Goal: Task Accomplishment & Management: Complete application form

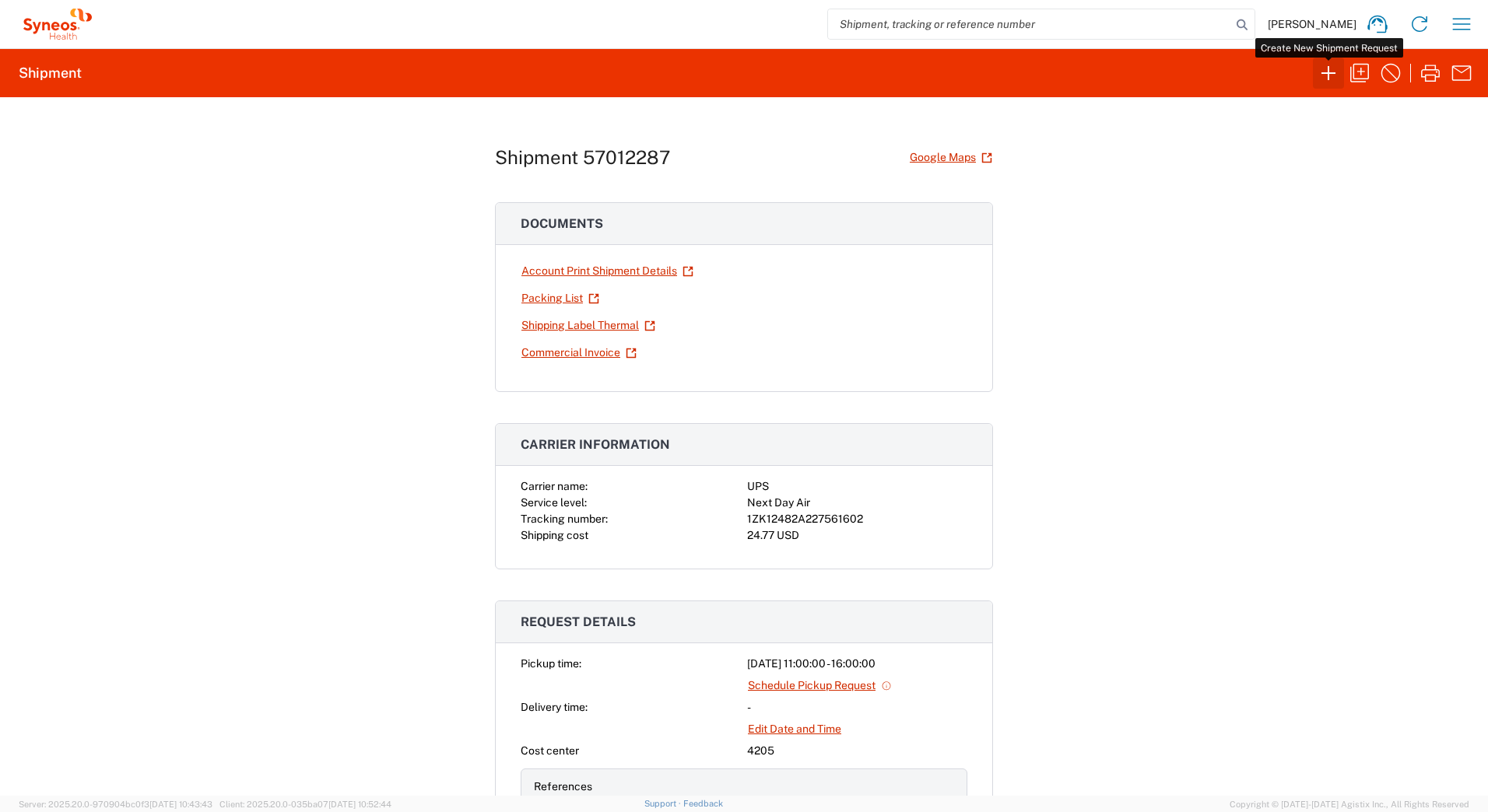
click at [1326, 72] on icon "button" at bounding box center [1329, 73] width 25 height 25
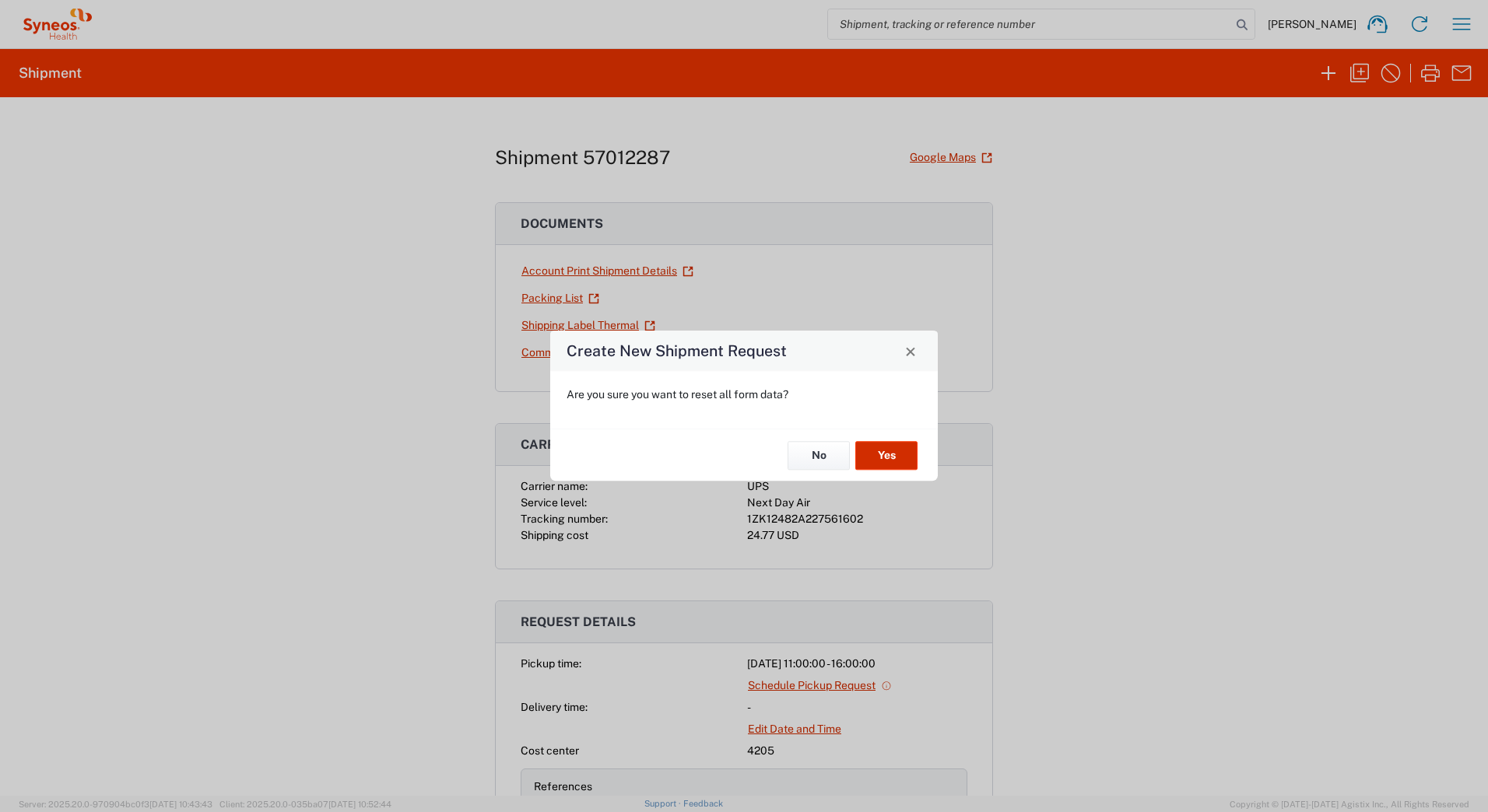
click at [882, 452] on button "Yes" at bounding box center [886, 455] width 62 height 29
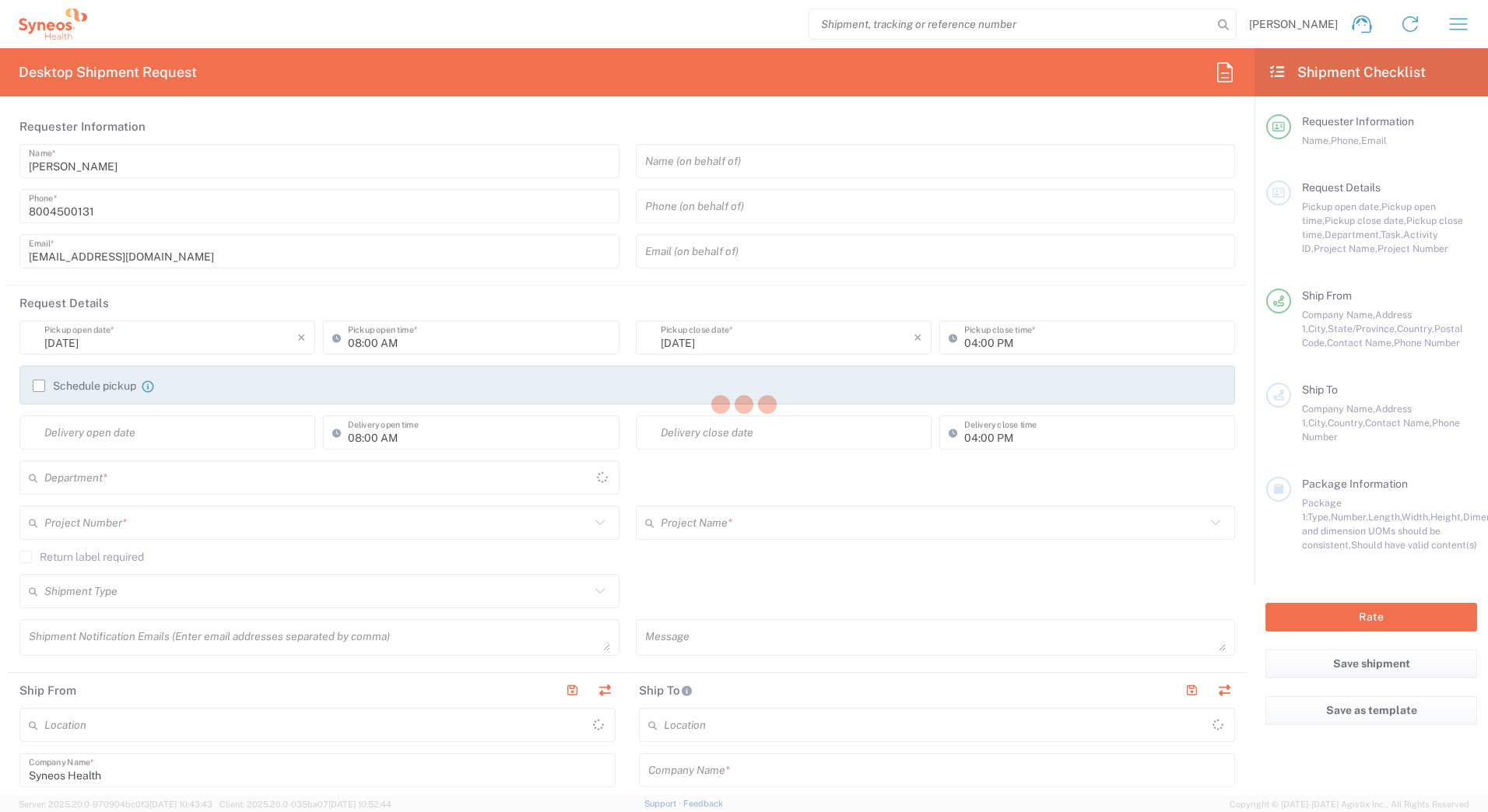
type input "[US_STATE]"
type input "[GEOGRAPHIC_DATA]"
type input "4205"
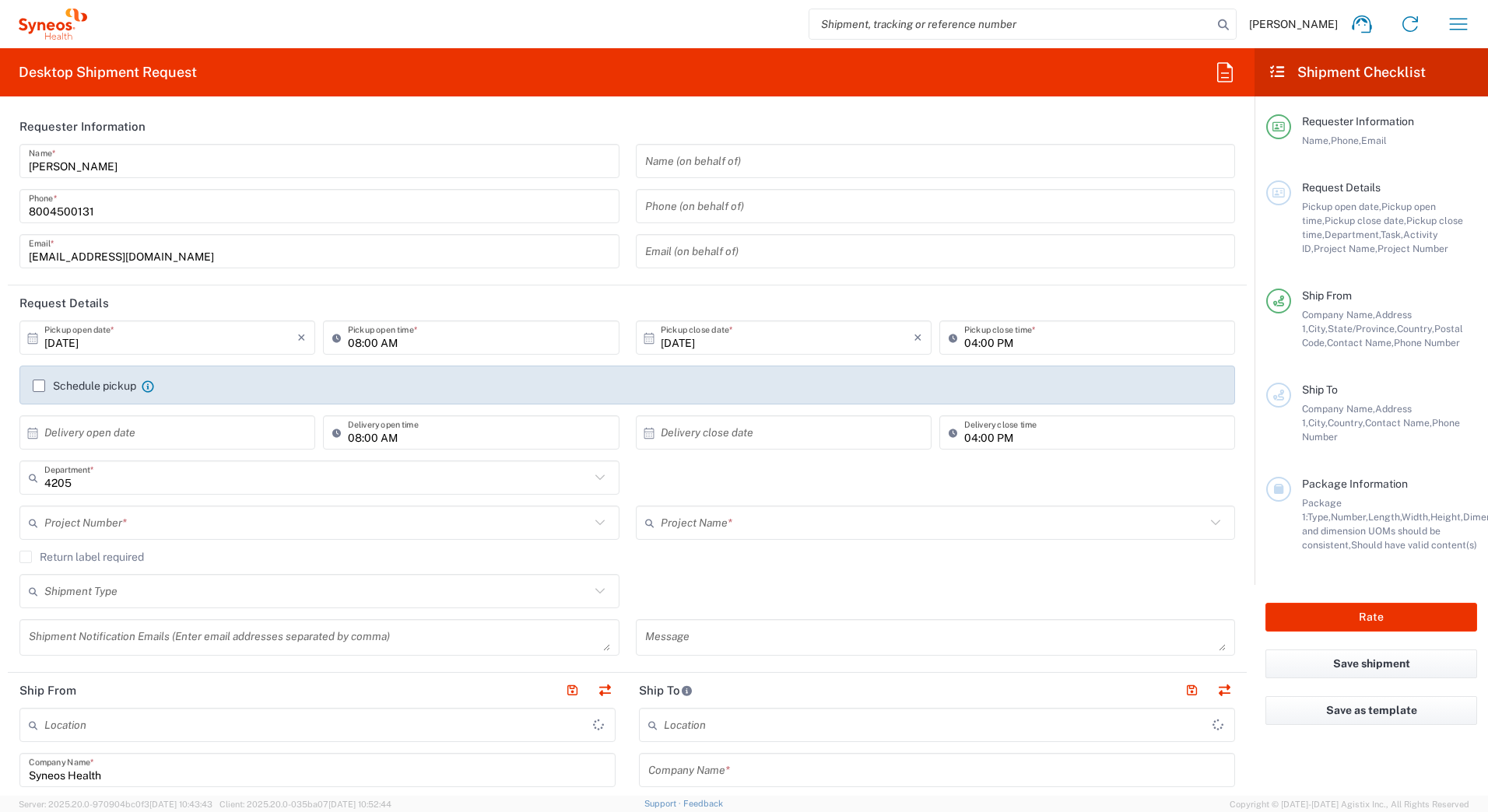
type input "Syneos Health Commercial Servi- [GEOGRAPHIC_DATA] [GEOGRAPHIC_DATA]"
click at [94, 523] on input "text" at bounding box center [317, 523] width 545 height 27
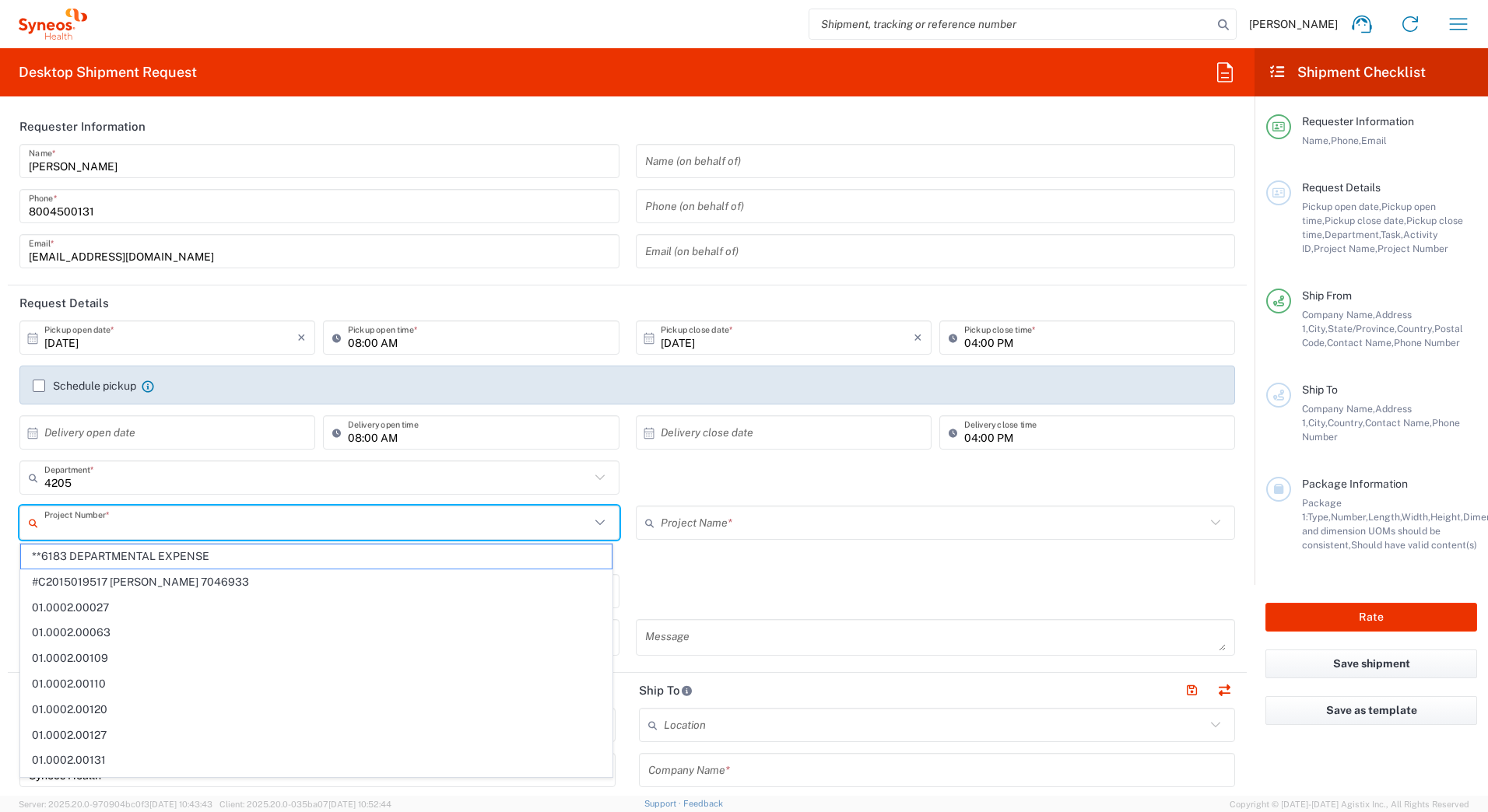
click at [110, 522] on input "text" at bounding box center [317, 523] width 545 height 27
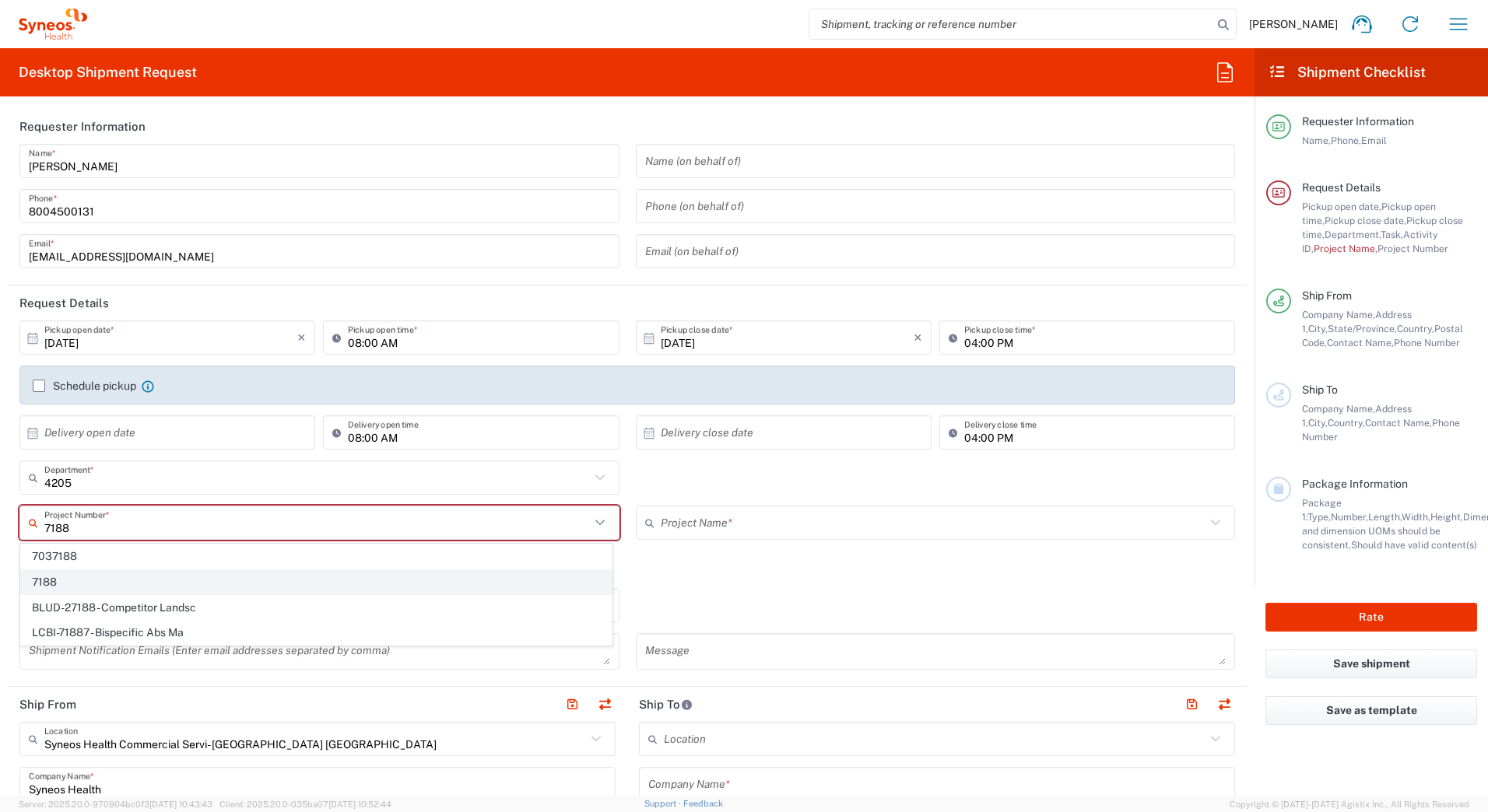
type input "7188"
click at [51, 579] on span "7188" at bounding box center [316, 582] width 591 height 24
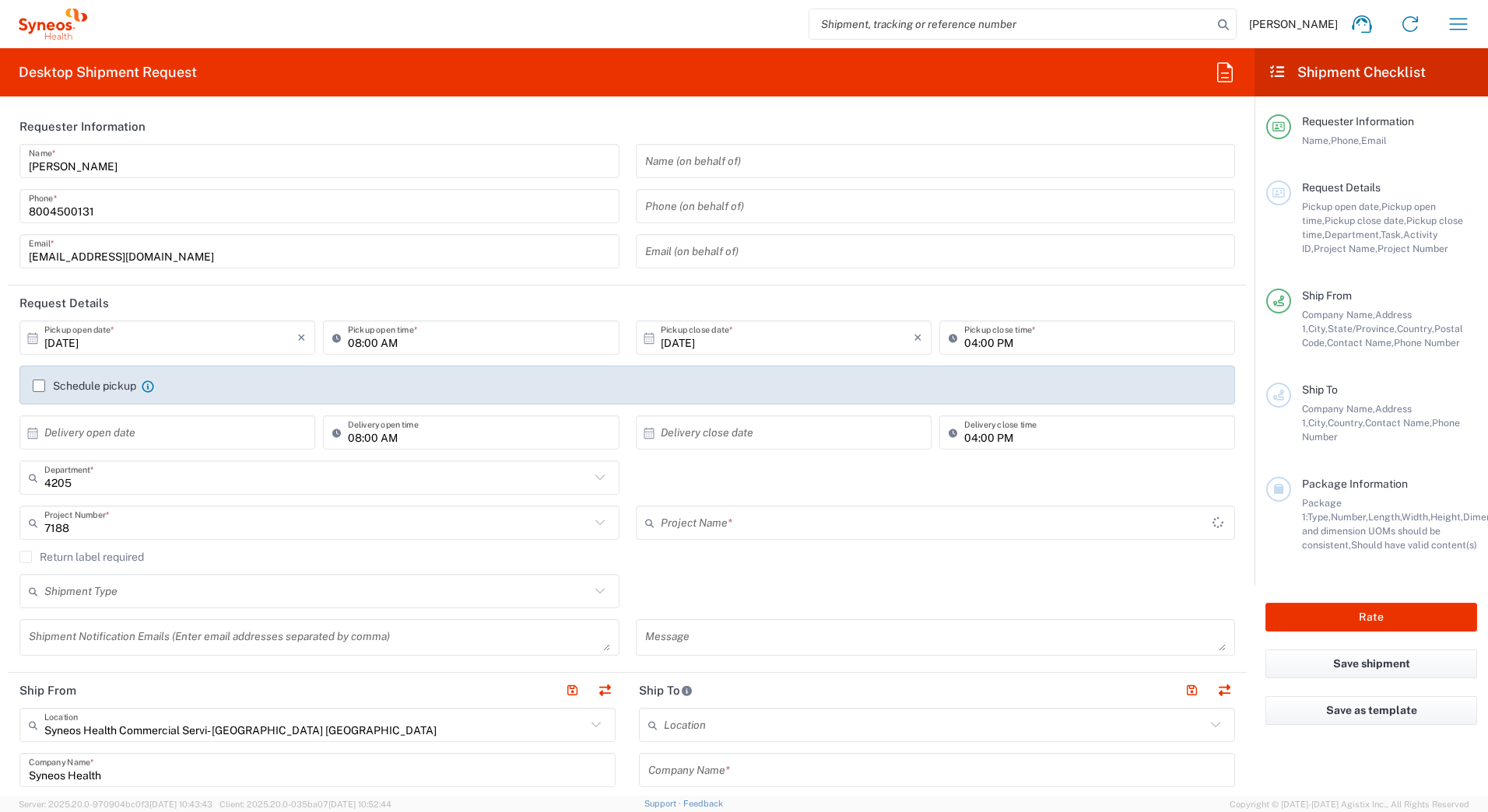
type input "ST-US-GSK-Viiv-Sales"
click at [88, 595] on input "text" at bounding box center [317, 592] width 545 height 27
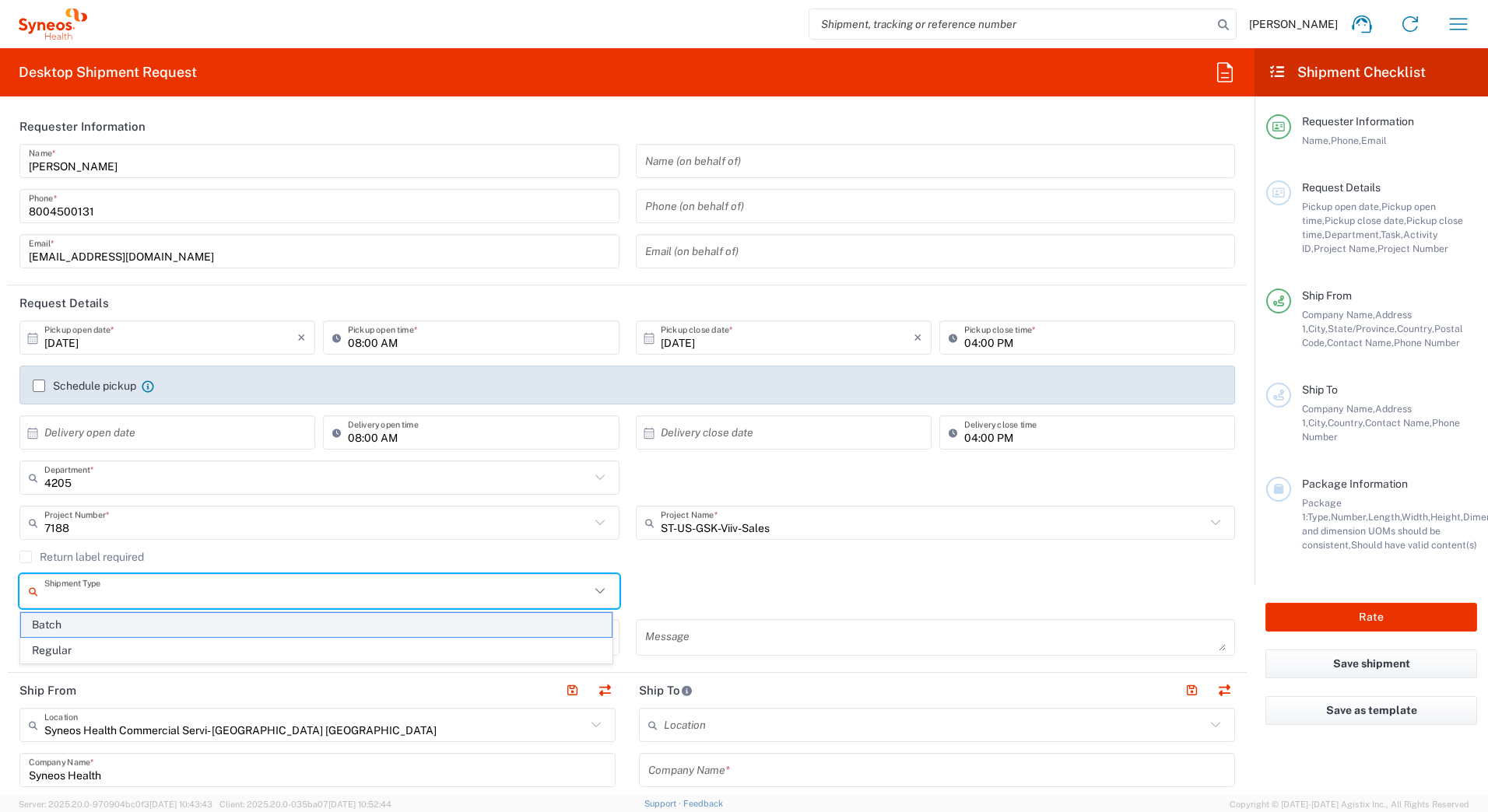
click at [55, 629] on span "Batch" at bounding box center [316, 625] width 591 height 24
type input "Batch"
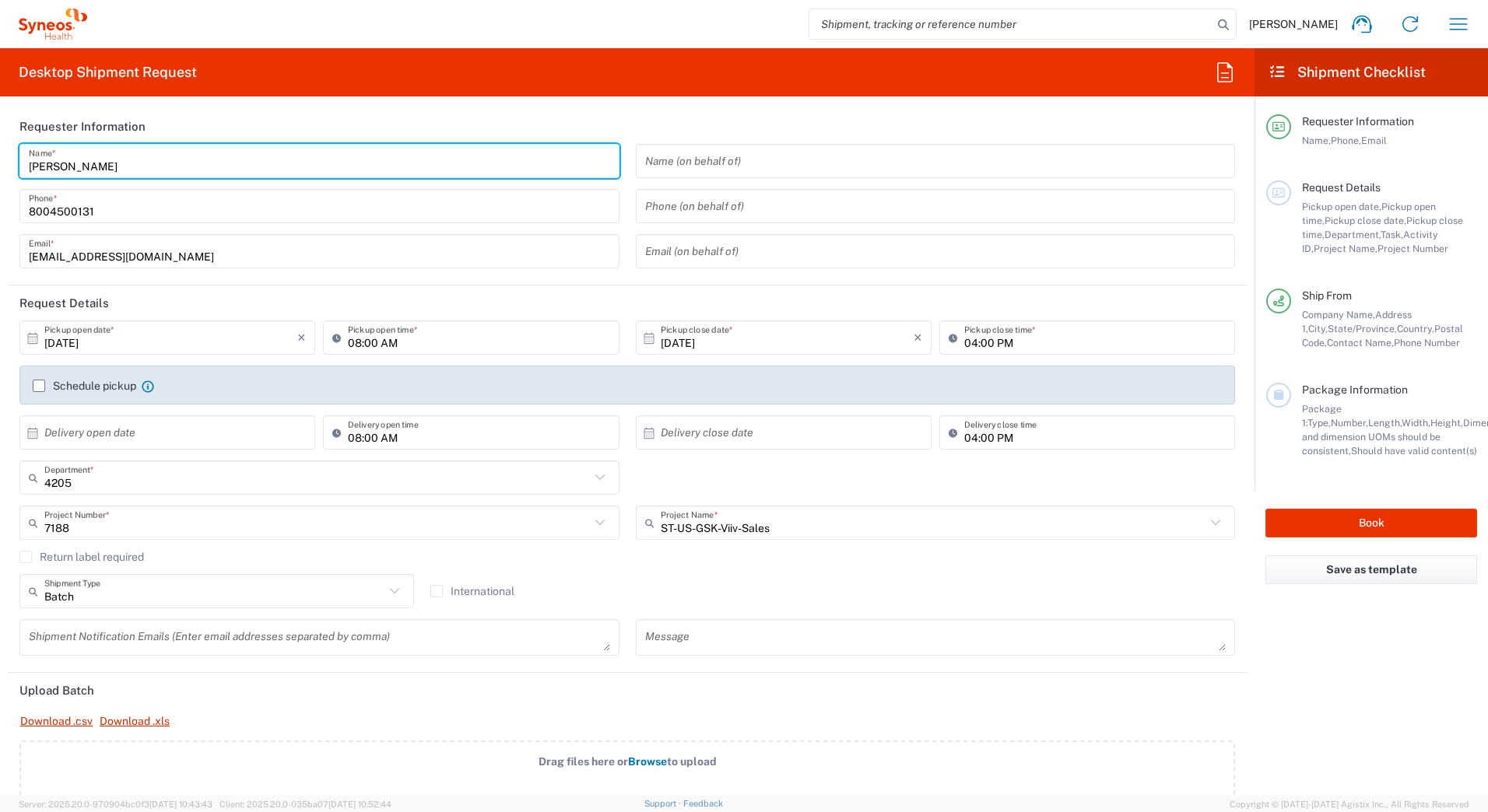
drag, startPoint x: 107, startPoint y: 164, endPoint x: -3, endPoint y: 151, distance: 110.8
click at [0, 151] on html "[PERSON_NAME] Home Shipment estimator Shipment tracking Desktop shipment reques…" at bounding box center [744, 406] width 1488 height 812
paste input "Syneos Deployments"
type input "Syneos Deployments"
click at [295, 114] on header "Requester Information" at bounding box center [627, 126] width 1239 height 35
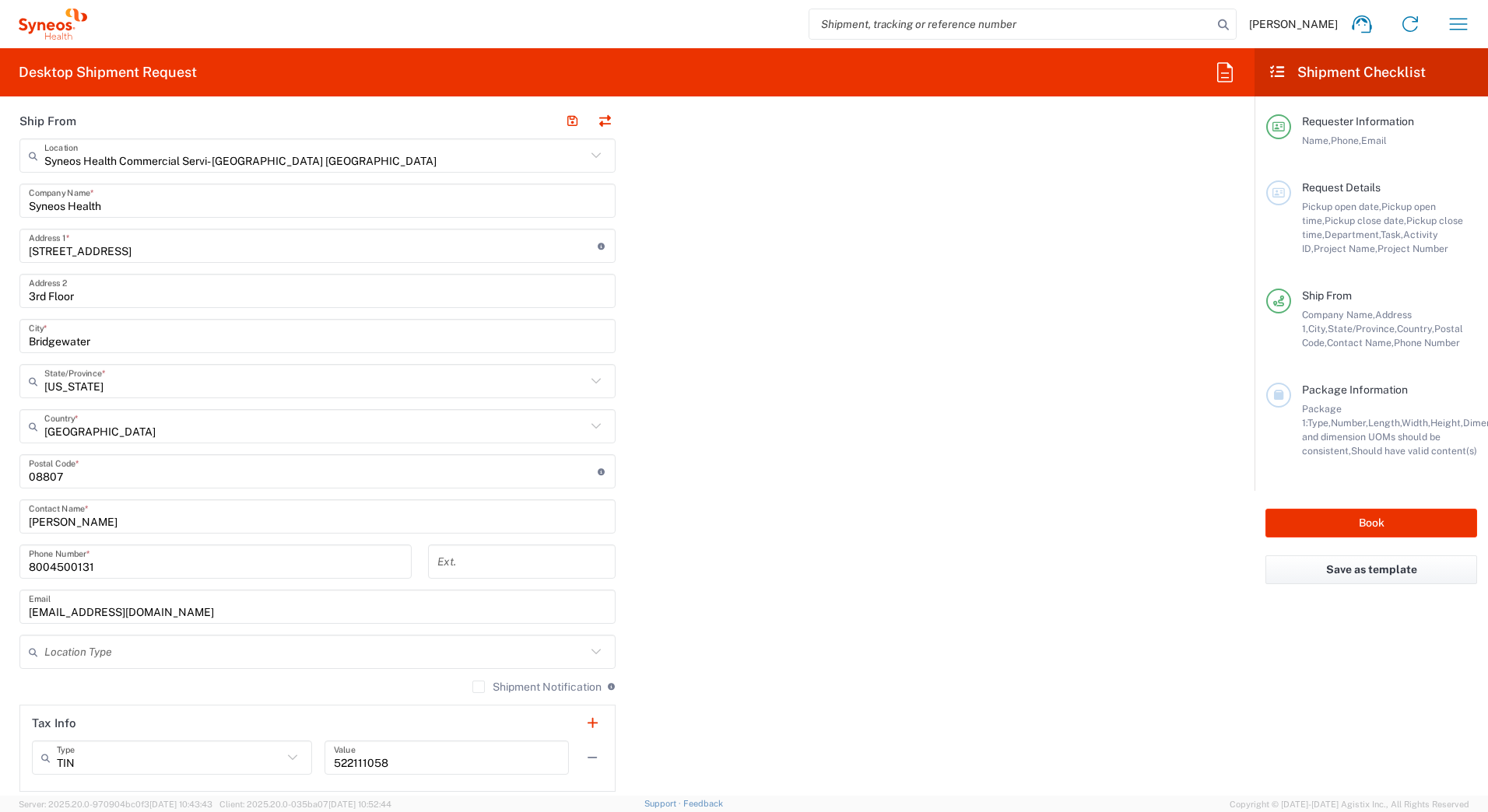
scroll to position [778, 0]
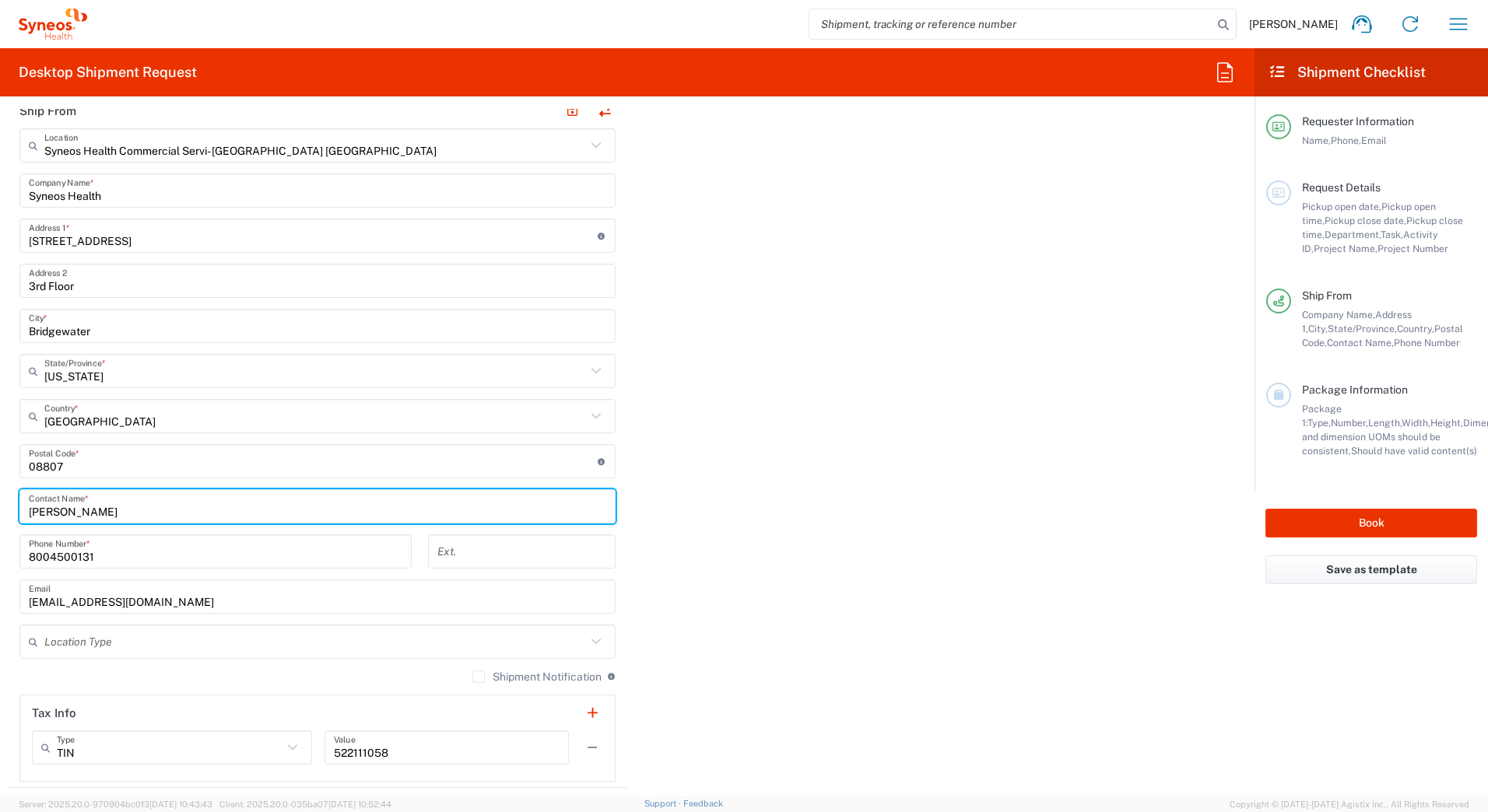
drag, startPoint x: 110, startPoint y: 505, endPoint x: 5, endPoint y: 508, distance: 105.0
click at [5, 508] on form "Requester Information Syneos Deployments Name * [PHONE_NUMBER] Phone * [EMAIL_A…" at bounding box center [627, 452] width 1255 height 687
paste input "Syneos Deployments"
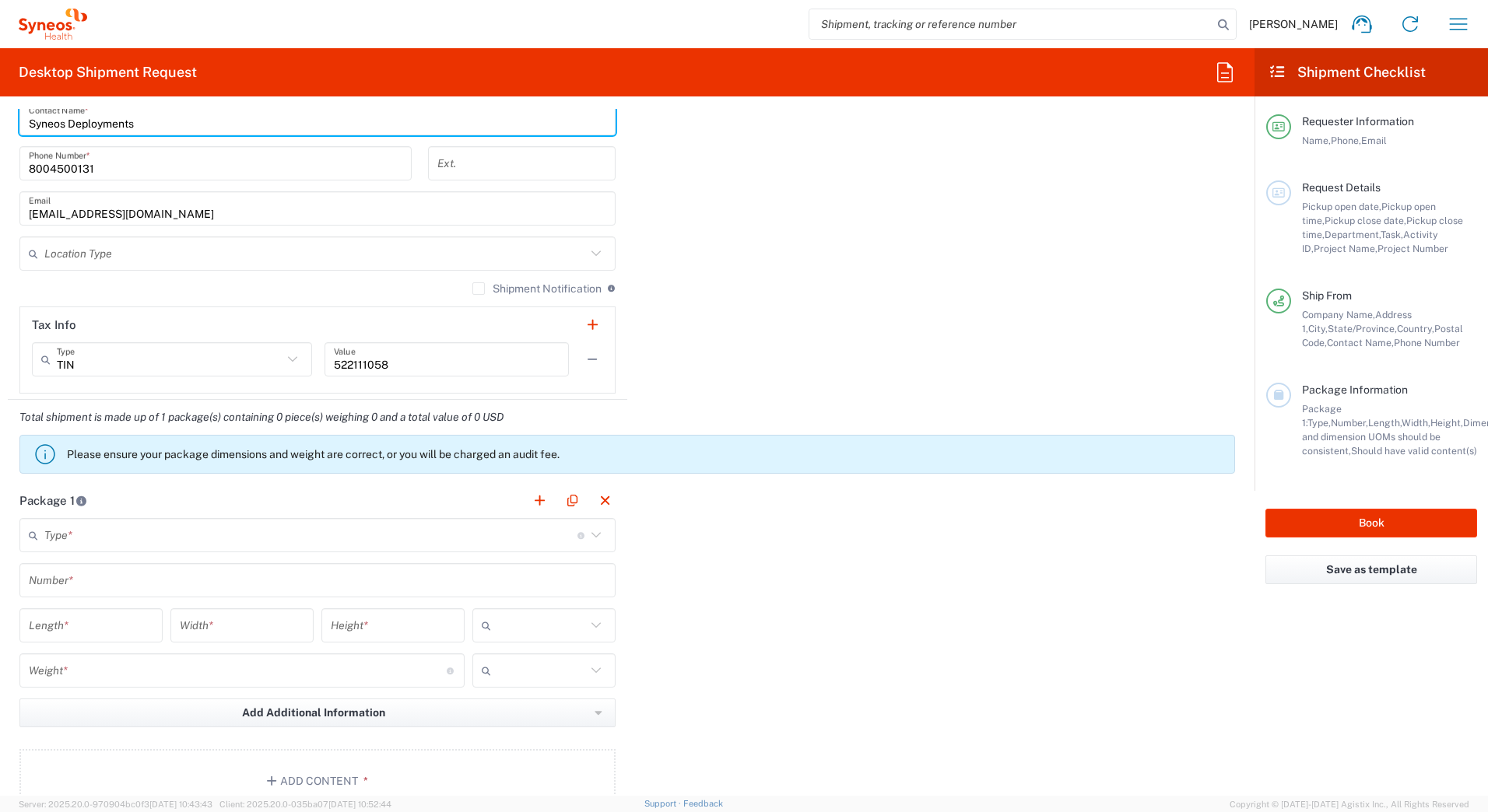
scroll to position [1167, 0]
type input "Syneos Deployments"
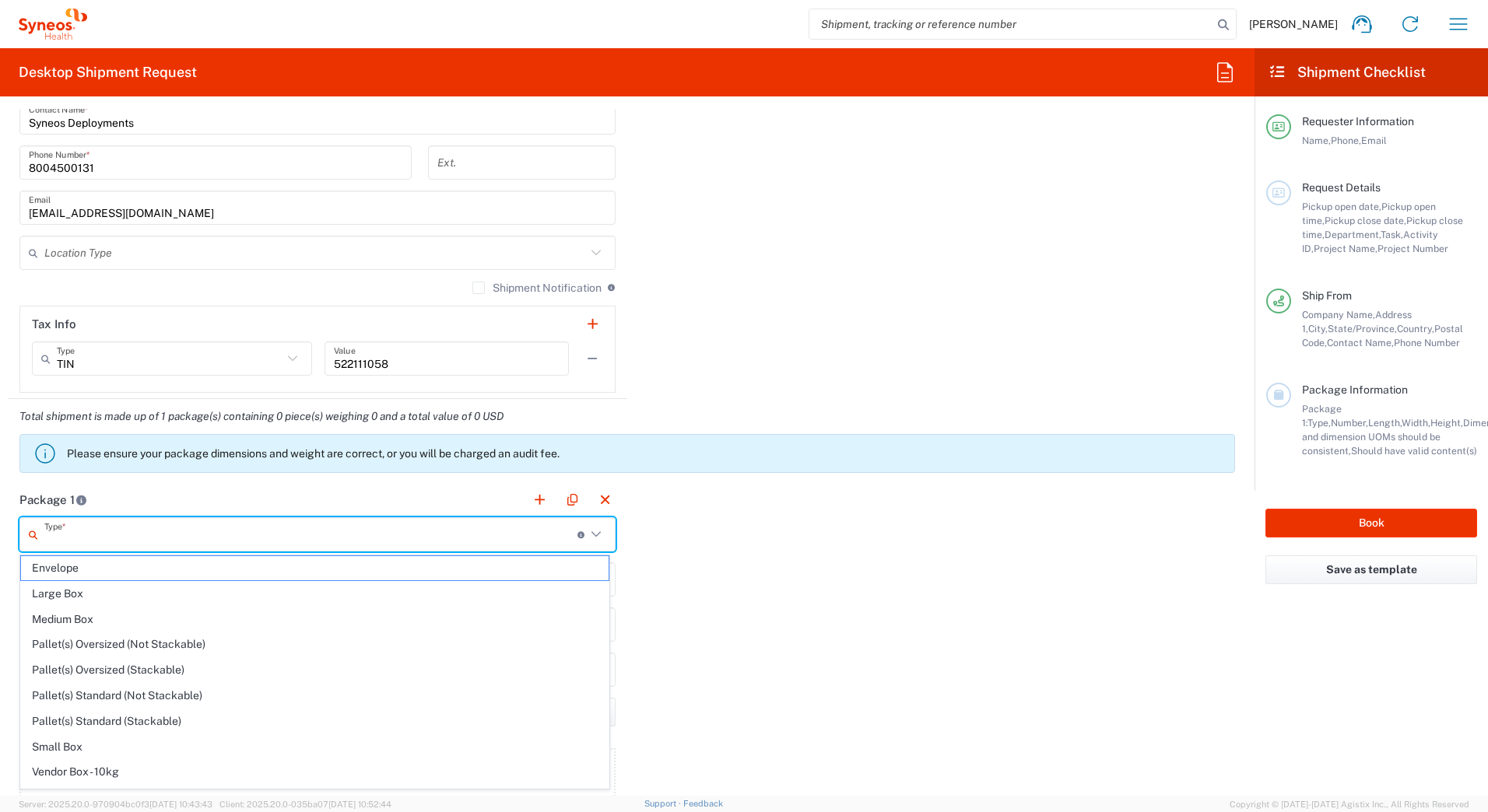
click at [243, 536] on input "text" at bounding box center [311, 535] width 533 height 27
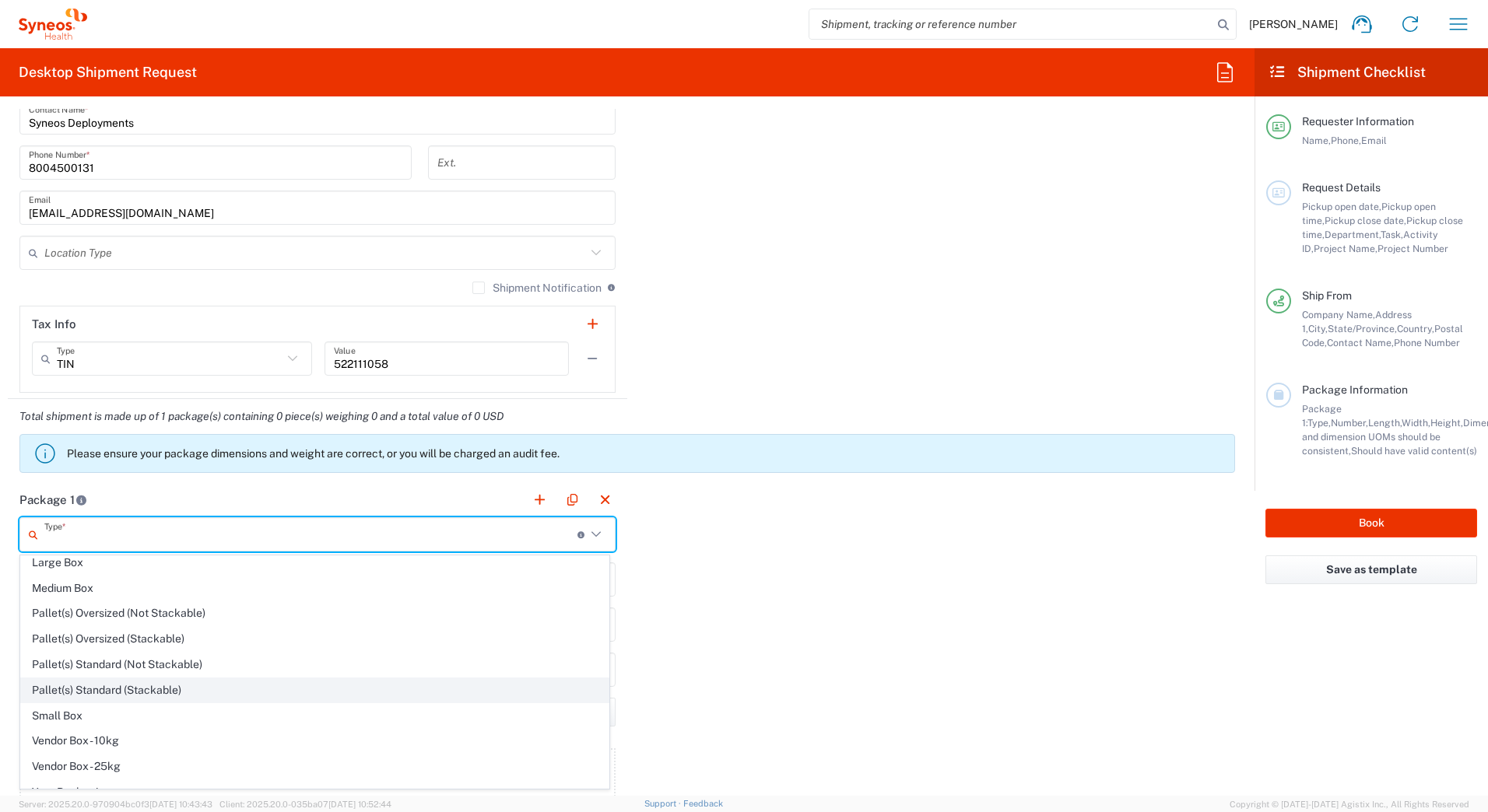
scroll to position [47, 0]
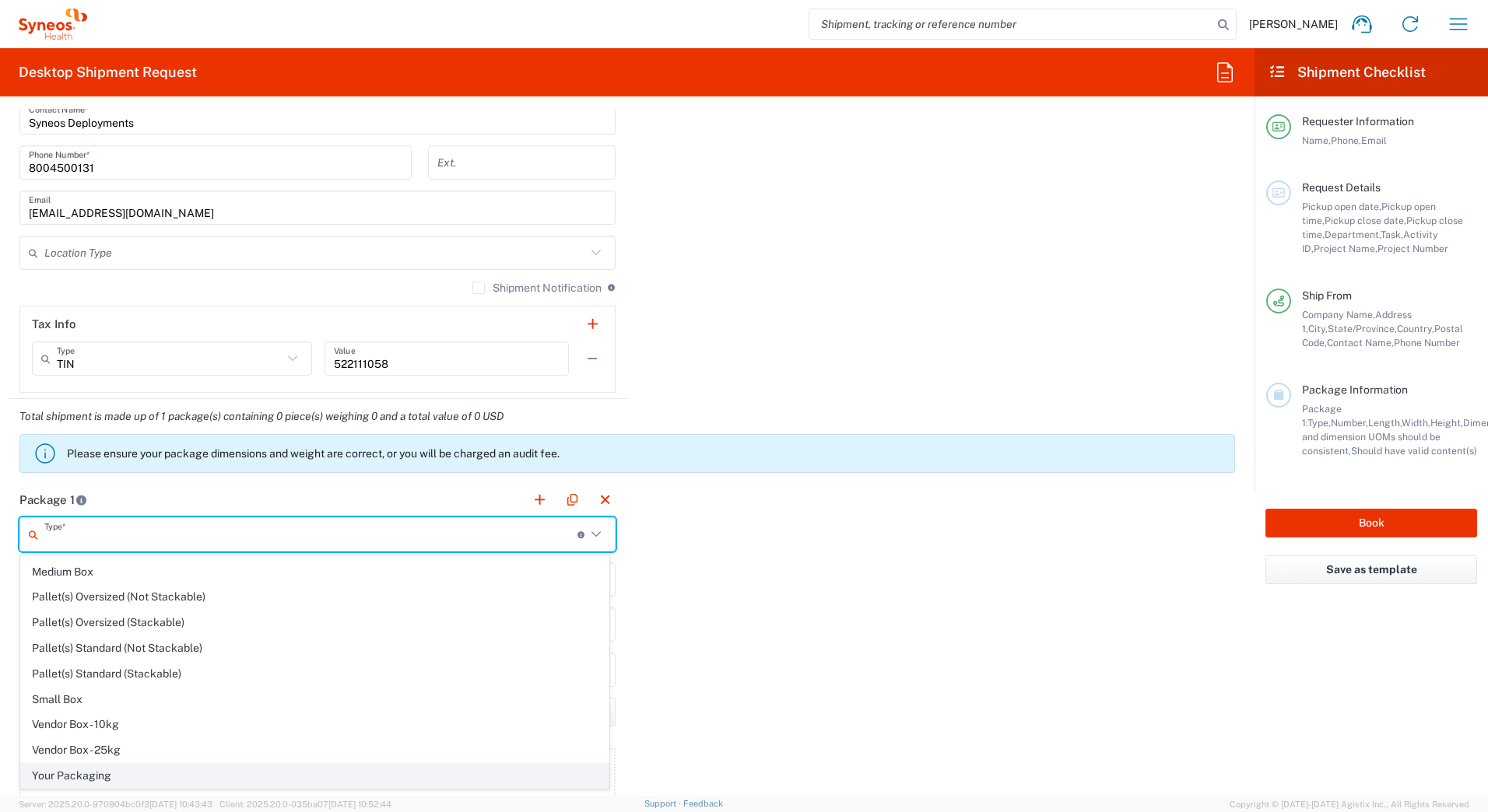
click at [112, 780] on span "Your Packaging" at bounding box center [315, 776] width 587 height 24
type input "Your Packaging"
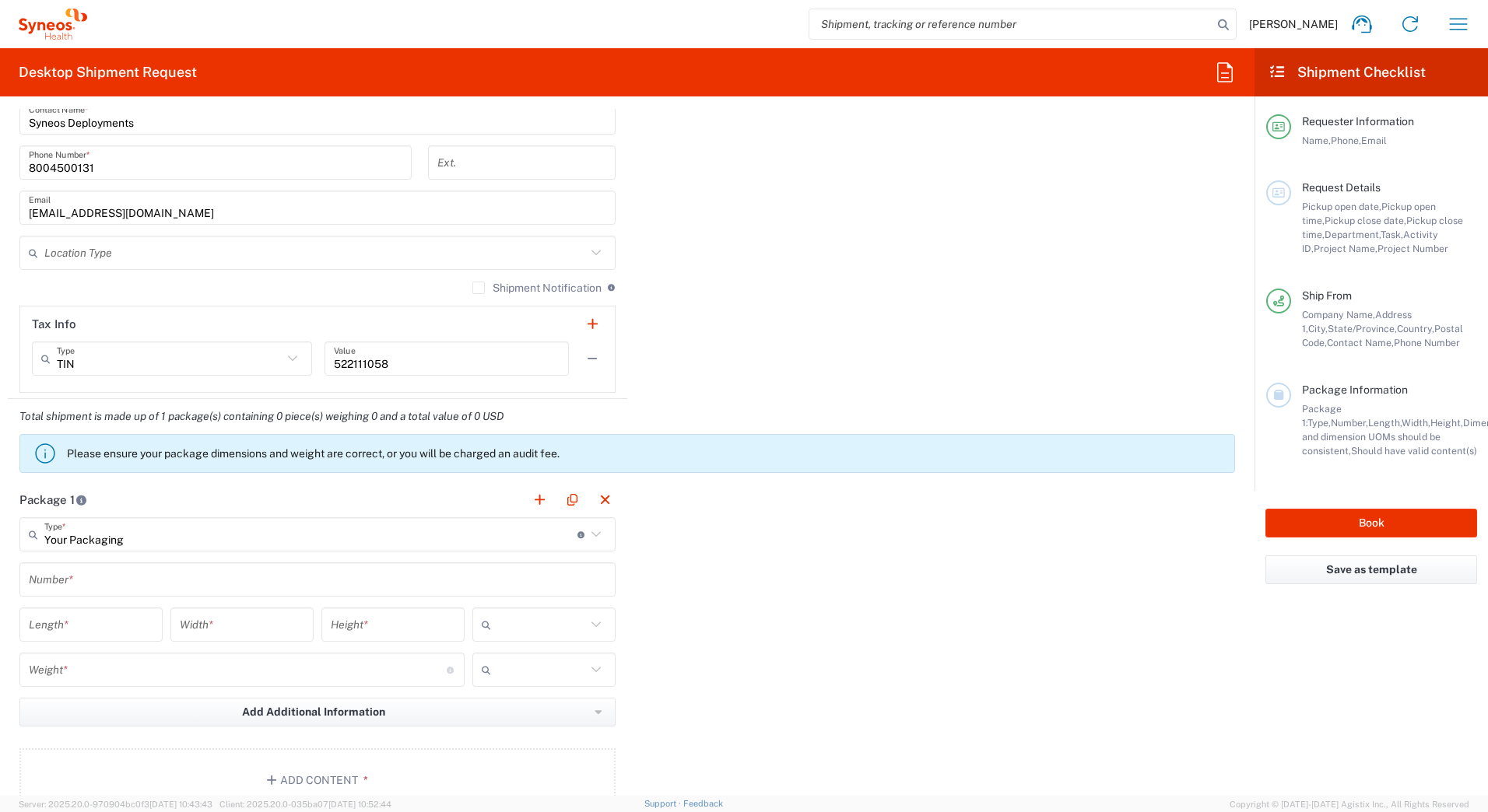
click at [36, 578] on input "text" at bounding box center [317, 580] width 577 height 27
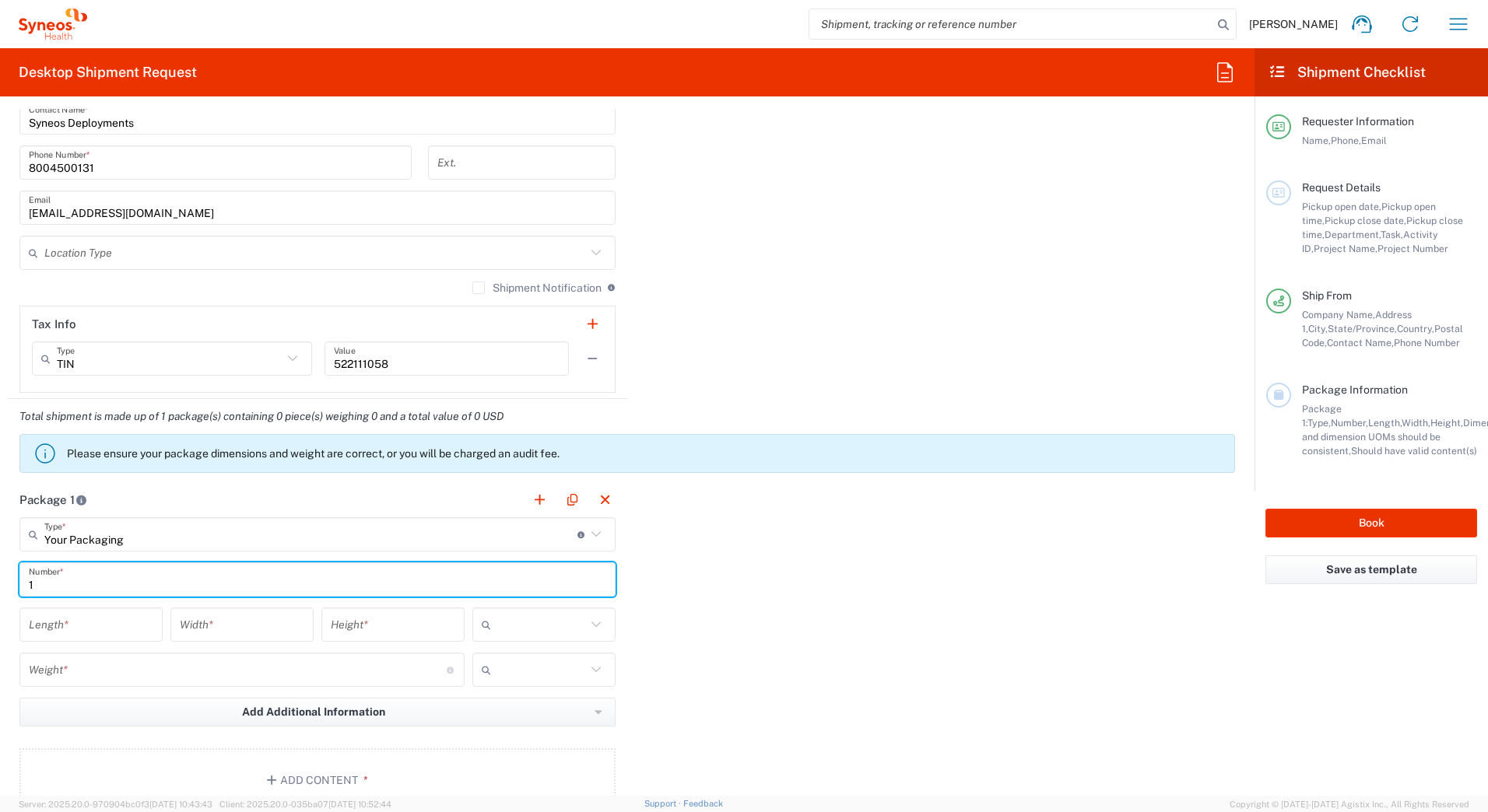
type input "1"
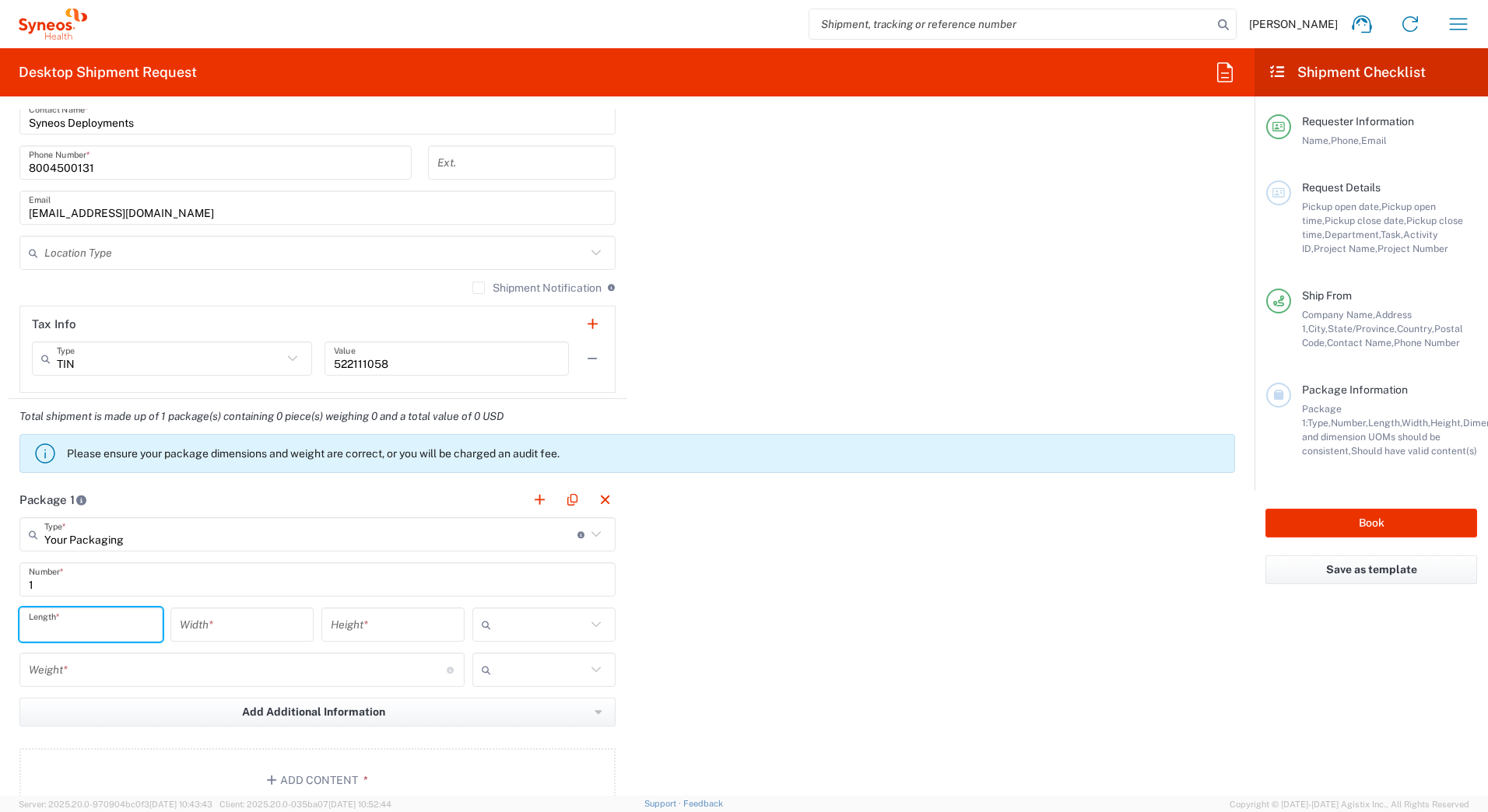
click at [45, 623] on input "number" at bounding box center [91, 625] width 125 height 27
type input "18"
type input "12"
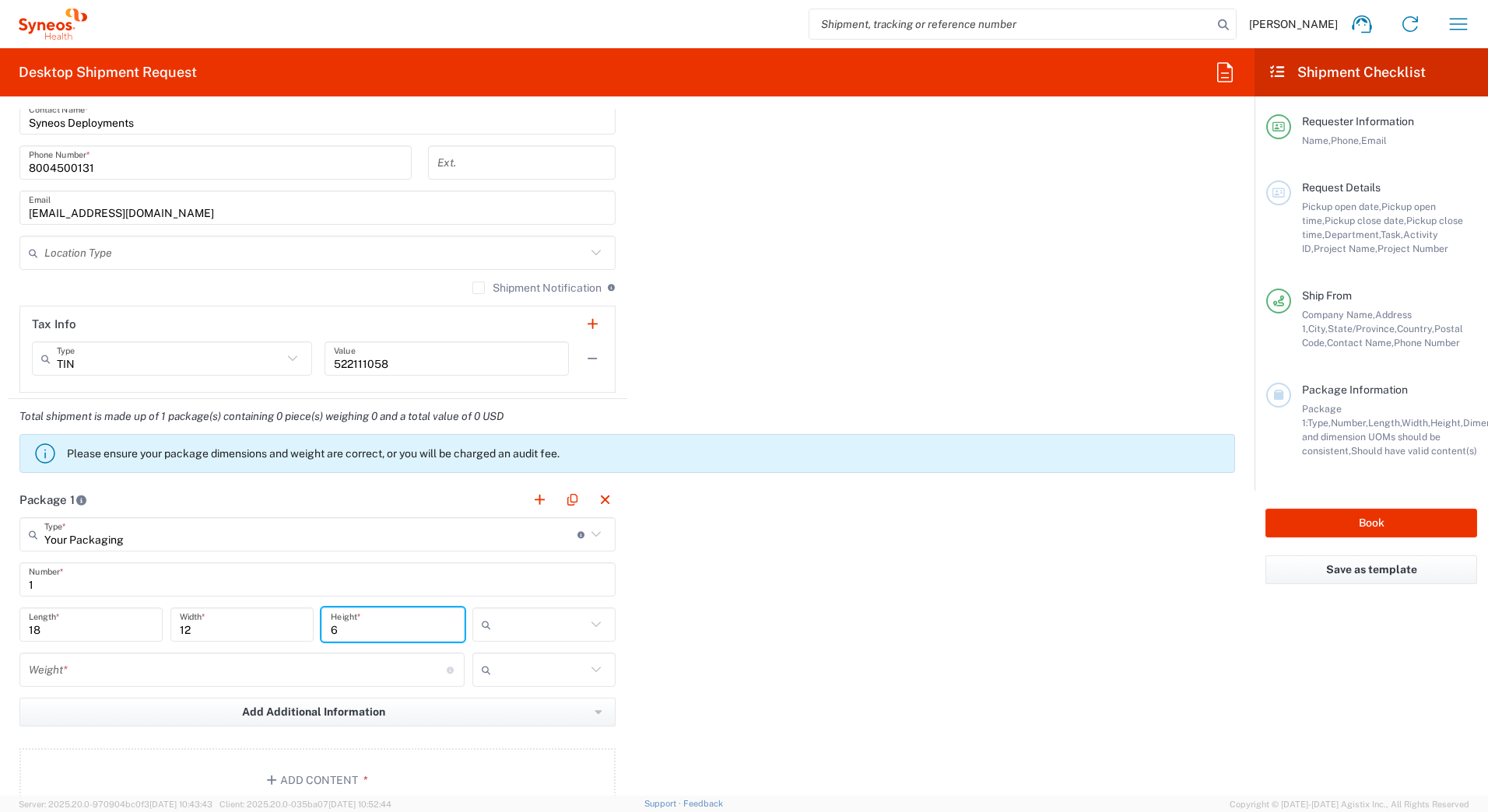
type input "6"
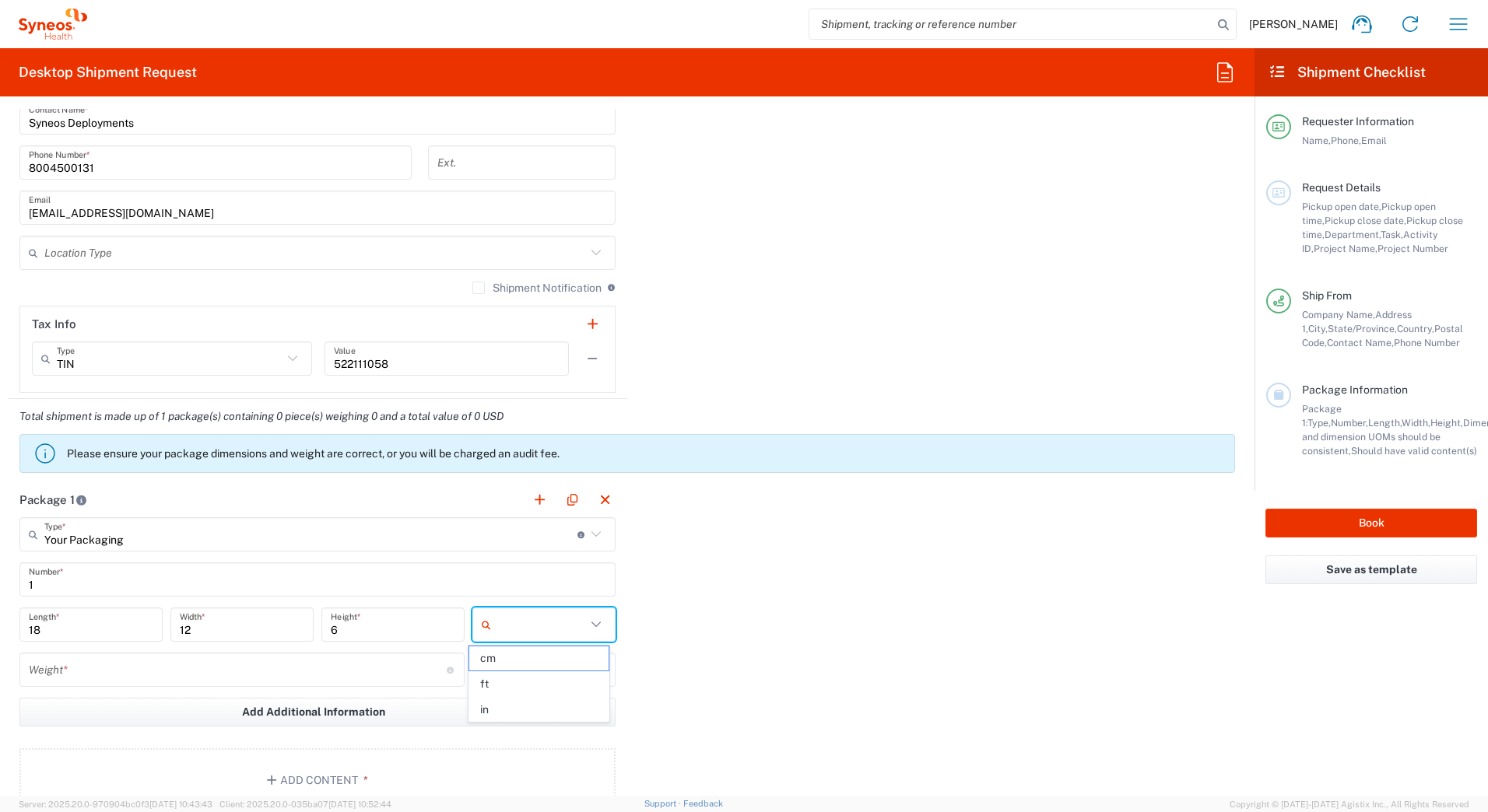
click at [545, 626] on input "text" at bounding box center [541, 625] width 88 height 25
click at [522, 714] on span "in" at bounding box center [539, 710] width 139 height 24
type input "in"
click at [151, 680] on input "number" at bounding box center [237, 671] width 418 height 27
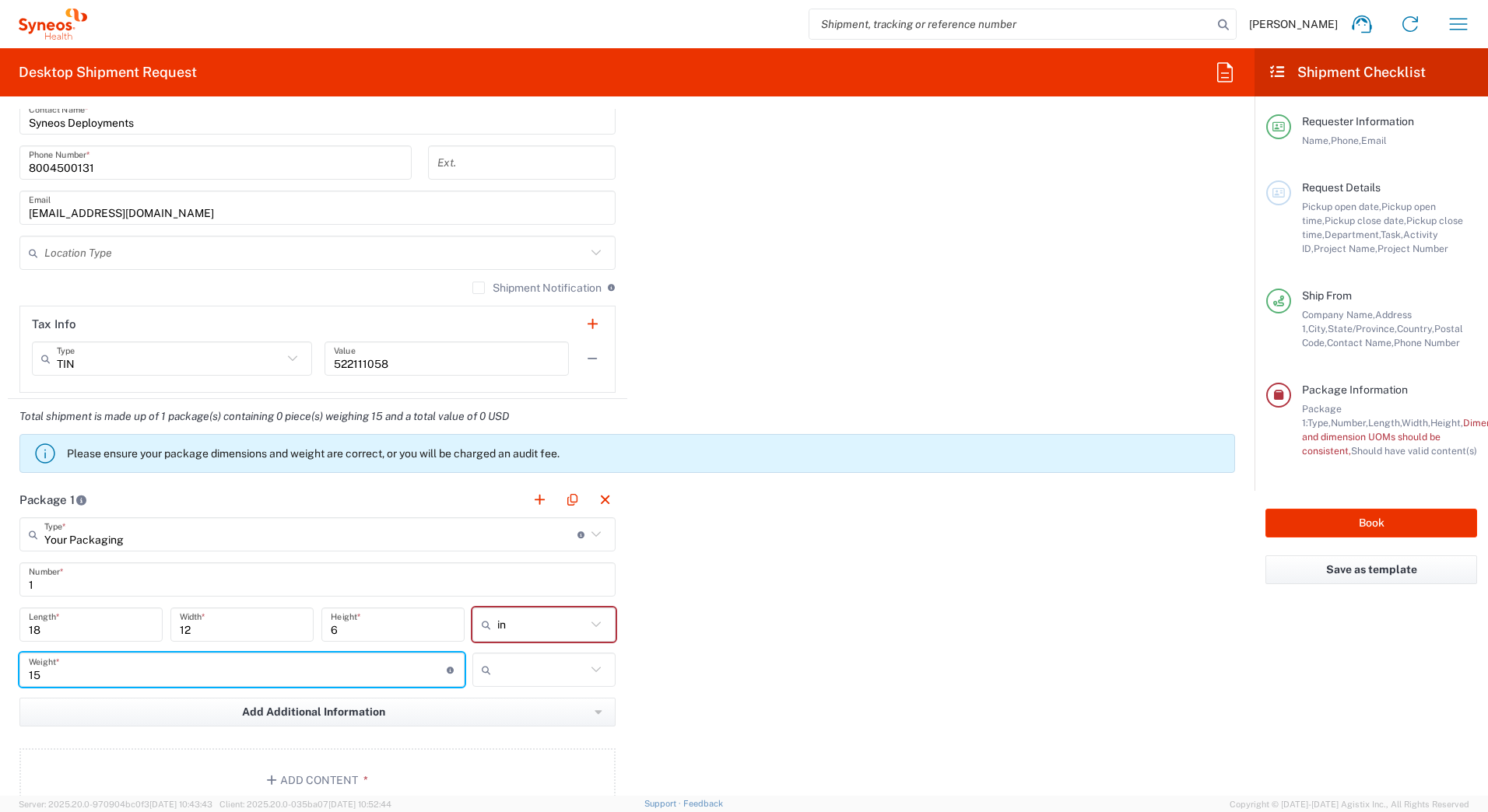
type input "15"
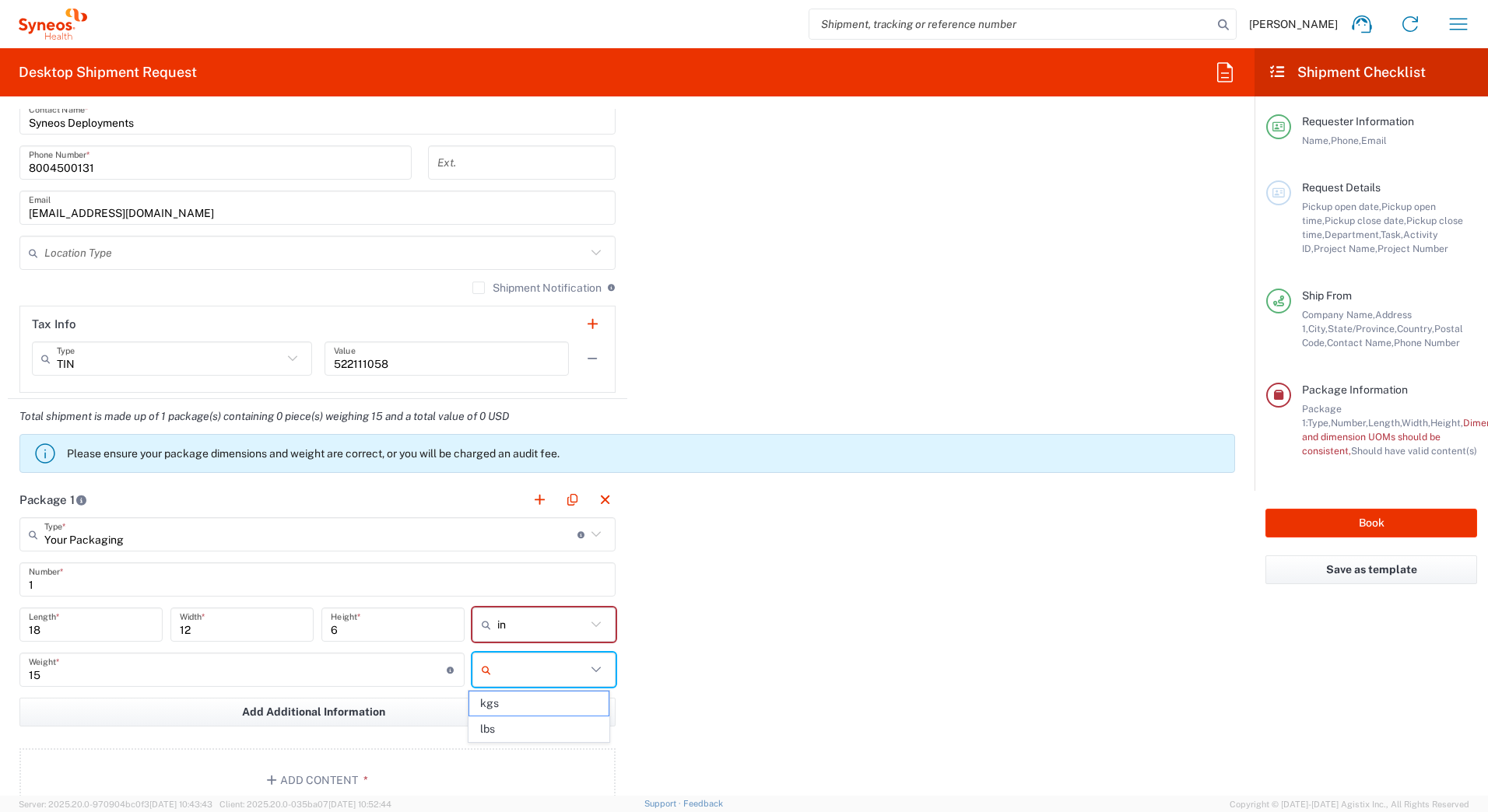
click at [538, 677] on input "text" at bounding box center [541, 670] width 88 height 25
click at [524, 730] on span "lbs" at bounding box center [539, 730] width 139 height 24
type input "lbs"
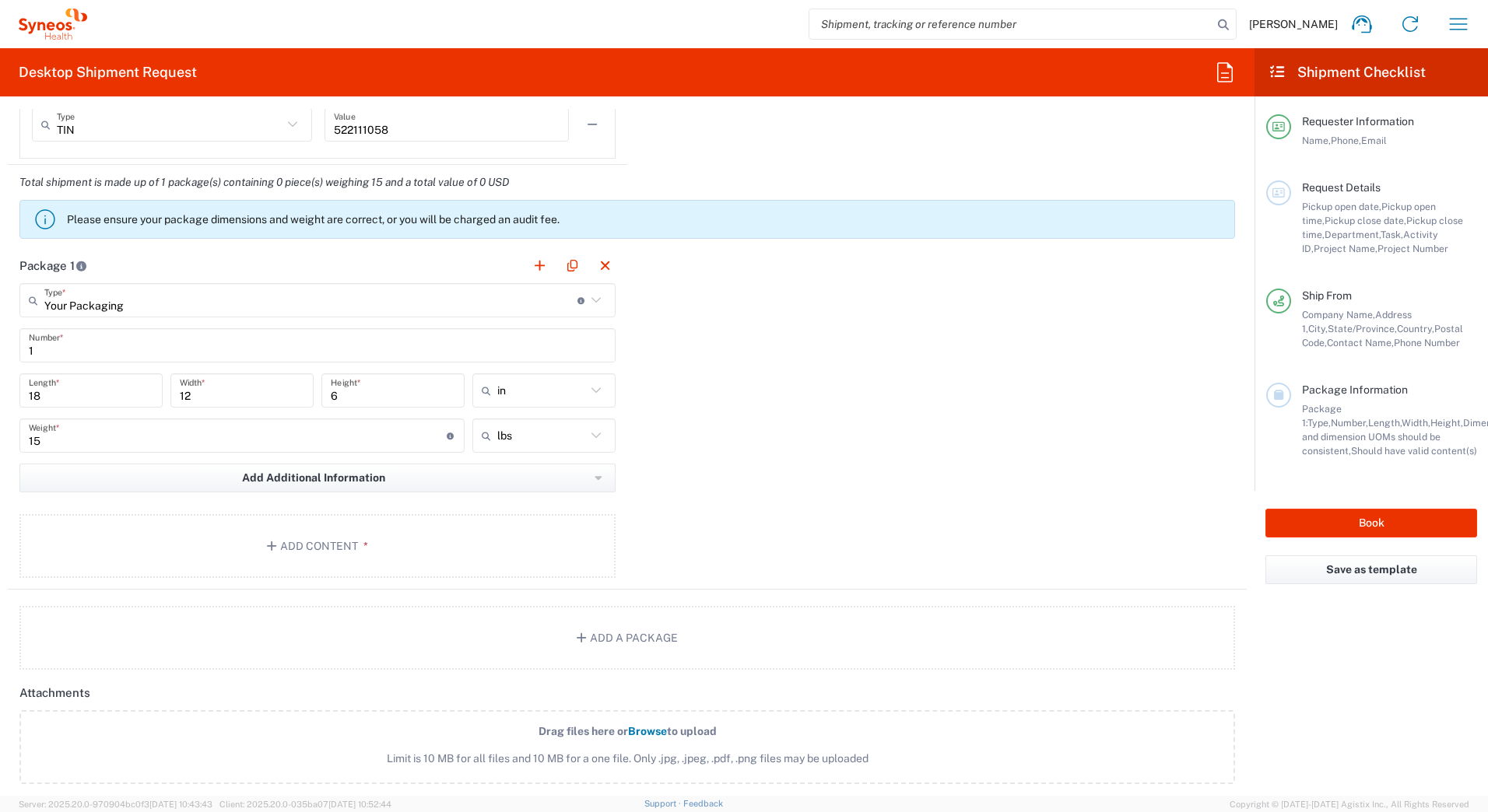
scroll to position [1478, 0]
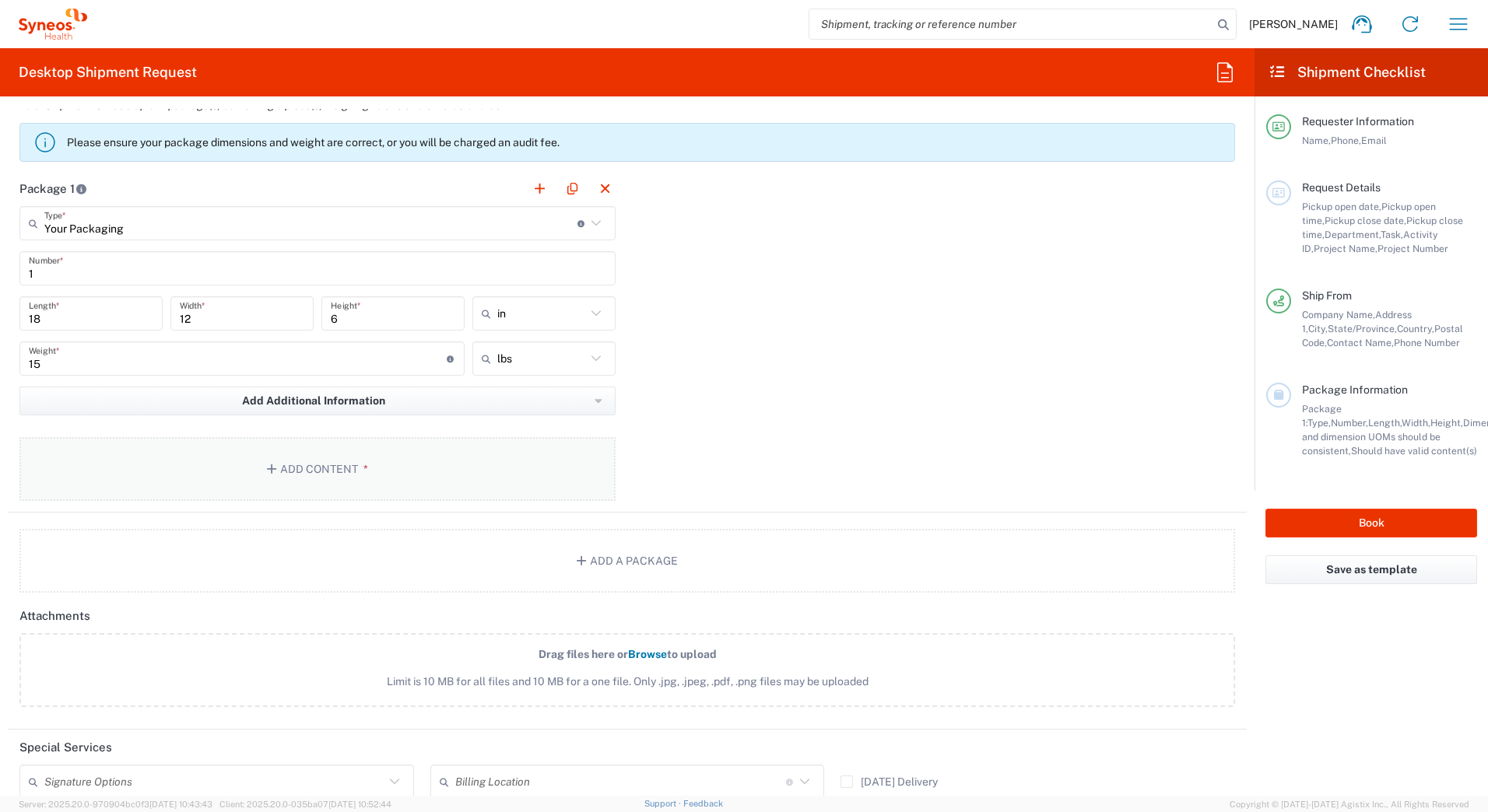
click at [293, 469] on button "Add Content *" at bounding box center [317, 470] width 596 height 64
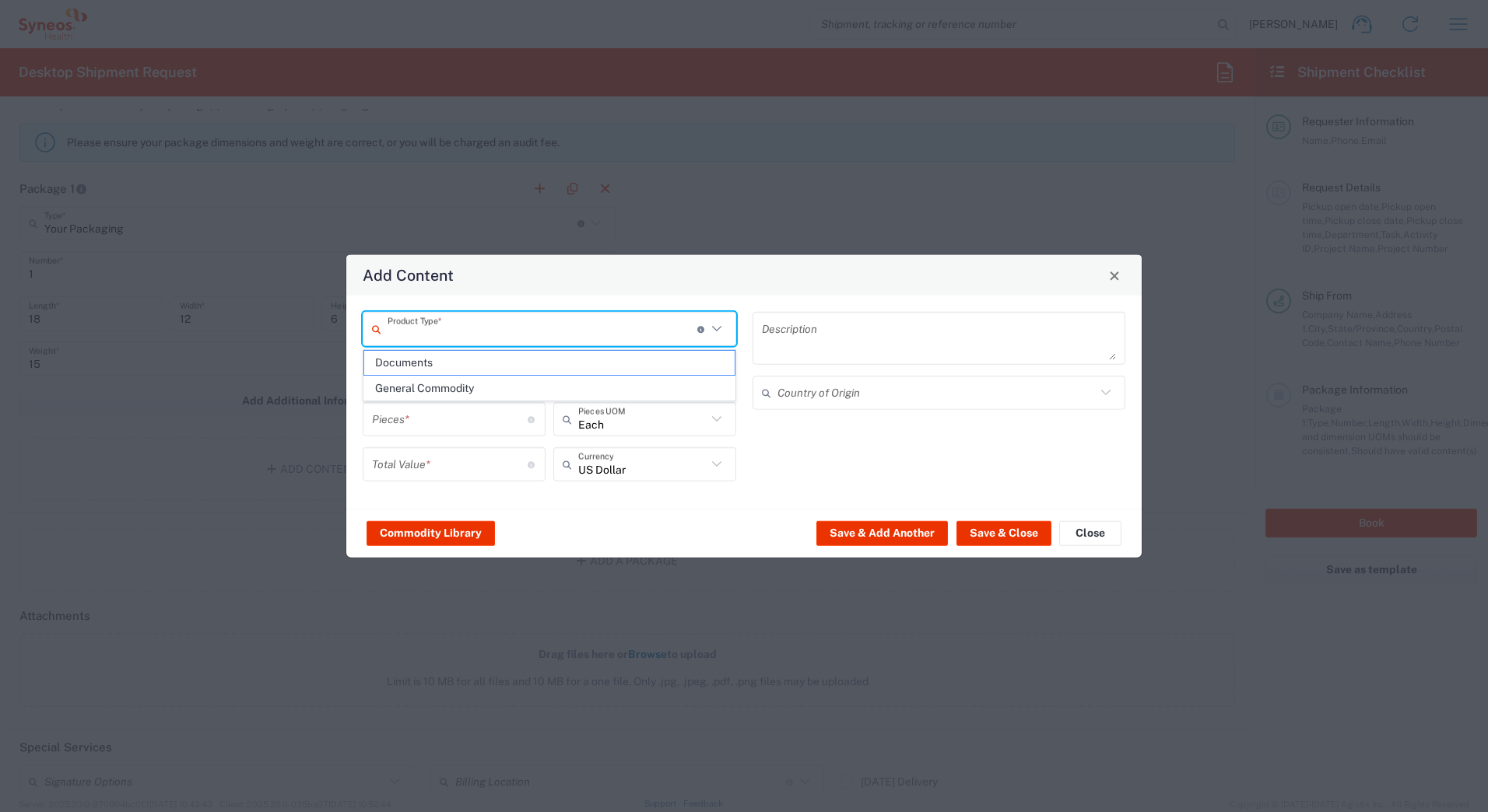
click at [410, 336] on input "text" at bounding box center [543, 329] width 310 height 27
click at [404, 390] on span "General Commodity" at bounding box center [550, 389] width 370 height 24
type input "General Commodity"
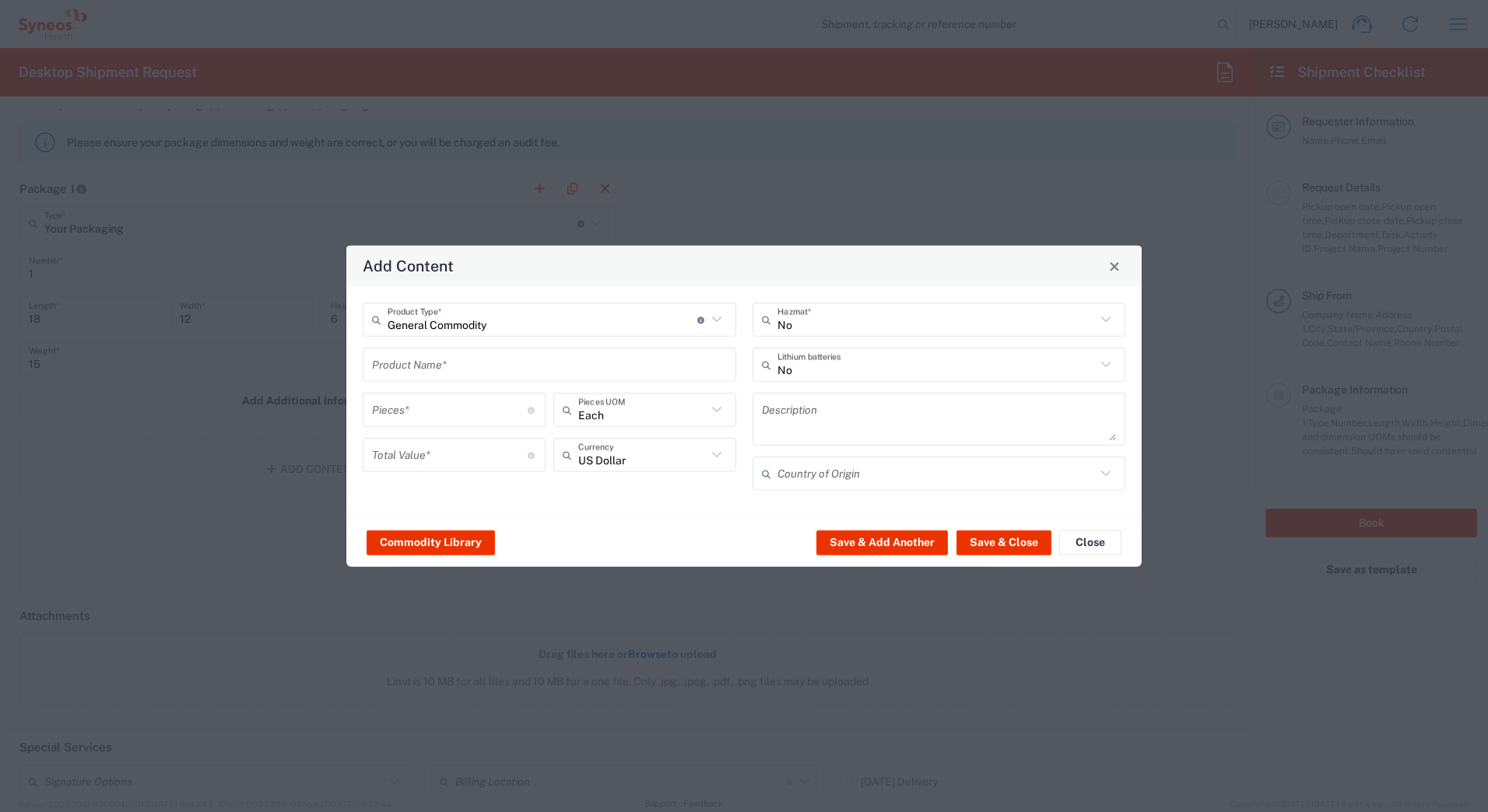
click at [399, 367] on input "text" at bounding box center [550, 364] width 355 height 27
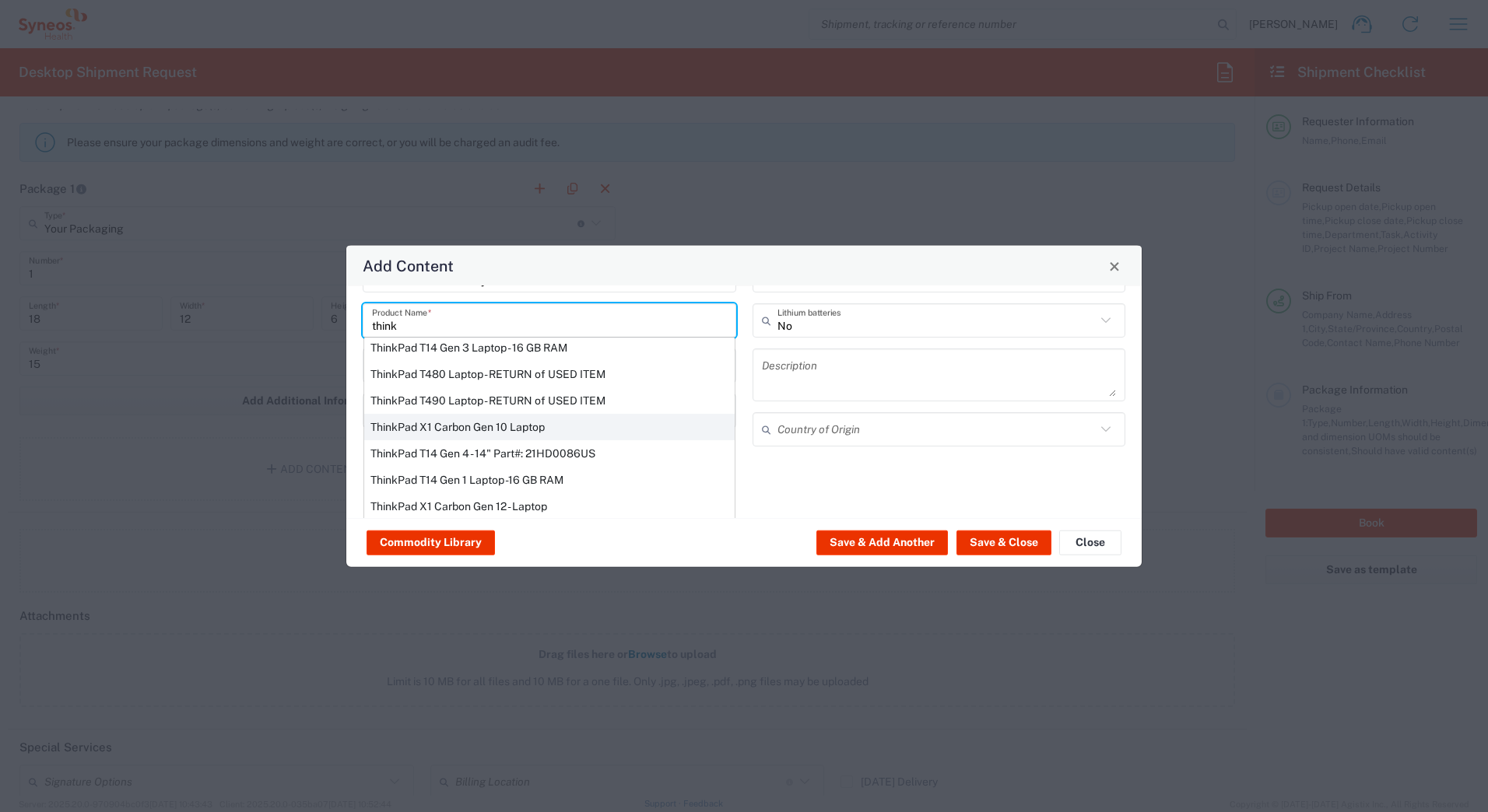
scroll to position [132, 0]
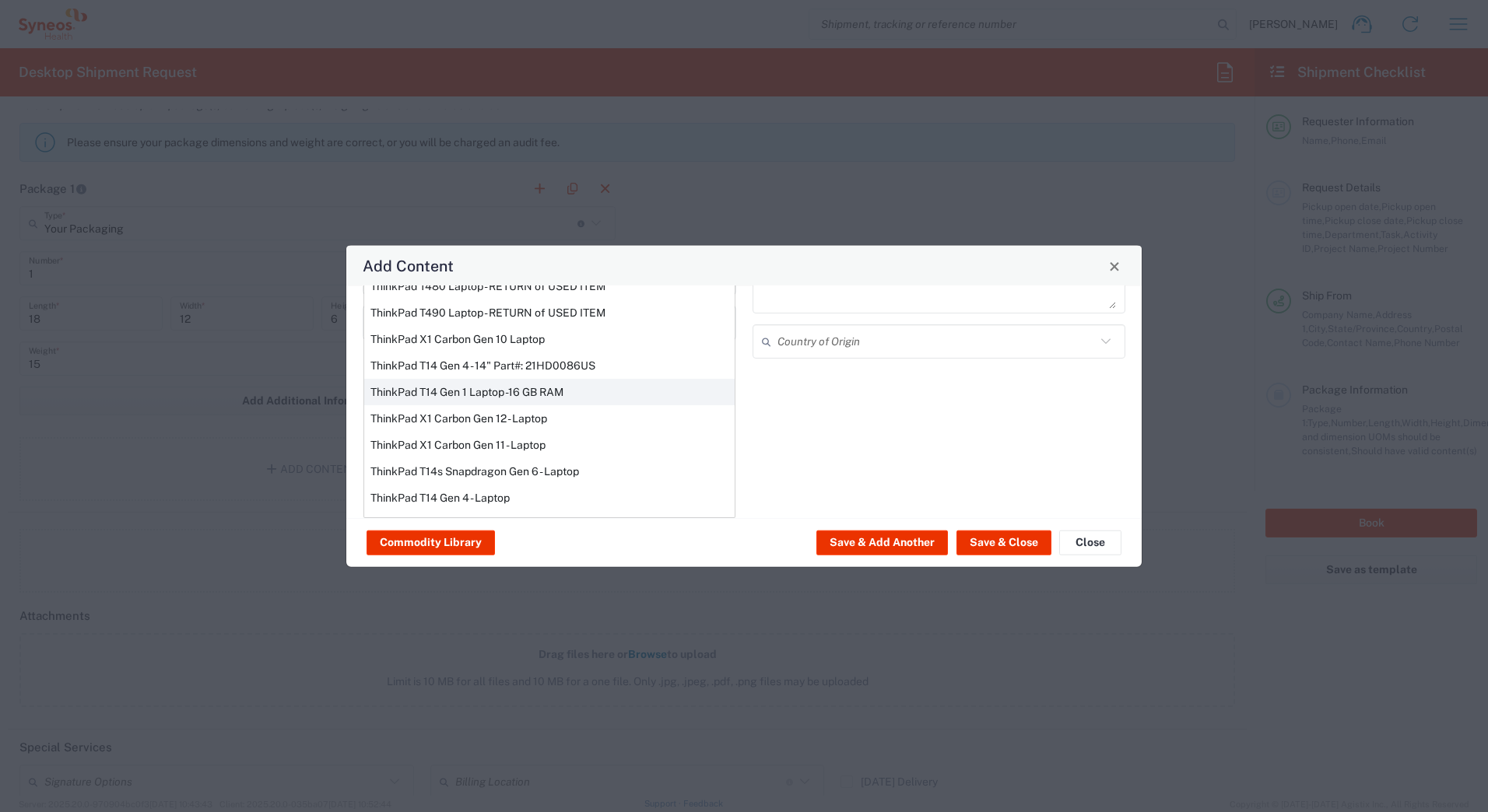
click at [419, 391] on div "ThinkPad T14 Gen 1 Laptop -16 GB RAM" at bounding box center [550, 391] width 370 height 26
type input "ThinkPad T14 Gen 1 Laptop -16 GB RAM"
type textarea "Intel Core i5-10210U- 14"- 512 GB SSD"
type input "[GEOGRAPHIC_DATA]"
type input "Yes"
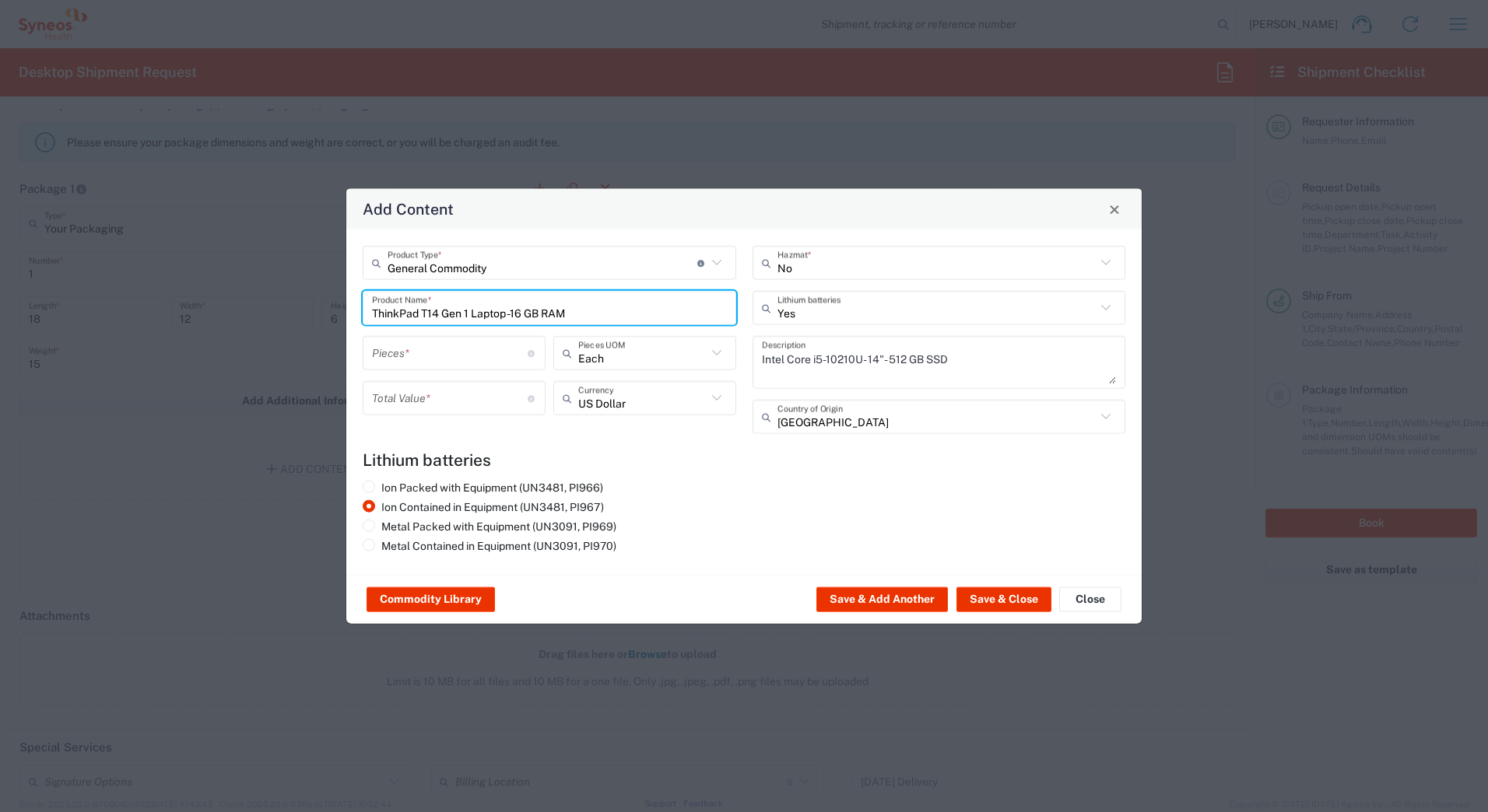
scroll to position [0, 0]
click at [869, 596] on button "Save & Add Another" at bounding box center [882, 600] width 131 height 25
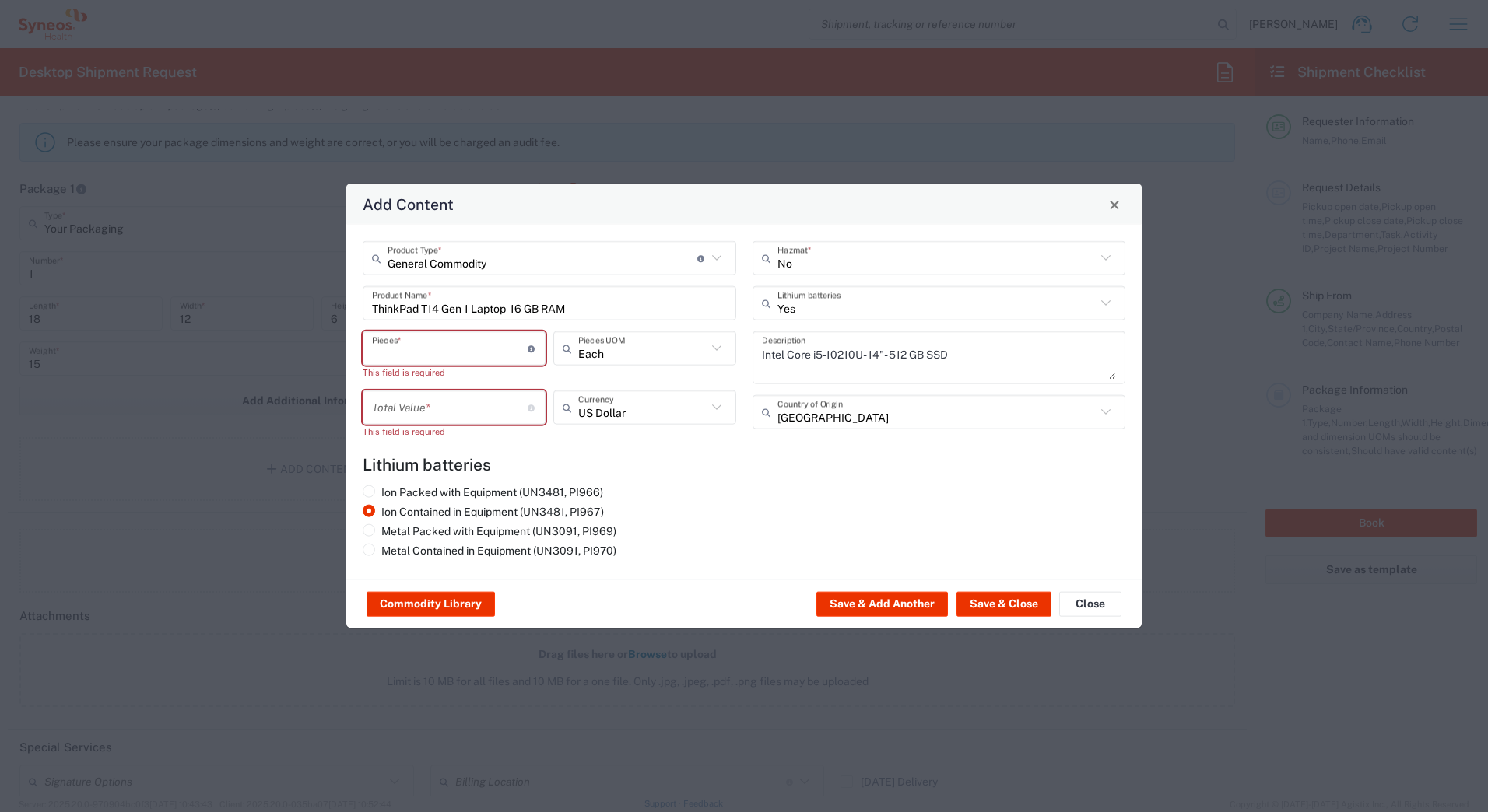
click at [380, 351] on input "number" at bounding box center [449, 348] width 156 height 27
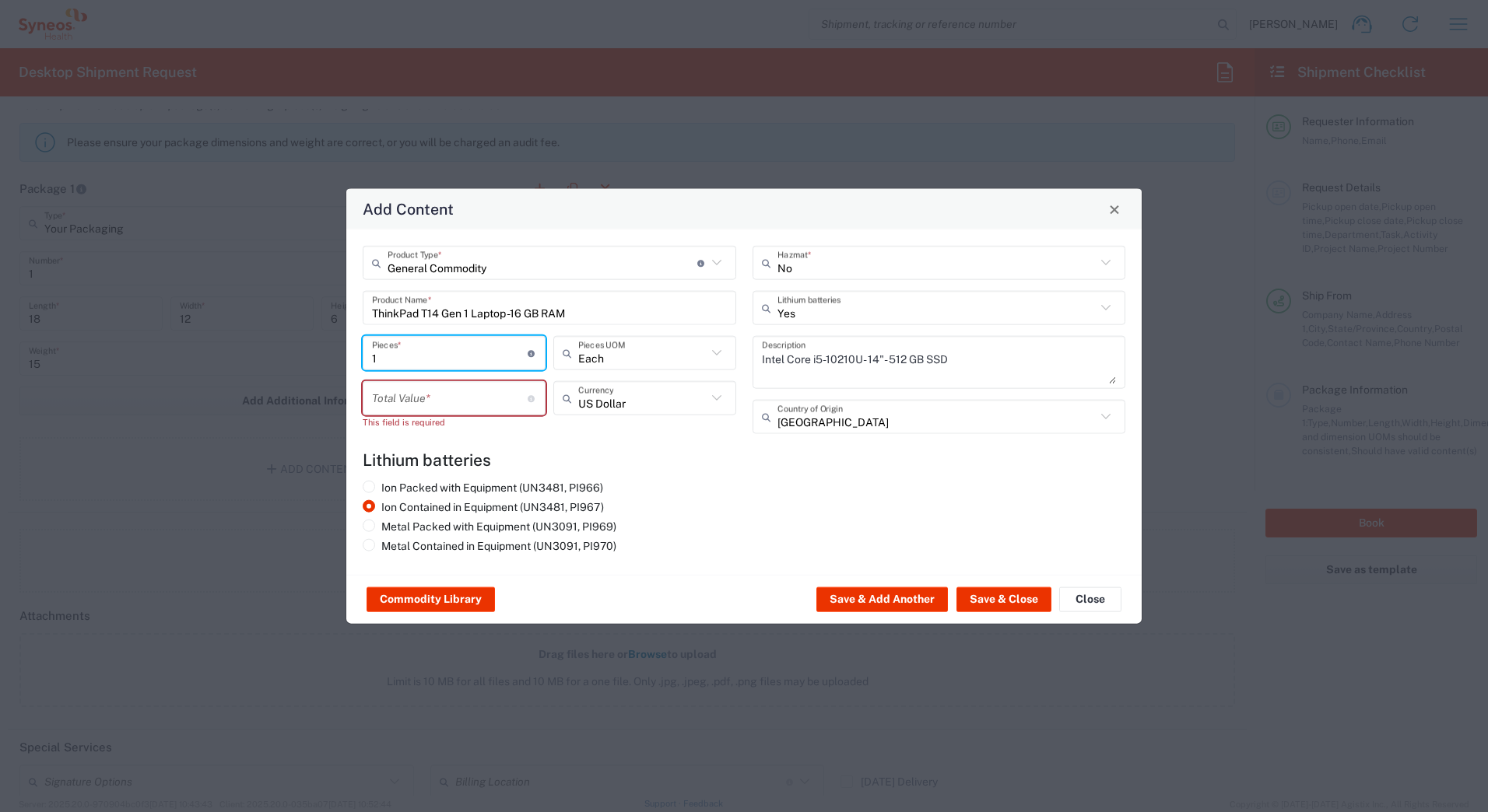
type input "1"
click at [382, 395] on input "number" at bounding box center [449, 398] width 156 height 27
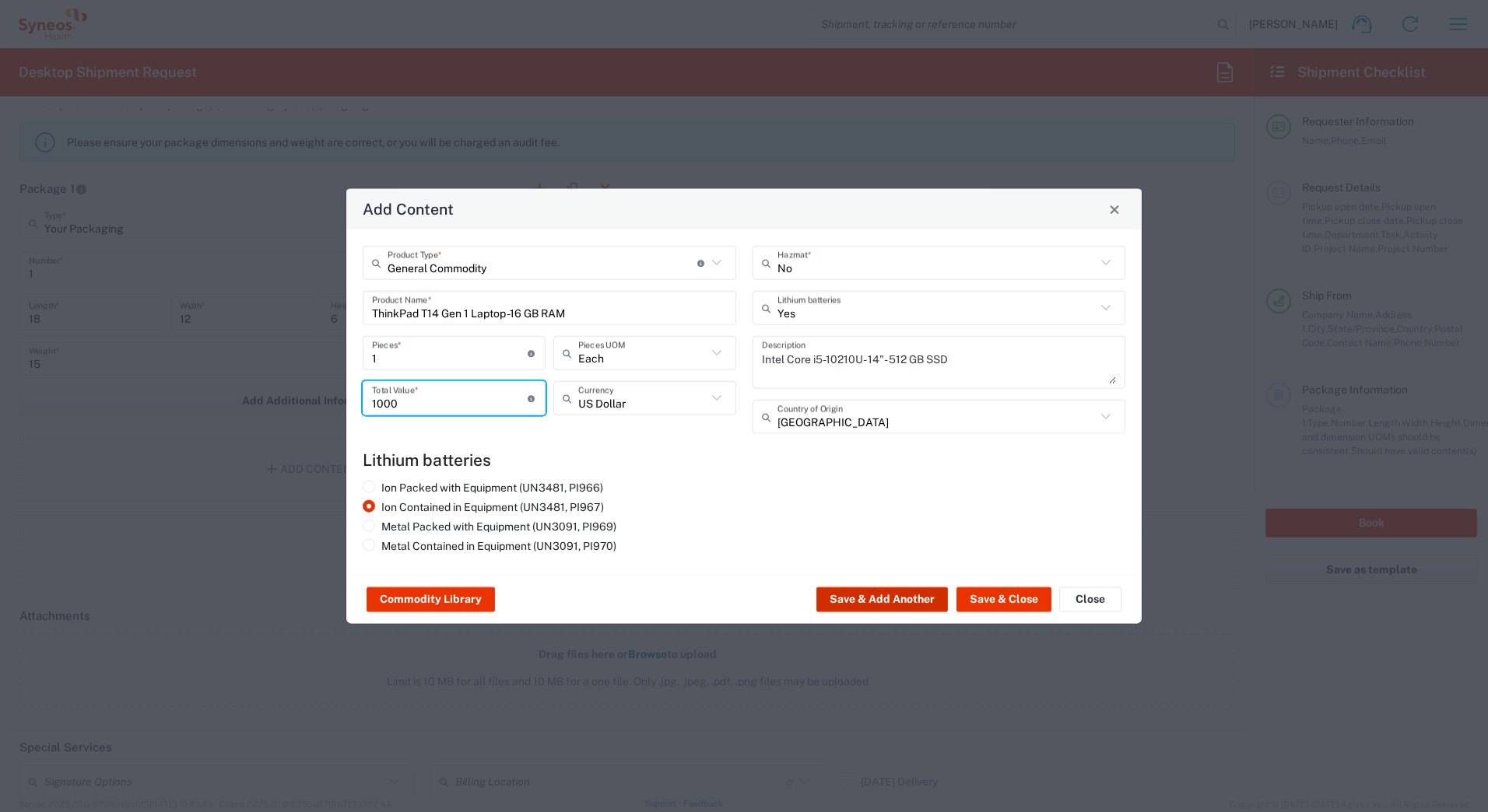
type input "1000"
click at [876, 599] on button "Save & Add Another" at bounding box center [882, 600] width 131 height 25
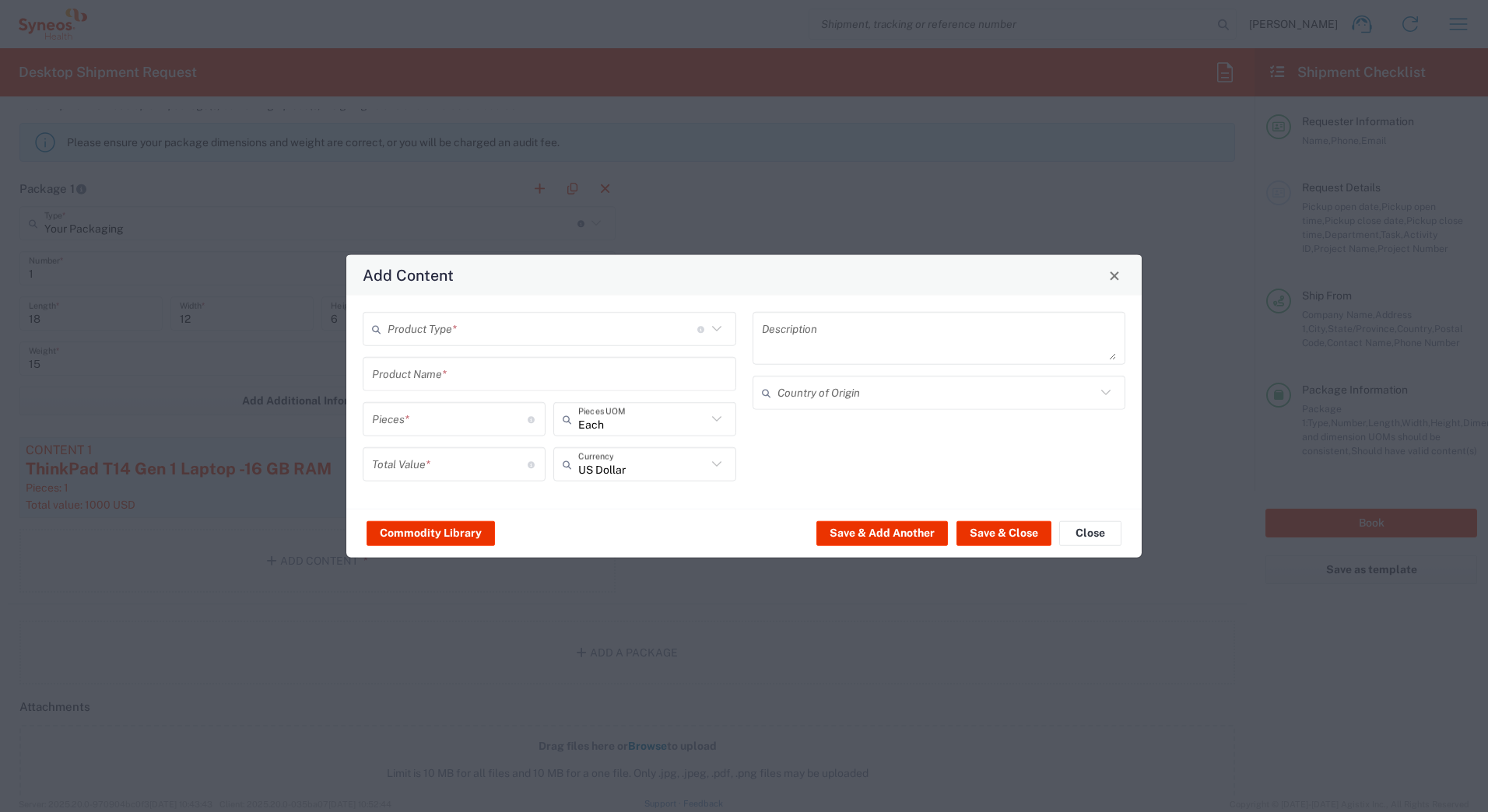
click at [429, 331] on input "text" at bounding box center [543, 329] width 310 height 27
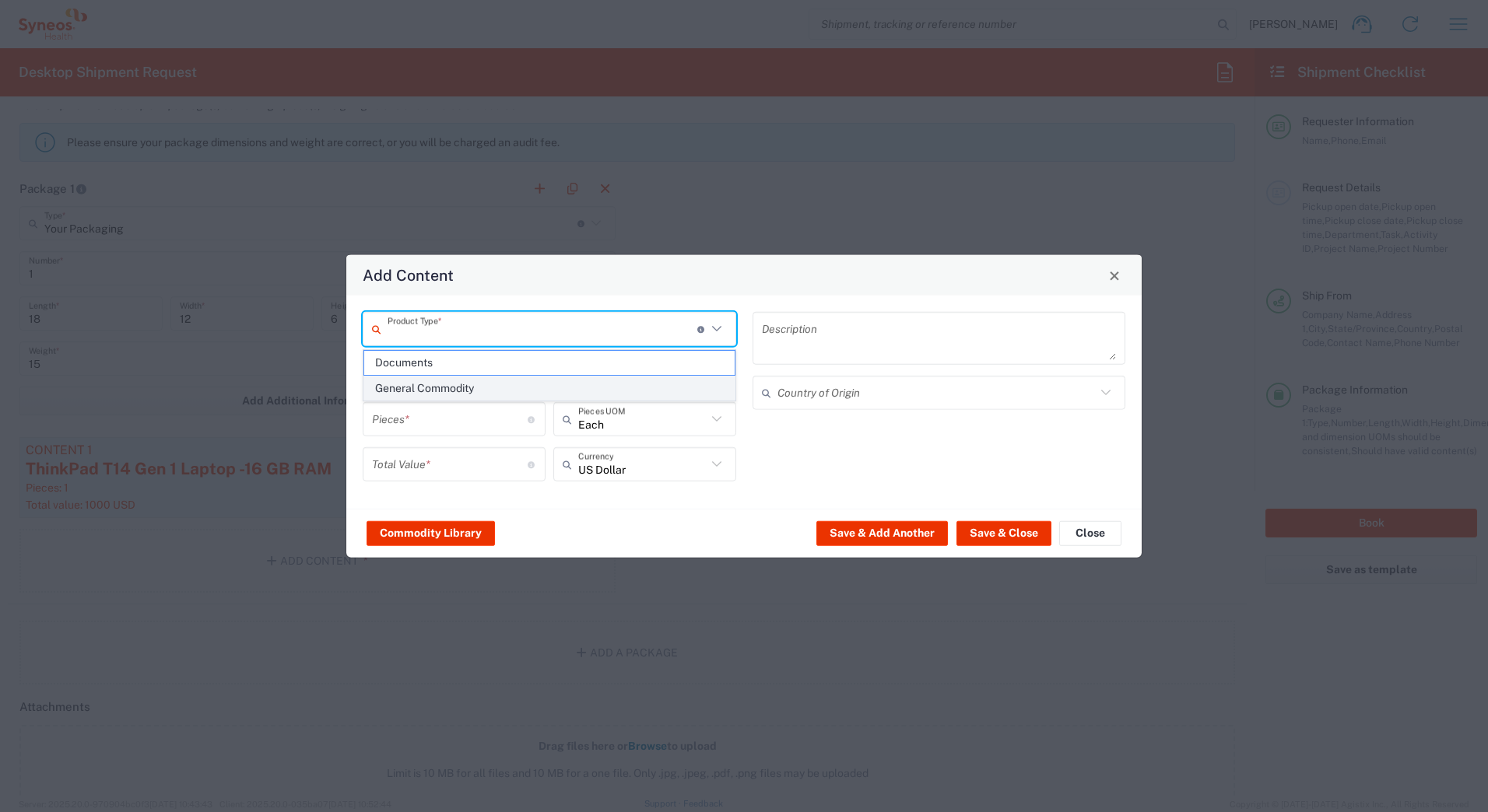
click at [418, 394] on span "General Commodity" at bounding box center [550, 389] width 370 height 24
type input "General Commodity"
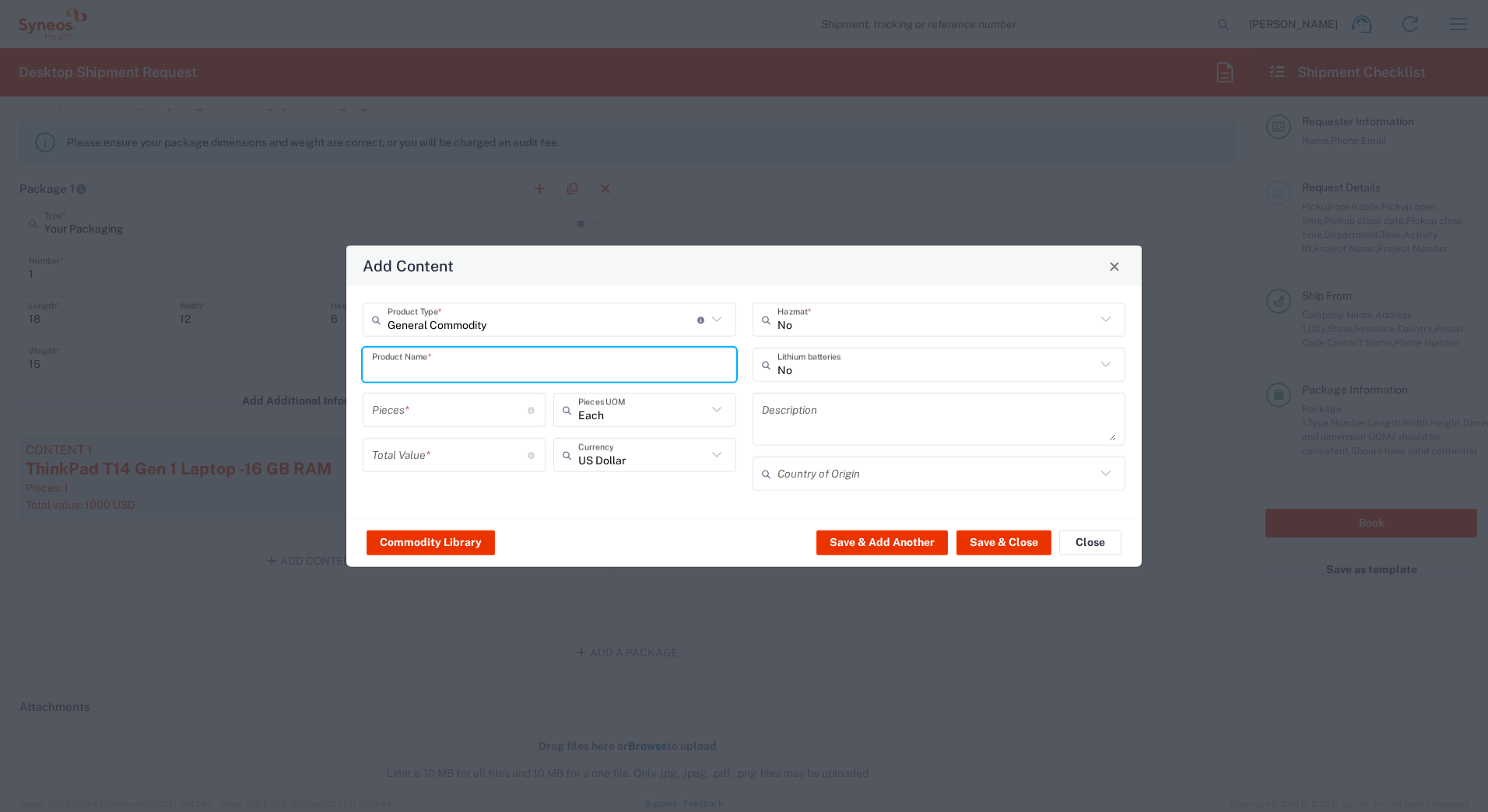
click at [414, 371] on input "text" at bounding box center [550, 364] width 355 height 27
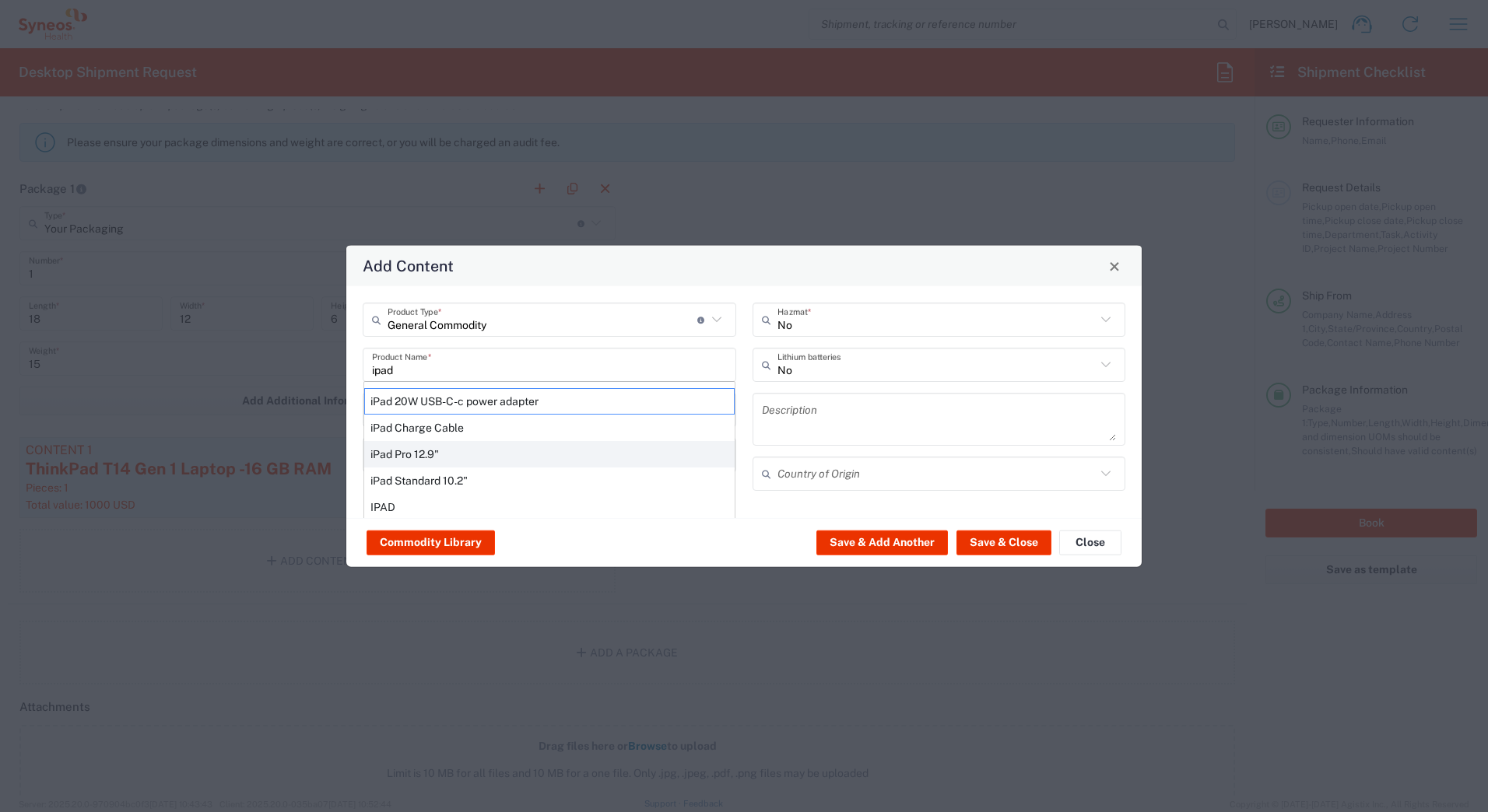
click at [414, 453] on div "iPad Pro 12.9"" at bounding box center [550, 454] width 370 height 26
type input "iPad Pro 12.9""
type input "1"
type textarea "iPad Pro 12.9""
type input "[GEOGRAPHIC_DATA]"
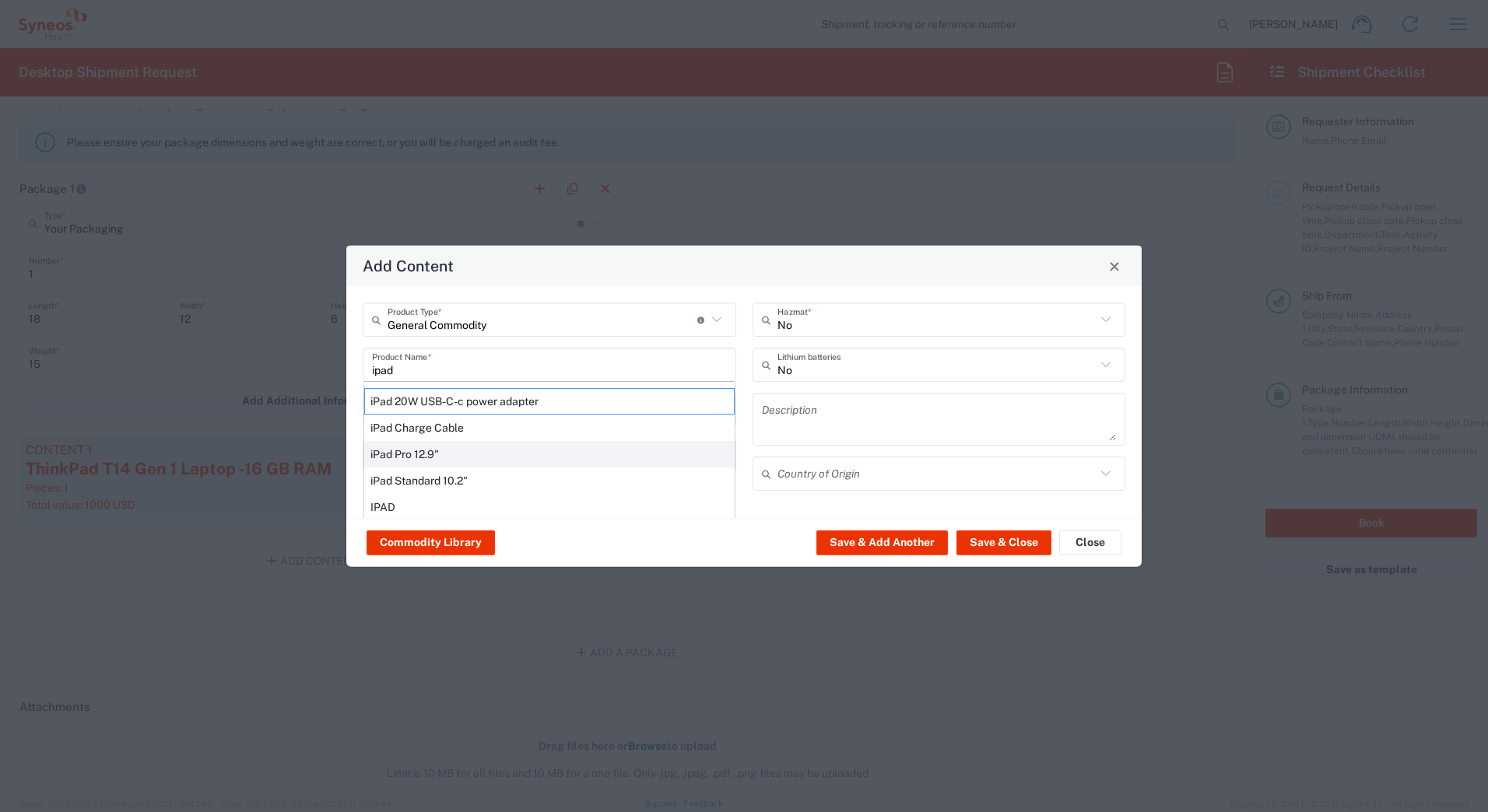
type input "Yes"
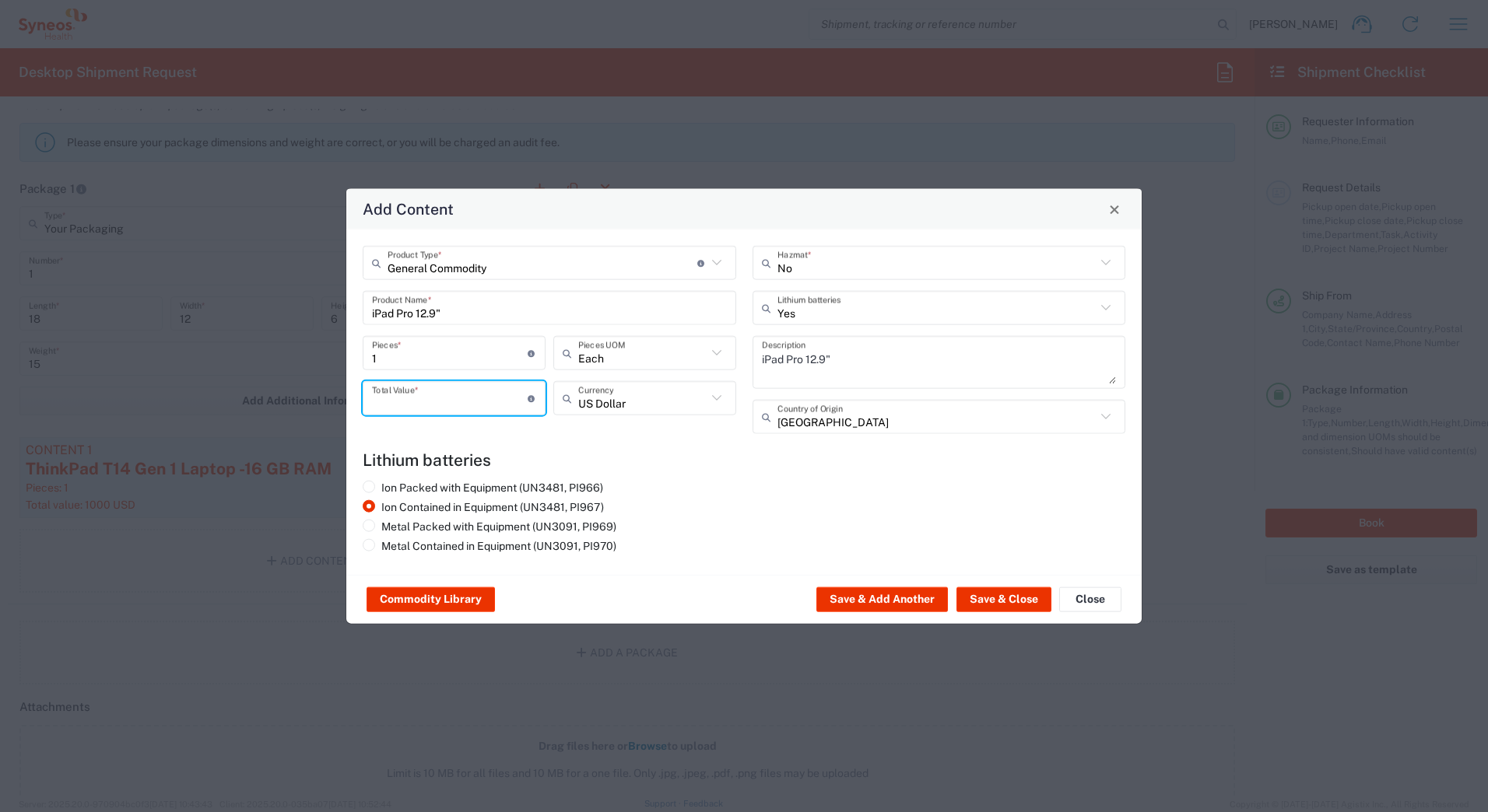
click at [398, 410] on input "number" at bounding box center [449, 398] width 156 height 27
type input "1000"
click at [989, 600] on button "Save & Close" at bounding box center [1004, 600] width 95 height 25
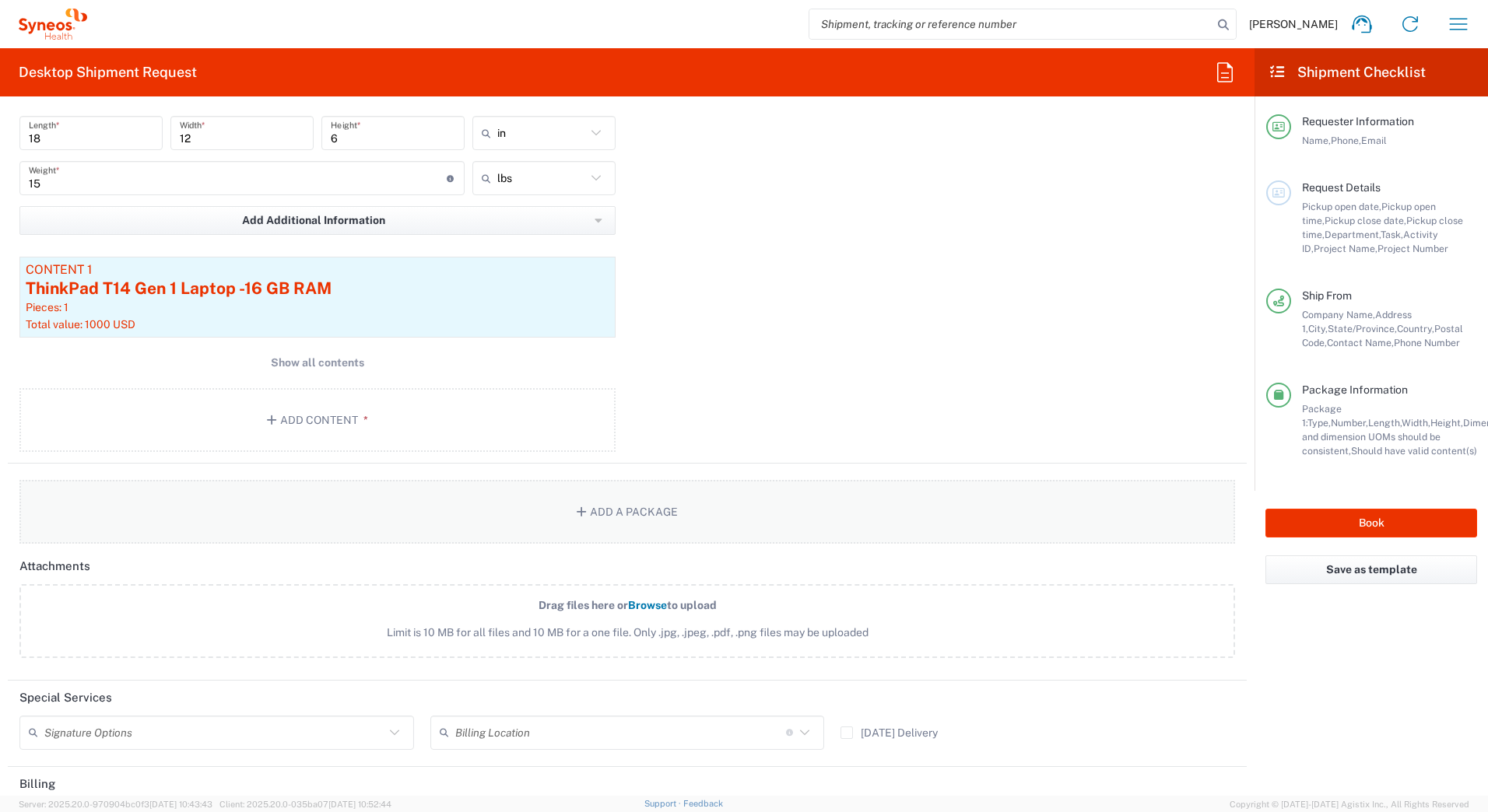
scroll to position [1712, 0]
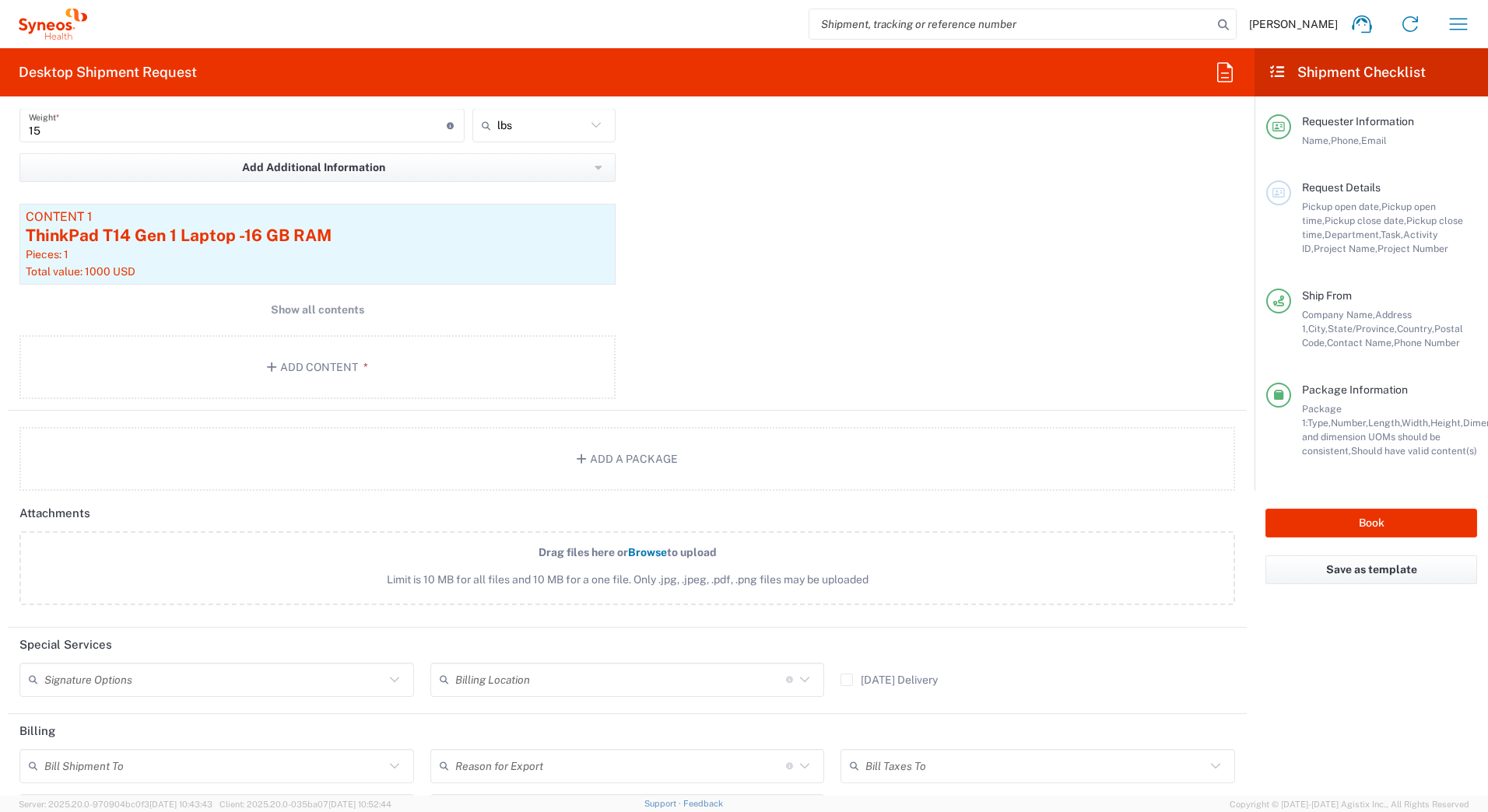
click at [249, 667] on input "text" at bounding box center [215, 680] width 340 height 27
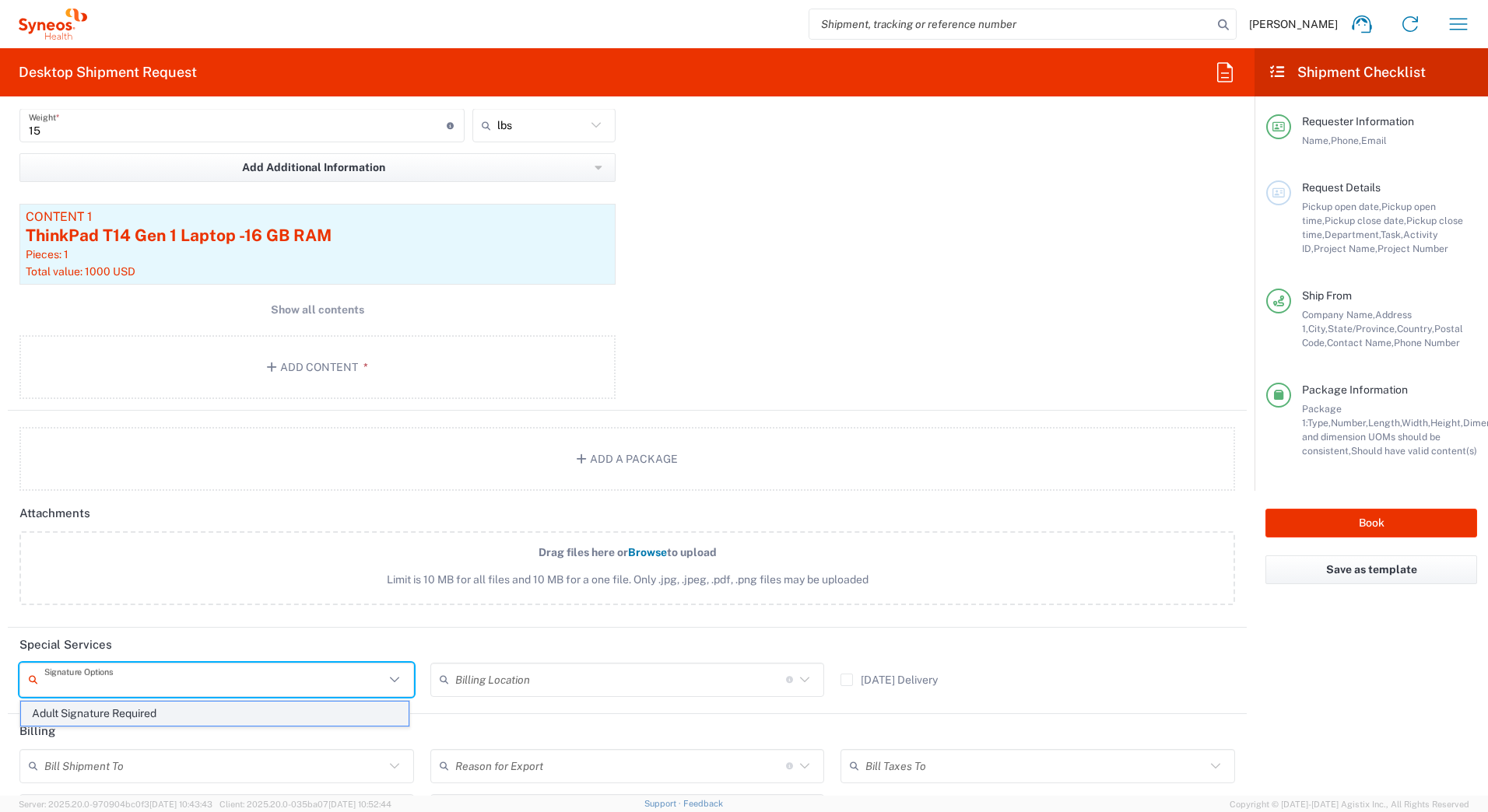
click at [171, 712] on span "Adult Signature Required" at bounding box center [215, 714] width 388 height 24
type input "Adult Signature Required"
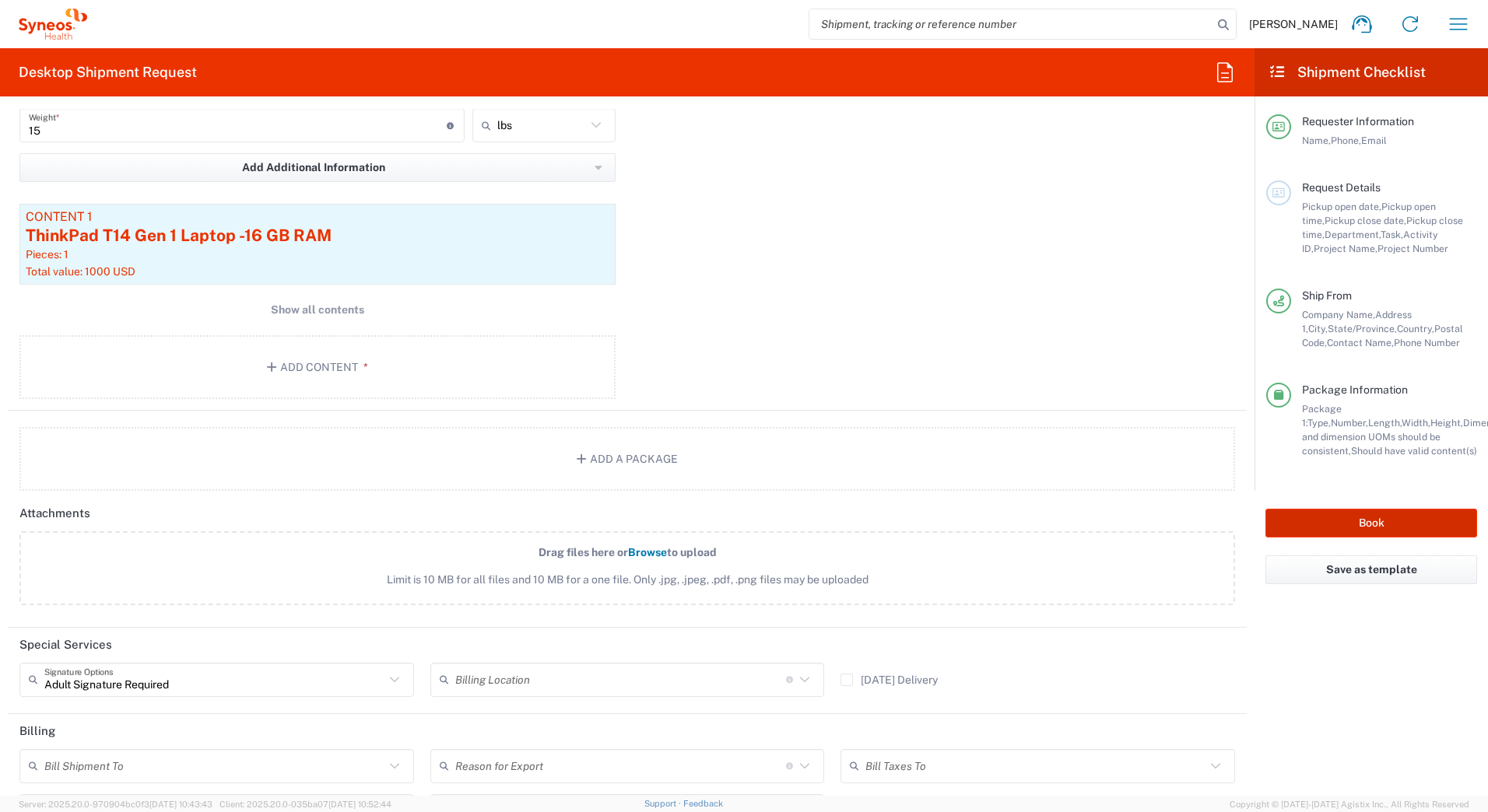
click at [1316, 523] on button "Book" at bounding box center [1372, 523] width 212 height 29
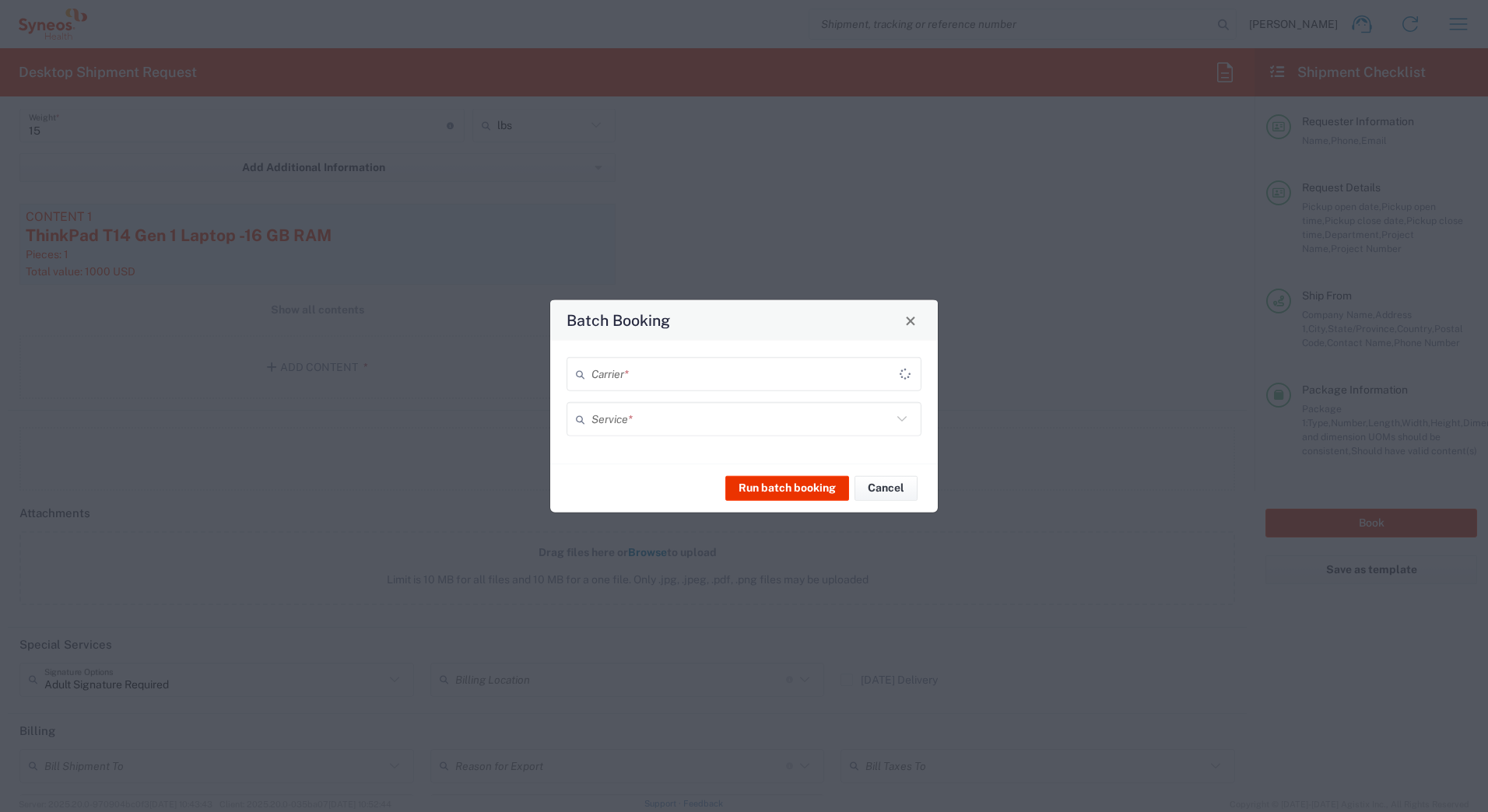
type input "7188"
click at [715, 378] on input "text" at bounding box center [741, 374] width 300 height 27
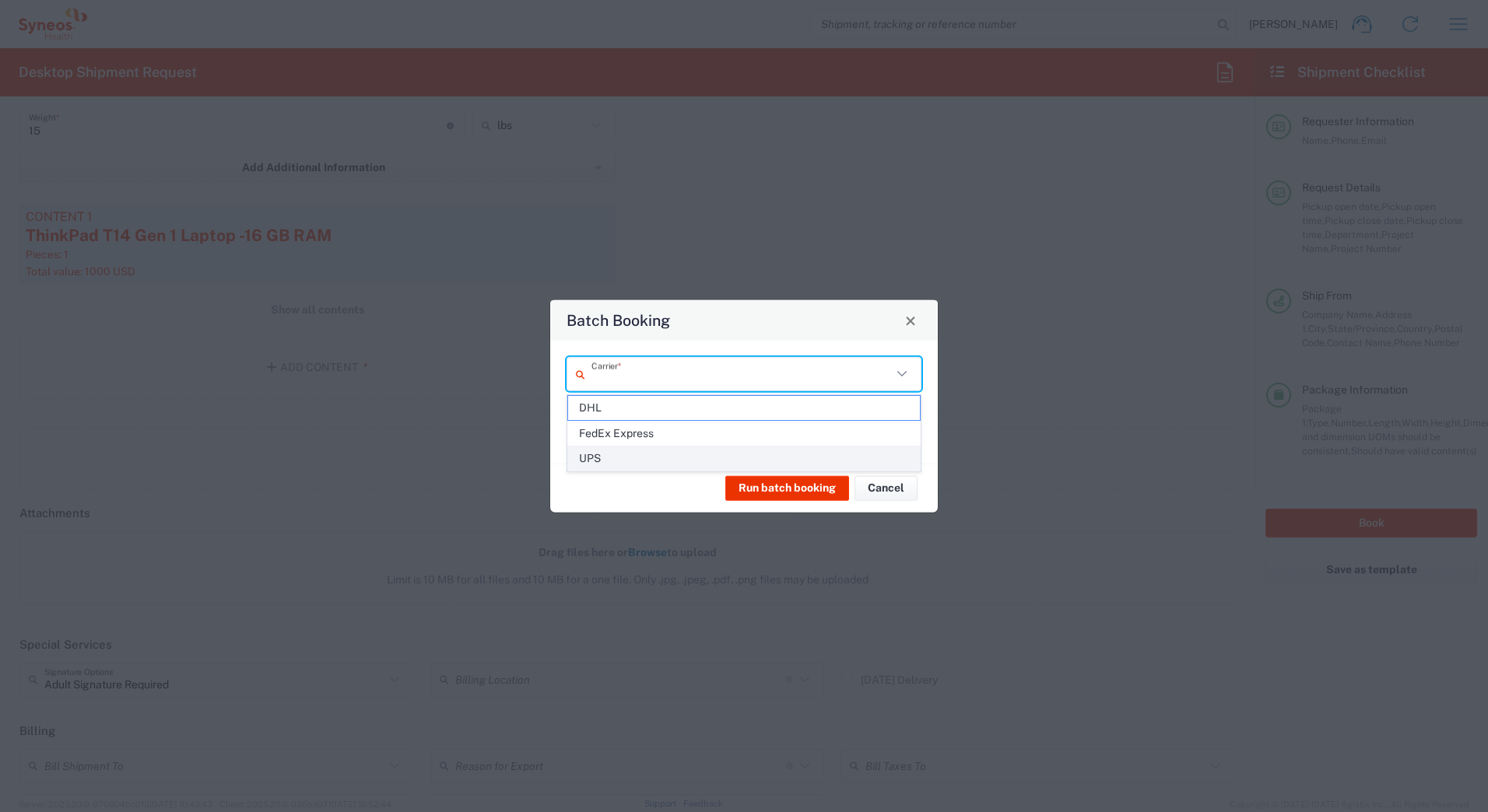
click at [597, 458] on span "UPS" at bounding box center [744, 459] width 352 height 24
type input "UPS"
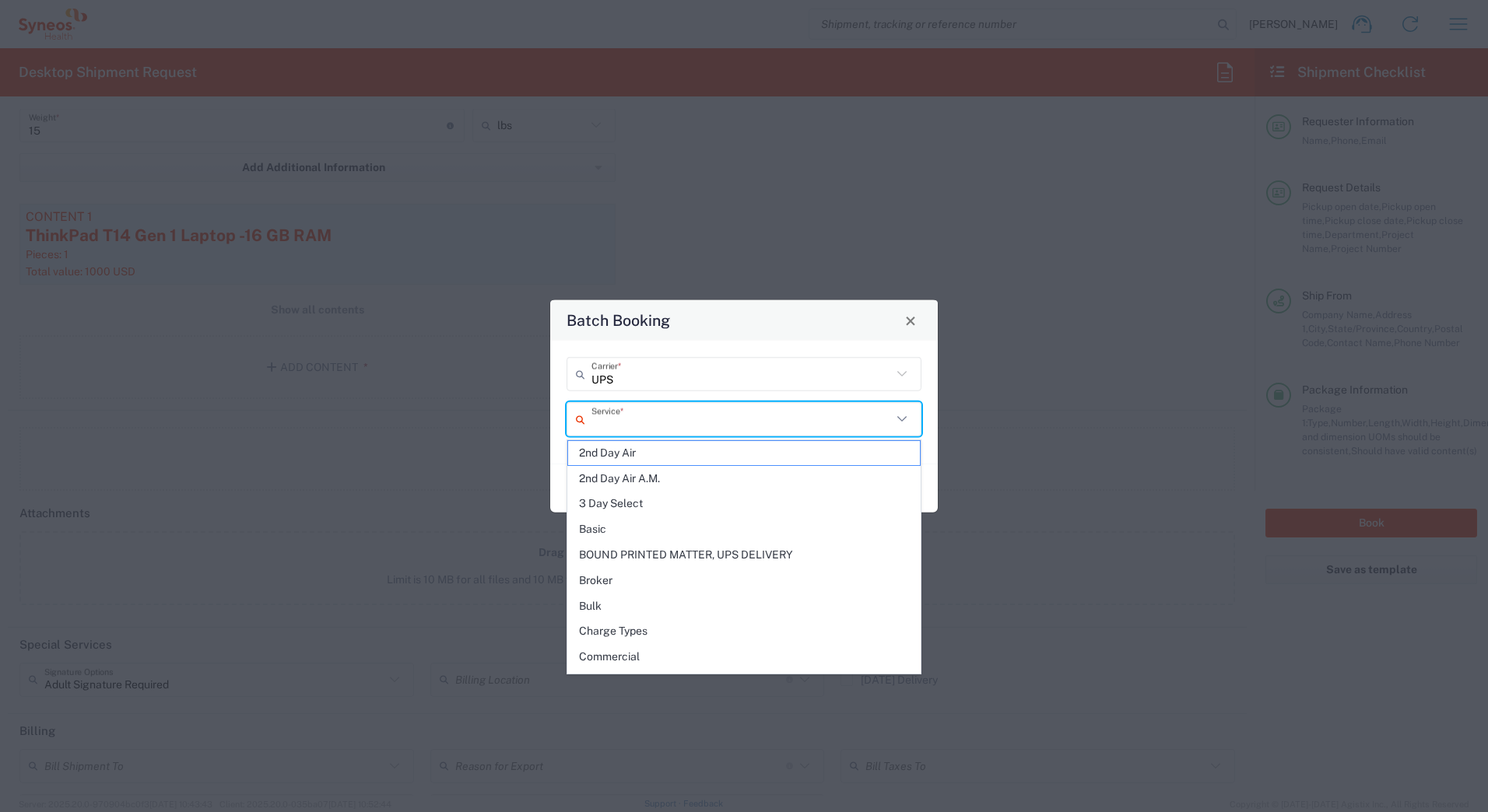
click at [606, 419] on input "text" at bounding box center [741, 419] width 300 height 27
click at [640, 549] on span "Next Day Air" at bounding box center [744, 549] width 352 height 24
type input "Next Day Air"
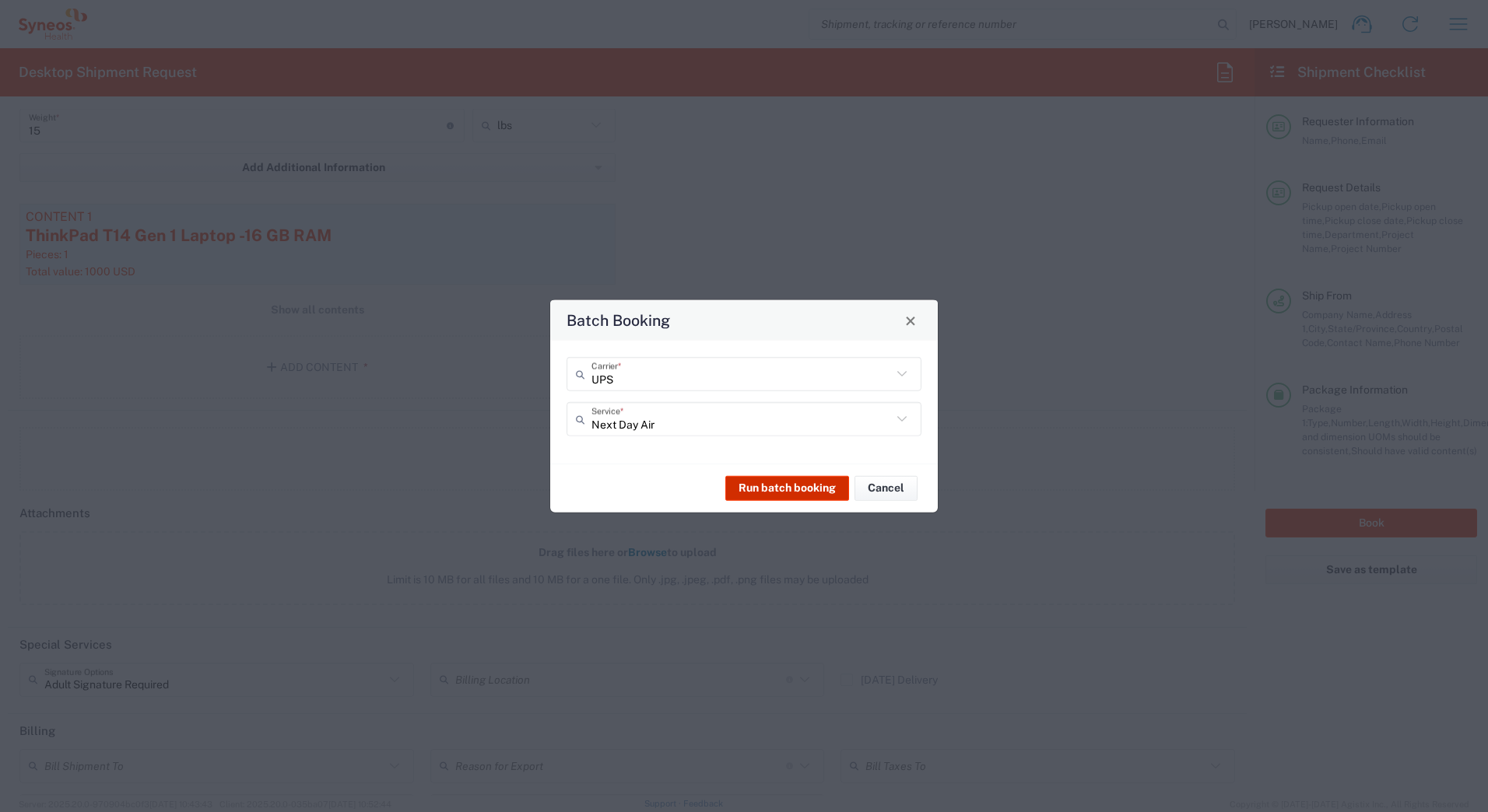
click at [761, 489] on button "Run batch booking" at bounding box center [787, 488] width 124 height 25
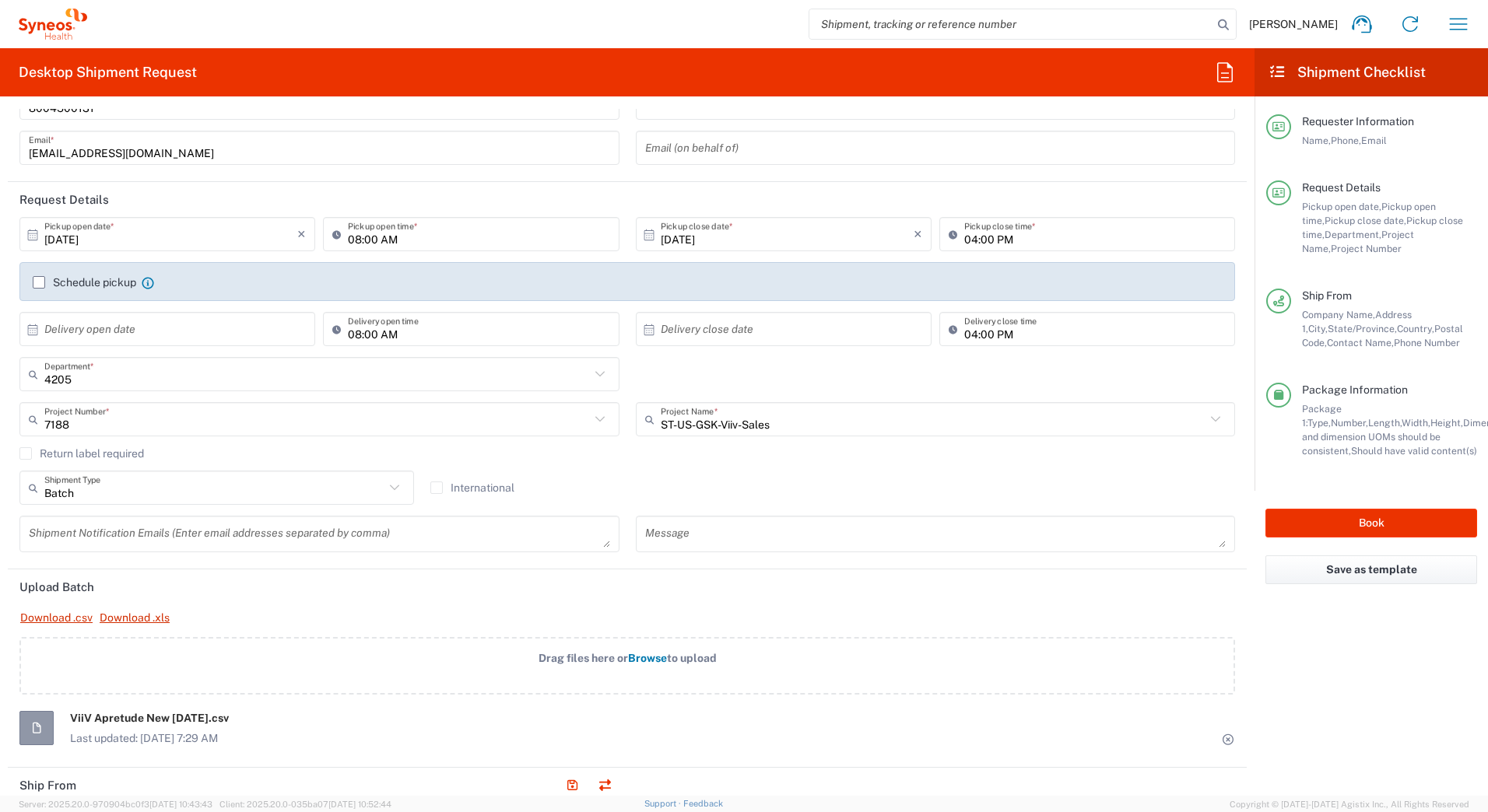
scroll to position [0, 0]
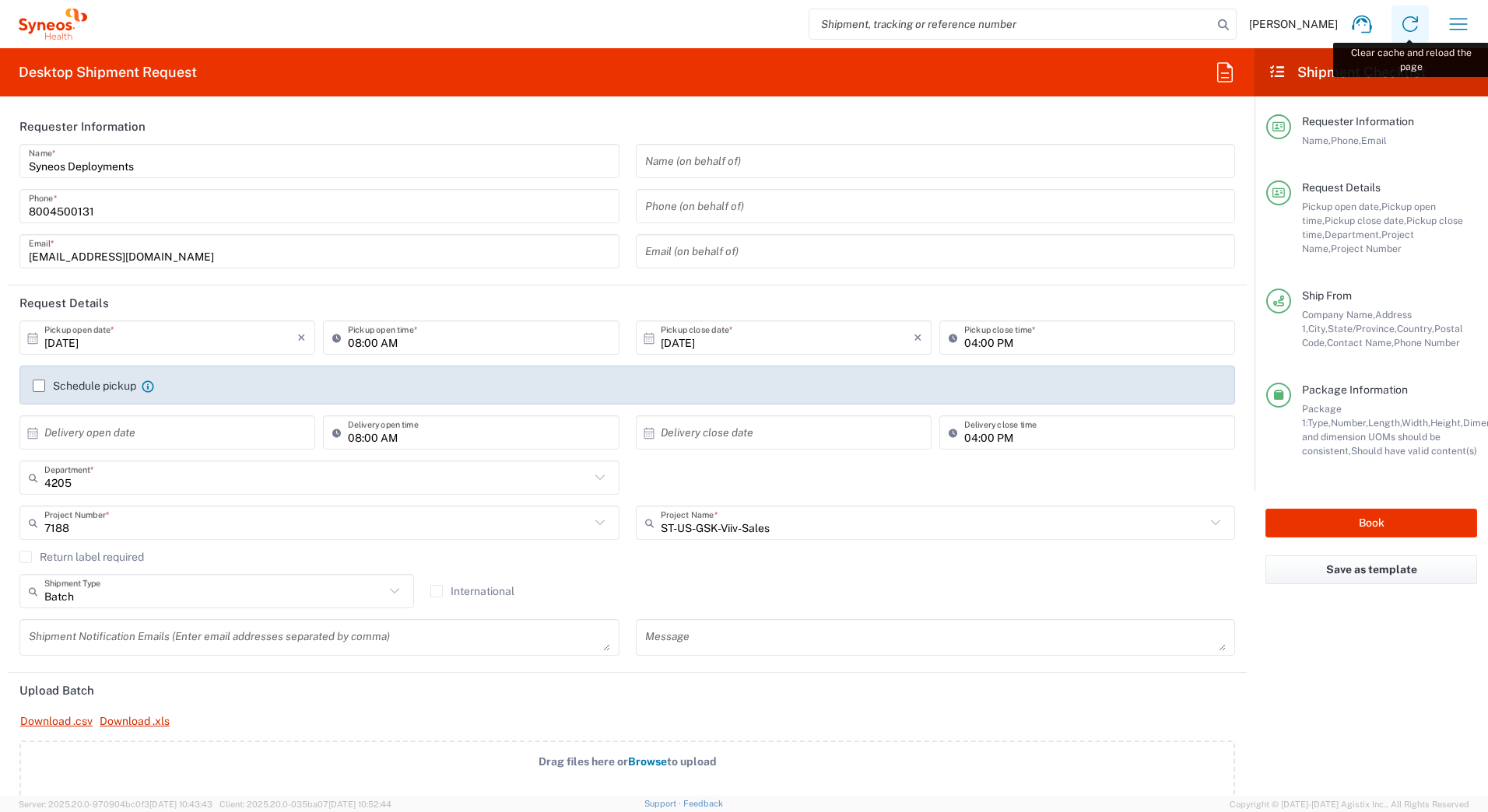
click at [1407, 18] on icon at bounding box center [1410, 24] width 15 height 15
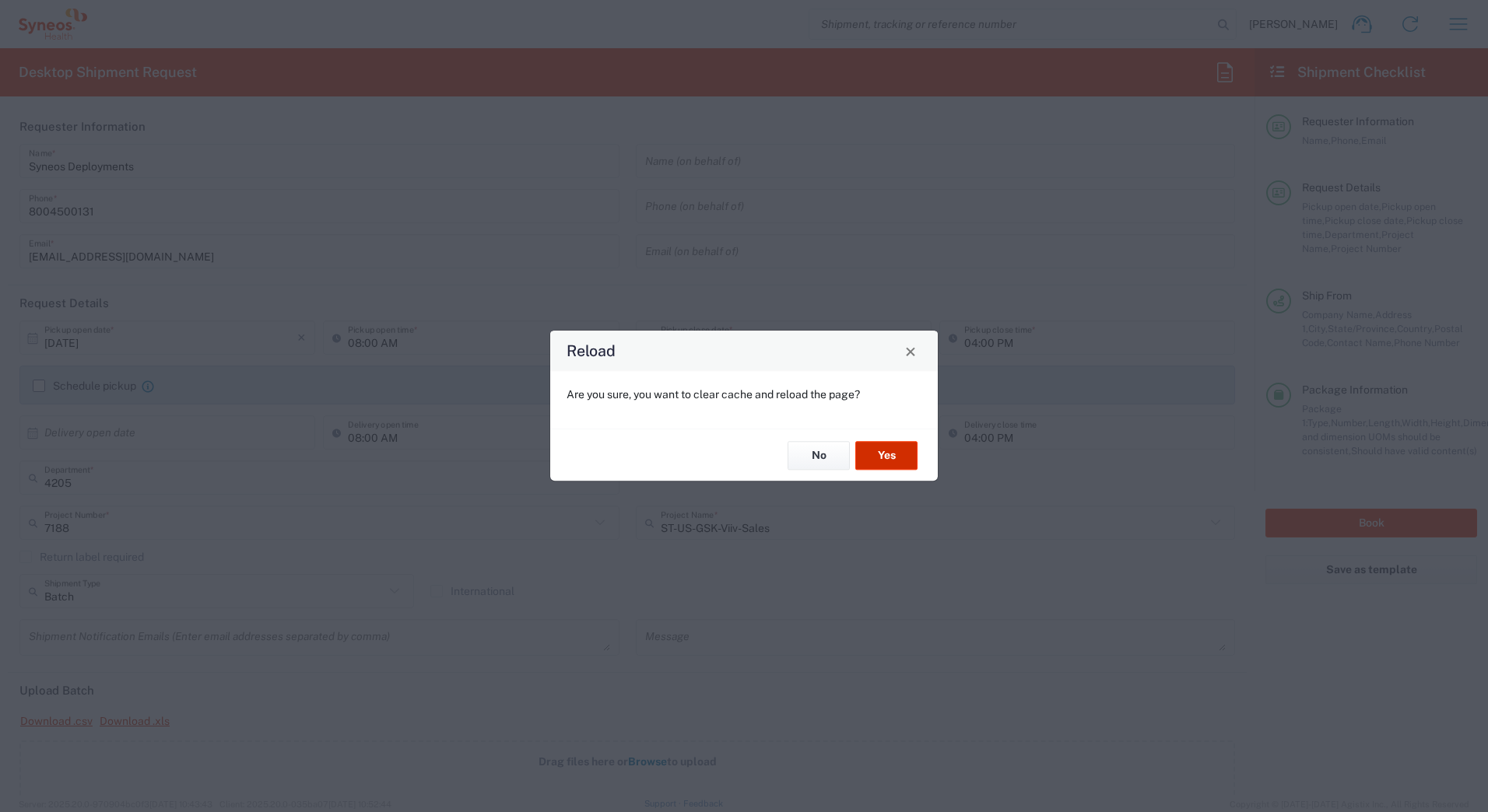
click at [882, 460] on button "Yes" at bounding box center [886, 455] width 62 height 29
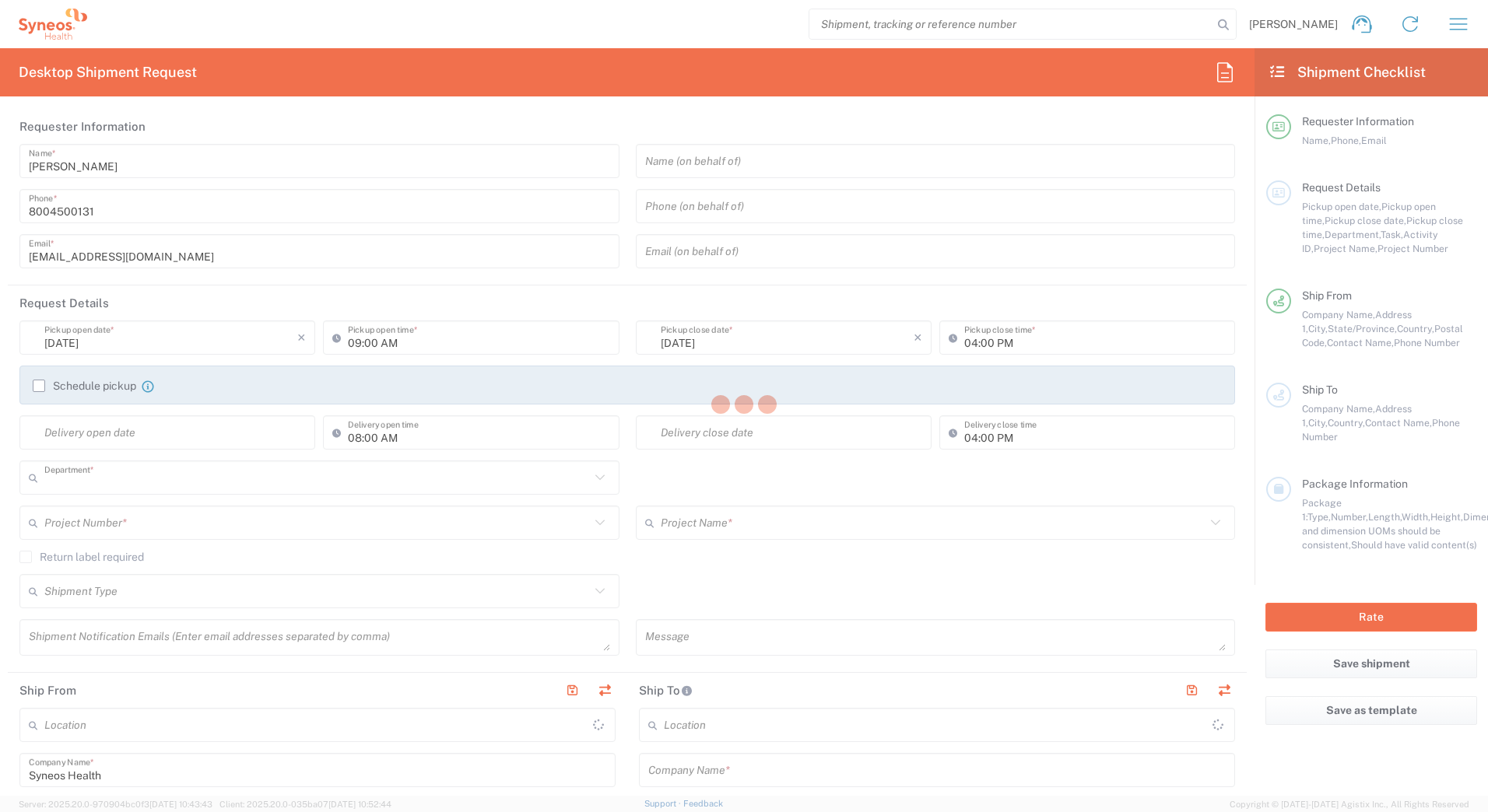
type input "4205"
type input "[US_STATE]"
type input "[GEOGRAPHIC_DATA]"
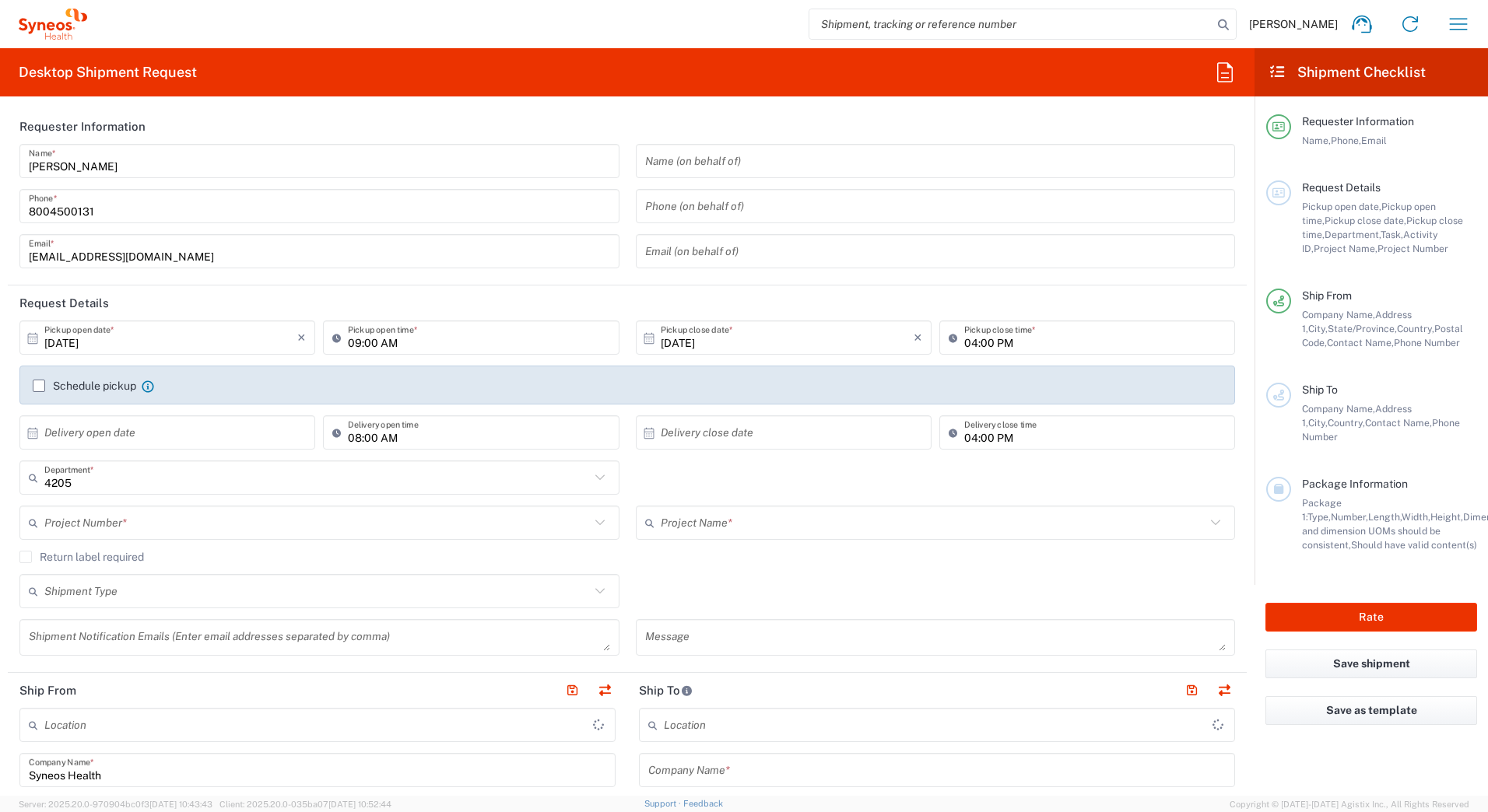
type input "Syneos Health Commercial Servi- [GEOGRAPHIC_DATA] [GEOGRAPHIC_DATA]"
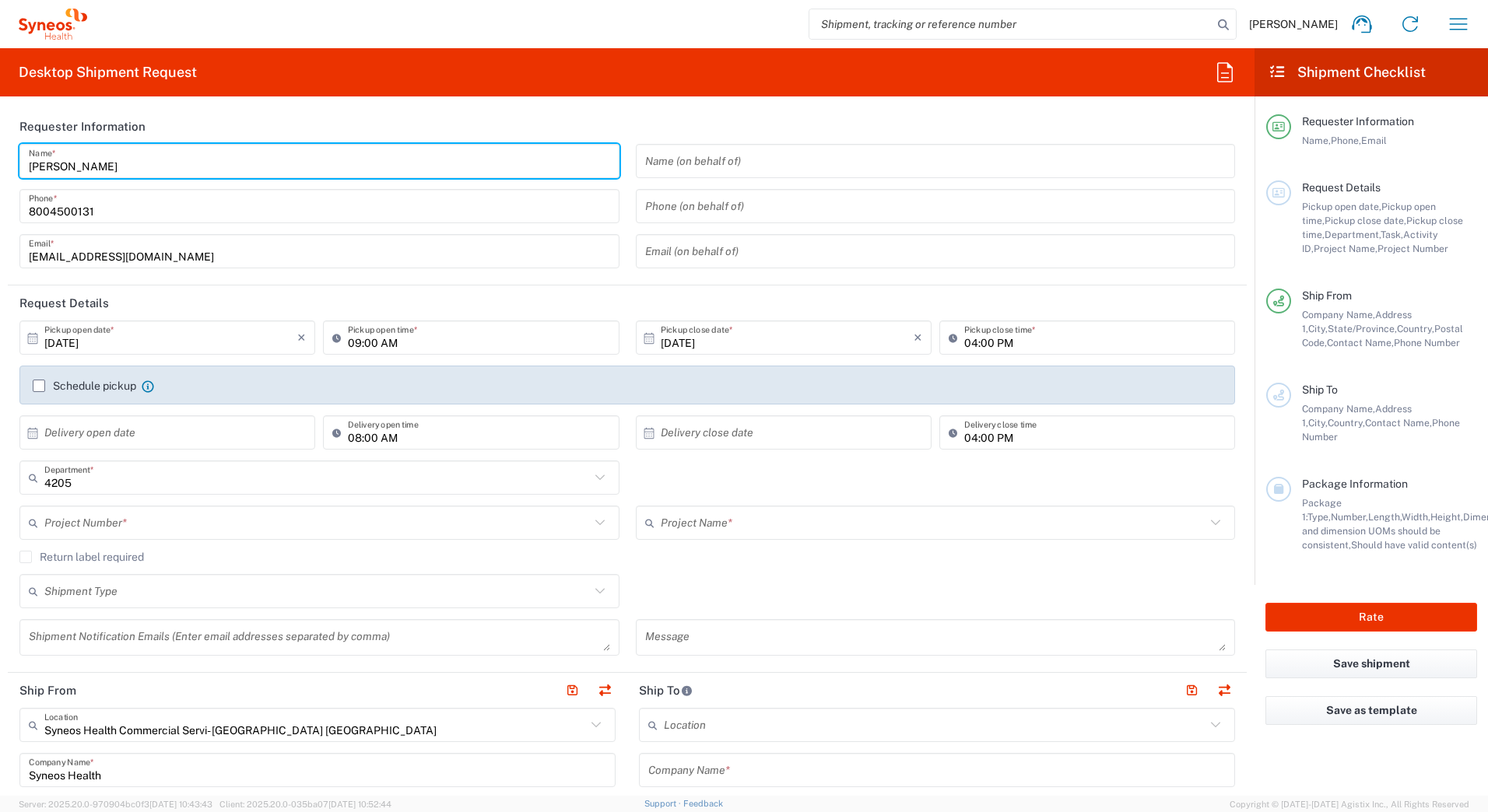
drag, startPoint x: 72, startPoint y: 162, endPoint x: -3, endPoint y: 161, distance: 75.0
click at [0, 161] on html "David Horvath Home Shipment estimator Shipment tracking Desktop shipment reques…" at bounding box center [744, 406] width 1488 height 812
paste input "Syneos Deployments"
type input "Syneos Deployments"
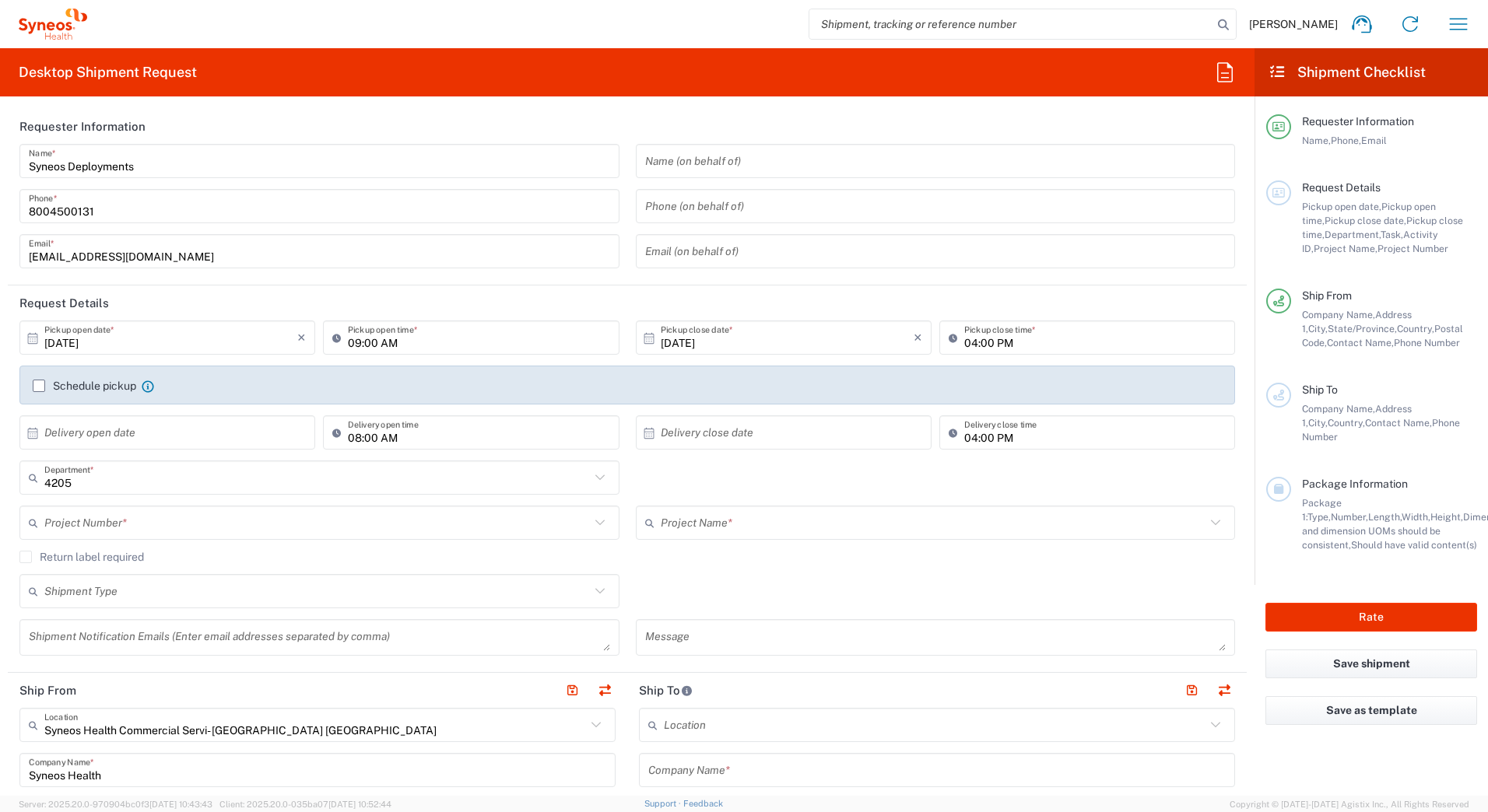
click at [291, 109] on header "Requester Information" at bounding box center [627, 126] width 1239 height 35
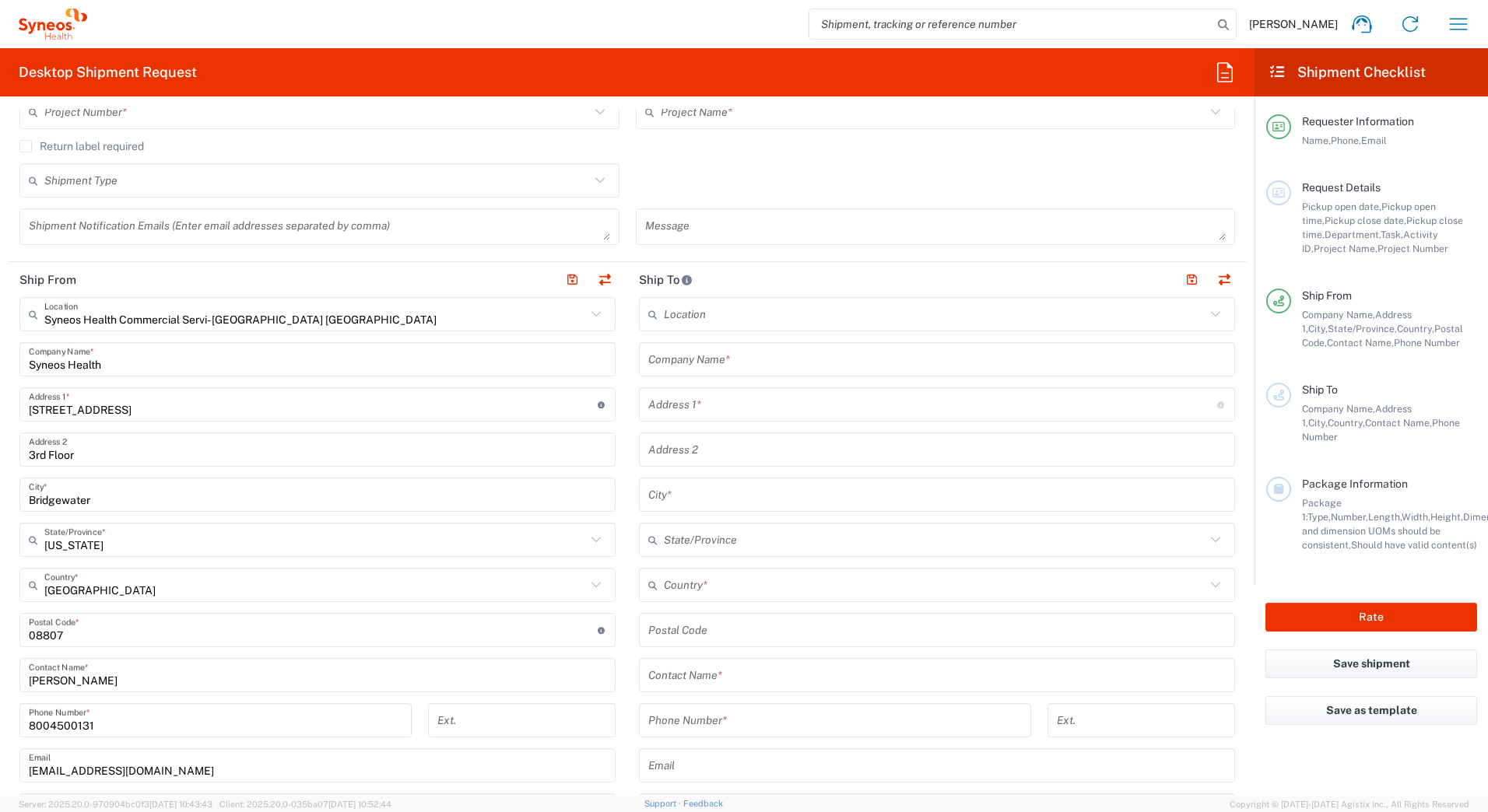
scroll to position [467, 0]
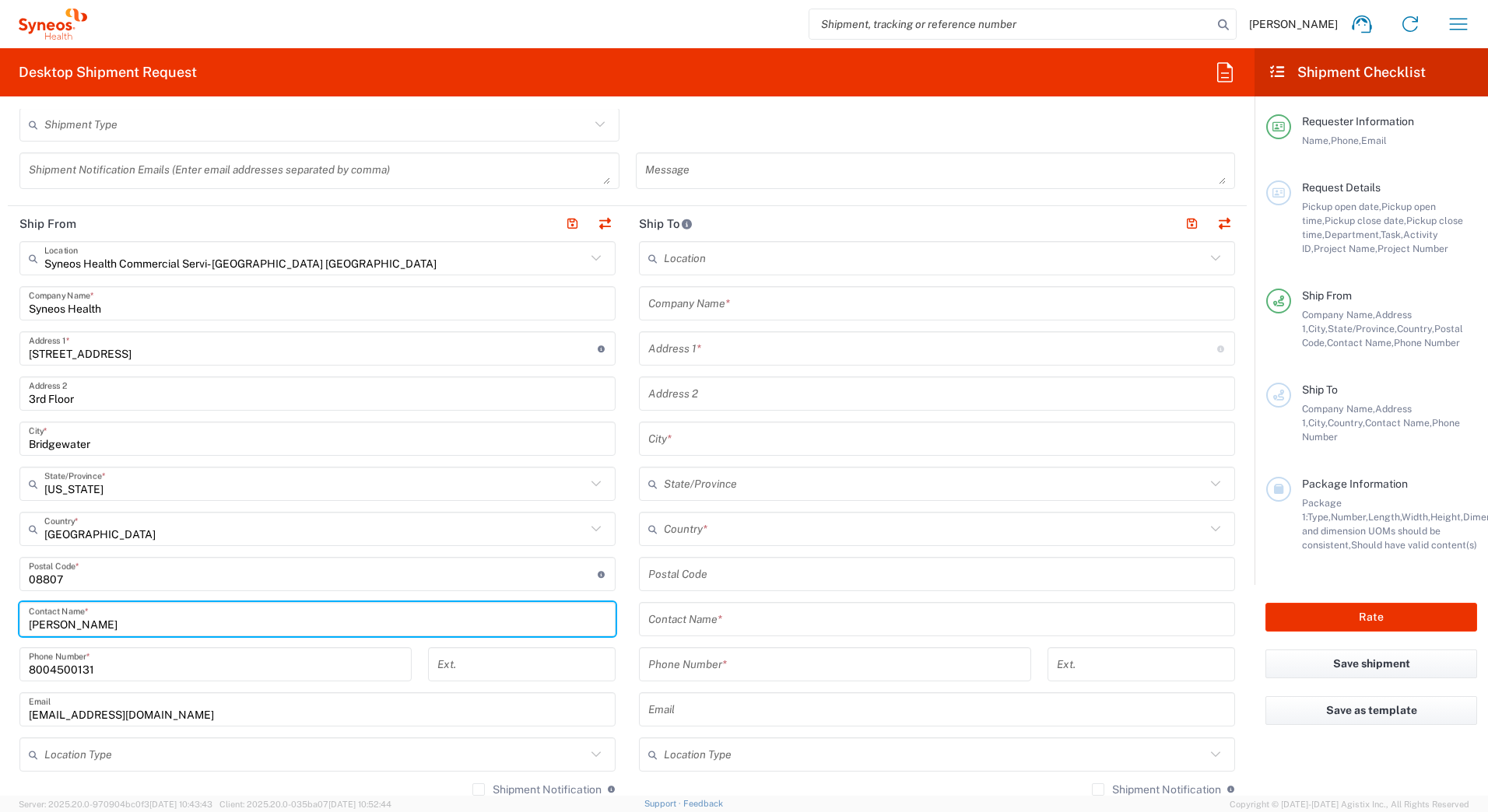
drag, startPoint x: 114, startPoint y: 624, endPoint x: -3, endPoint y: 624, distance: 117.0
click at [0, 624] on html "David Horvath Home Shipment estimator Shipment tracking Desktop shipment reques…" at bounding box center [744, 406] width 1488 height 812
paste input "Syneos Deployments"
type input "Syneos Deployments"
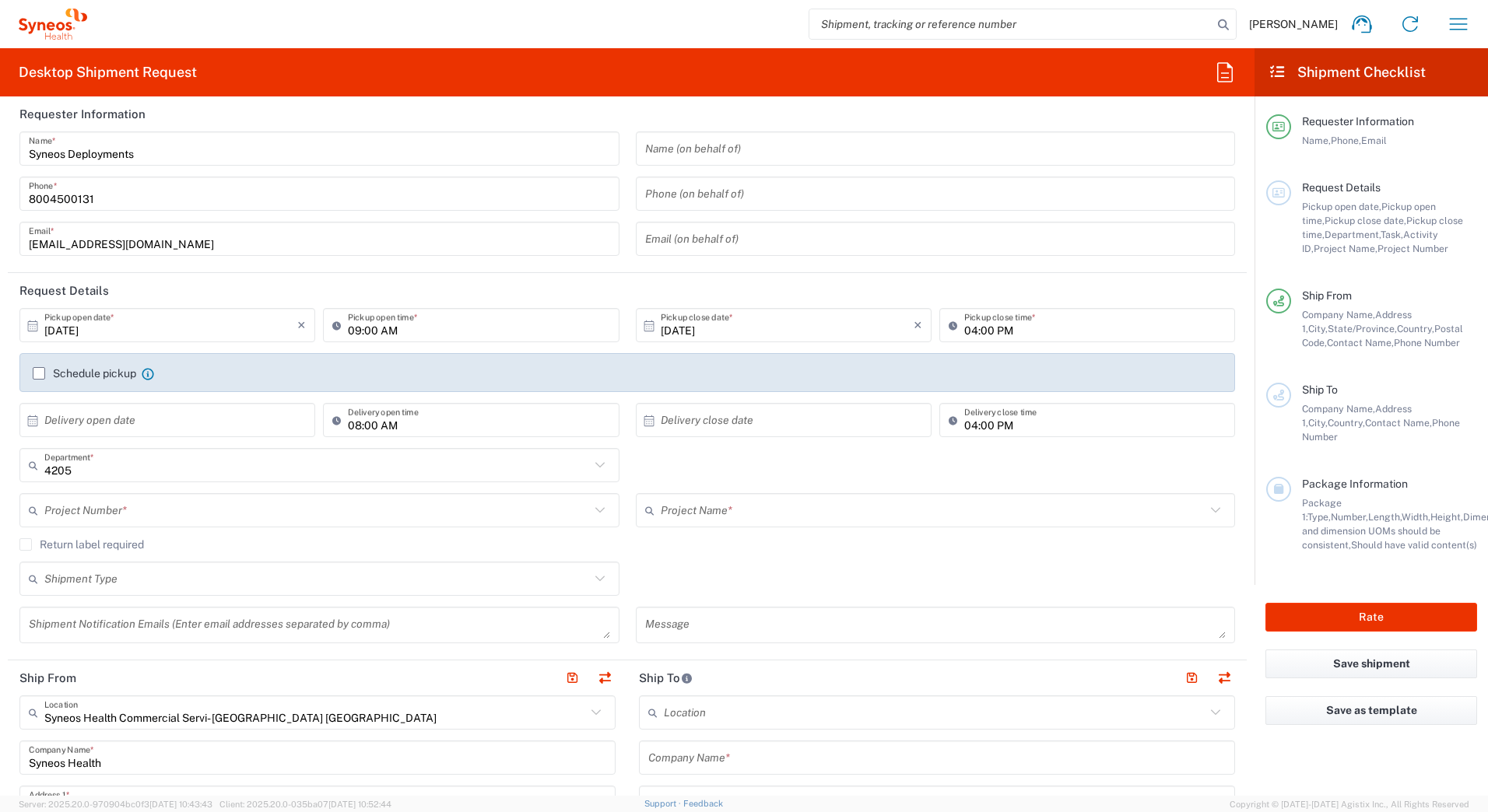
scroll to position [0, 0]
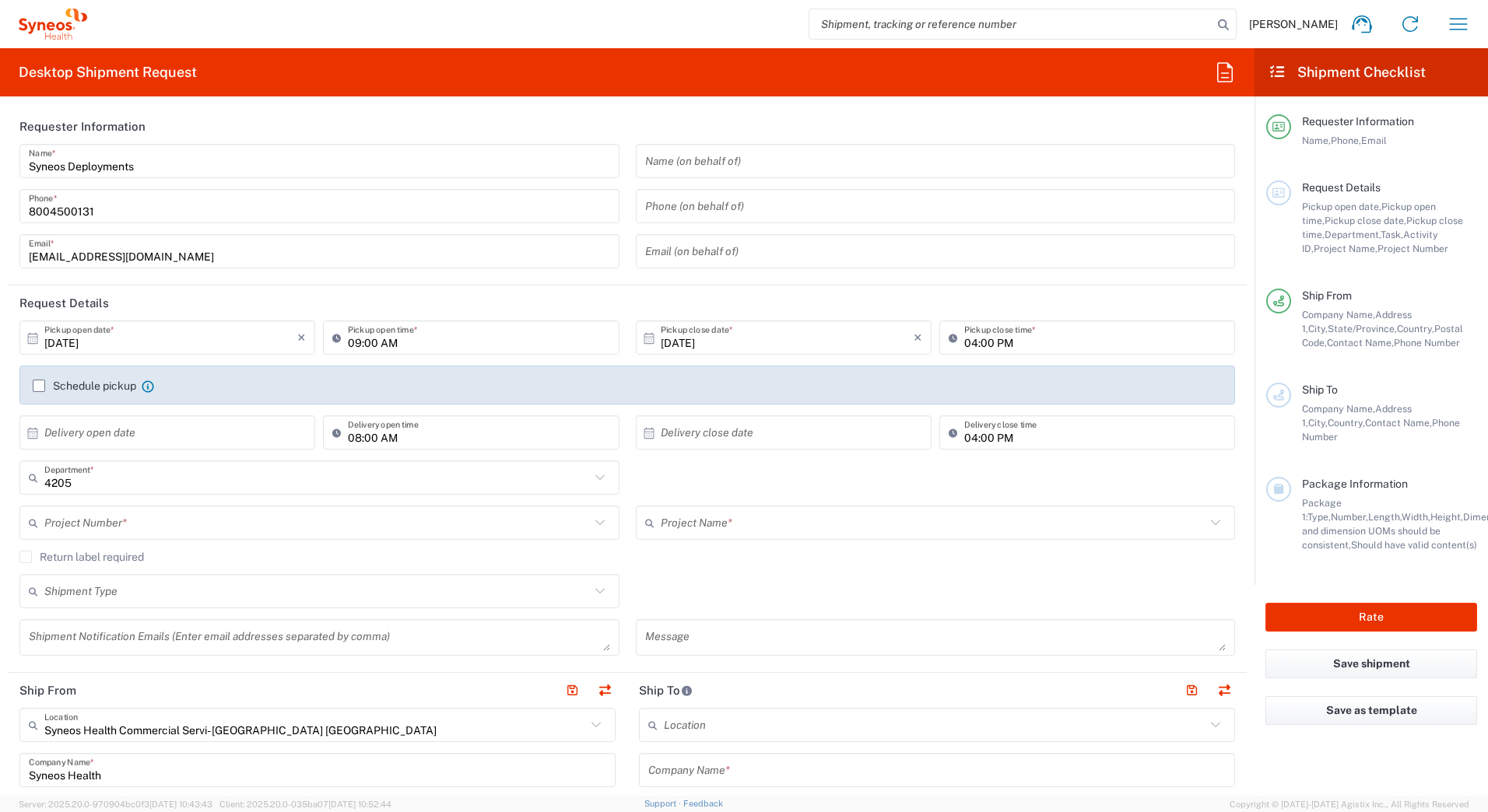
click at [139, 519] on input "text" at bounding box center [317, 523] width 545 height 27
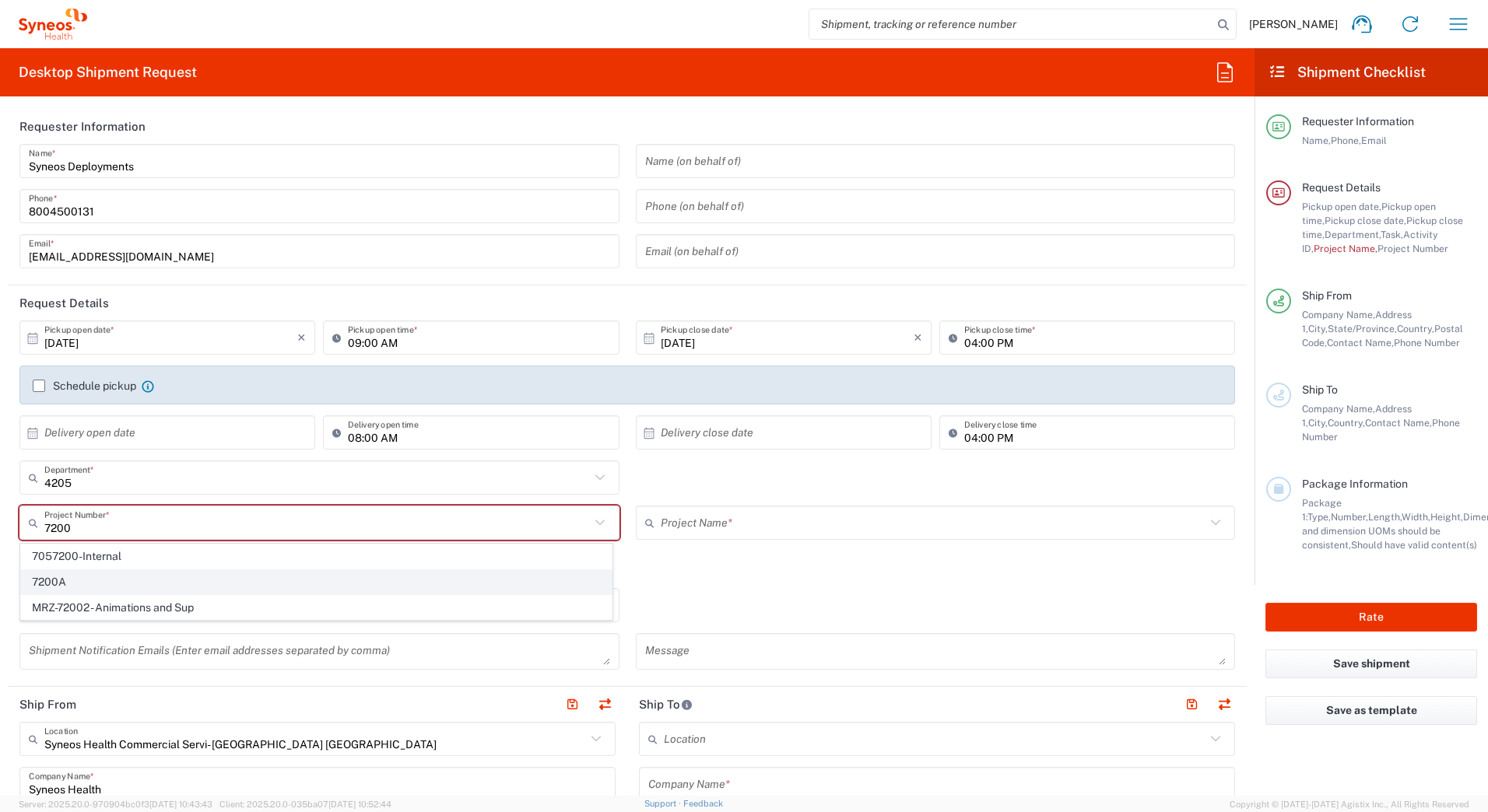
click at [73, 582] on span "7200A" at bounding box center [316, 582] width 591 height 24
type input "7200A"
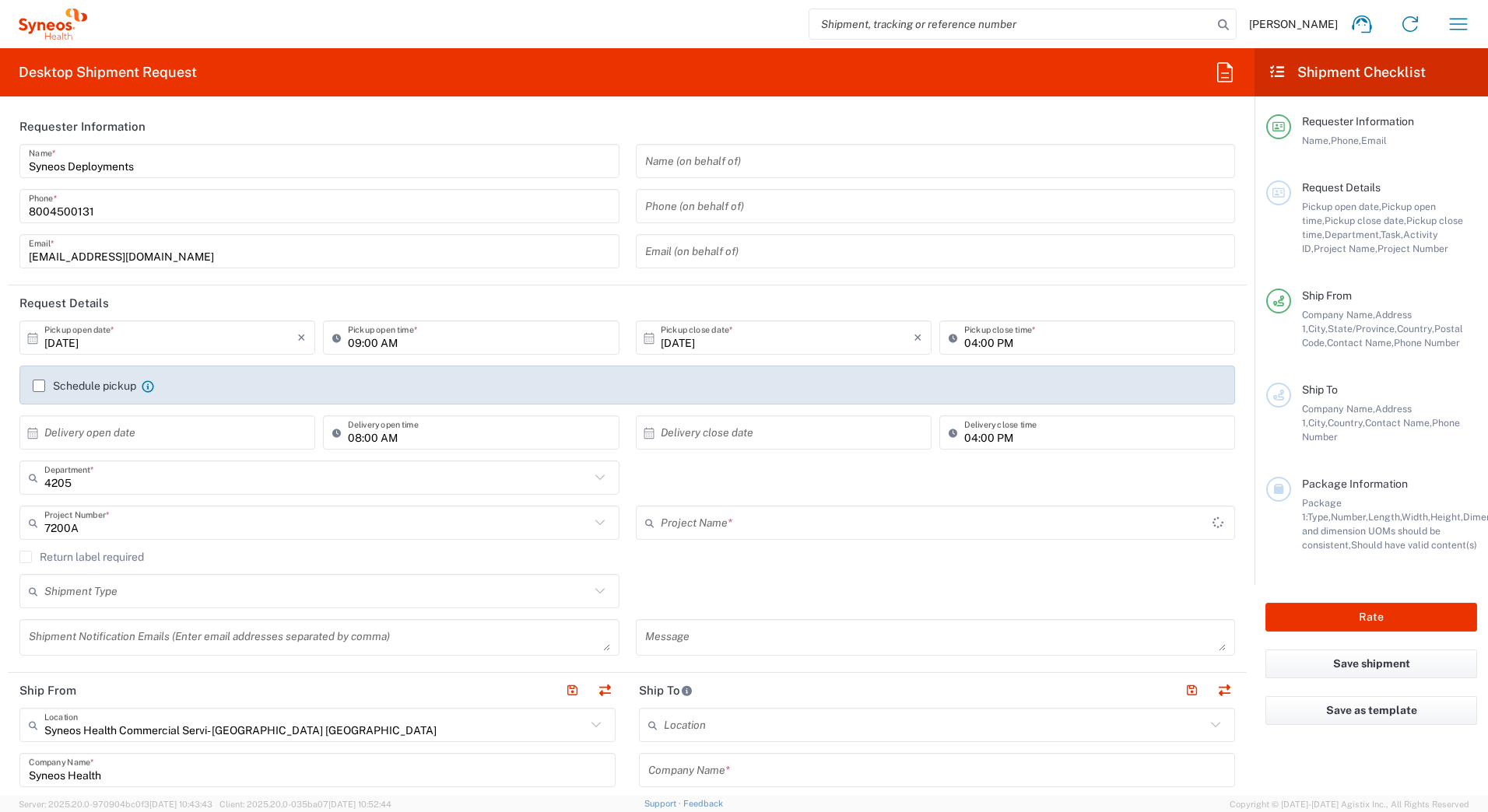
type input "ST-US_GSK_Dovato_SalesA"
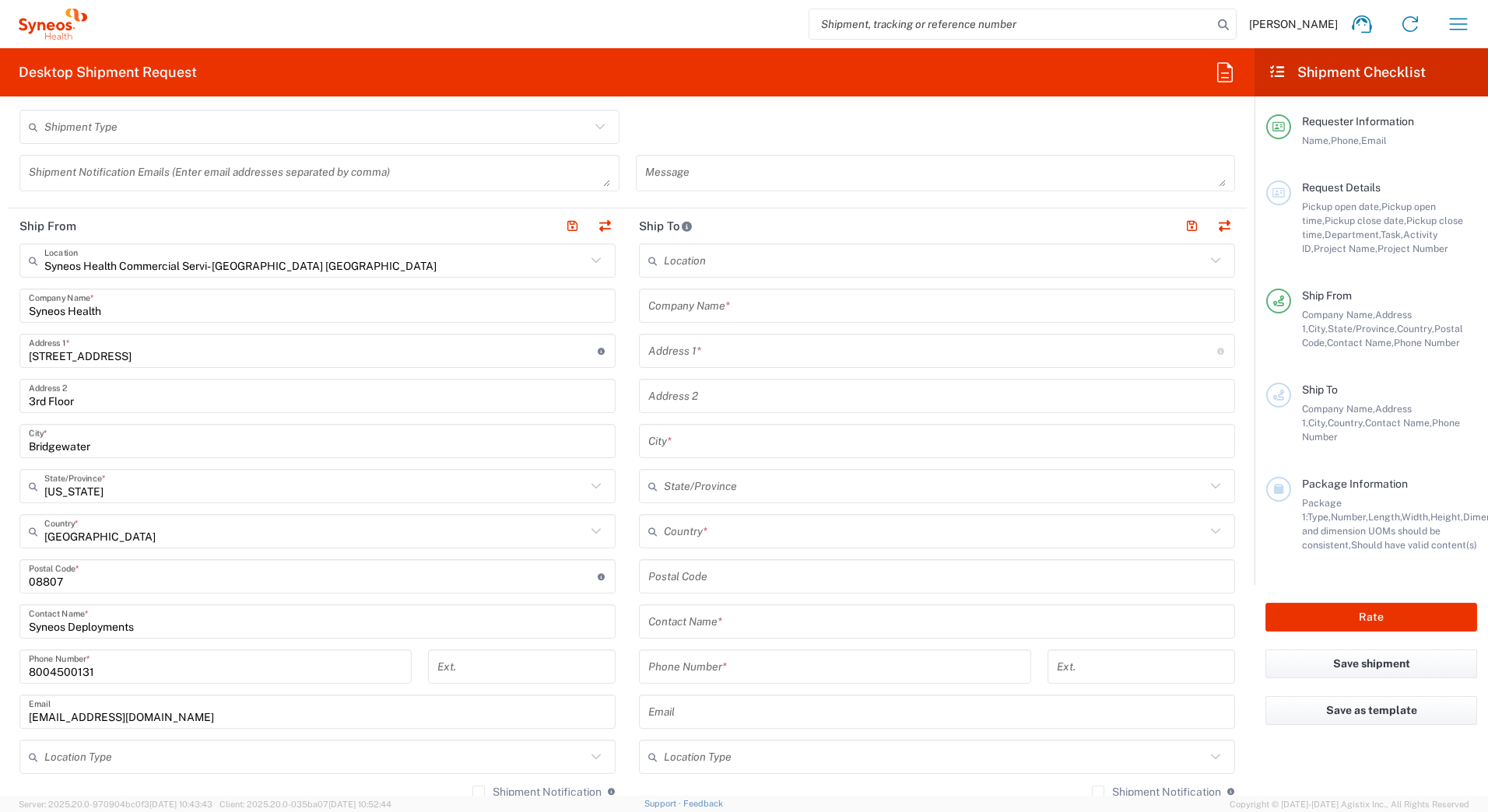
scroll to position [311, 0]
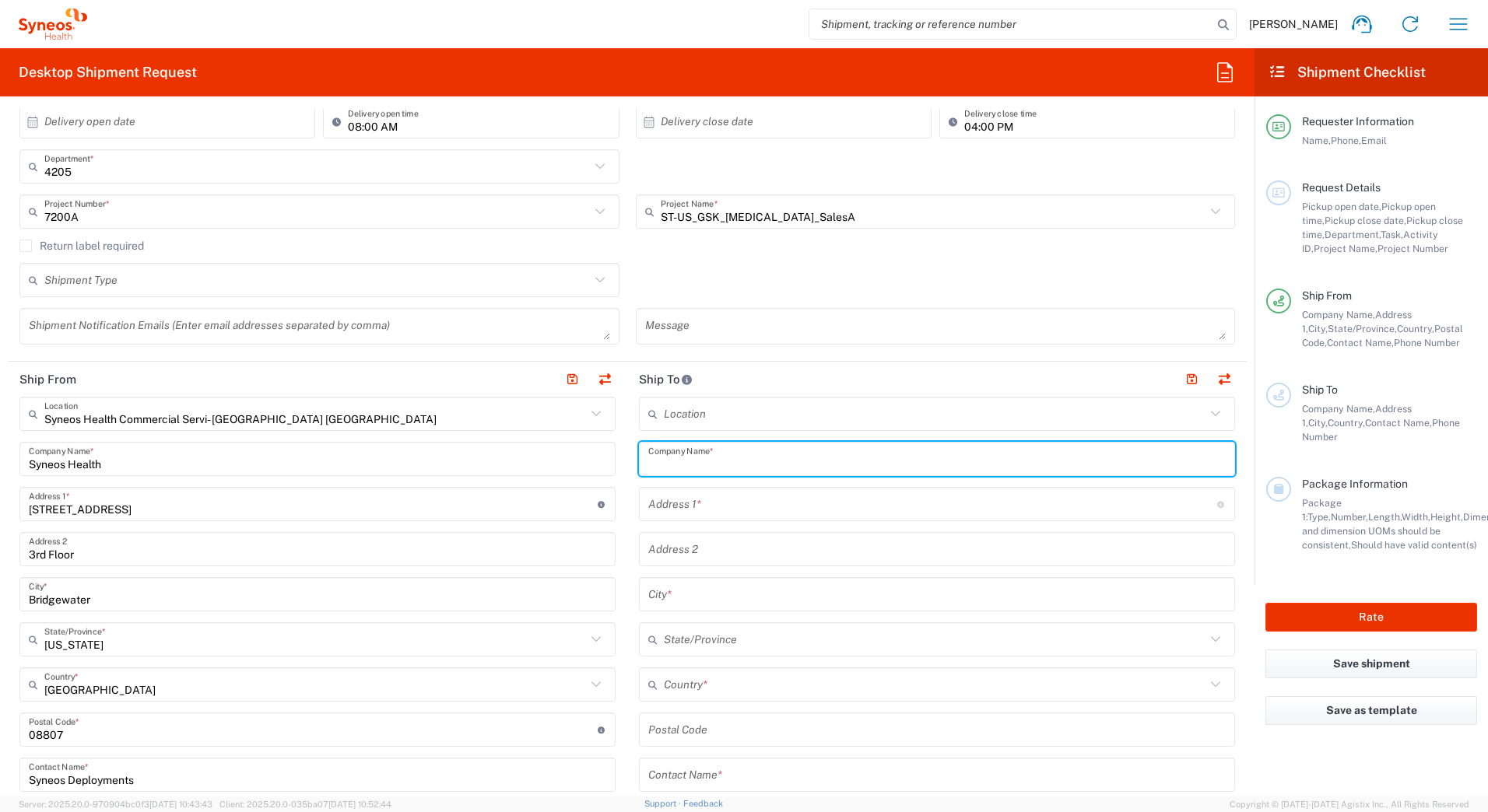
click at [654, 461] on input "text" at bounding box center [937, 459] width 577 height 27
paste input "Carlos Aguas-Pinzon"
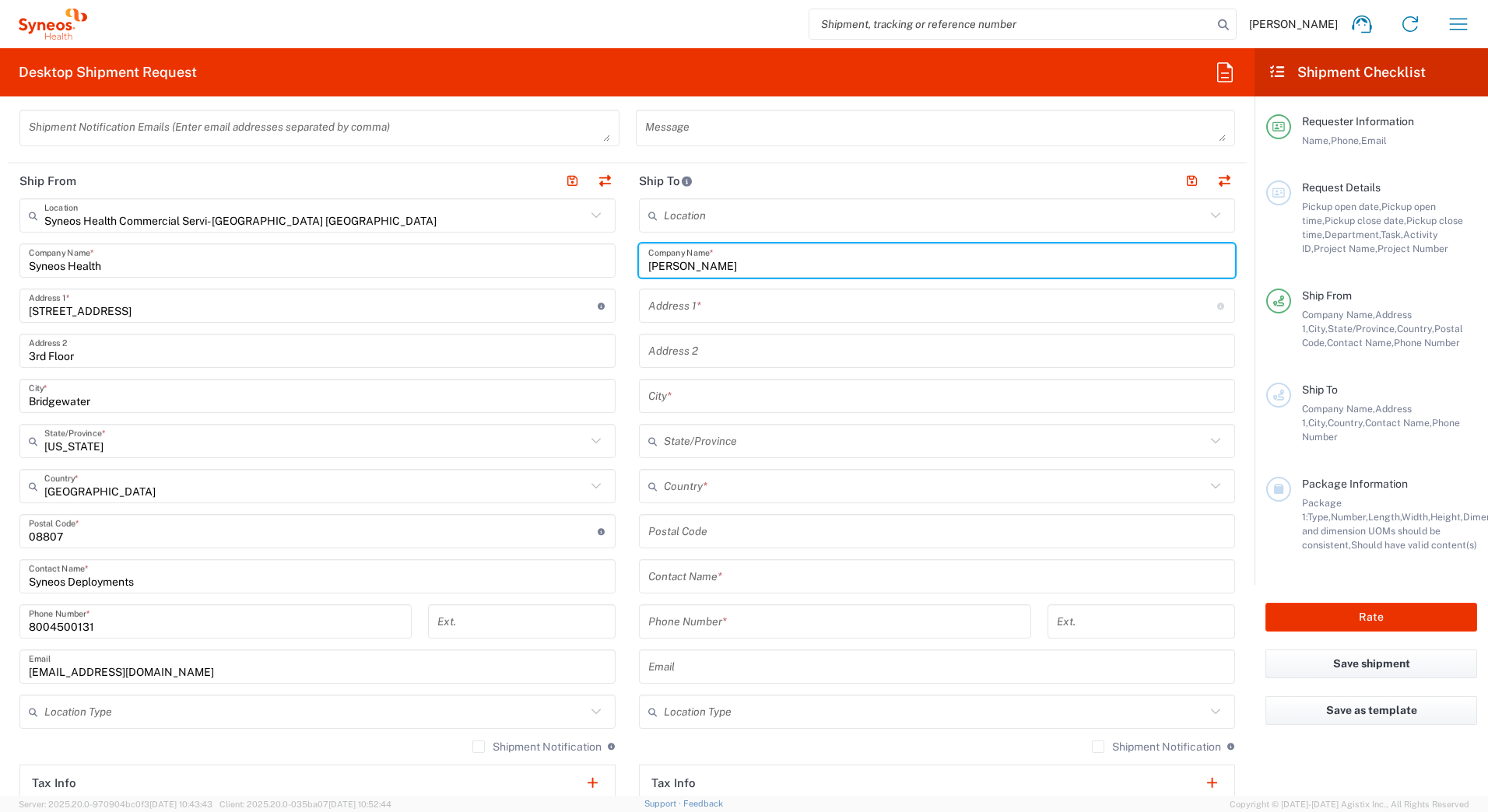
scroll to position [623, 0]
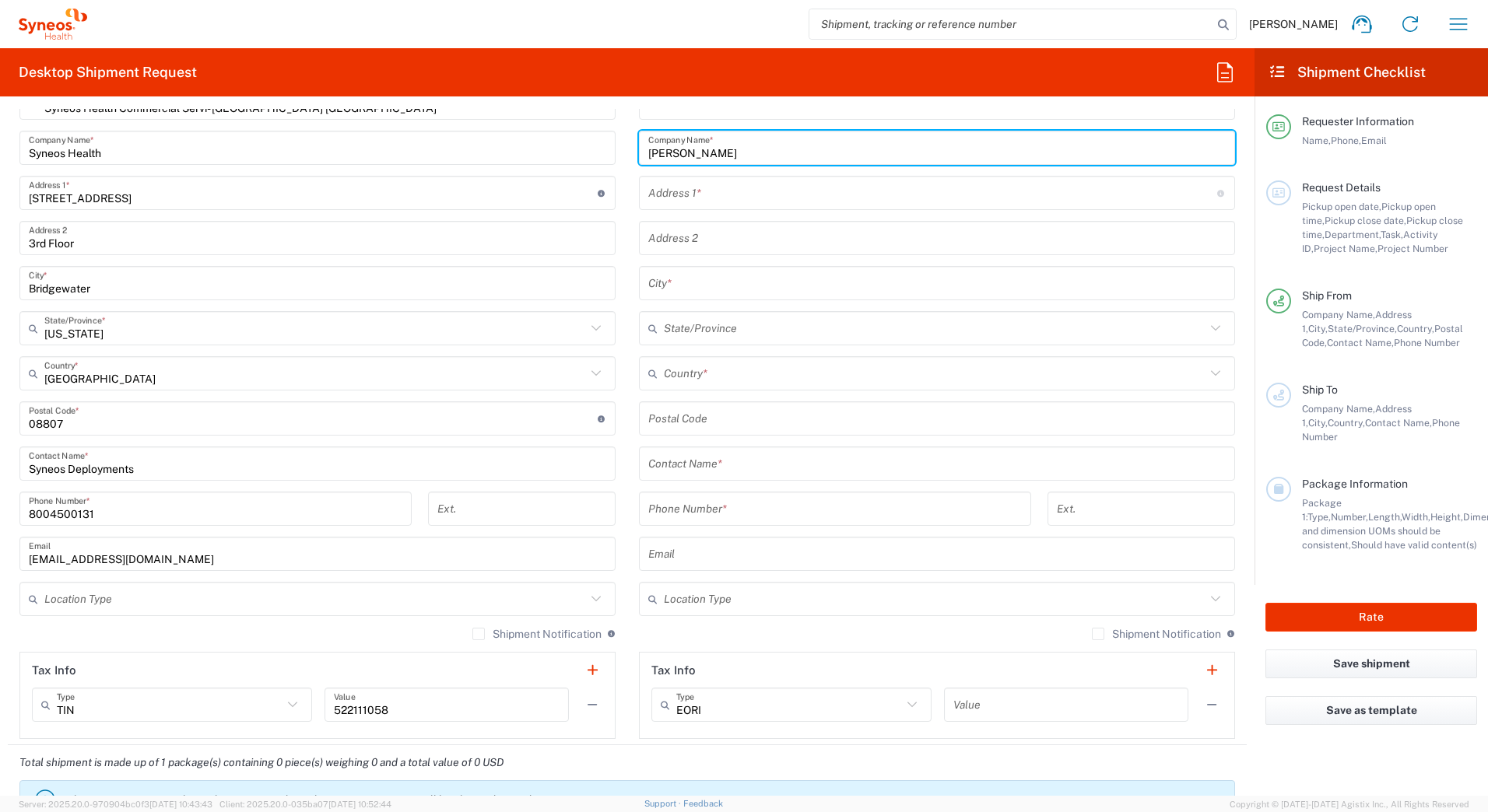
type input "Carlos Aguas-Pinzon"
click at [656, 466] on input "text" at bounding box center [937, 464] width 577 height 27
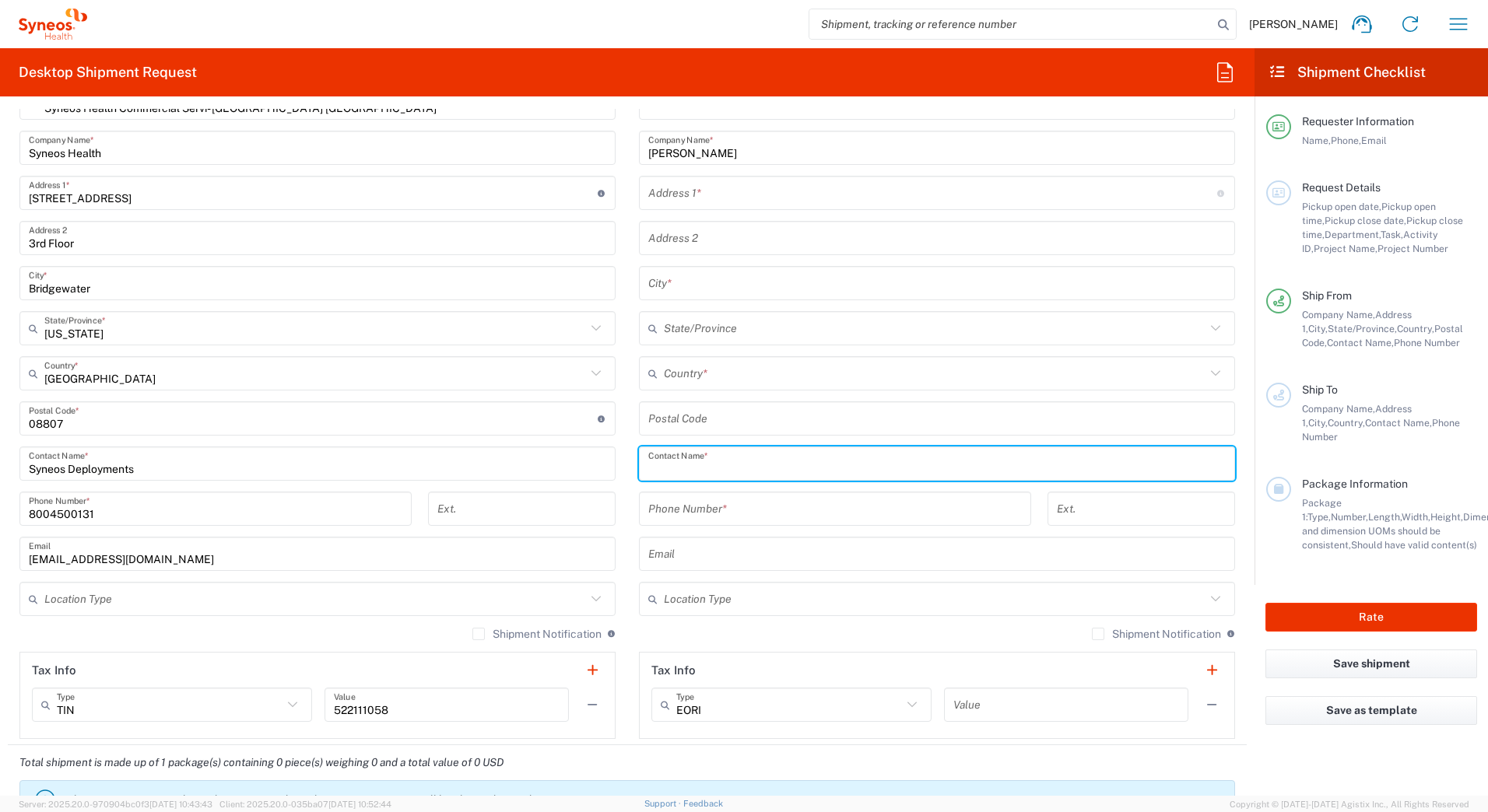
paste input "Carlos Aguas-Pinzon"
type input "Carlos Aguas-Pinzon"
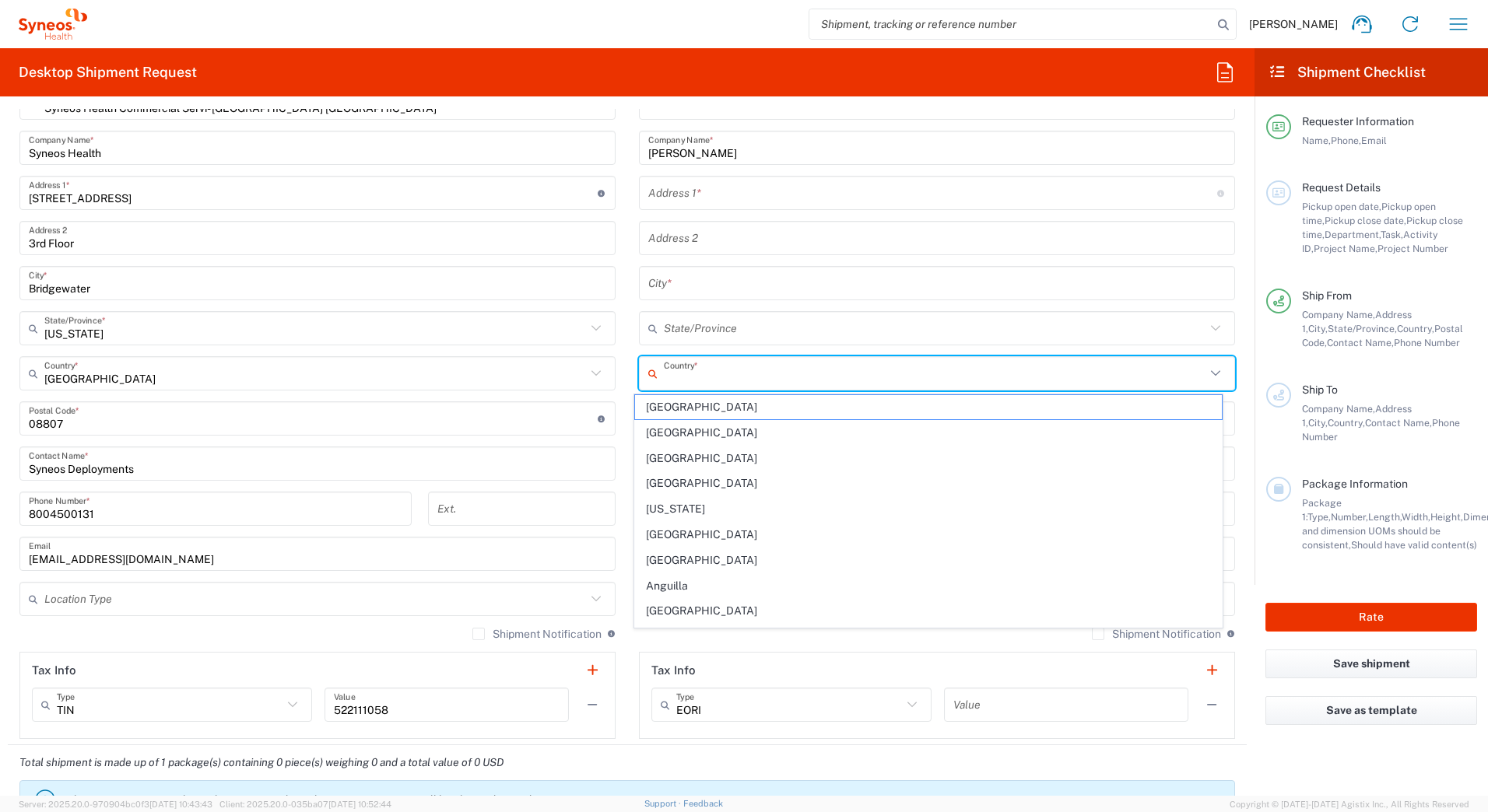
click at [664, 372] on input "text" at bounding box center [935, 374] width 542 height 27
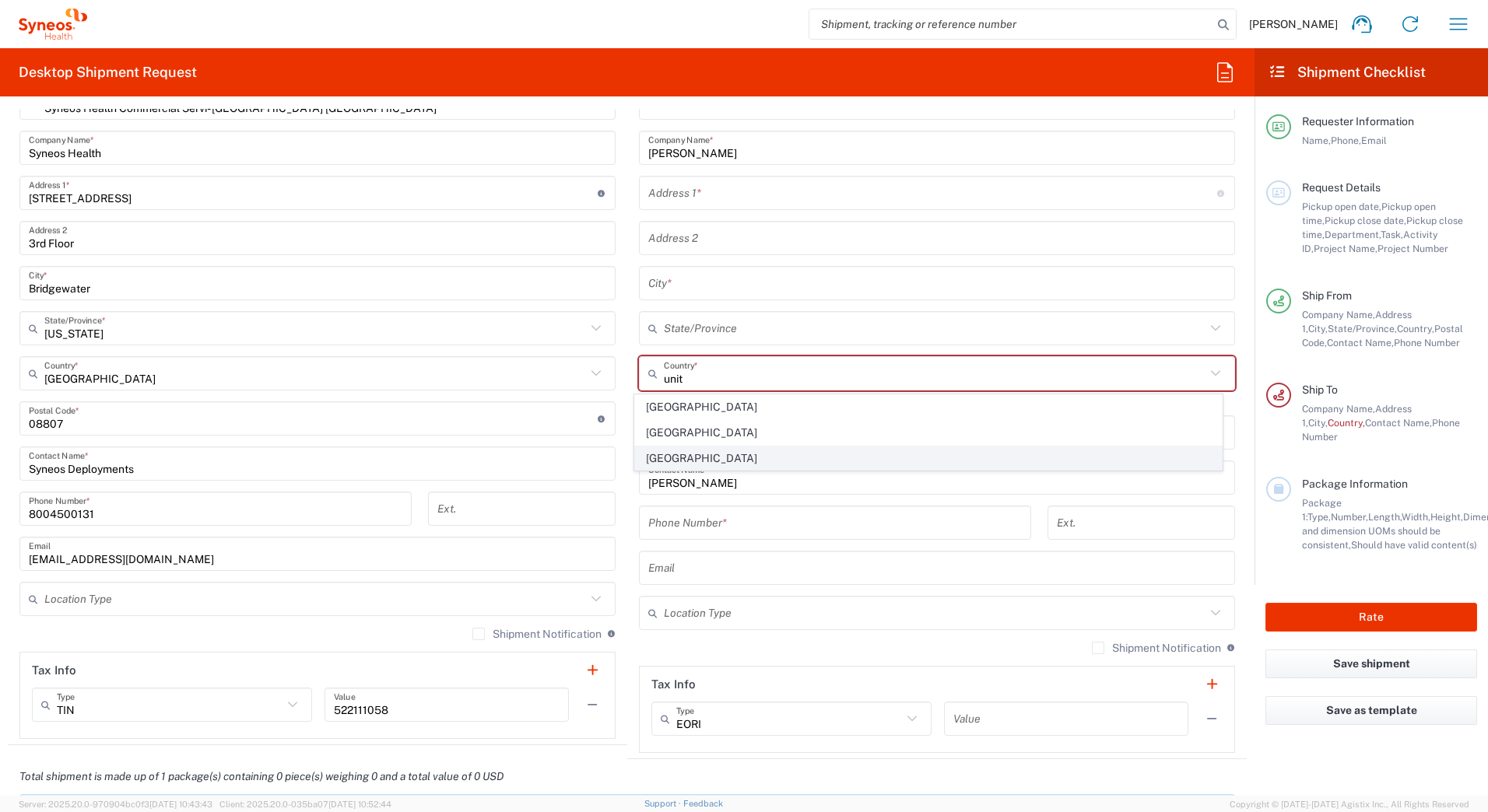
click at [722, 455] on span "[GEOGRAPHIC_DATA]" at bounding box center [929, 459] width 587 height 24
type input "[GEOGRAPHIC_DATA]"
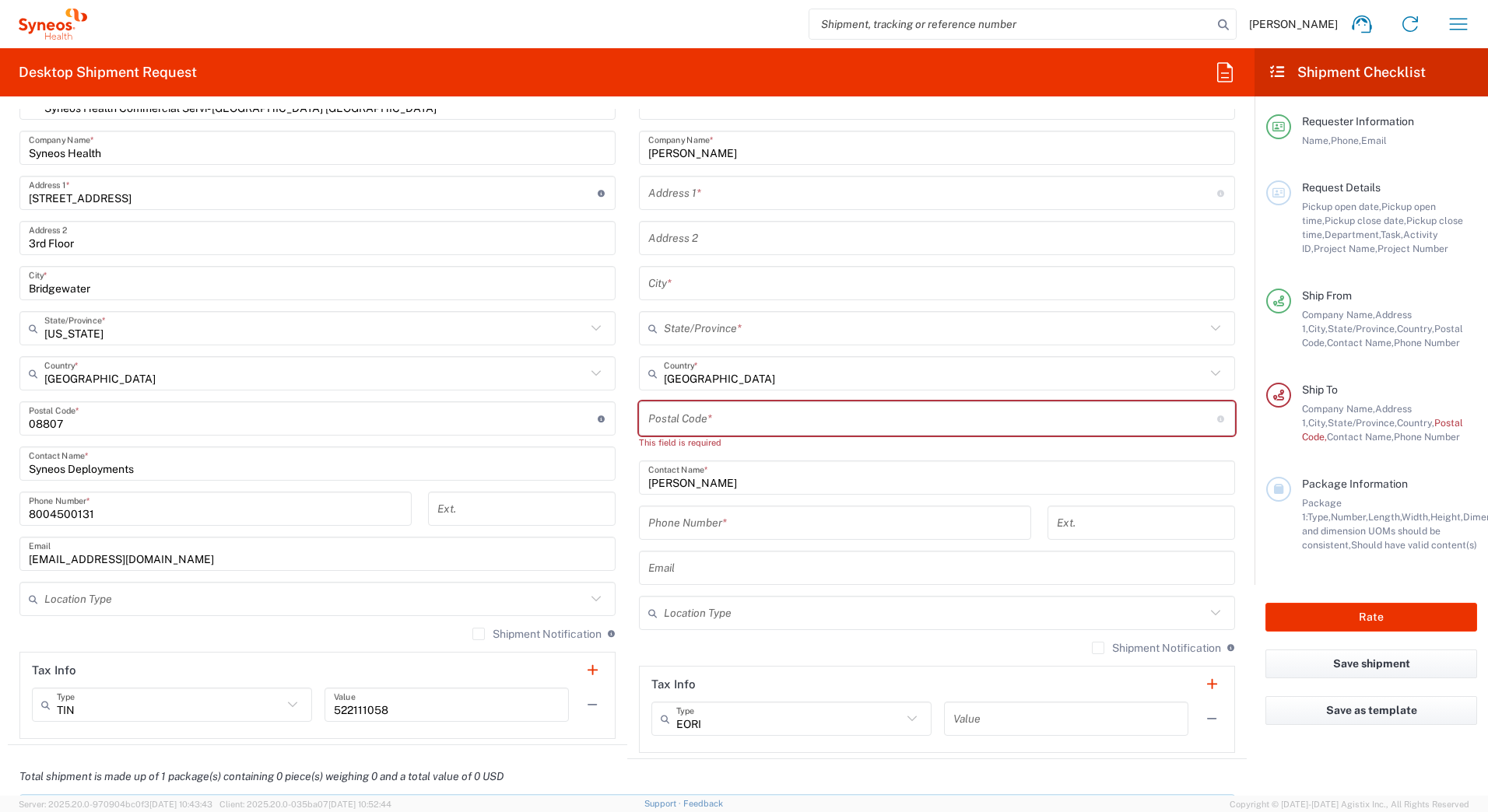
click at [686, 327] on input "text" at bounding box center [935, 329] width 542 height 27
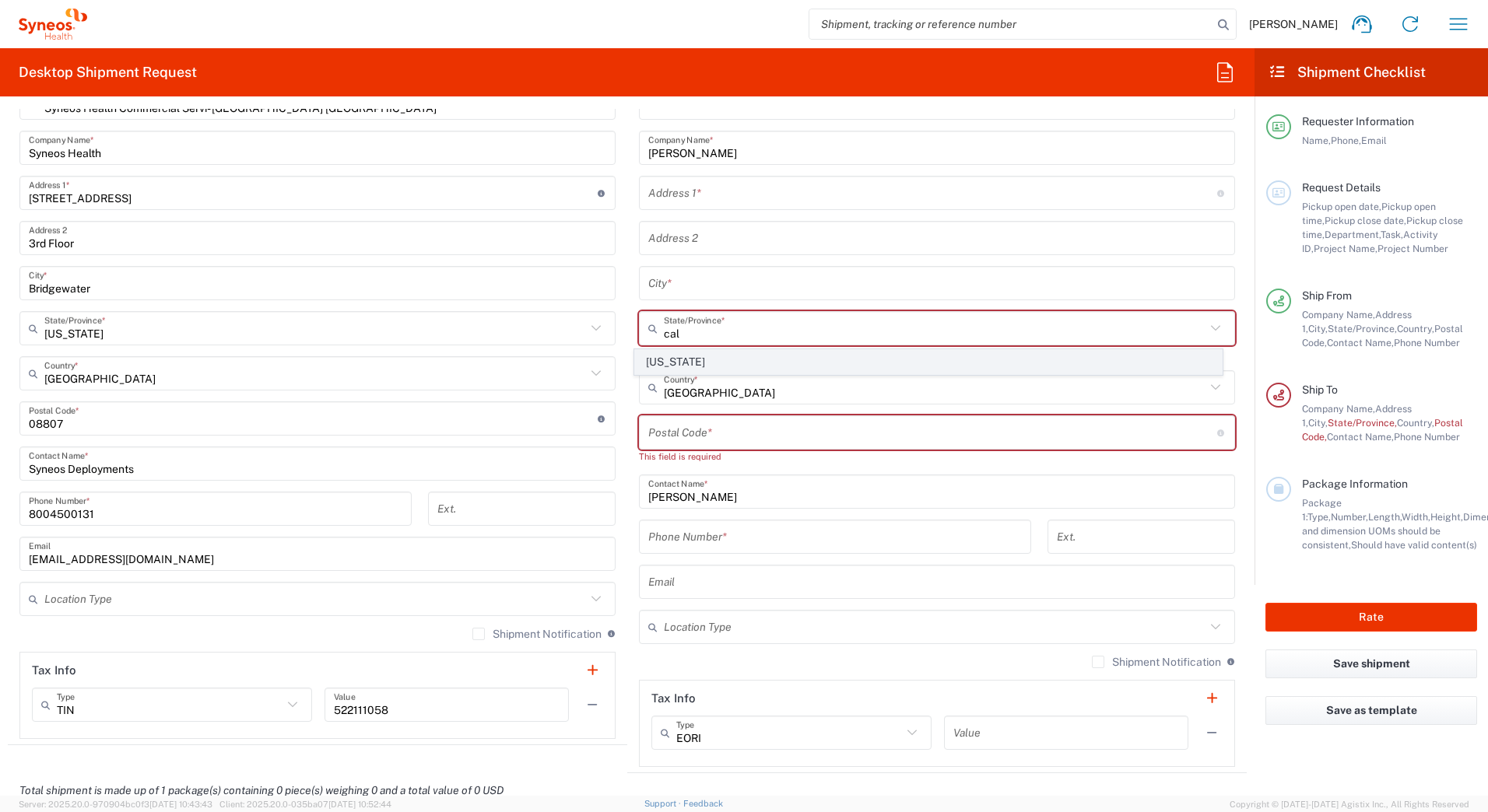
click at [714, 365] on span "[US_STATE]" at bounding box center [929, 362] width 587 height 24
type input "[US_STATE]"
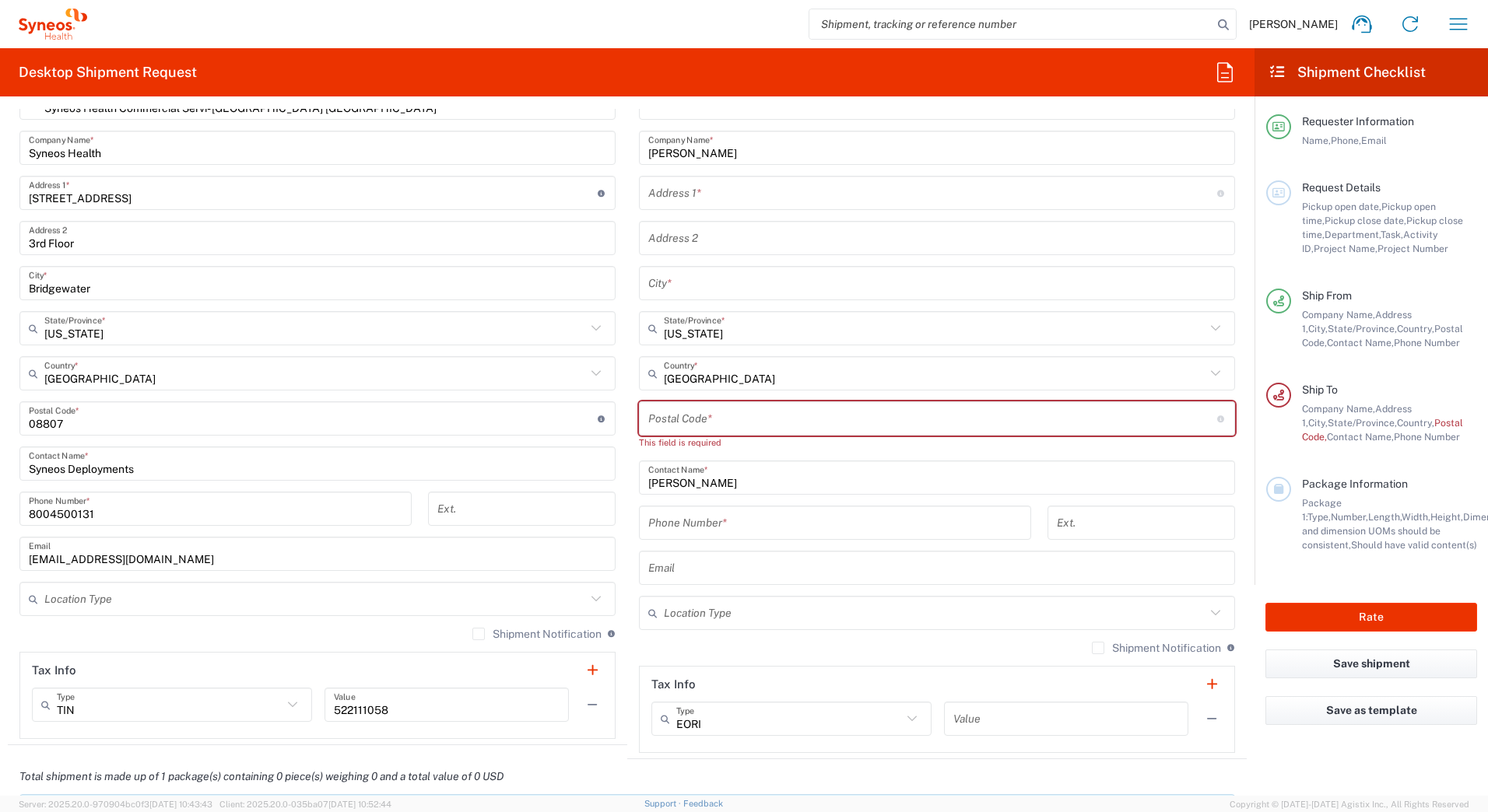
click at [670, 194] on input "text" at bounding box center [933, 194] width 569 height 27
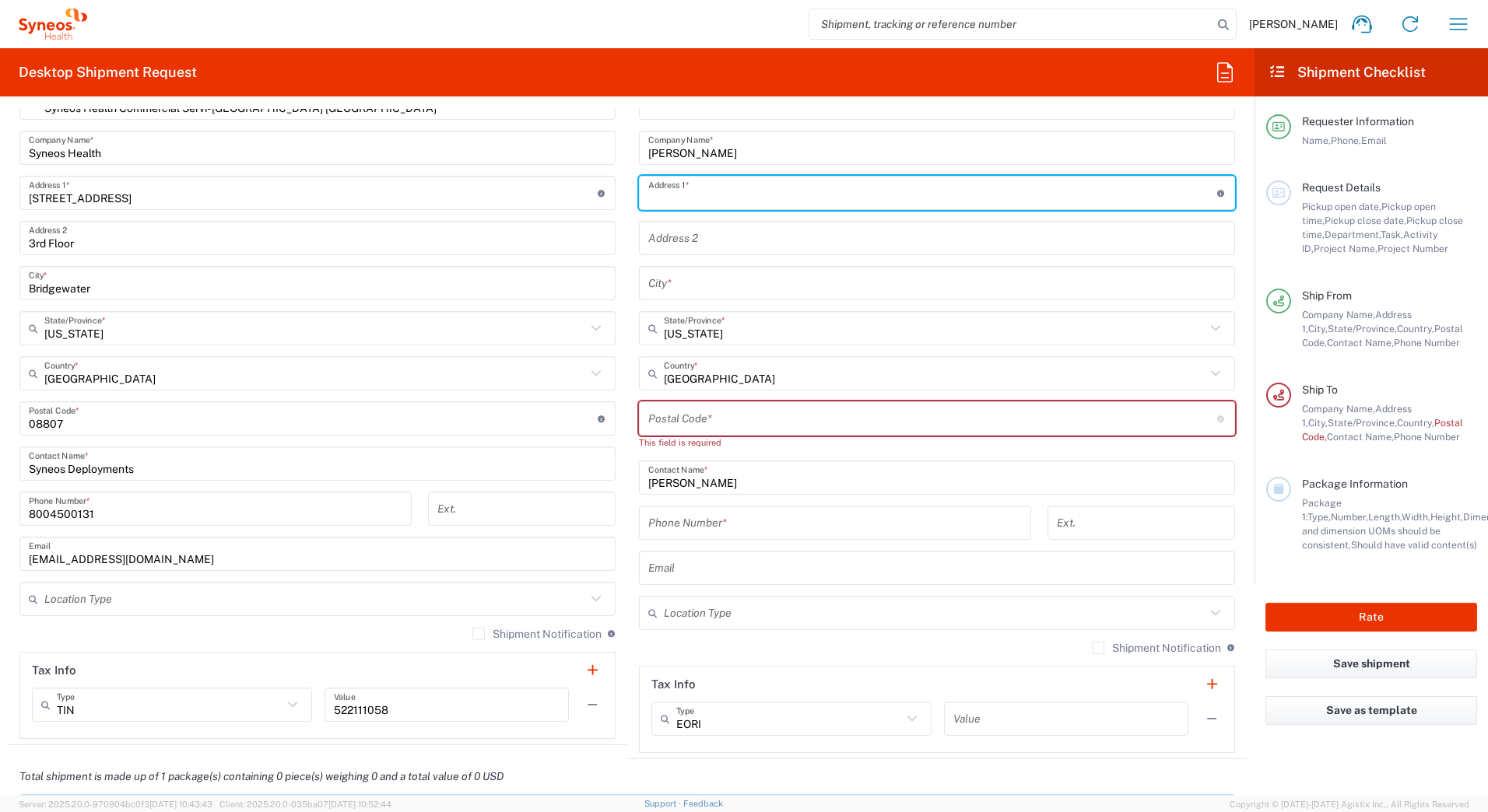
paste input "266 S. Avenue 19"
type input "266 S. Avenue 19"
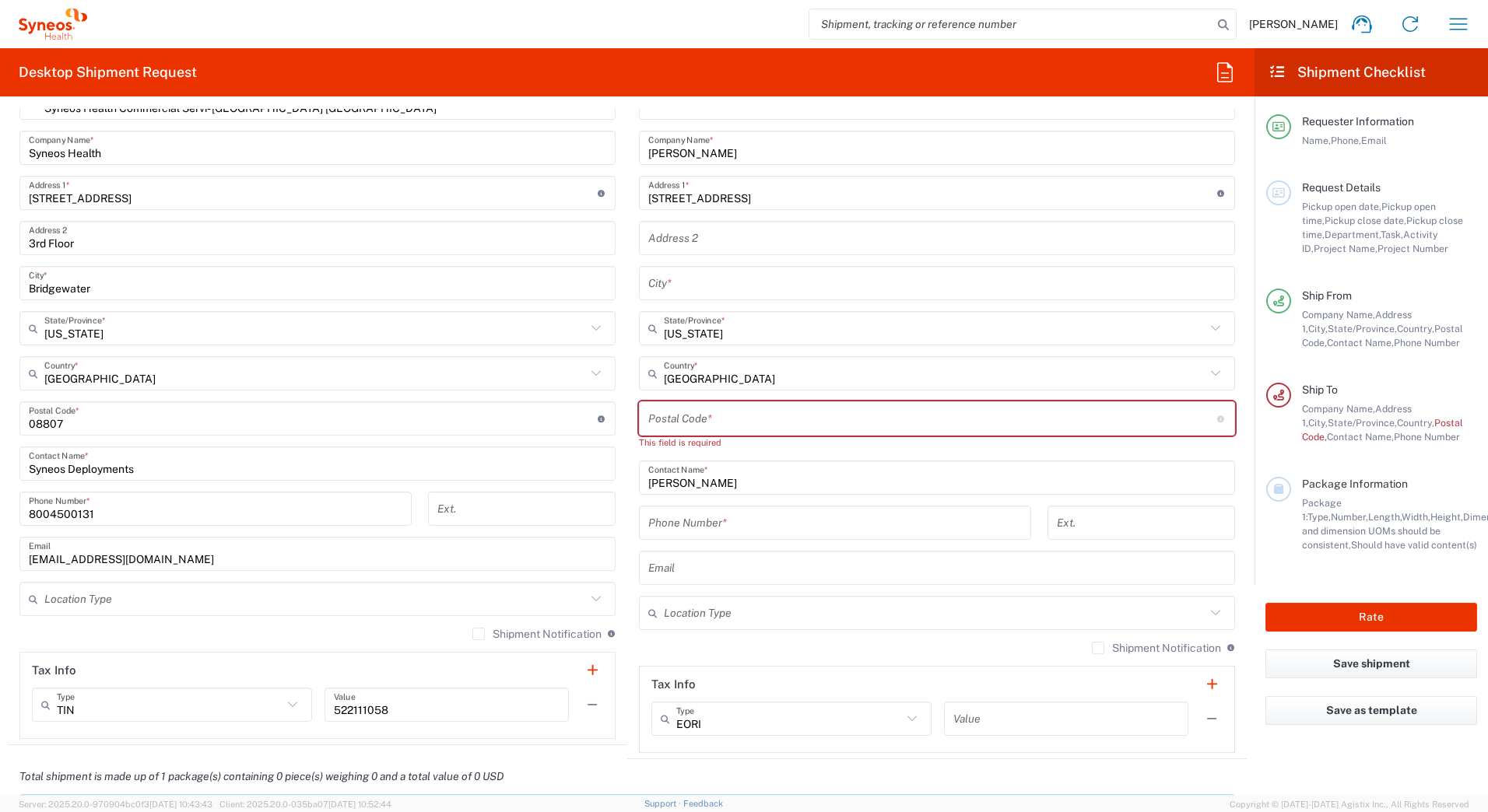
click at [694, 279] on input "text" at bounding box center [937, 284] width 577 height 27
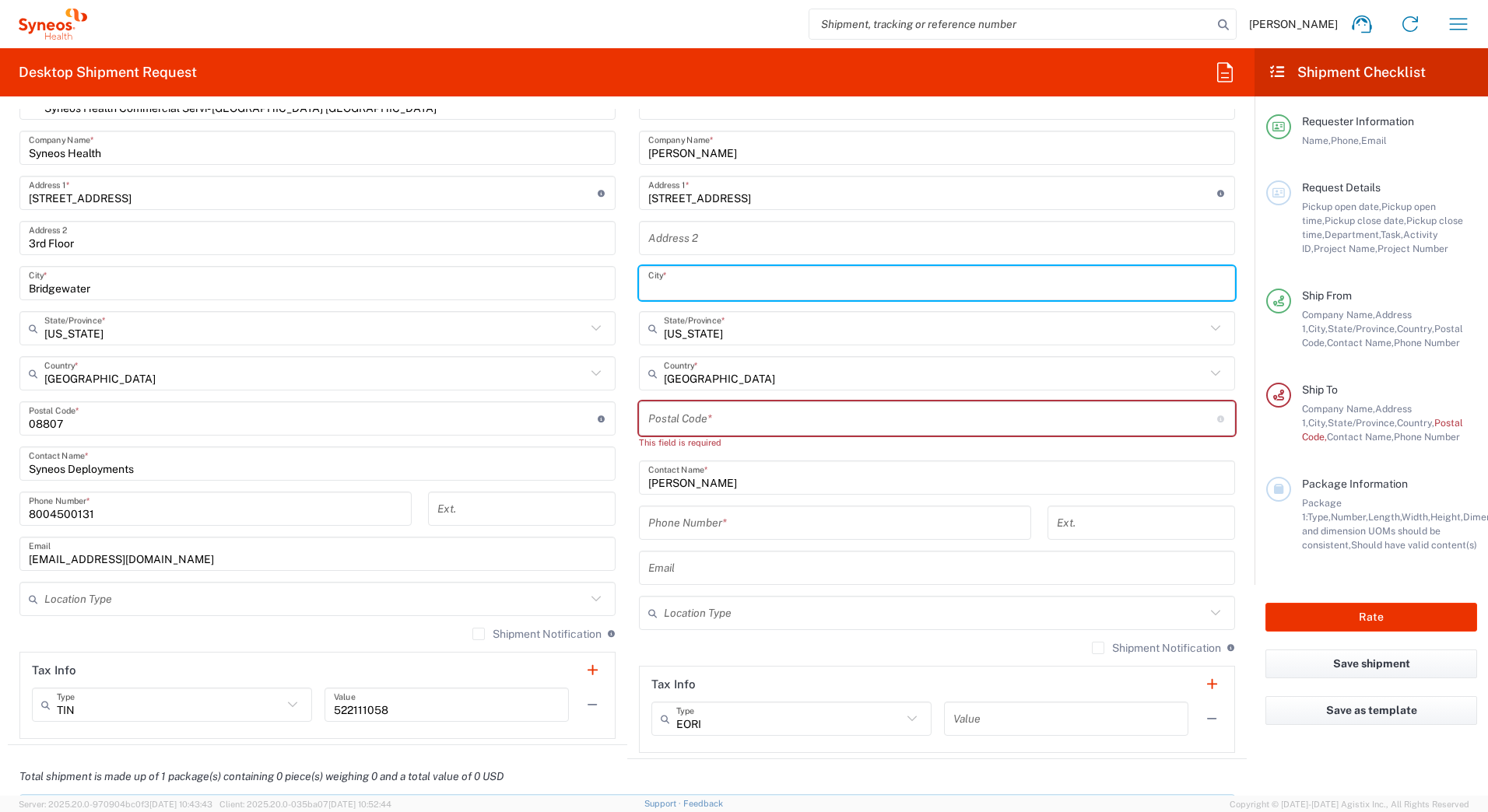
paste input "Los Angeles"
type input "Los Angeles"
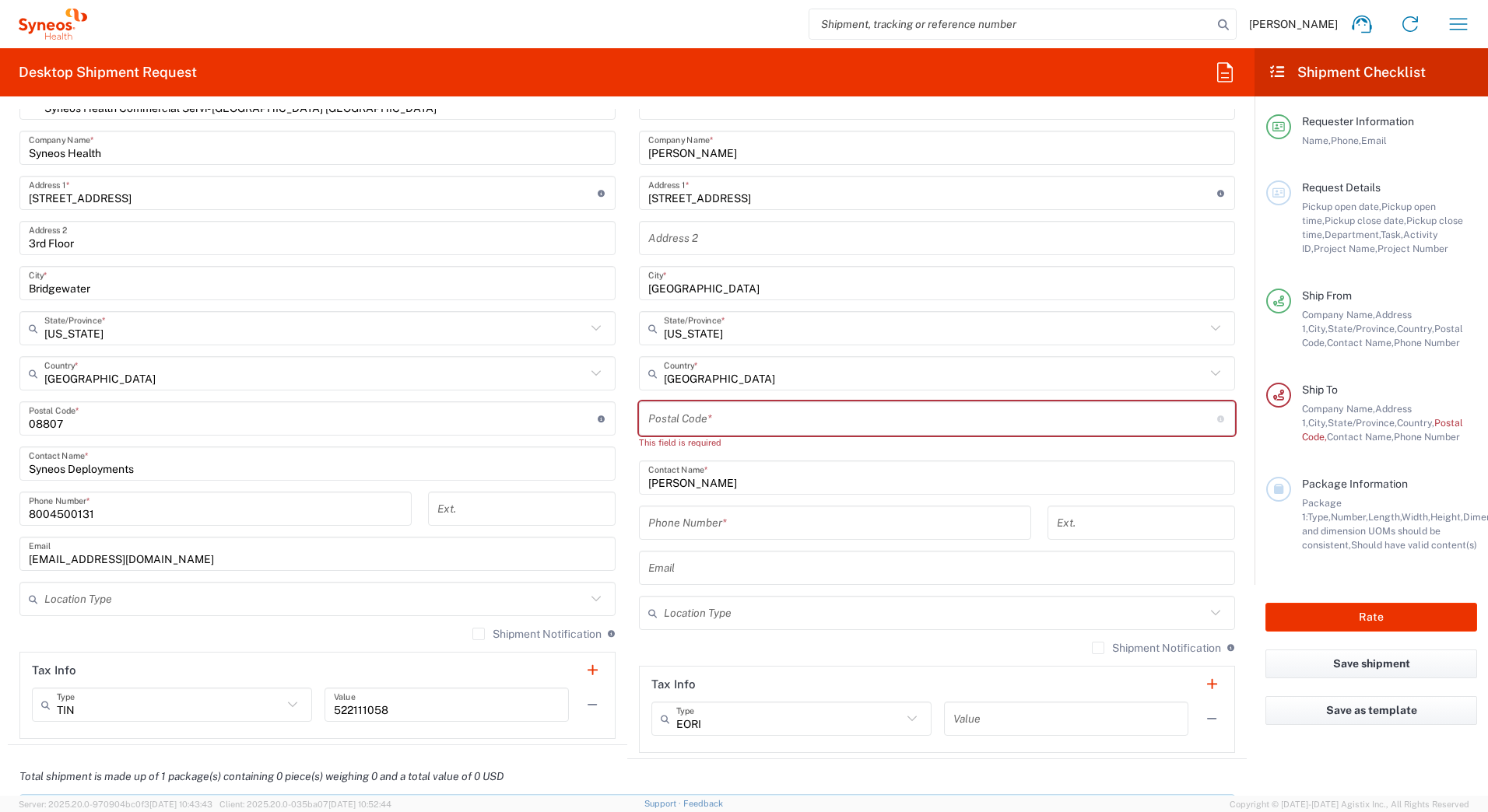
click at [792, 406] on input "undefined" at bounding box center [933, 419] width 569 height 27
paste input "90031"
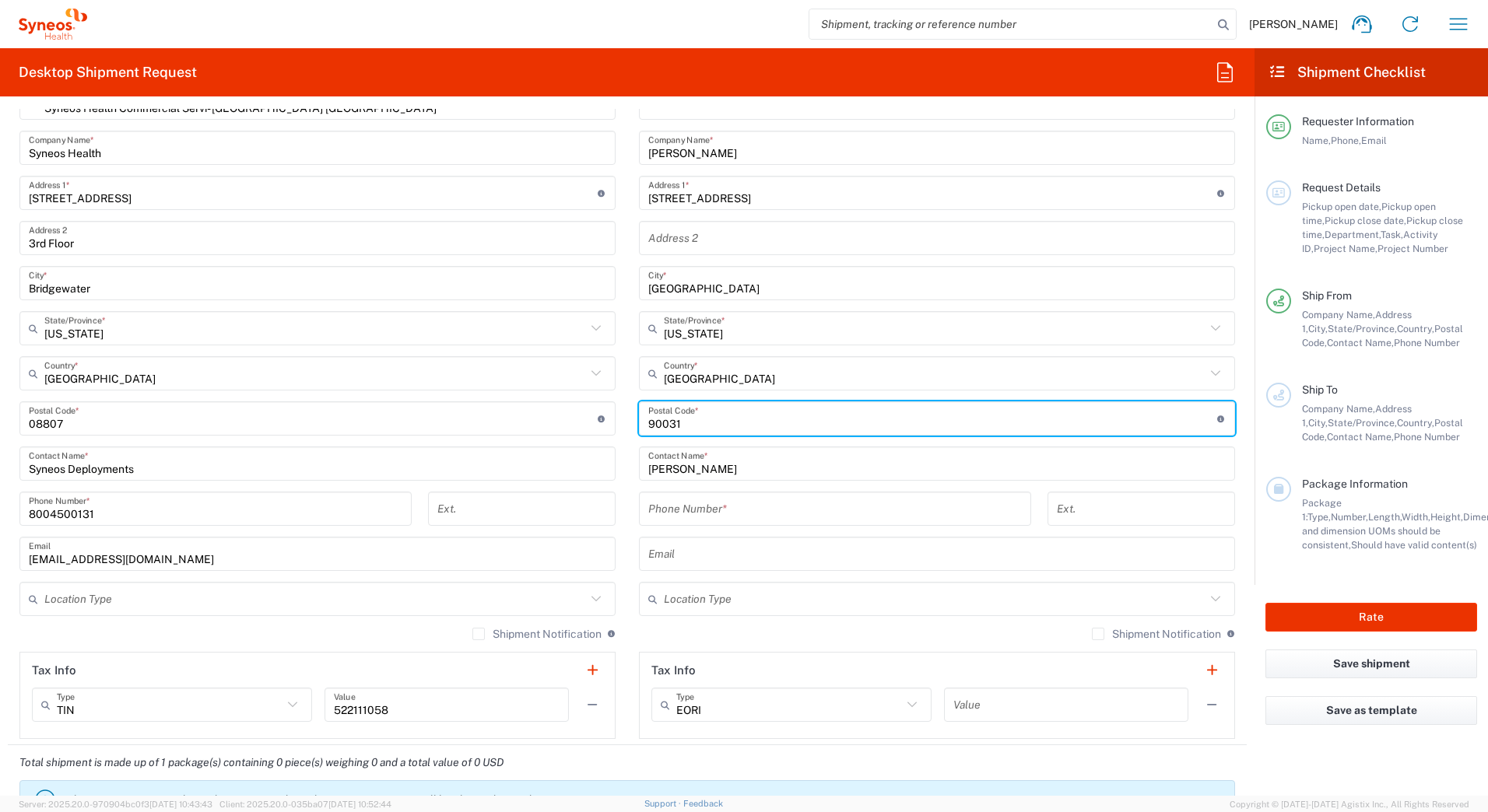
type input "90031"
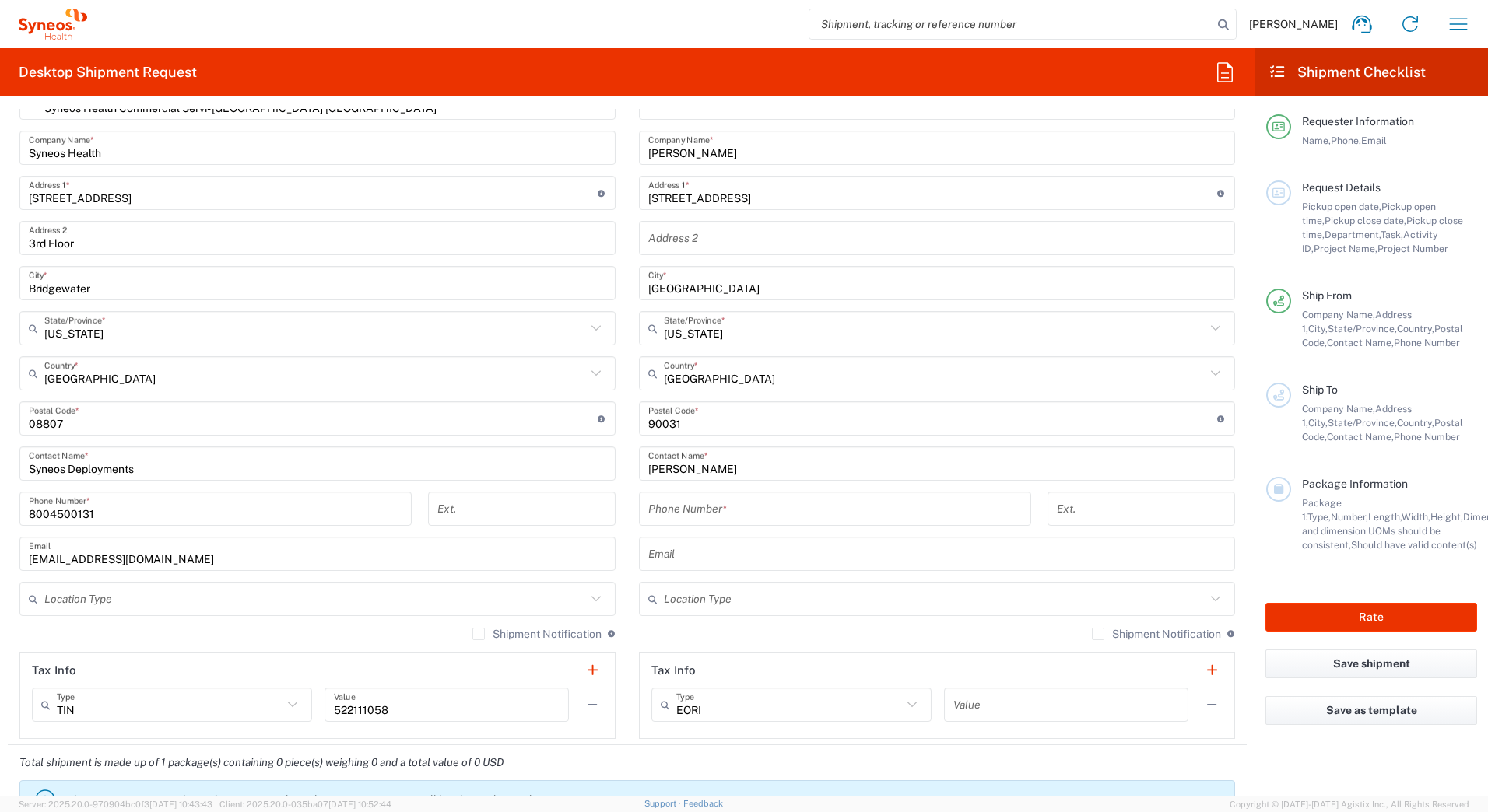
click at [707, 512] on input "tel" at bounding box center [835, 509] width 374 height 27
paste input "3104891135"
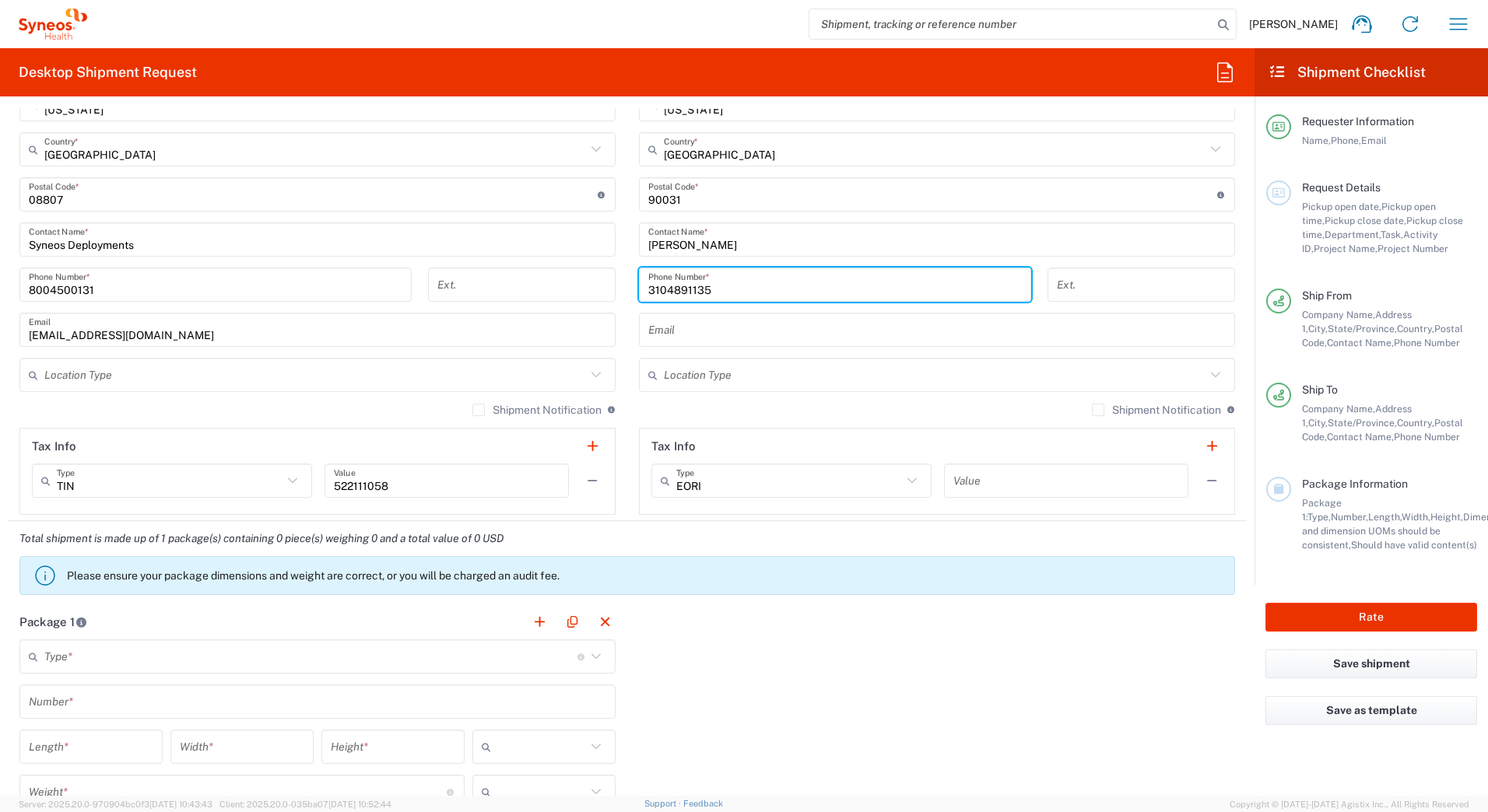
scroll to position [856, 0]
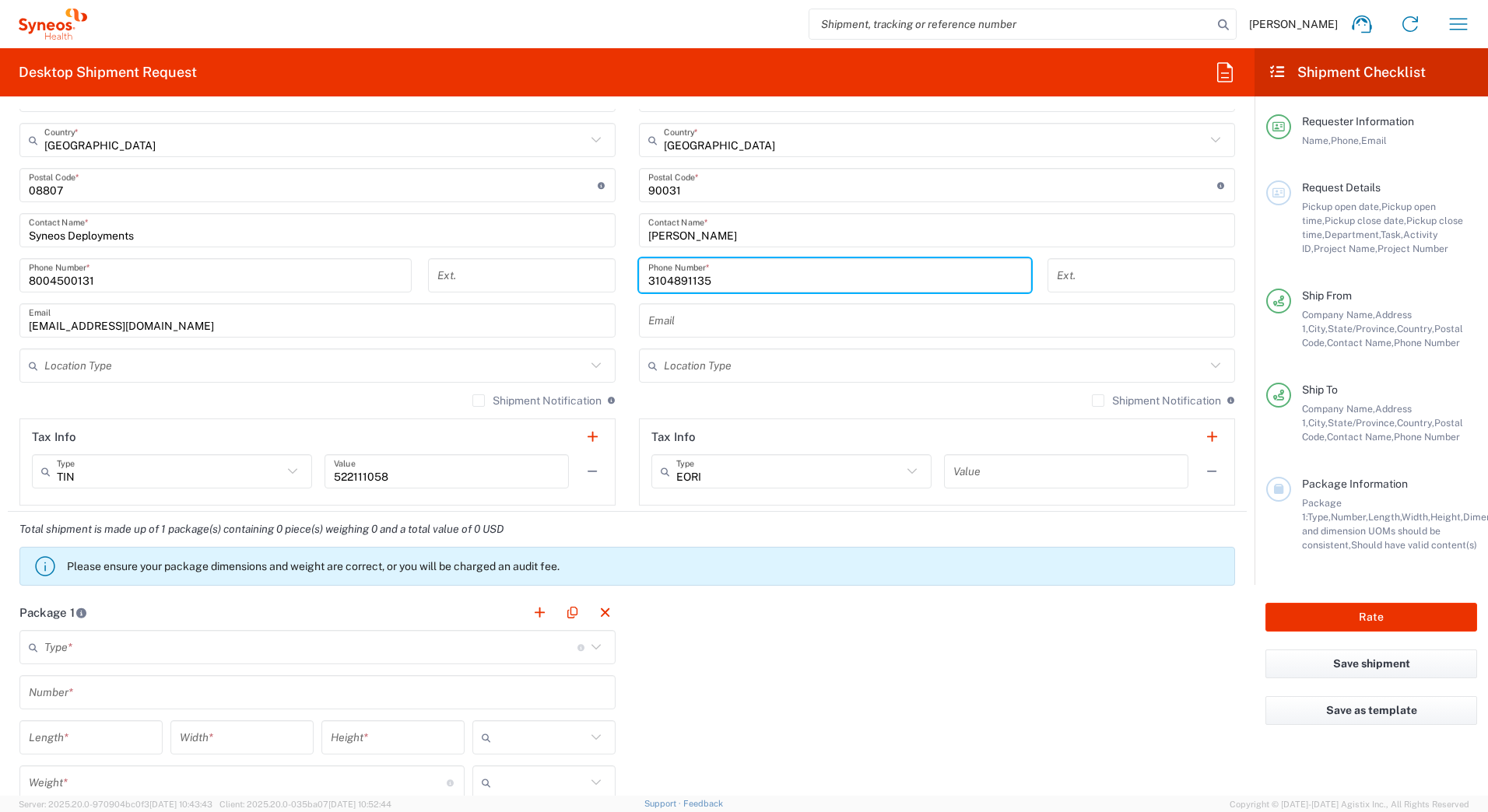
type input "3104891135"
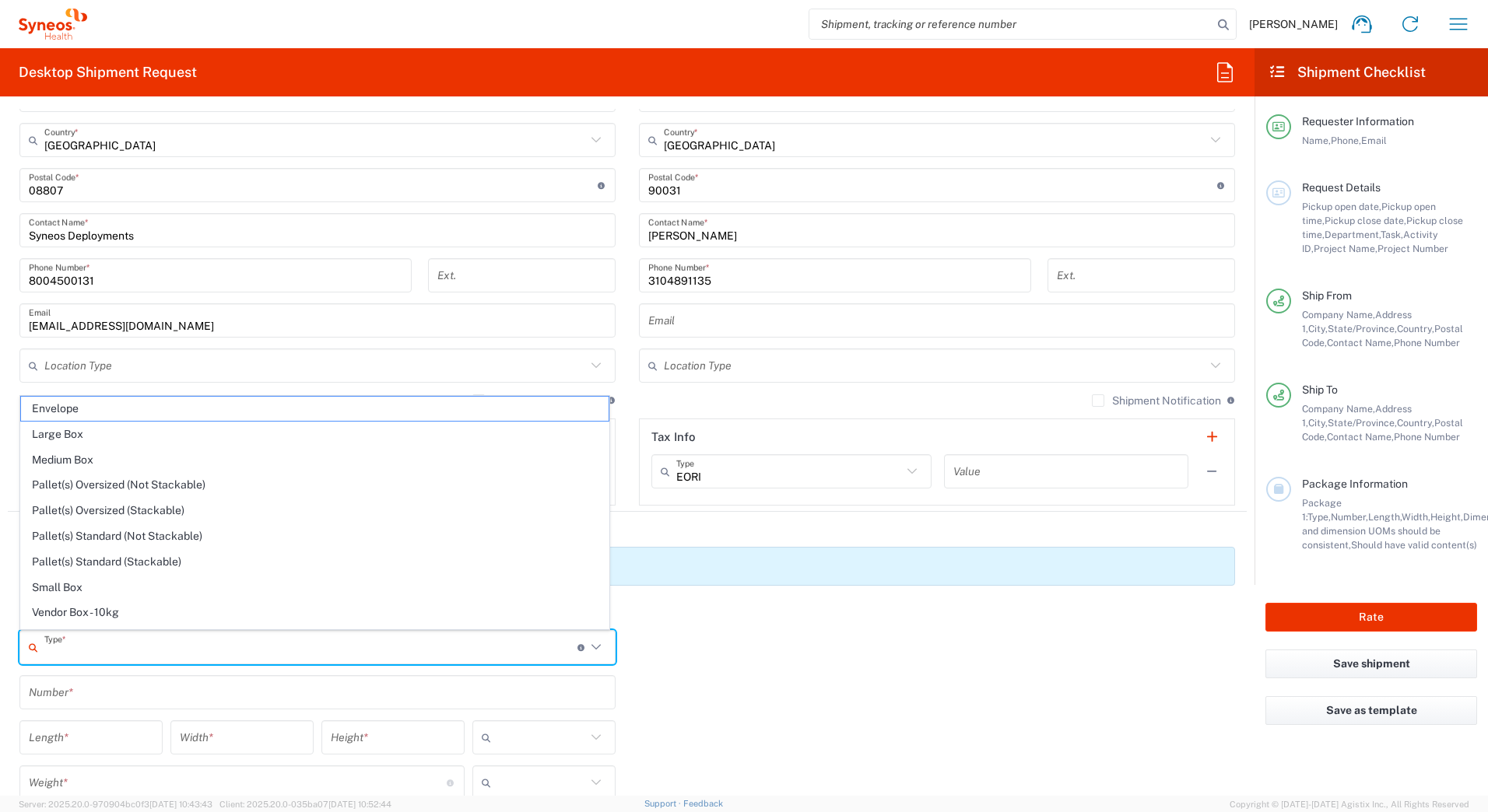
click at [183, 650] on input "text" at bounding box center [311, 648] width 533 height 27
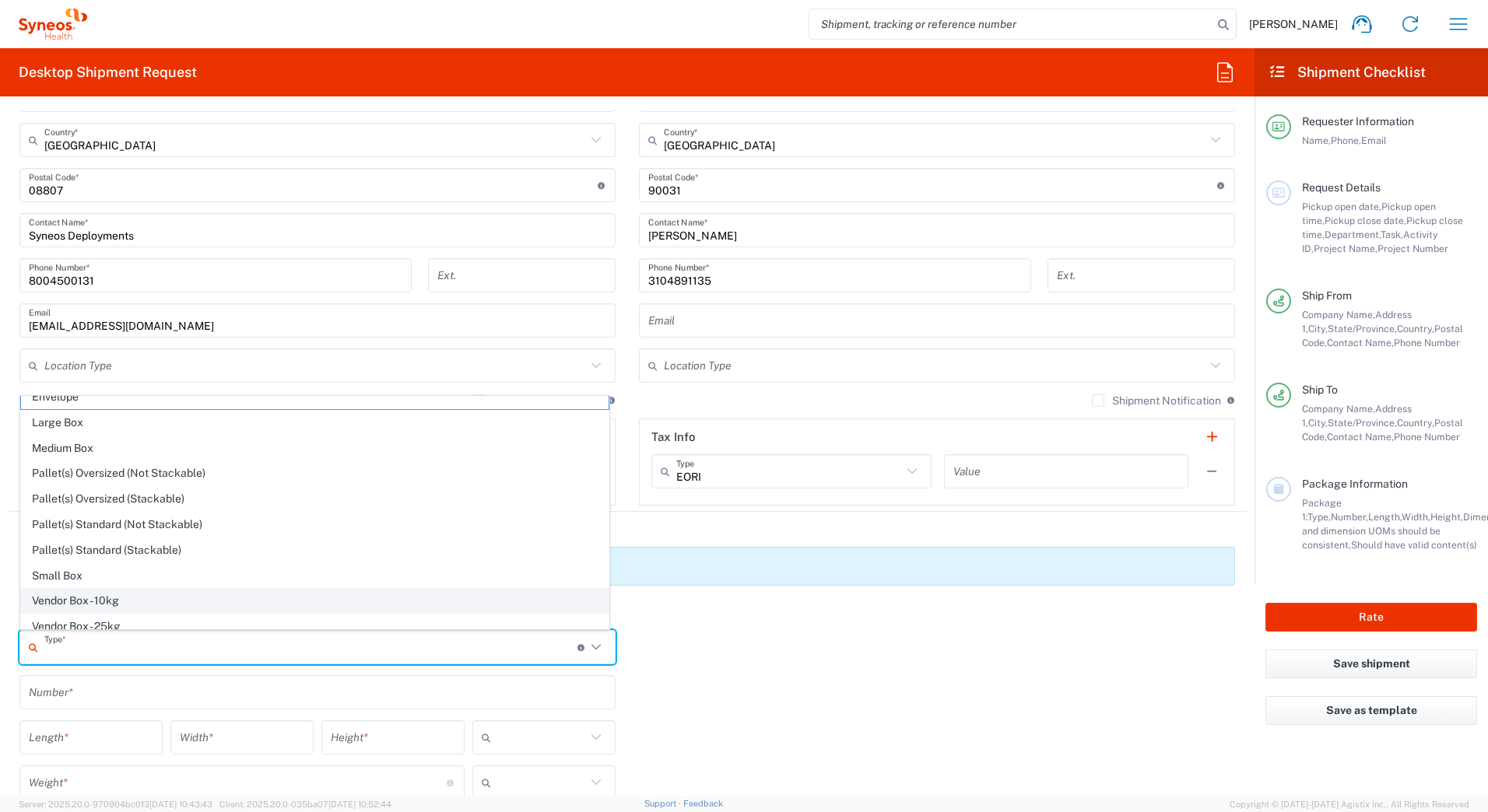
scroll to position [47, 0]
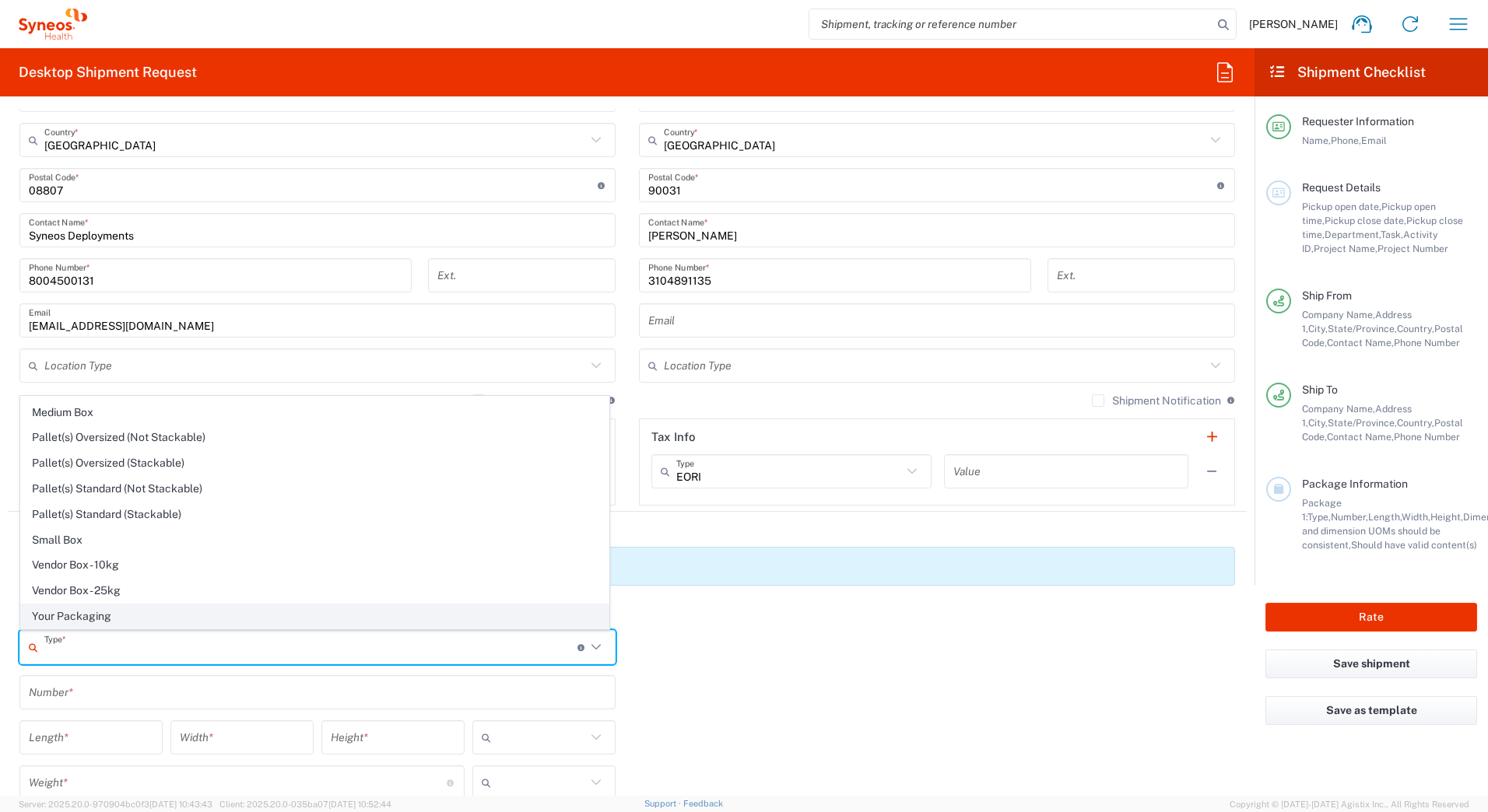
click at [88, 611] on span "Your Packaging" at bounding box center [315, 617] width 587 height 24
type input "Your Packaging"
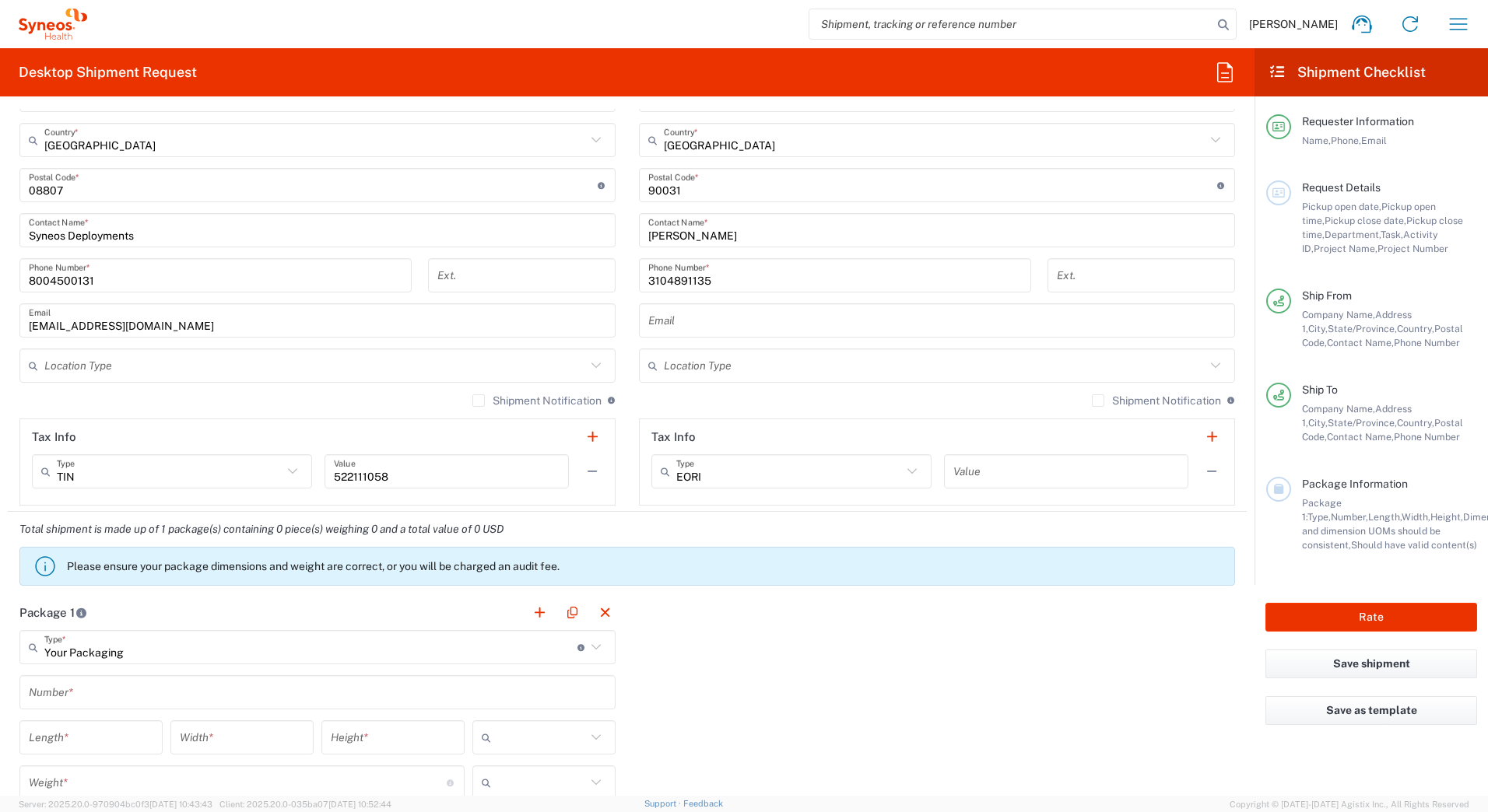
click at [77, 698] on input "text" at bounding box center [317, 693] width 577 height 27
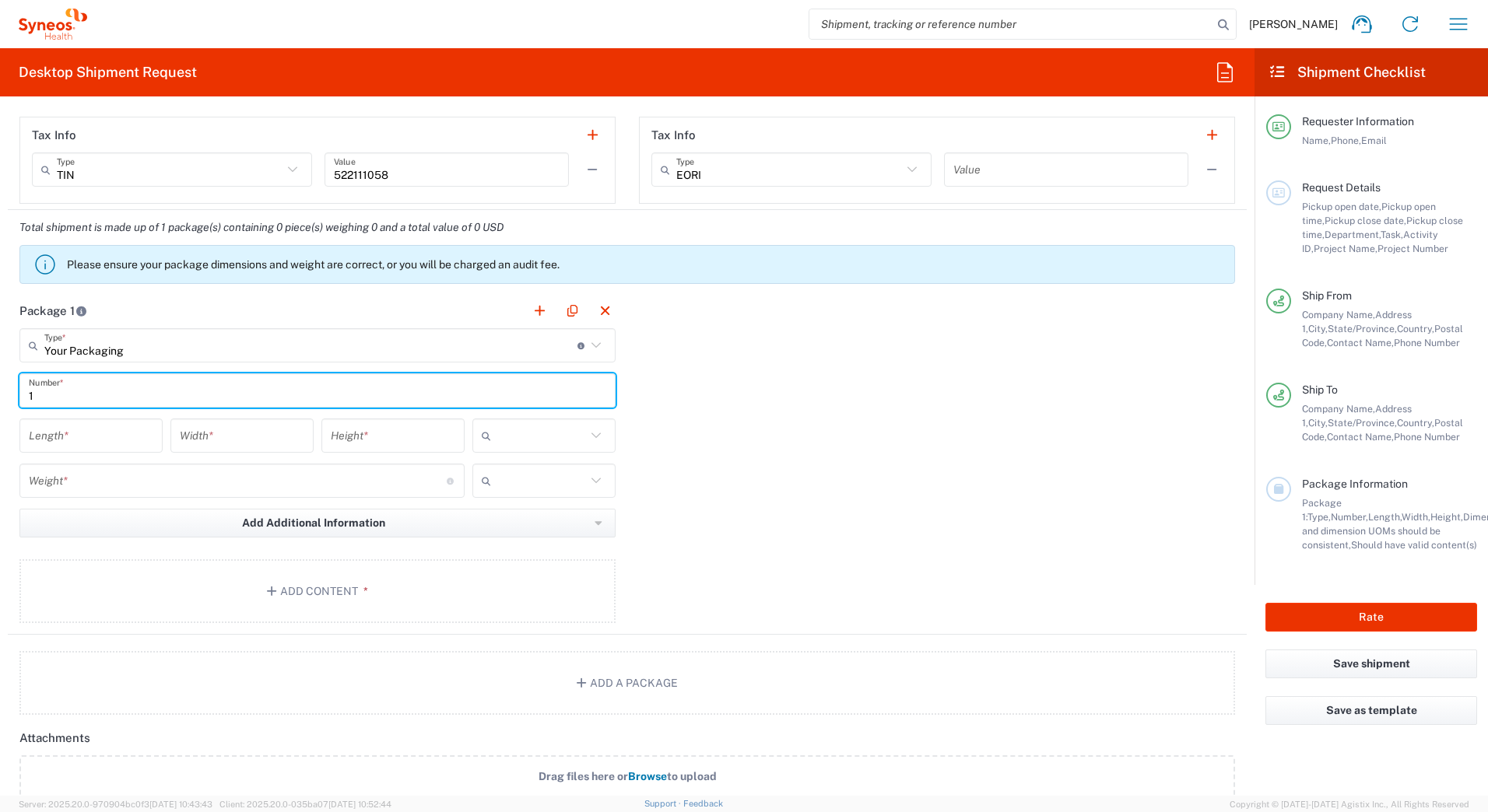
scroll to position [1167, 0]
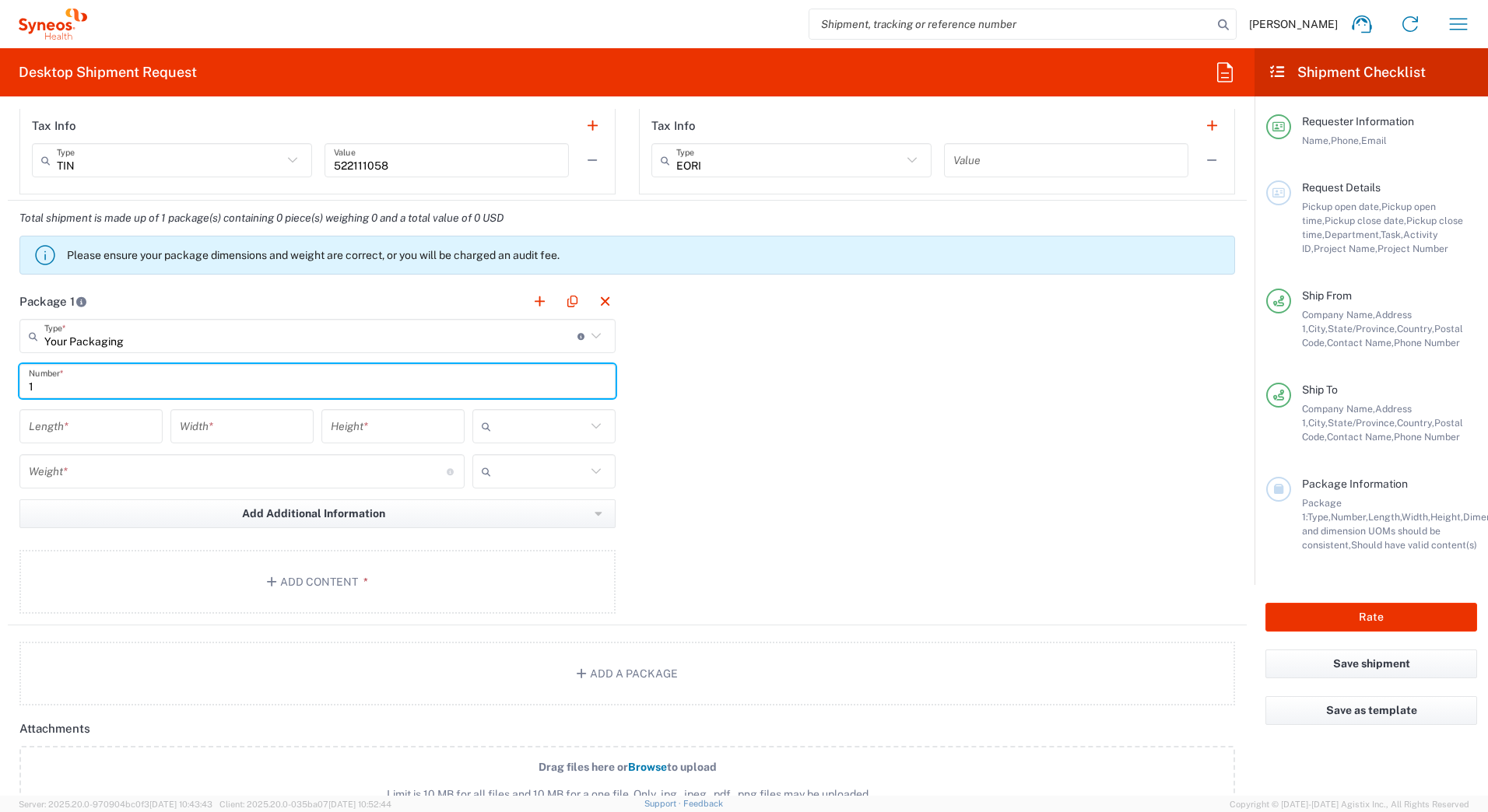
click at [57, 392] on input "1" at bounding box center [317, 381] width 577 height 27
type input "1"
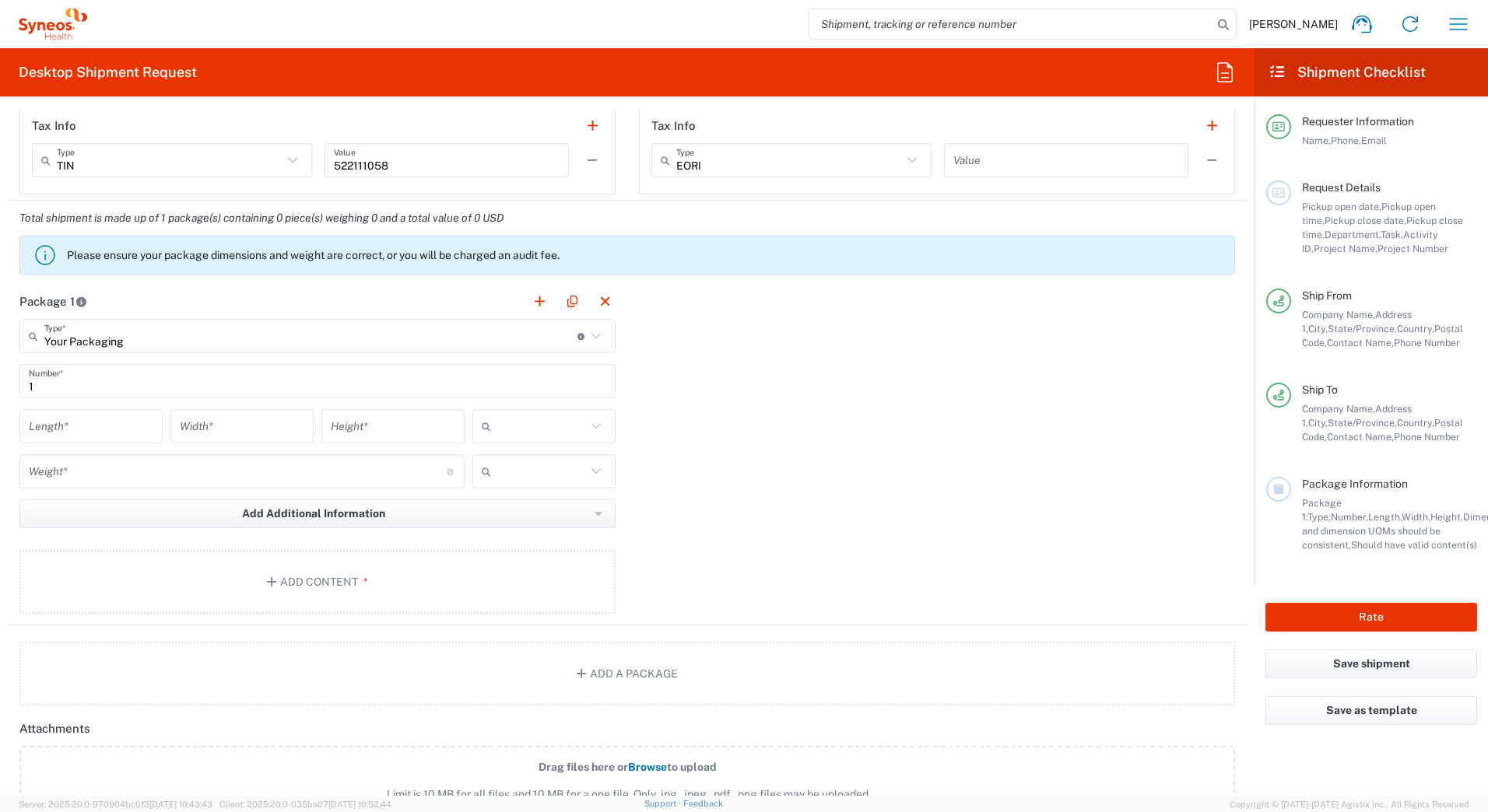
click at [61, 440] on div "Length *" at bounding box center [91, 426] width 143 height 34
type input "17"
type input "7"
click at [549, 423] on input "text" at bounding box center [541, 427] width 88 height 25
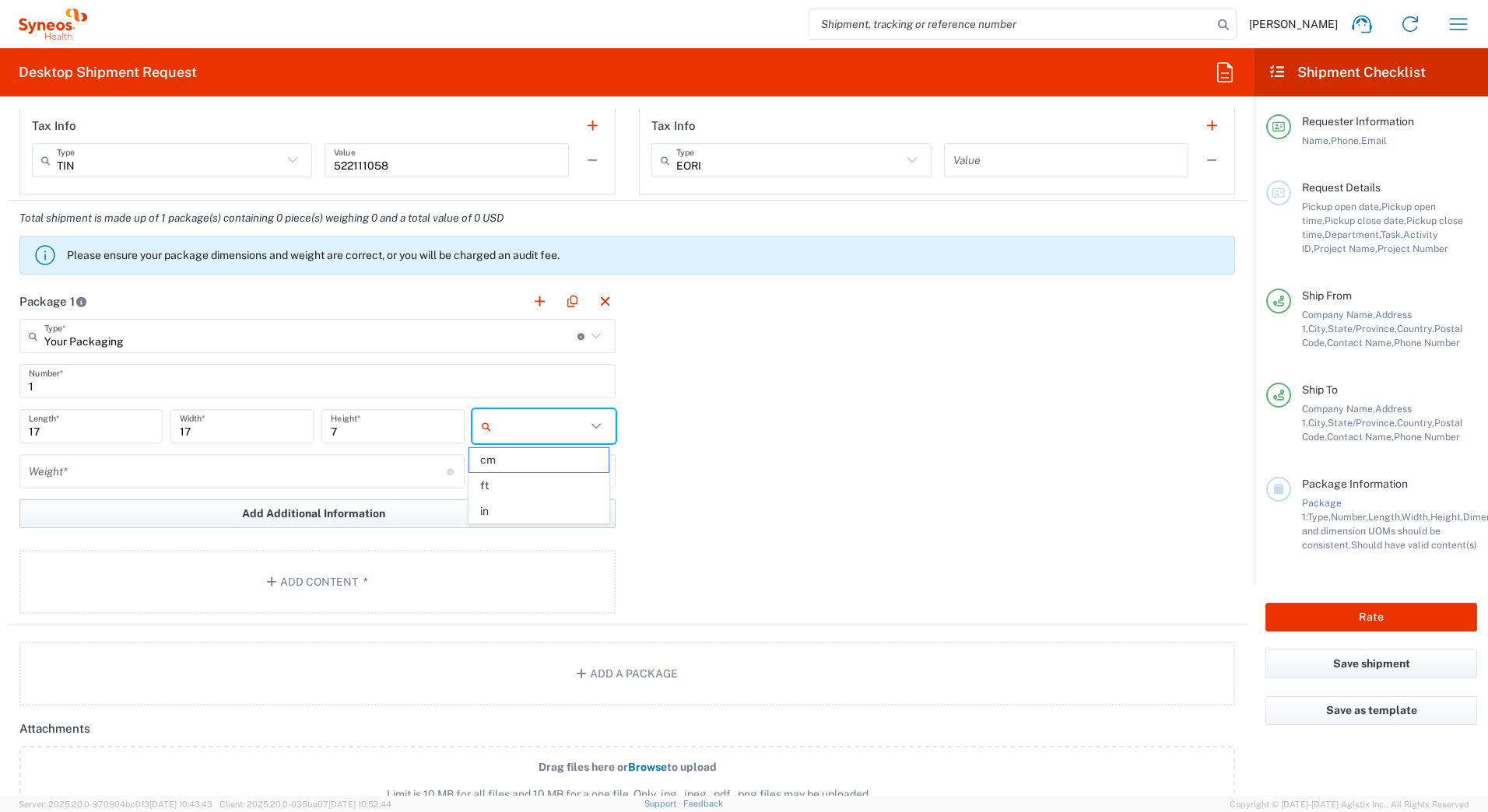
drag, startPoint x: 508, startPoint y: 523, endPoint x: 403, endPoint y: 509, distance: 105.9
click at [509, 523] on span "in" at bounding box center [539, 512] width 139 height 24
type input "in"
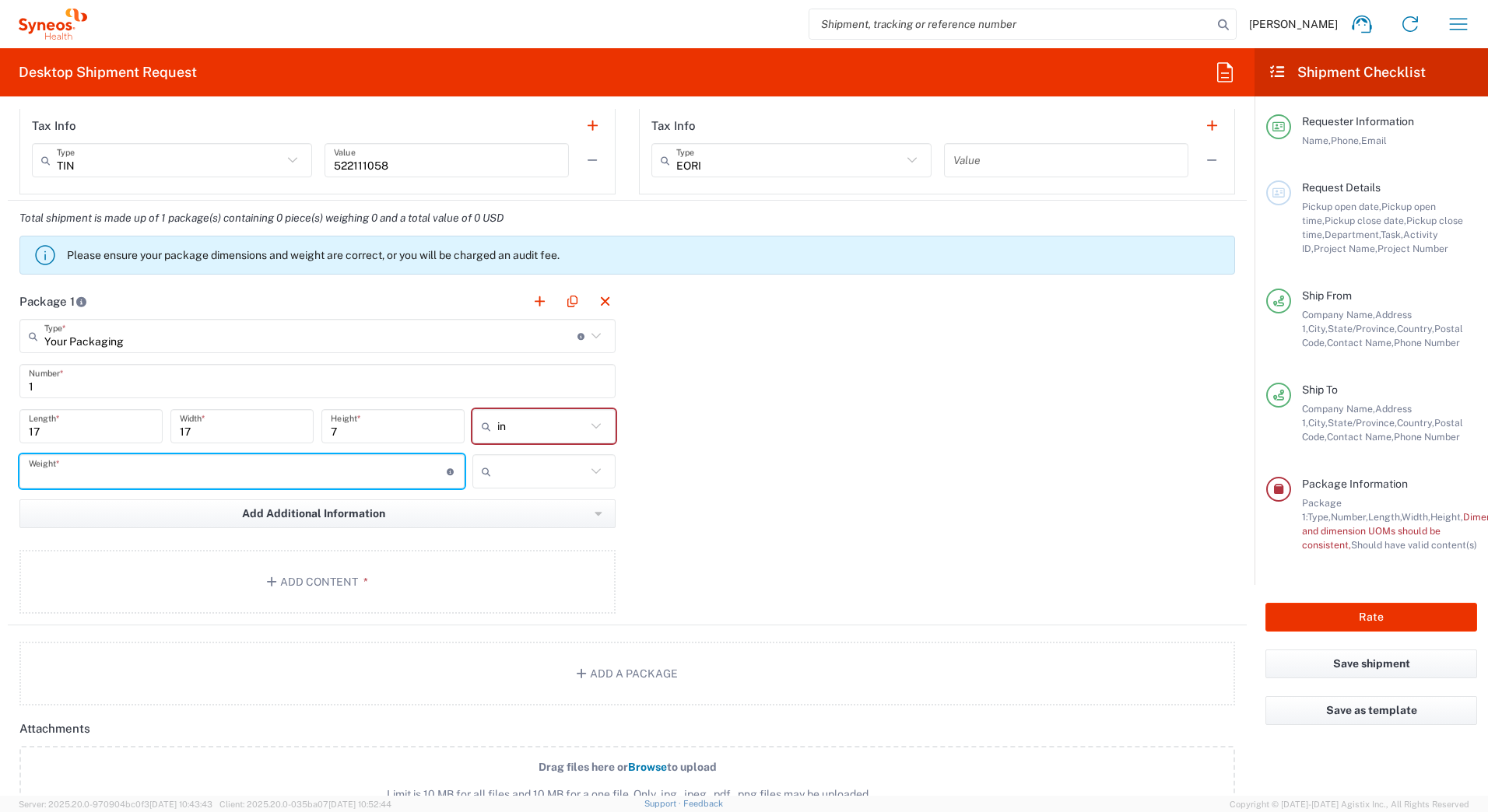
click at [94, 473] on input "number" at bounding box center [237, 472] width 418 height 27
type input "15"
click at [486, 475] on icon at bounding box center [489, 472] width 15 height 25
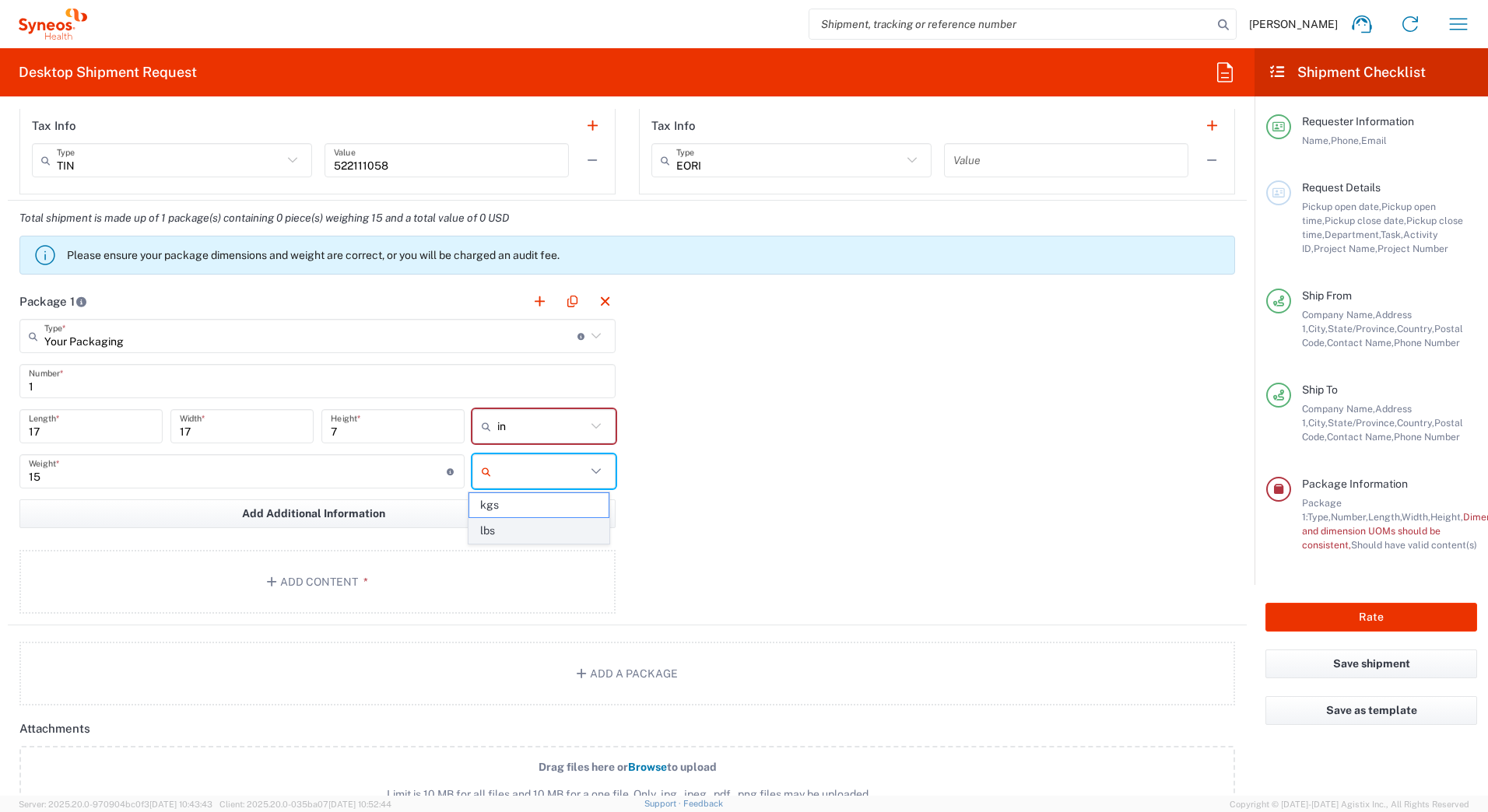
click at [497, 527] on span "lbs" at bounding box center [539, 531] width 139 height 24
type input "lbs"
click at [347, 574] on button "Add Content *" at bounding box center [317, 582] width 596 height 64
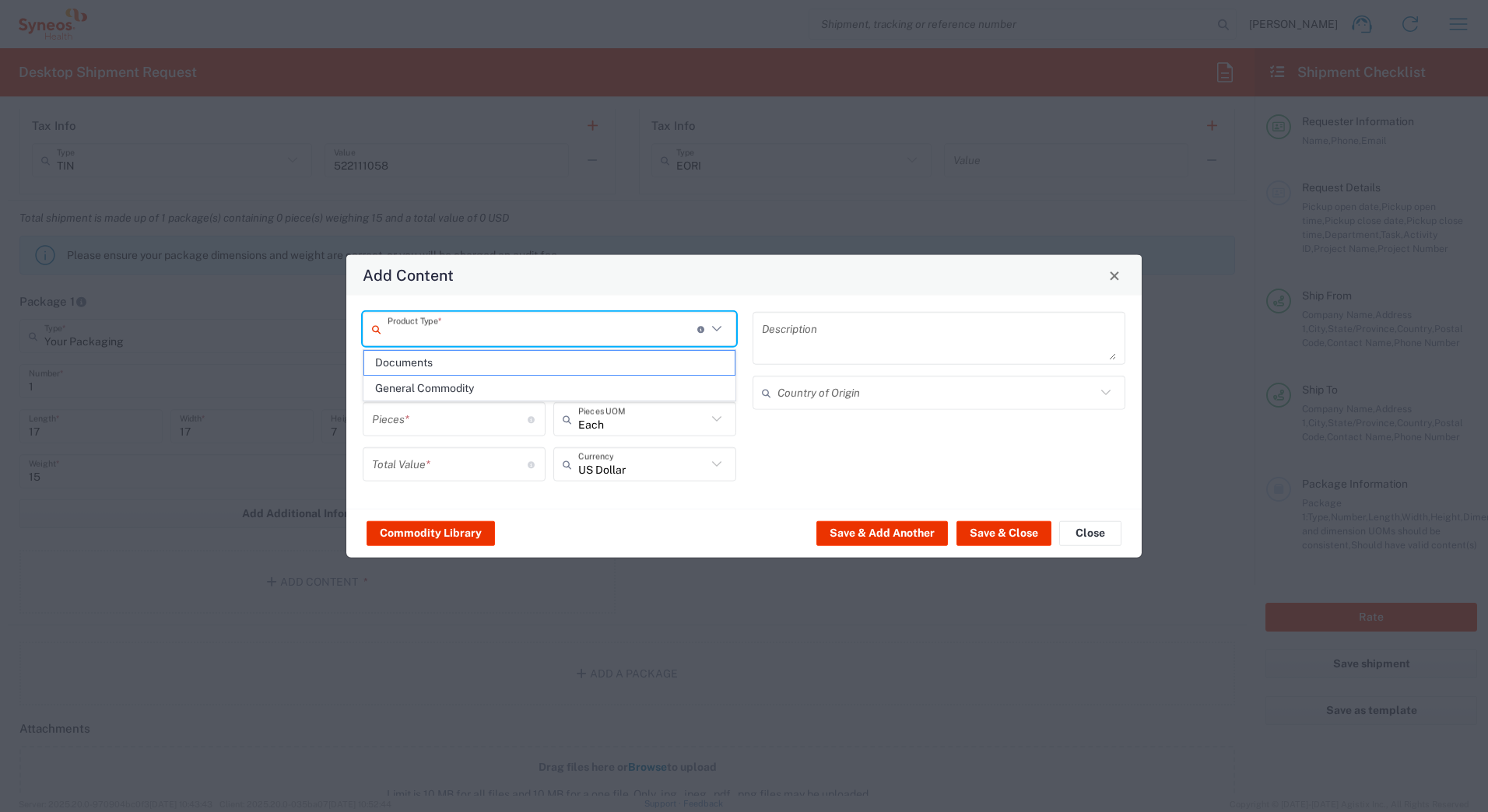
click at [420, 332] on input "text" at bounding box center [543, 329] width 310 height 27
click at [408, 391] on span "General Commodity" at bounding box center [550, 389] width 370 height 24
type input "General Commodity"
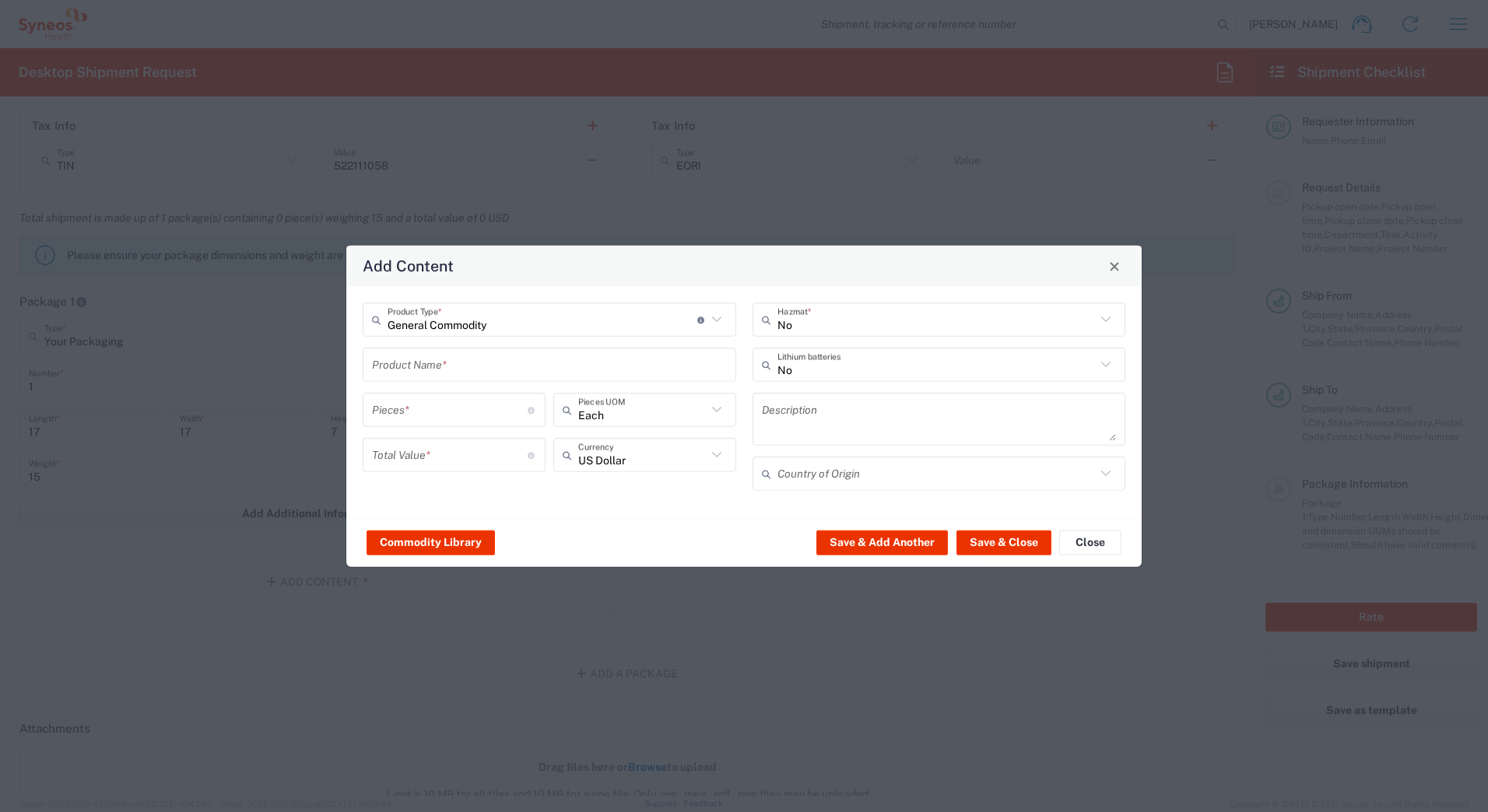
click at [397, 368] on input "text" at bounding box center [550, 364] width 355 height 27
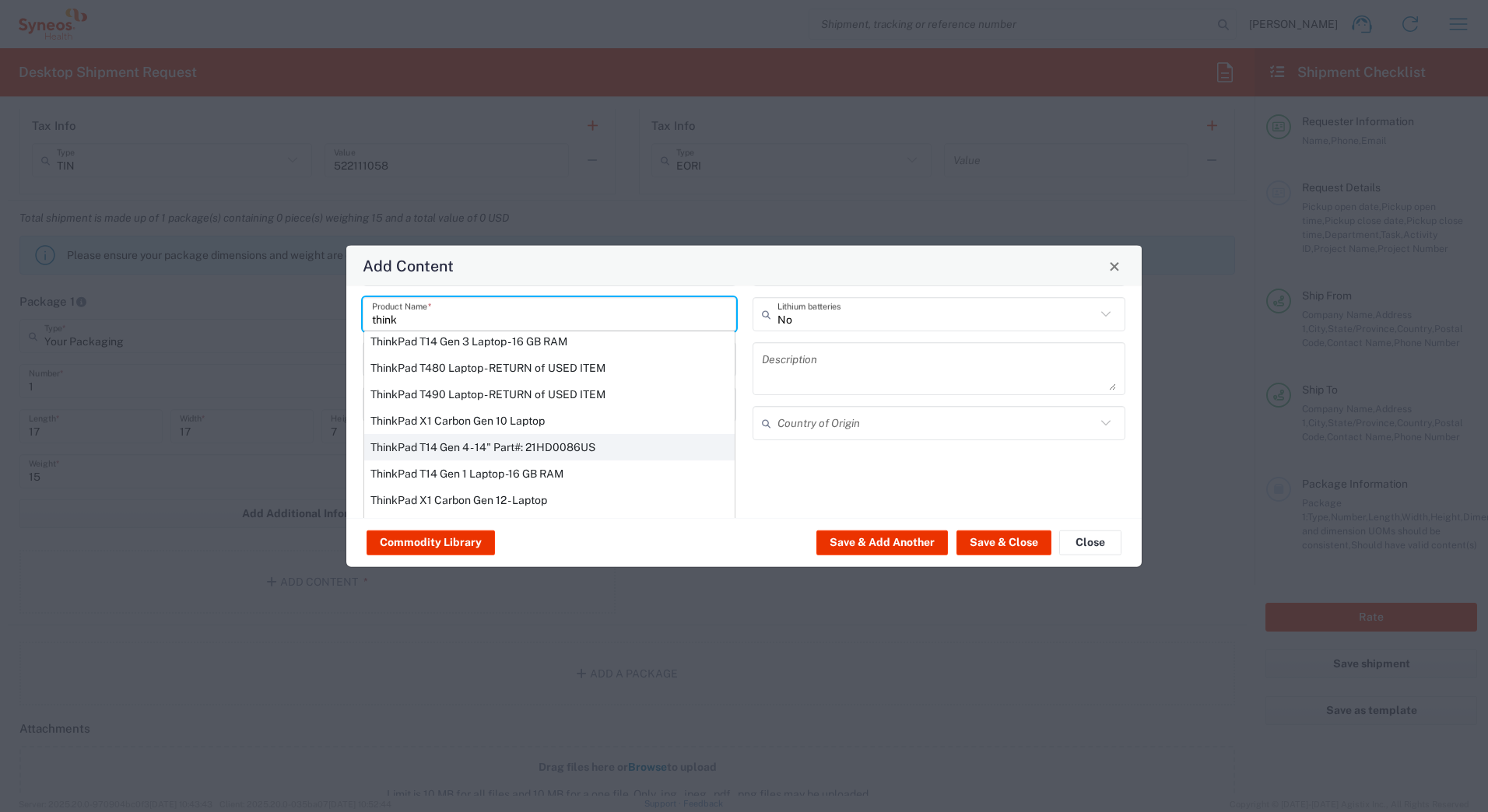
scroll to position [77, 0]
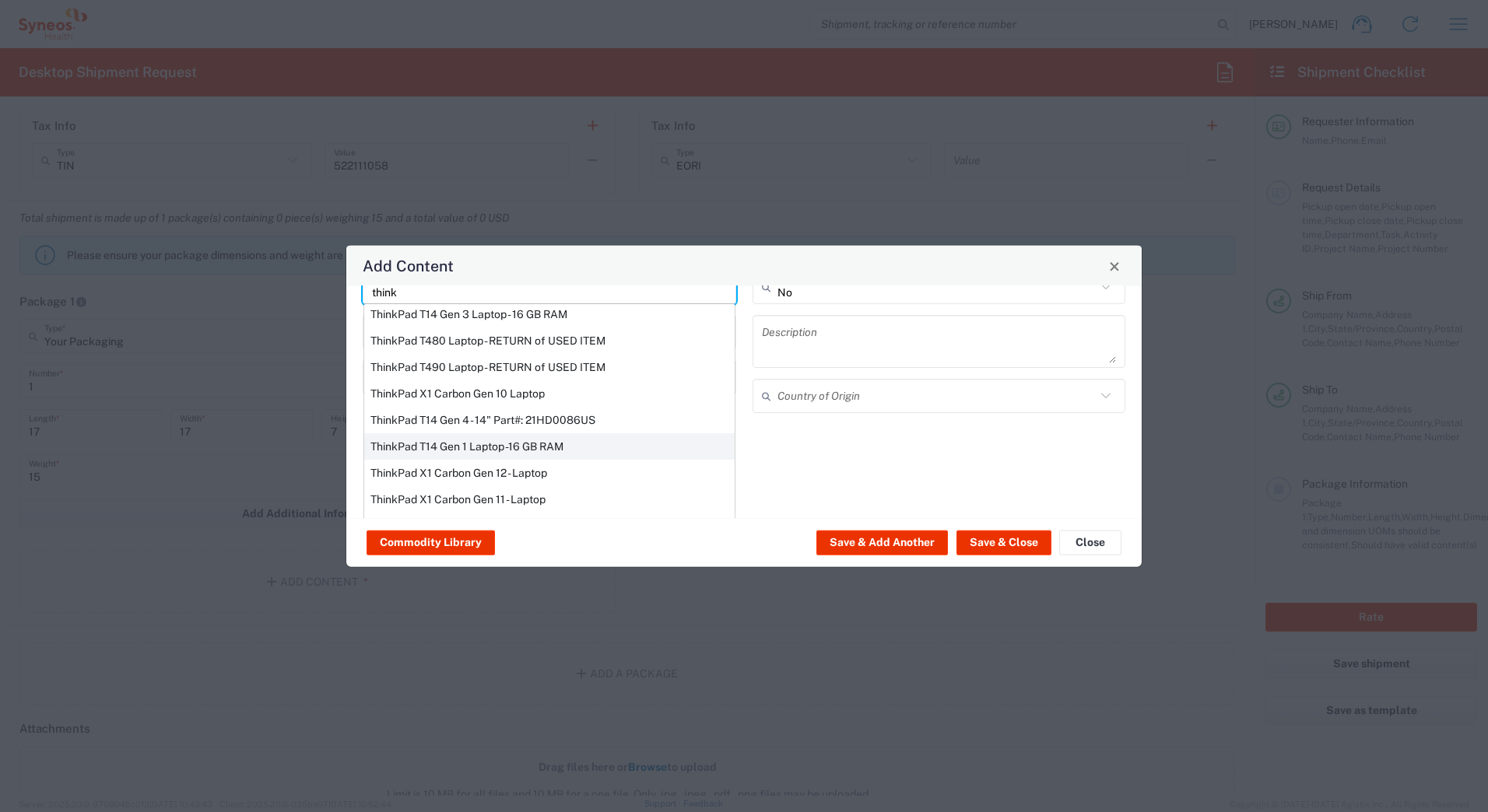
click at [406, 441] on div "ThinkPad T14 Gen 1 Laptop -16 GB RAM" at bounding box center [550, 446] width 370 height 26
type input "ThinkPad T14 Gen 1 Laptop -16 GB RAM"
type textarea "Intel Core i5-10210U- 14"- 512 GB SSD"
type input "[GEOGRAPHIC_DATA]"
type input "Yes"
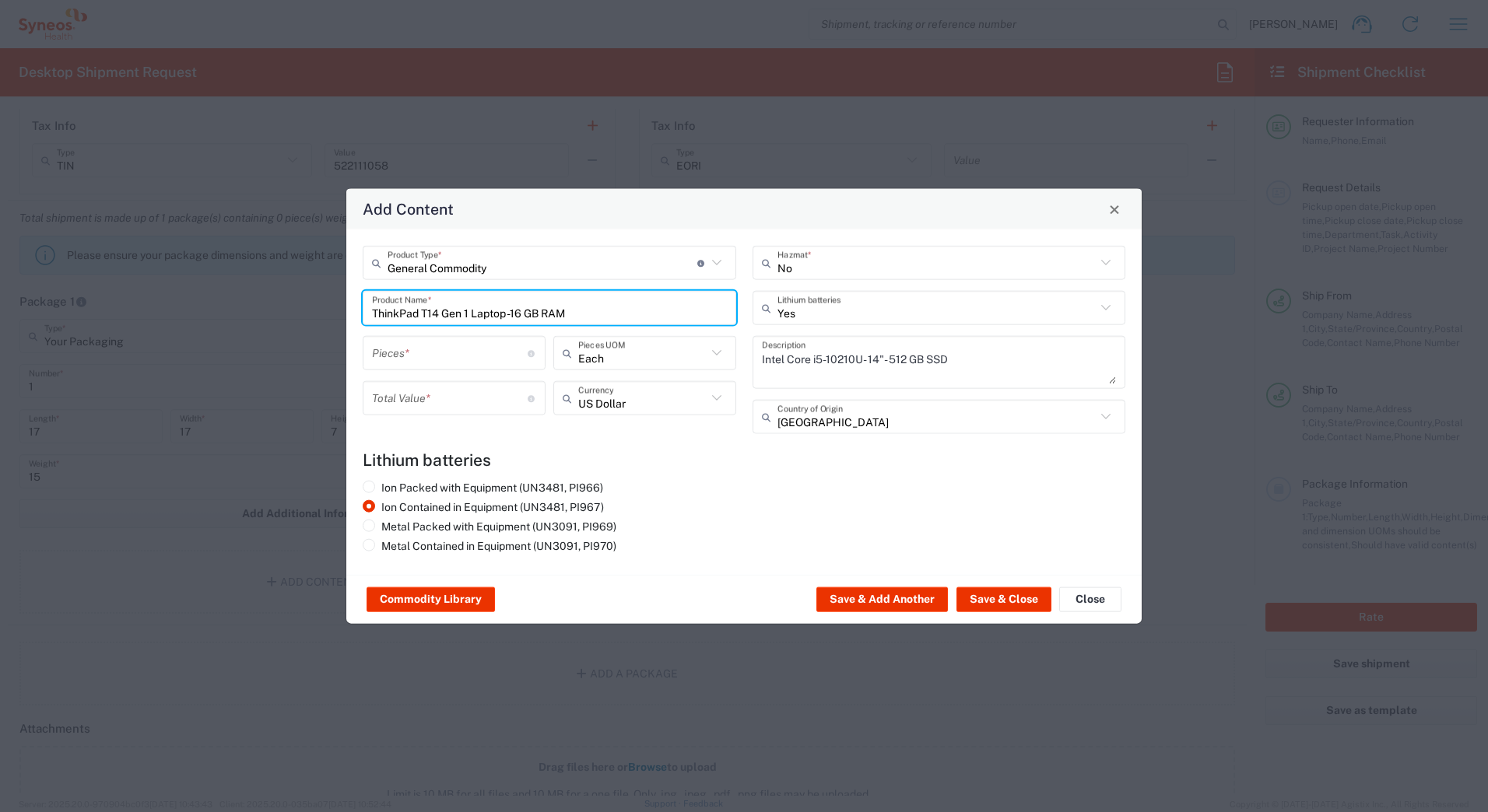
scroll to position [0, 0]
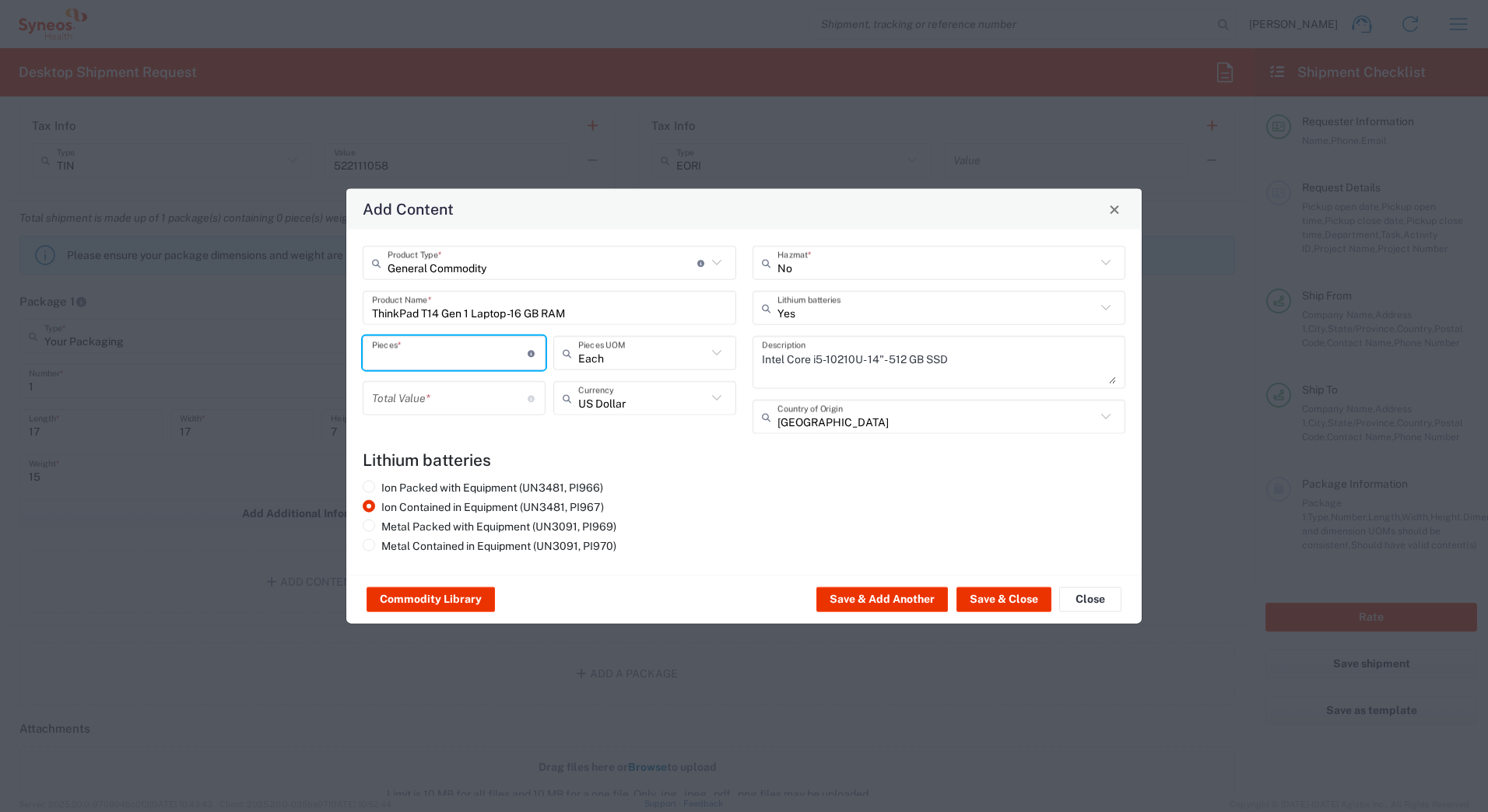
click at [399, 349] on input "number" at bounding box center [449, 353] width 156 height 27
type input "1"
click at [400, 400] on input "number" at bounding box center [449, 398] width 156 height 27
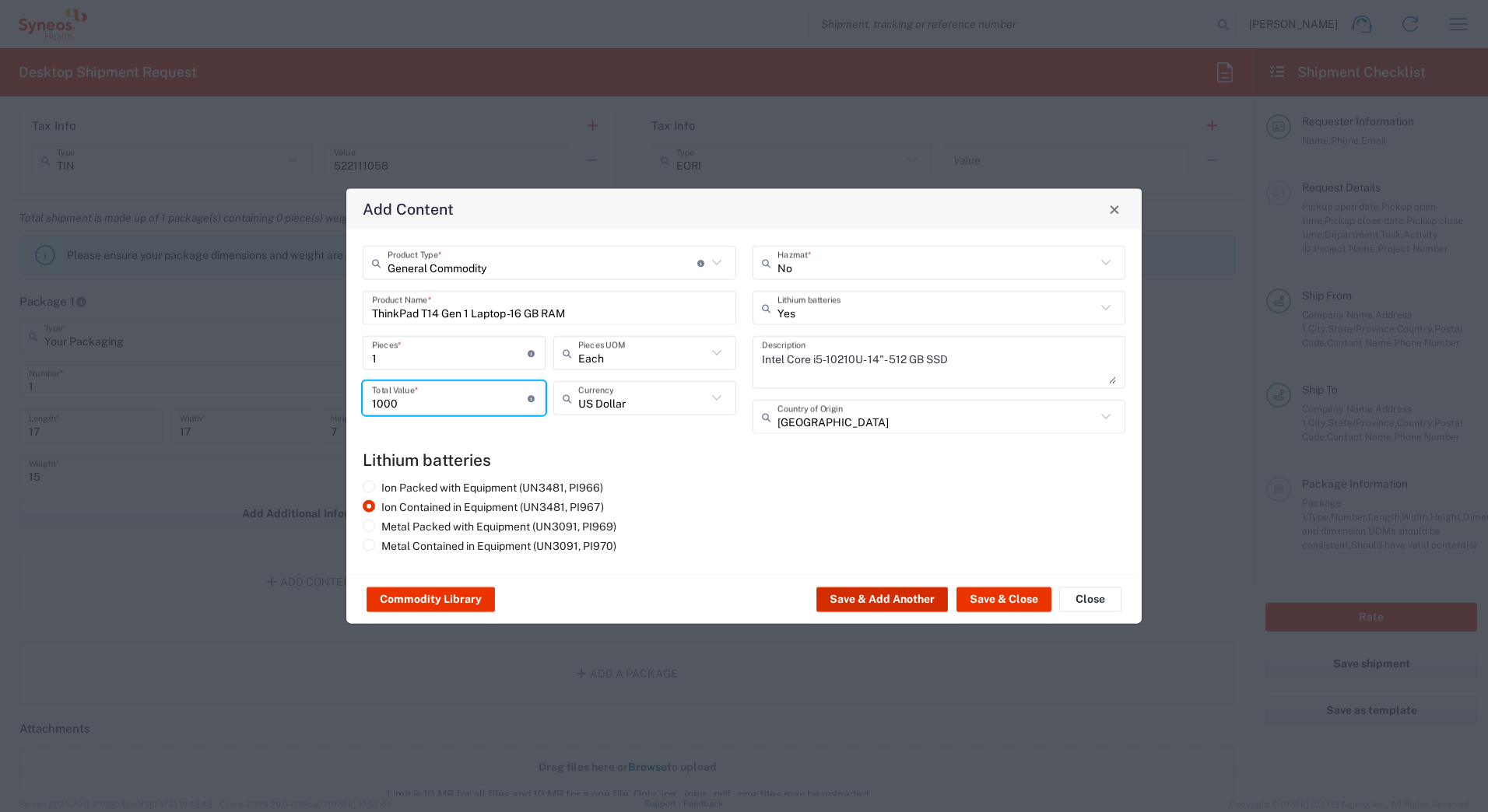
type input "1000"
click at [875, 595] on button "Save & Add Another" at bounding box center [882, 600] width 131 height 25
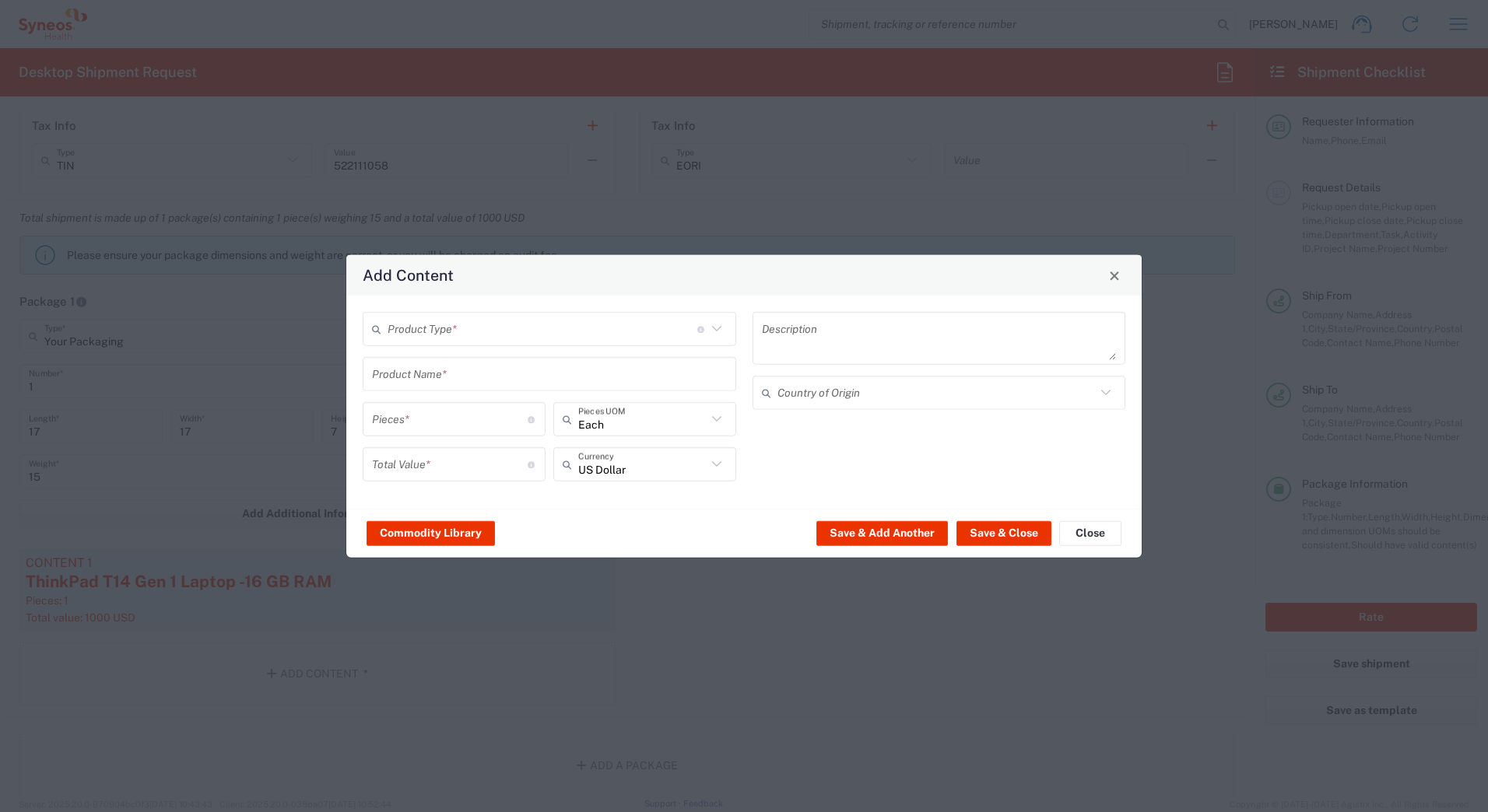
click at [413, 335] on input "text" at bounding box center [543, 329] width 310 height 27
click at [411, 395] on span "General Commodity" at bounding box center [550, 389] width 370 height 24
type input "General Commodity"
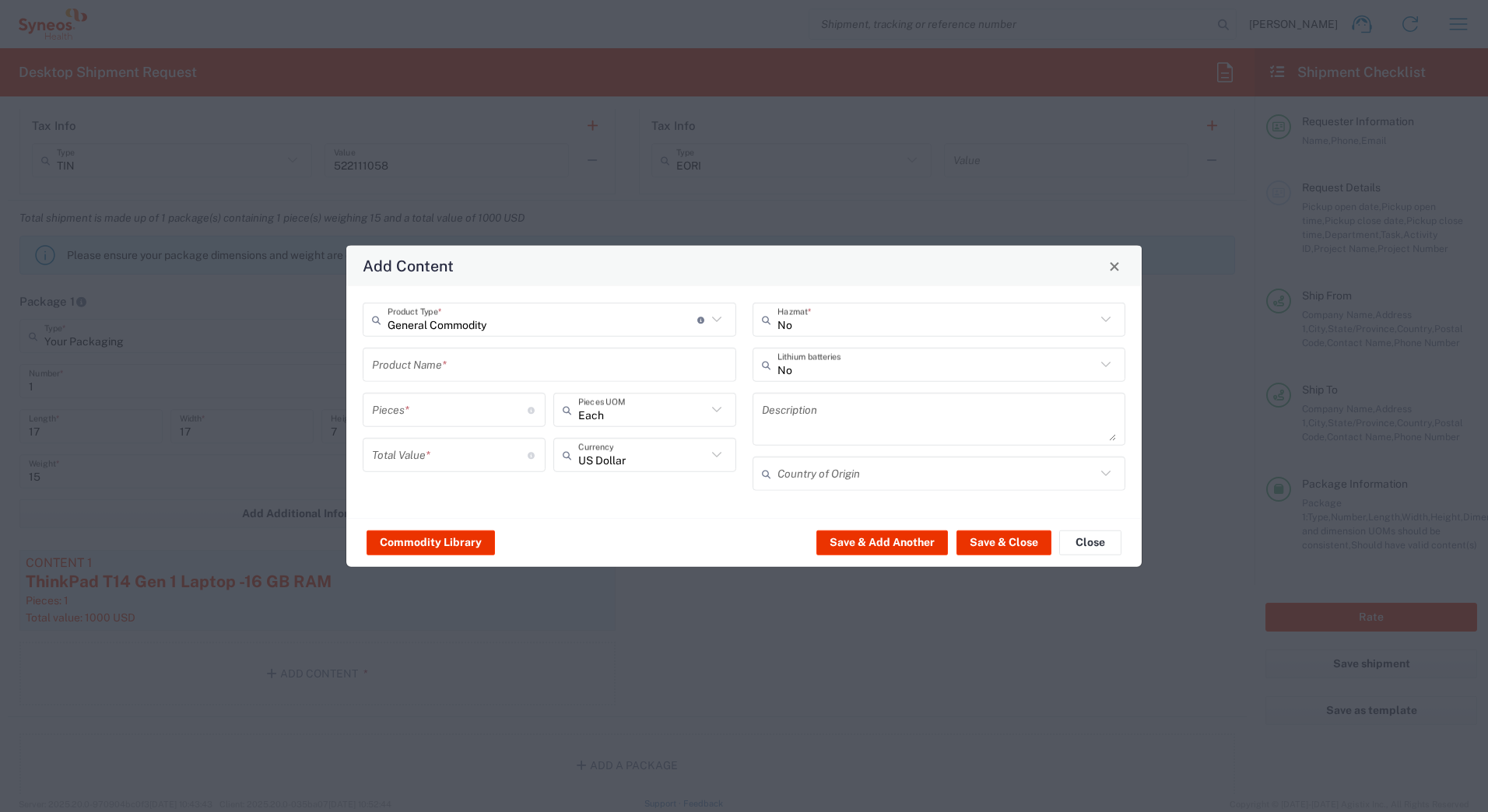
click at [401, 363] on input "text" at bounding box center [550, 364] width 355 height 27
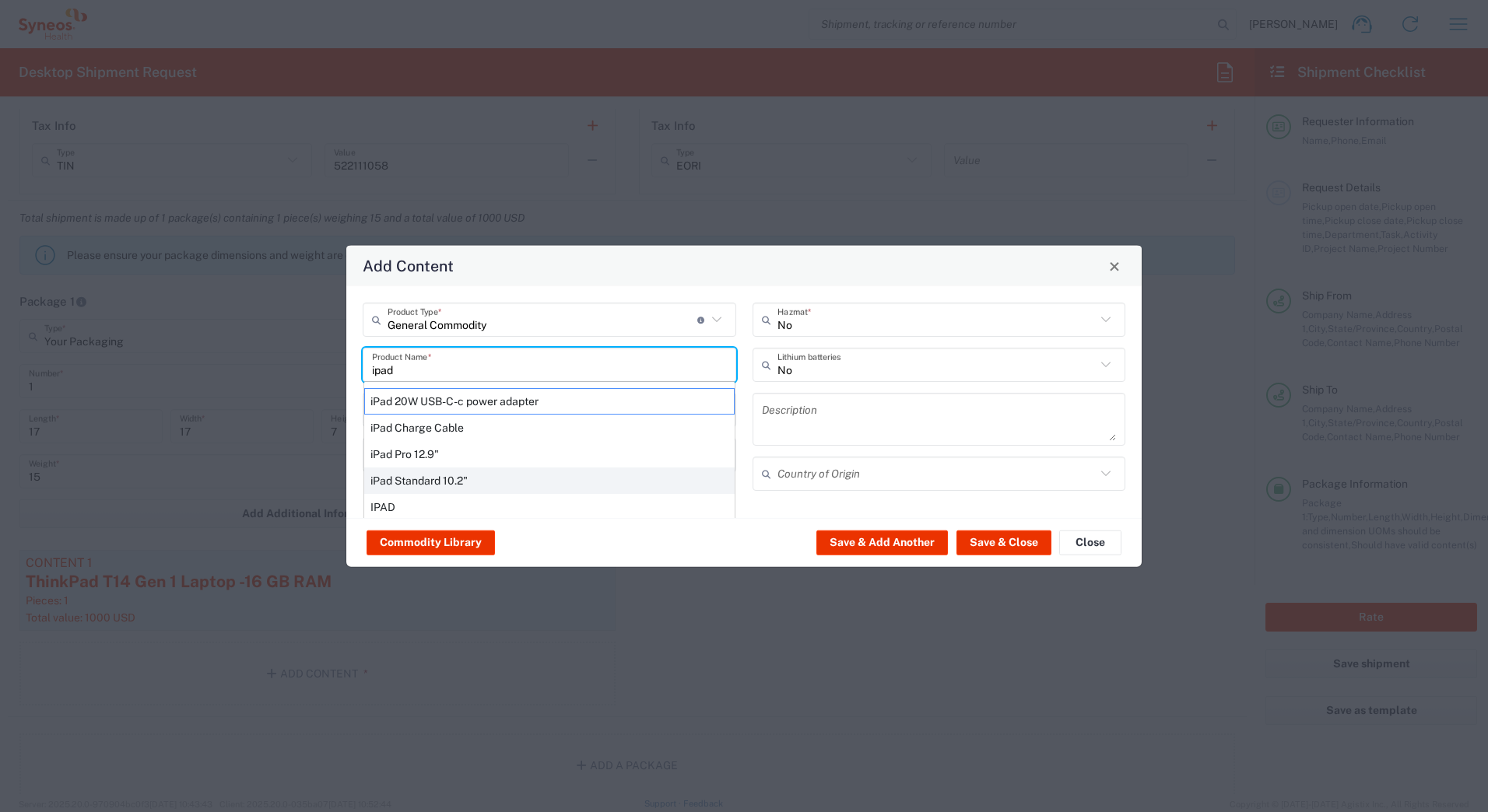
click at [570, 479] on div "iPad Standard 10.2"" at bounding box center [550, 480] width 370 height 26
type input "iPad Standard 10.2""
type input "1"
type textarea "iPad Standard 10.2""
type input "[GEOGRAPHIC_DATA]"
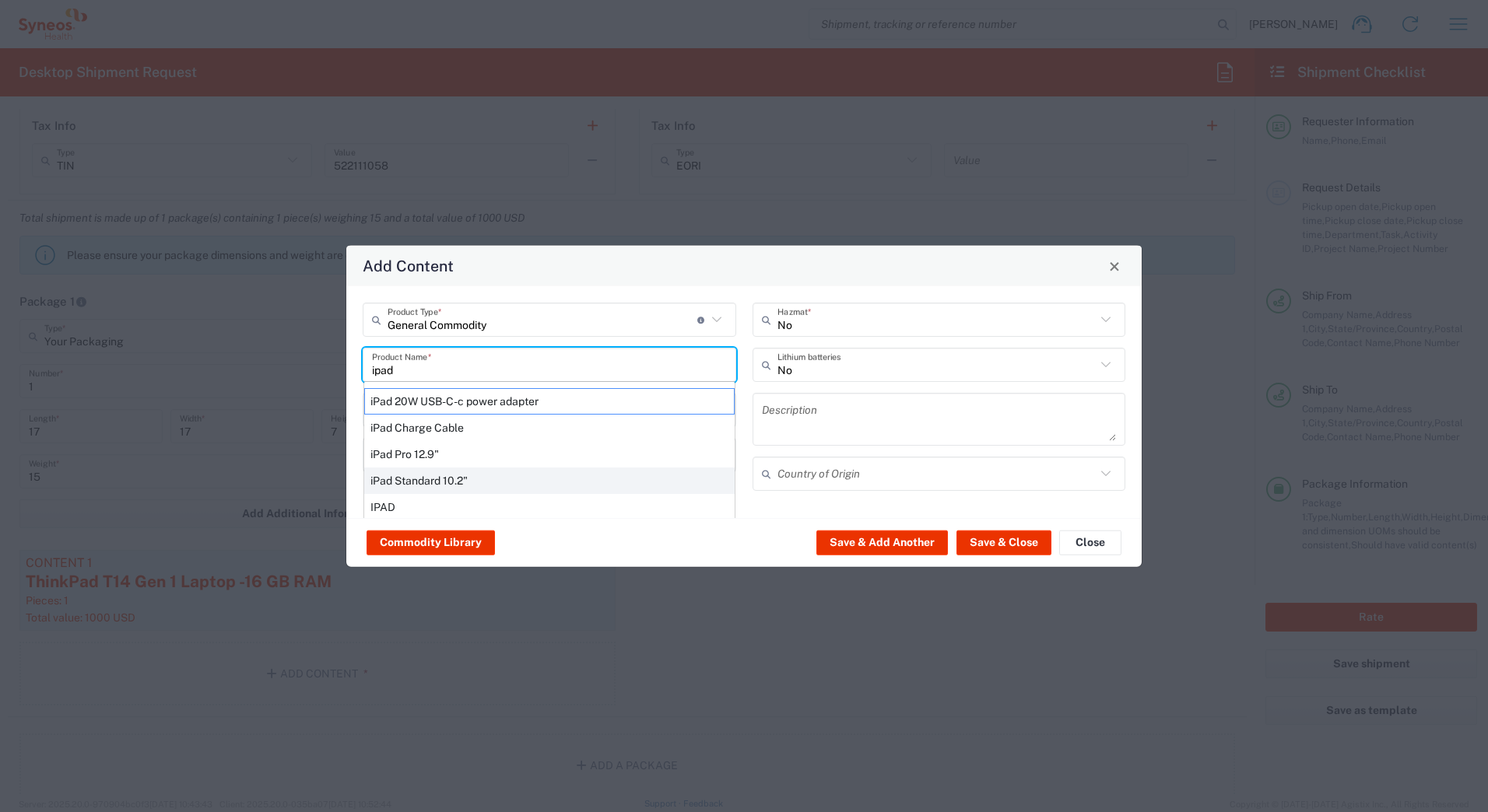
type input "Yes"
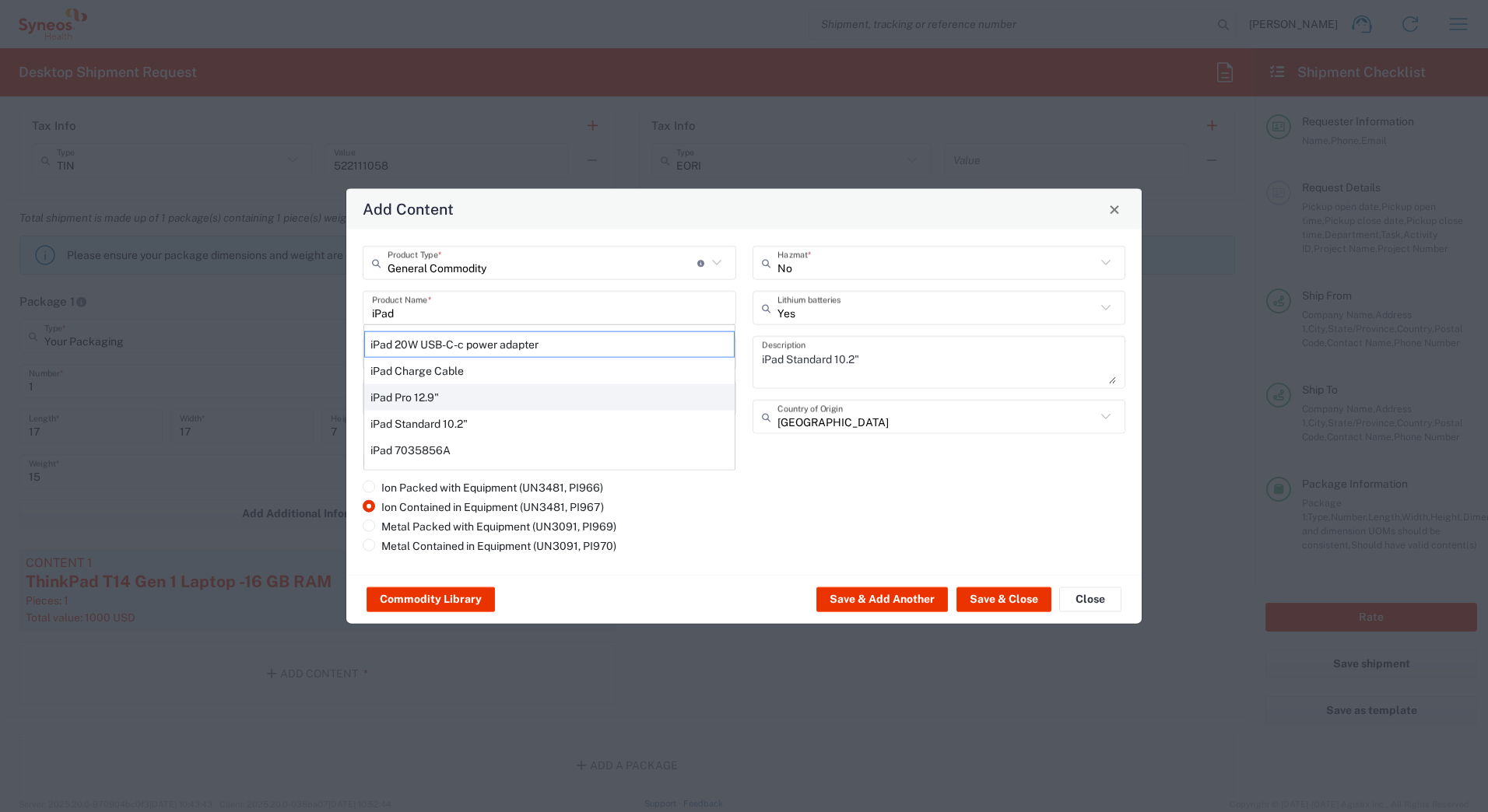
click at [429, 394] on div "iPad Pro 12.9"" at bounding box center [550, 397] width 370 height 26
type input "iPad Pro 12.9""
type textarea "iPad Pro 12.9""
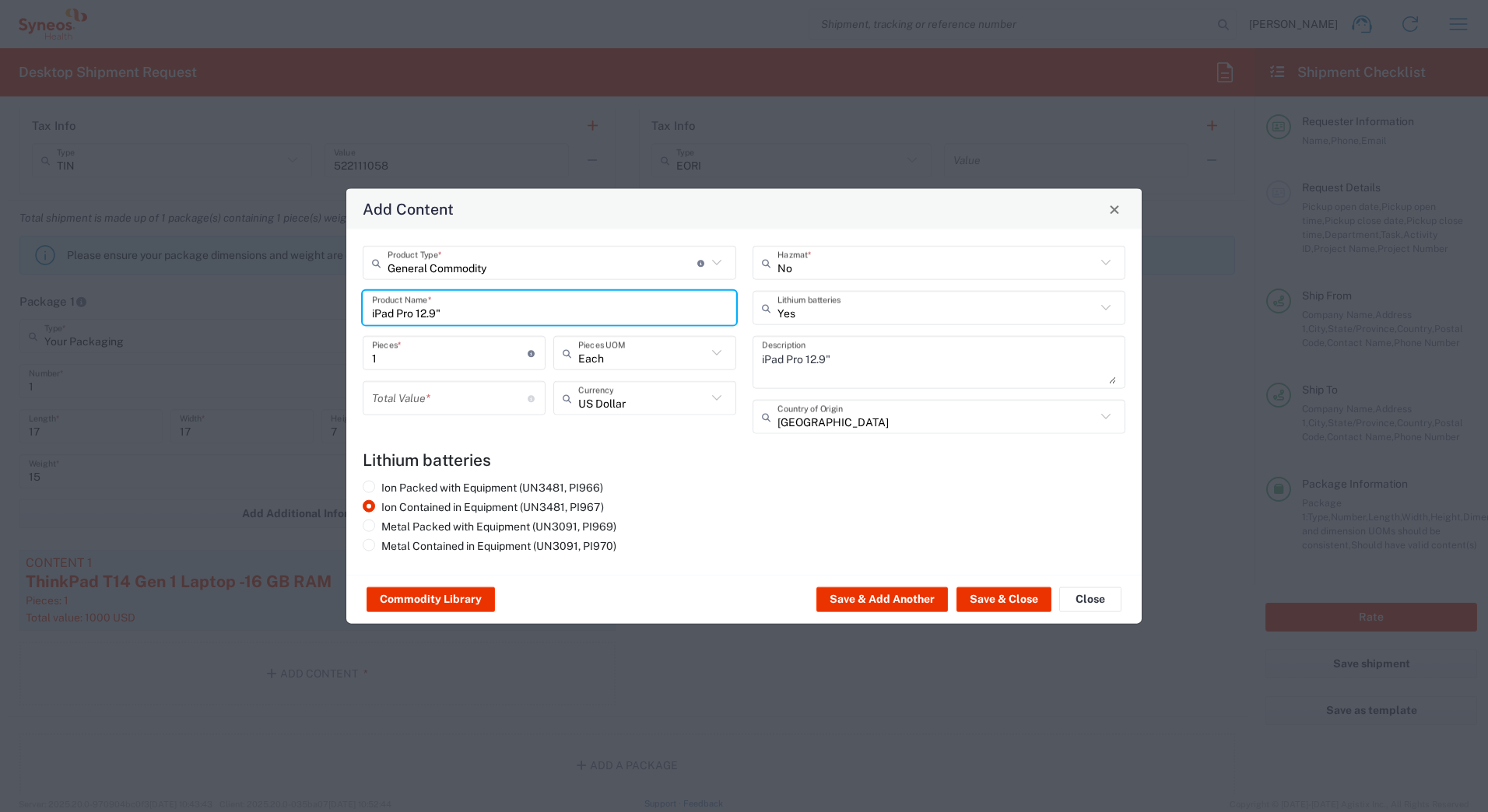
click at [428, 409] on input "number" at bounding box center [449, 398] width 156 height 27
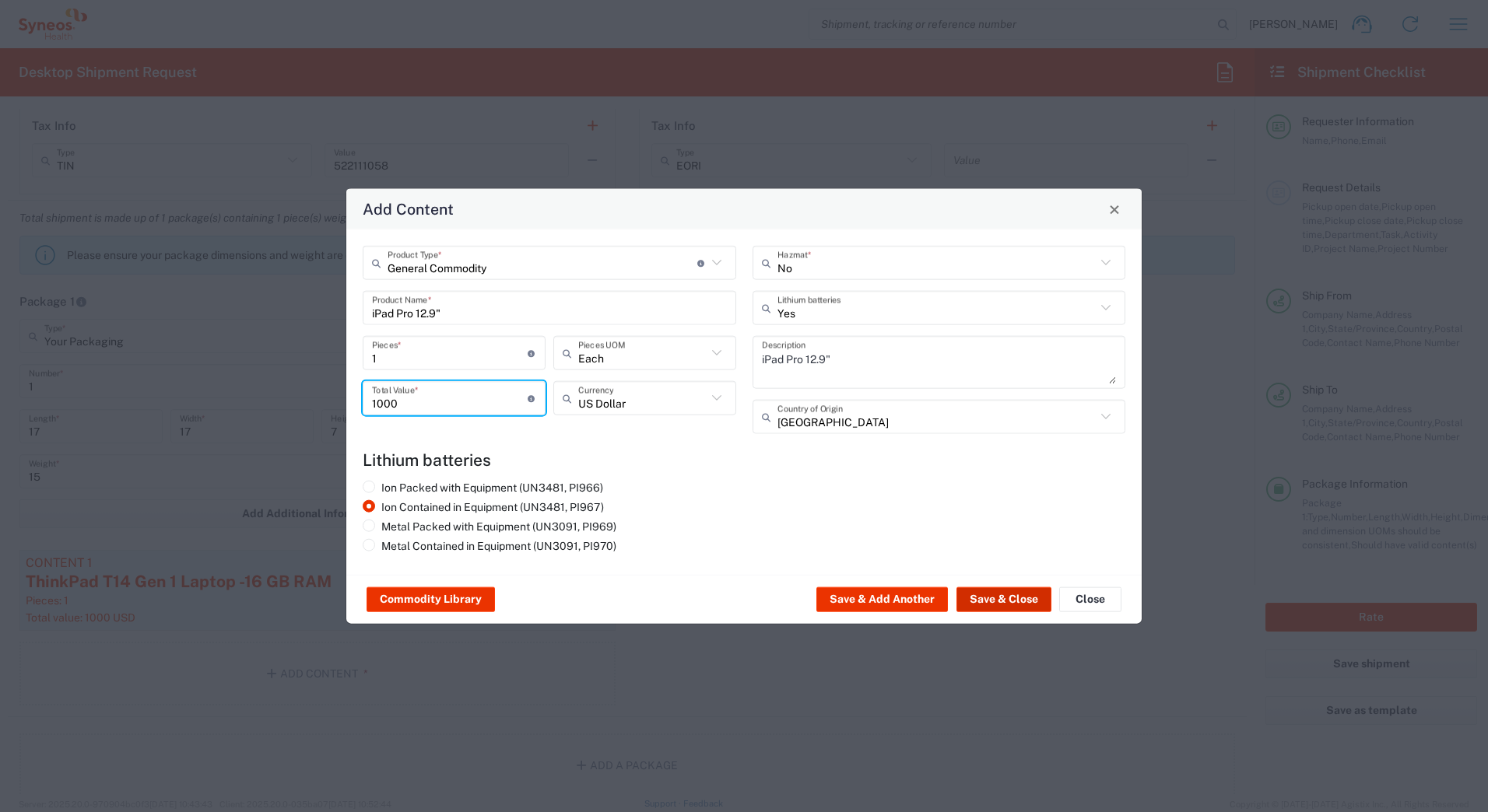
type input "1000"
click at [976, 604] on button "Save & Close" at bounding box center [1004, 600] width 95 height 25
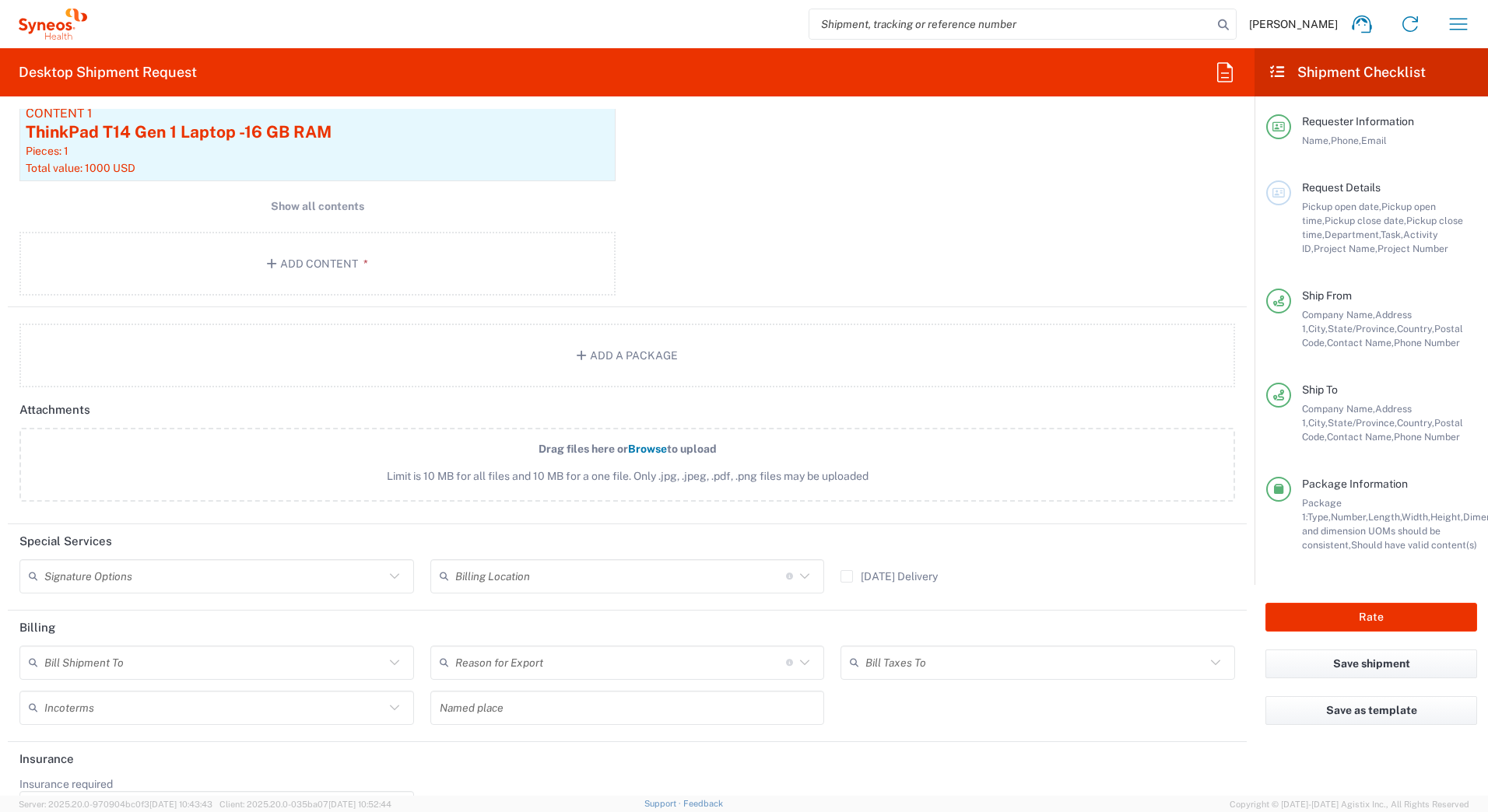
scroll to position [1634, 0]
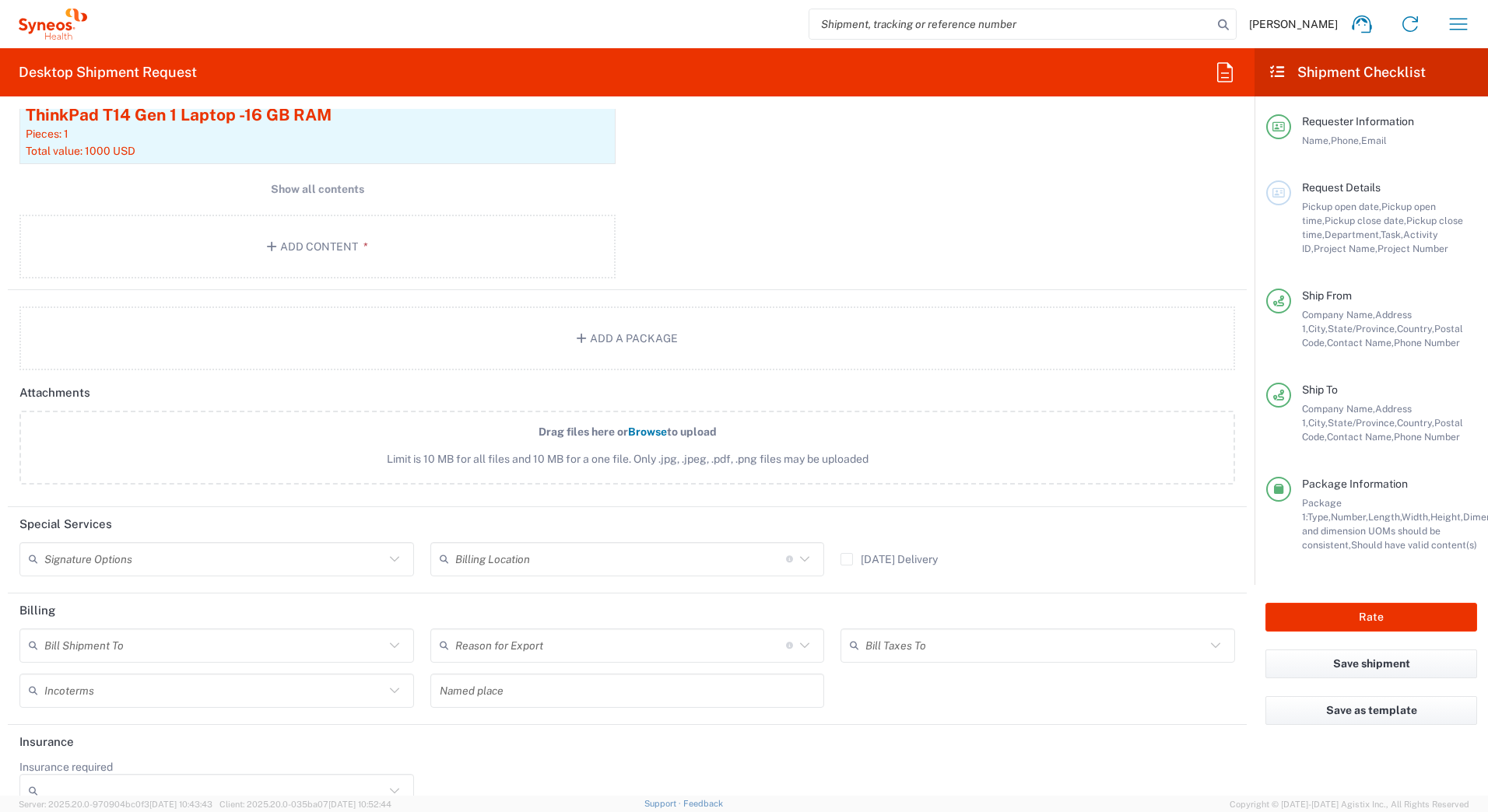
click at [95, 559] on input "text" at bounding box center [215, 559] width 340 height 27
click at [93, 590] on span "Adult Signature Required" at bounding box center [215, 593] width 388 height 24
type input "Adult Signature Required"
click at [1312, 616] on button "Rate" at bounding box center [1372, 618] width 212 height 29
type input "7200A"
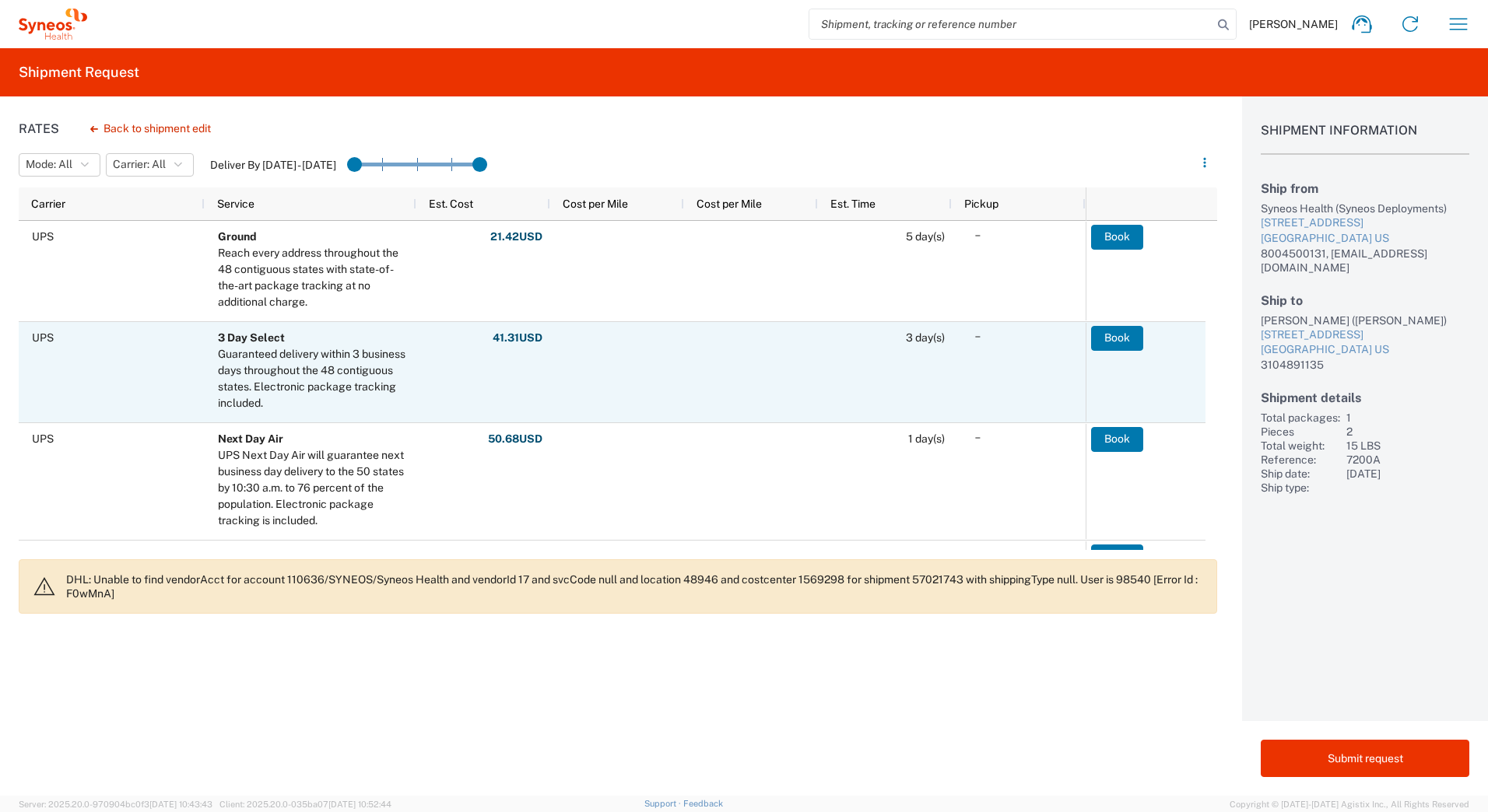
scroll to position [156, 0]
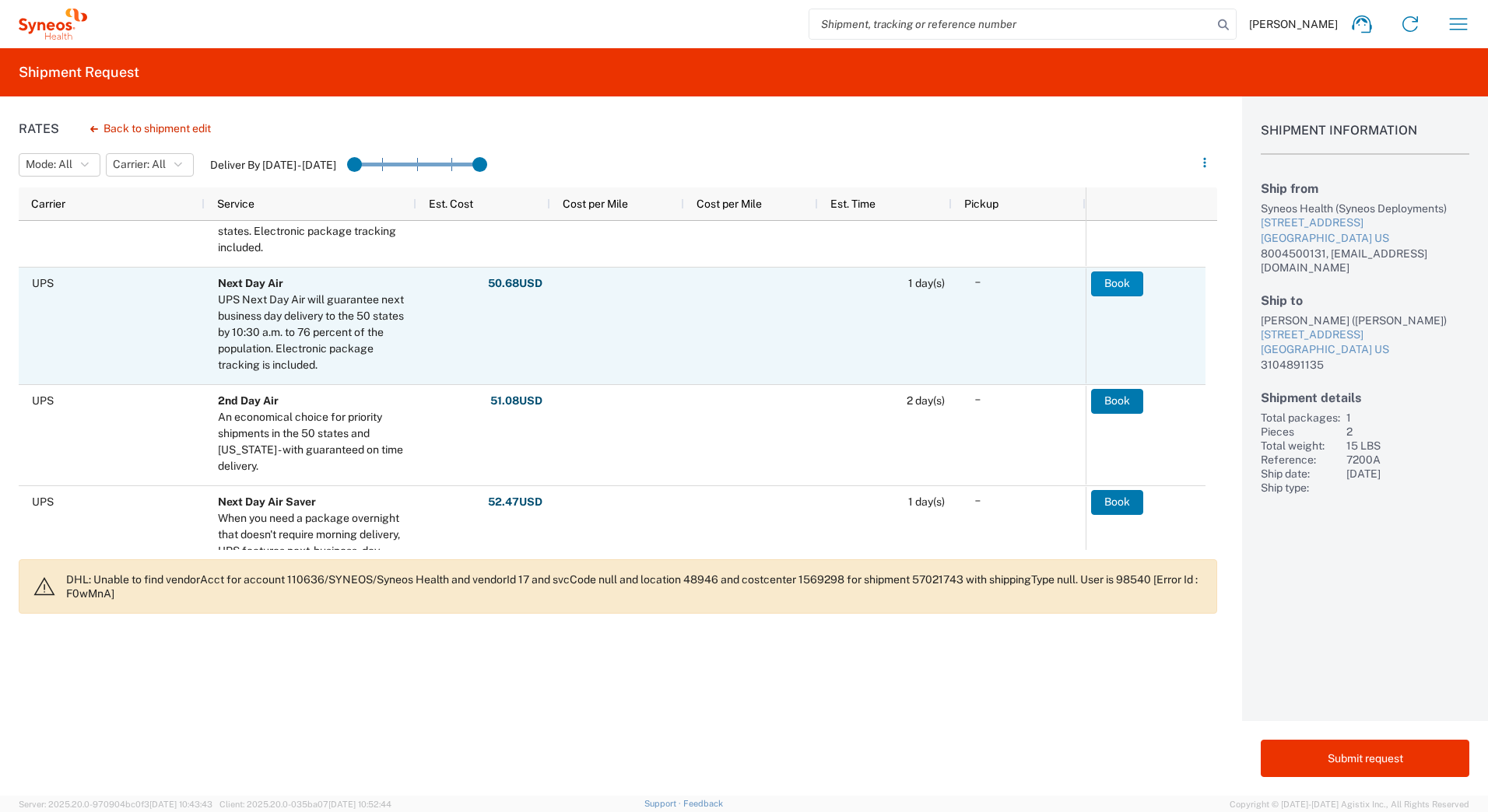
click at [1113, 288] on button "Book" at bounding box center [1118, 284] width 52 height 25
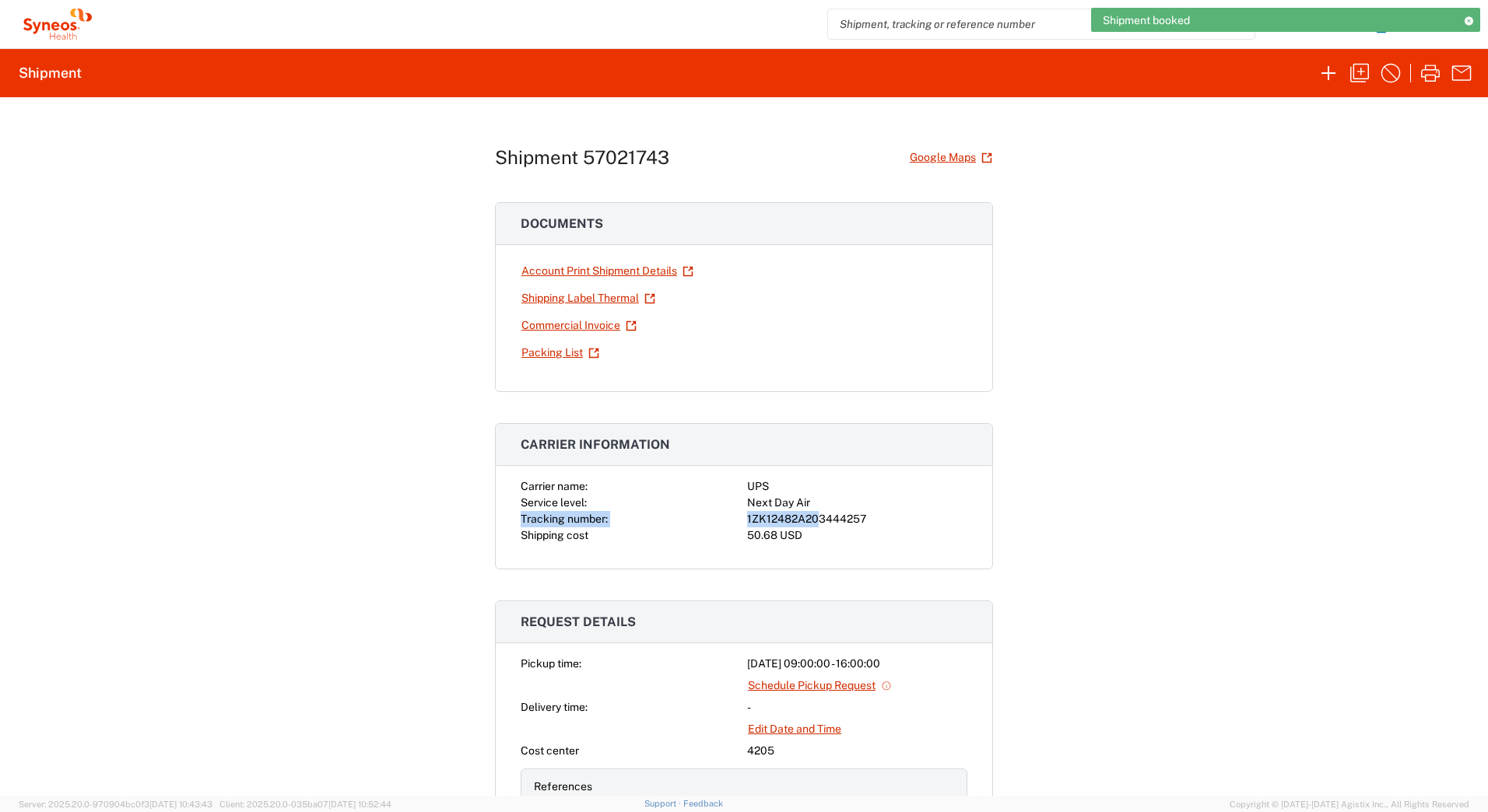
click at [814, 512] on div "Carrier name: UPS Service level: Next Day Air Tracking number: 1ZK12482A2034442…" at bounding box center [744, 512] width 447 height 66
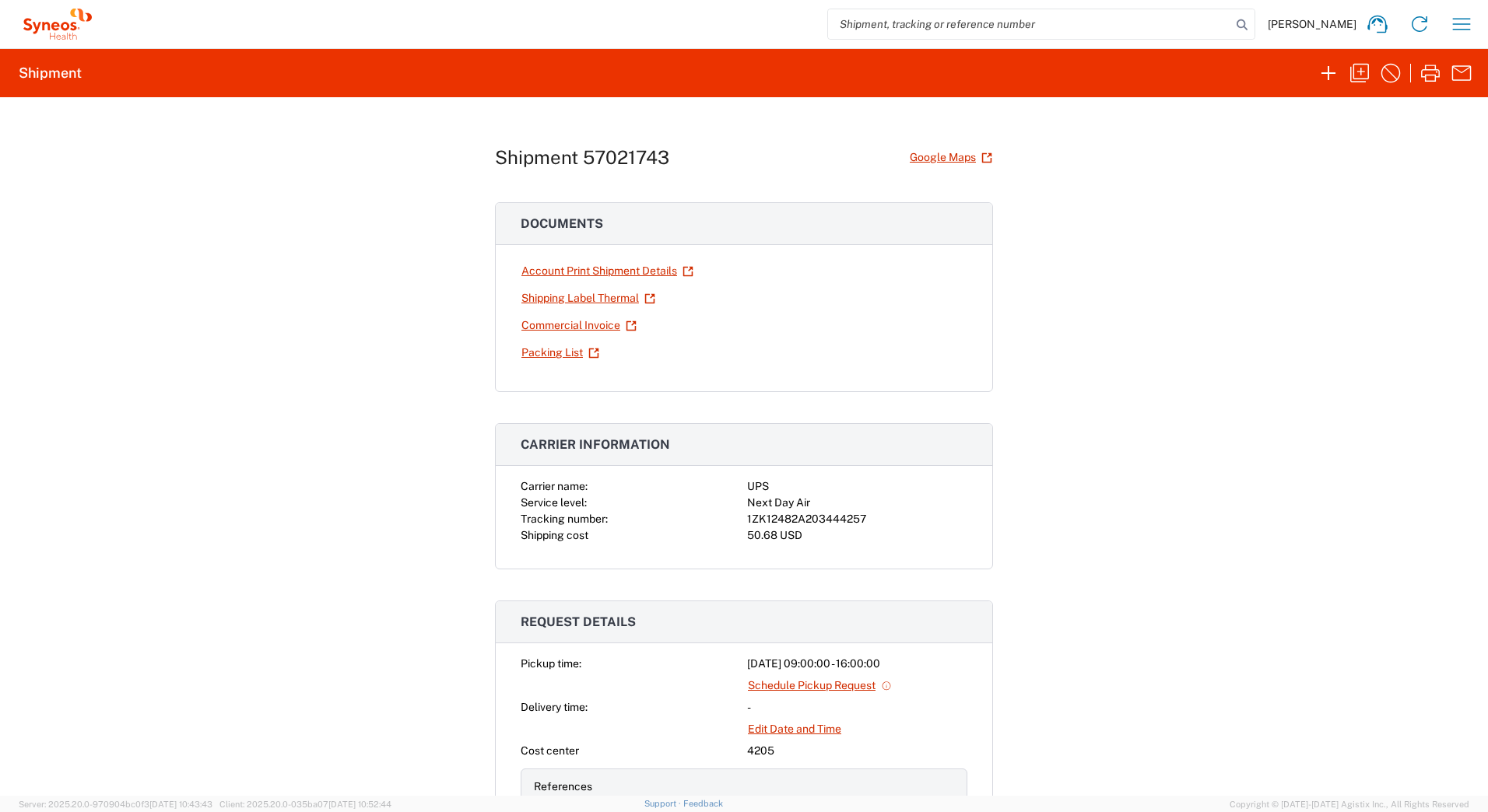
drag, startPoint x: 814, startPoint y: 512, endPoint x: 819, endPoint y: 522, distance: 11.2
click at [818, 522] on div "1ZK12482A203444257" at bounding box center [858, 519] width 221 height 16
click at [822, 522] on div "1ZK12482A203444257" at bounding box center [858, 519] width 221 height 16
click at [822, 518] on div "1ZK12482A203444257" at bounding box center [858, 519] width 221 height 16
click at [822, 517] on div "1ZK12482A203444257" at bounding box center [858, 519] width 221 height 16
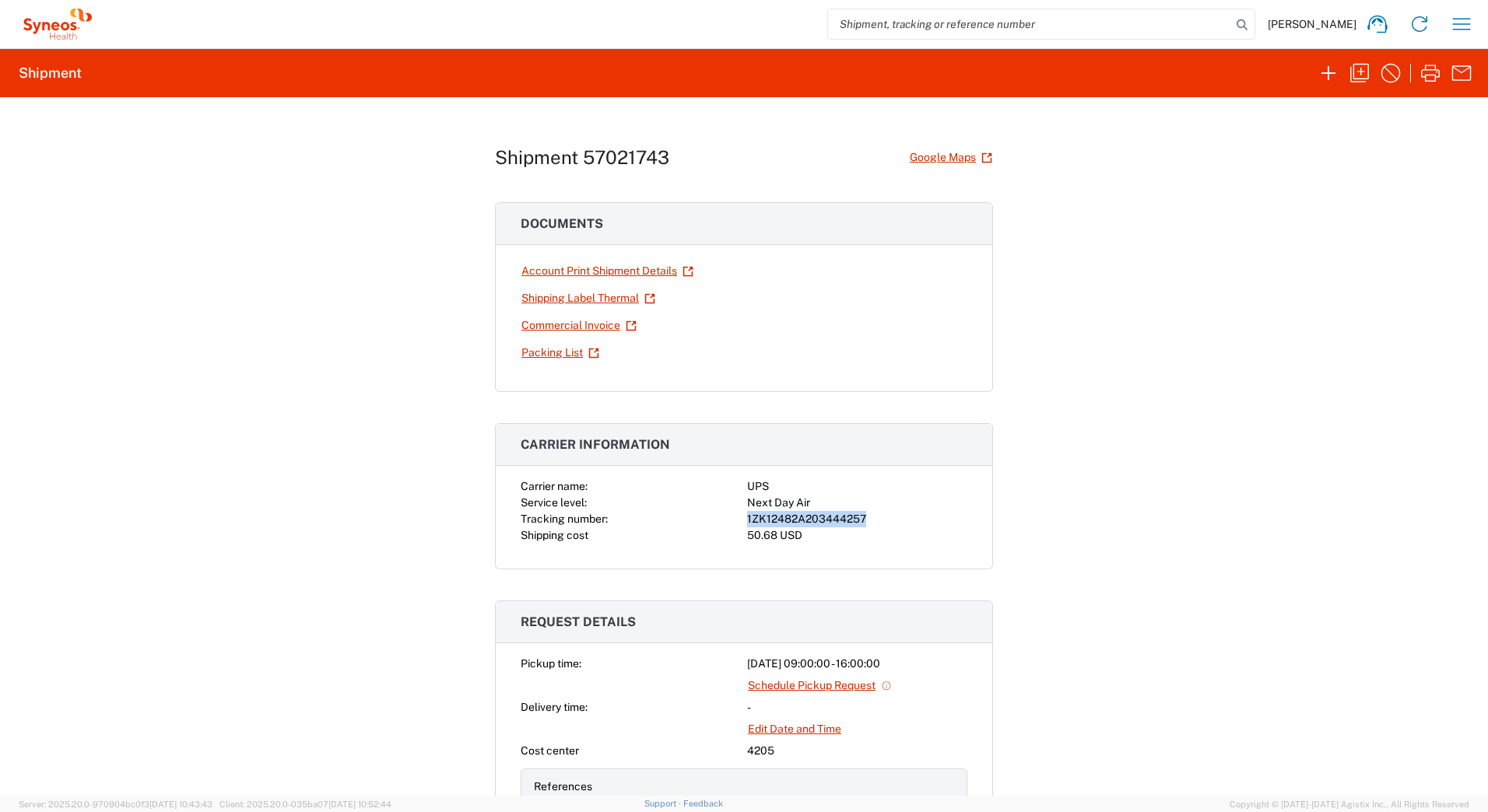
copy div "1ZK12482A203444257"
click at [558, 302] on link "Shipping Label Thermal" at bounding box center [588, 298] width 136 height 27
click at [1353, 73] on icon "button" at bounding box center [1360, 73] width 19 height 19
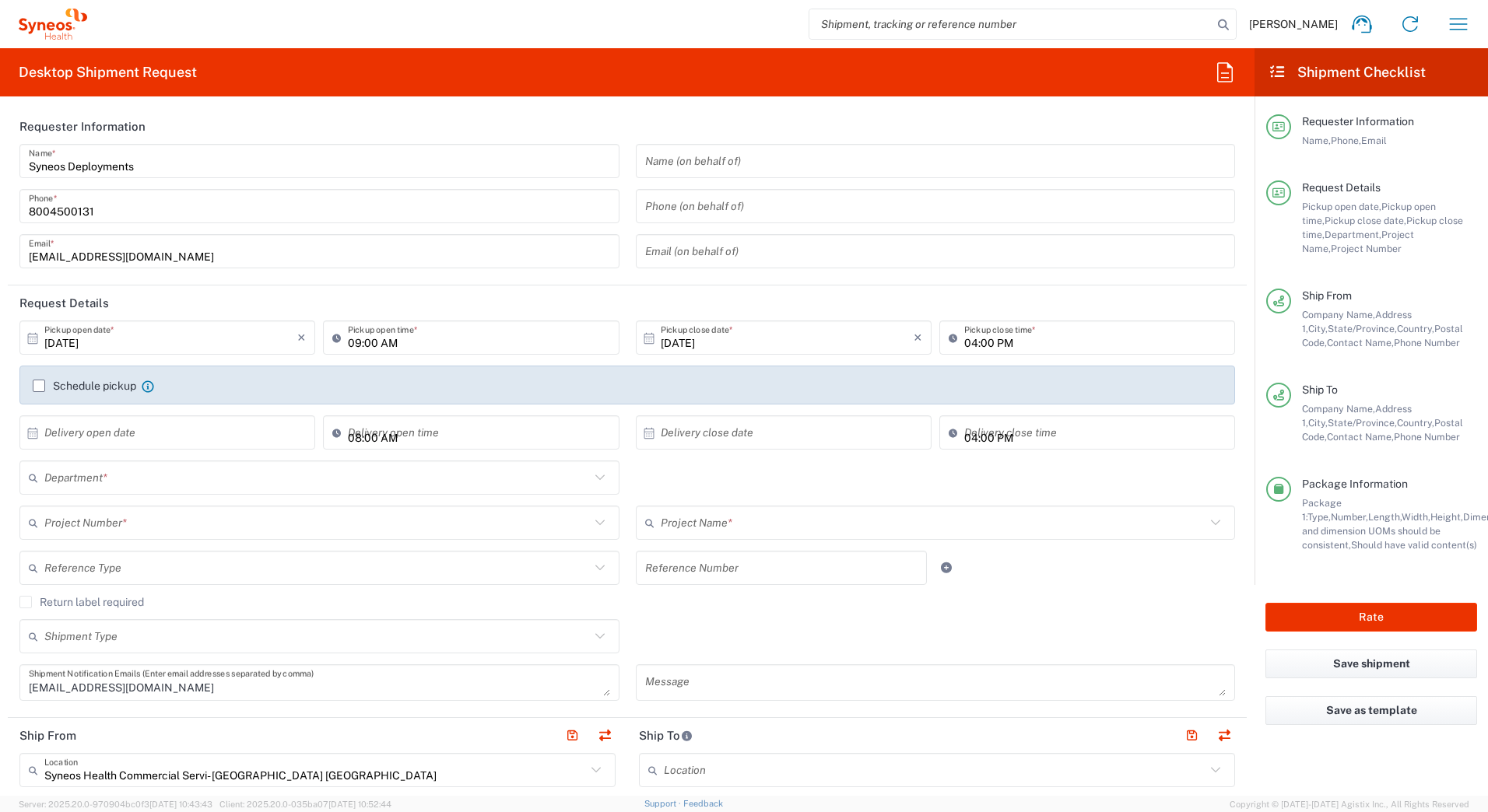
type input "[US_STATE]"
type input "7200A"
type input "Your Packaging"
type input "4205"
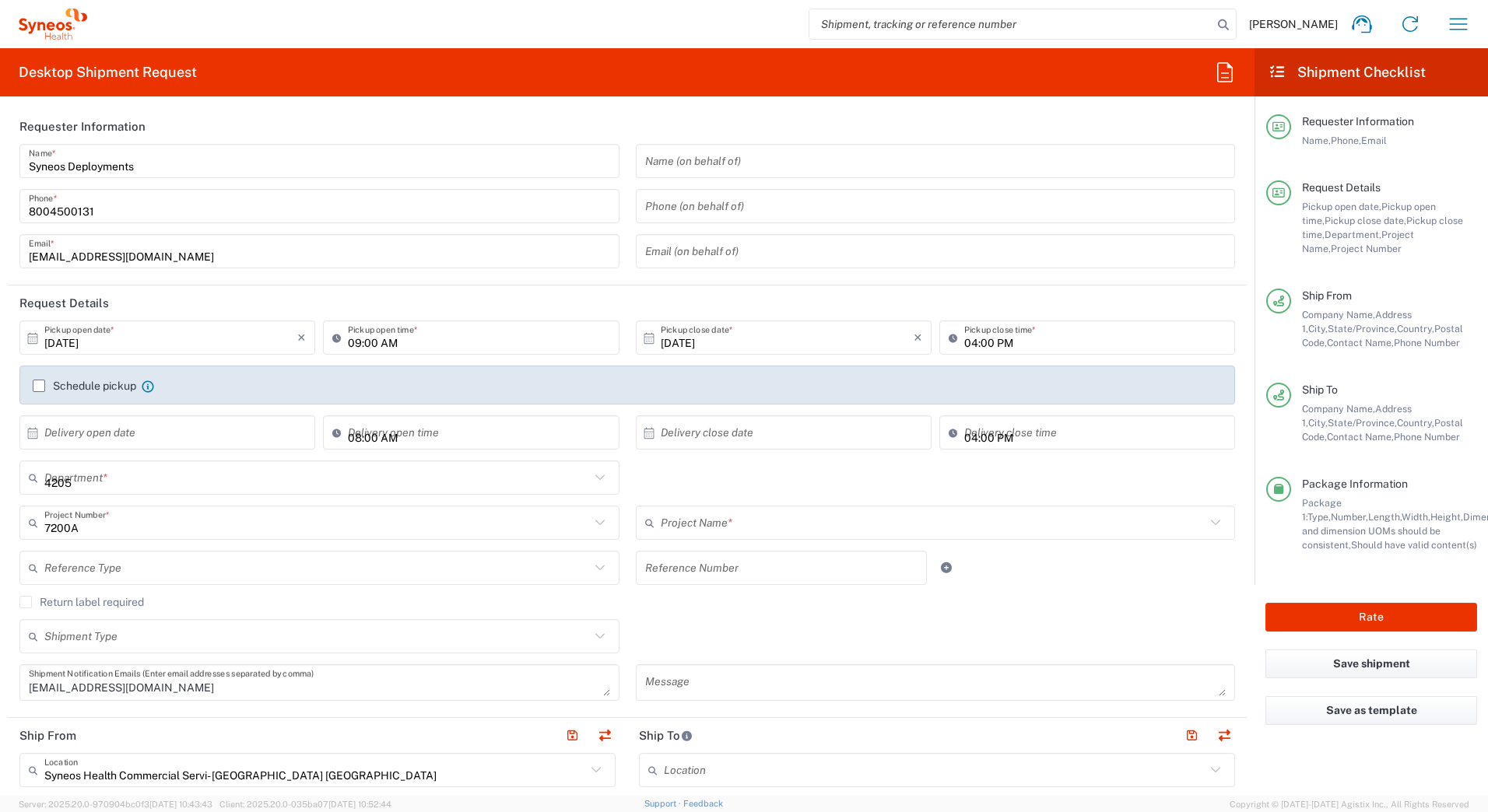
type input "ST-US_GSK_Dovato_SalesA"
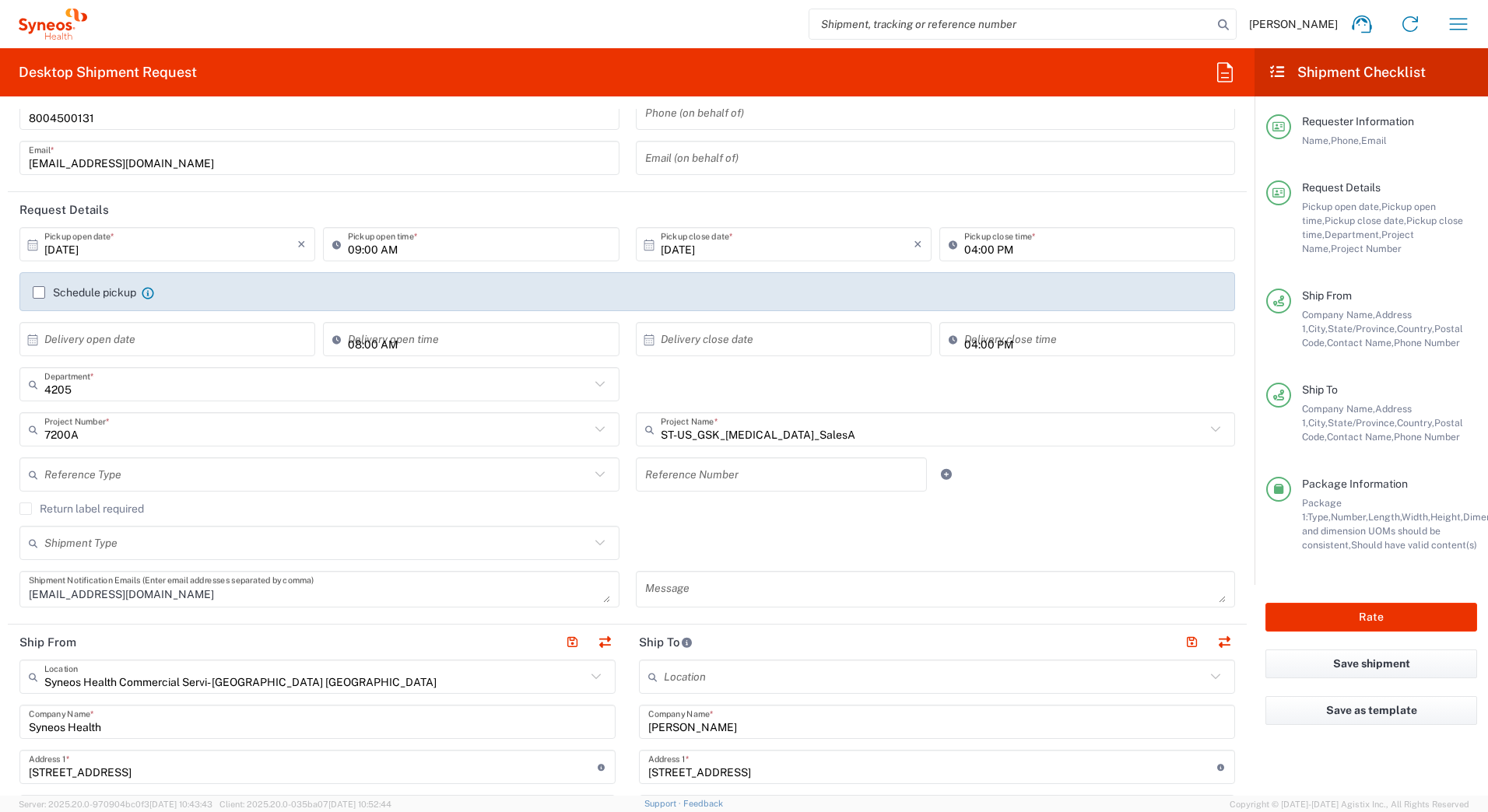
scroll to position [311, 0]
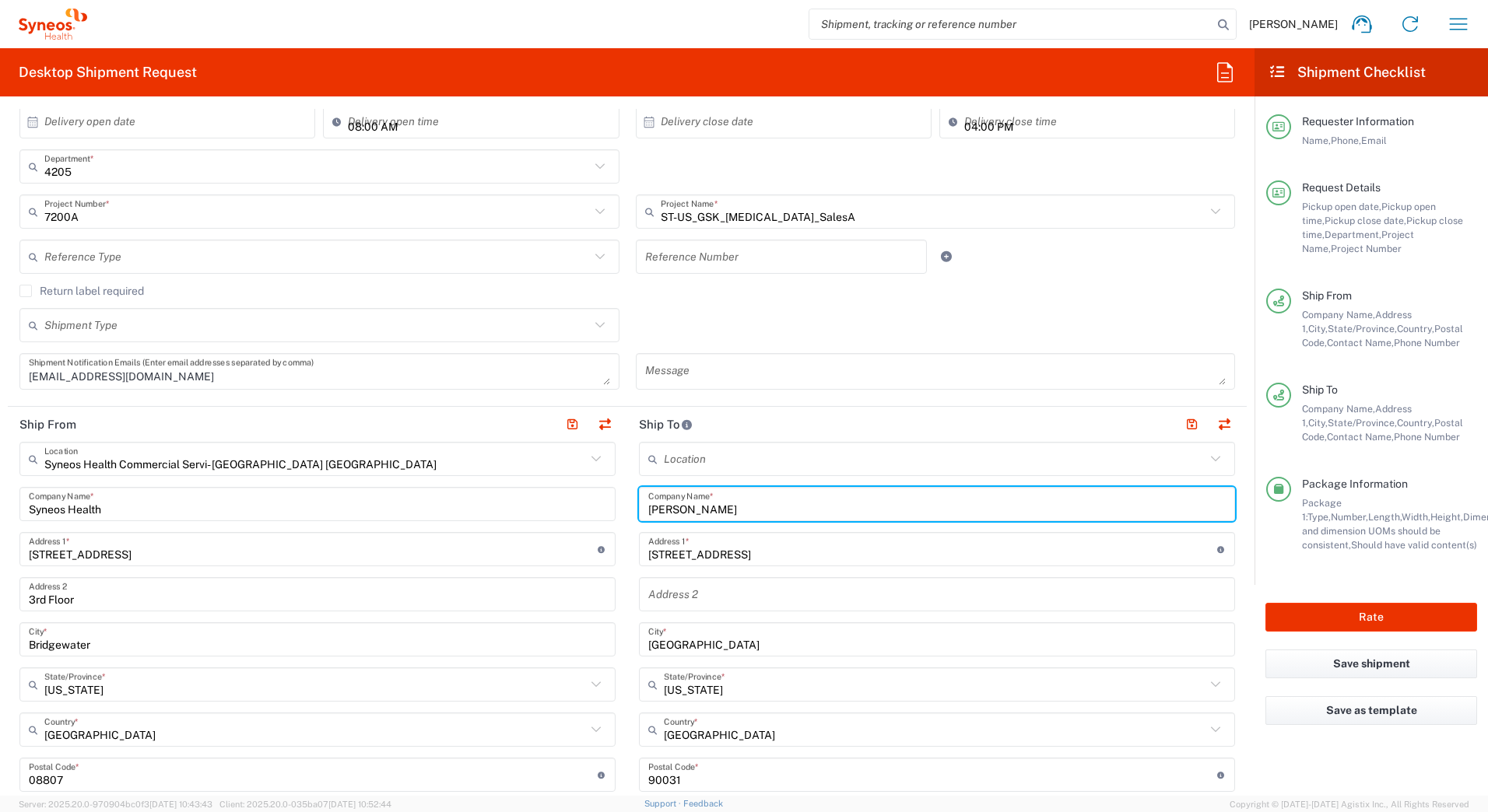
drag, startPoint x: 754, startPoint y: 507, endPoint x: 612, endPoint y: 511, distance: 142.1
click at [612, 511] on div "Ship From Syneos Health Commercial Servi- NJ US Location Syneos Health Commerci…" at bounding box center [627, 755] width 1239 height 695
paste input "Elysia Paolillo"
type input "Elysia Paolillo"
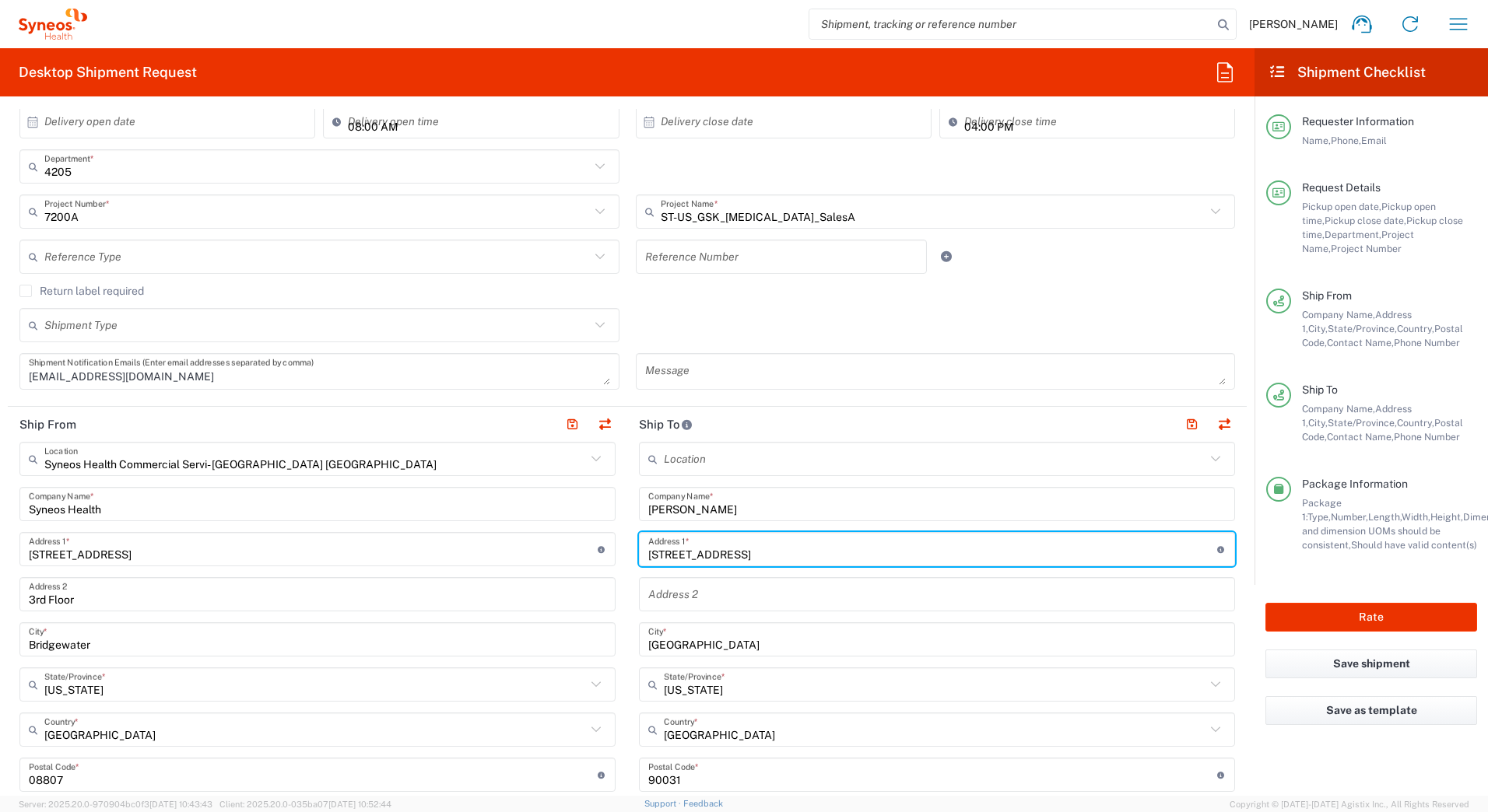
drag, startPoint x: 769, startPoint y: 555, endPoint x: 597, endPoint y: 565, distance: 172.3
click at [597, 565] on div "Ship From Syneos Health Commercial Servi- NJ US Location Syneos Health Commerci…" at bounding box center [627, 755] width 1239 height 695
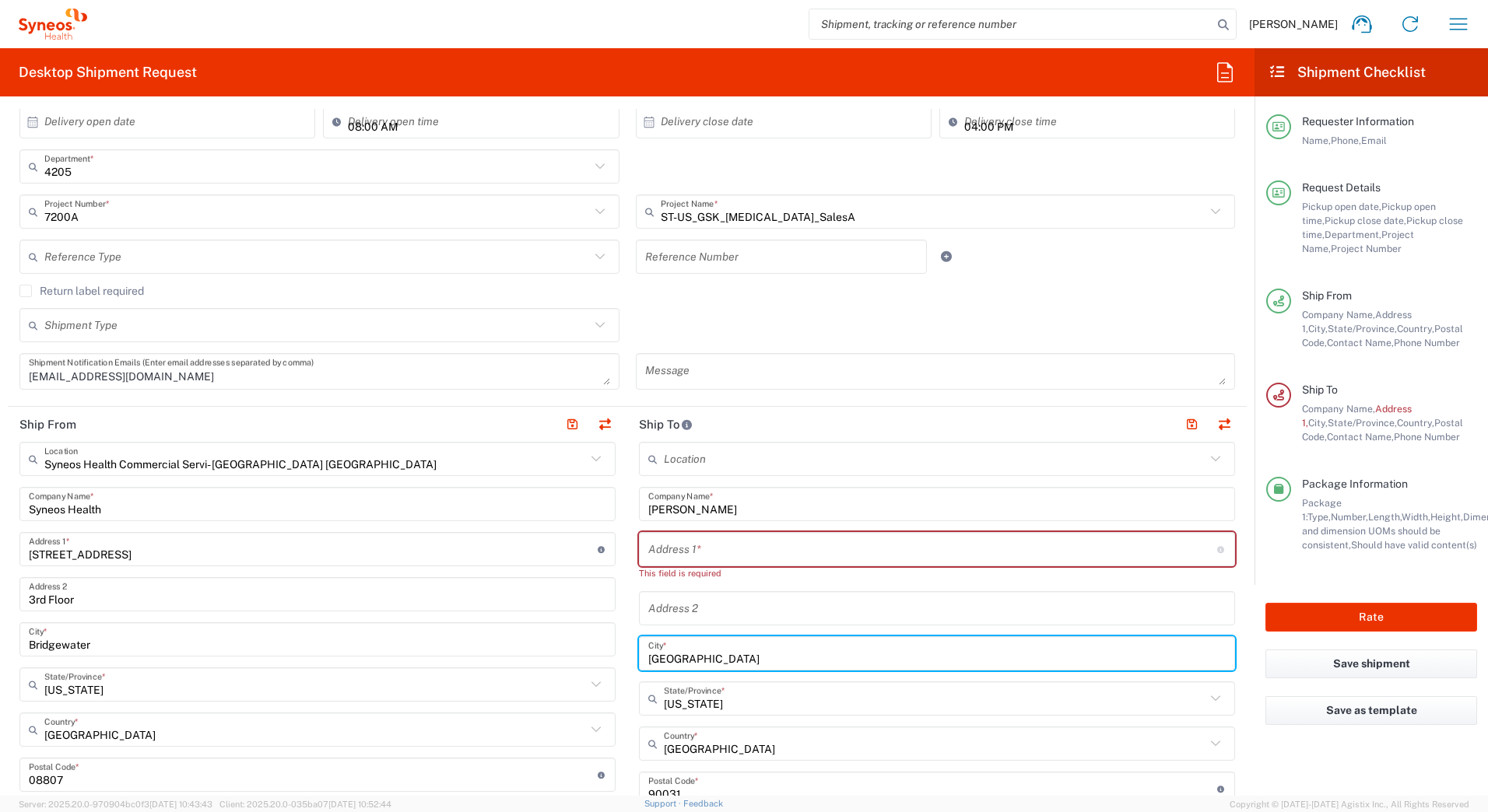
drag, startPoint x: 690, startPoint y: 642, endPoint x: 587, endPoint y: 644, distance: 103.0
click at [590, 645] on div "Ship From Syneos Health Commercial Servi- NJ US Location Syneos Health Commerci…" at bounding box center [627, 762] width 1239 height 709
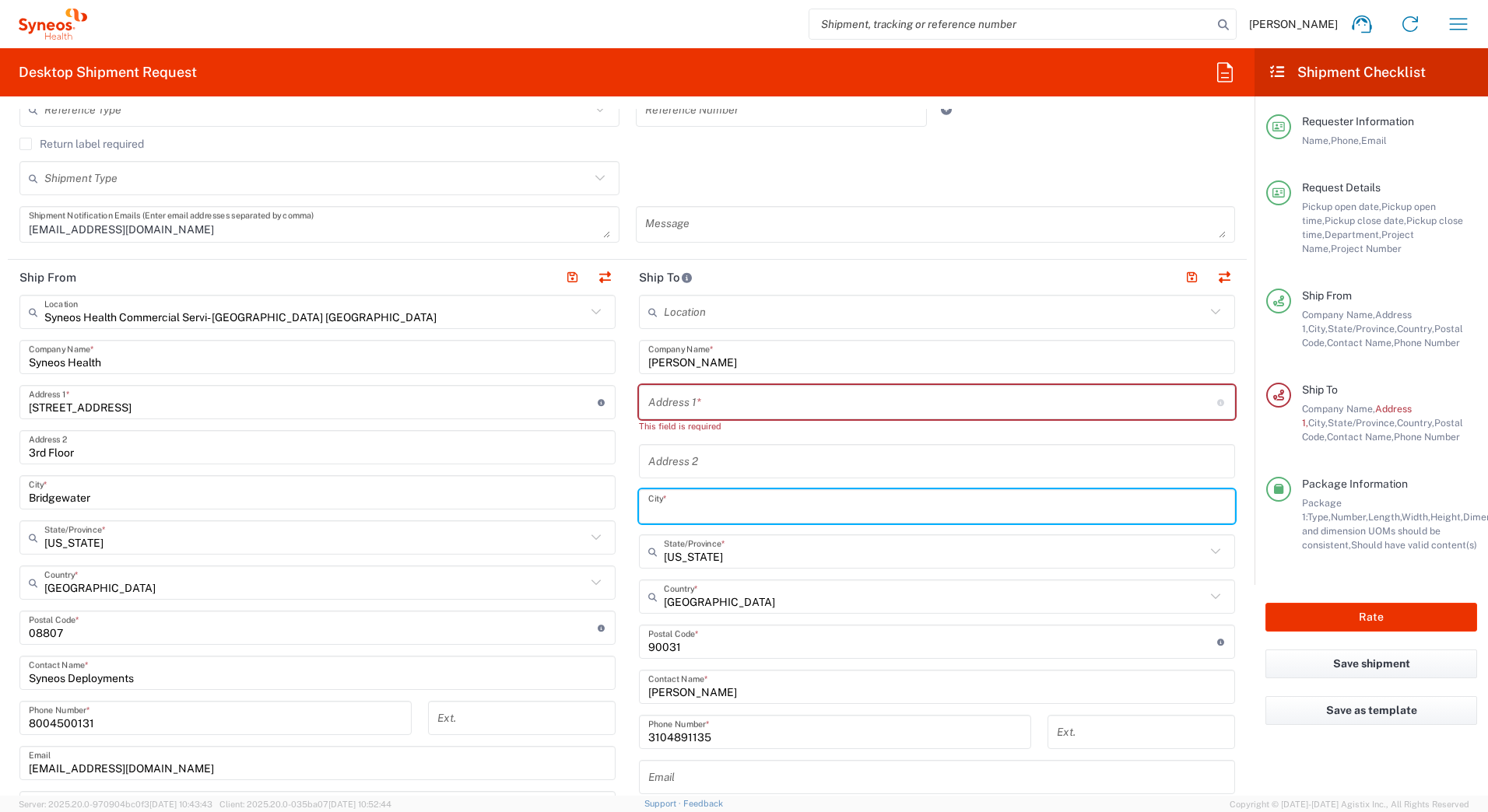
scroll to position [467, 0]
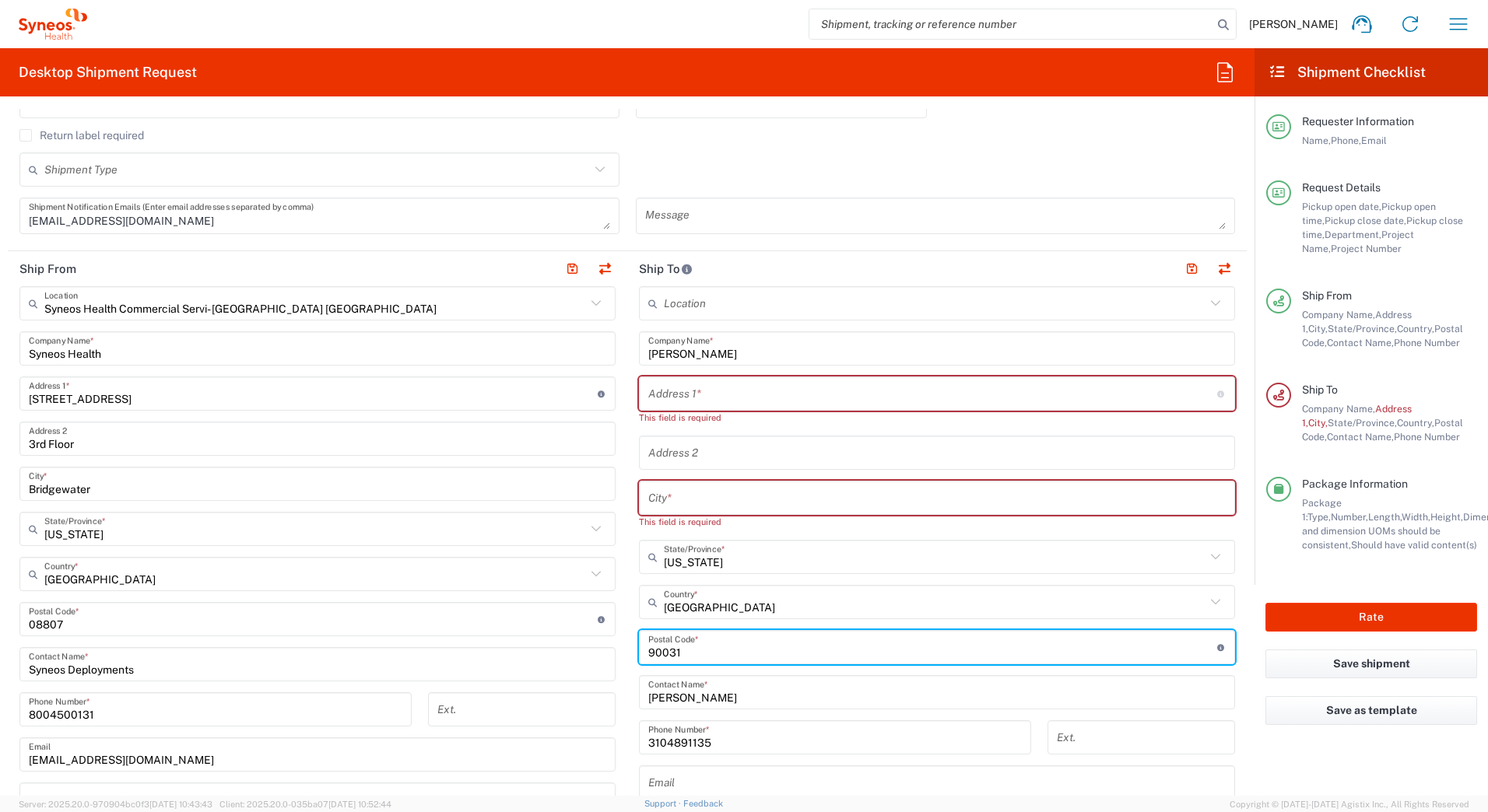
drag, startPoint x: 680, startPoint y: 641, endPoint x: 533, endPoint y: 652, distance: 147.4
click at [534, 645] on div "Ship From Syneos Health Commercial Servi- NJ US Location Syneos Health Commerci…" at bounding box center [627, 613] width 1239 height 723
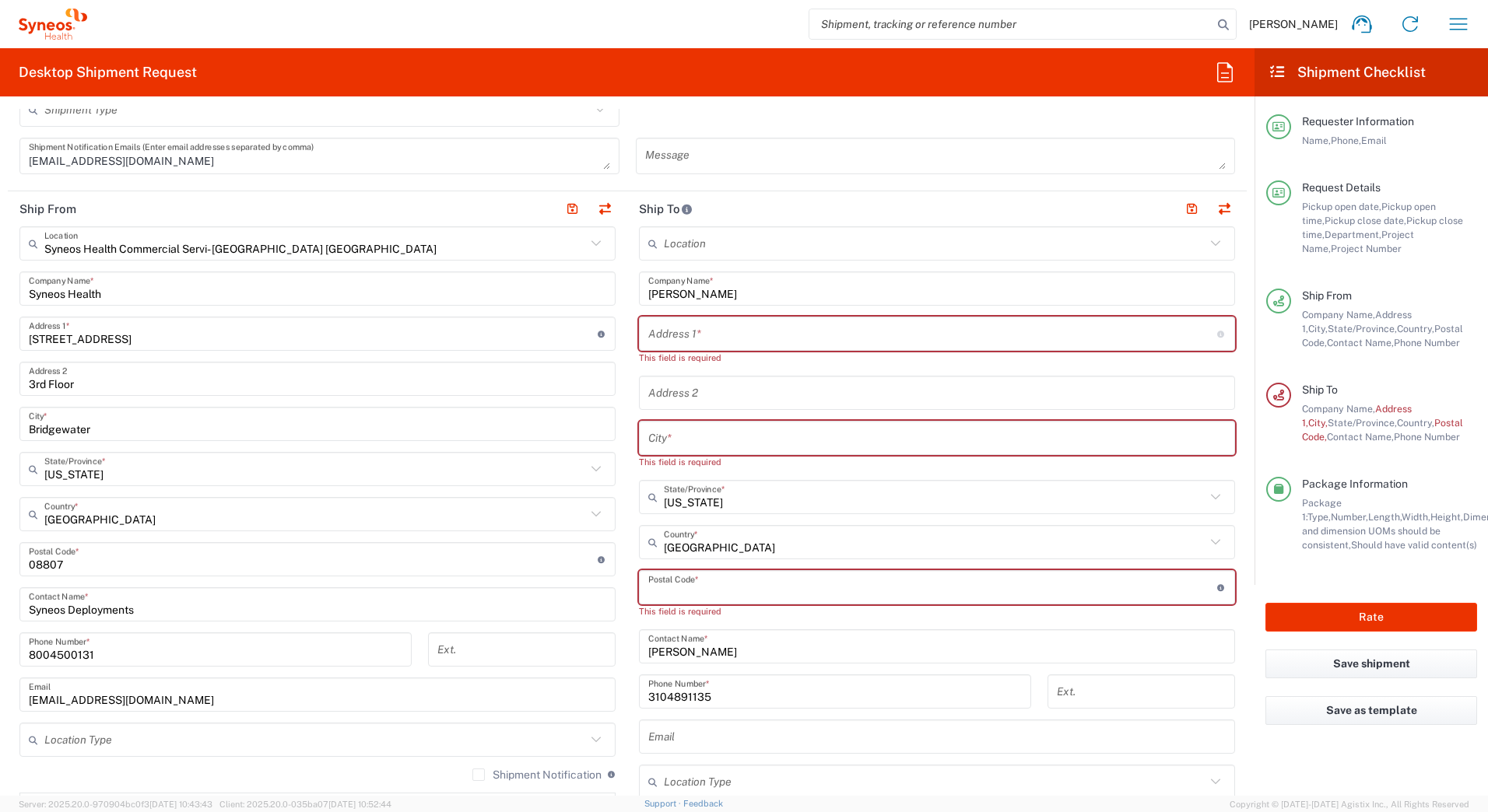
scroll to position [623, 0]
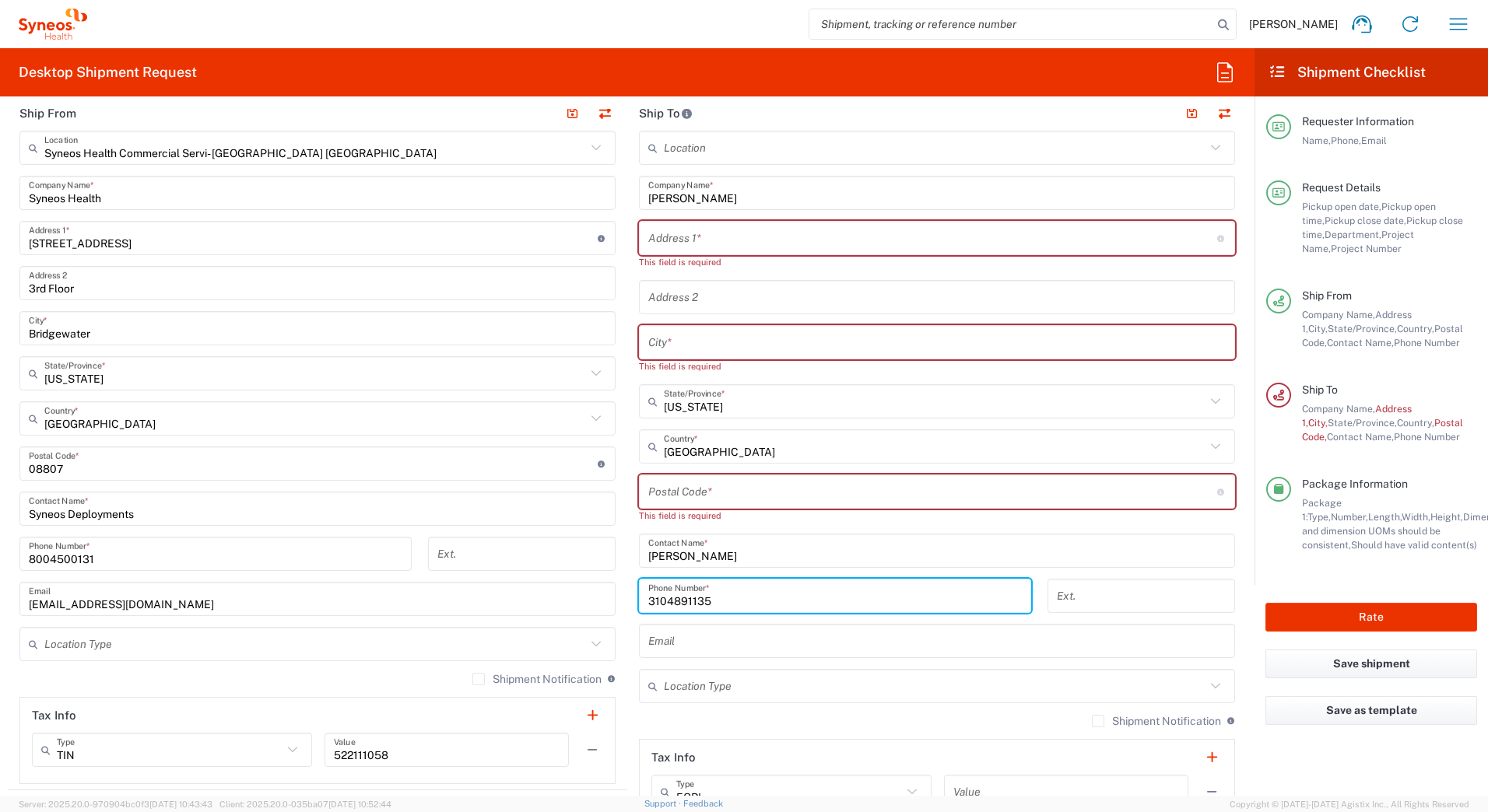
drag, startPoint x: 706, startPoint y: 601, endPoint x: 481, endPoint y: 613, distance: 225.3
click at [482, 616] on div "Ship From Syneos Health Commercial Servi- NJ US Location Syneos Health Commerci…" at bounding box center [627, 464] width 1239 height 737
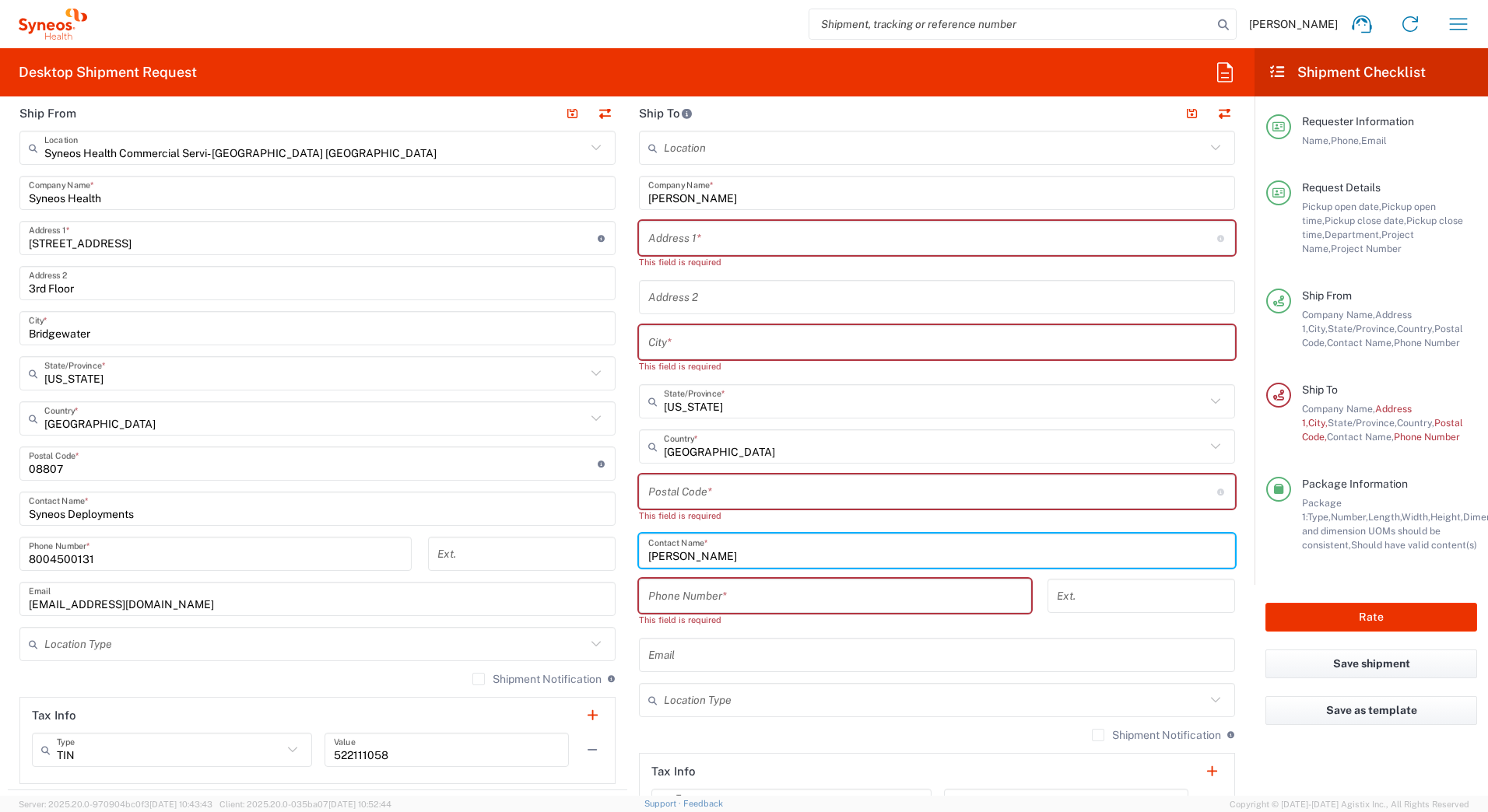
drag, startPoint x: 761, startPoint y: 556, endPoint x: 506, endPoint y: 565, distance: 255.2
click at [526, 561] on div "Ship From Syneos Health Commercial Servi- NJ US Location Syneos Health Commerci…" at bounding box center [627, 471] width 1239 height 751
click at [670, 557] on input "text" at bounding box center [937, 551] width 577 height 27
paste input "Elysia Paolillo"
type input "Elysia Paolillo"
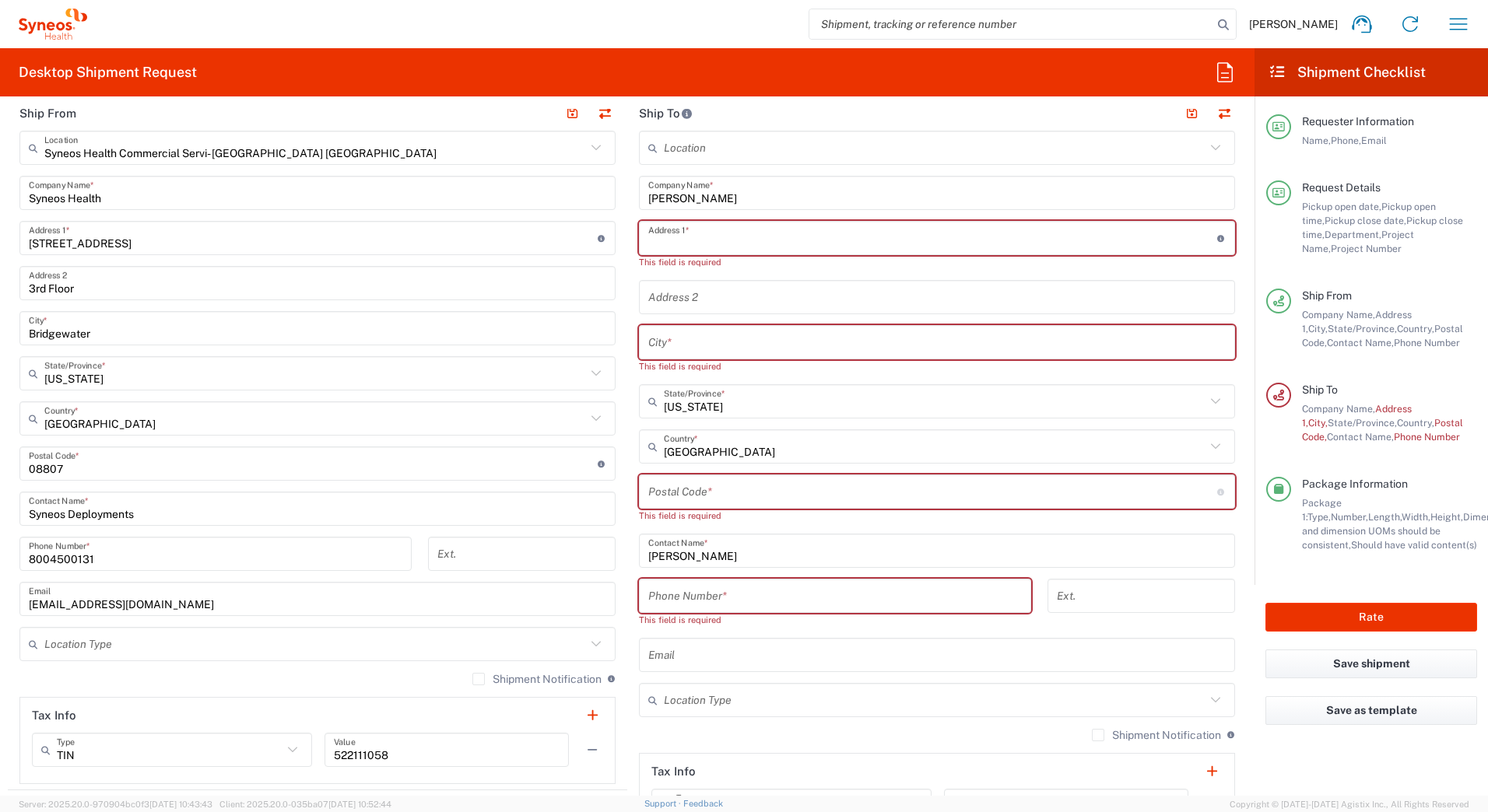
click at [695, 239] on input "text" at bounding box center [933, 238] width 569 height 27
paste input "342 Sweetbay Rd"
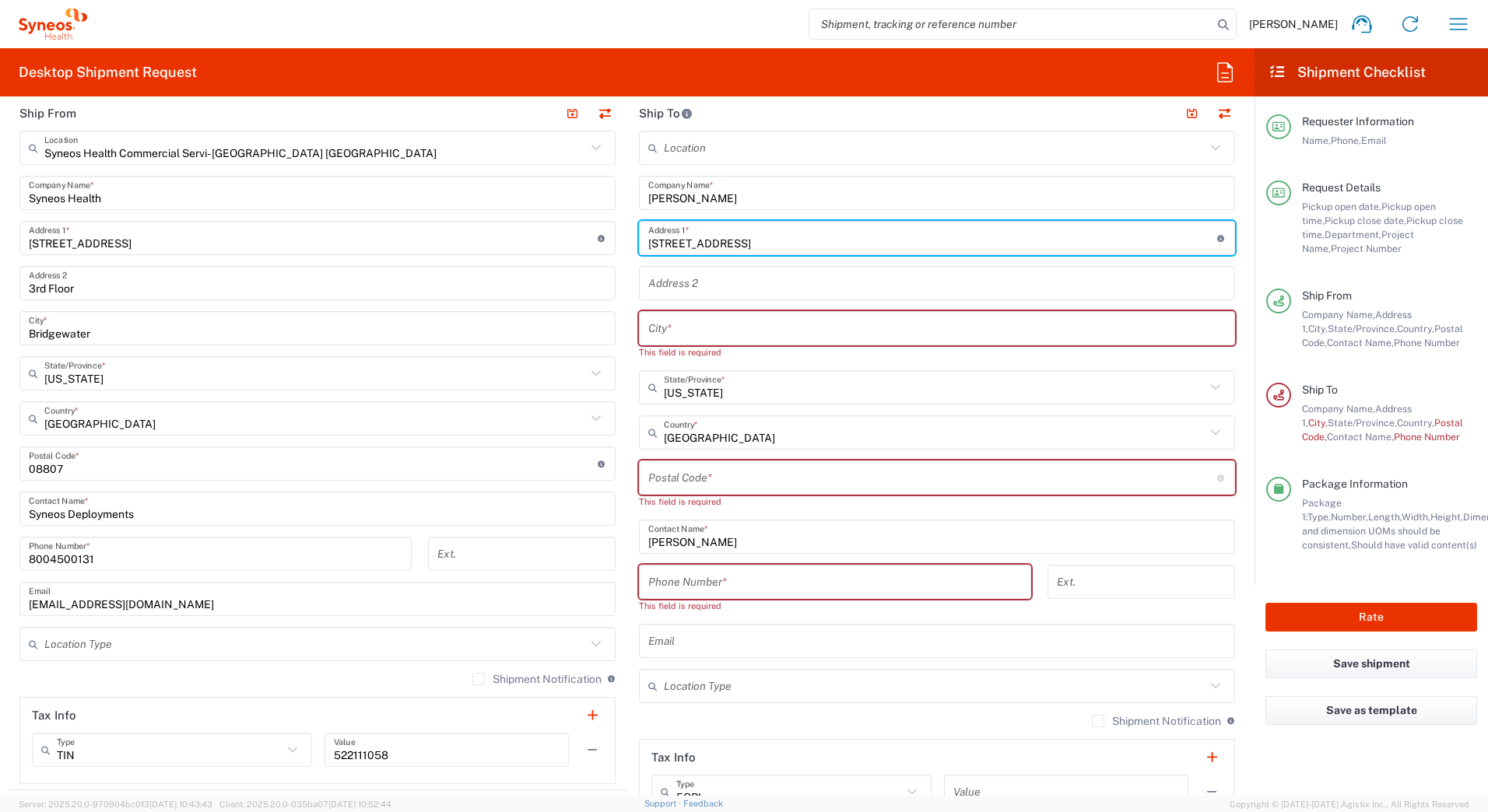
type input "342 Sweetbay Rd"
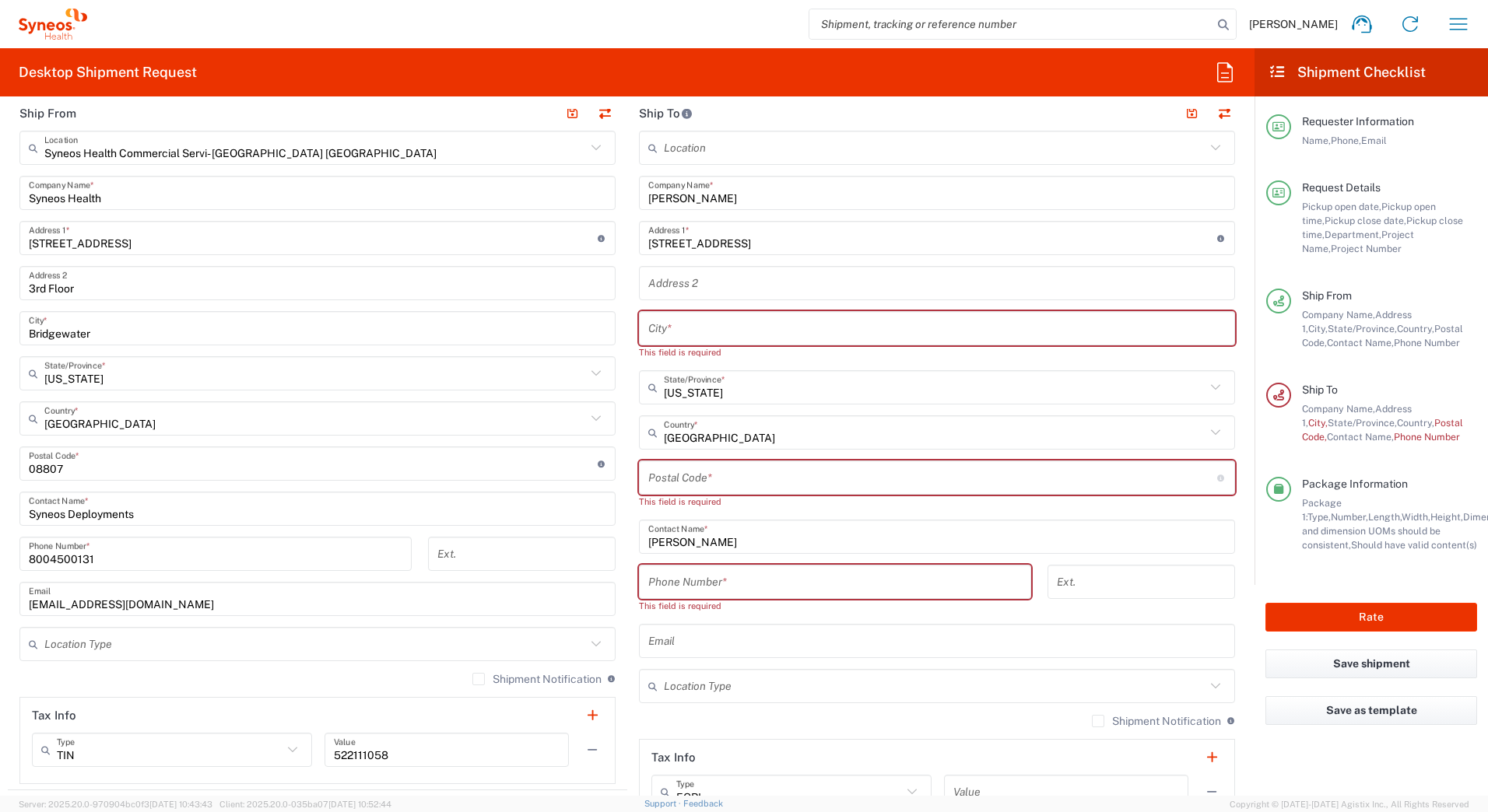
click at [709, 323] on input "text" at bounding box center [937, 329] width 577 height 27
paste input "BALTIMORE"
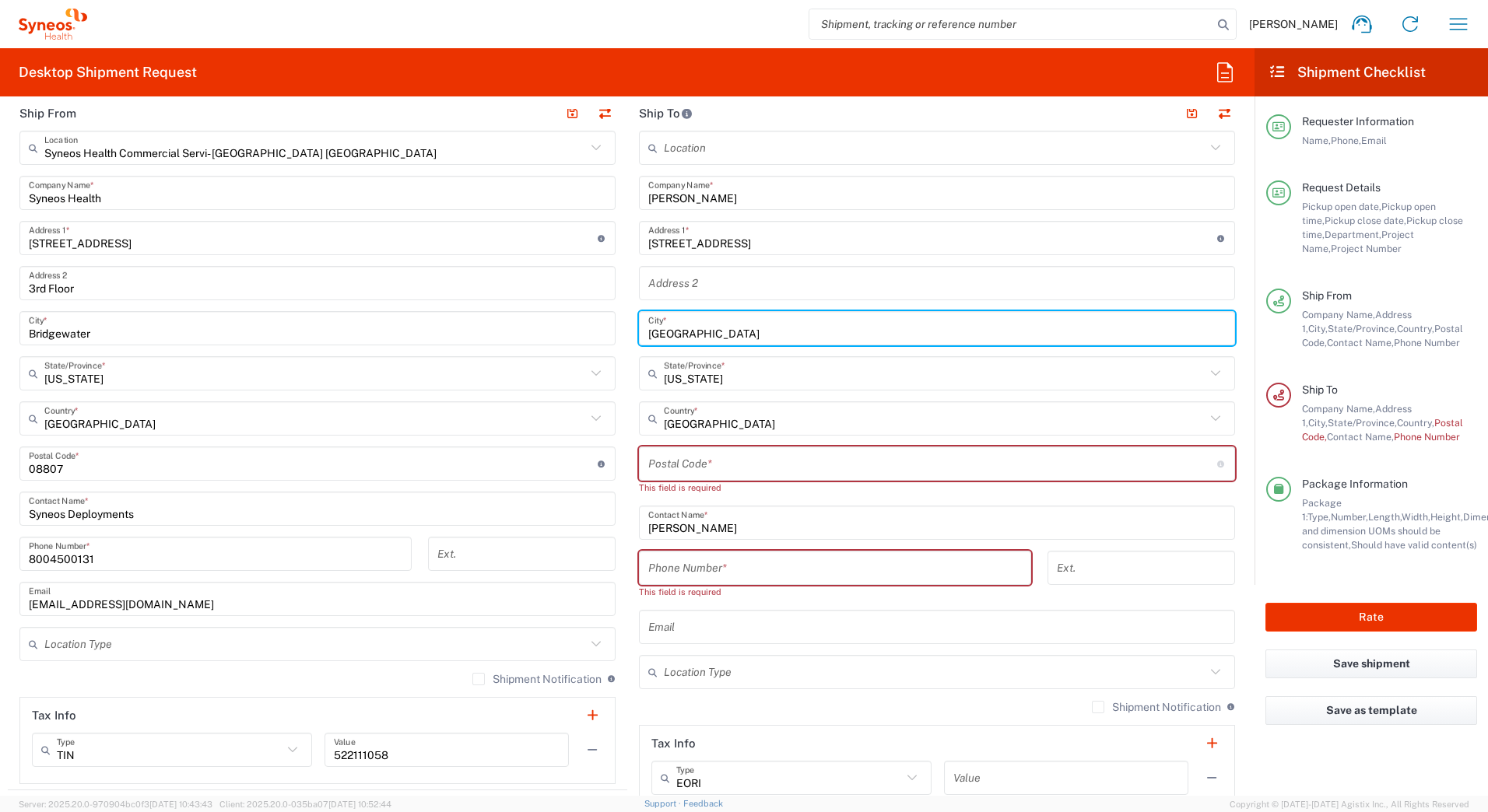
type input "BALTIMORE"
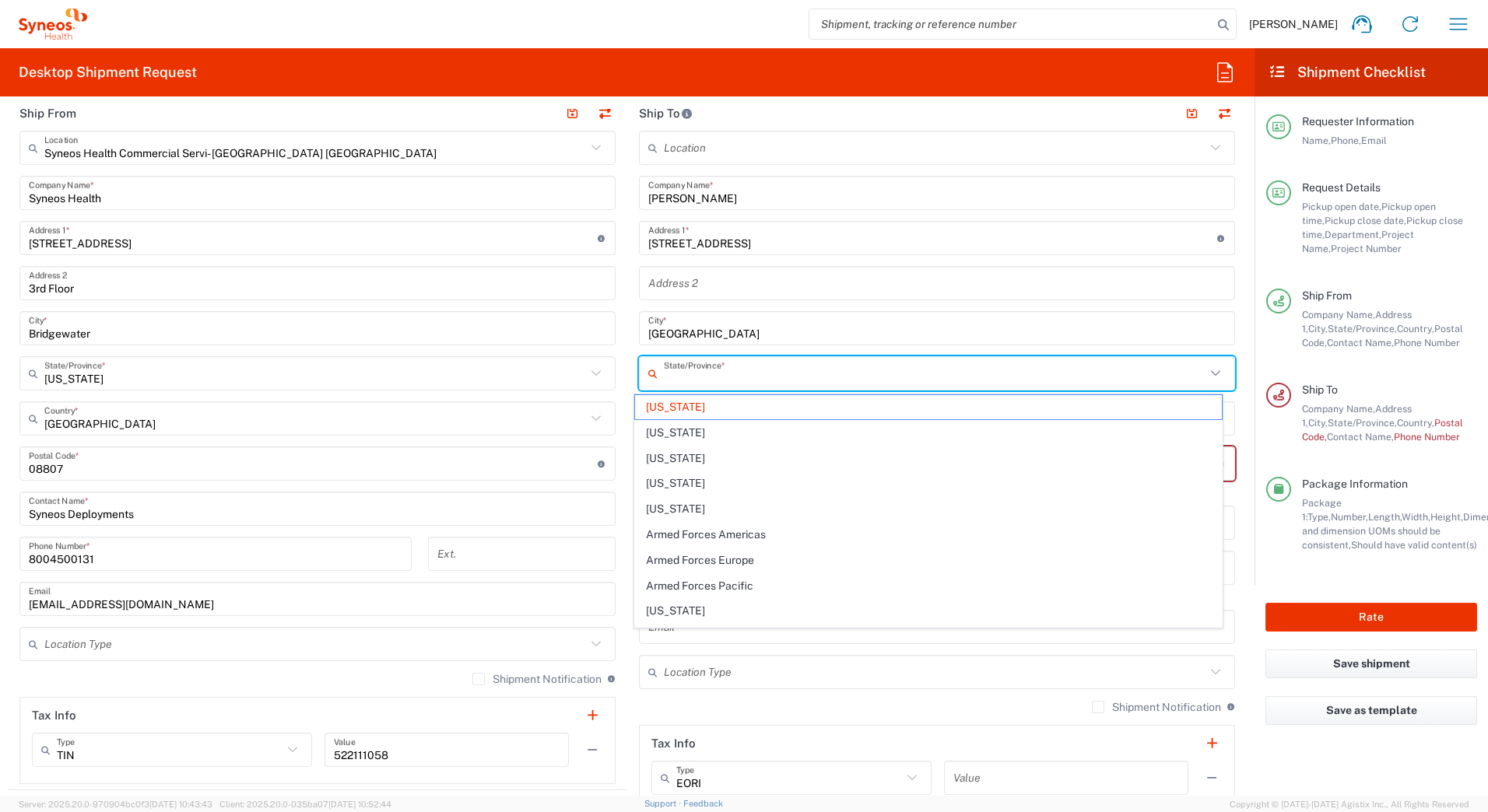
click at [719, 379] on input "text" at bounding box center [935, 374] width 542 height 27
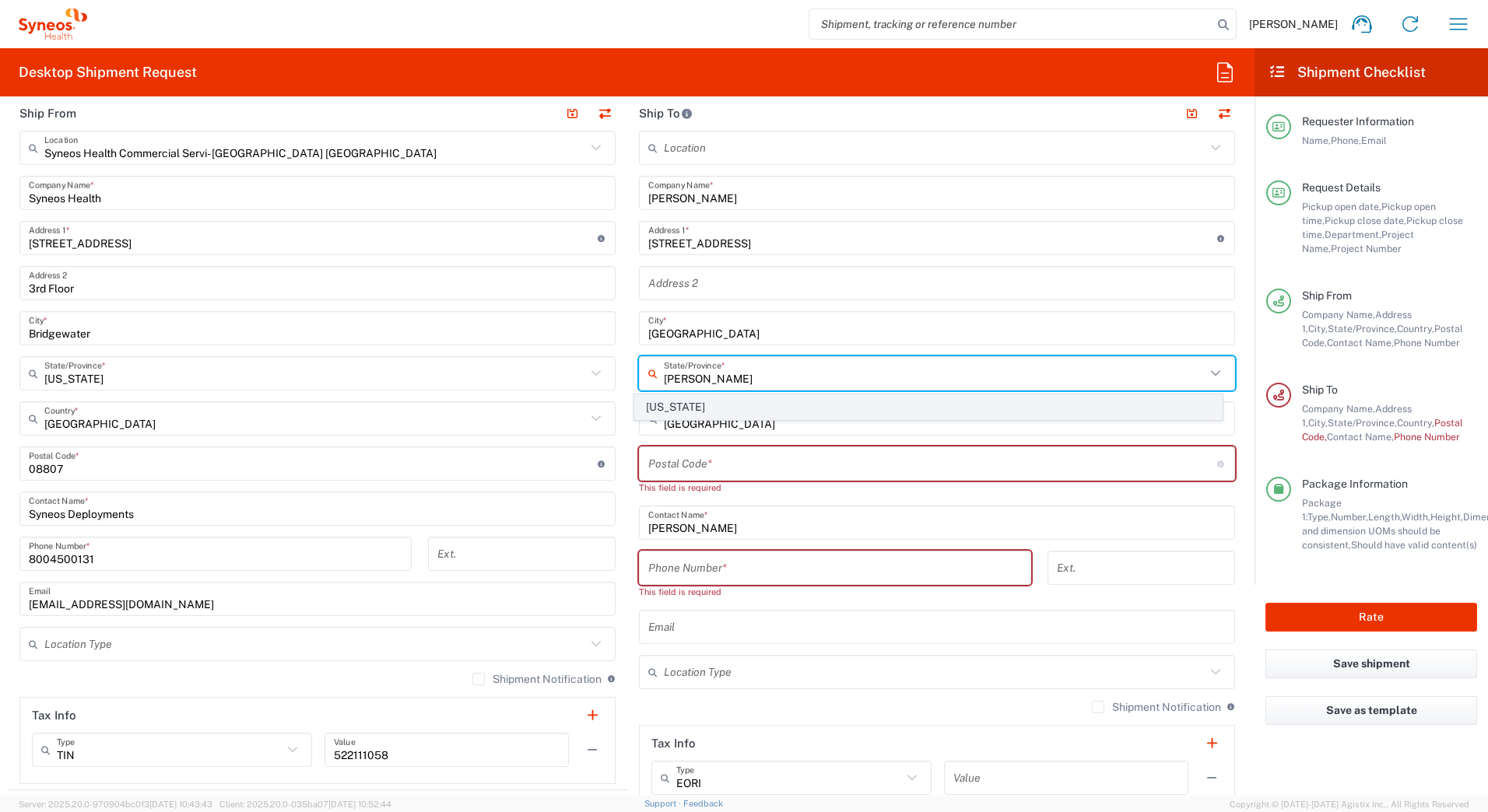
click at [668, 407] on span "[US_STATE]" at bounding box center [929, 407] width 587 height 24
type input "[US_STATE]"
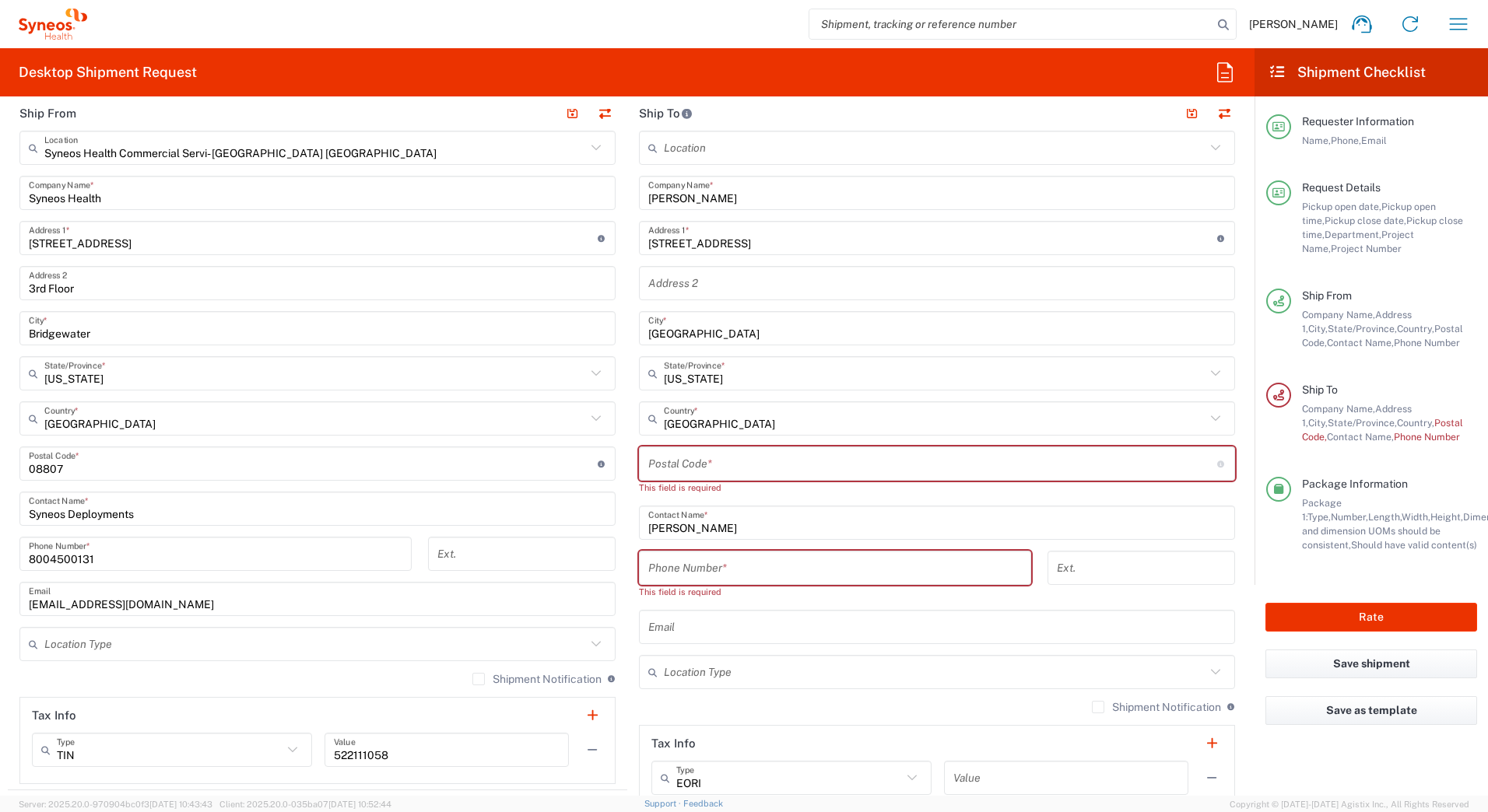
click at [812, 459] on input "undefined" at bounding box center [933, 464] width 569 height 27
paste input "21221"
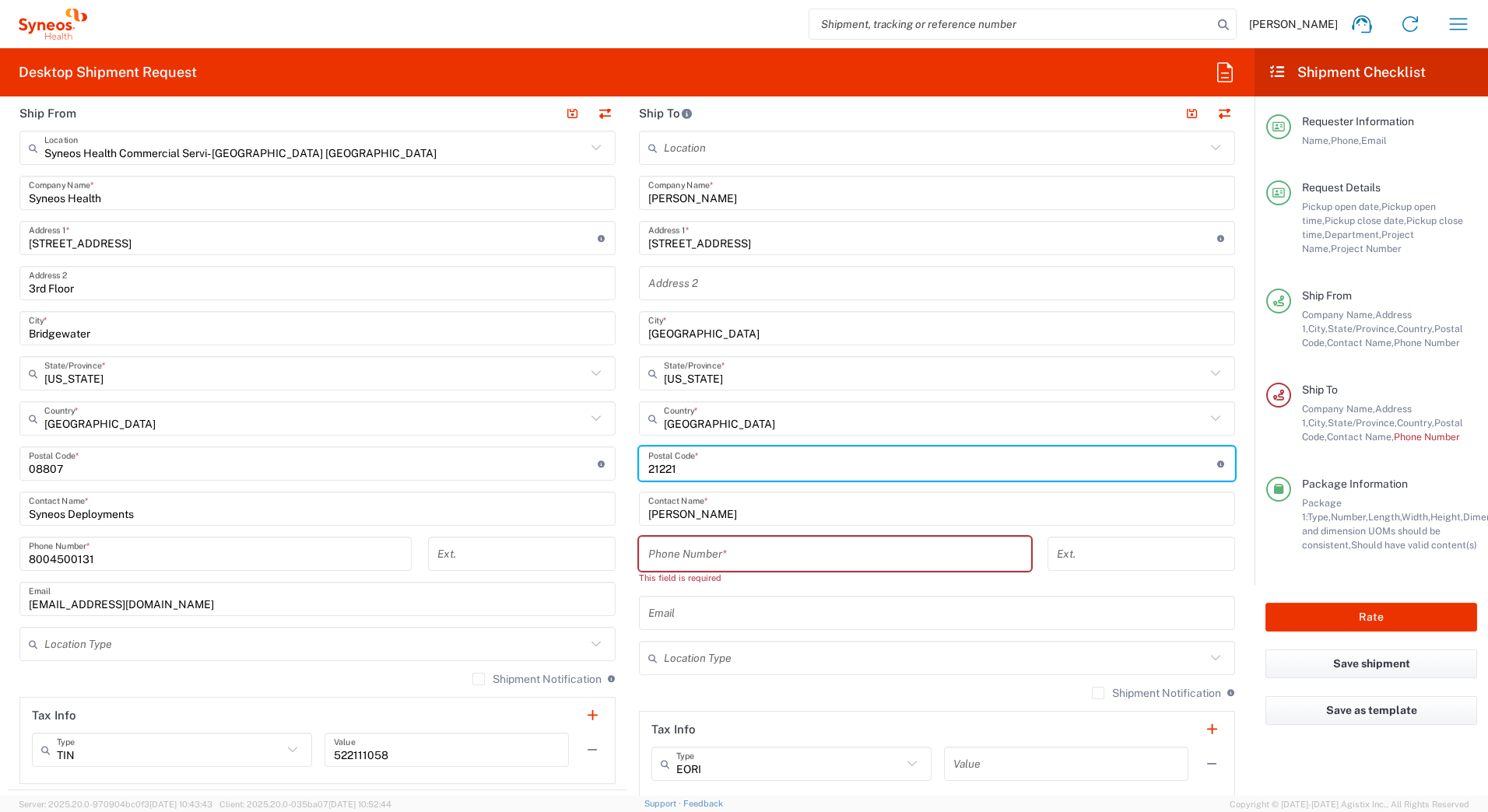
type input "21221"
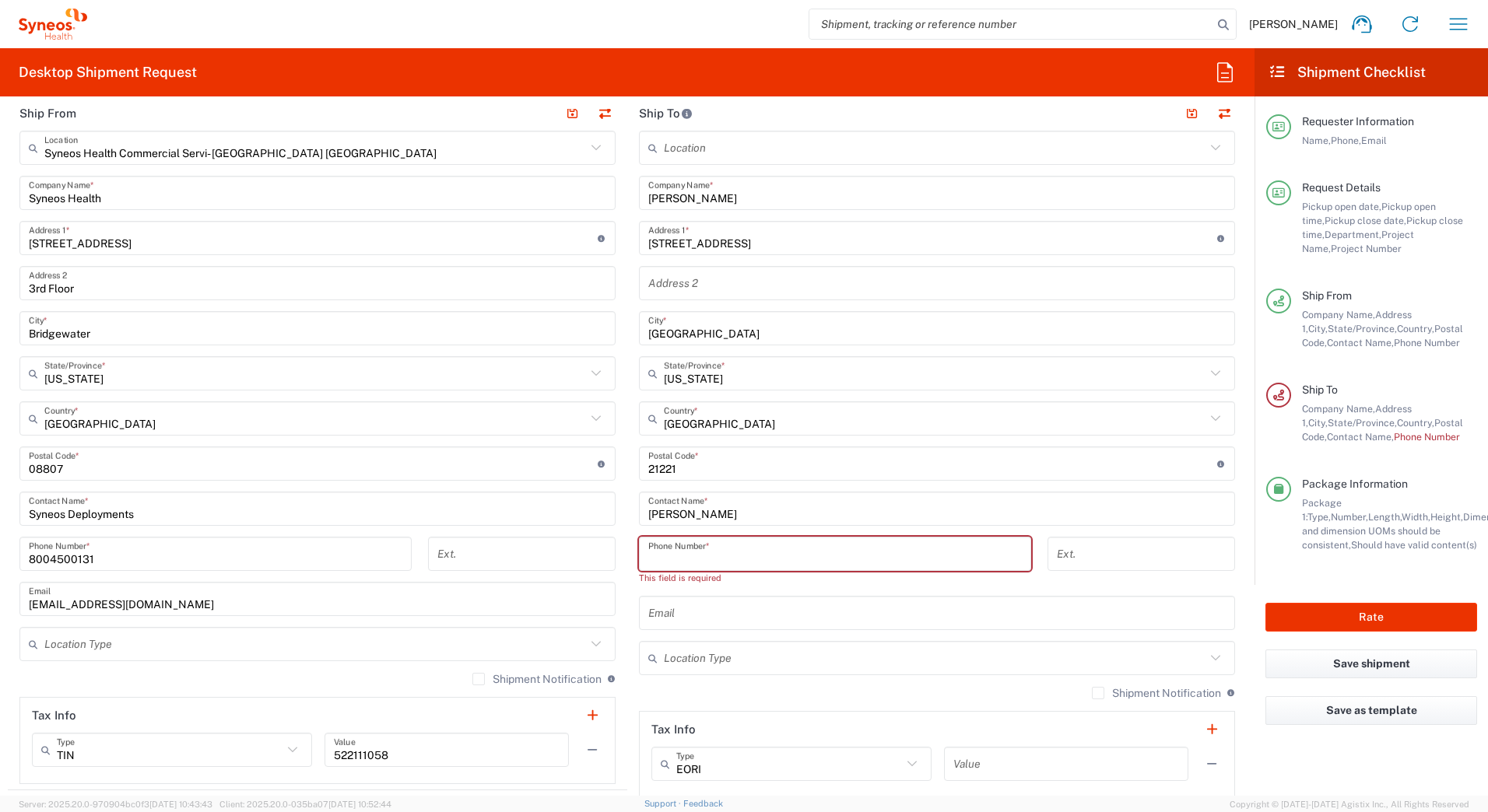
click at [759, 561] on input "tel" at bounding box center [835, 555] width 374 height 27
paste input "7745270210"
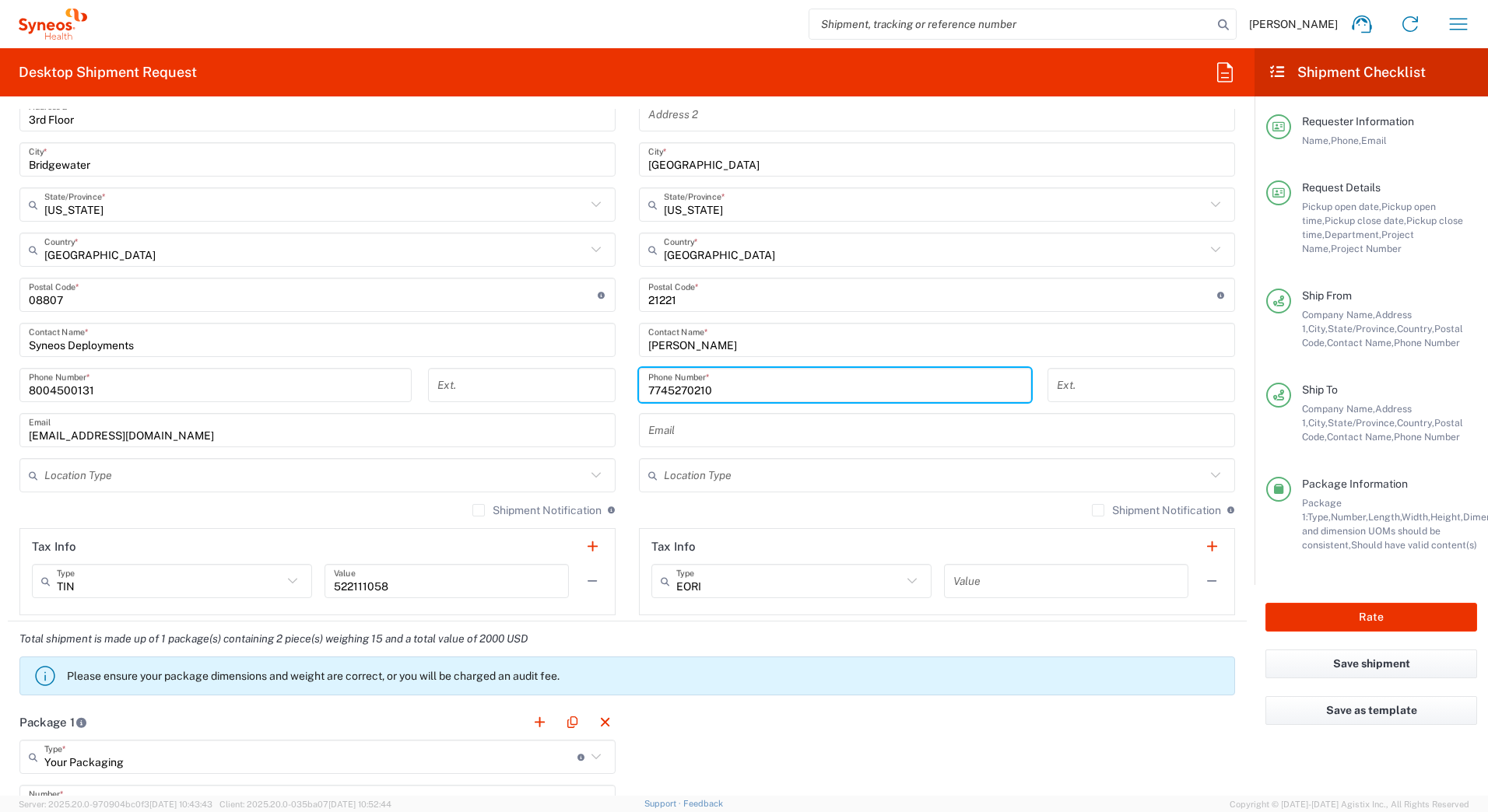
scroll to position [856, 0]
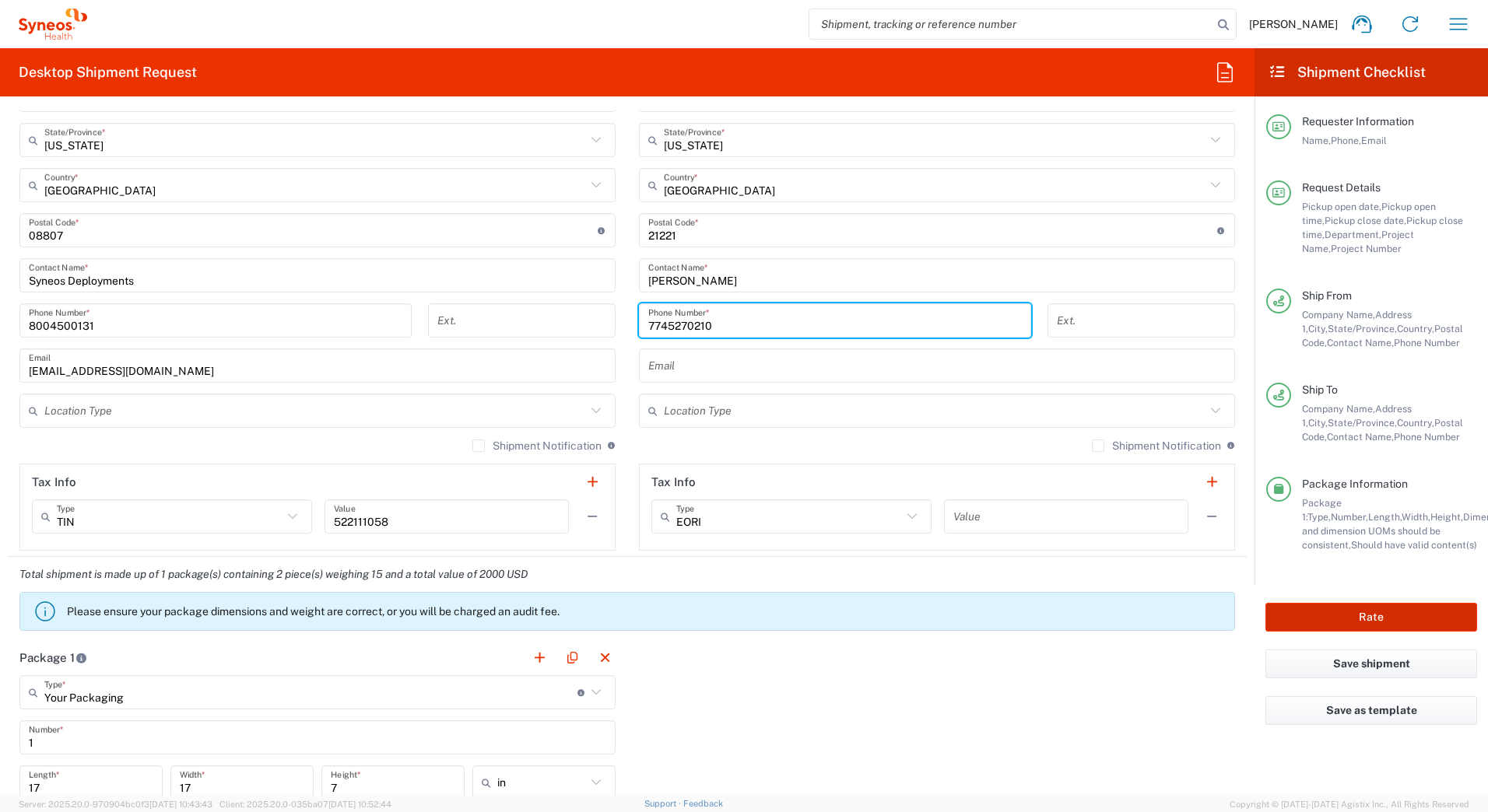
type input "7745270210"
click at [1320, 618] on button "Rate" at bounding box center [1372, 618] width 212 height 29
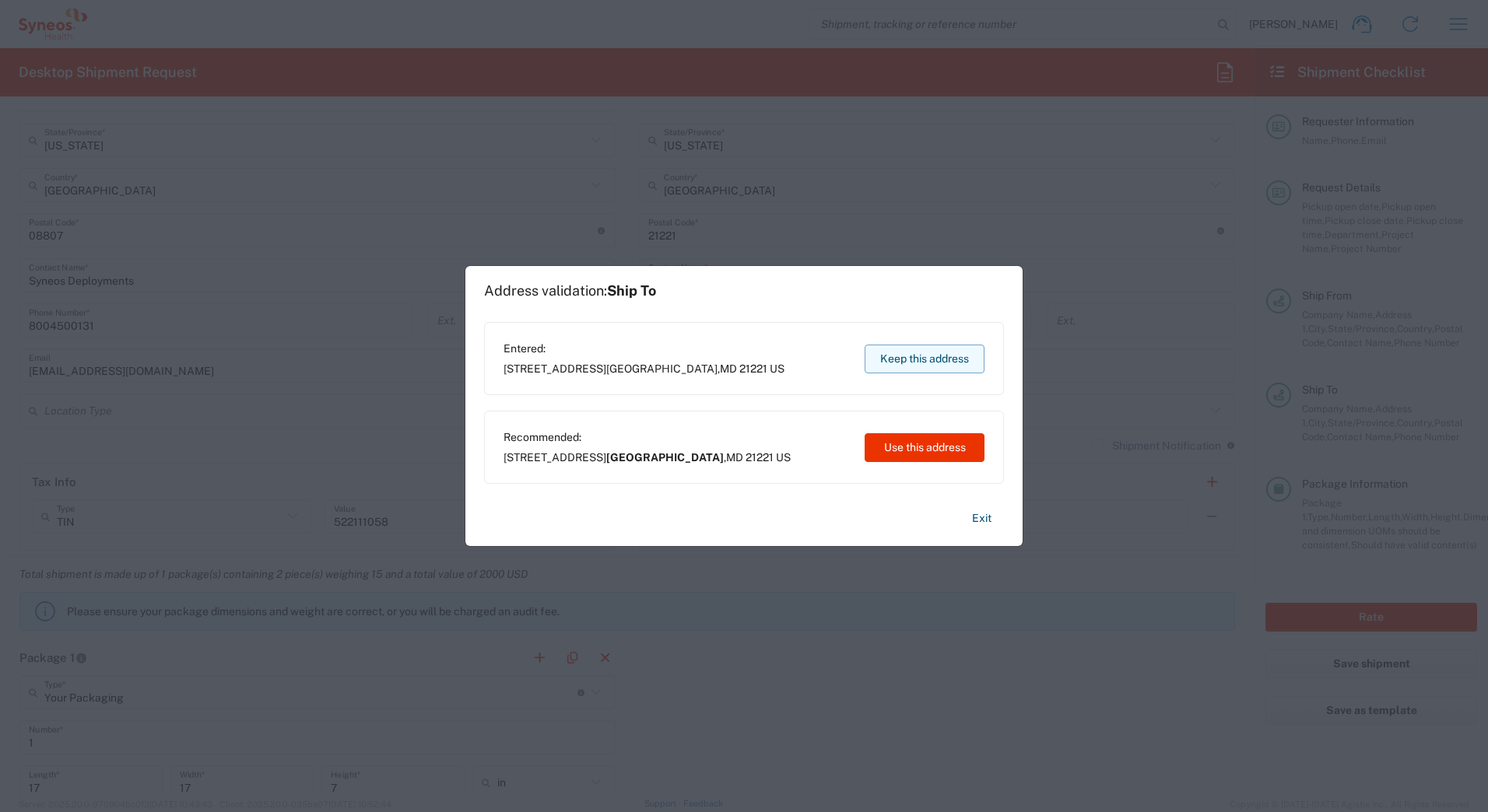
click at [940, 362] on button "Keep this address" at bounding box center [924, 359] width 120 height 29
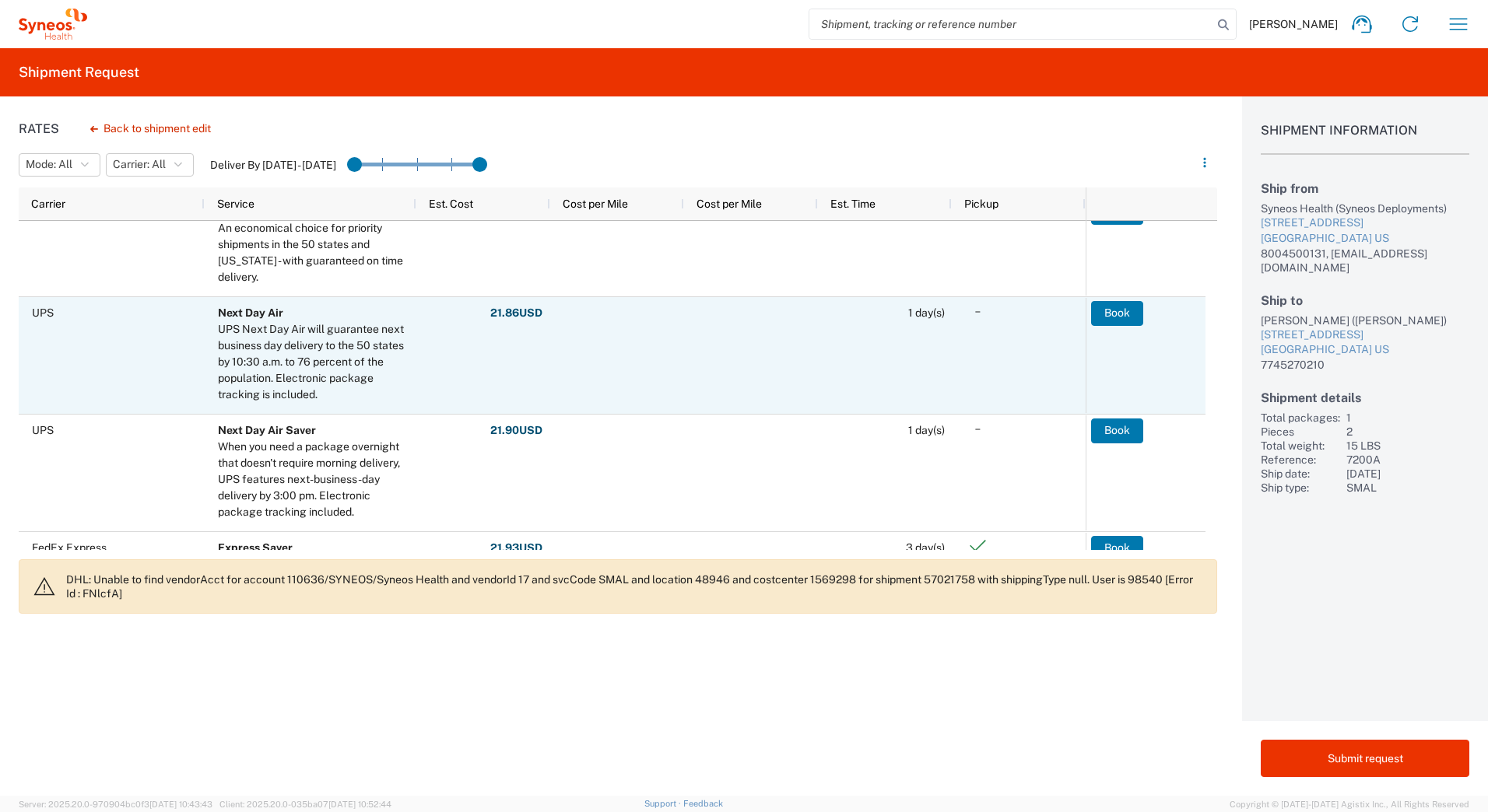
scroll to position [233, 0]
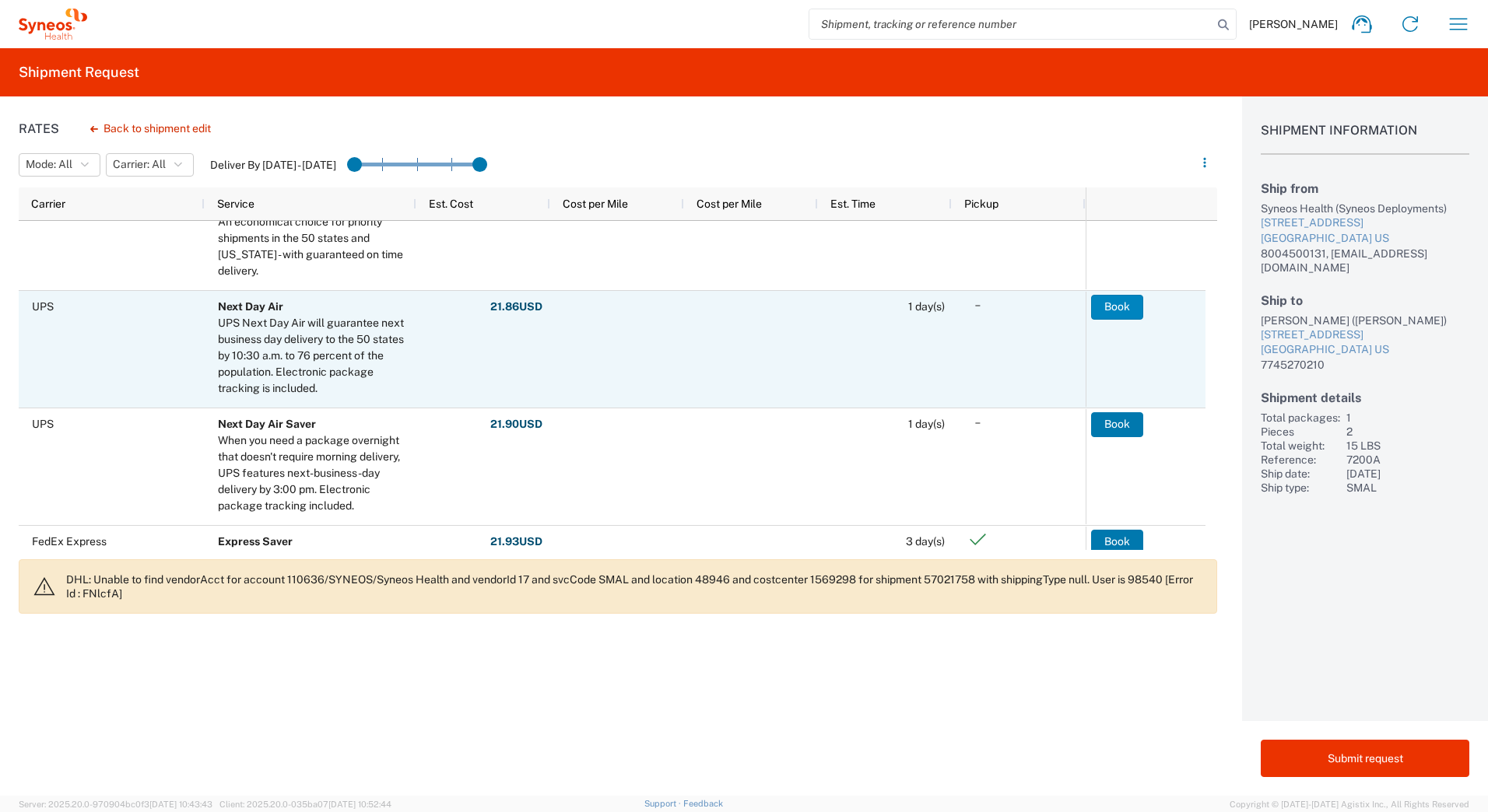
click at [1110, 305] on button "Book" at bounding box center [1118, 307] width 52 height 25
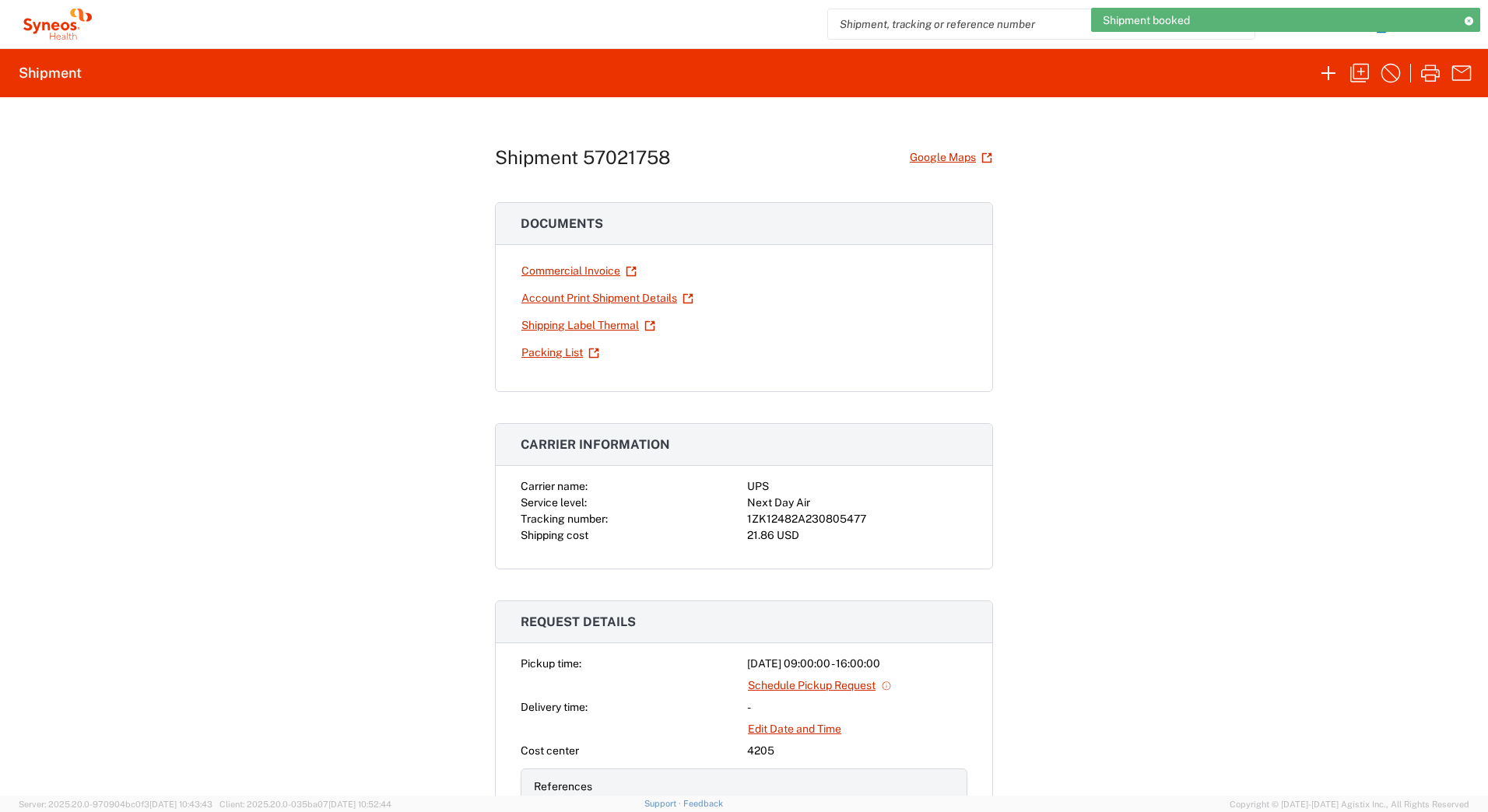
click at [803, 519] on div "1ZK12482A230805477" at bounding box center [858, 519] width 221 height 16
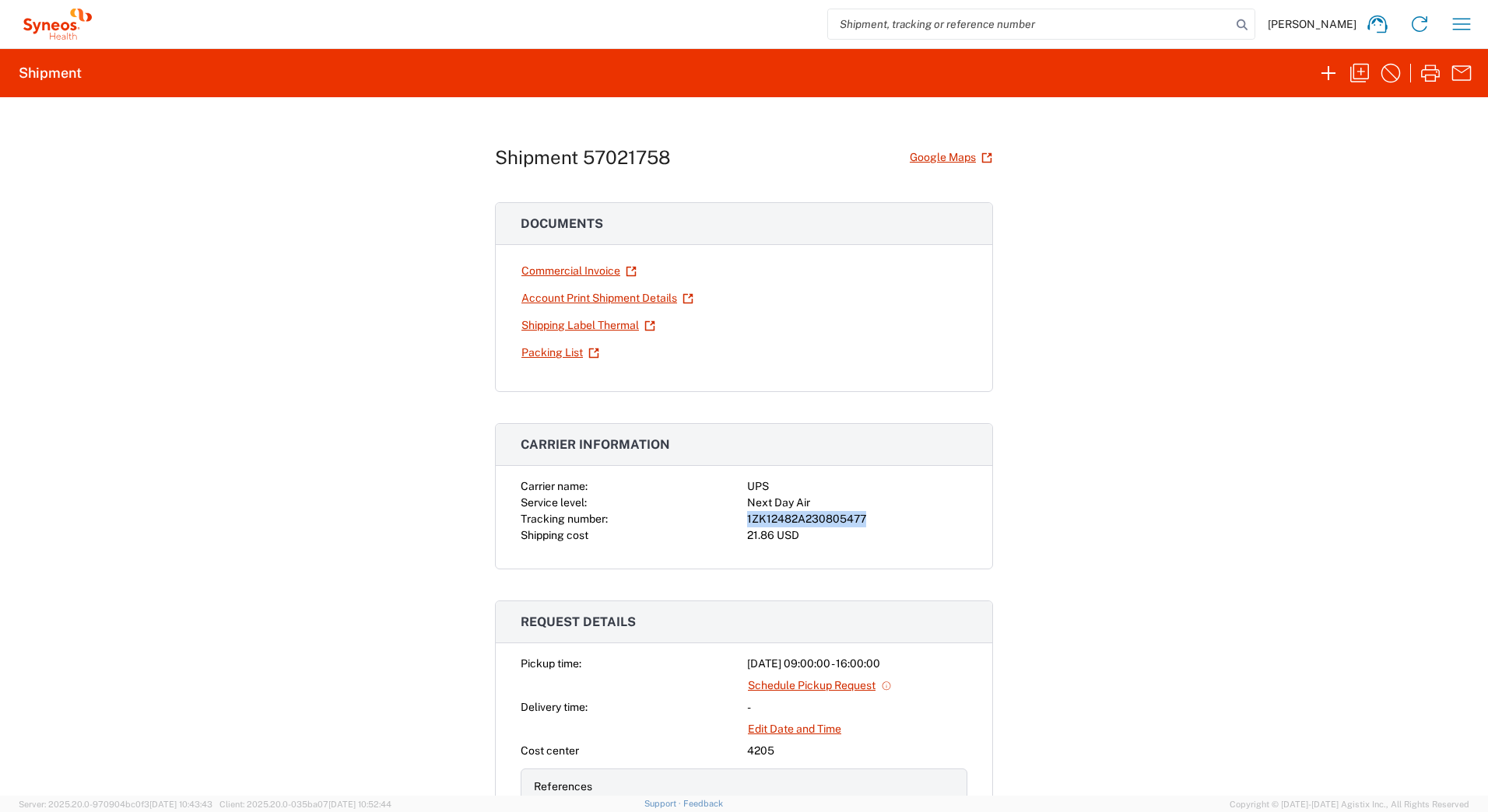
copy div "1ZK12482A230805477"
click at [577, 323] on link "Shipping Label Thermal" at bounding box center [588, 326] width 136 height 27
click at [1326, 67] on icon "button" at bounding box center [1329, 73] width 25 height 25
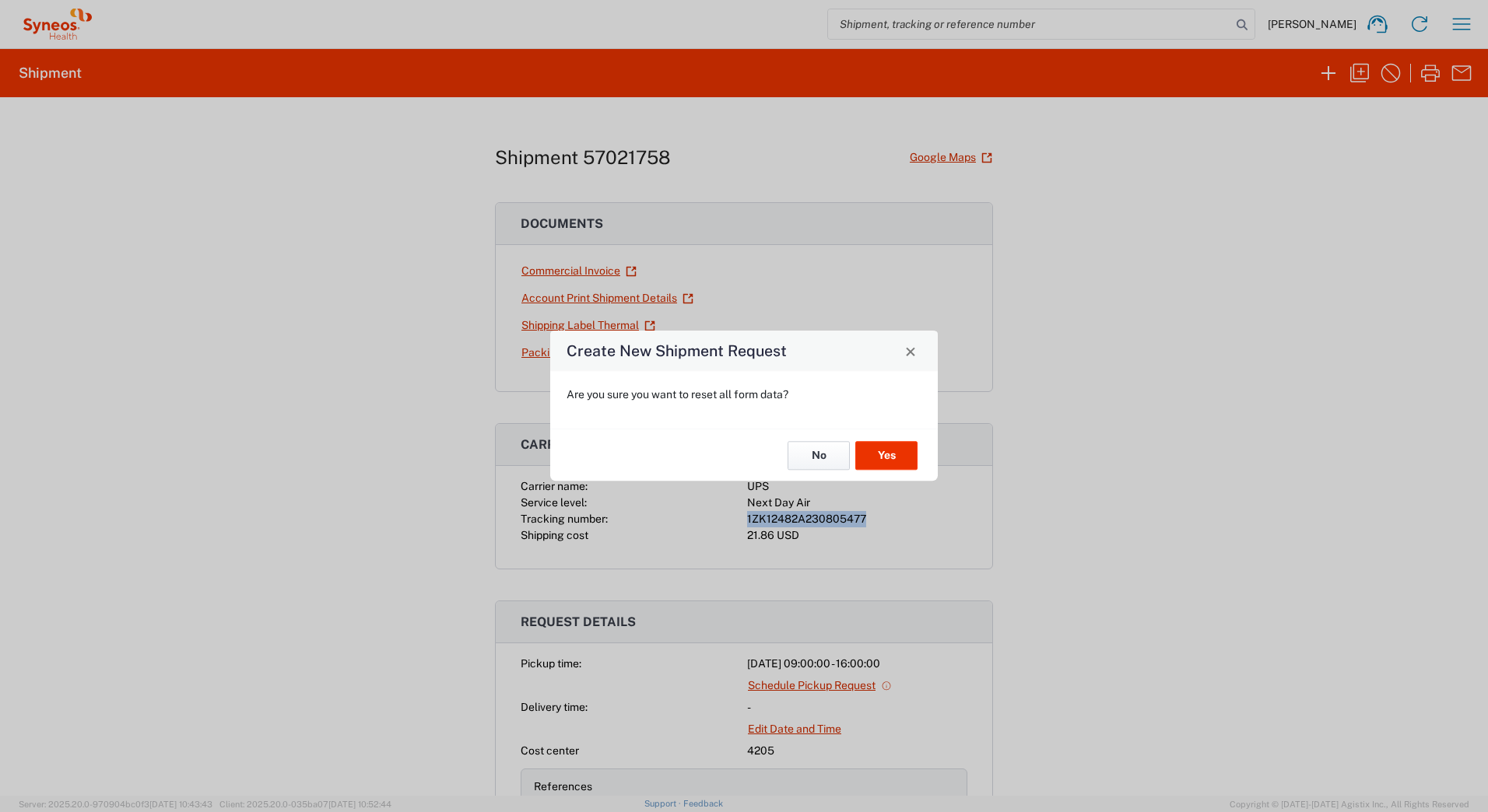
click at [811, 463] on button "No" at bounding box center [819, 455] width 62 height 29
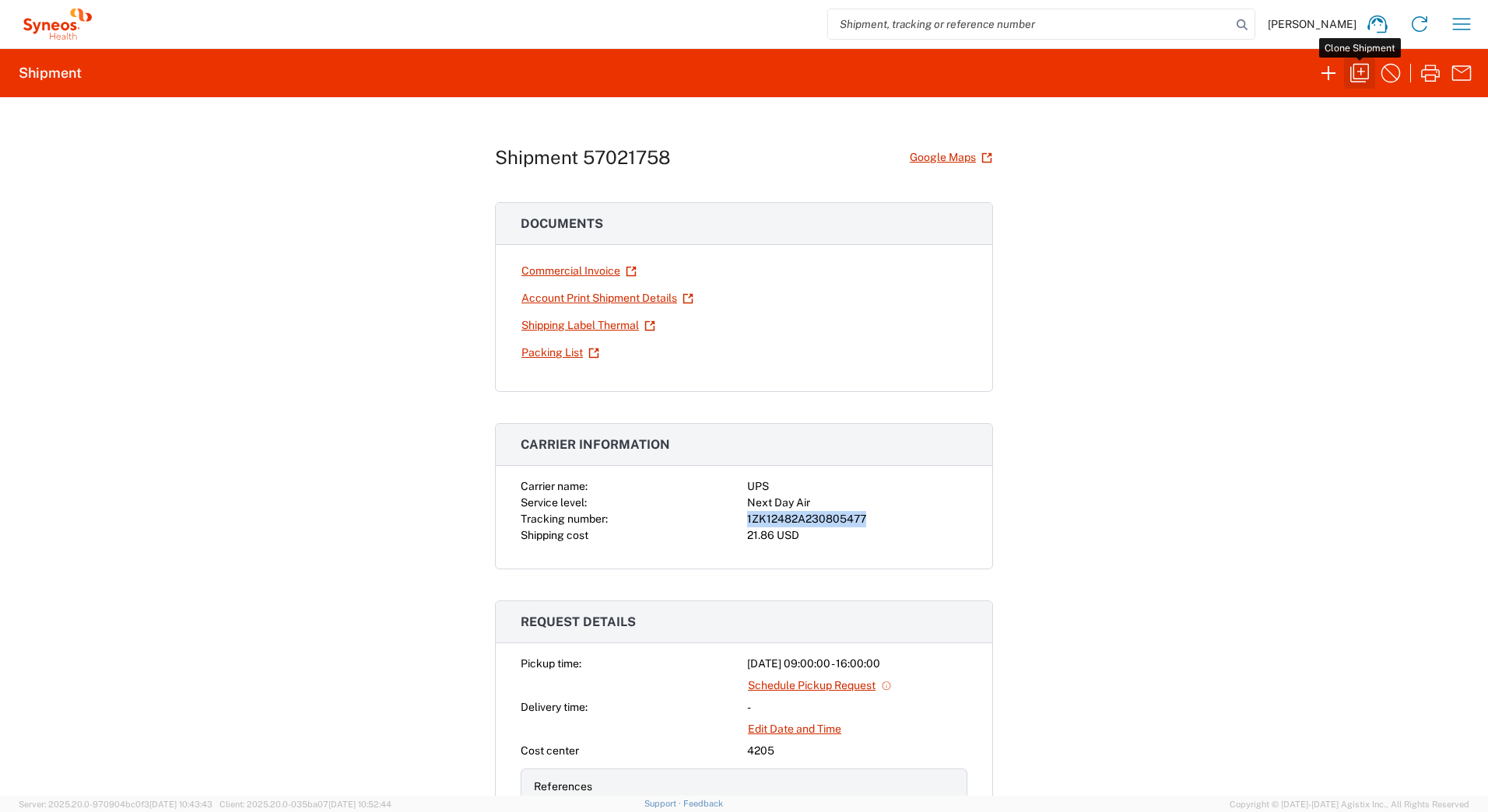
click at [1358, 72] on icon "button" at bounding box center [1360, 73] width 19 height 19
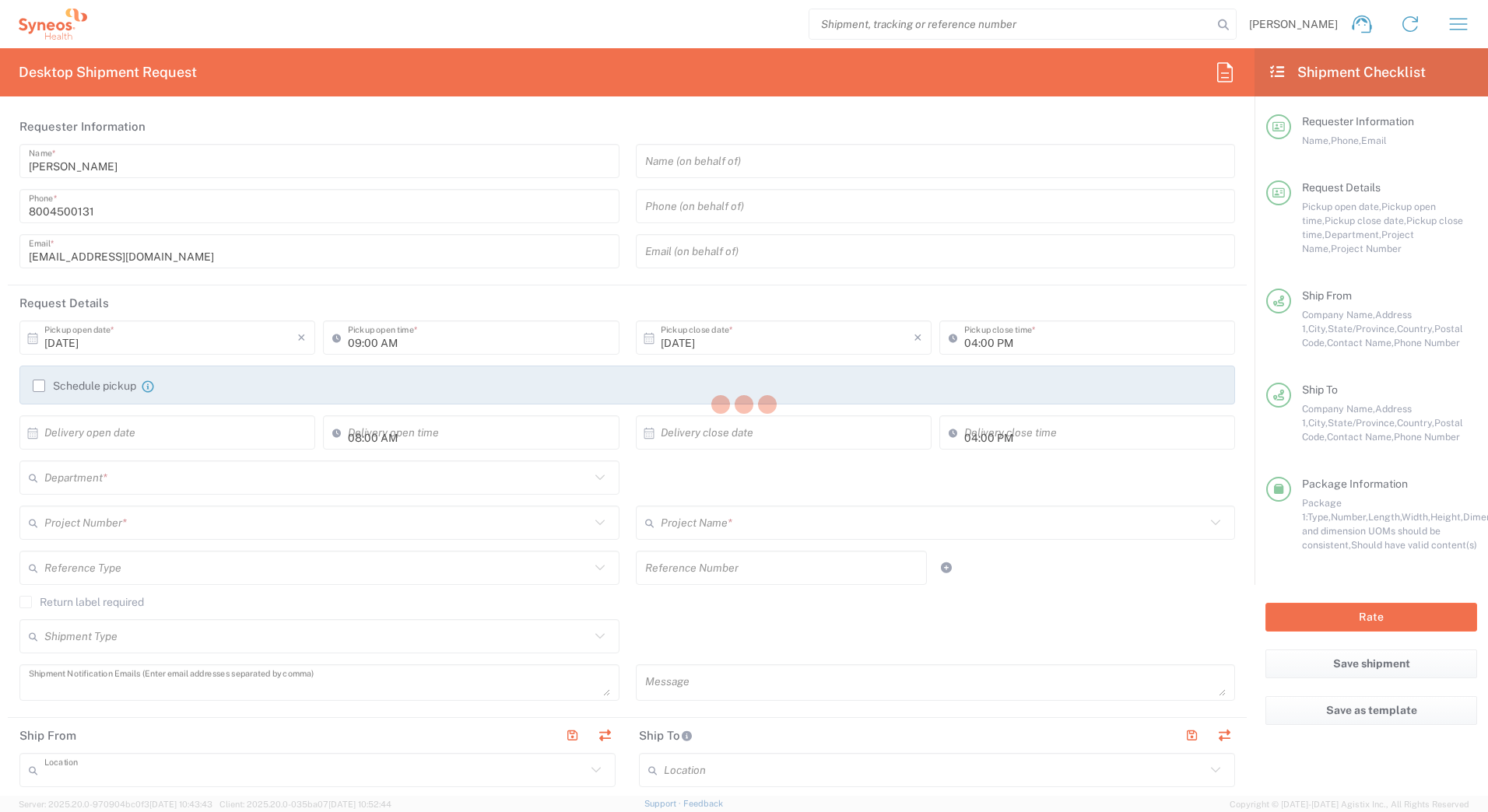
type input "Syneos Deployments"
type textarea "[EMAIL_ADDRESS][DOMAIN_NAME]"
type input "Syneos Health Commercial Servi- [GEOGRAPHIC_DATA] [GEOGRAPHIC_DATA]"
type input "Syneos Health"
type input "[STREET_ADDRESS]"
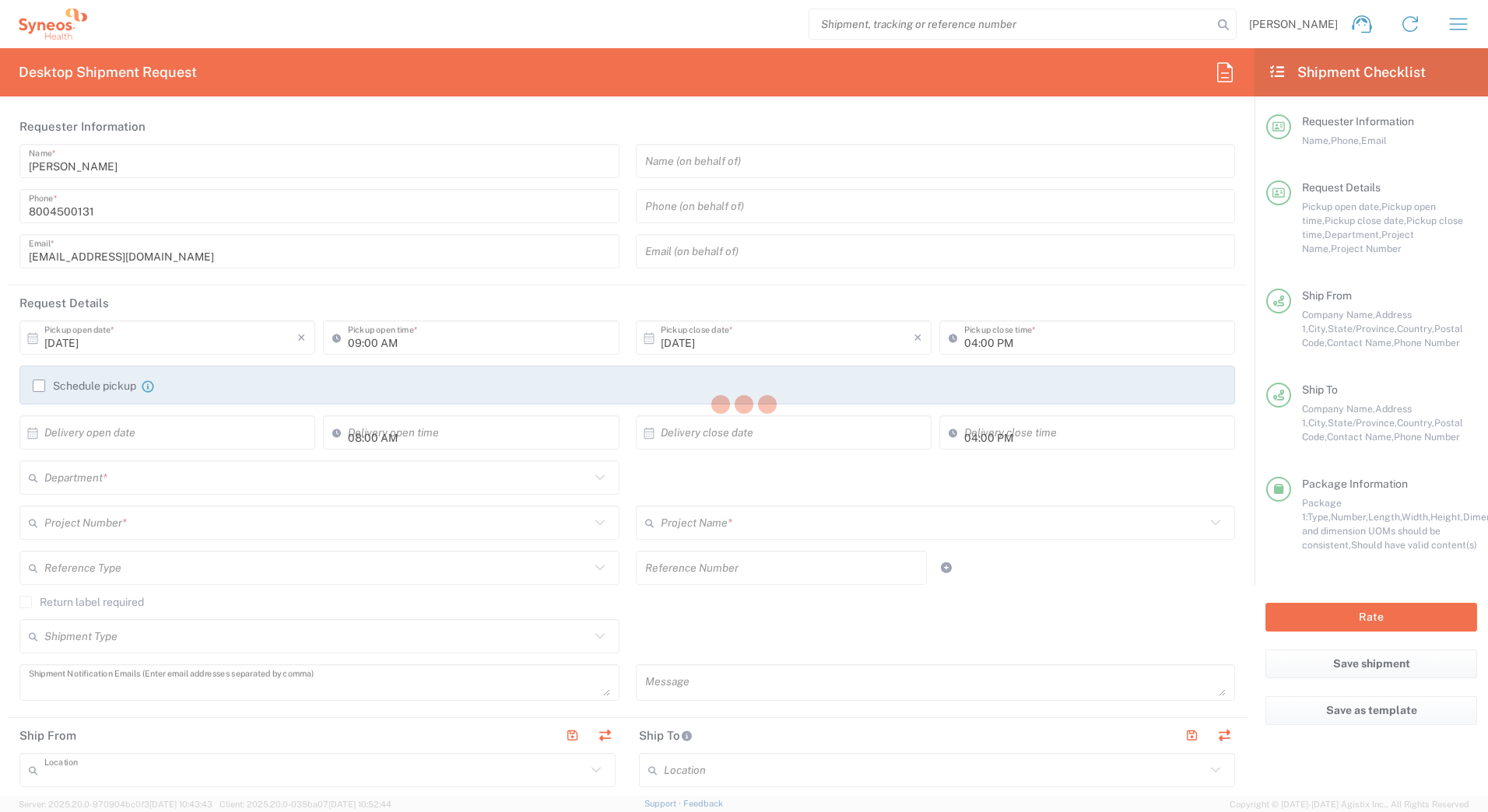
type input "3rd Floor"
type input "Bridgewater"
type input "[US_STATE]"
type input "08807"
type input "Syneos Deployments"
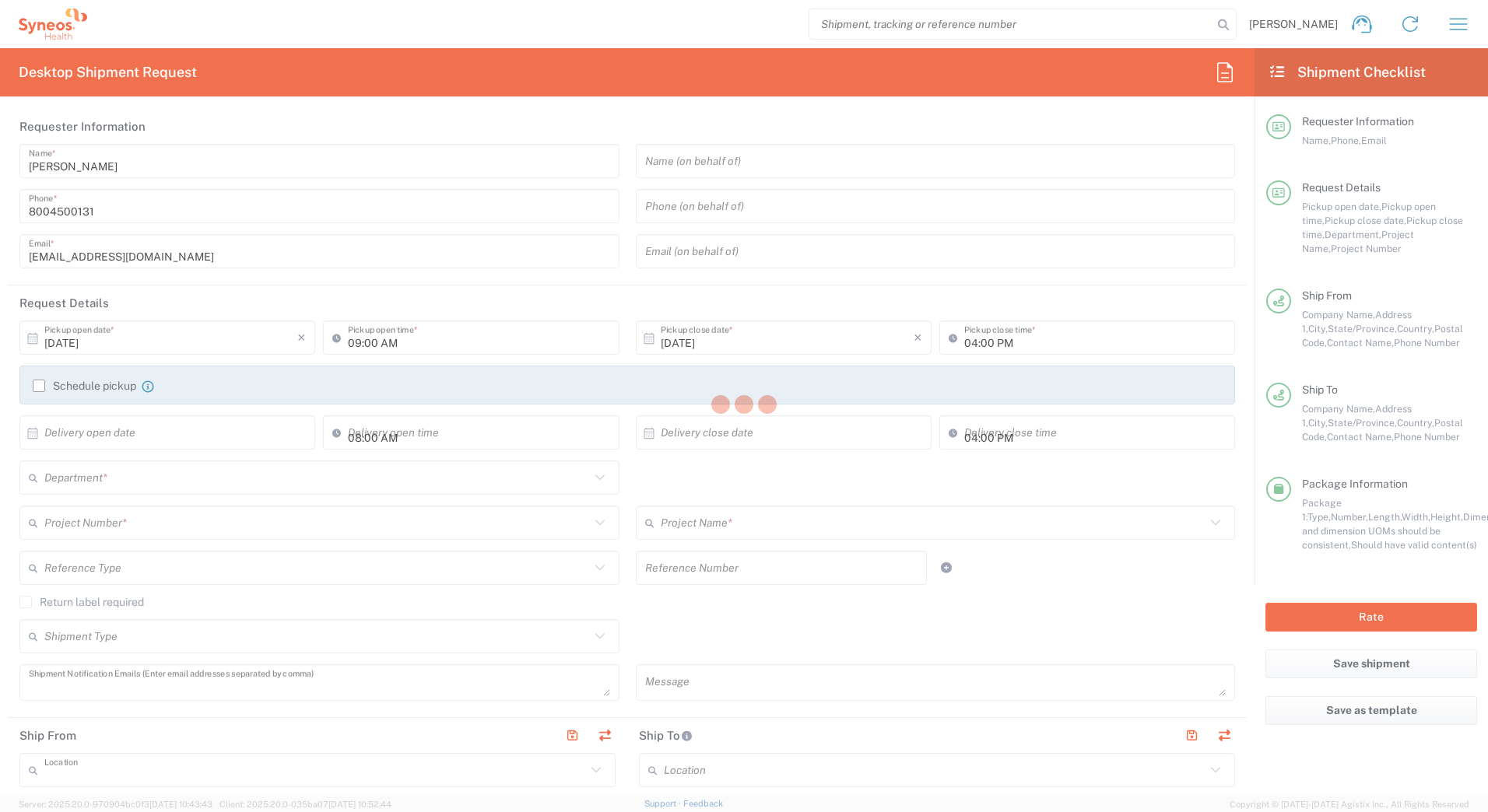
type input "8004500131"
type input "[EMAIL_ADDRESS][DOMAIN_NAME]"
type input "Elysia Paolillo"
type input "342 Sweetbay Rd"
type input "BALTIMORE"
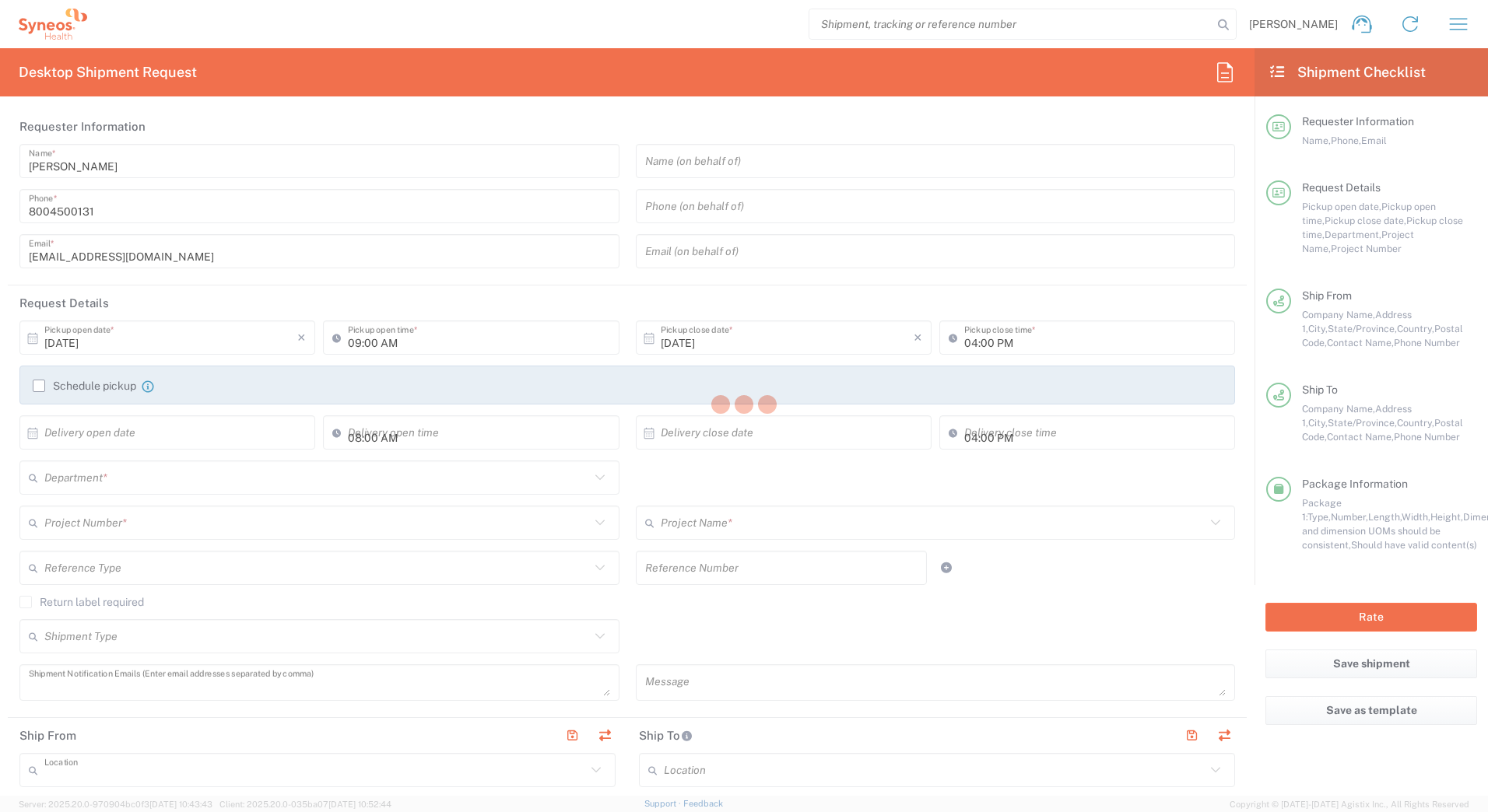
type input "[GEOGRAPHIC_DATA]"
type input "21221"
type input "Elysia Paolillo"
type input "7745270210"
type input "Adult Signature Required"
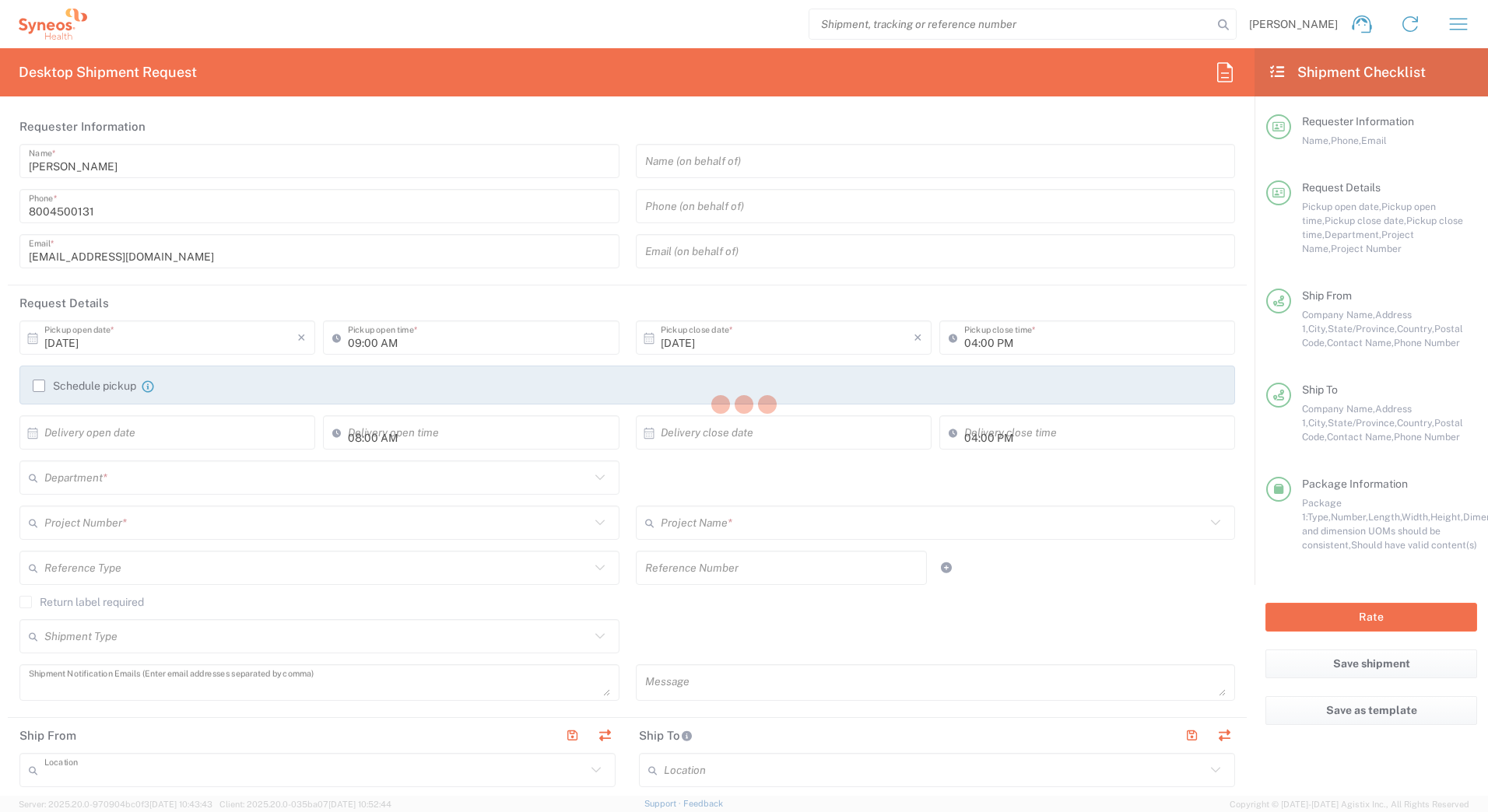
type input "Sender/Shipper"
type input "7200A"
type input "[US_STATE]"
type input "Your Packaging"
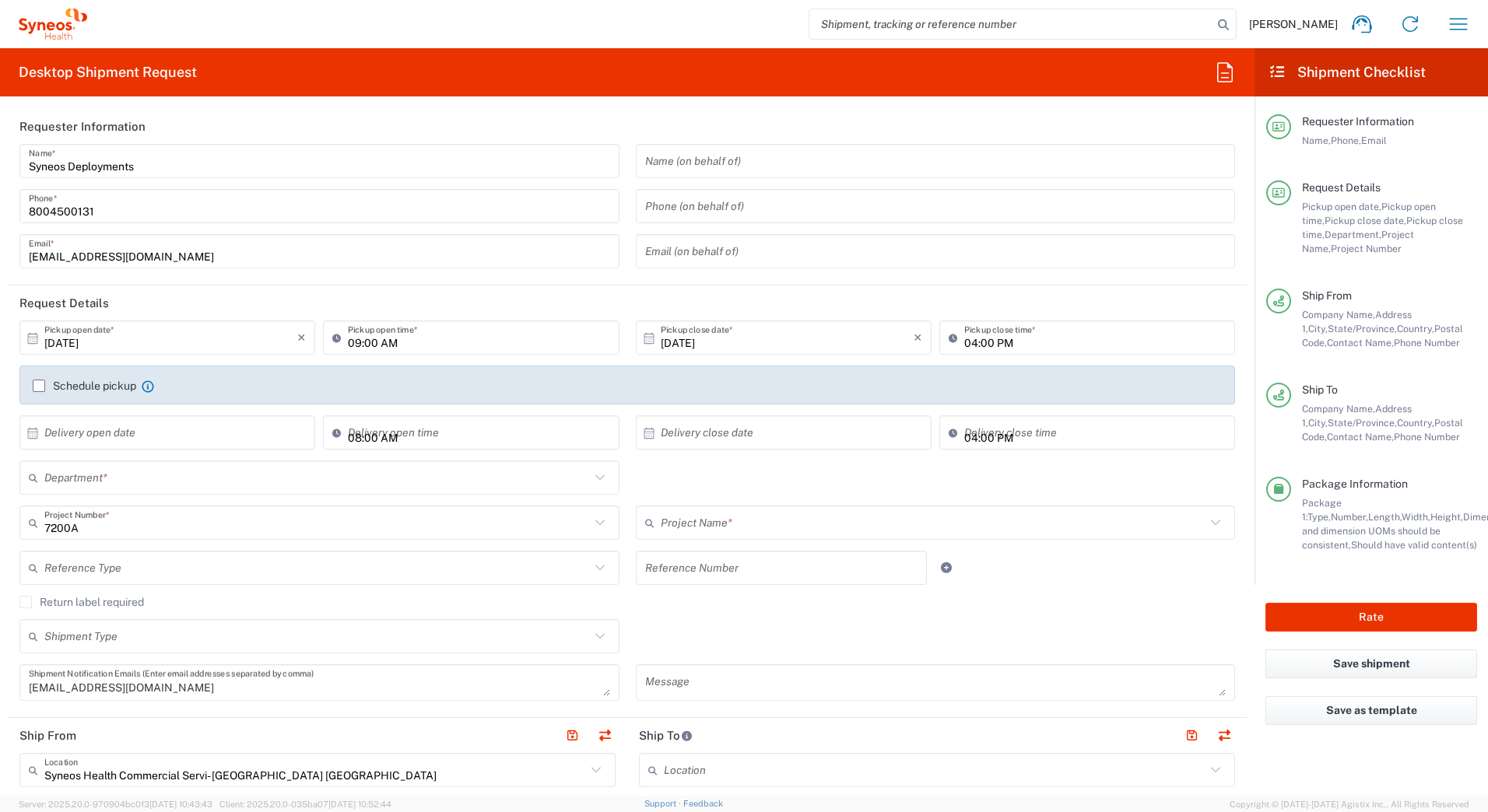
type input "4205"
type input "ST-US_GSK_Dovato_SalesA"
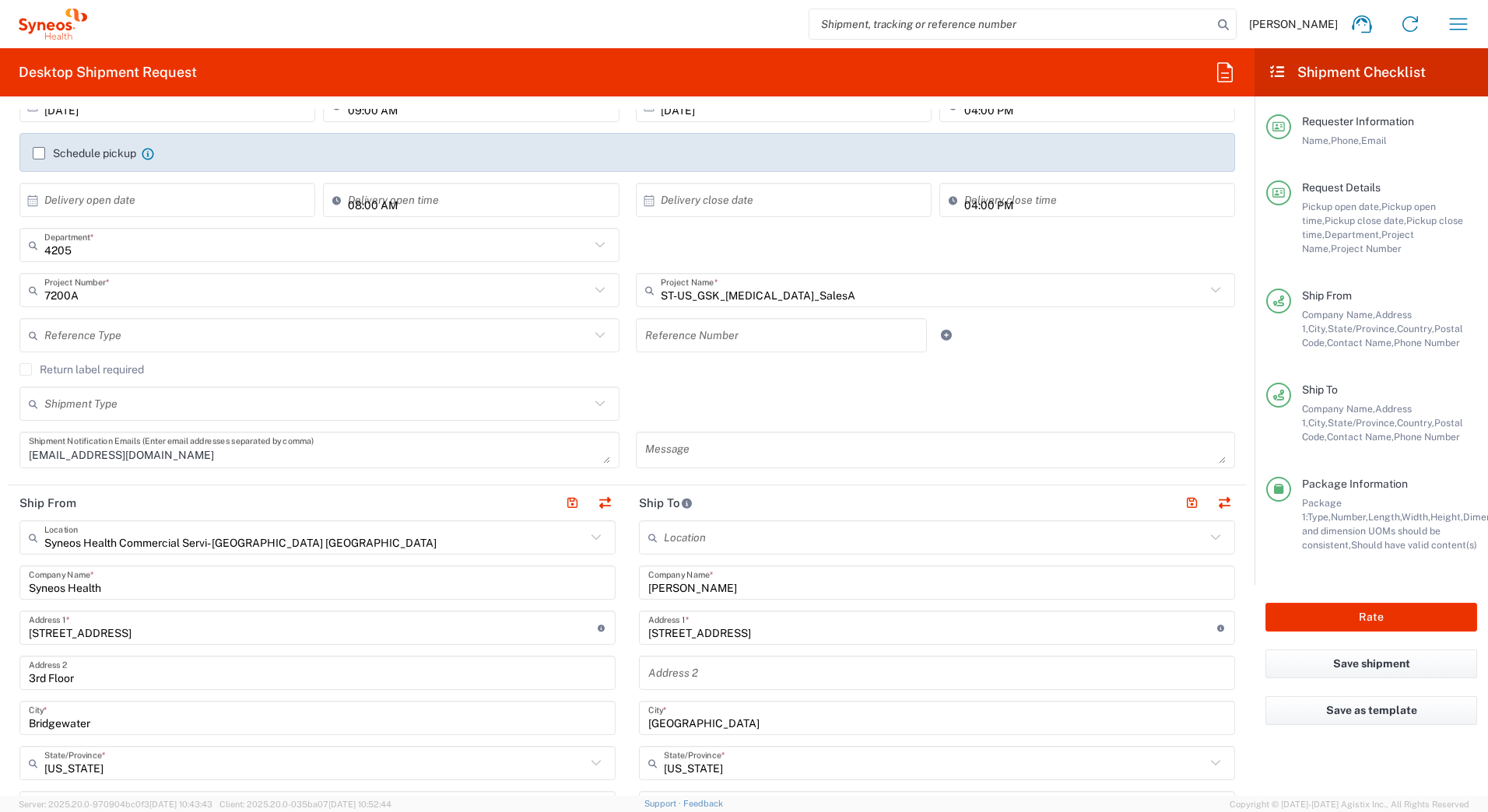
scroll to position [233, 0]
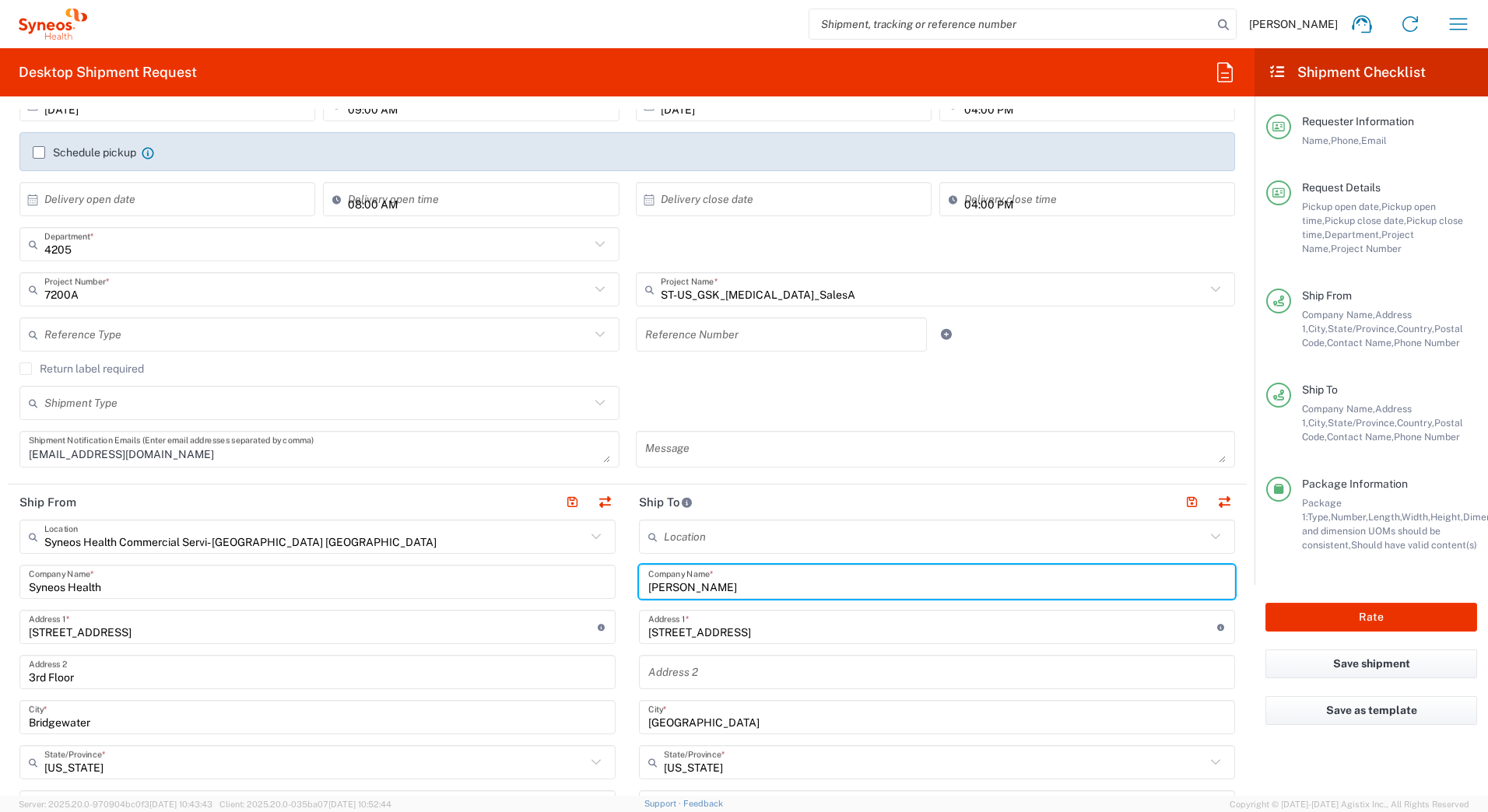
drag, startPoint x: 705, startPoint y: 585, endPoint x: 636, endPoint y: 582, distance: 69.1
click at [639, 584] on div "Elysia Paolillo Company Name *" at bounding box center [937, 581] width 596 height 34
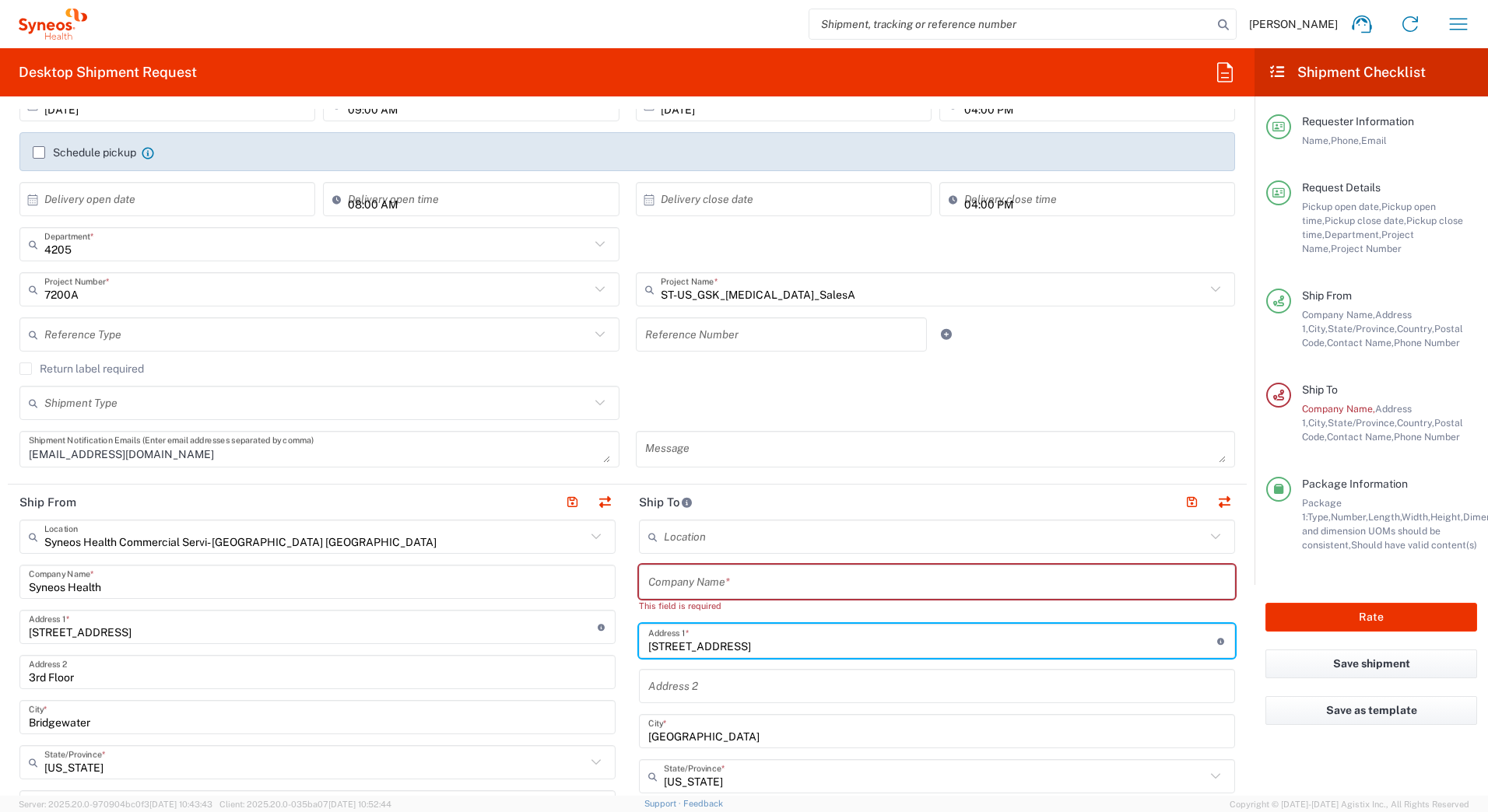
drag, startPoint x: 736, startPoint y: 636, endPoint x: 608, endPoint y: 647, distance: 128.5
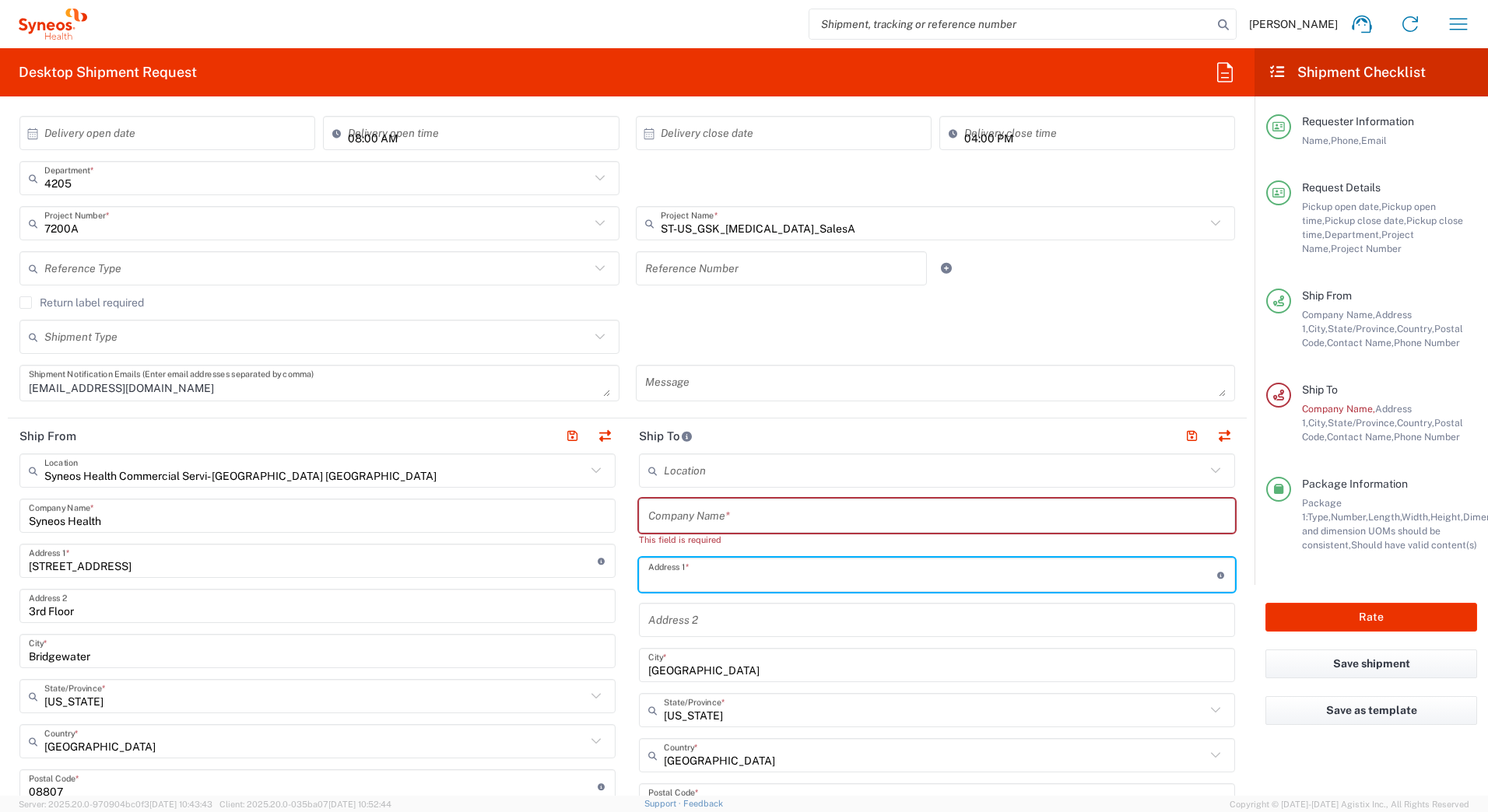
scroll to position [389, 0]
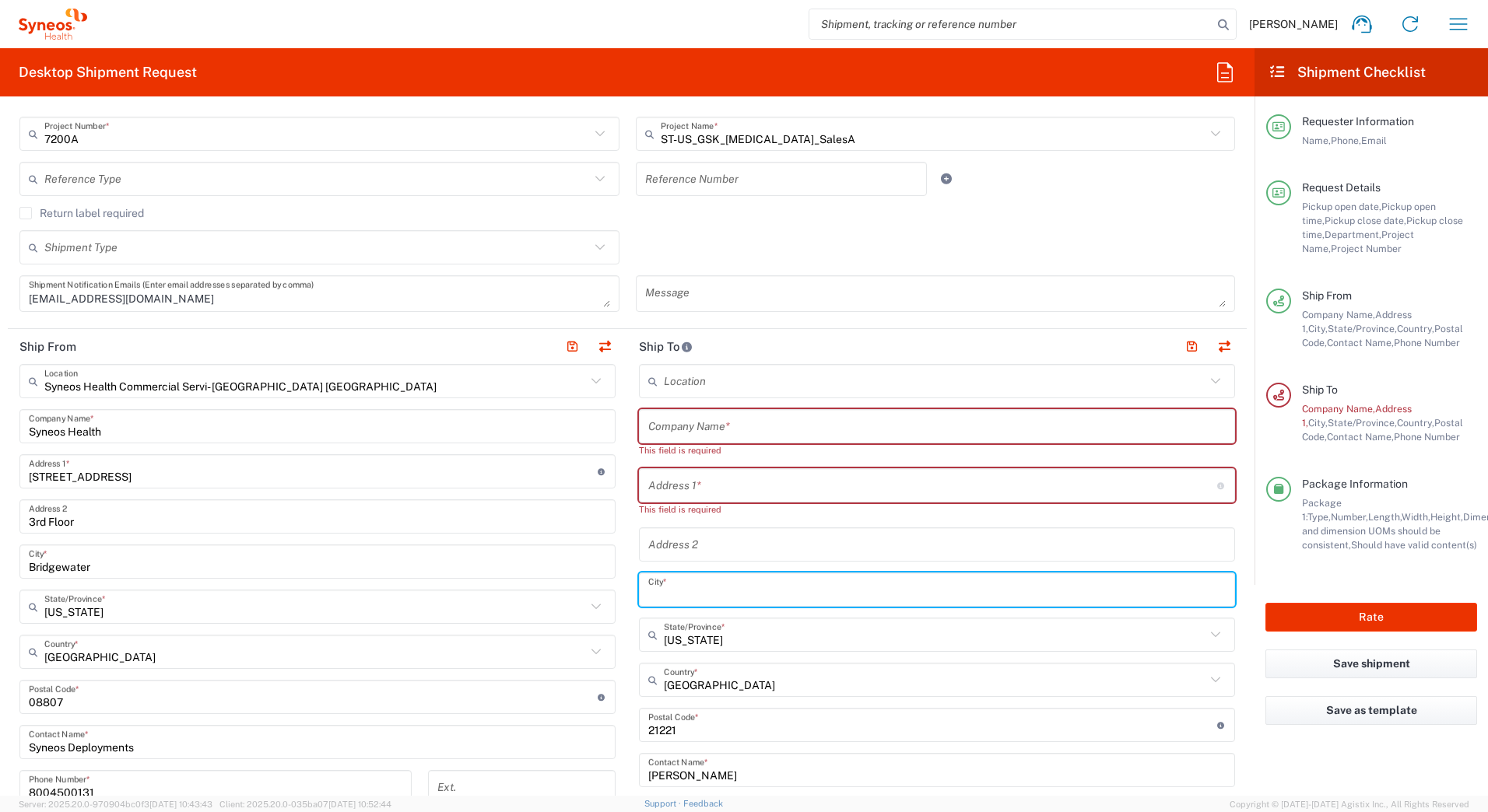
drag, startPoint x: 704, startPoint y: 581, endPoint x: 574, endPoint y: 592, distance: 130.5
click at [577, 592] on div "Ship From Syneos Health Commercial Servi- NJ US Location Syneos Health Commerci…" at bounding box center [627, 690] width 1239 height 723
click at [663, 420] on input "text" at bounding box center [937, 427] width 577 height 27
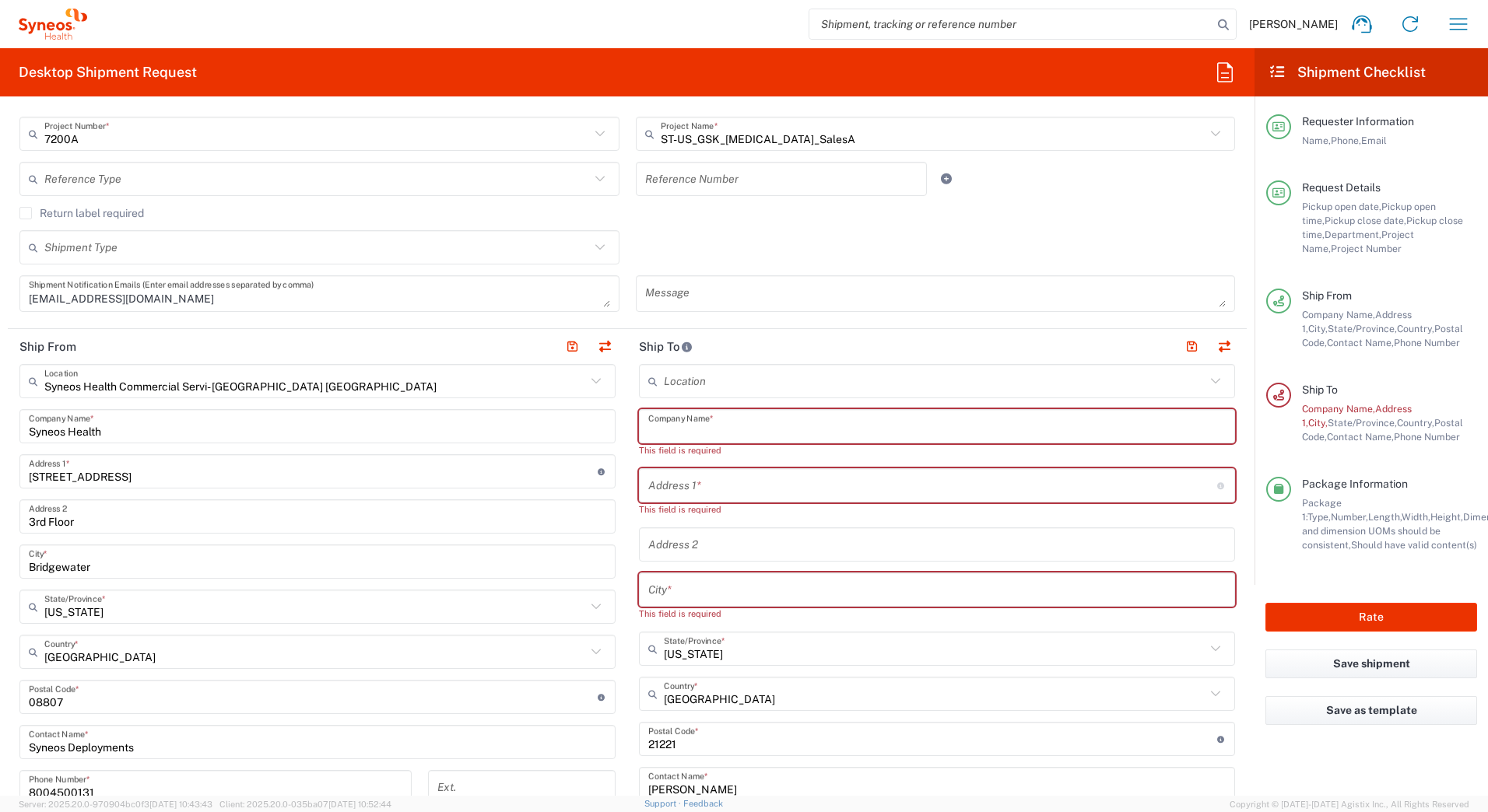
paste input "Christopher Bays"
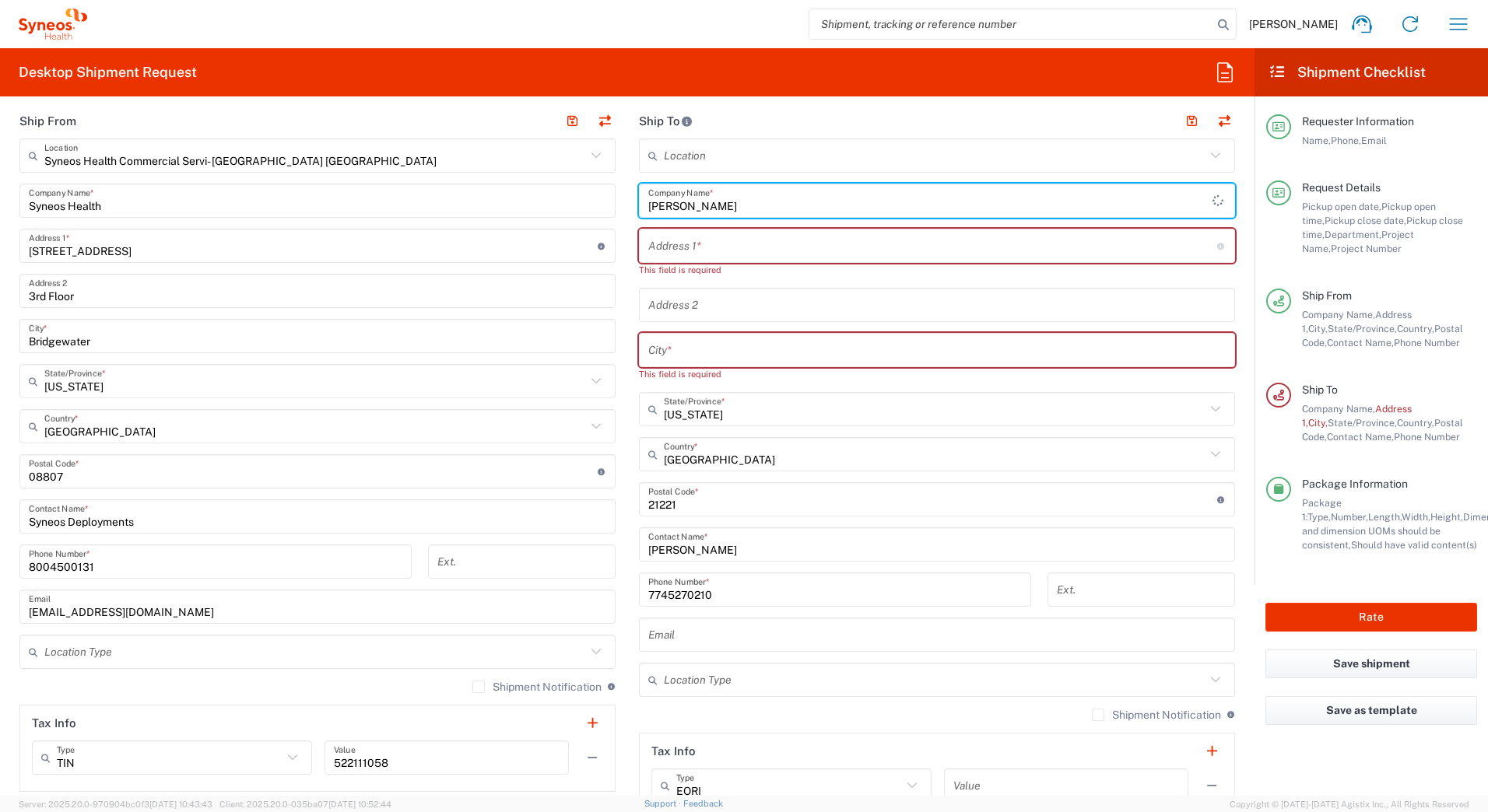
scroll to position [623, 0]
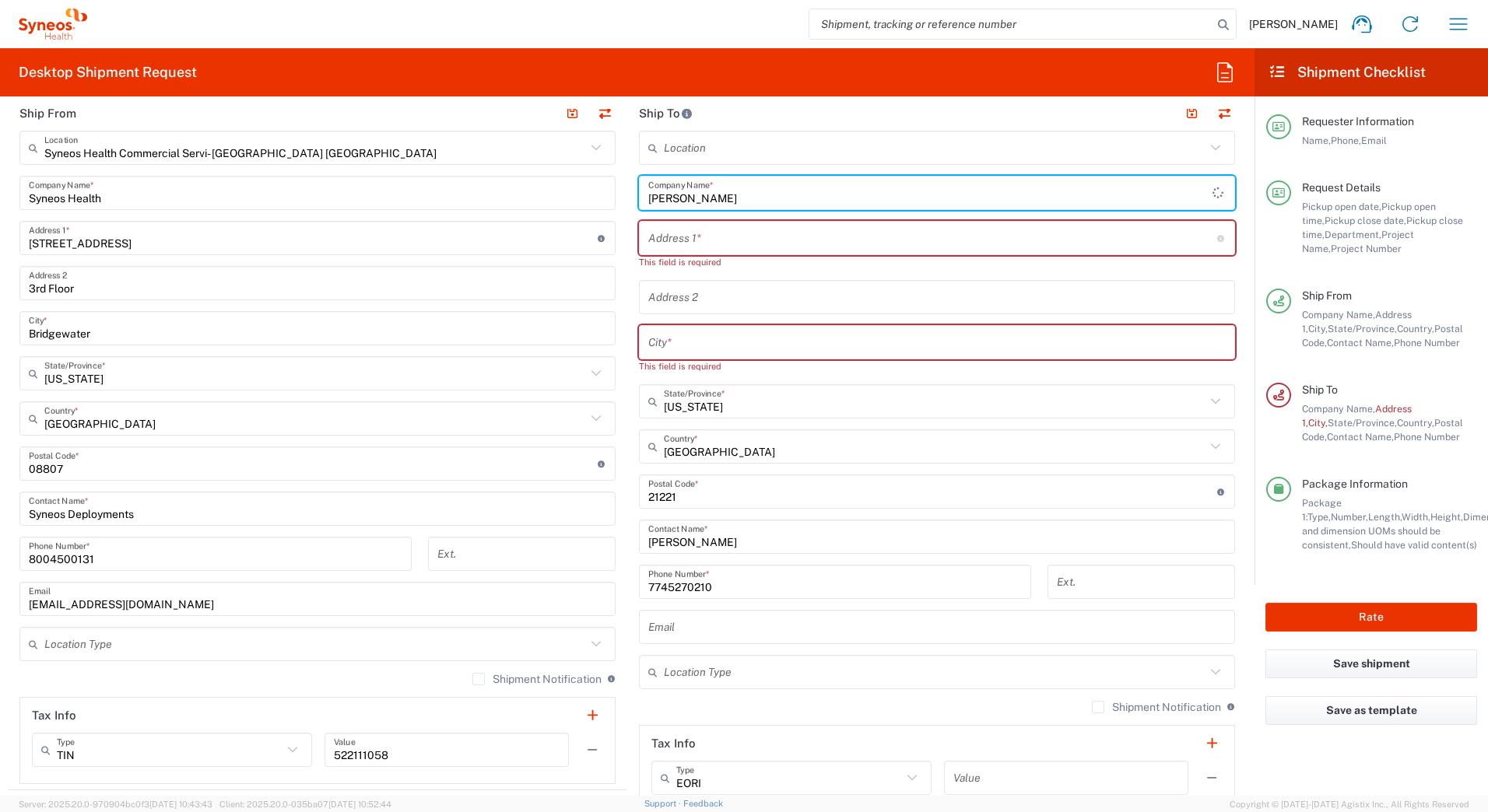
type input "Christopher Bays"
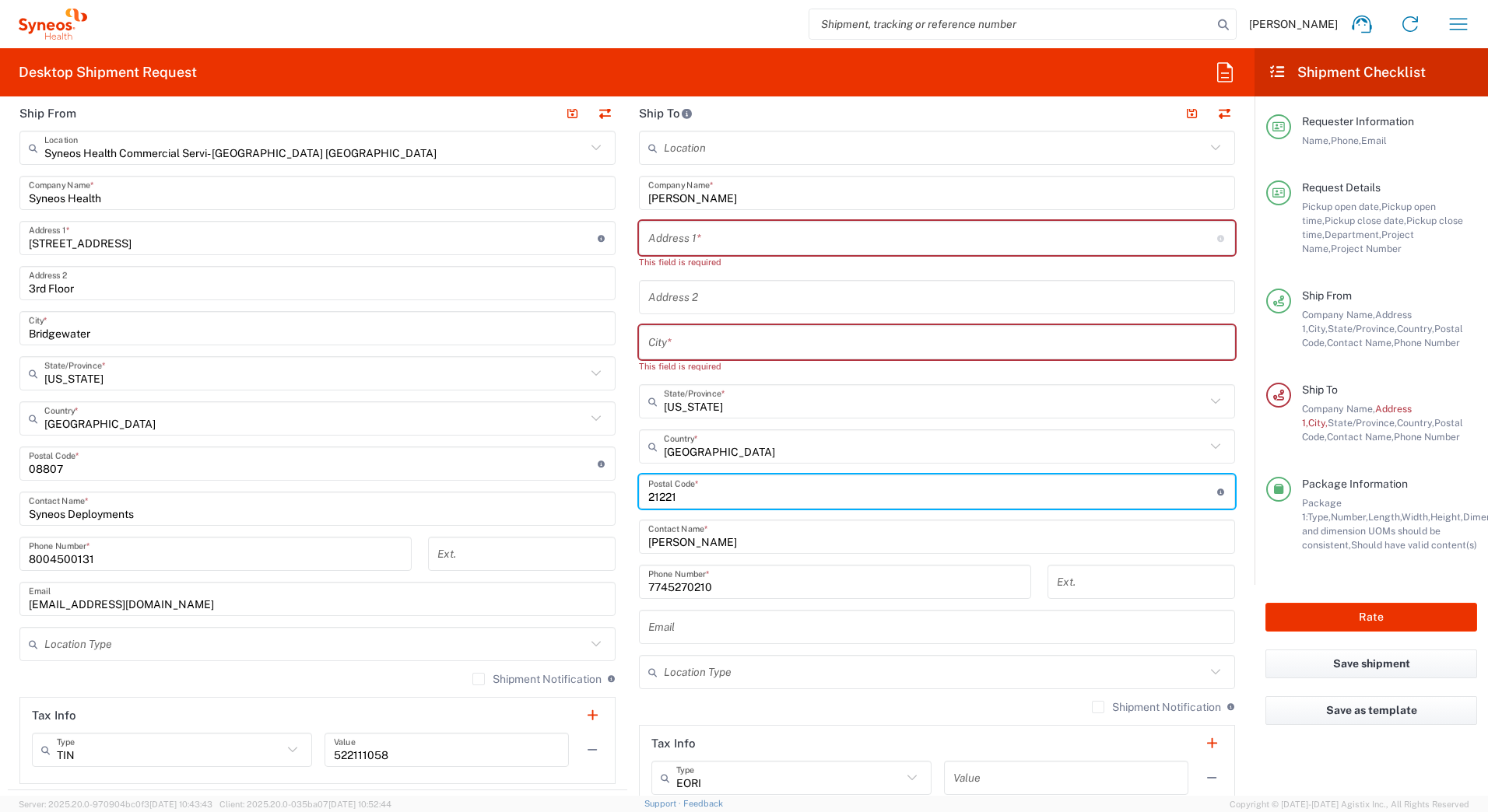
drag, startPoint x: 701, startPoint y: 489, endPoint x: 580, endPoint y: 506, distance: 122.2
click at [580, 506] on div "Ship From Syneos Health Commercial Servi- NJ US Location Syneos Health Commerci…" at bounding box center [627, 457] width 1239 height 723
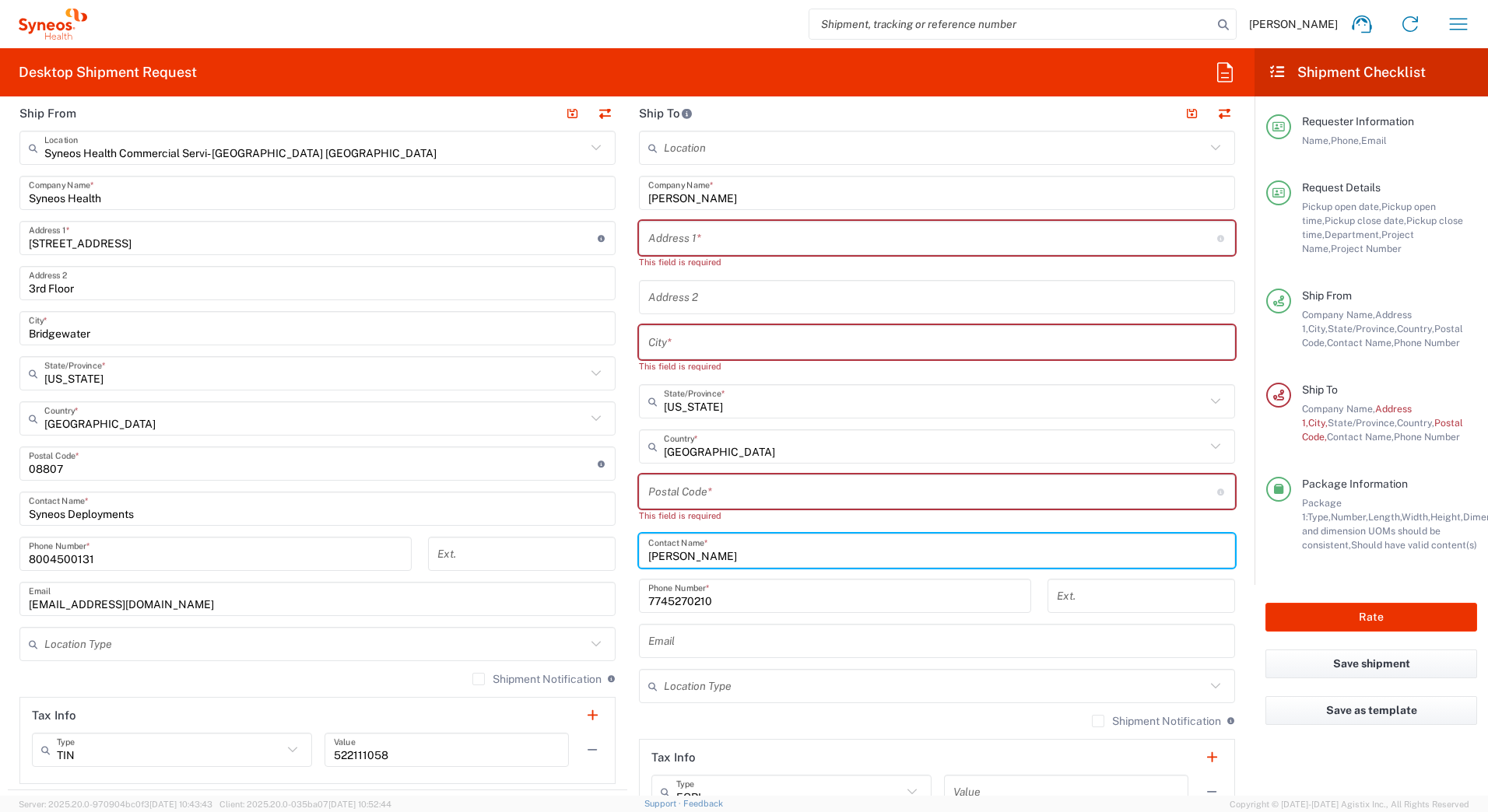
drag, startPoint x: 694, startPoint y: 558, endPoint x: 465, endPoint y: 570, distance: 229.3
click at [465, 570] on div "Ship From Syneos Health Commercial Servi- NJ US Location Syneos Health Commerci…" at bounding box center [627, 464] width 1239 height 737
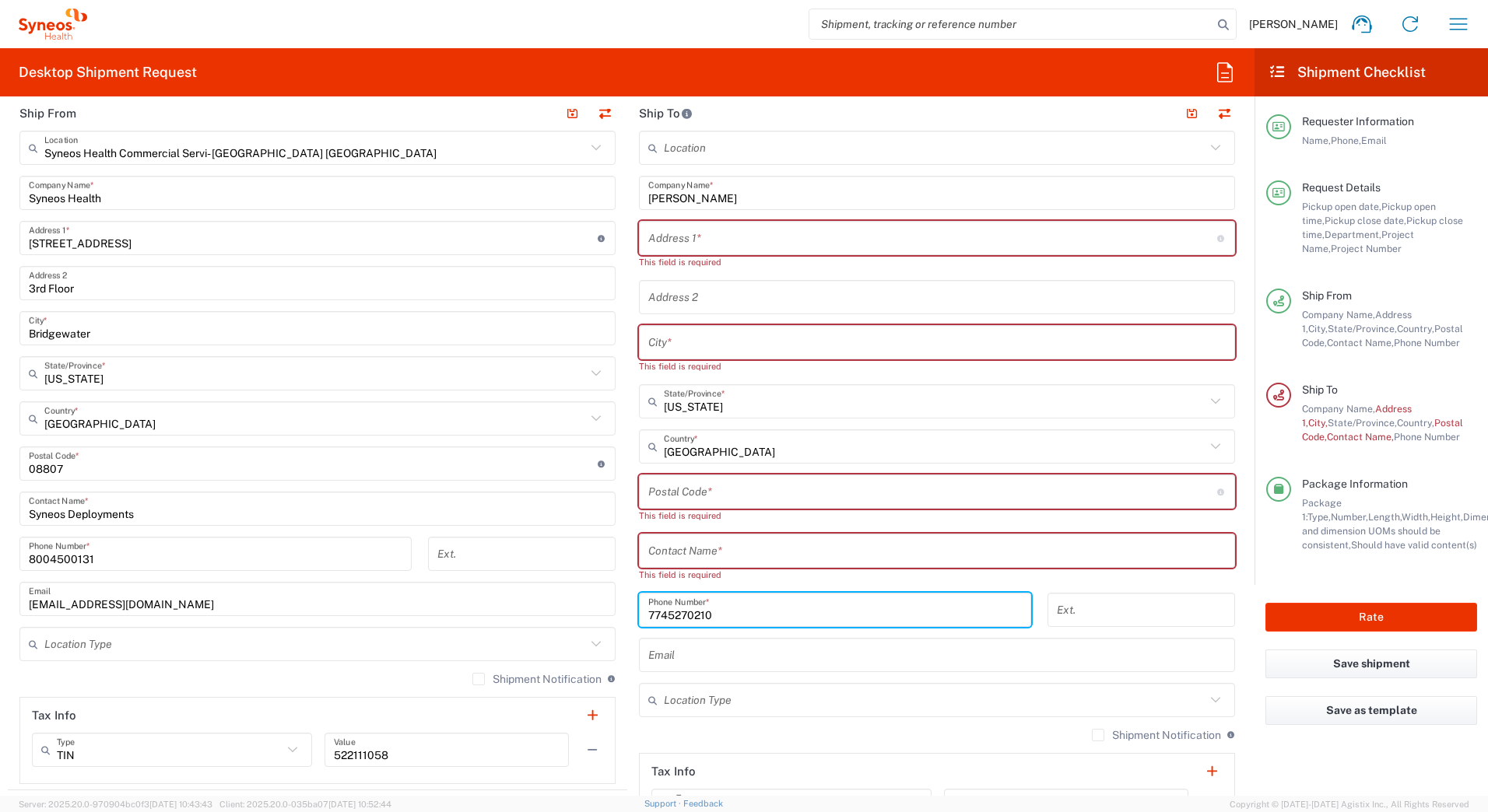
drag, startPoint x: 710, startPoint y: 602, endPoint x: 575, endPoint y: 608, distance: 135.1
click at [577, 608] on div "Ship From Syneos Health Commercial Servi- NJ US Location Syneos Health Commerci…" at bounding box center [627, 471] width 1239 height 751
click at [671, 549] on input "text" at bounding box center [937, 551] width 577 height 27
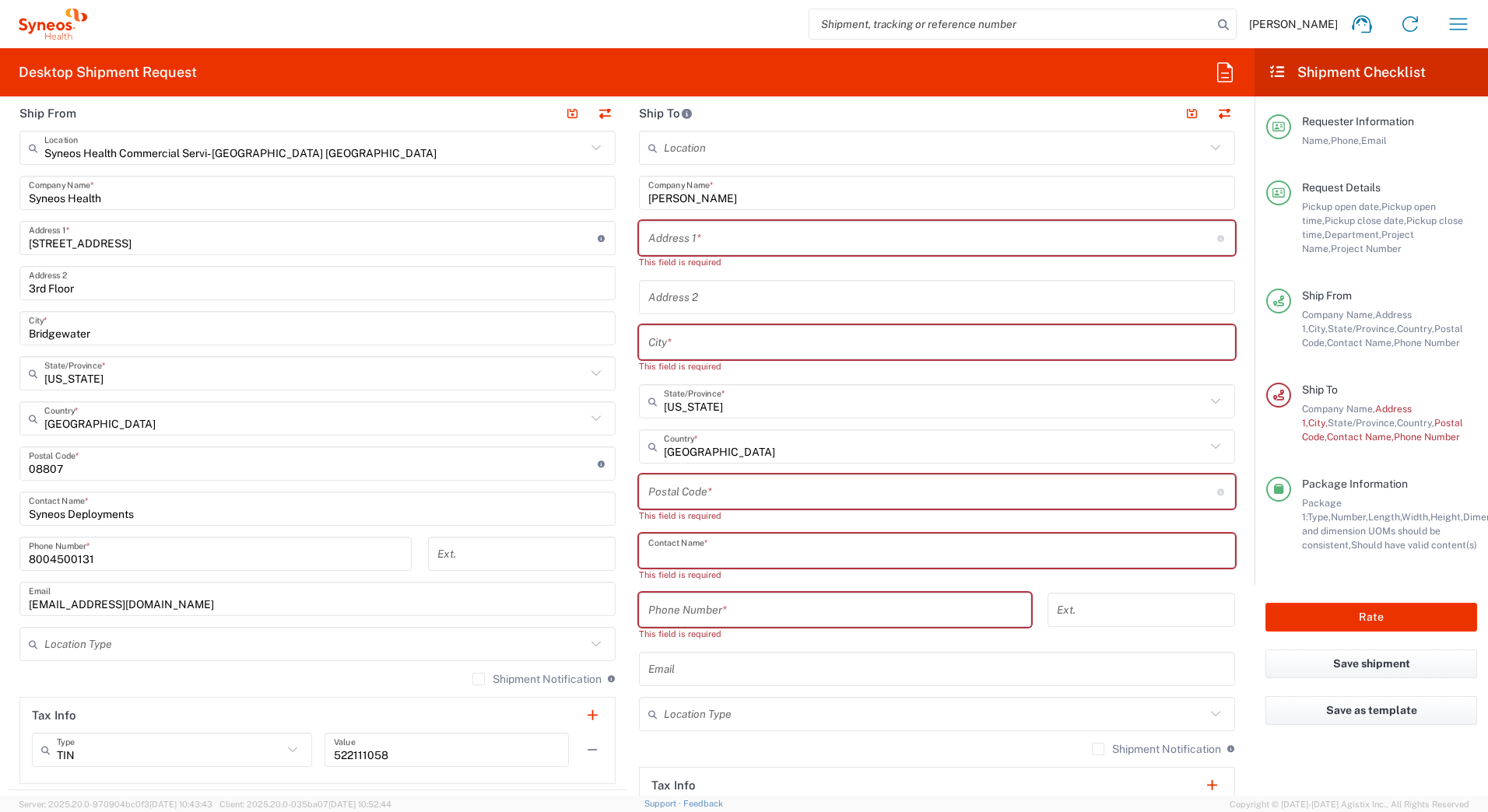
paste input "Christopher Bays"
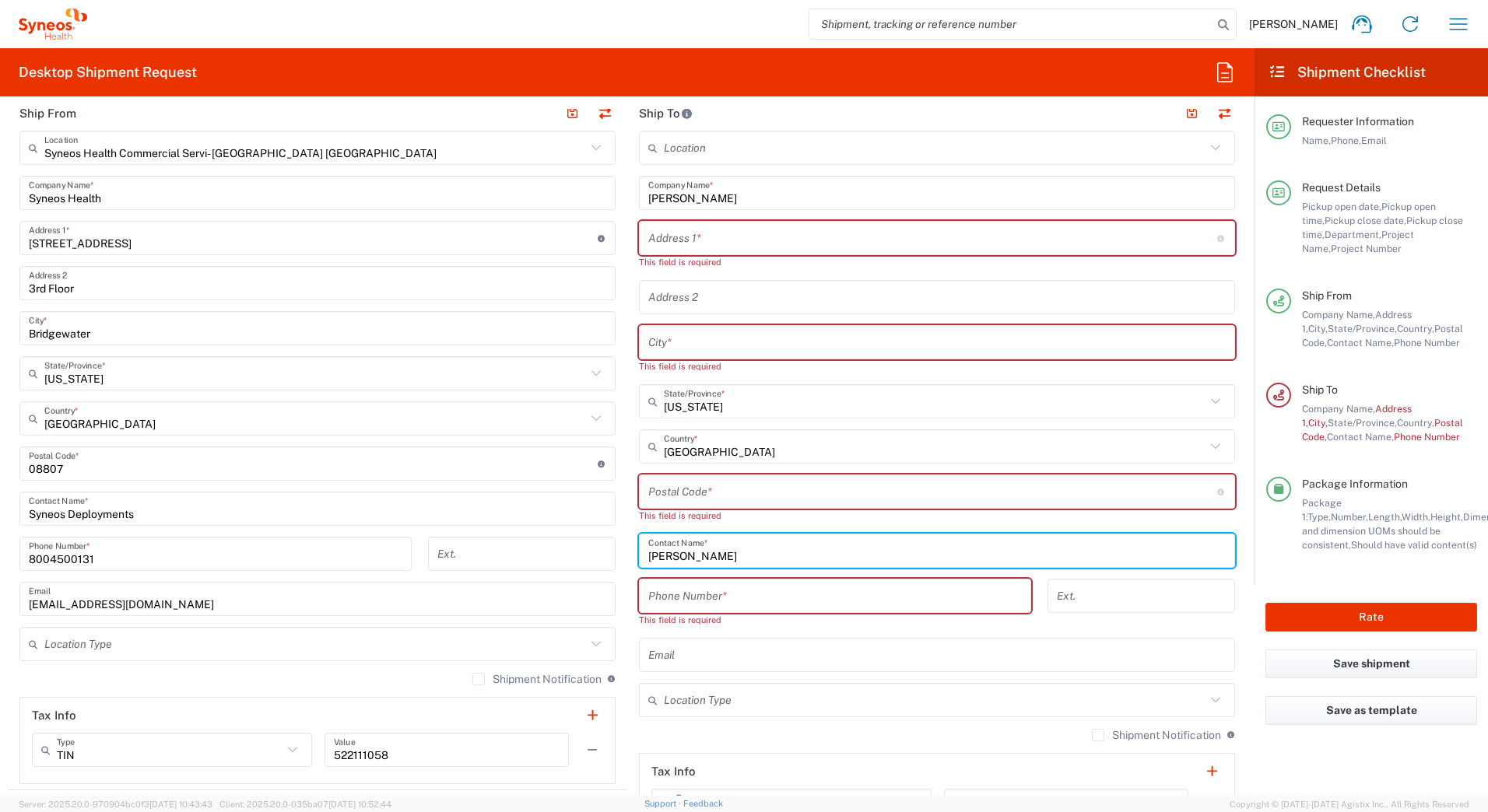
type input "Christopher Bays"
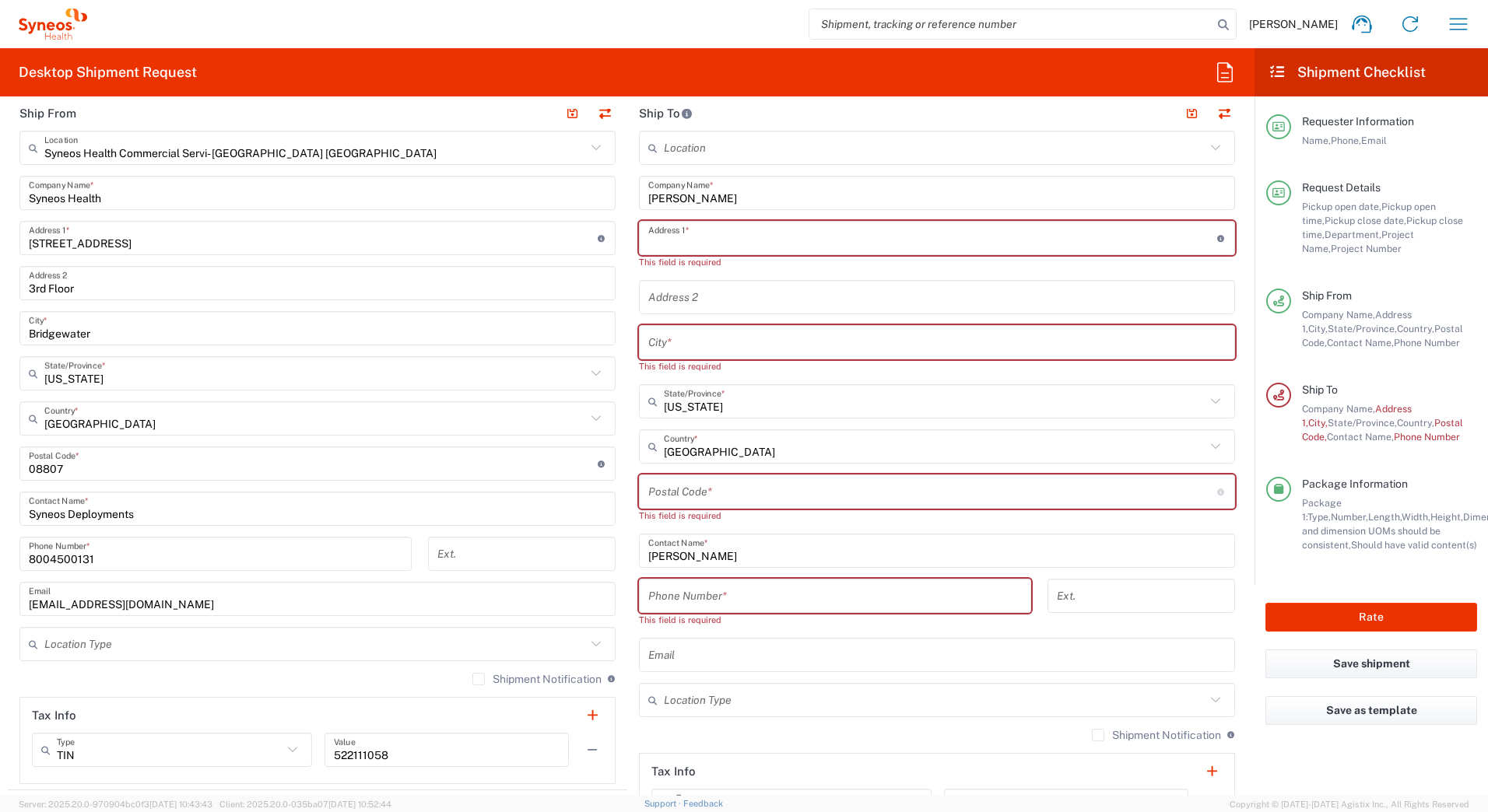
click at [694, 235] on input "text" at bounding box center [933, 238] width 569 height 27
paste input "1826 Wye Mills Lane"
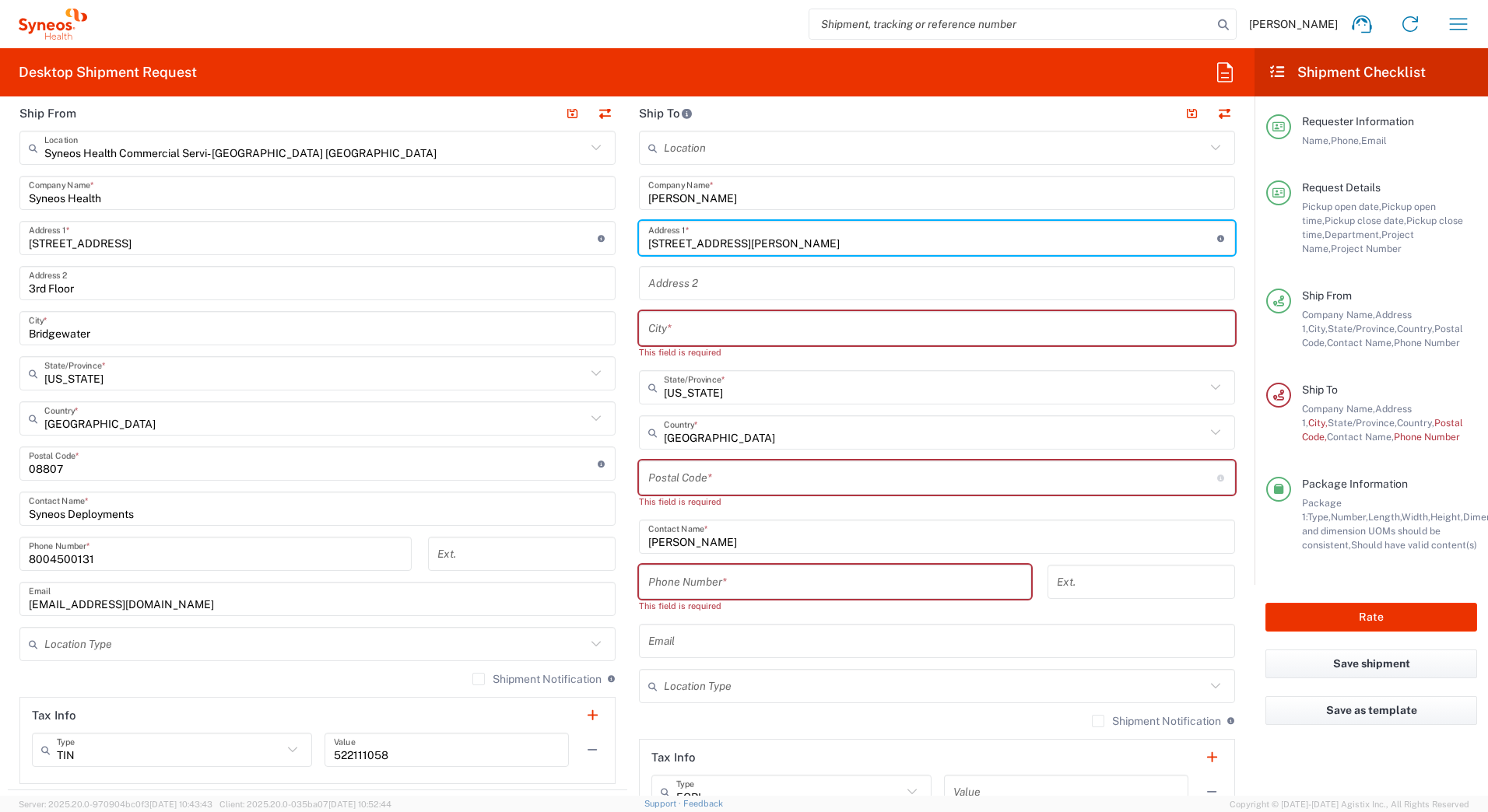
type input "1826 Wye Mills Lane"
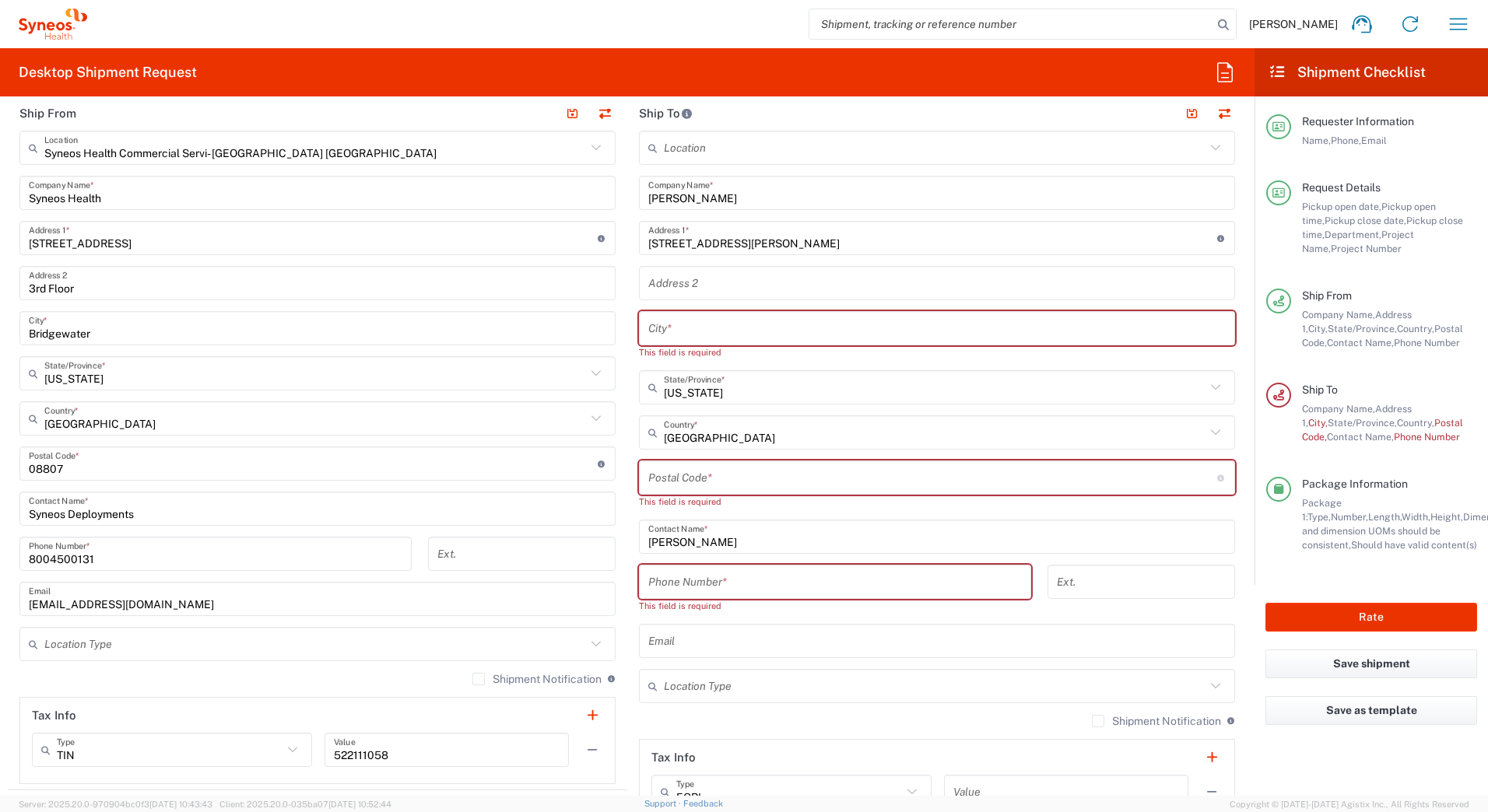
click at [673, 326] on input "text" at bounding box center [937, 329] width 577 height 27
paste input "Bel Air"
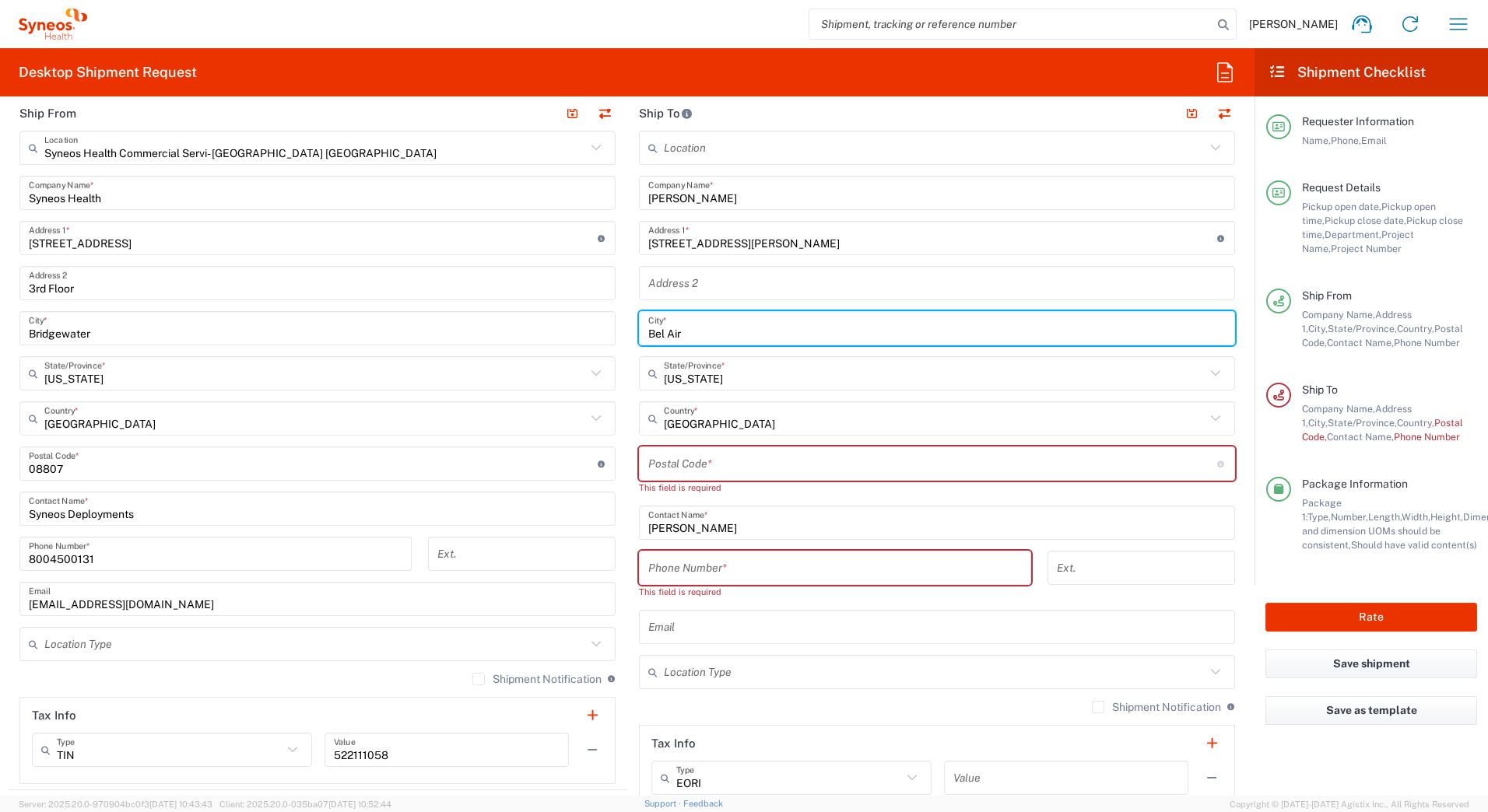
type input "Bel Air"
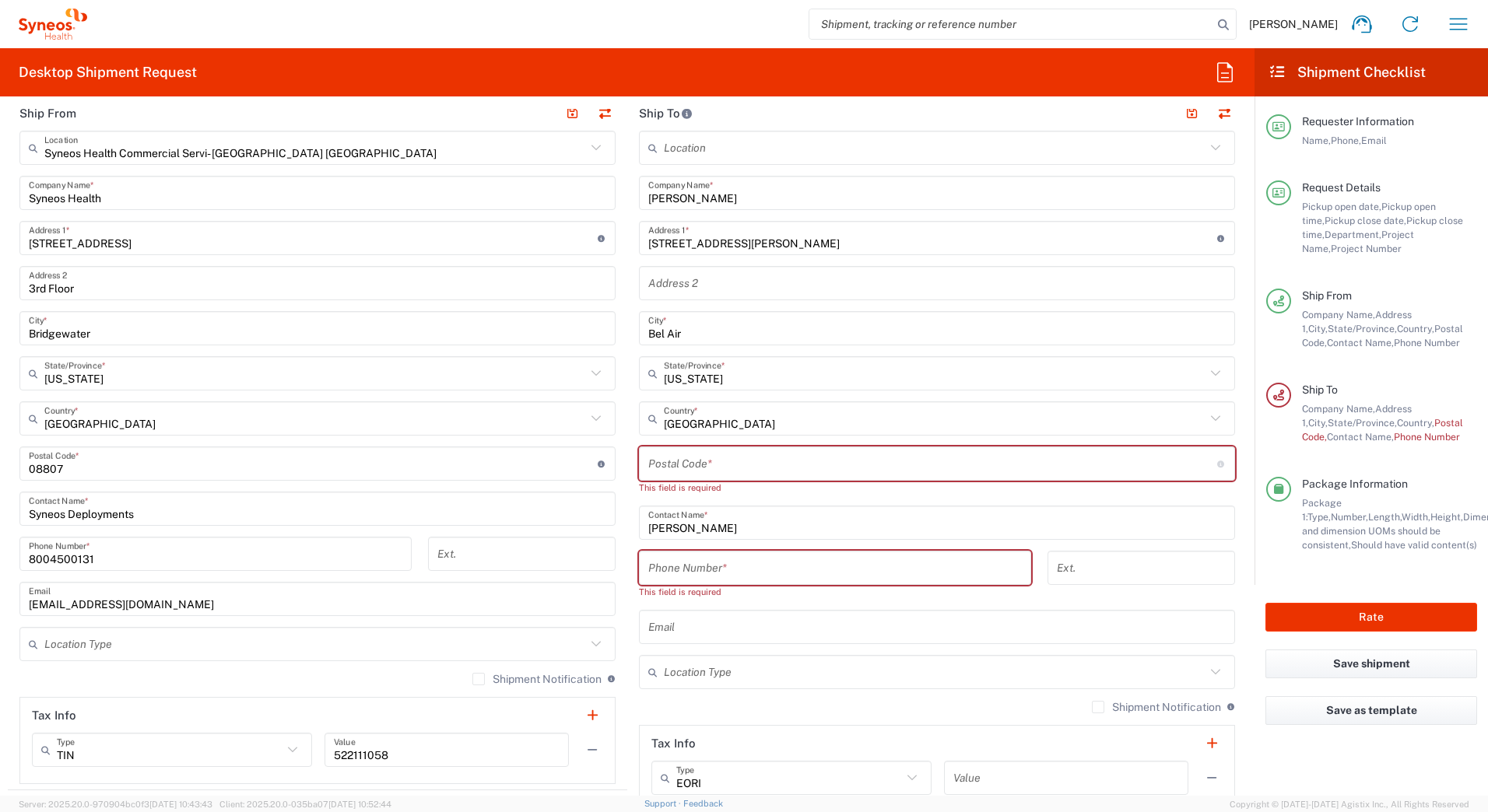
click at [777, 469] on input "undefined" at bounding box center [933, 464] width 569 height 27
paste input "21015"
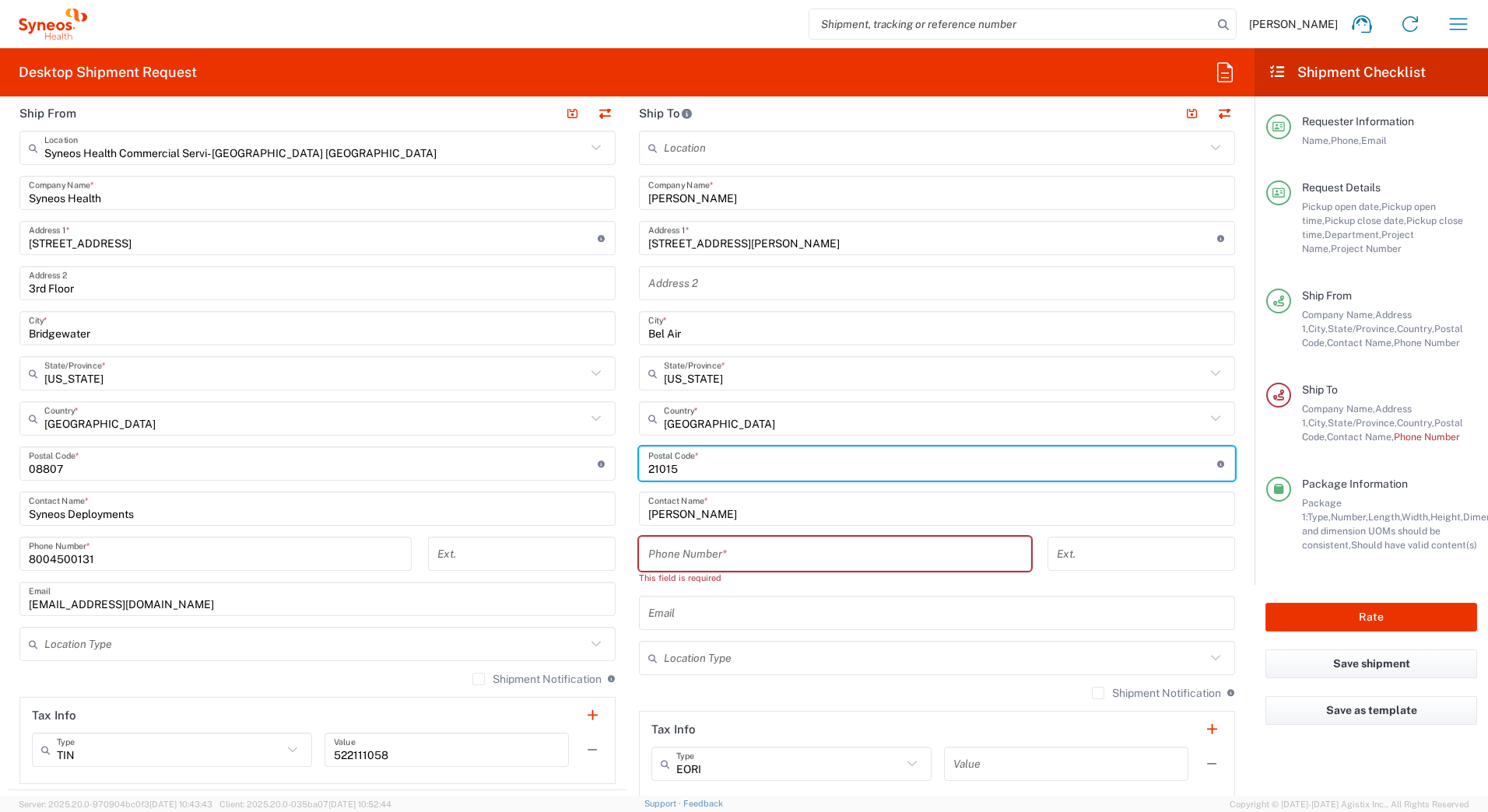
type input "21015"
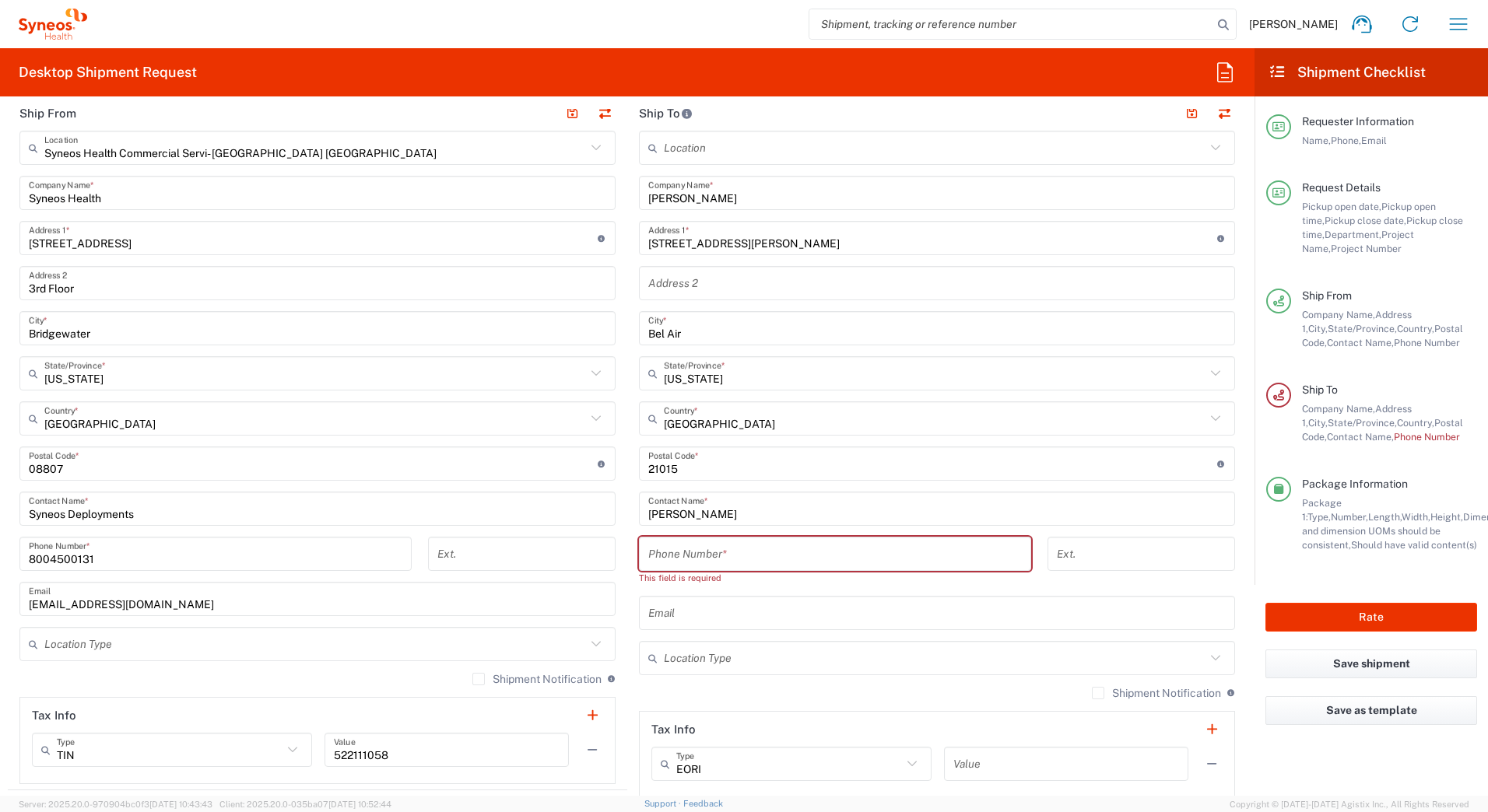
click at [690, 559] on input "tel" at bounding box center [835, 555] width 374 height 27
paste input "21015"
type input "21015"
click at [728, 556] on input "tel" at bounding box center [835, 555] width 374 height 27
paste input "4435641070"
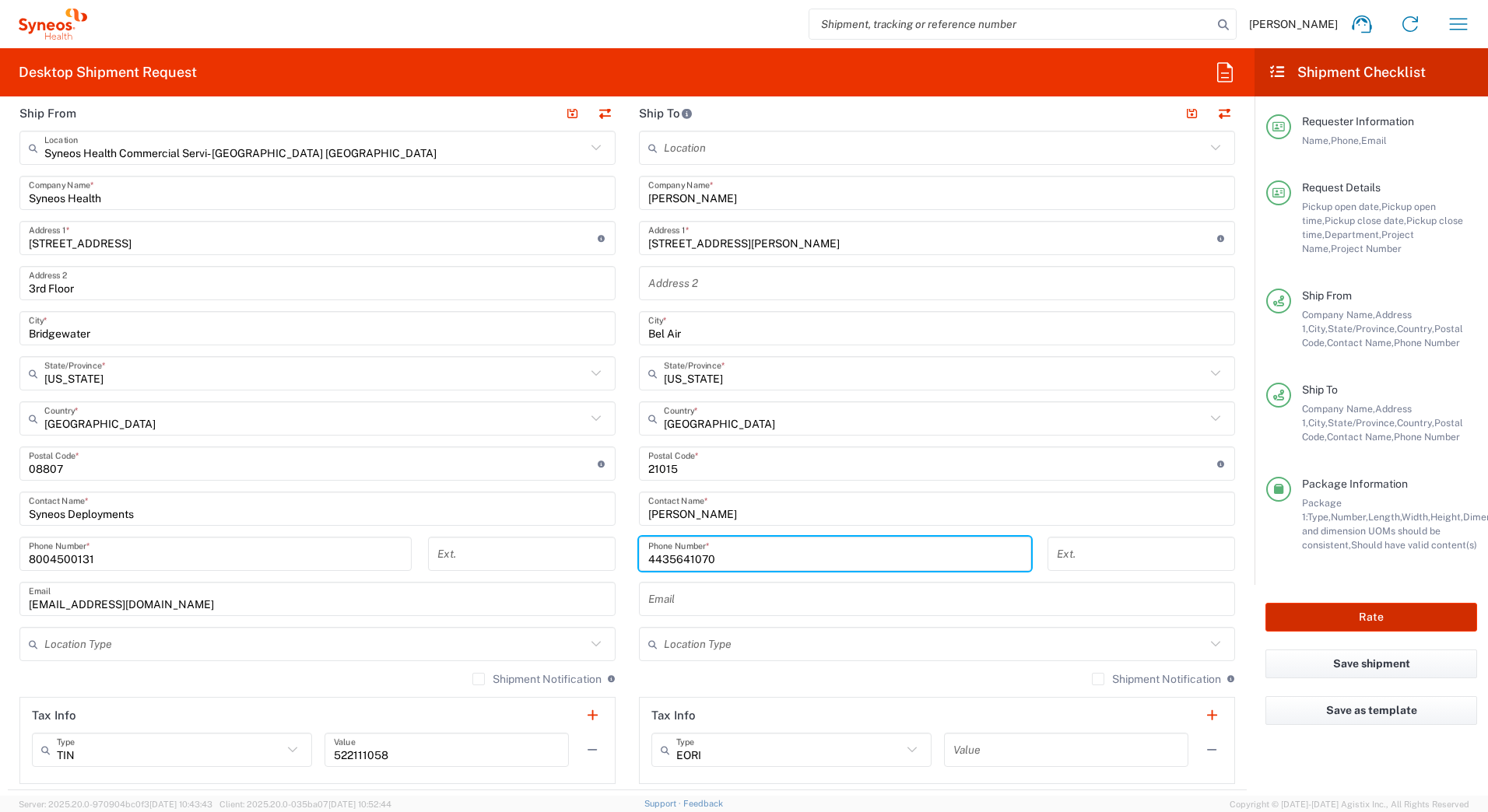
type input "4435641070"
click at [1291, 616] on button "Rate" at bounding box center [1372, 618] width 212 height 29
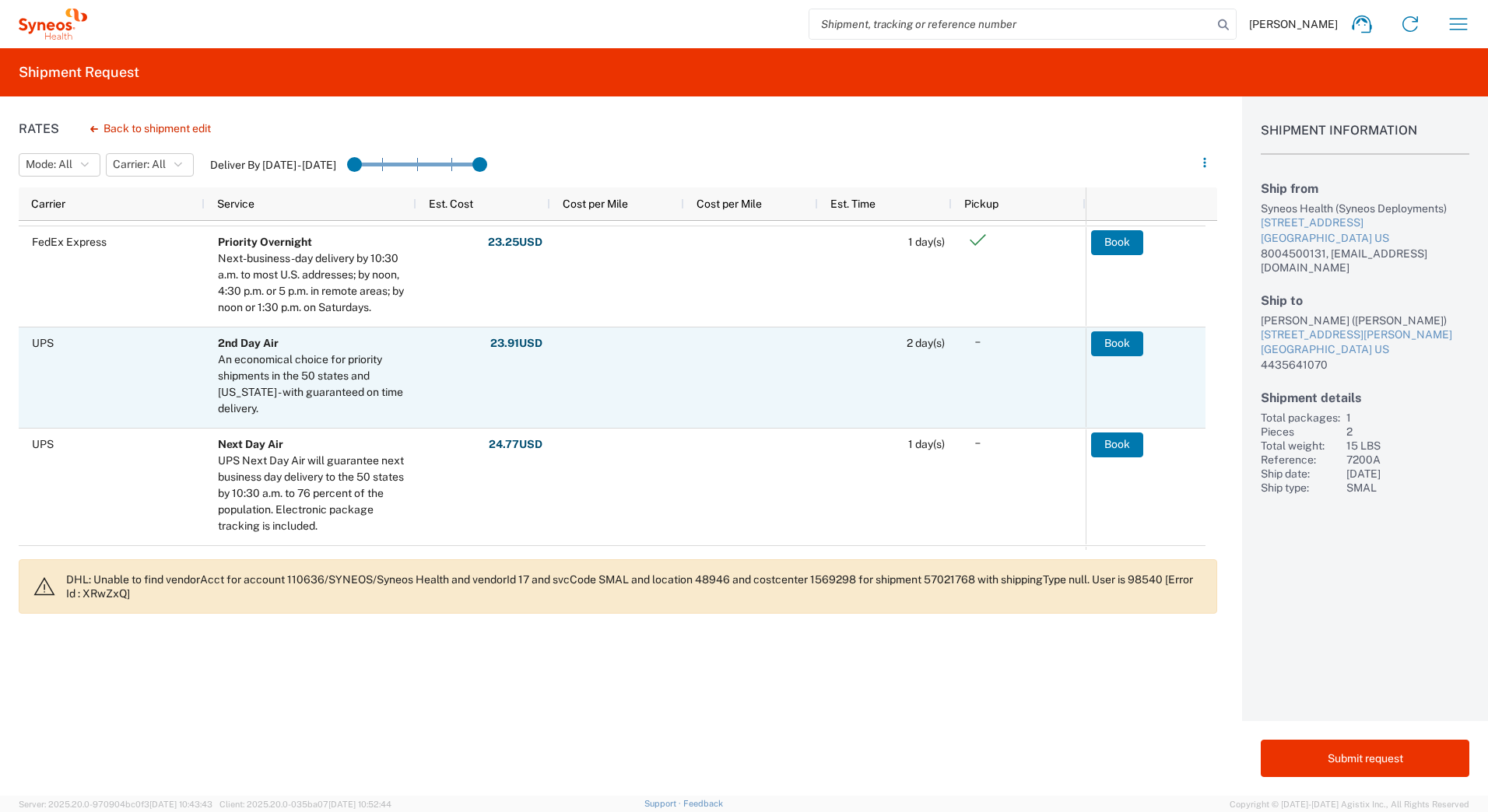
scroll to position [389, 0]
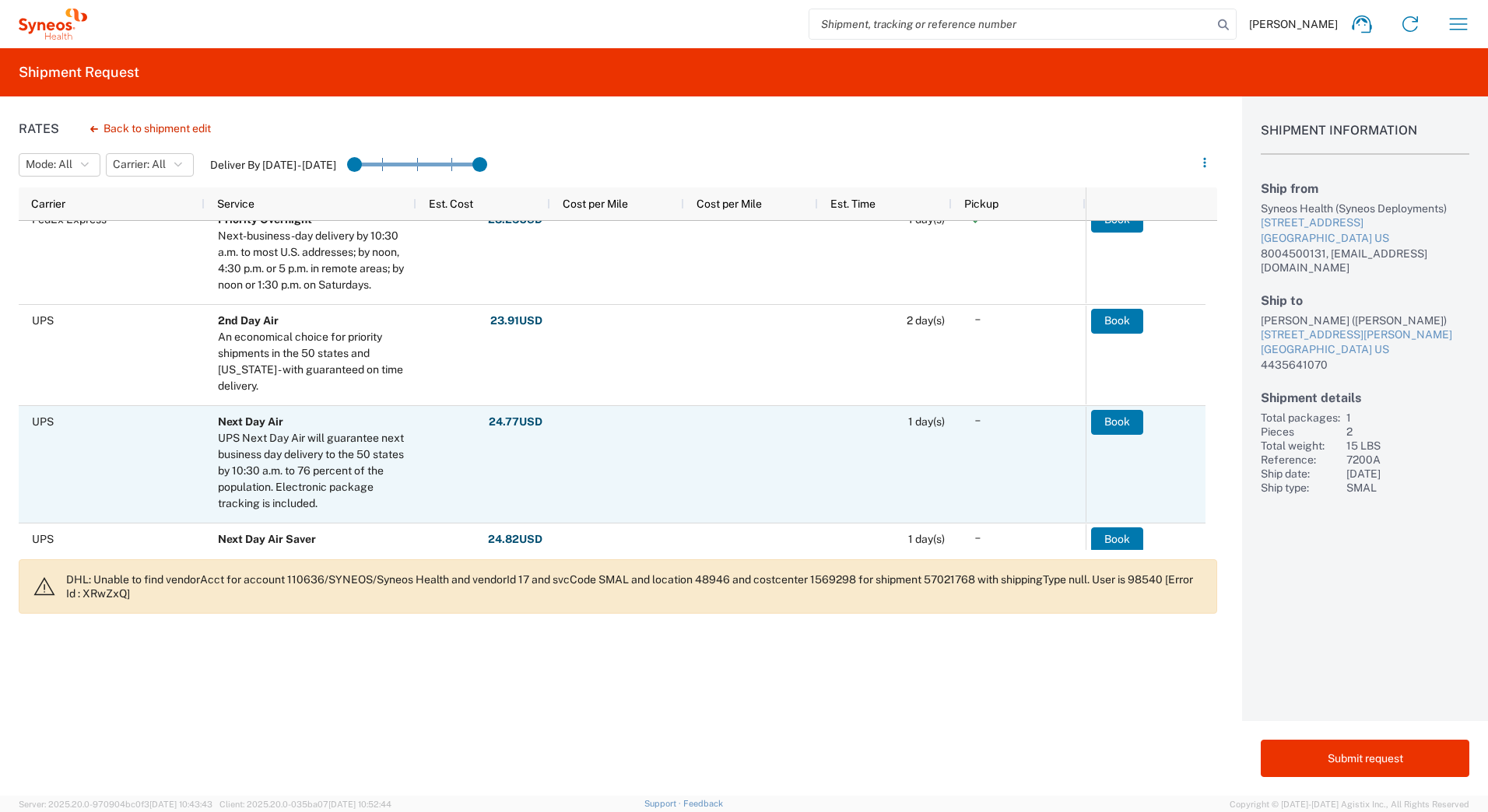
click at [1090, 421] on agx-ag-table-action-cell "Book" at bounding box center [1145, 464] width 119 height 115
click at [1111, 419] on button "Book" at bounding box center [1118, 422] width 52 height 25
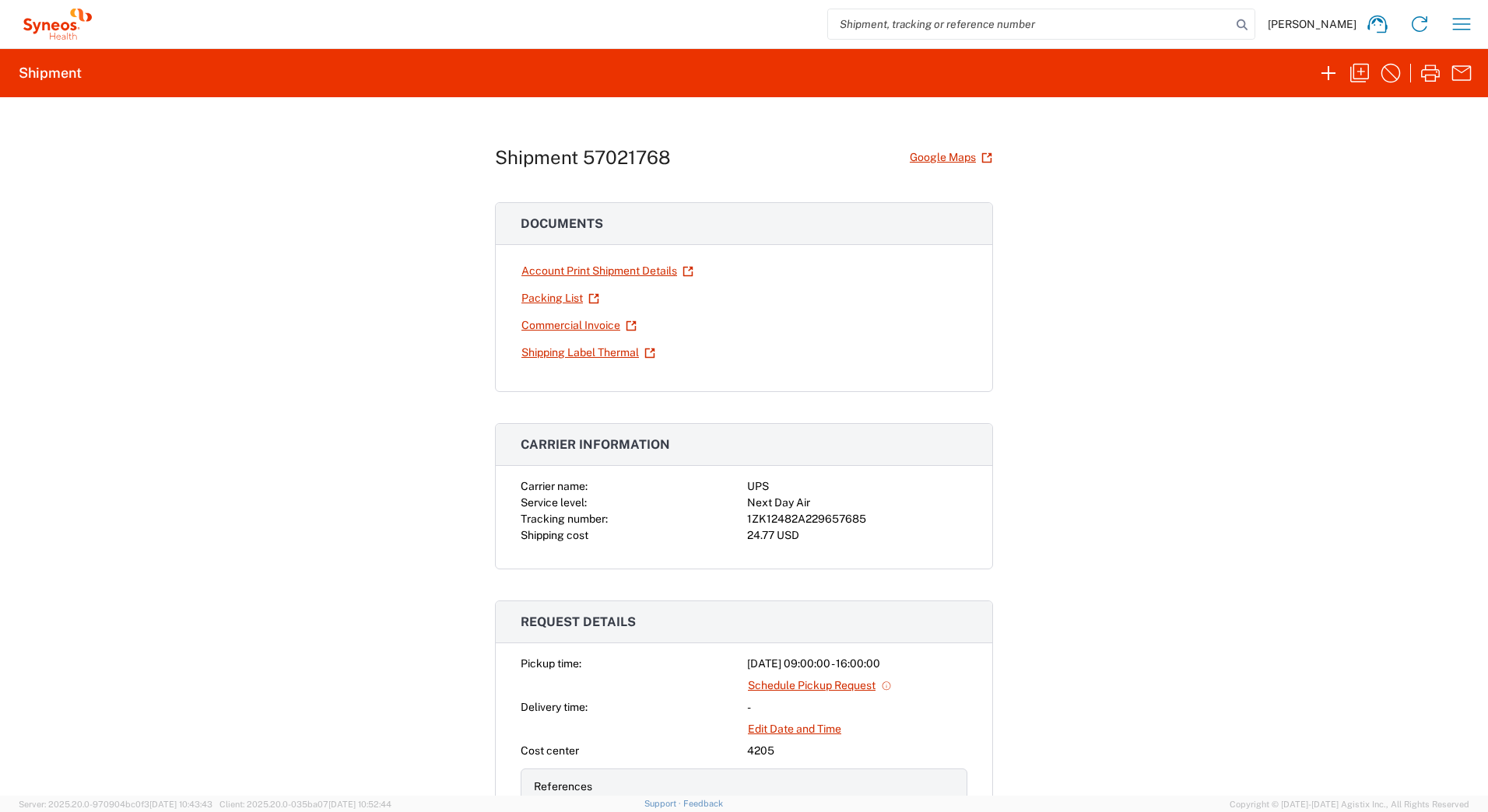
click at [821, 518] on div "1ZK12482A229657685" at bounding box center [858, 519] width 221 height 16
copy div "1ZK12482A229657685"
click at [1428, 78] on icon "button" at bounding box center [1431, 73] width 25 height 25
click at [1358, 72] on icon "button" at bounding box center [1360, 73] width 19 height 19
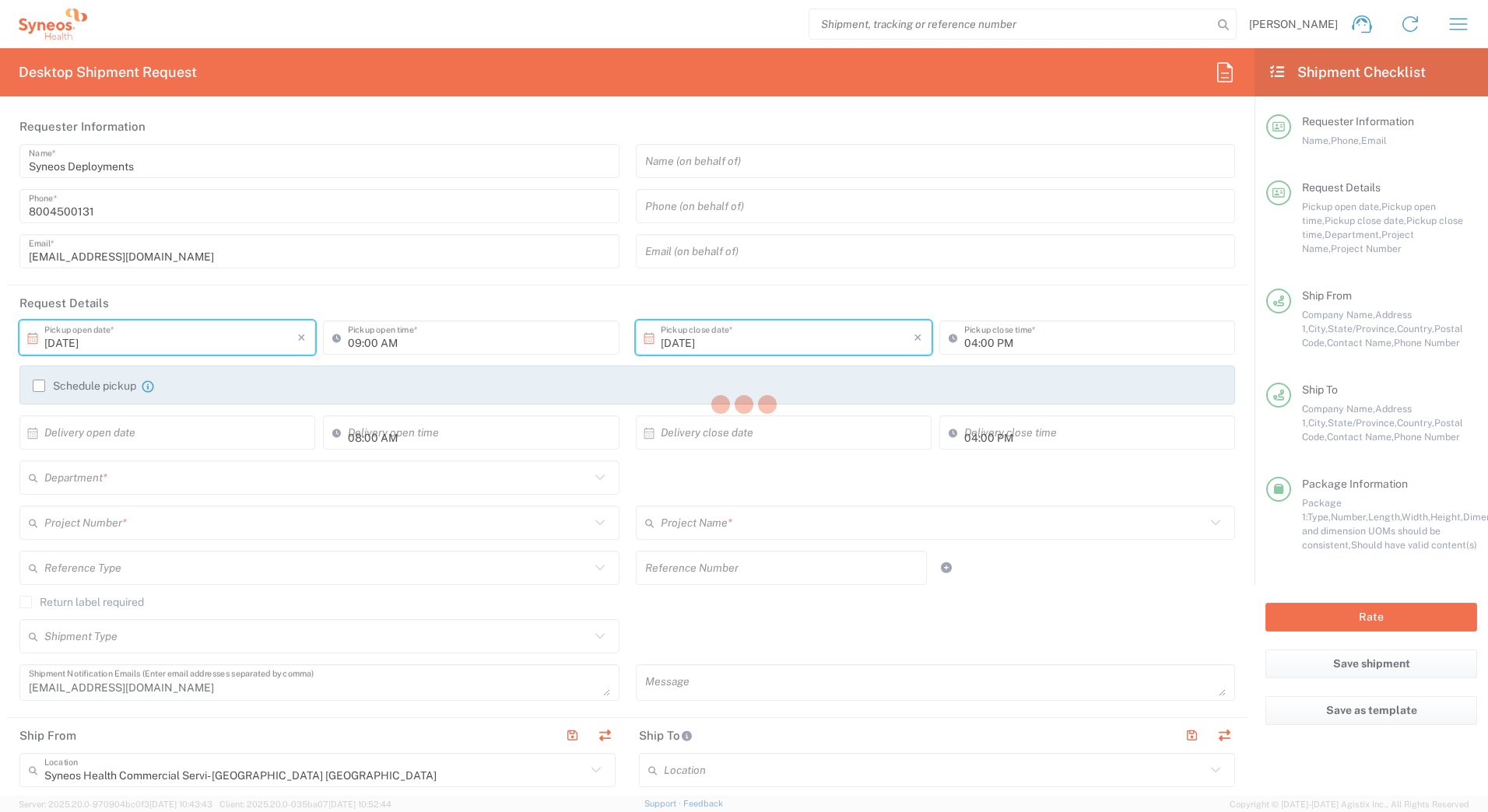
type input "[US_STATE]"
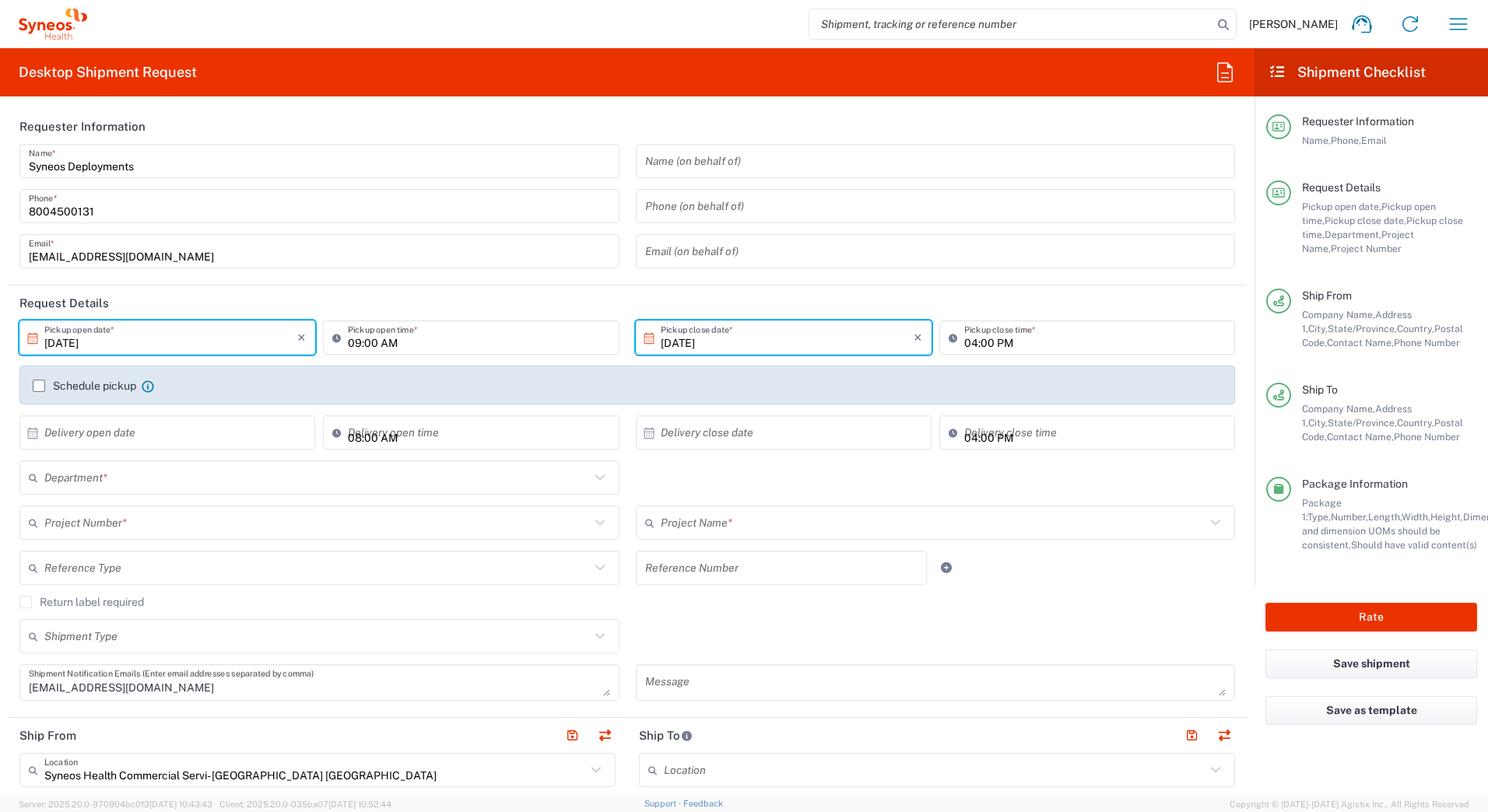
type input "Your Packaging"
type input "ST-US_GSK_Dovato_SalesA"
type input "4205"
type input "7200A"
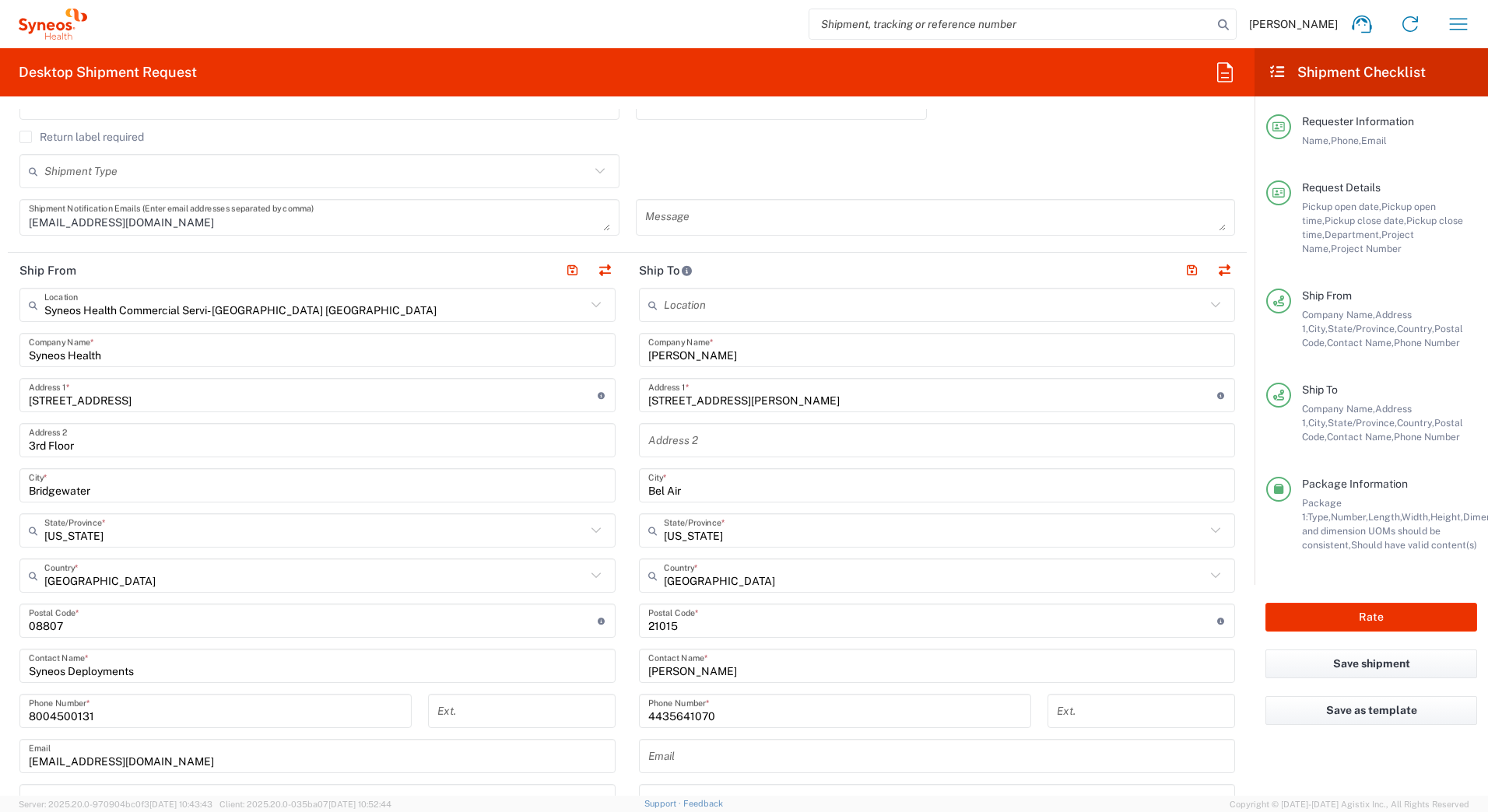
scroll to position [467, 0]
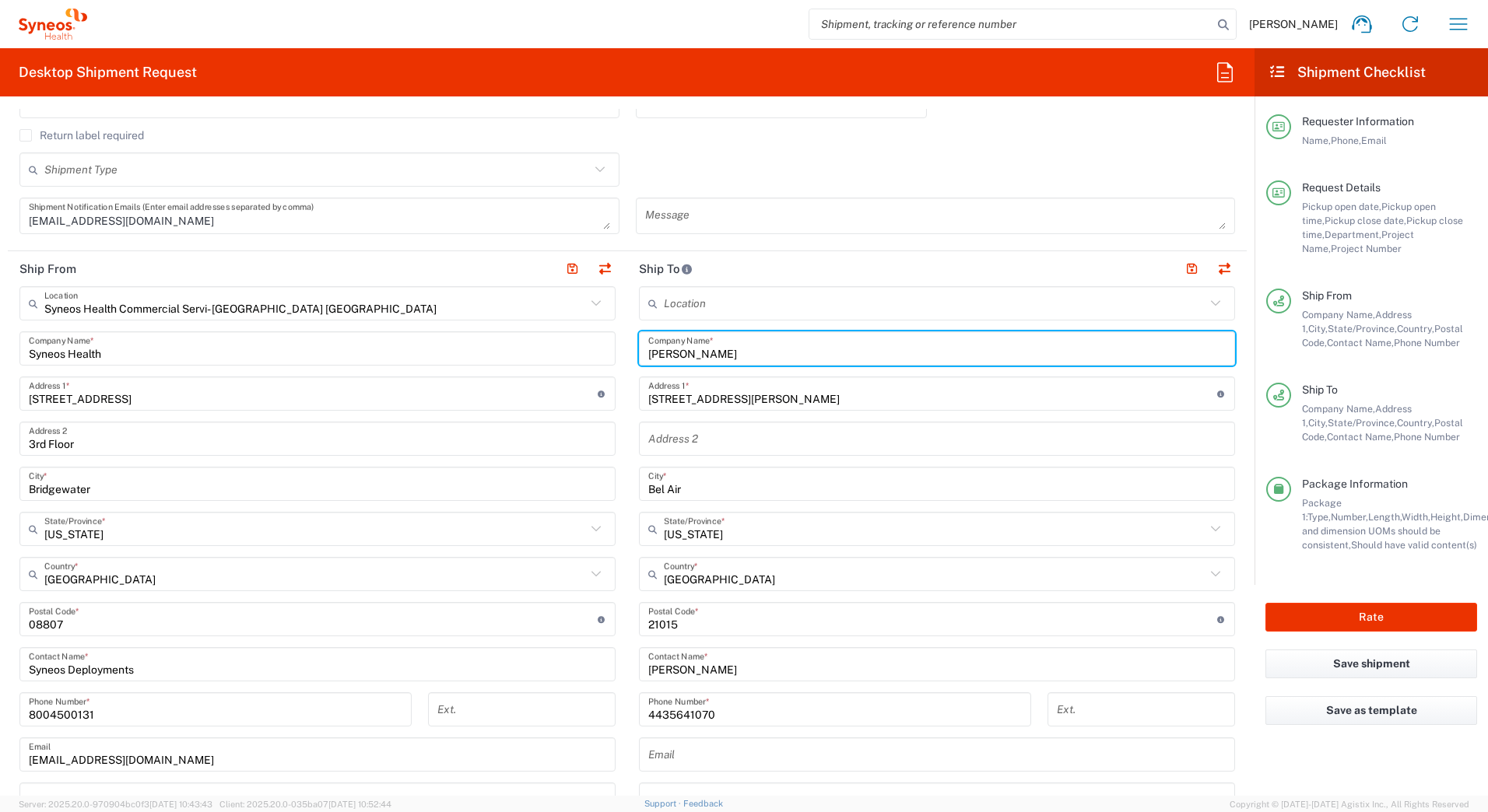
drag, startPoint x: 747, startPoint y: 352, endPoint x: 593, endPoint y: 343, distance: 154.3
click at [593, 347] on div "Ship From Syneos Health Commercial Servi- NJ US Location Syneos Health Commerci…" at bounding box center [627, 599] width 1239 height 695
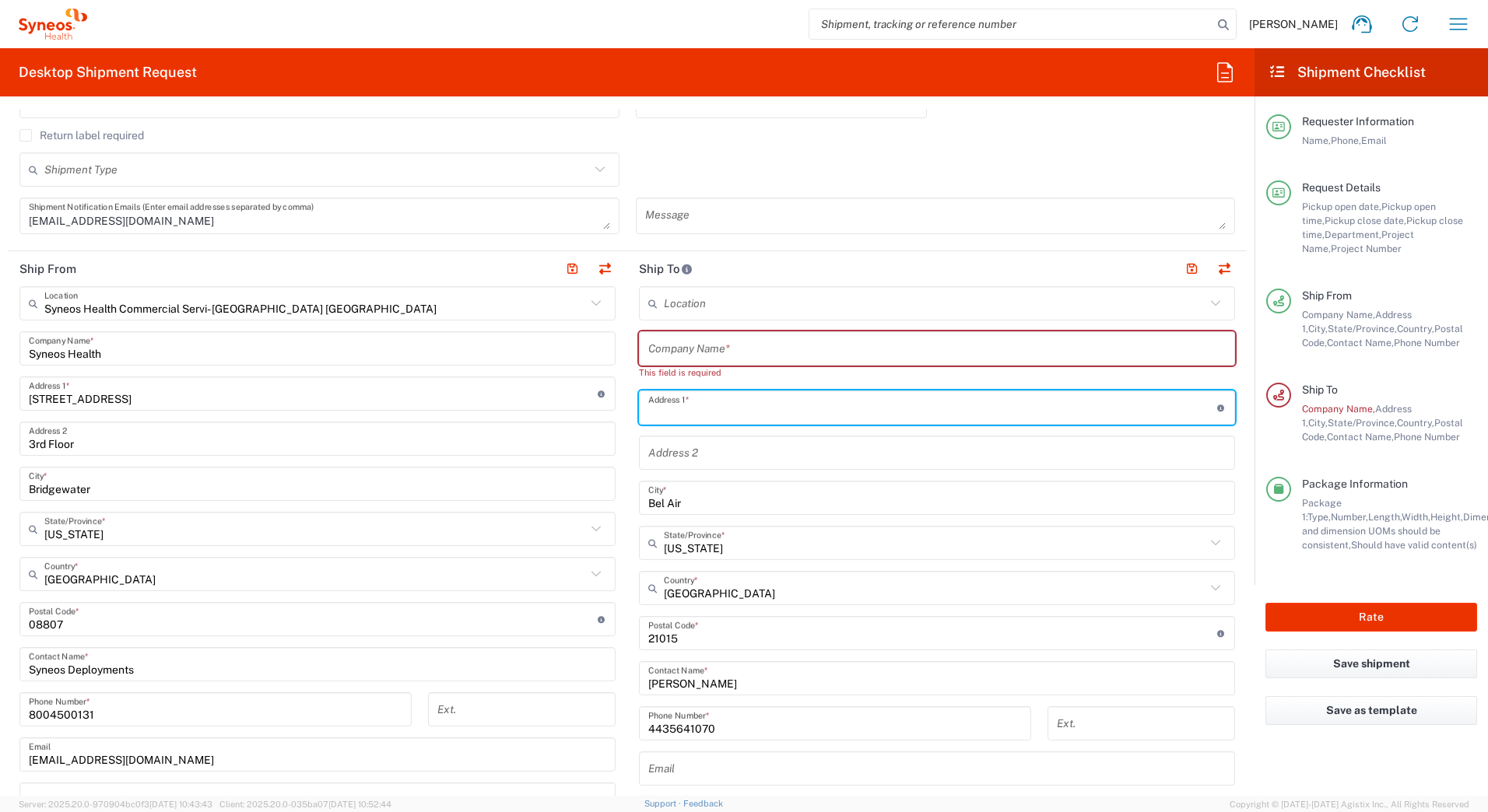
drag, startPoint x: 718, startPoint y: 401, endPoint x: 604, endPoint y: 412, distance: 114.5
click at [605, 402] on div "Ship From Syneos Health Commercial Servi- NJ US Location Syneos Health Commerci…" at bounding box center [627, 606] width 1239 height 709
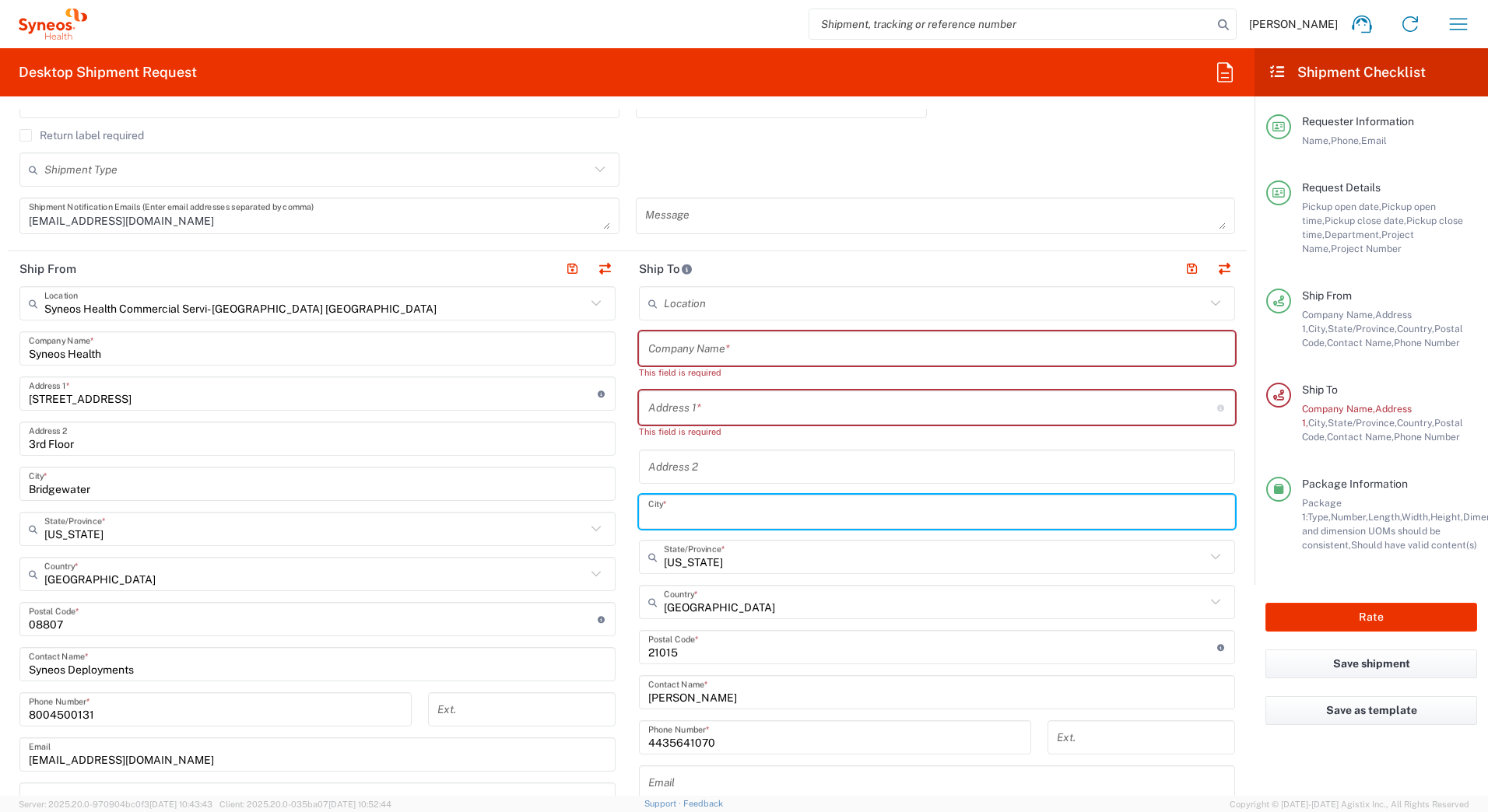
drag, startPoint x: 678, startPoint y: 502, endPoint x: 561, endPoint y: 491, distance: 117.5
click at [561, 491] on div "Ship From Syneos Health Commercial Servi- NJ US Location Syneos Health Commerci…" at bounding box center [627, 613] width 1239 height 723
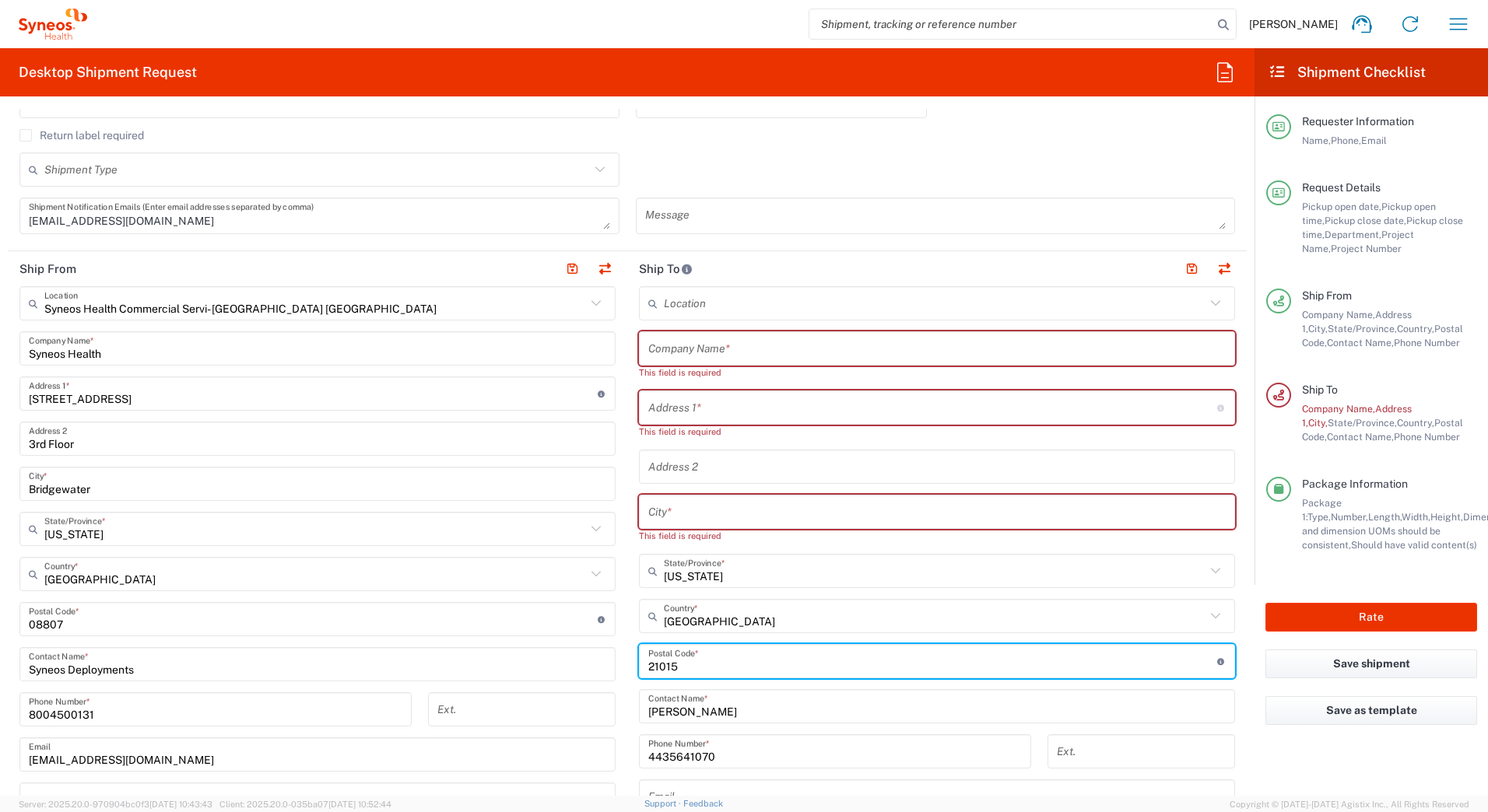
drag, startPoint x: 683, startPoint y: 652, endPoint x: 528, endPoint y: 662, distance: 155.3
click at [528, 662] on div "Ship From Syneos Health Commercial Servi- NJ US Location Syneos Health Commerci…" at bounding box center [627, 620] width 1239 height 737
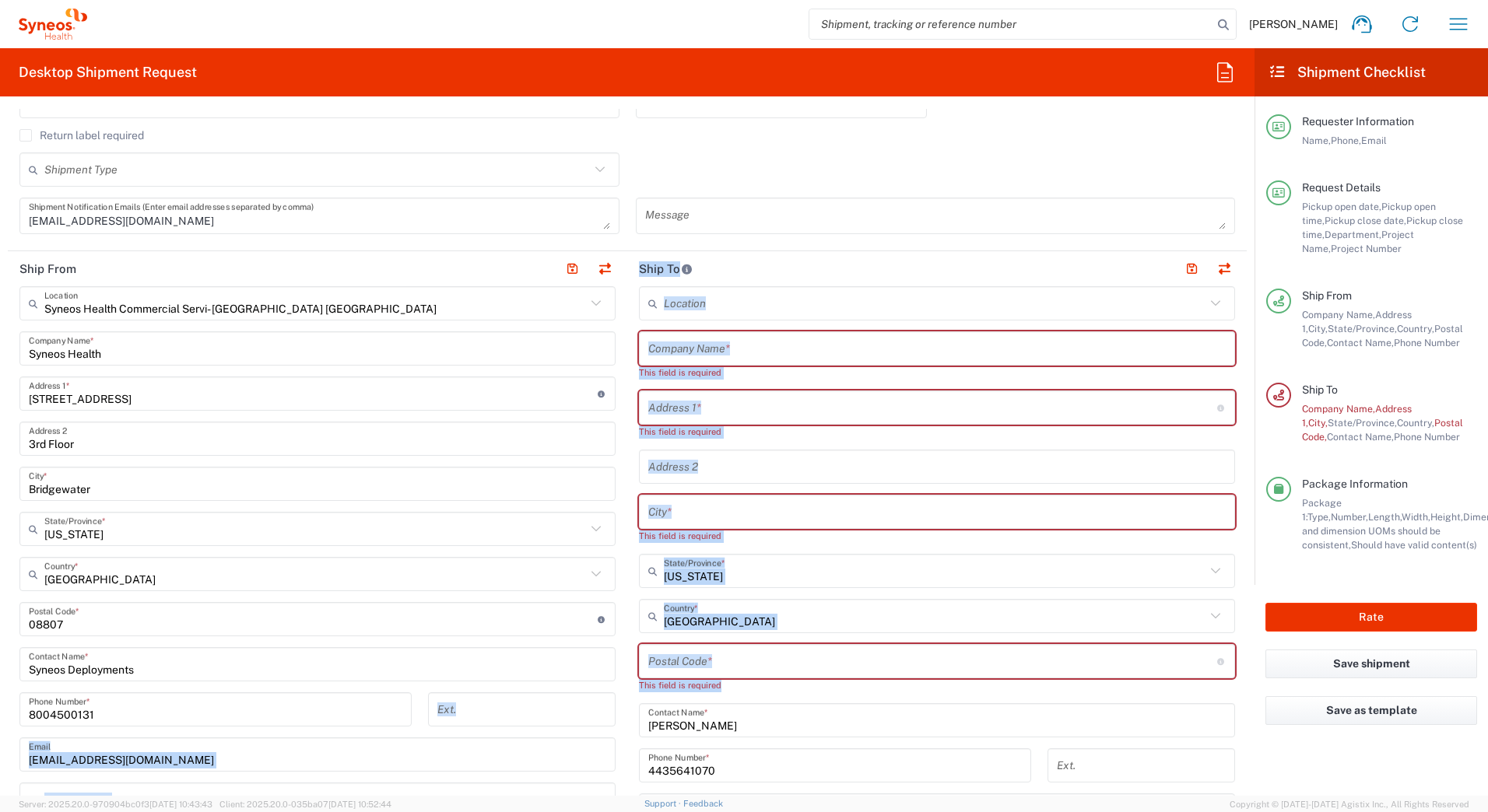
drag, startPoint x: 747, startPoint y: 735, endPoint x: 592, endPoint y: 737, distance: 155.0
click at [593, 737] on div "Ship From Syneos Health Commercial Servi- NJ US Location Syneos Health Commerci…" at bounding box center [627, 627] width 1239 height 751
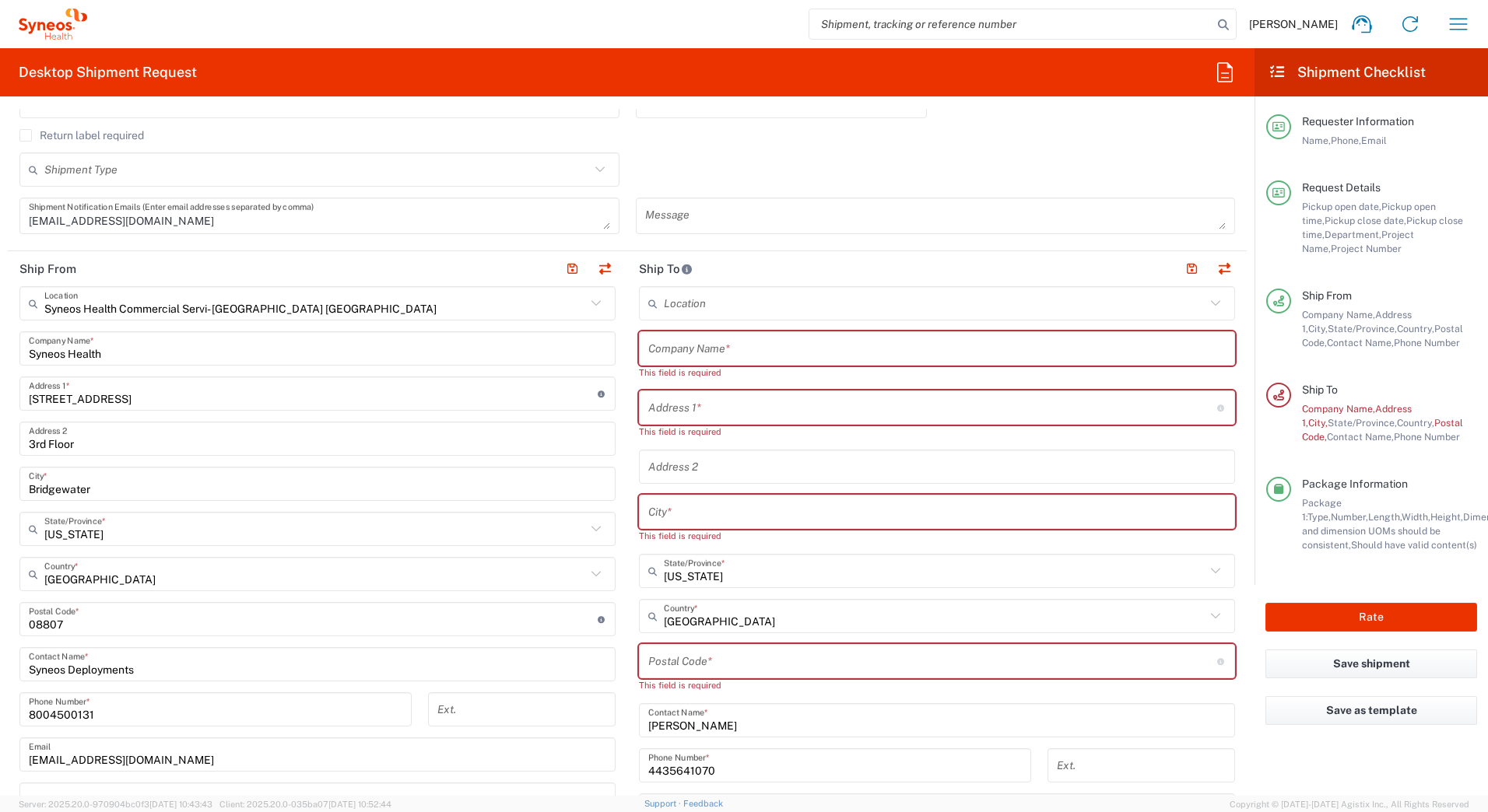
drag, startPoint x: 592, startPoint y: 737, endPoint x: 736, endPoint y: 732, distance: 144.1
click at [736, 732] on input "Christopher Bays" at bounding box center [937, 721] width 577 height 27
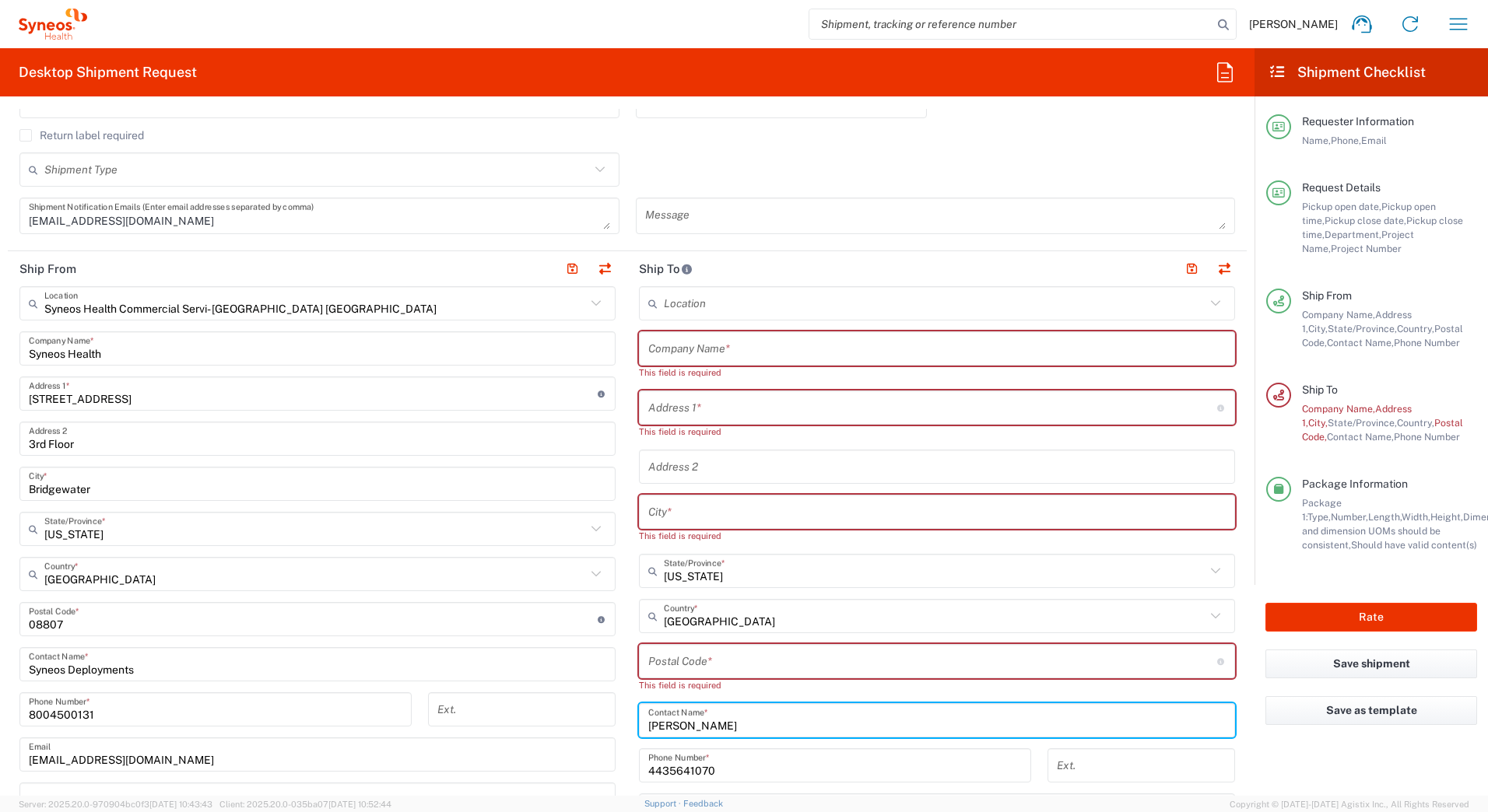
drag, startPoint x: 713, startPoint y: 725, endPoint x: 592, endPoint y: 731, distance: 121.1
click at [594, 730] on div "Ship From Syneos Health Commercial Servi- NJ US Location Syneos Health Commerci…" at bounding box center [627, 627] width 1239 height 751
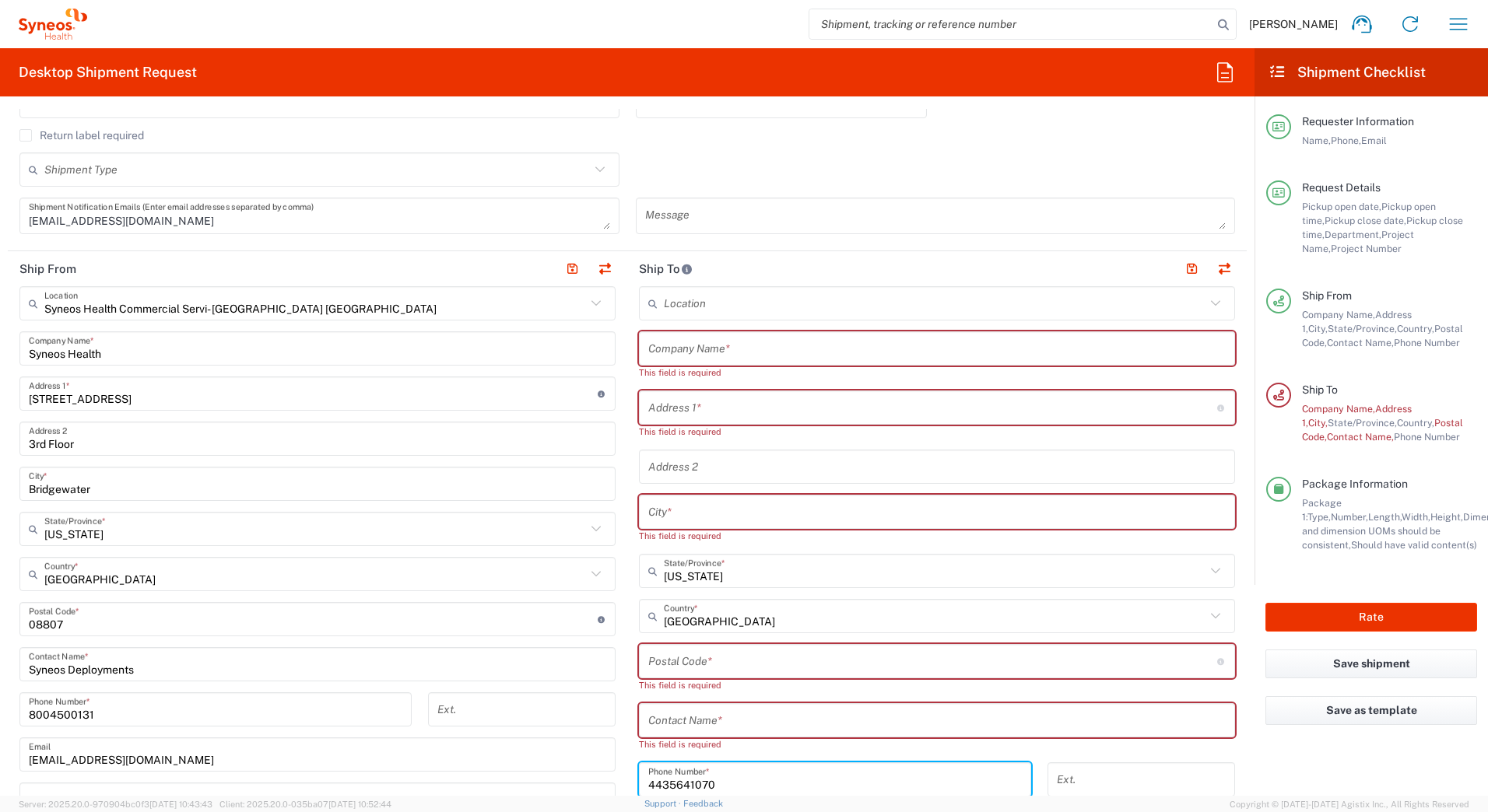
drag, startPoint x: 716, startPoint y: 771, endPoint x: 608, endPoint y: 772, distance: 108.0
click at [609, 772] on div "Ship From Syneos Health Commercial Servi- NJ US Location Syneos Health Commerci…" at bounding box center [627, 634] width 1239 height 765
click at [730, 342] on input "text" at bounding box center [937, 349] width 577 height 27
paste input "Stephen Koenig"
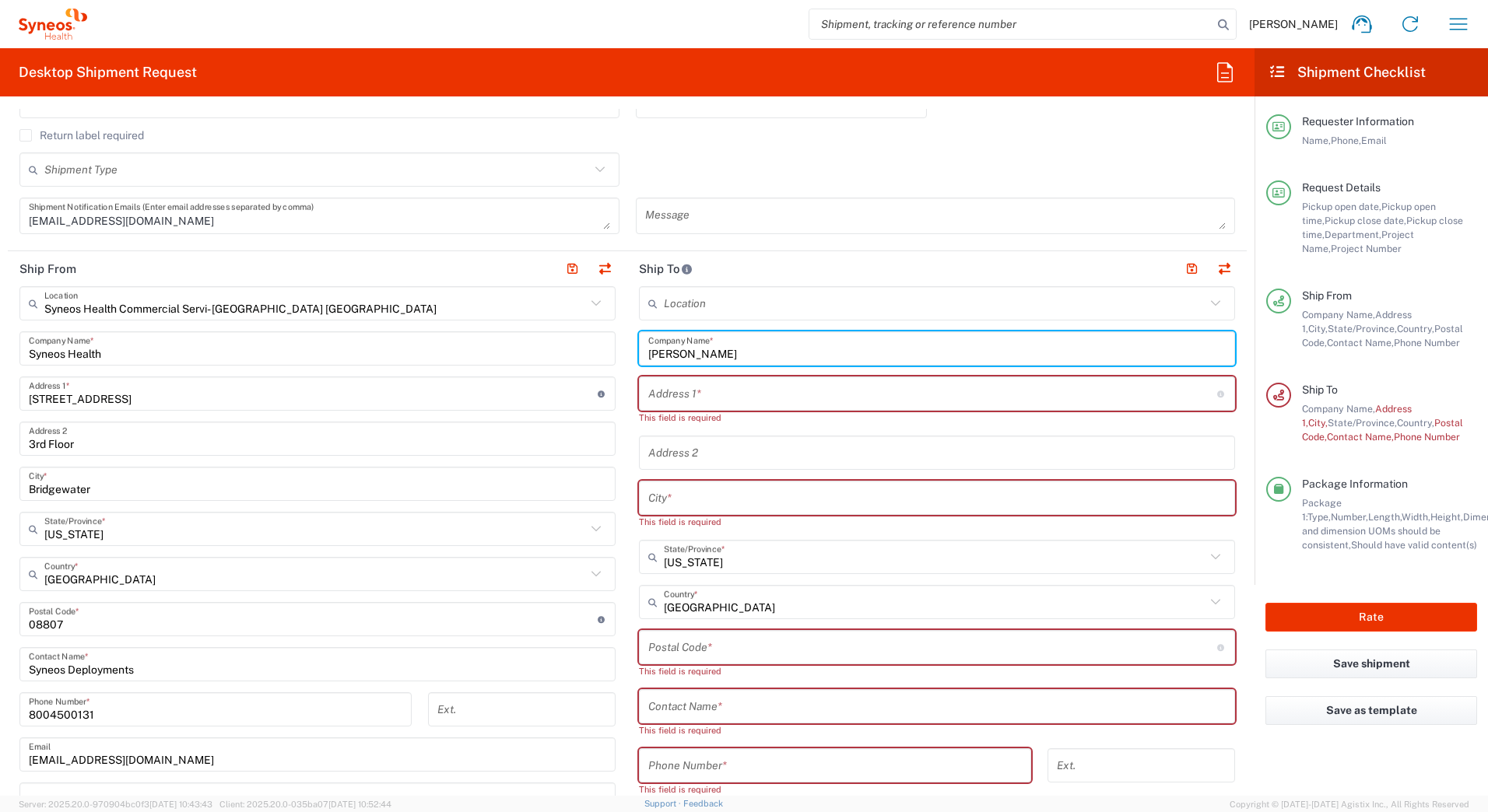
type input "Stephen Koenig"
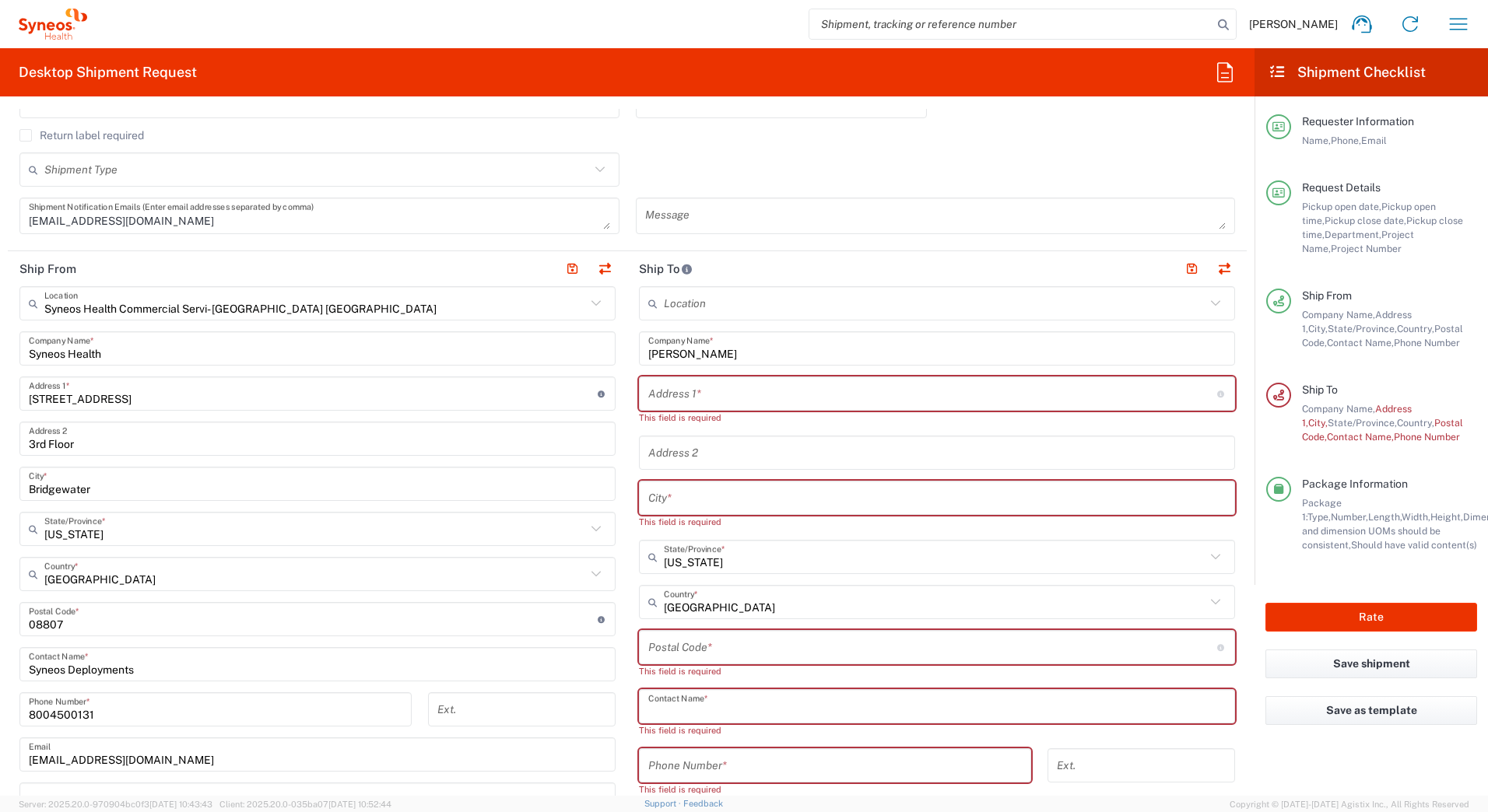
click at [704, 710] on input "text" at bounding box center [937, 707] width 577 height 27
paste input "Stephen Koenig"
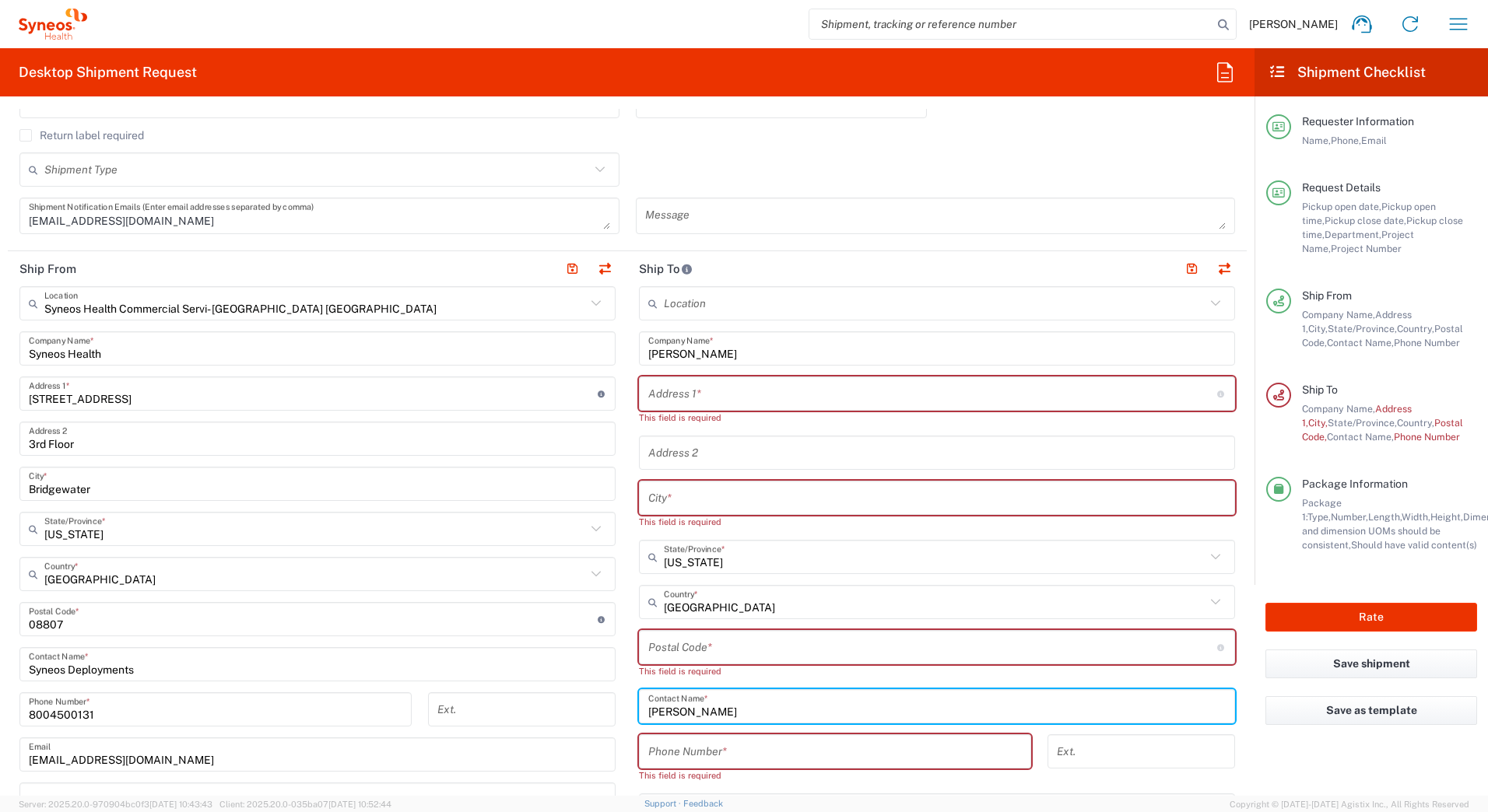
type input "Stephen Koenig"
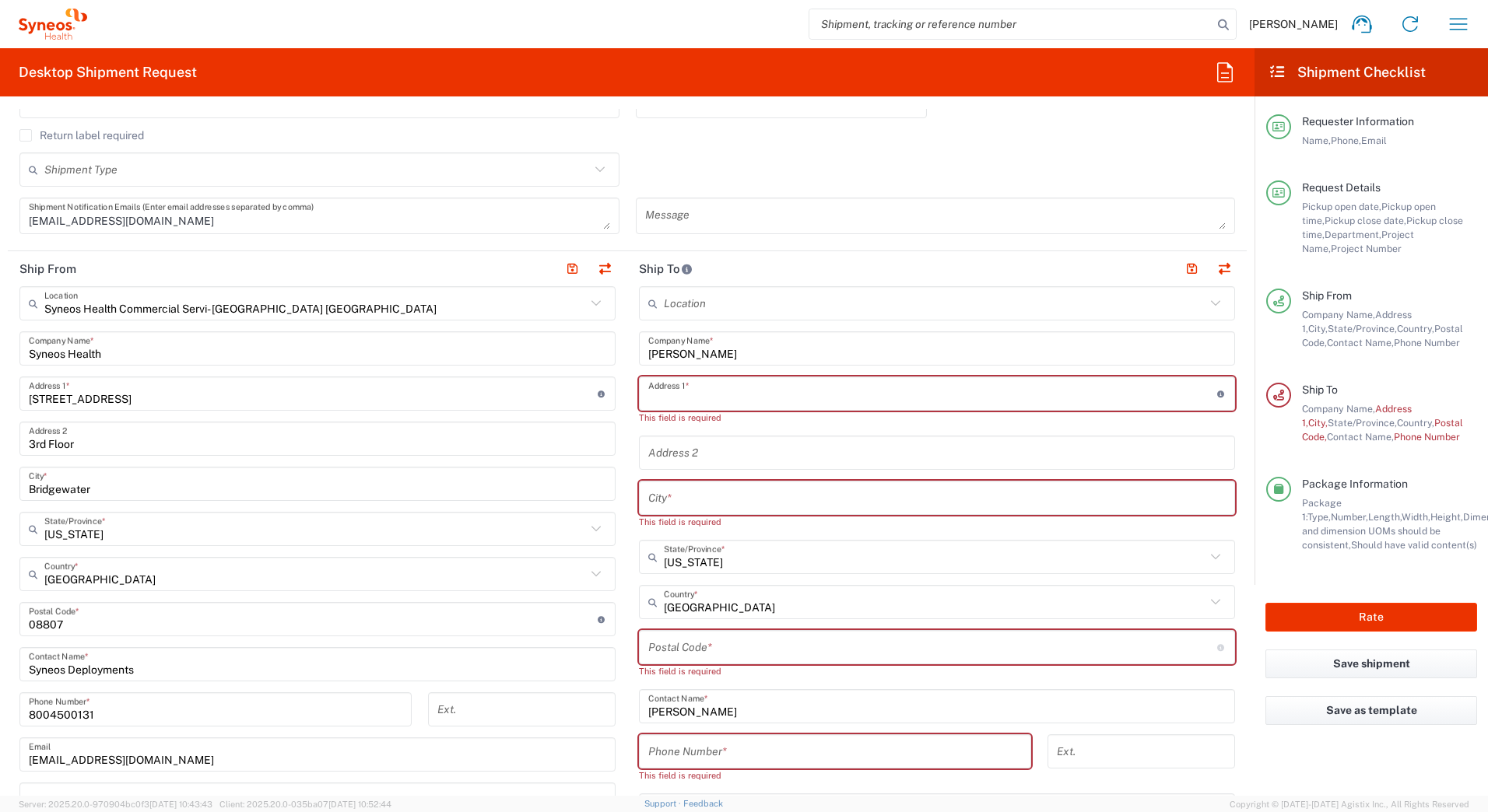
click at [805, 390] on input "text" at bounding box center [933, 394] width 569 height 27
paste input "20921 Riverforest Dr"
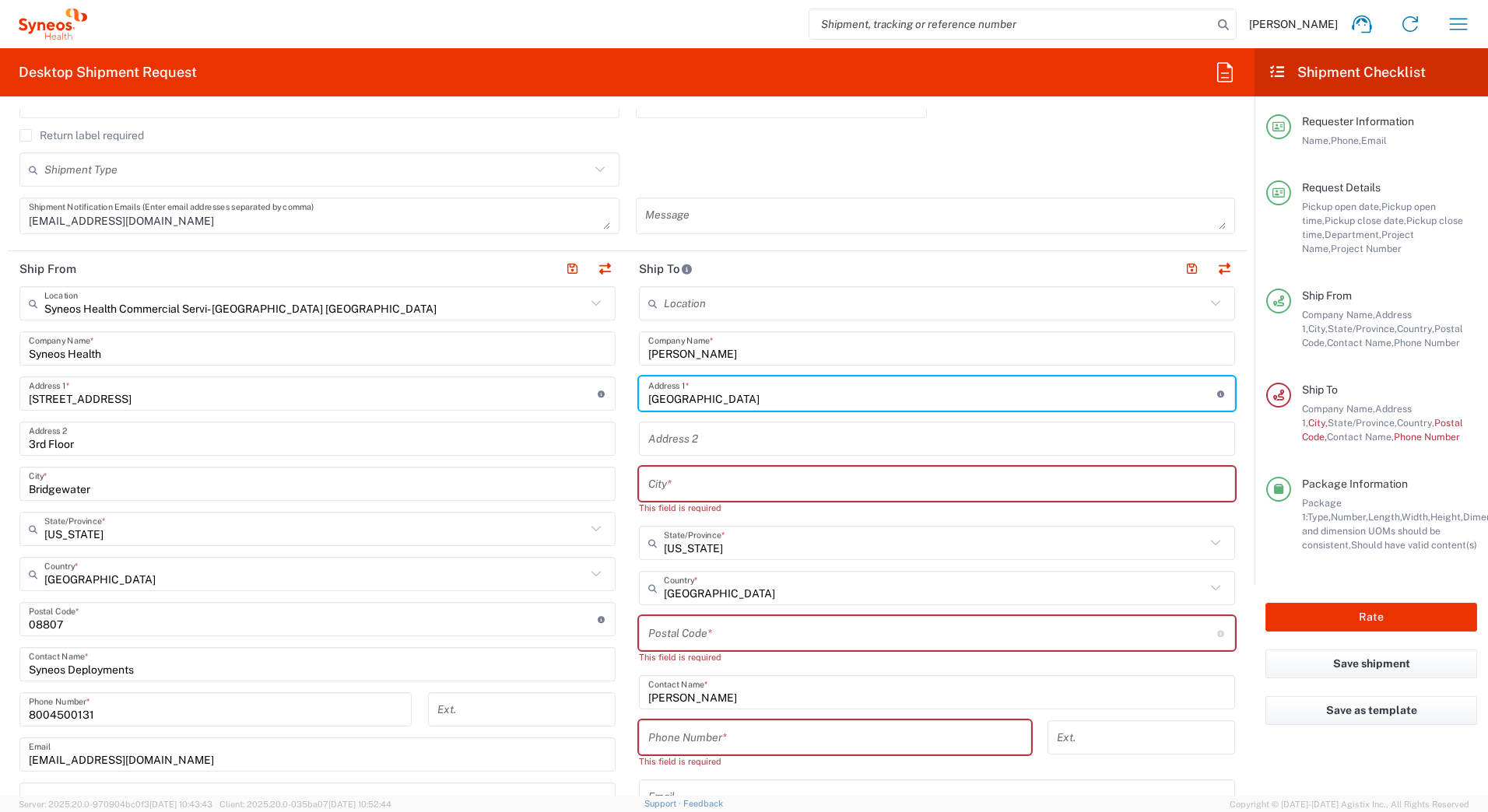
type input "20921 Riverforest Dr"
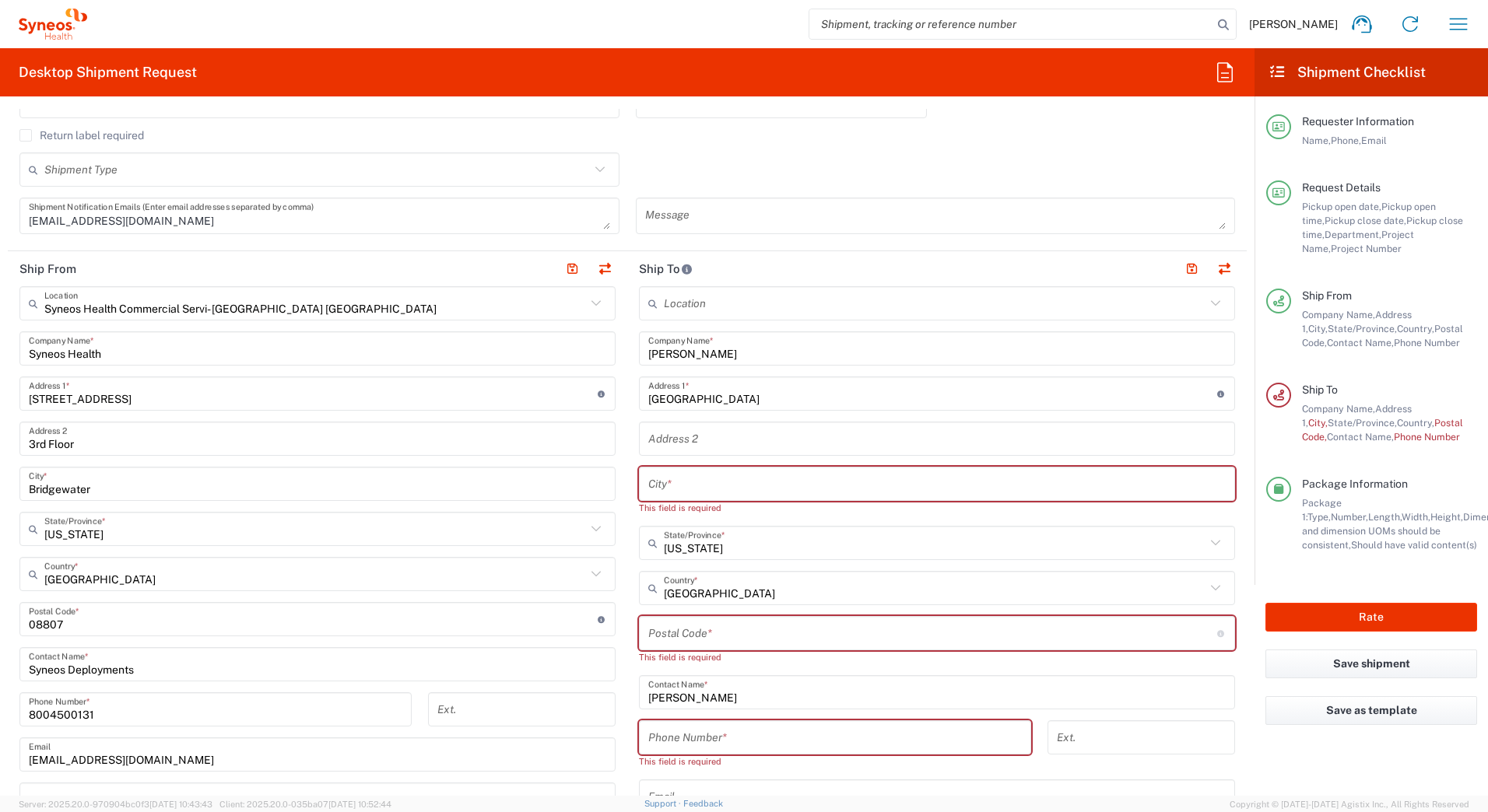
click at [660, 480] on input "text" at bounding box center [937, 485] width 577 height 27
paste input "Land O Lakes"
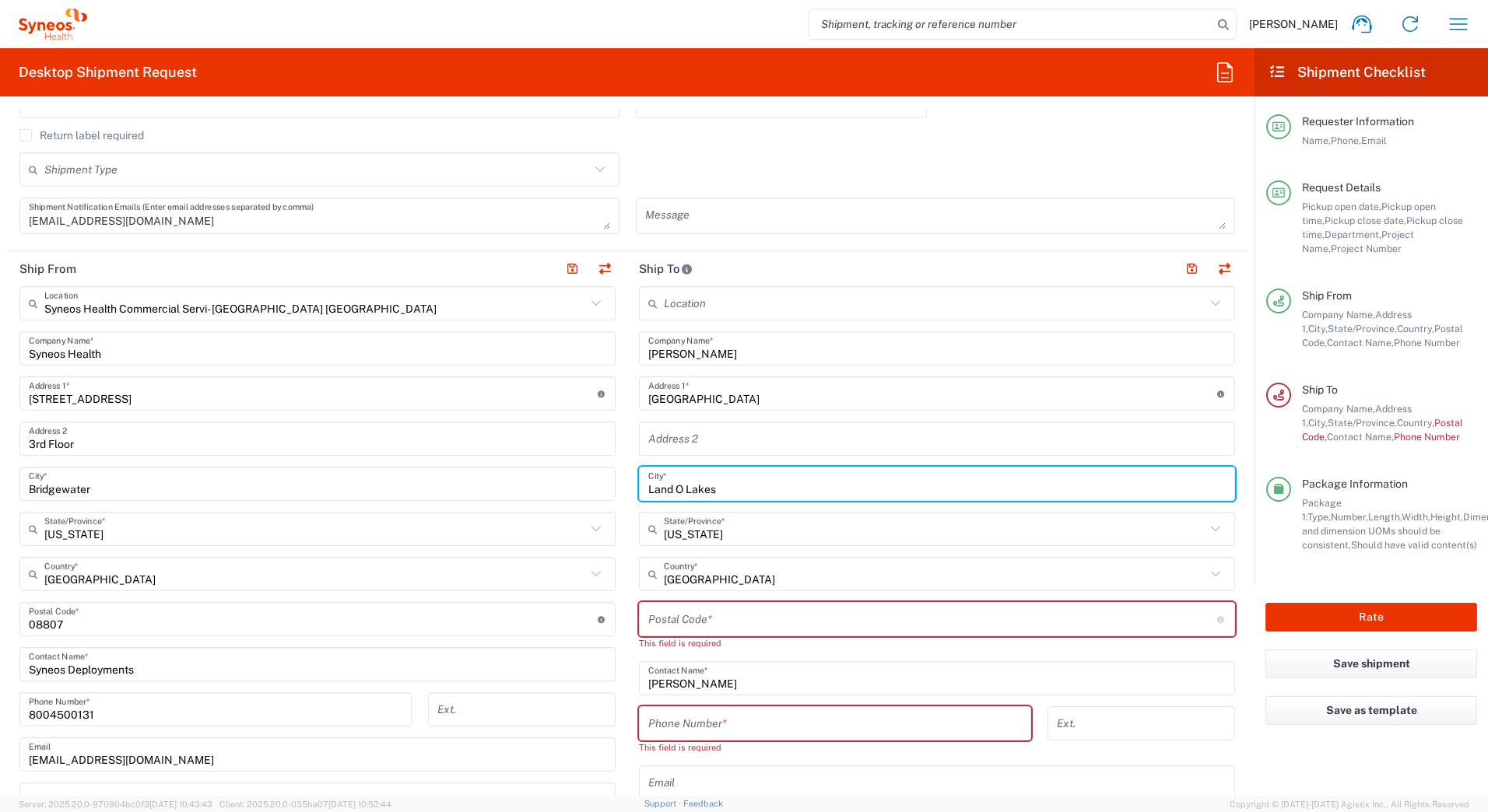
type input "Land O Lakes"
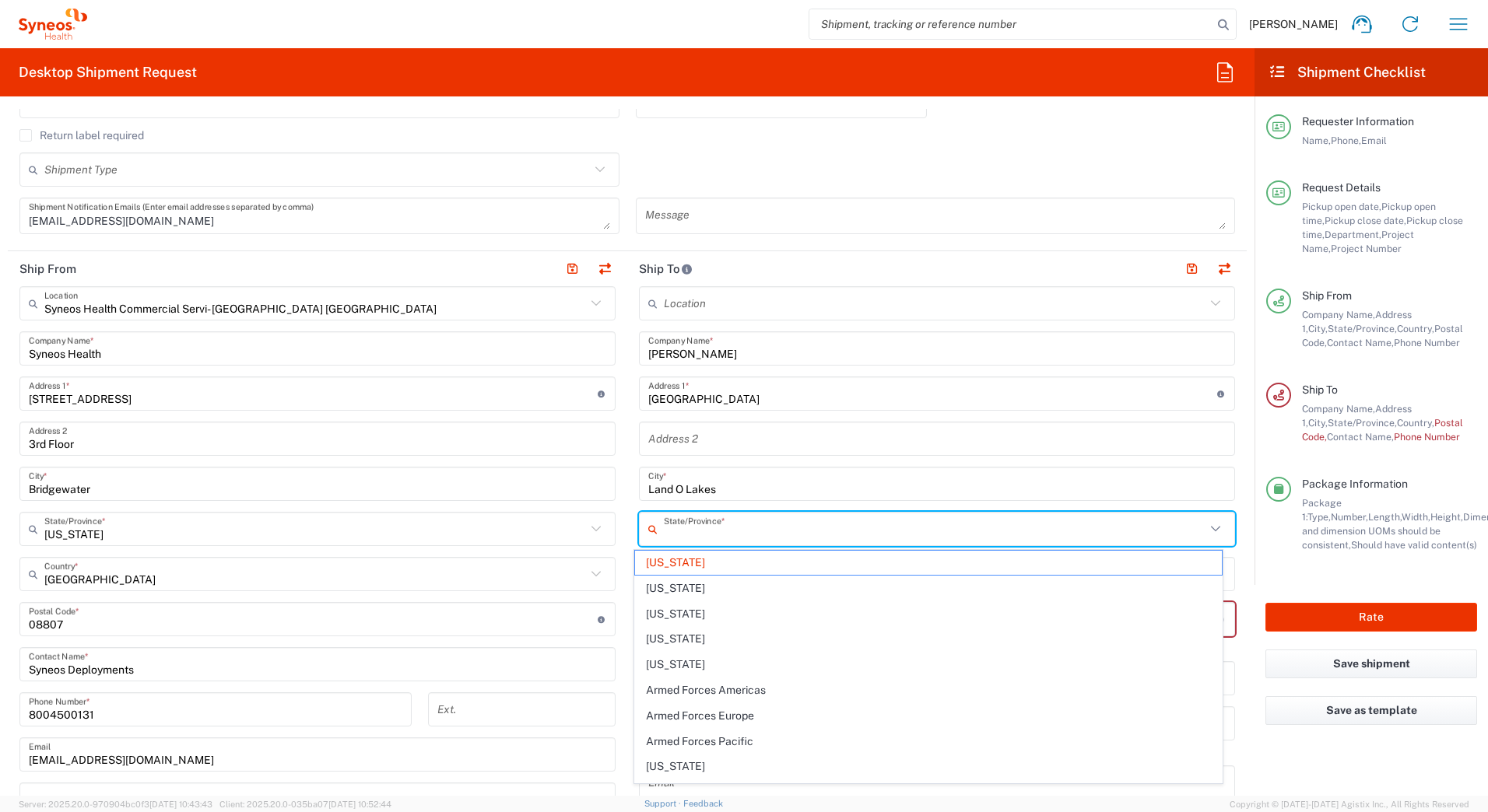
click at [717, 533] on input "text" at bounding box center [935, 529] width 542 height 27
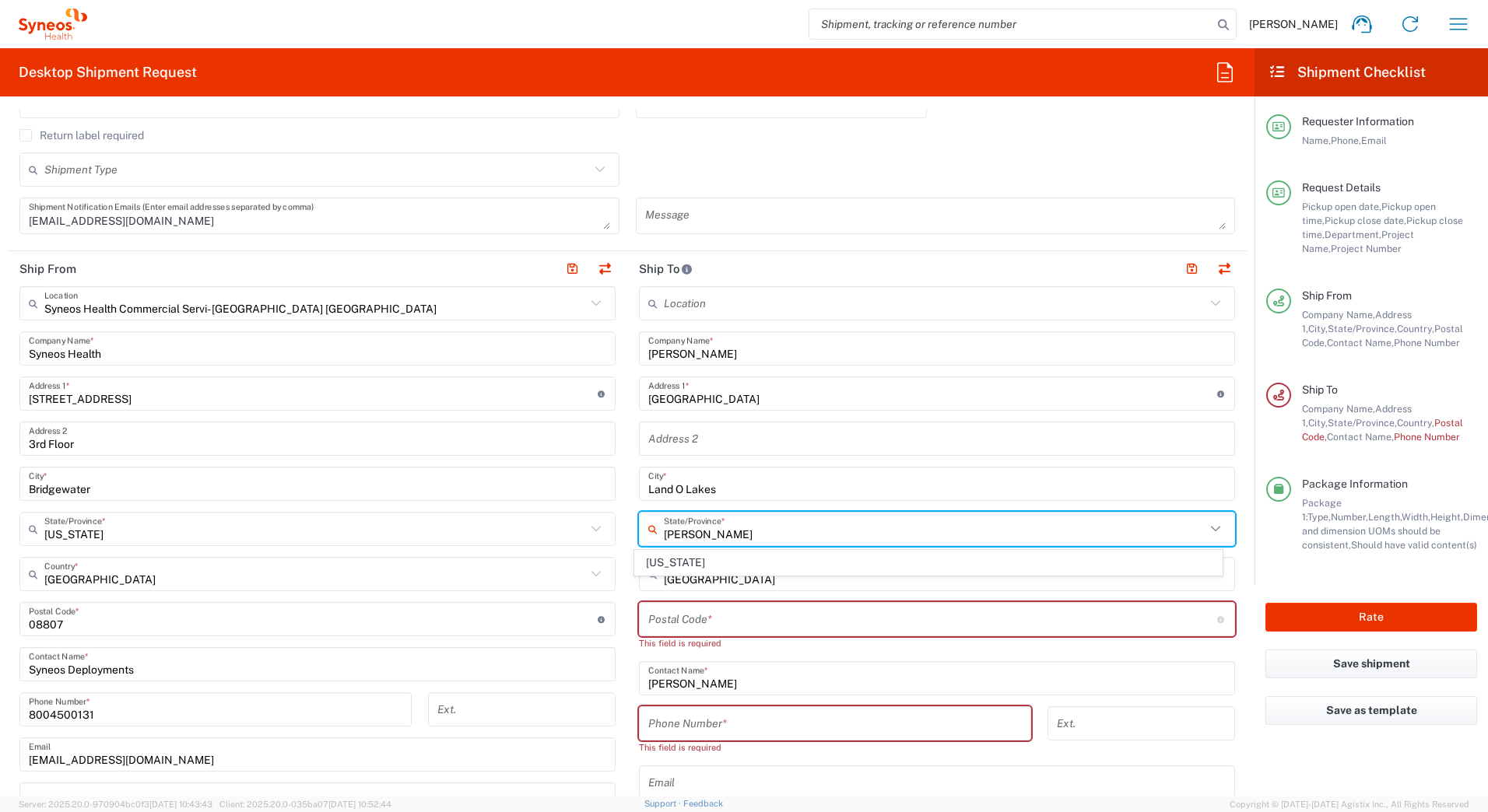
click at [665, 562] on span "[US_STATE]" at bounding box center [929, 563] width 587 height 24
type input "[US_STATE]"
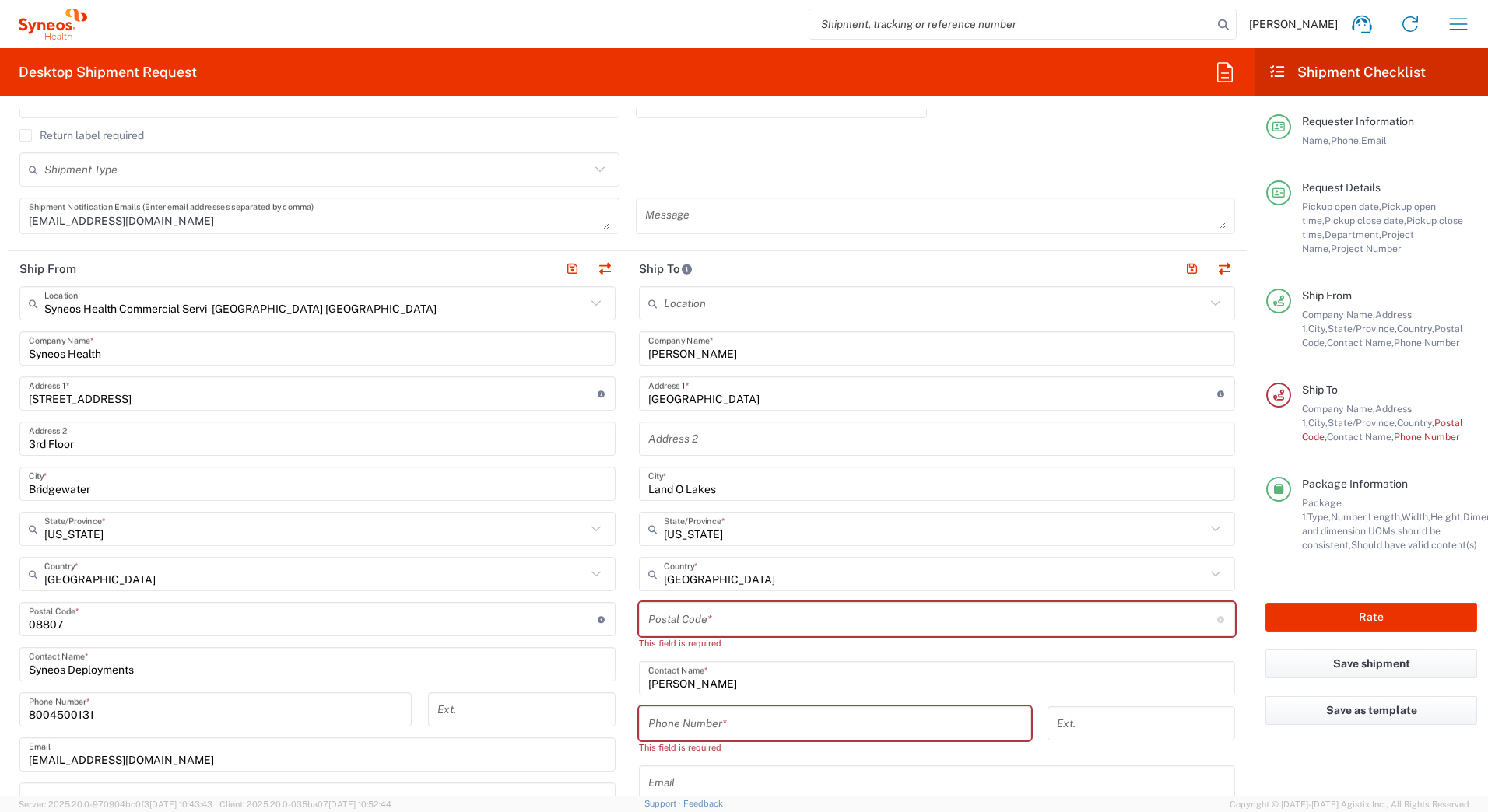
click at [779, 616] on input "undefined" at bounding box center [933, 619] width 569 height 27
paste input "34638"
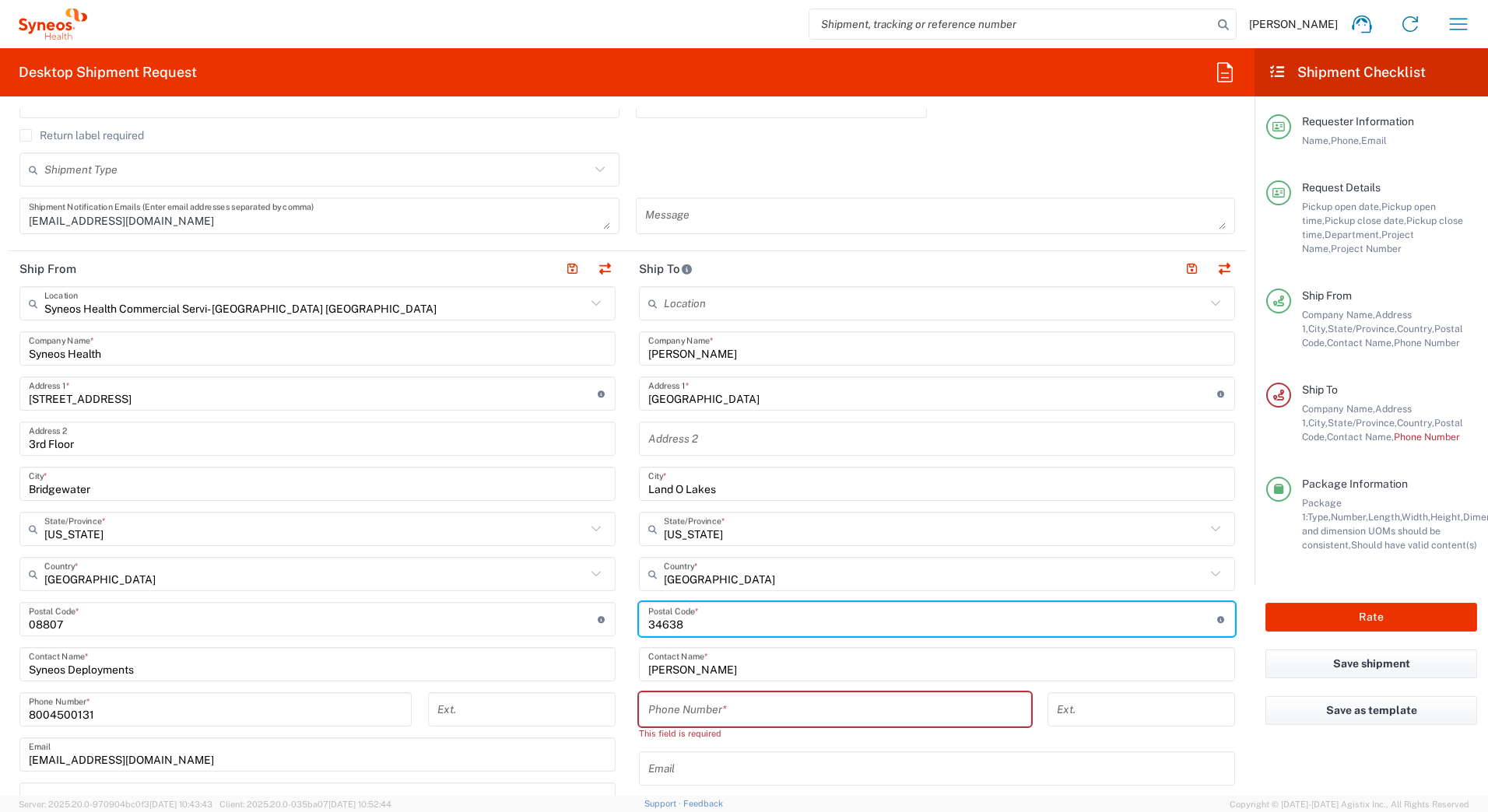
type input "34638"
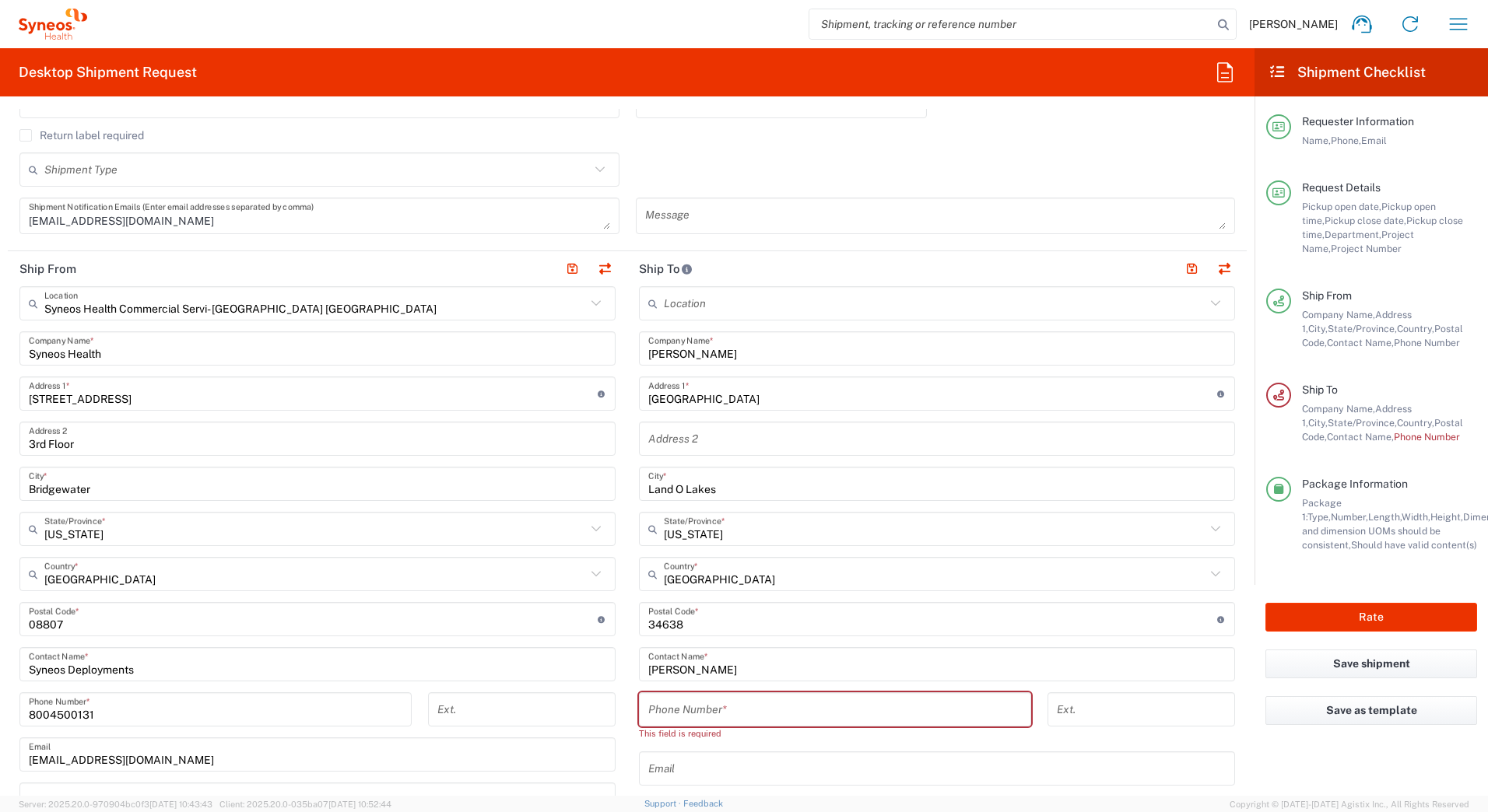
click at [691, 713] on input "tel" at bounding box center [835, 710] width 374 height 27
paste input "8135282380"
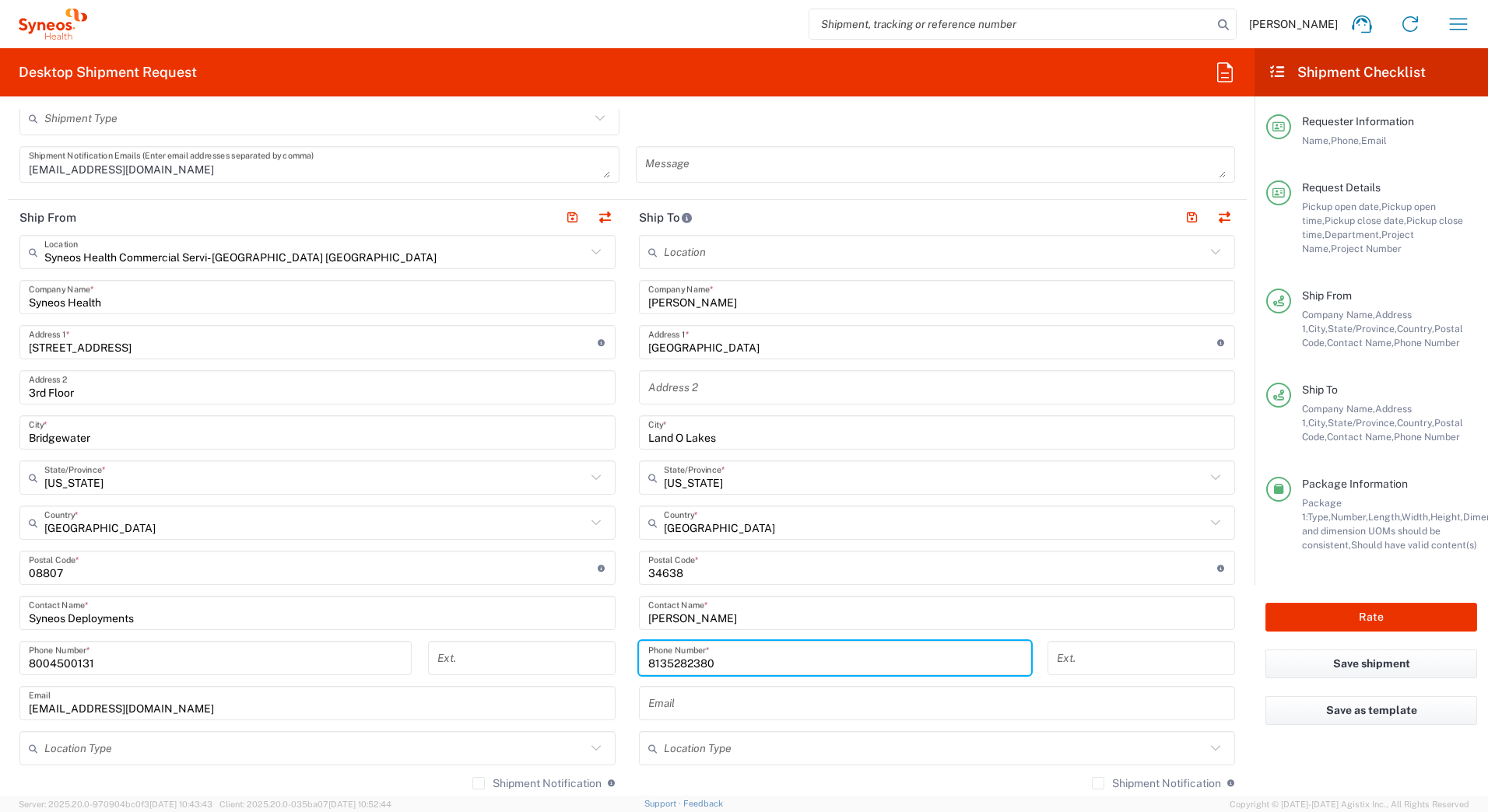
scroll to position [623, 0]
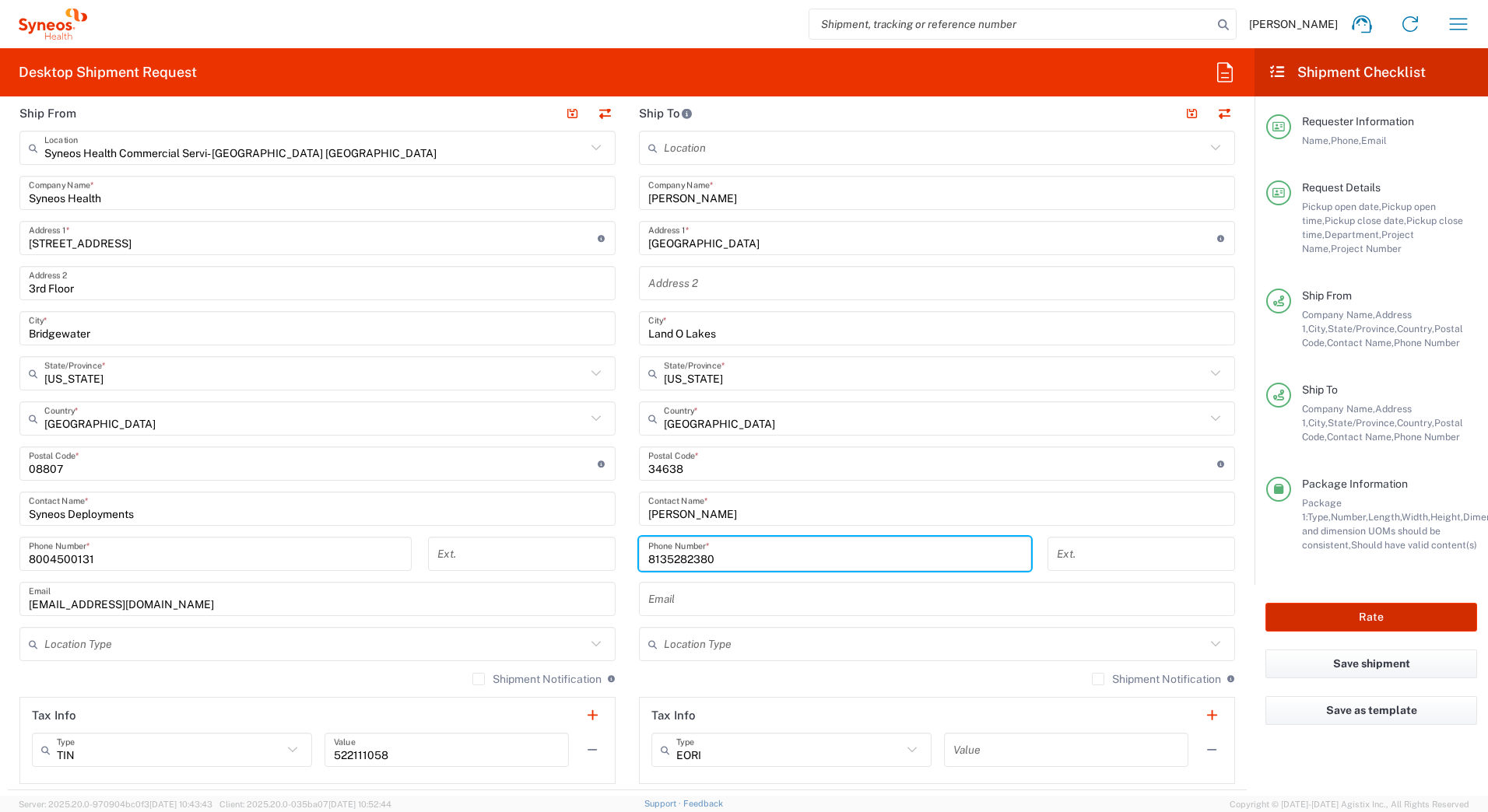
type input "8135282380"
click at [1310, 613] on button "Rate" at bounding box center [1372, 618] width 212 height 29
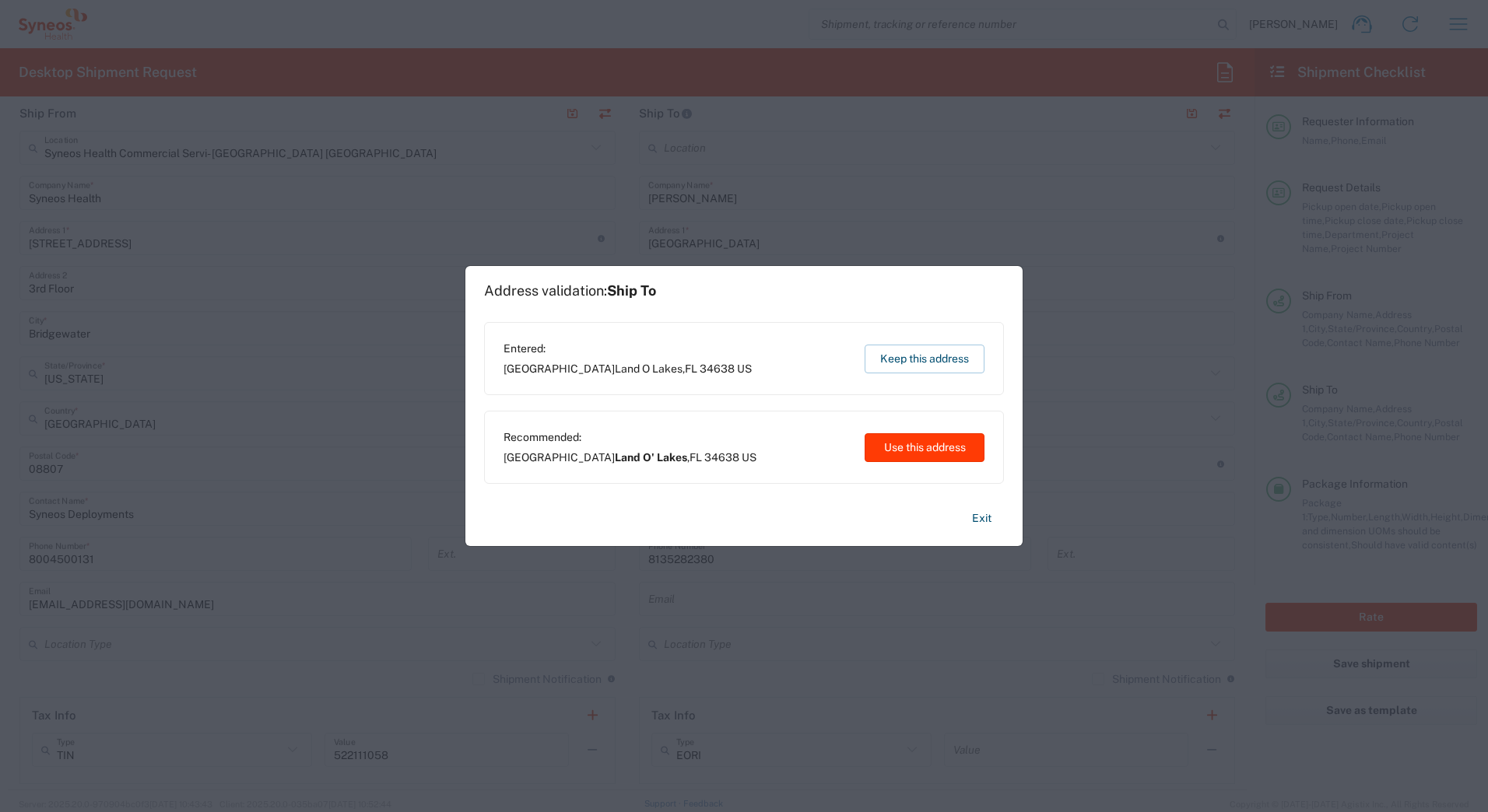
click at [882, 448] on button "Use this address" at bounding box center [924, 448] width 120 height 29
type input "Land O' Lakes"
type input "[US_STATE]"
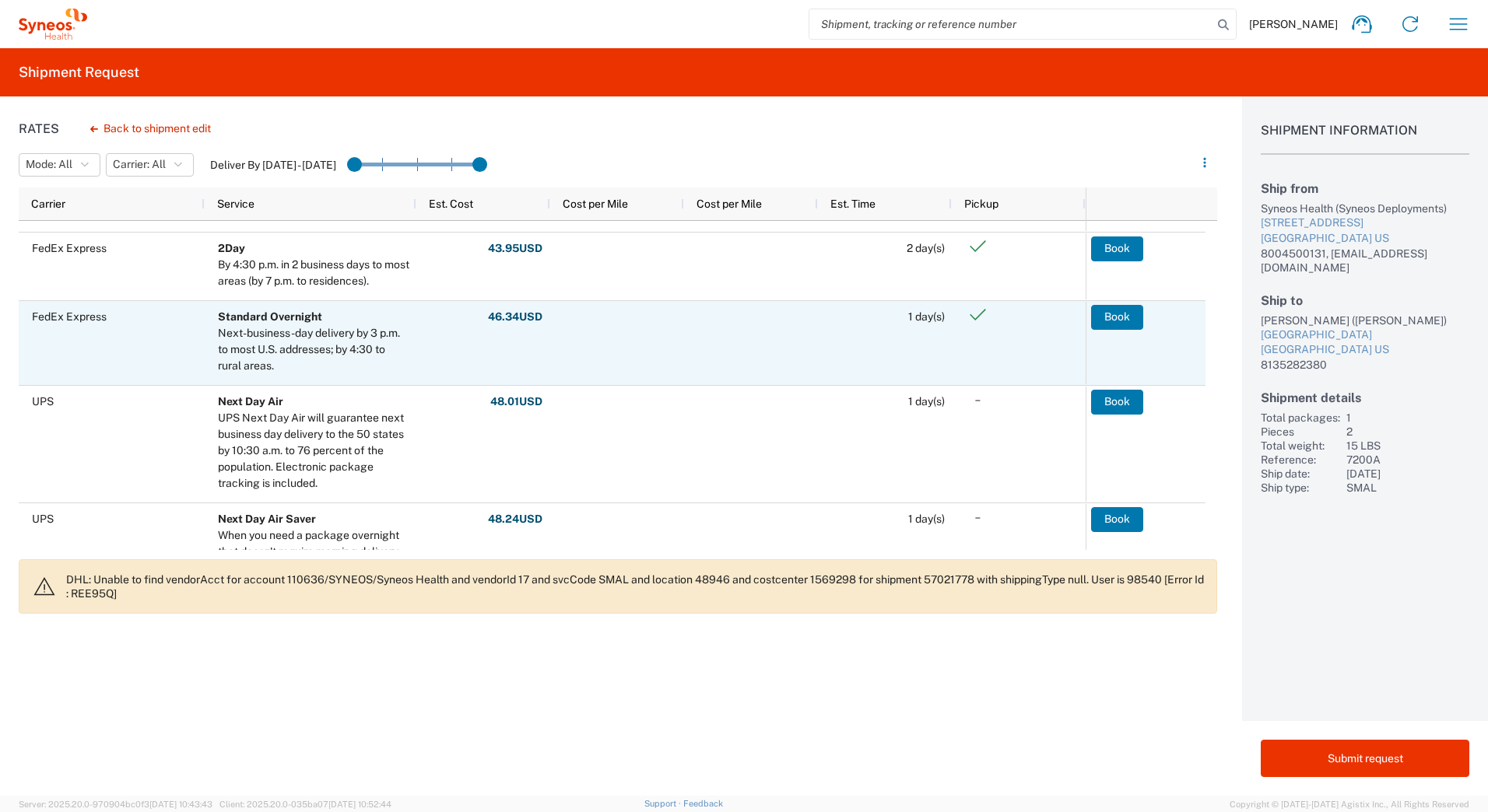
scroll to position [389, 0]
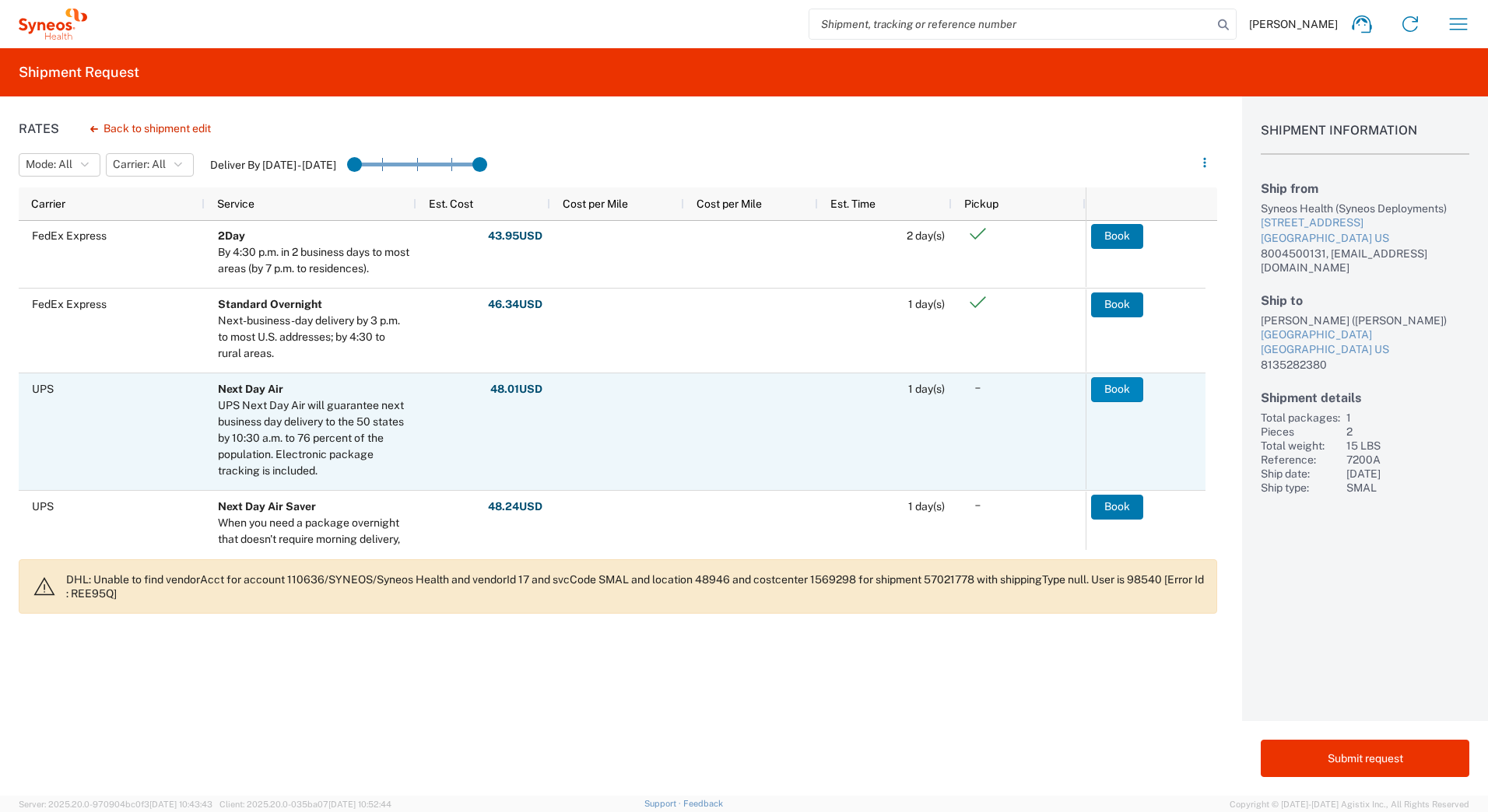
click at [1123, 388] on button "Book" at bounding box center [1118, 390] width 52 height 25
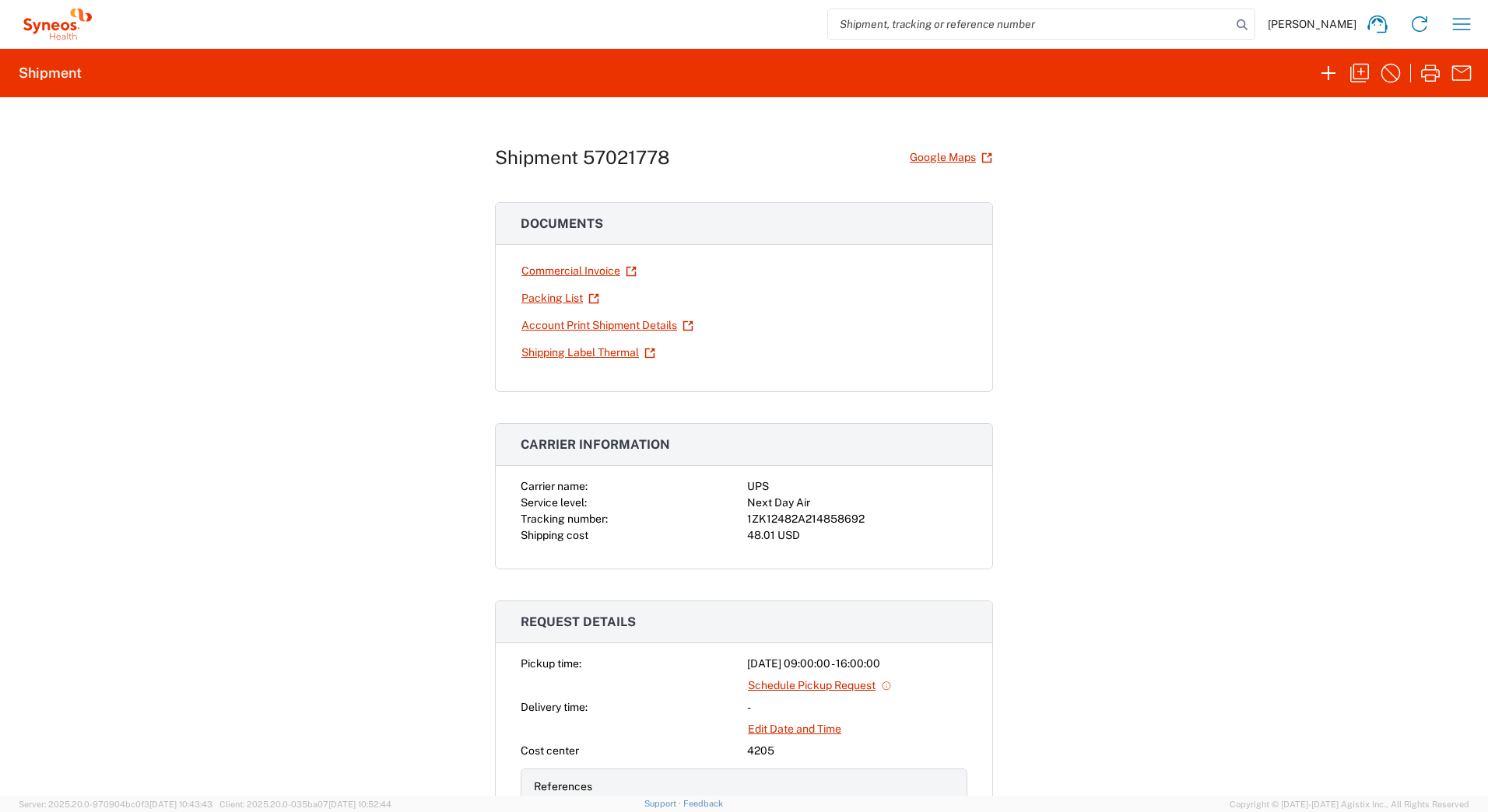
click at [836, 518] on div "1ZK12482A214858692" at bounding box center [858, 519] width 221 height 16
click at [837, 518] on div "1ZK12482A214858692" at bounding box center [858, 519] width 221 height 16
copy div "1ZK12482A214858692"
click at [1433, 79] on icon "button" at bounding box center [1431, 73] width 25 height 25
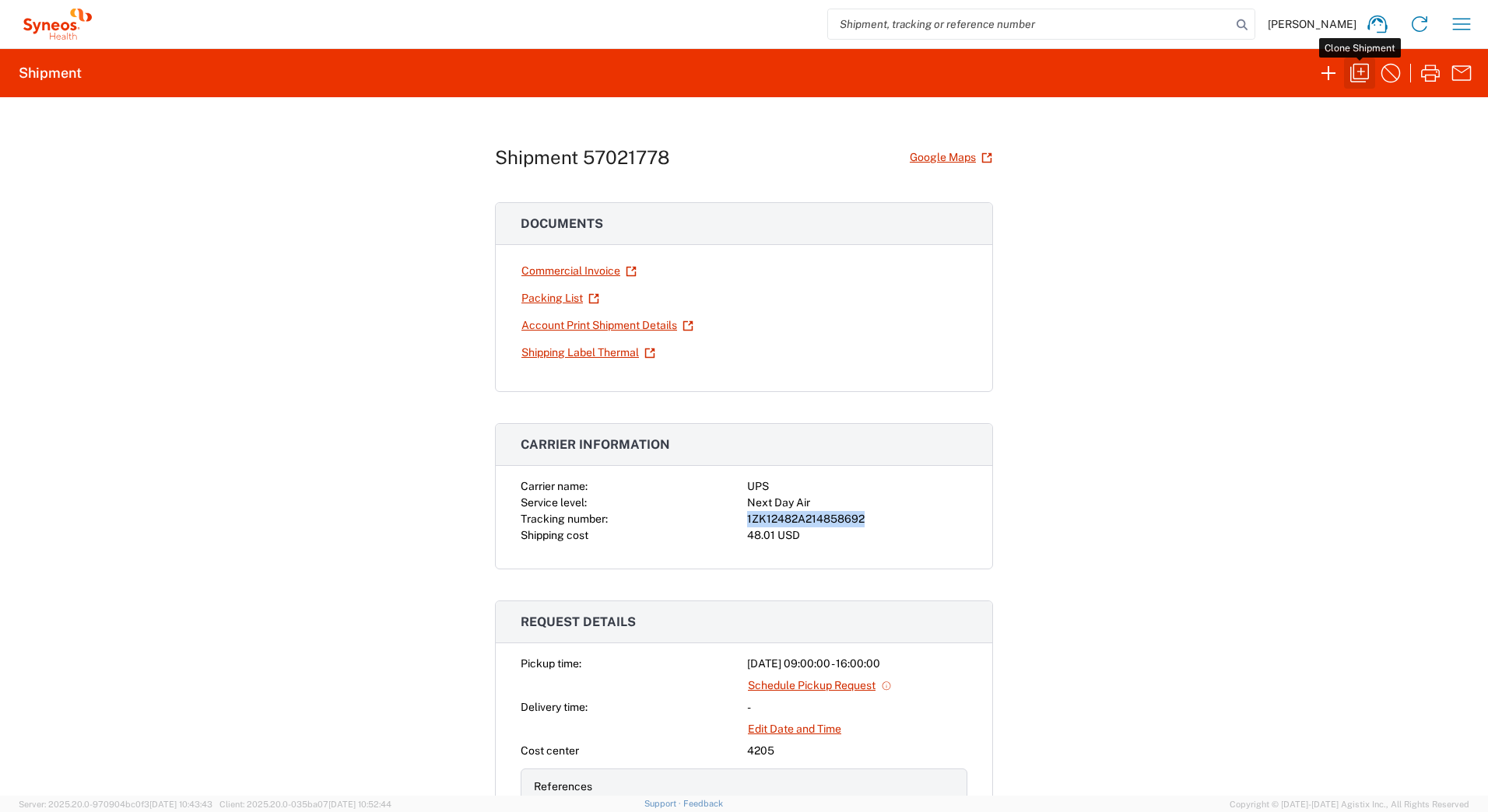
click at [1355, 69] on icon "button" at bounding box center [1360, 73] width 25 height 25
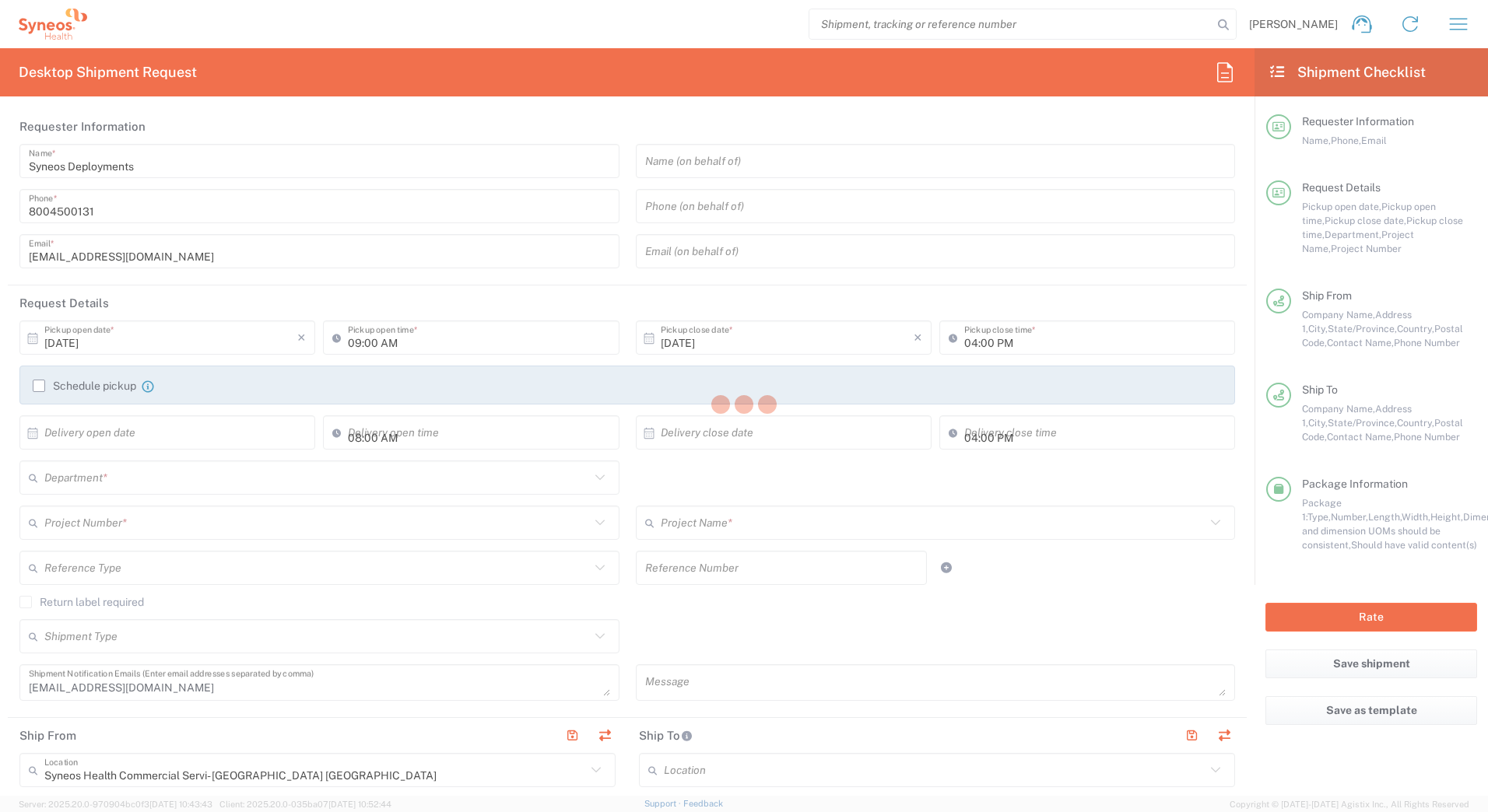
type input "[US_STATE]"
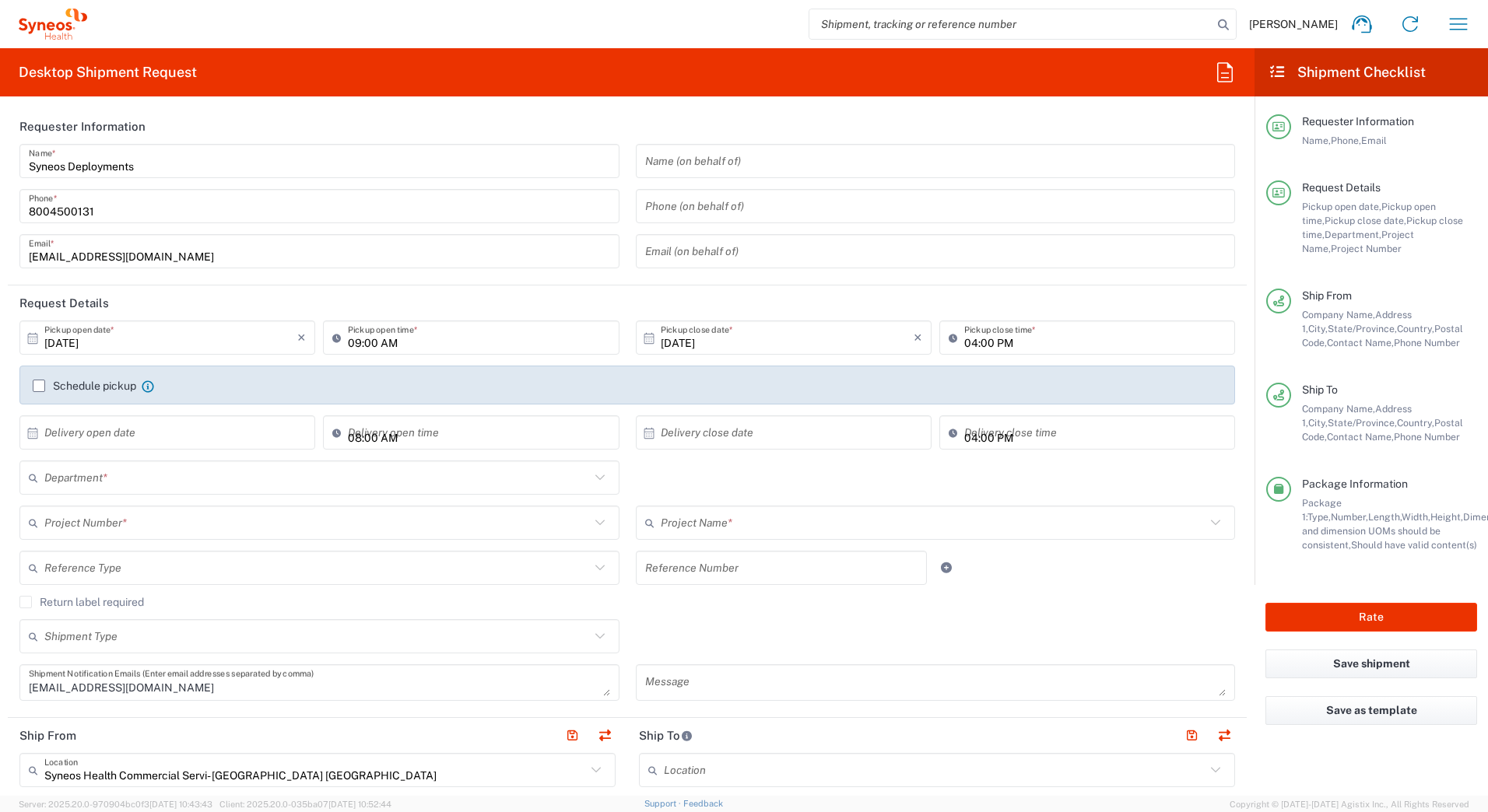
type input "Your Packaging"
type input "4205"
type input "7200A"
type input "ST-US_GSK_Dovato_SalesA"
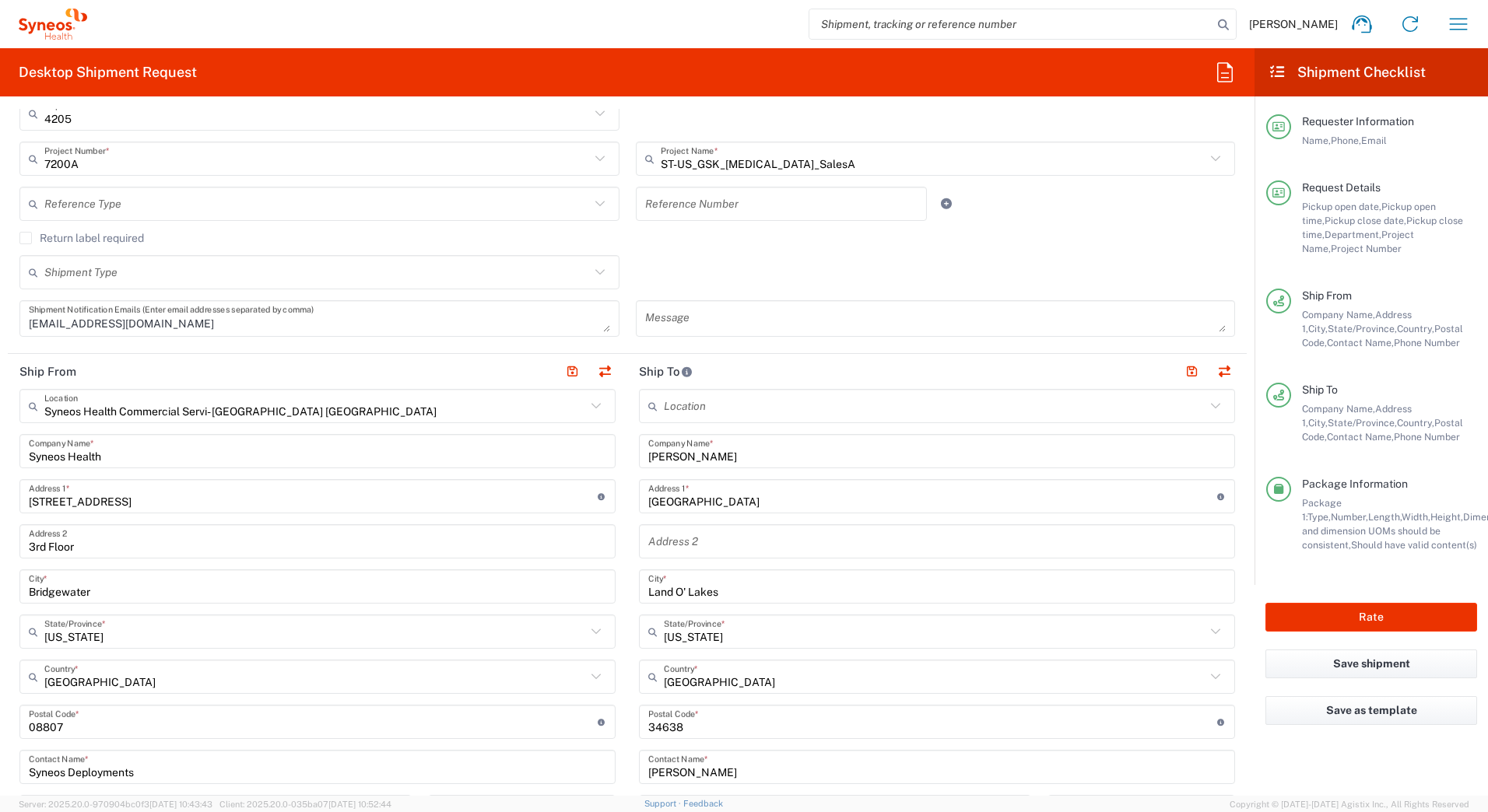
scroll to position [389, 0]
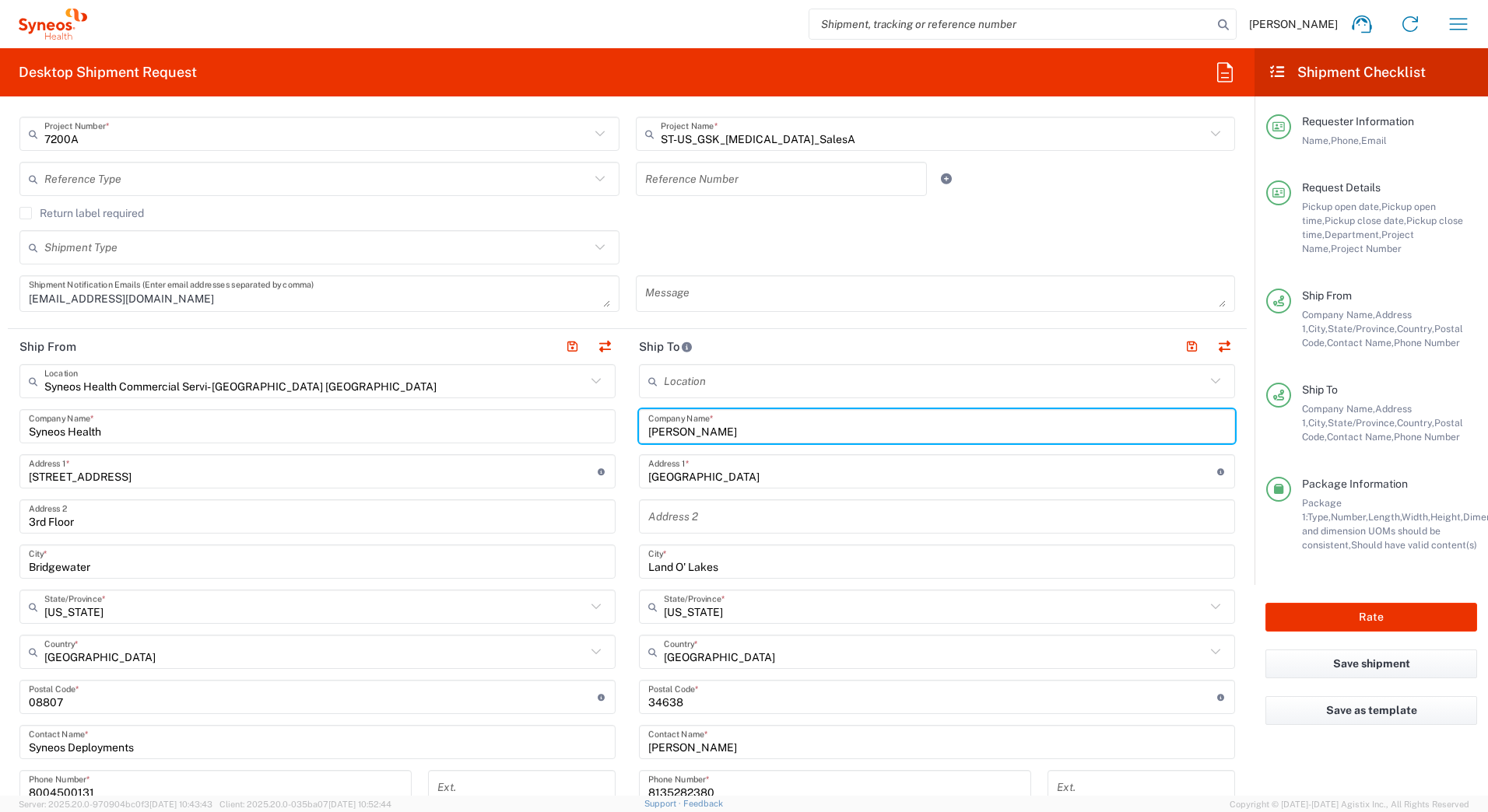
drag, startPoint x: 731, startPoint y: 428, endPoint x: 588, endPoint y: 427, distance: 143.0
click at [590, 427] on div "Ship From Syneos Health Commercial Servi- NJ US Location Syneos Health Commerci…" at bounding box center [627, 677] width 1239 height 695
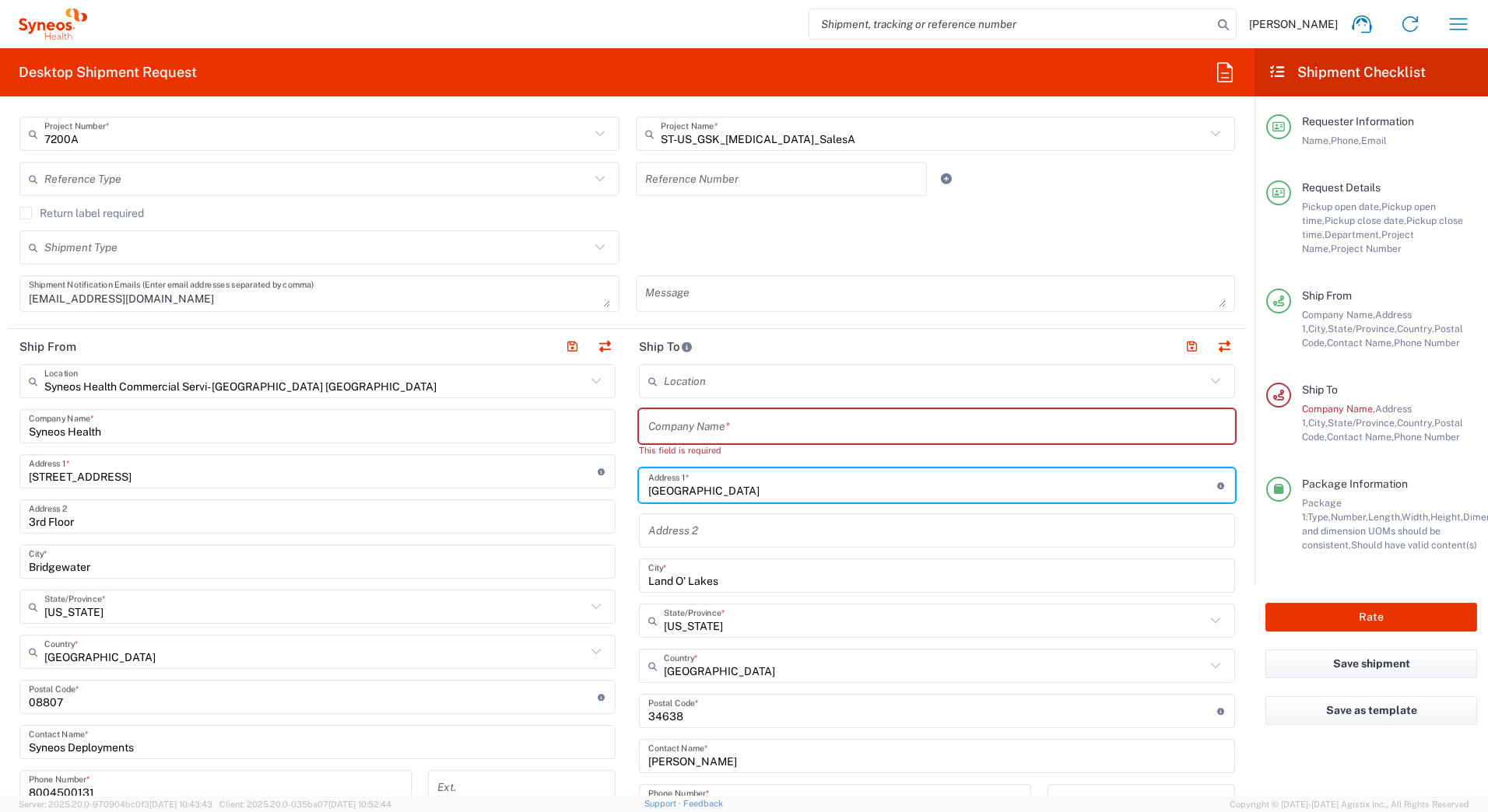
drag, startPoint x: 753, startPoint y: 479, endPoint x: 557, endPoint y: 520, distance: 200.2
click at [553, 491] on div "Ship From Syneos Health Commercial Servi- NJ US Location Syneos Health Commerci…" at bounding box center [627, 683] width 1239 height 709
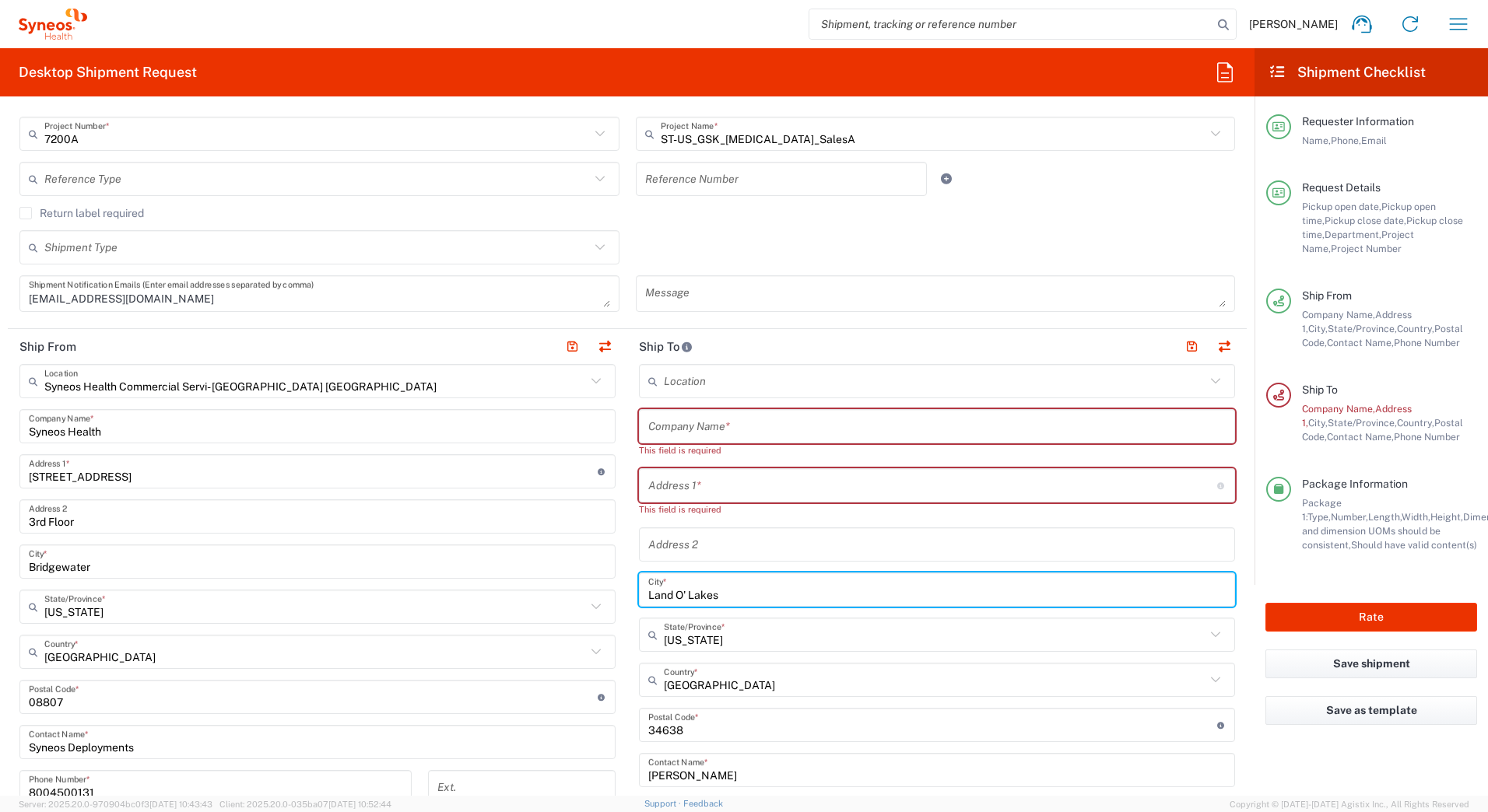
drag, startPoint x: 733, startPoint y: 576, endPoint x: 559, endPoint y: 585, distance: 174.2
click at [560, 585] on div "Ship From Syneos Health Commercial Servi- NJ US Location Syneos Health Commerci…" at bounding box center [627, 690] width 1239 height 723
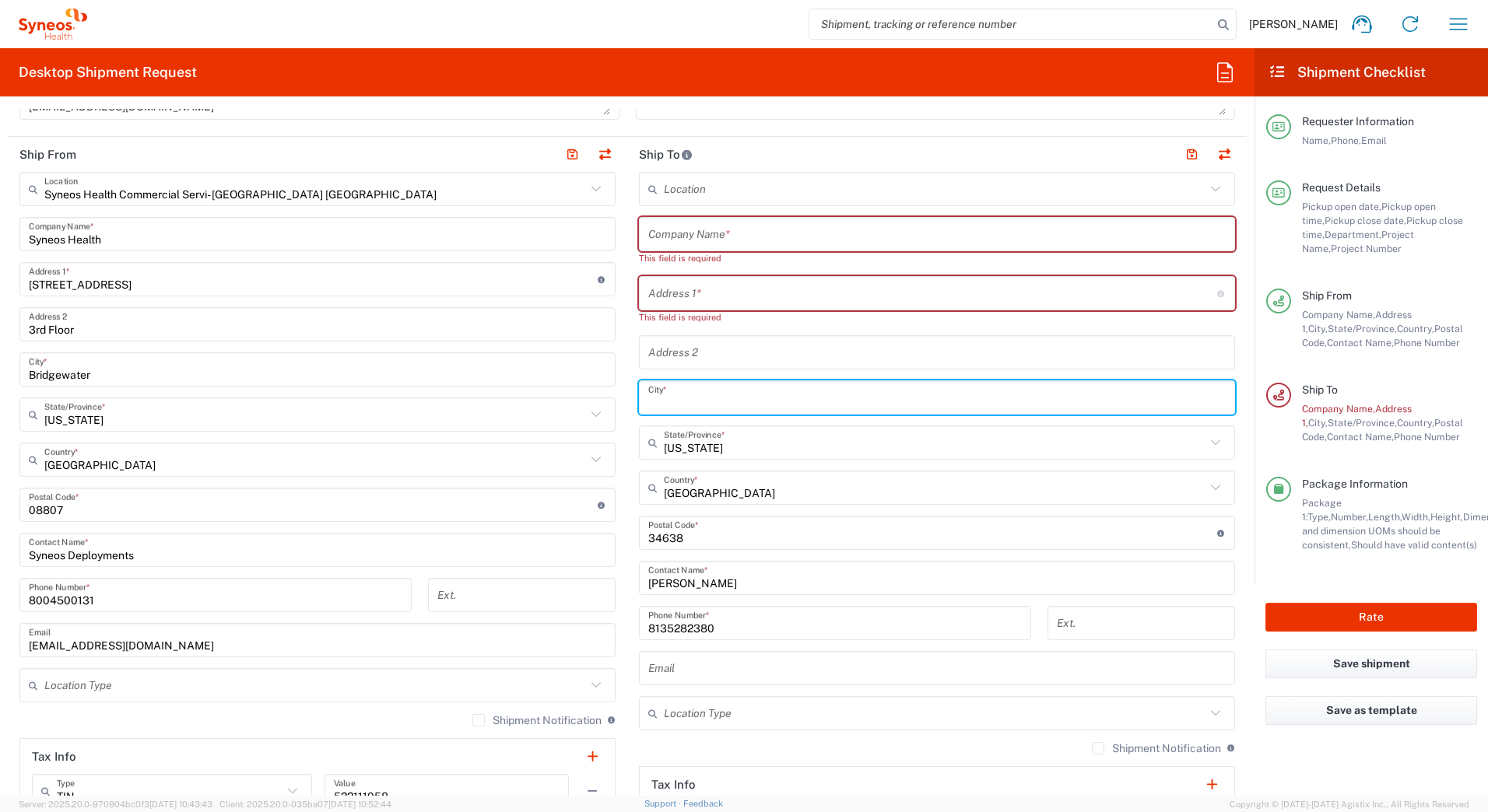
scroll to position [623, 0]
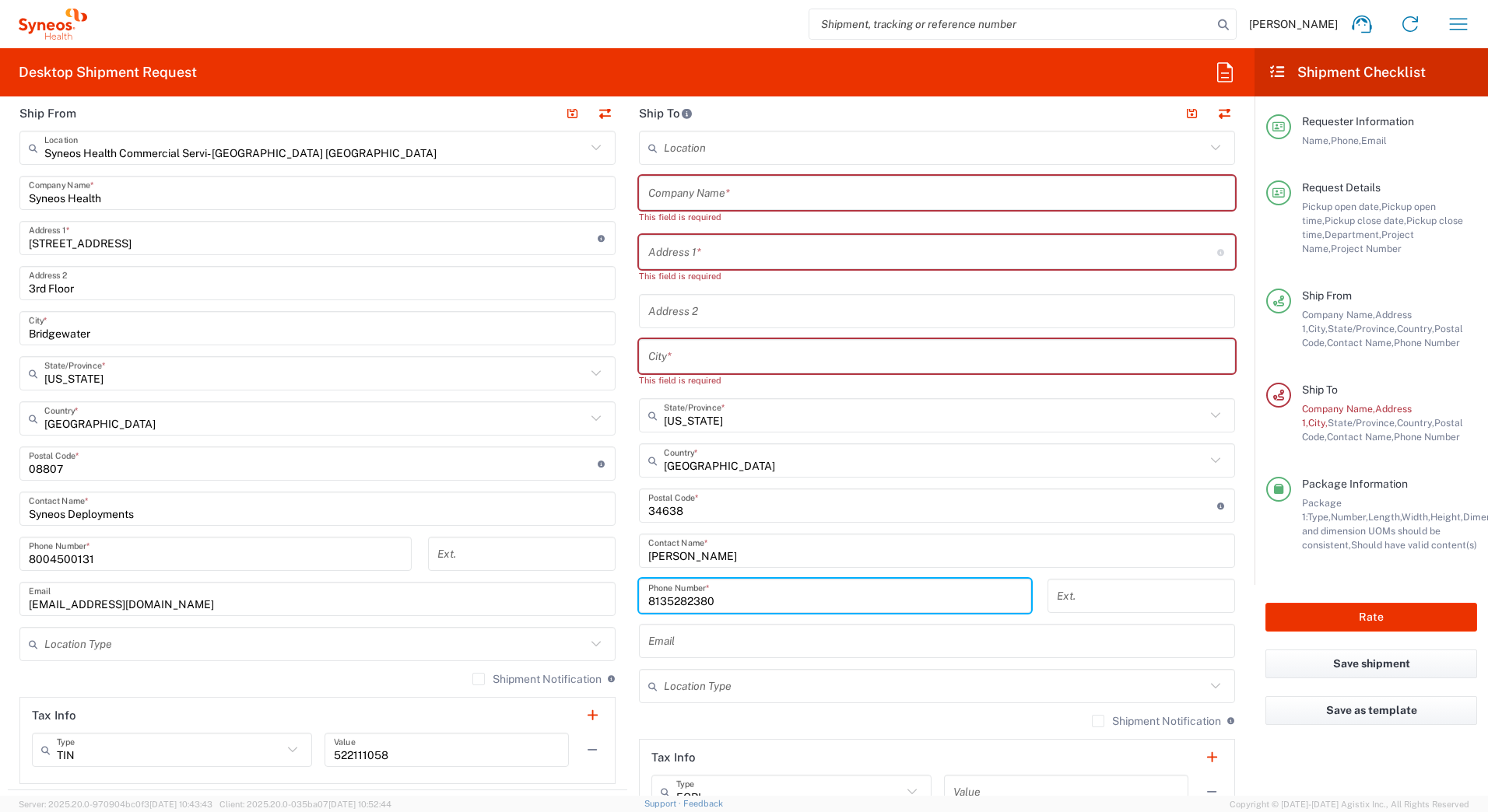
drag, startPoint x: 719, startPoint y: 587, endPoint x: 482, endPoint y: 604, distance: 237.6
click at [533, 602] on div "Ship From Syneos Health Commercial Servi- NJ US Location Syneos Health Commerci…" at bounding box center [627, 464] width 1239 height 737
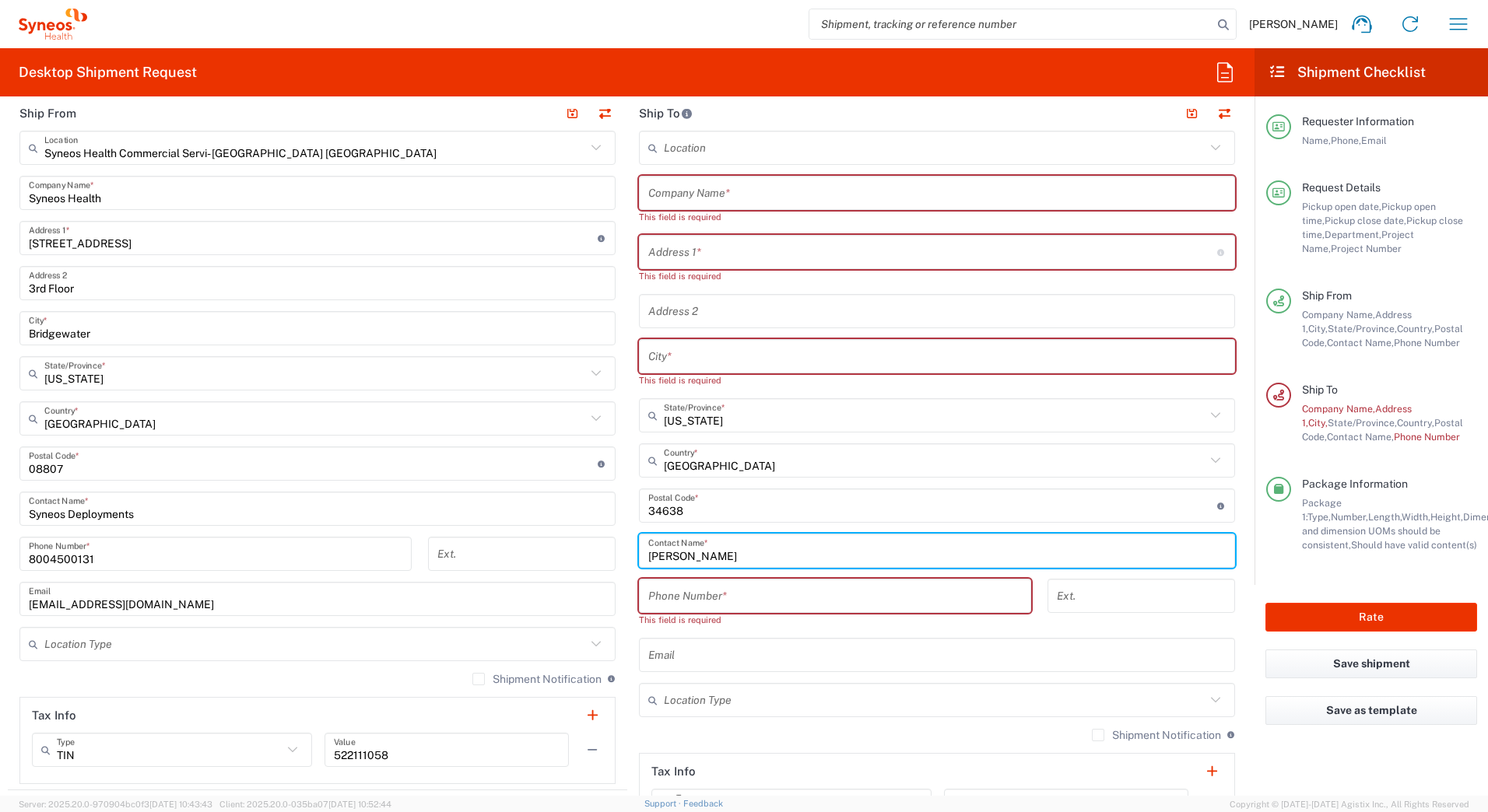
drag, startPoint x: 728, startPoint y: 554, endPoint x: 477, endPoint y: 559, distance: 251.0
click at [481, 560] on div "Ship From Syneos Health Commercial Servi- NJ US Location Syneos Health Commerci…" at bounding box center [627, 471] width 1239 height 751
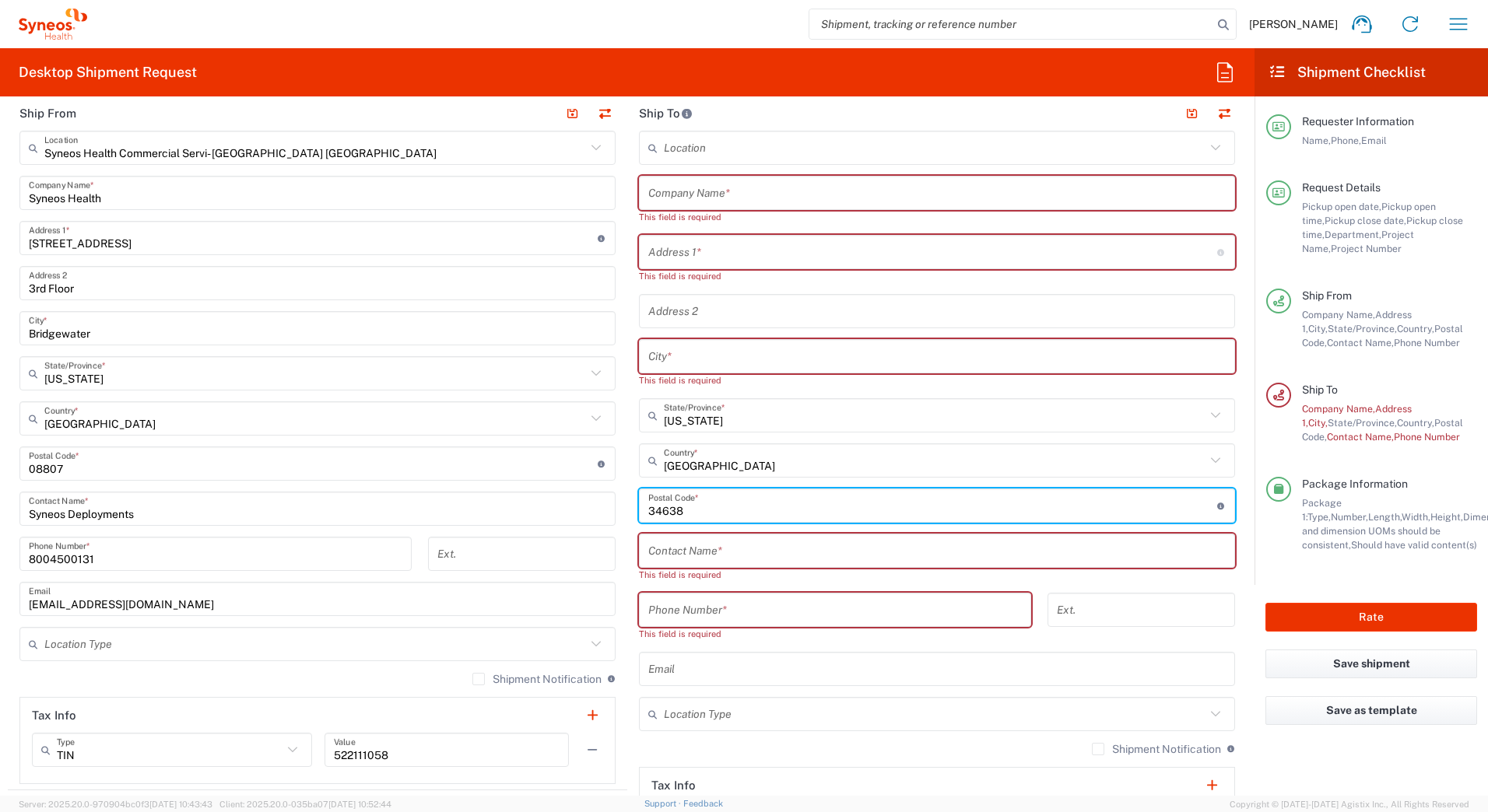
drag, startPoint x: 681, startPoint y: 511, endPoint x: 554, endPoint y: 511, distance: 127.0
click at [554, 511] on div "Ship From Syneos Health Commercial Servi- NJ US Location Syneos Health Commerci…" at bounding box center [627, 478] width 1239 height 765
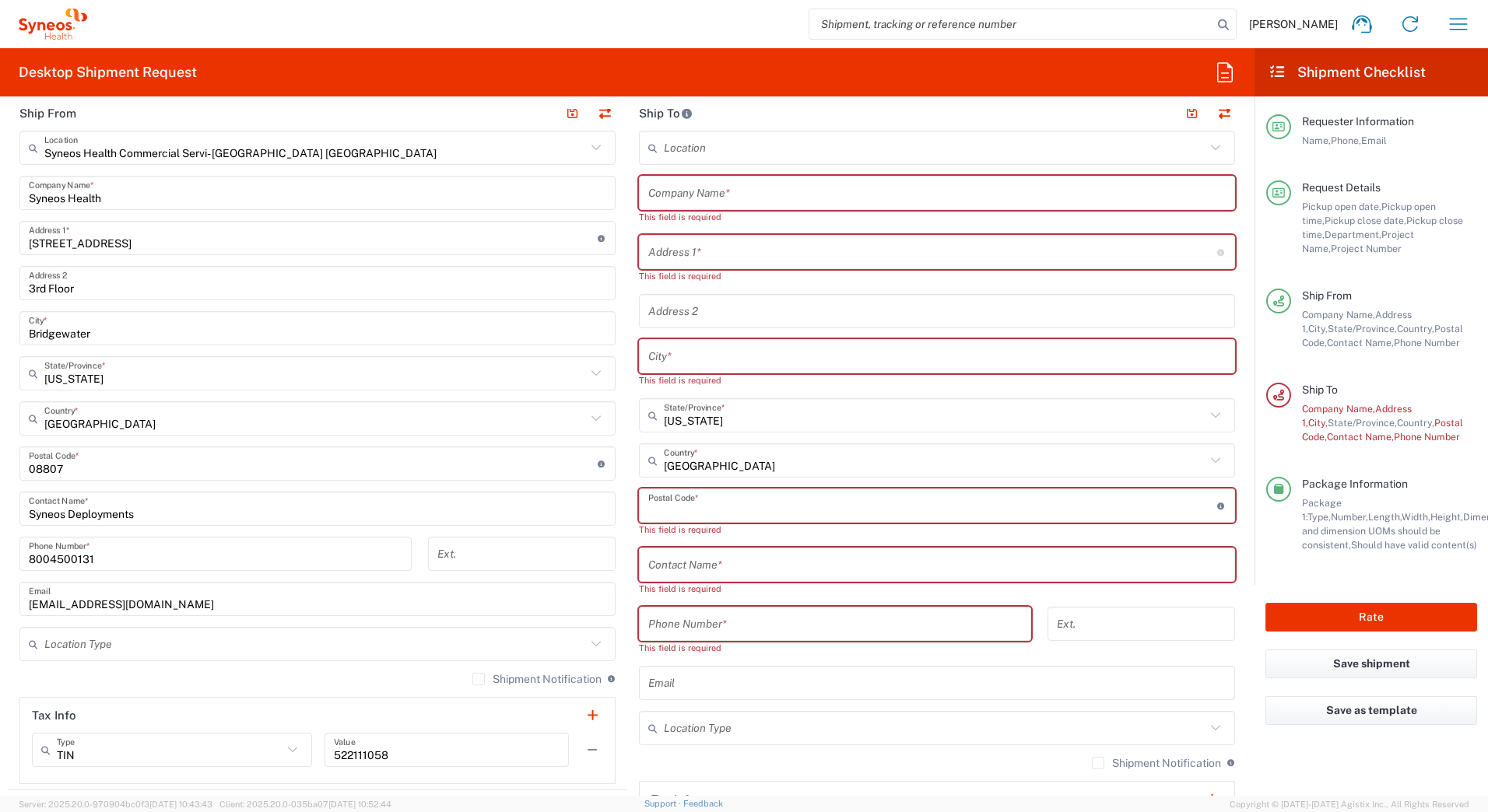
click at [657, 568] on input "text" at bounding box center [937, 565] width 577 height 27
paste input "Shirley Yusufov"
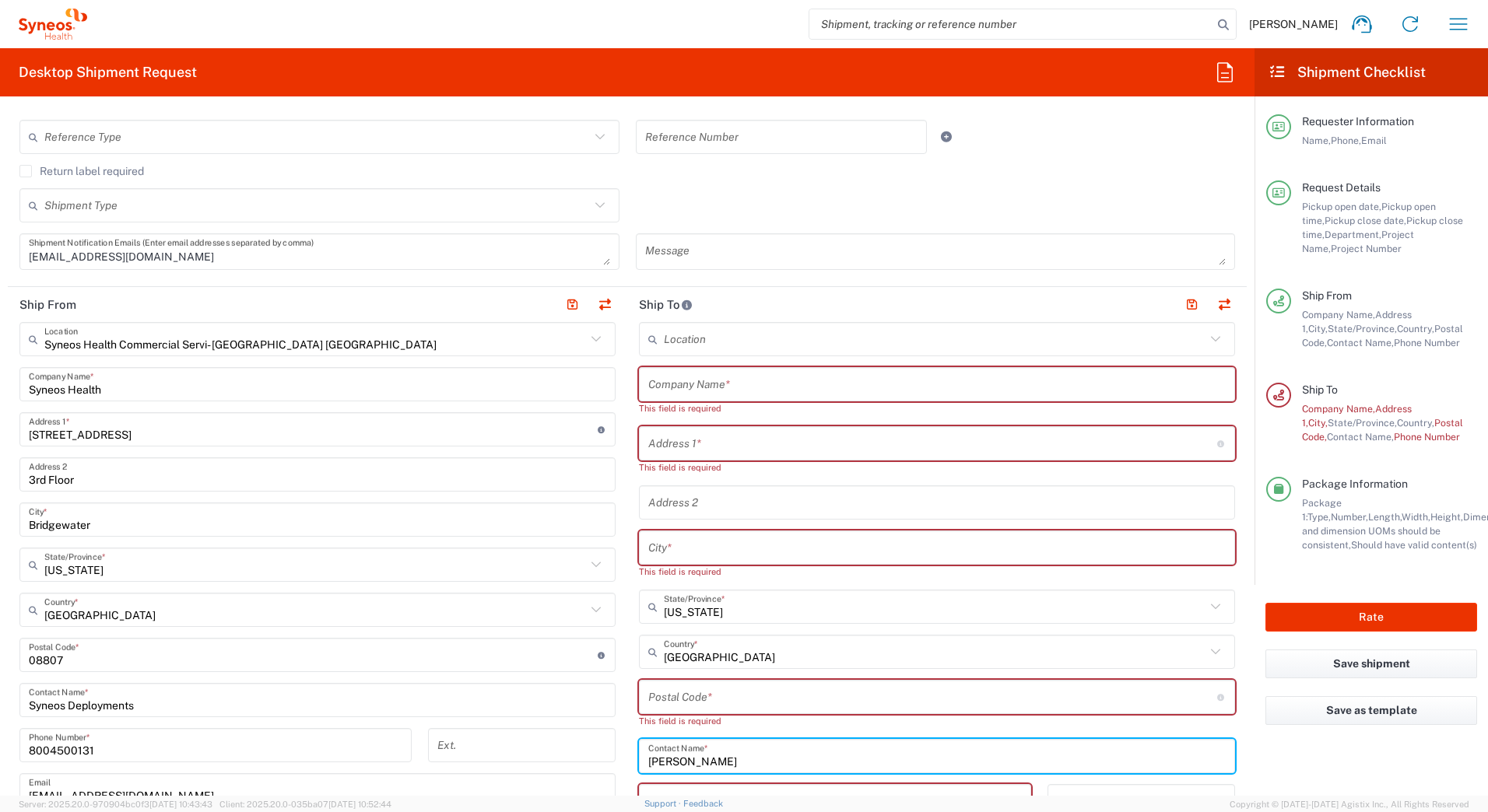
scroll to position [233, 0]
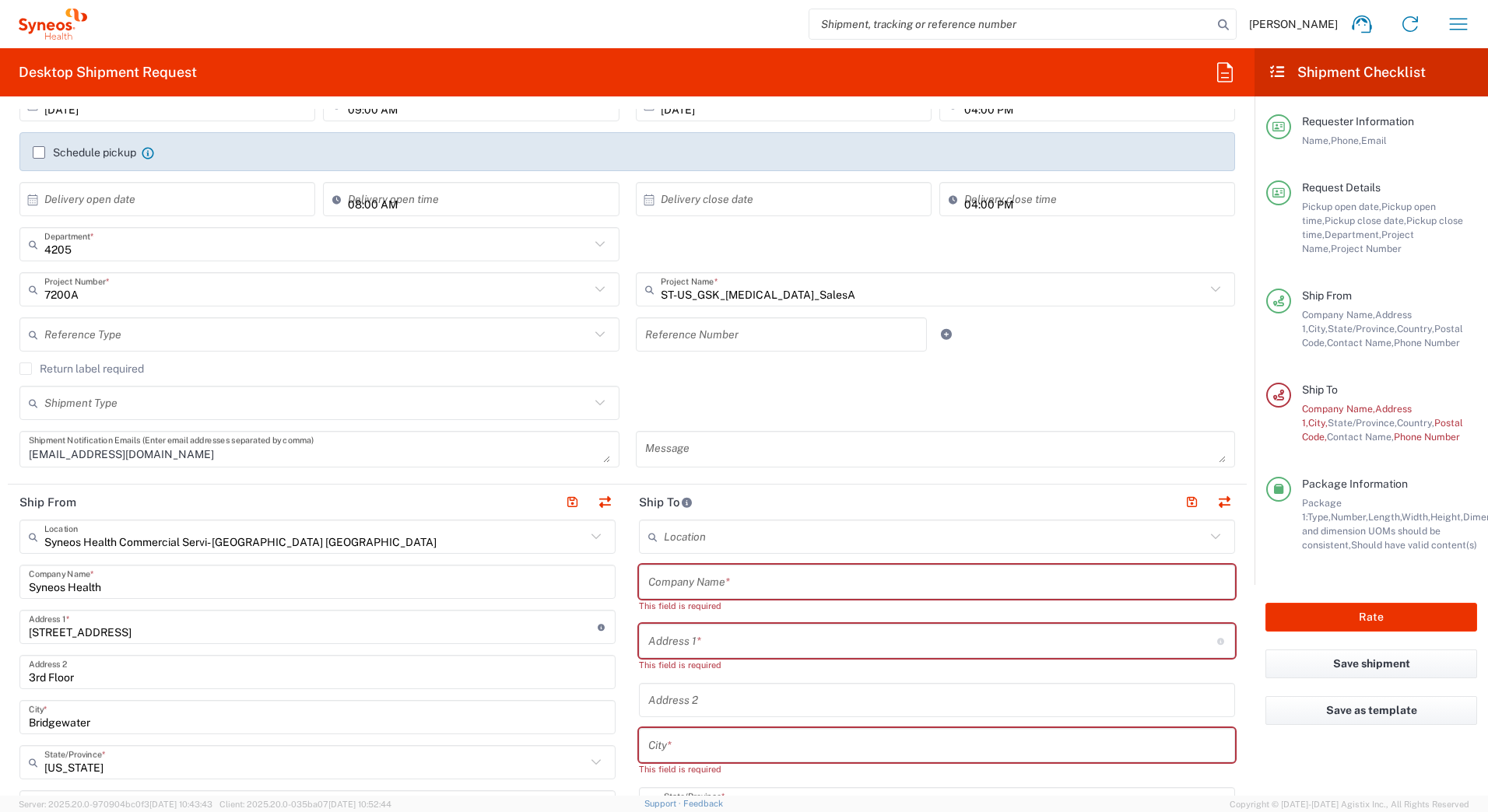
type input "Shirley Yusufov"
click at [716, 580] on input "text" at bounding box center [937, 582] width 577 height 27
paste input "Shirley Yusufov"
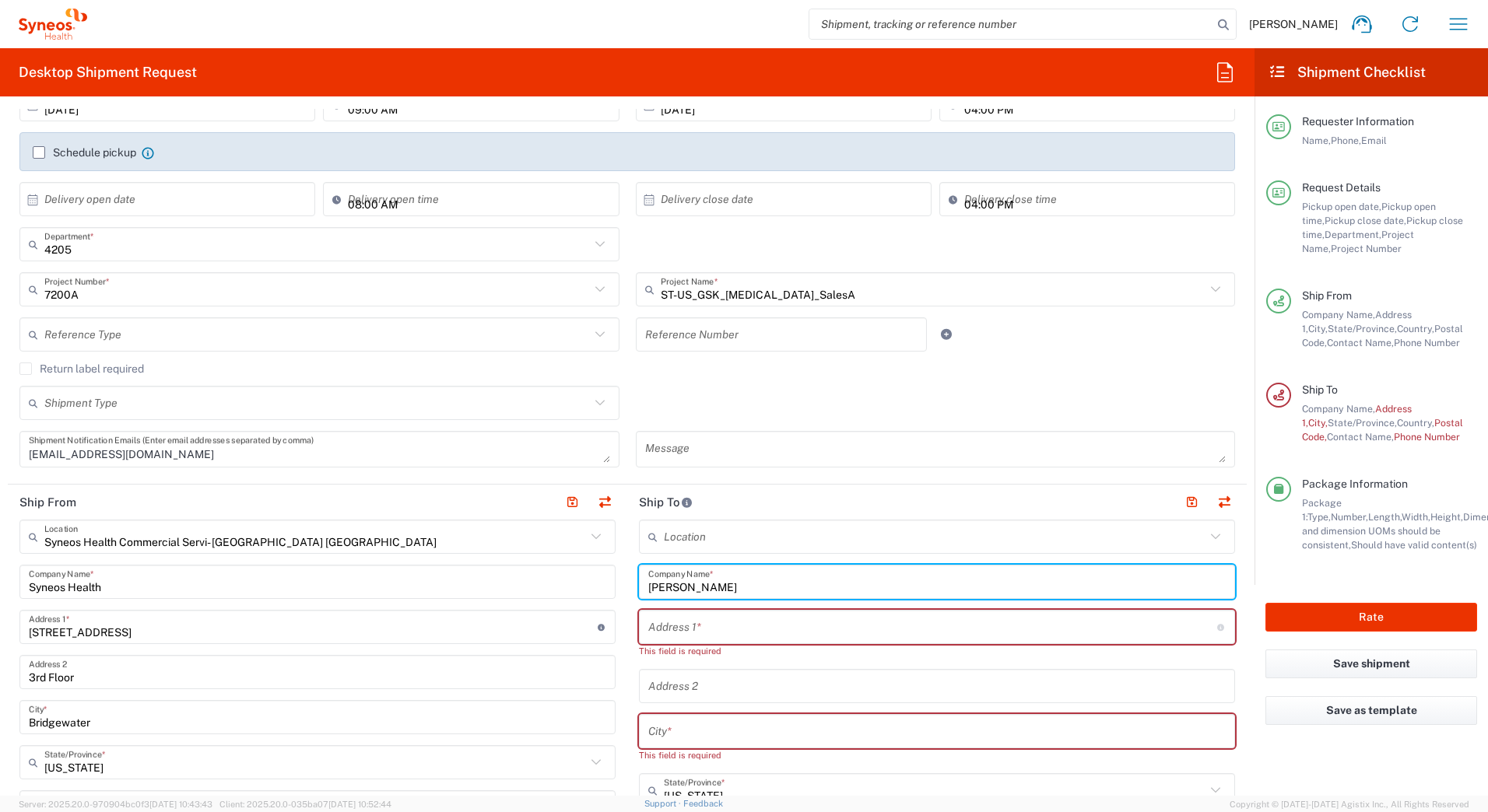
click at [688, 586] on input "Shirley Yusufov" at bounding box center [937, 582] width 577 height 27
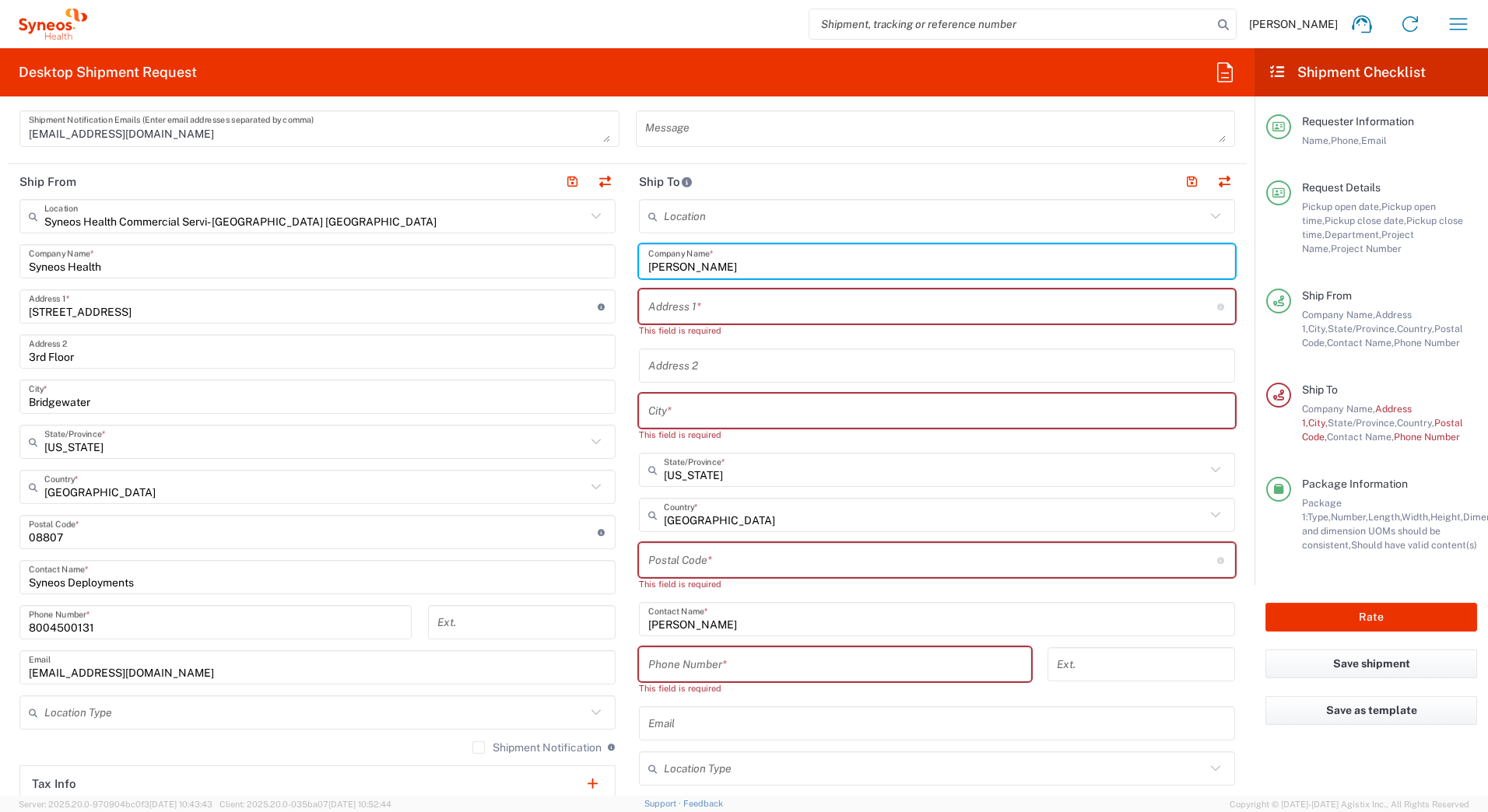
scroll to position [778, 0]
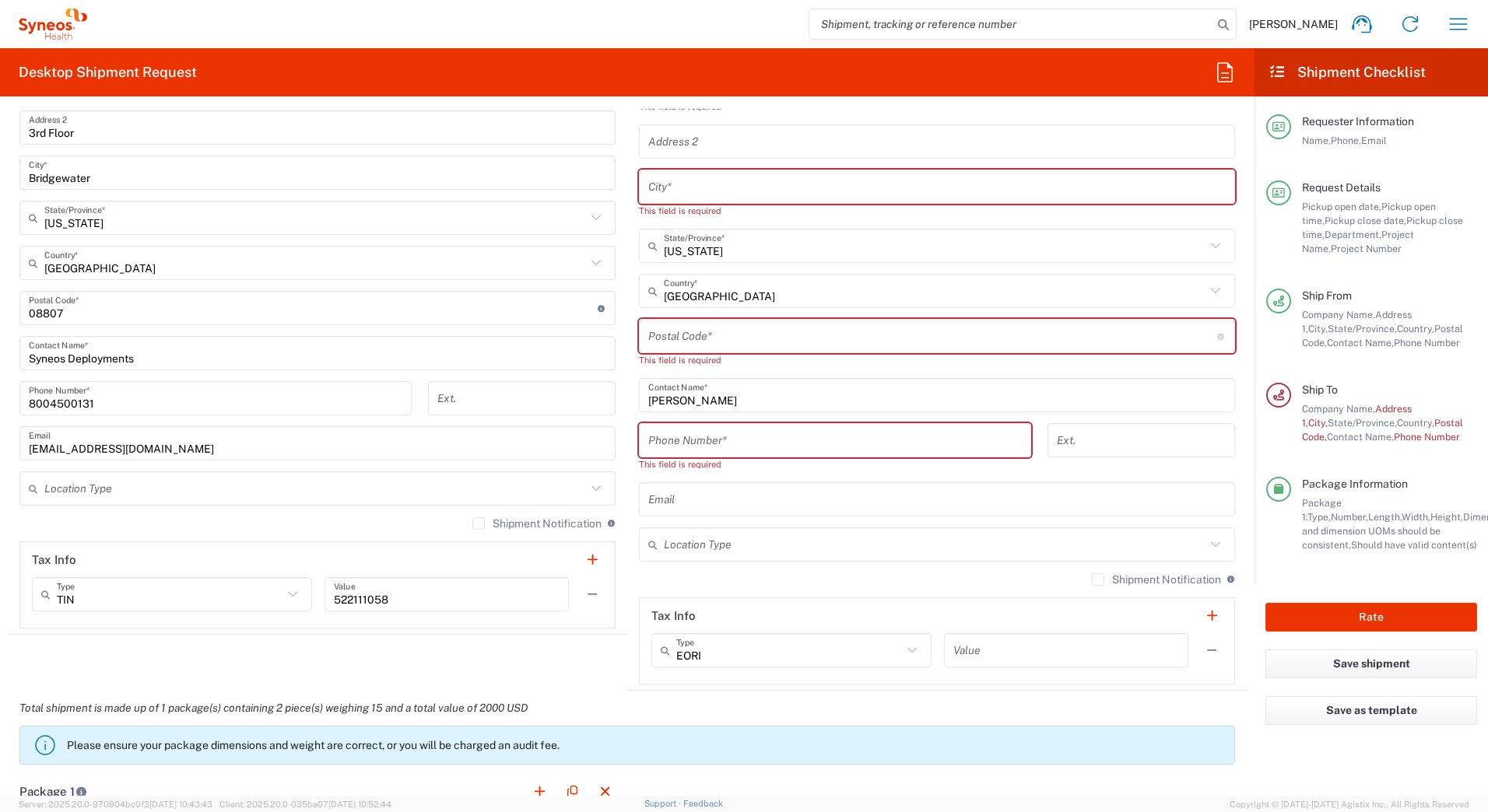
type input "Shirley Yusufov"
click at [688, 399] on input "Shirley Yusufov" at bounding box center [937, 395] width 577 height 27
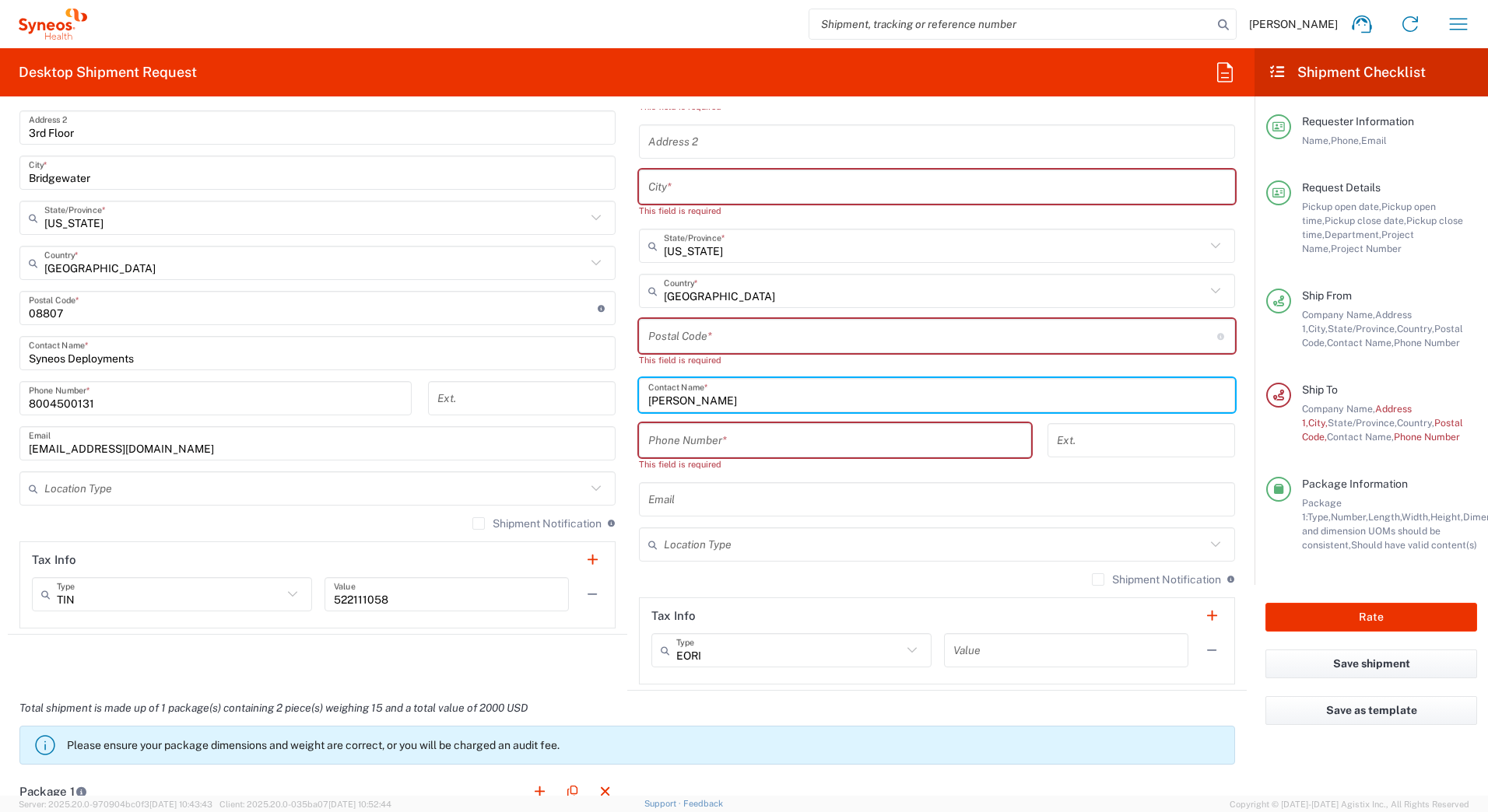
type input "Shirley Yusufov"
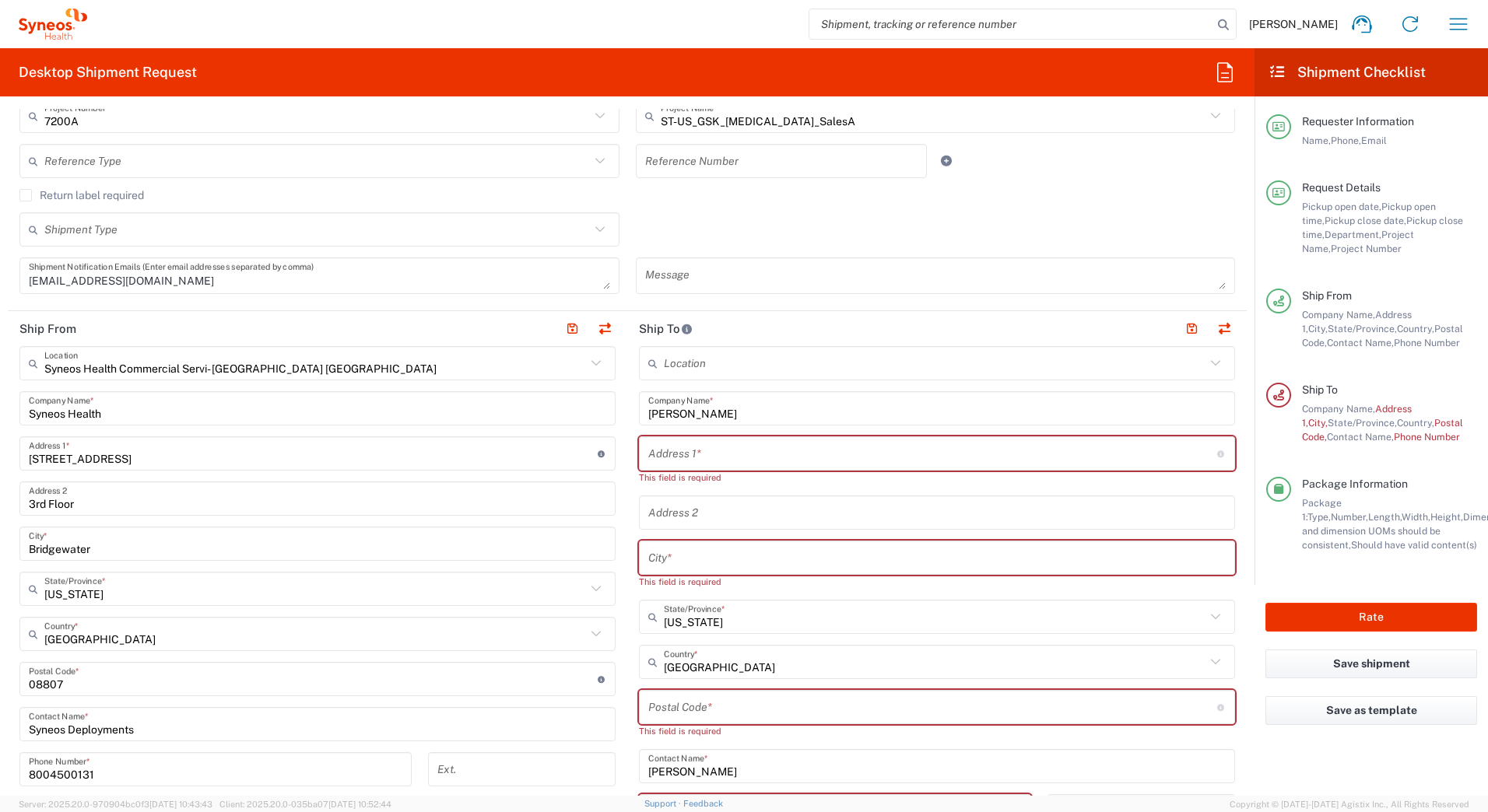
scroll to position [389, 0]
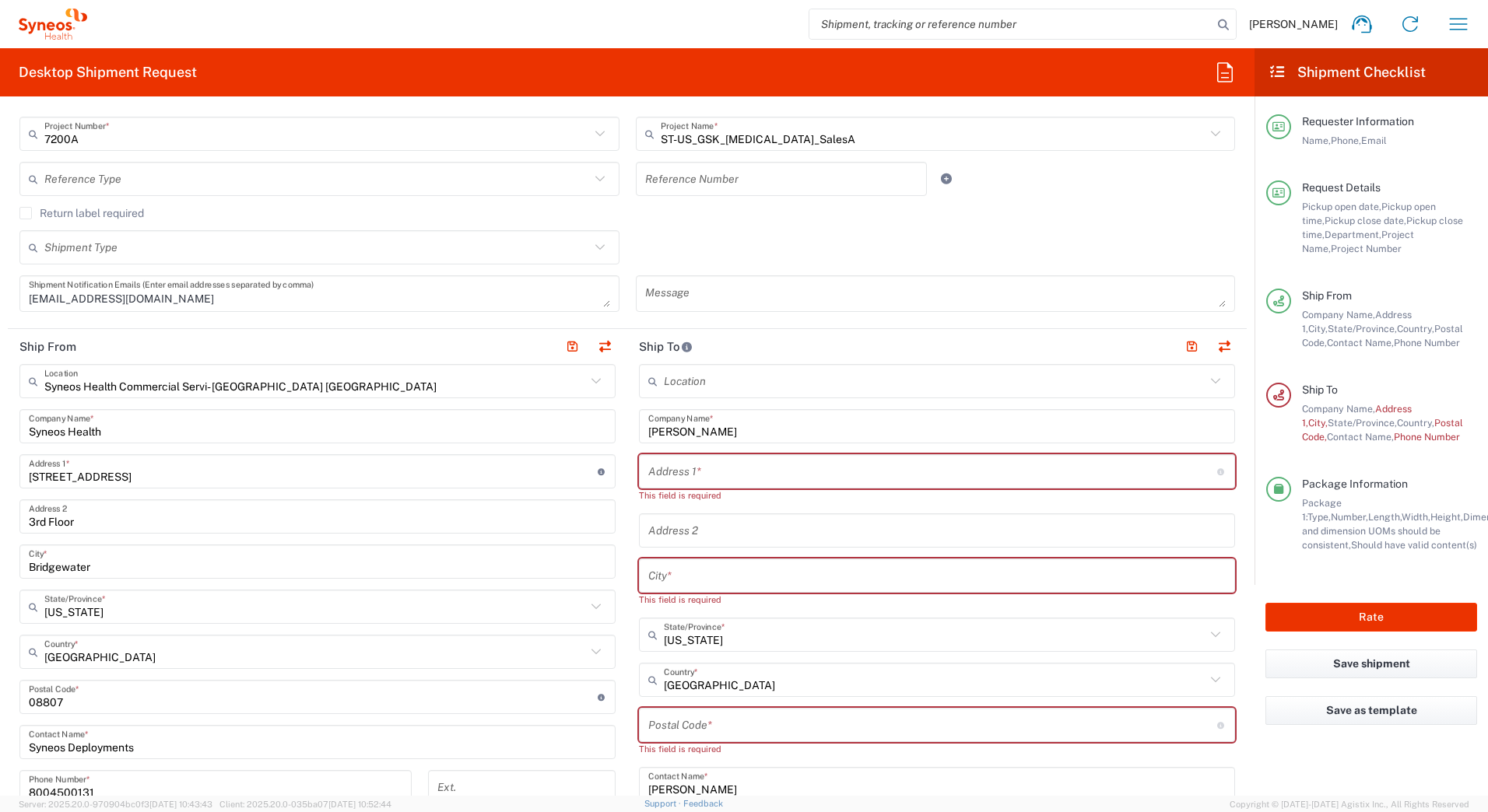
click at [678, 475] on input "text" at bounding box center [933, 472] width 569 height 27
paste input "214 Beaumont St"
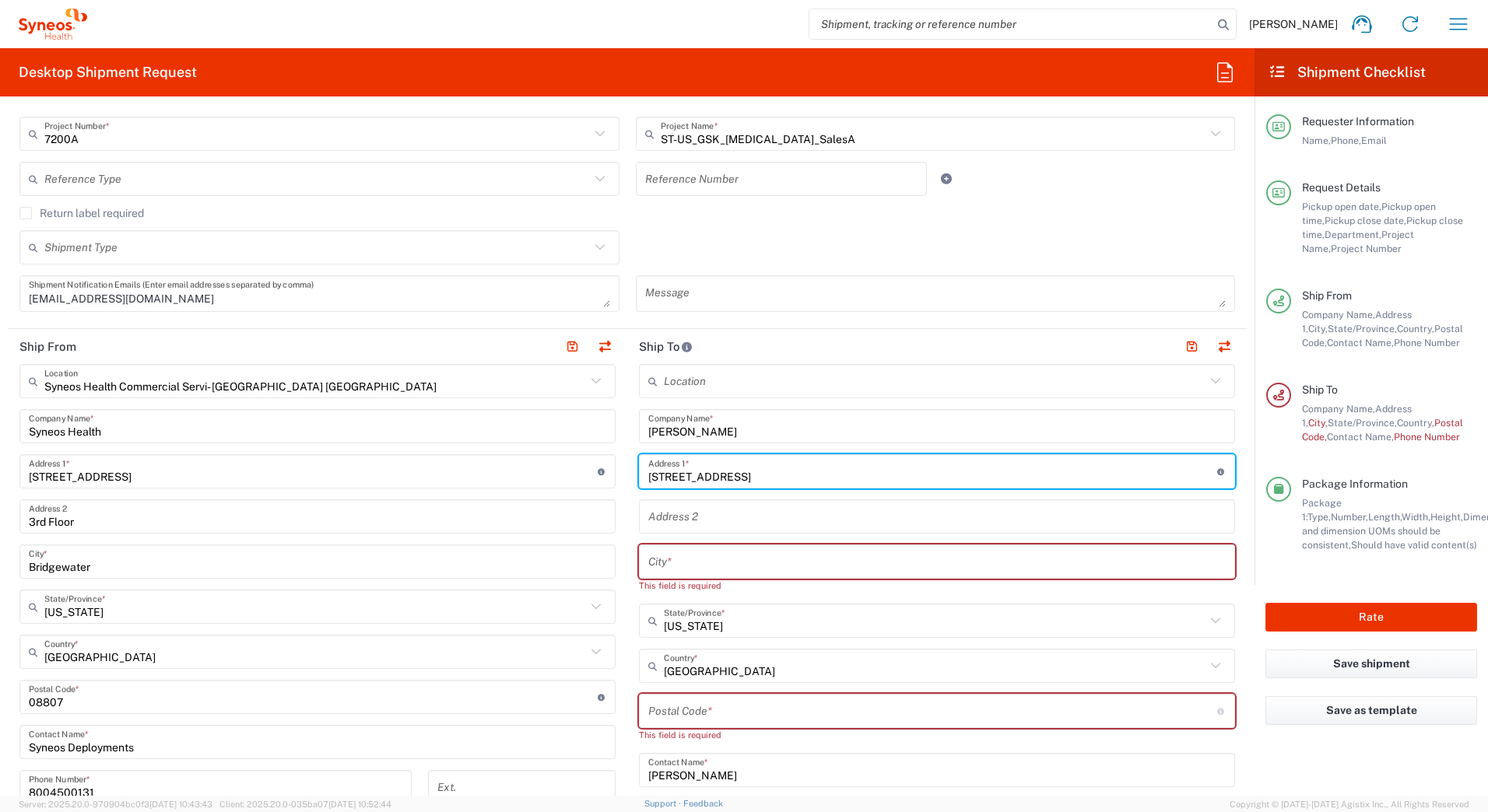
type input "214 Beaumont St"
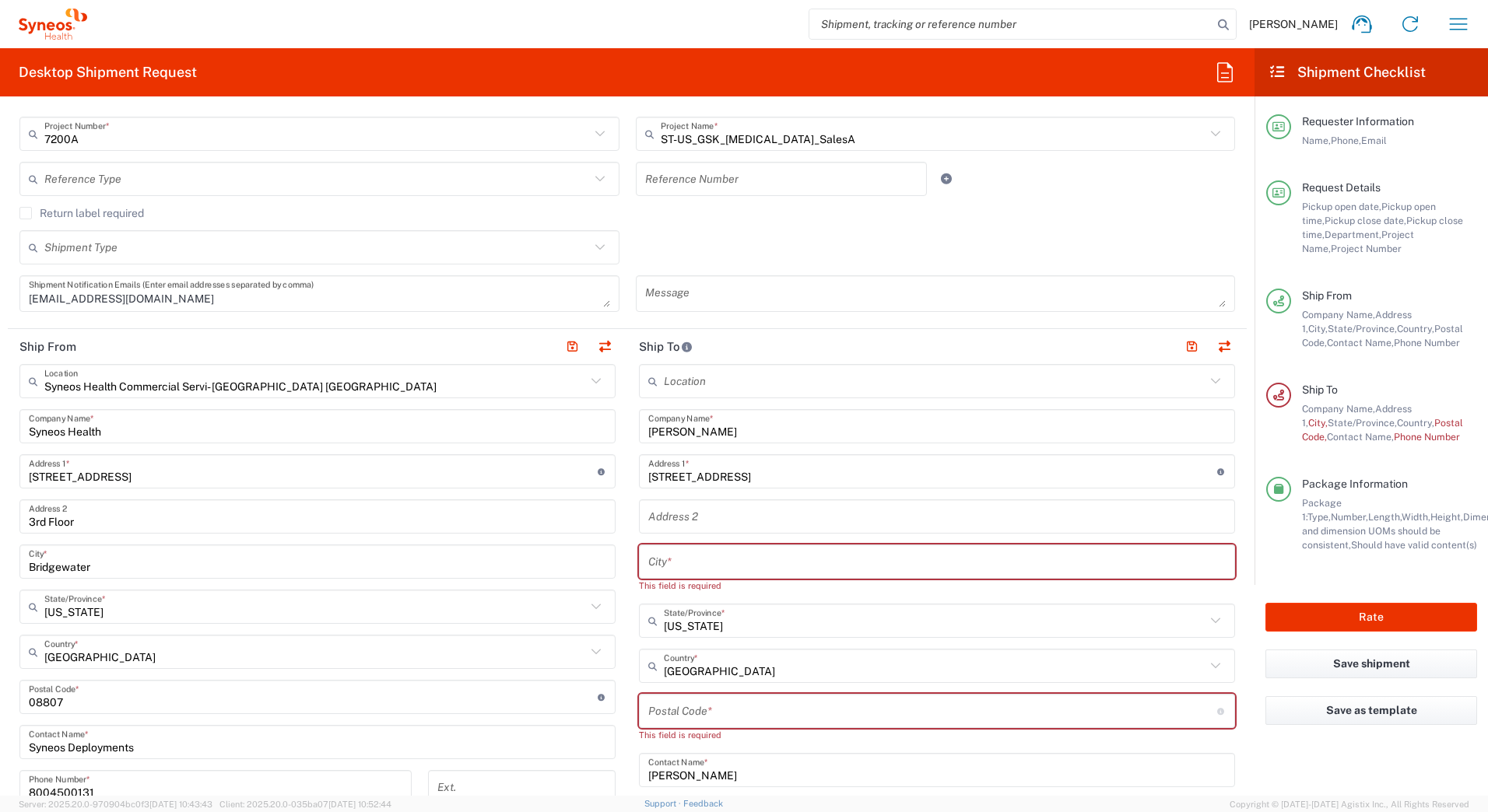
click at [679, 560] on input "text" at bounding box center [937, 562] width 577 height 27
paste input "Brooklyn"
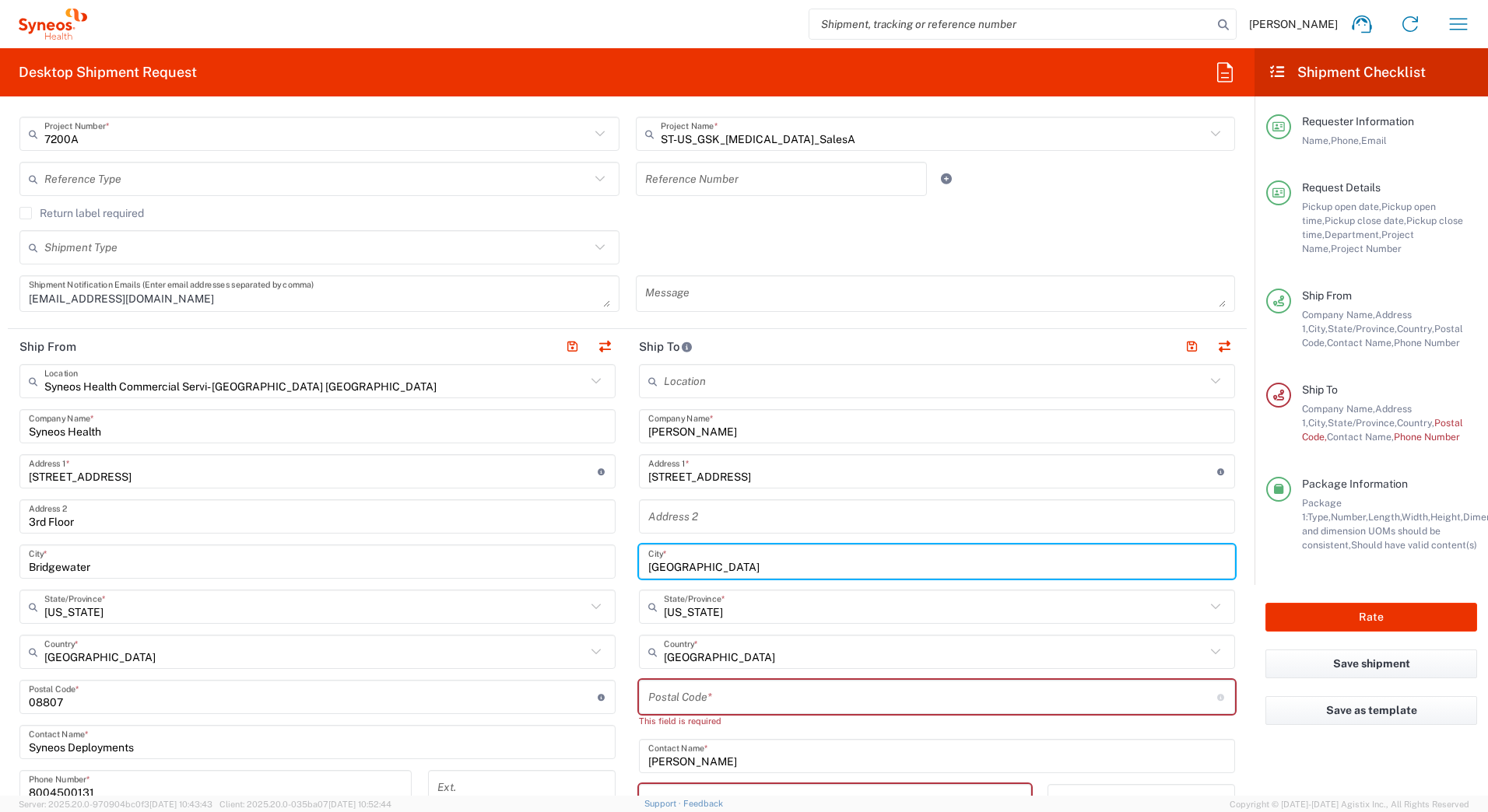
type input "Brooklyn"
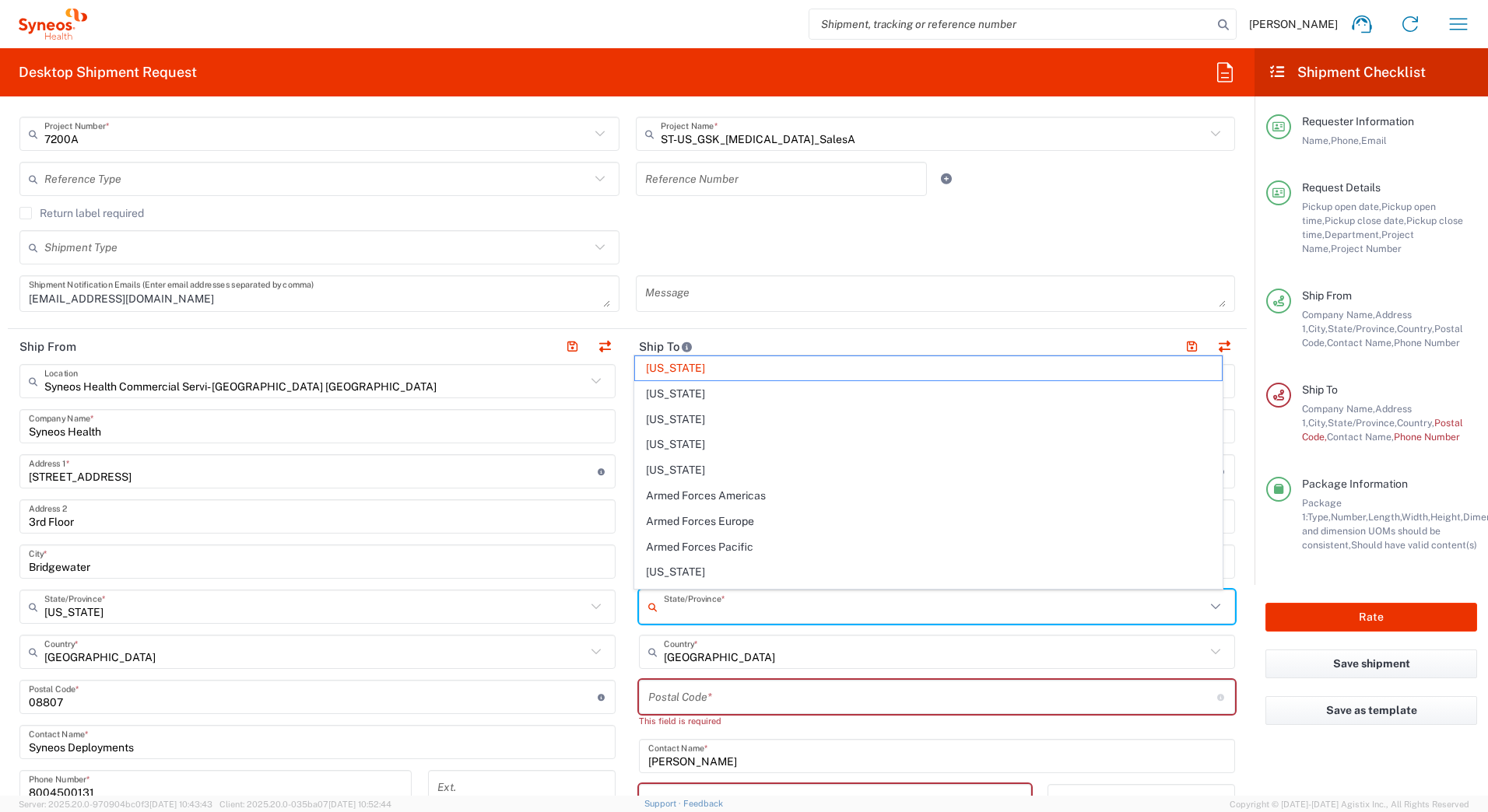
click at [694, 597] on input "text" at bounding box center [935, 608] width 542 height 27
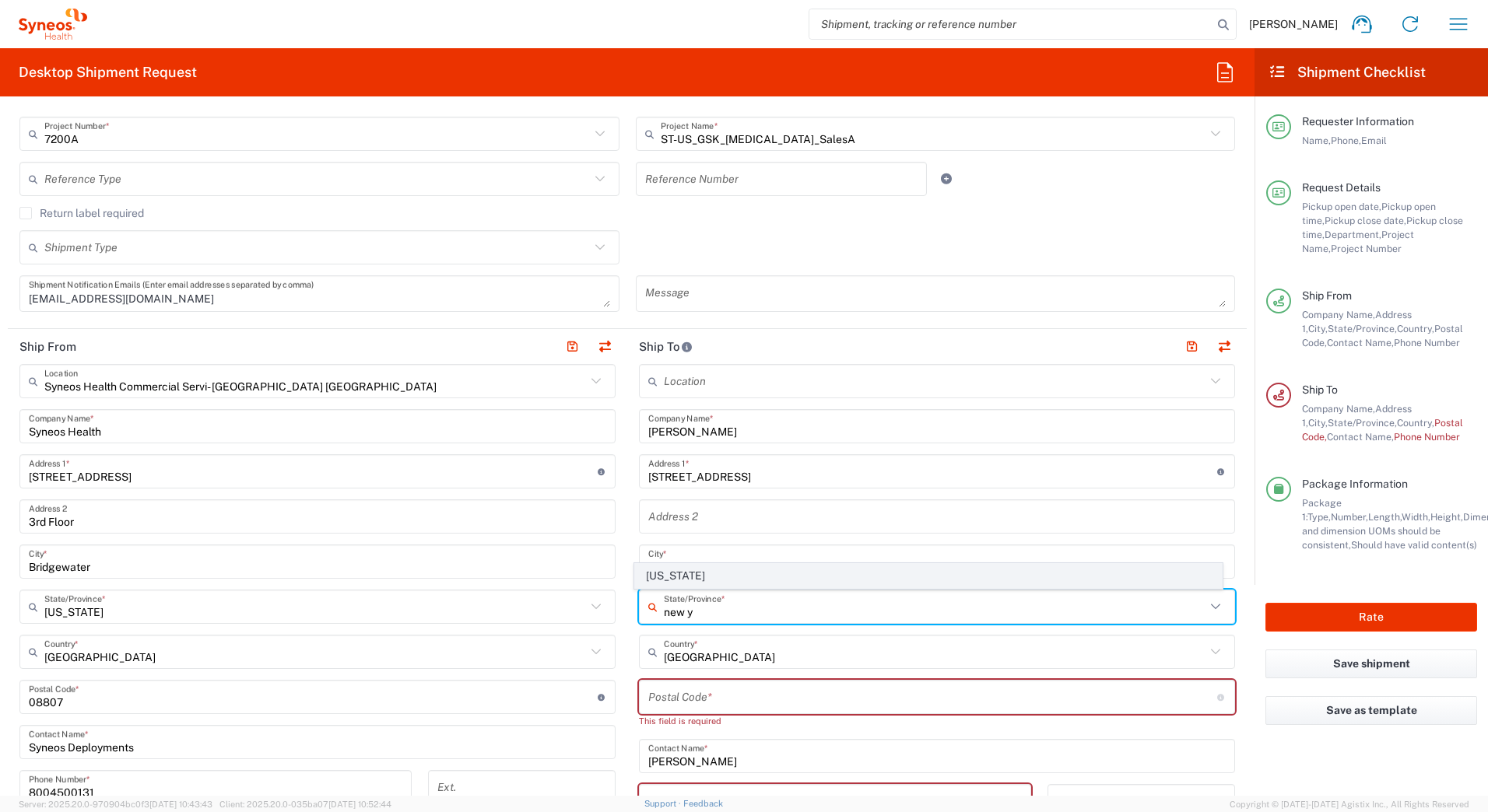
click at [660, 579] on span "[US_STATE]" at bounding box center [929, 576] width 587 height 24
type input "[US_STATE]"
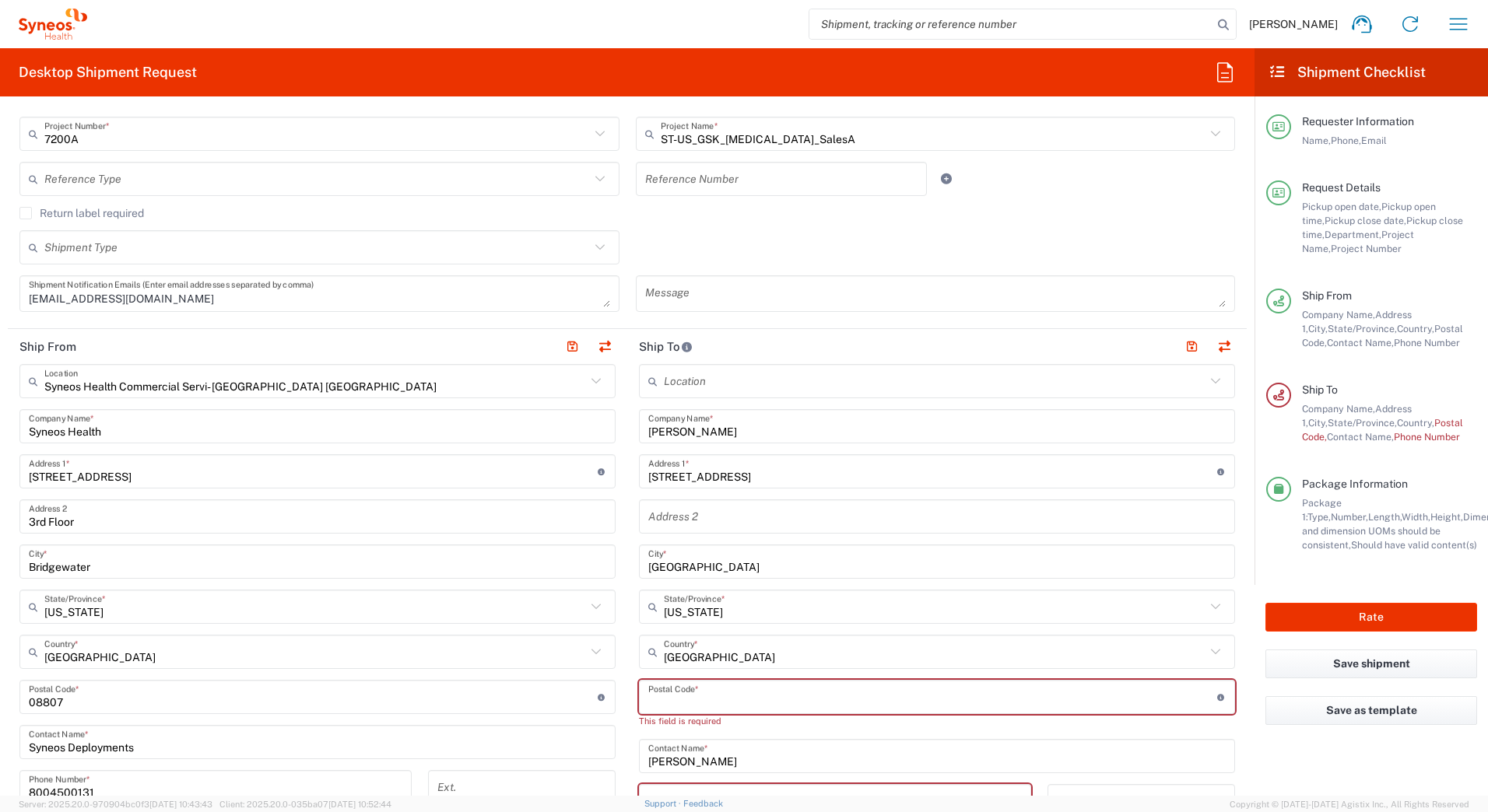
click at [738, 689] on input "undefined" at bounding box center [933, 698] width 569 height 27
paste input "11235"
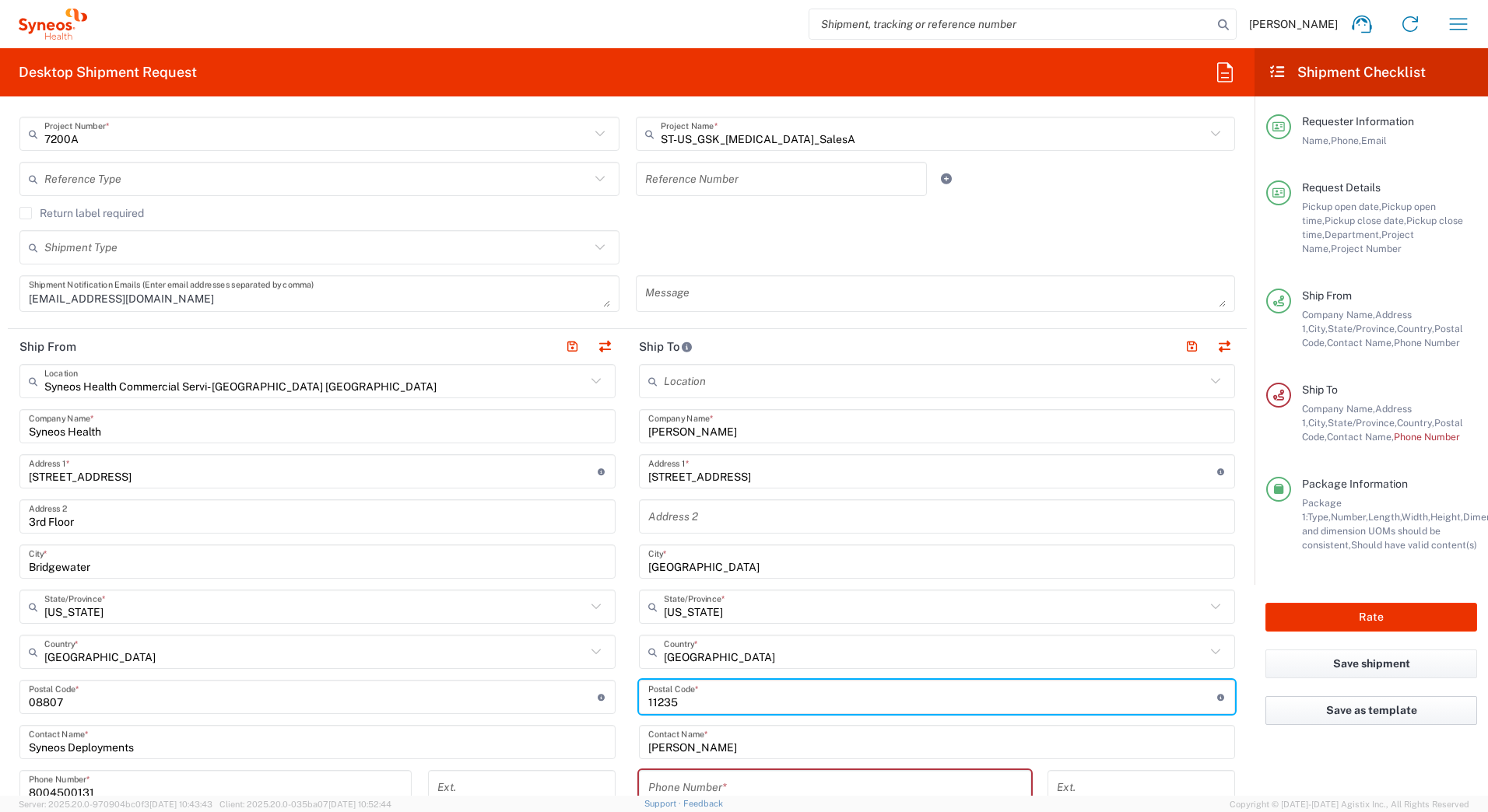
type input "11235"
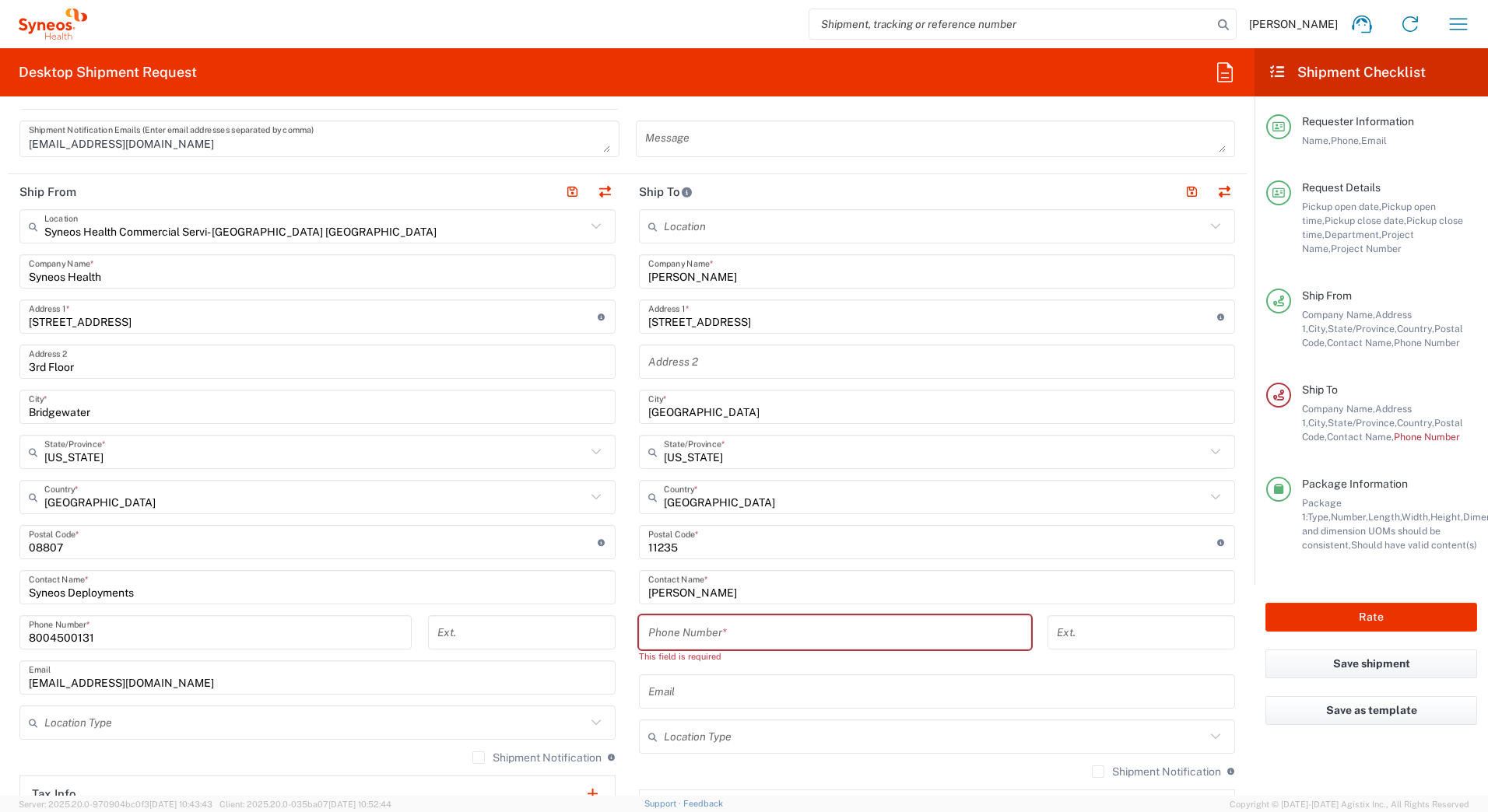
scroll to position [544, 0]
click at [735, 627] on input "tel" at bounding box center [835, 632] width 374 height 27
paste input "7185302488"
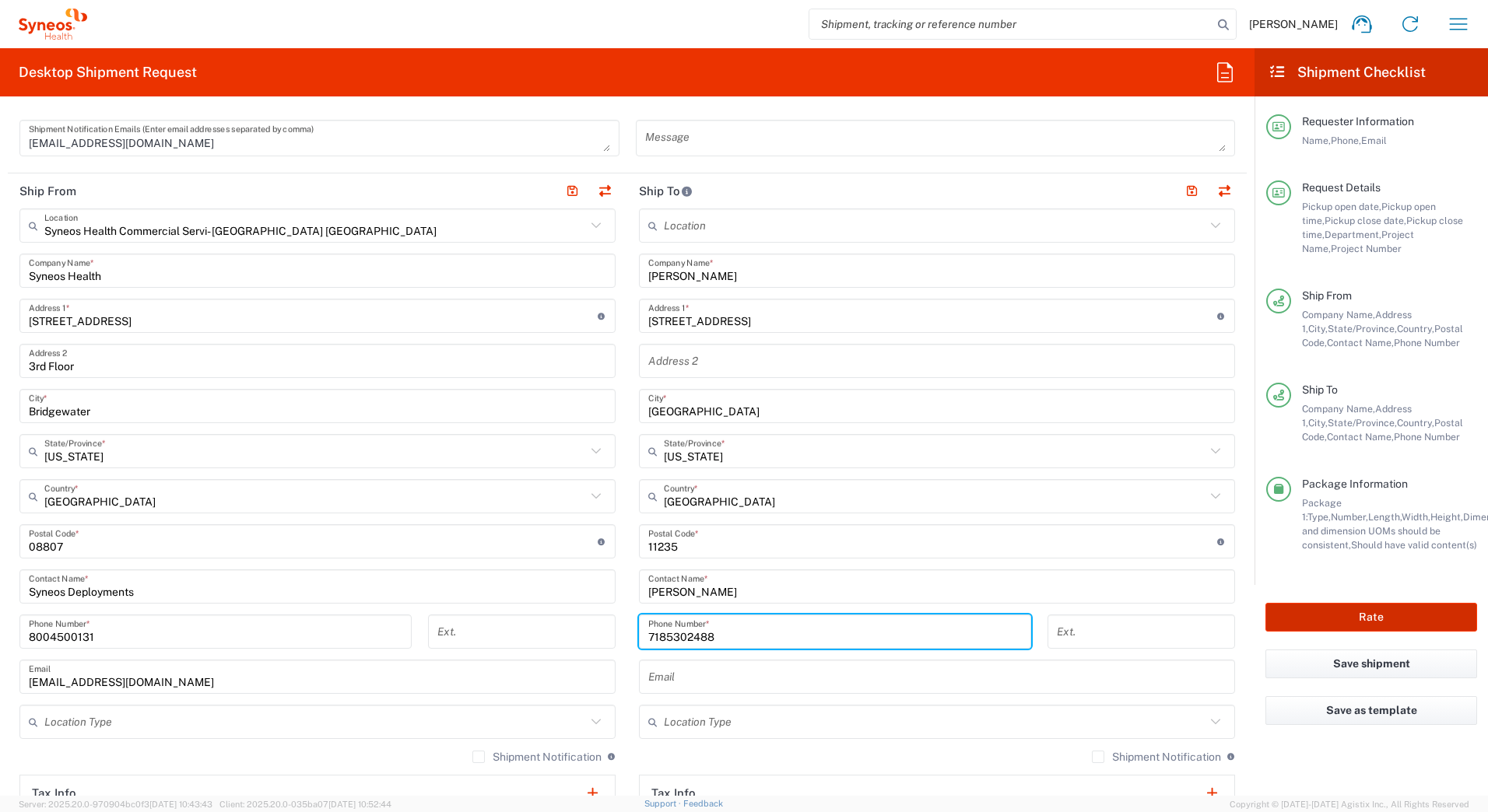
type input "7185302488"
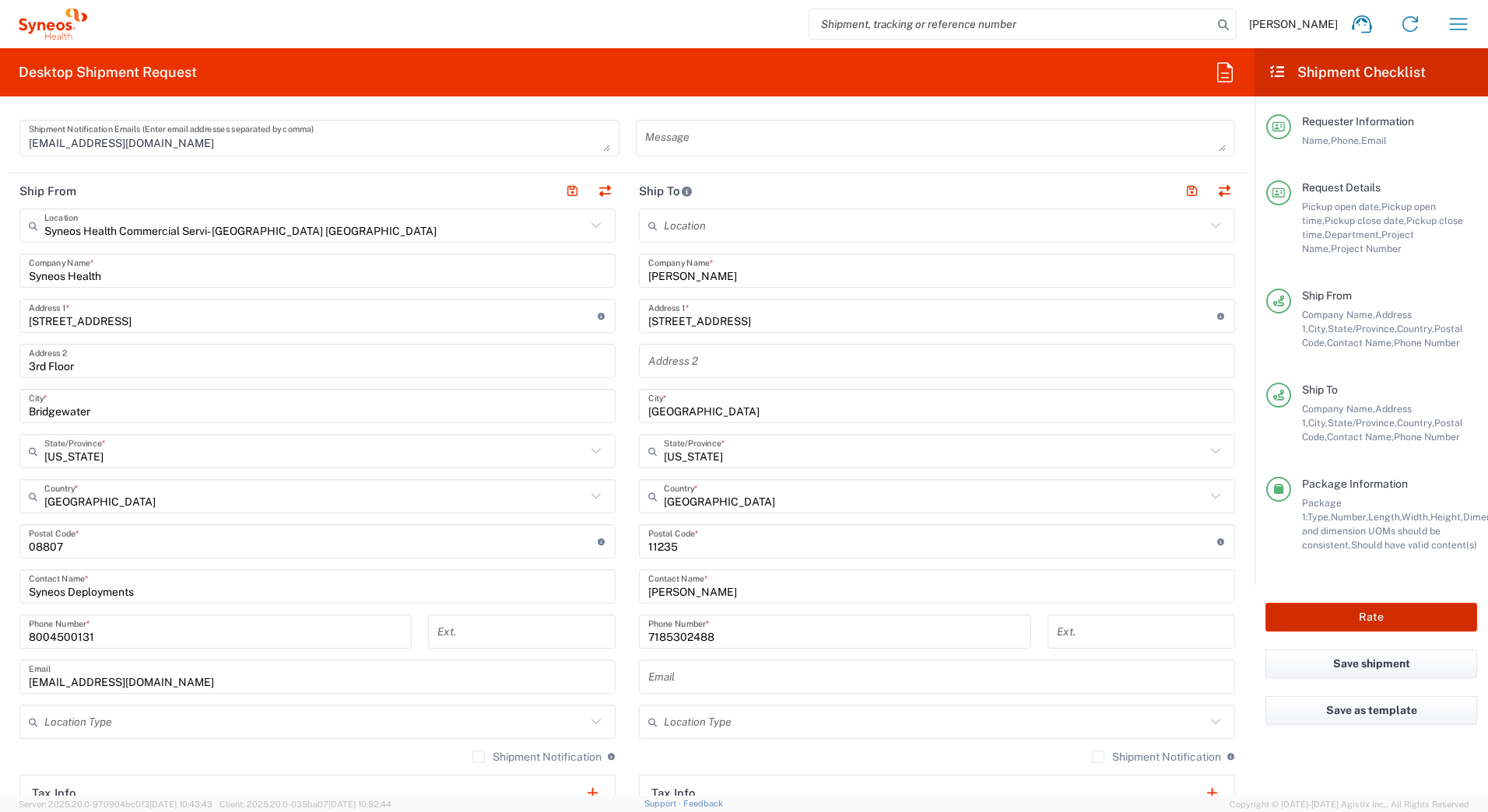
click at [1374, 620] on button "Rate" at bounding box center [1372, 618] width 212 height 29
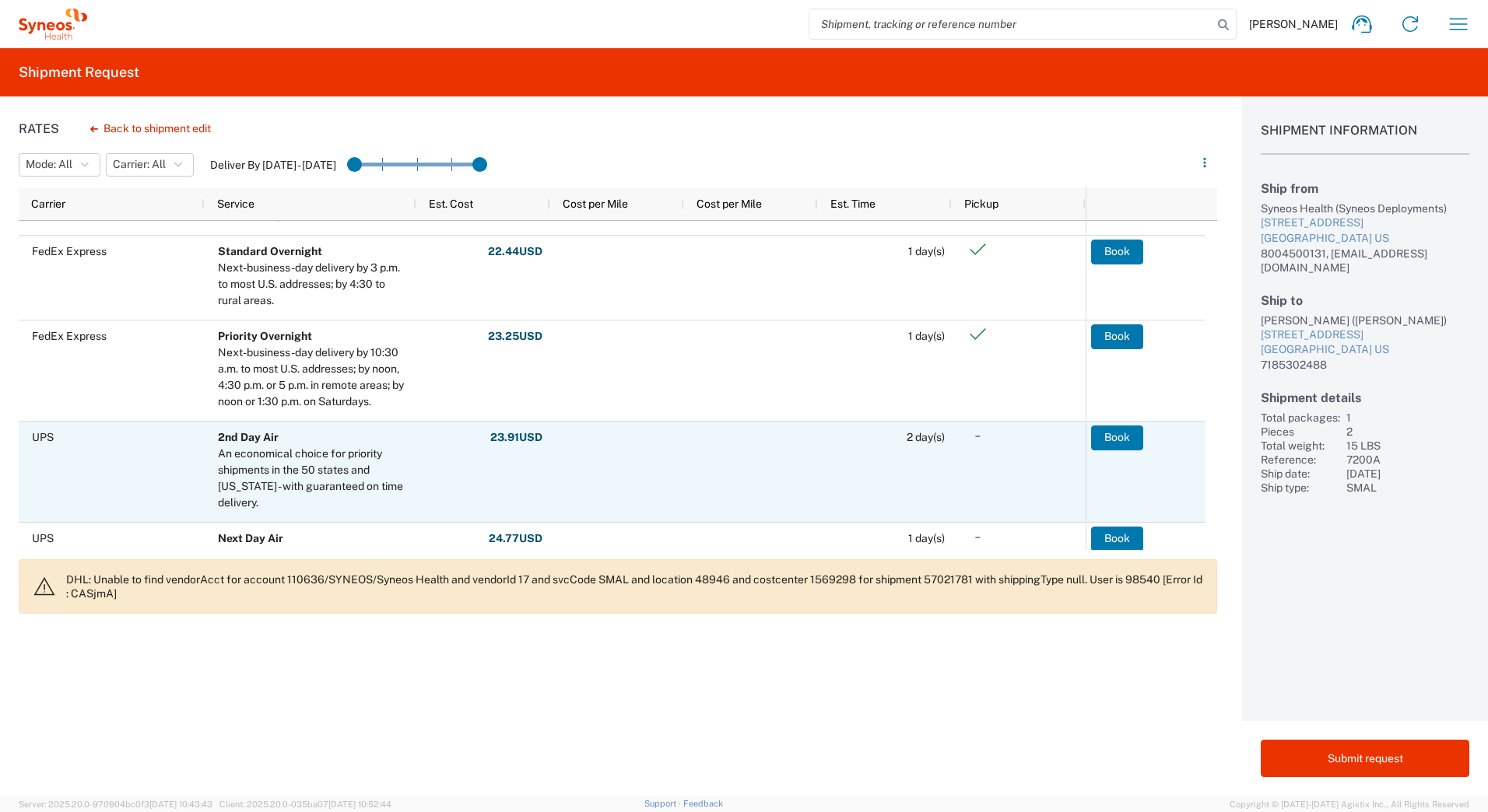
scroll to position [389, 0]
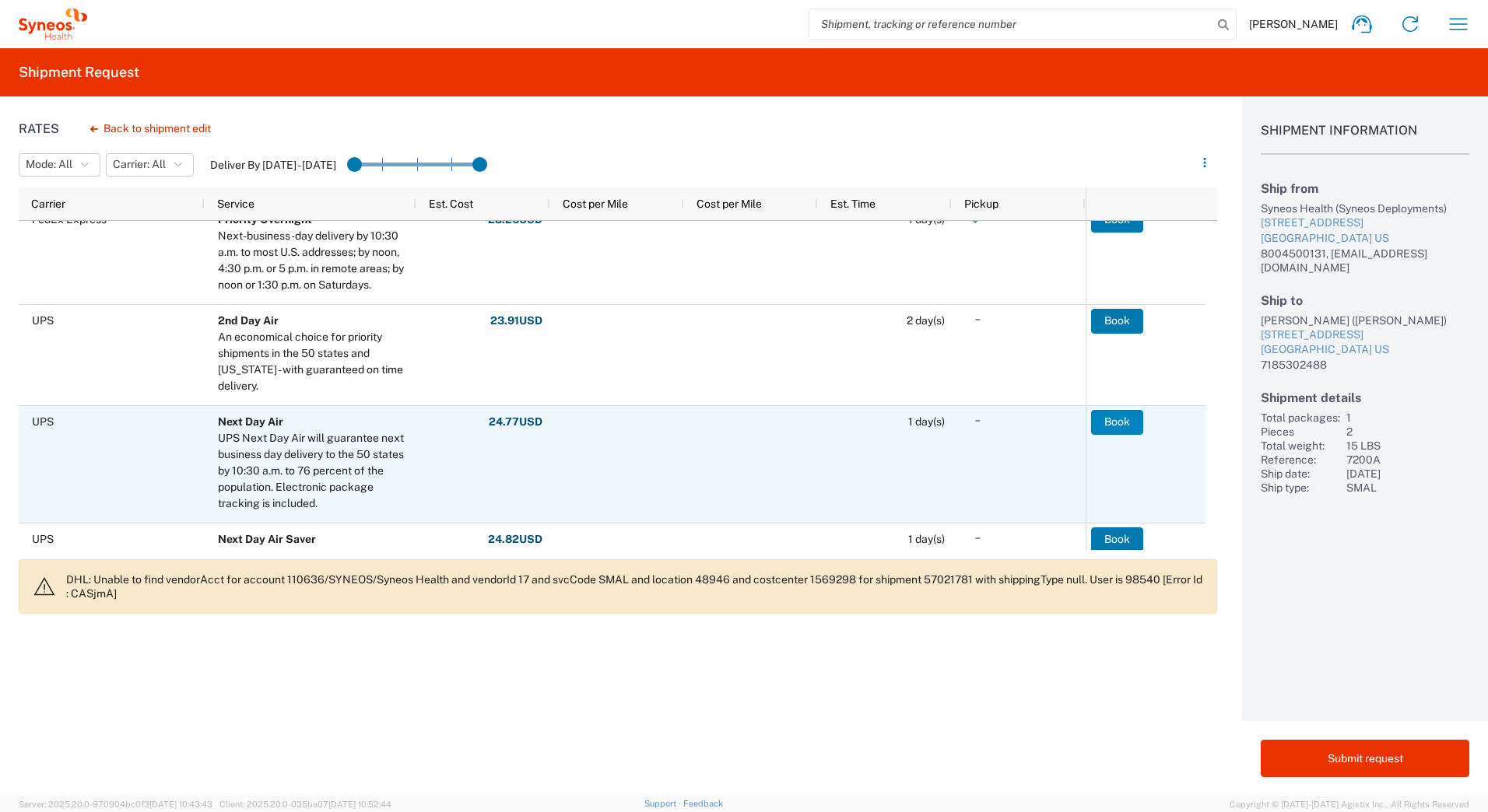
click at [1128, 418] on button "Book" at bounding box center [1118, 422] width 52 height 25
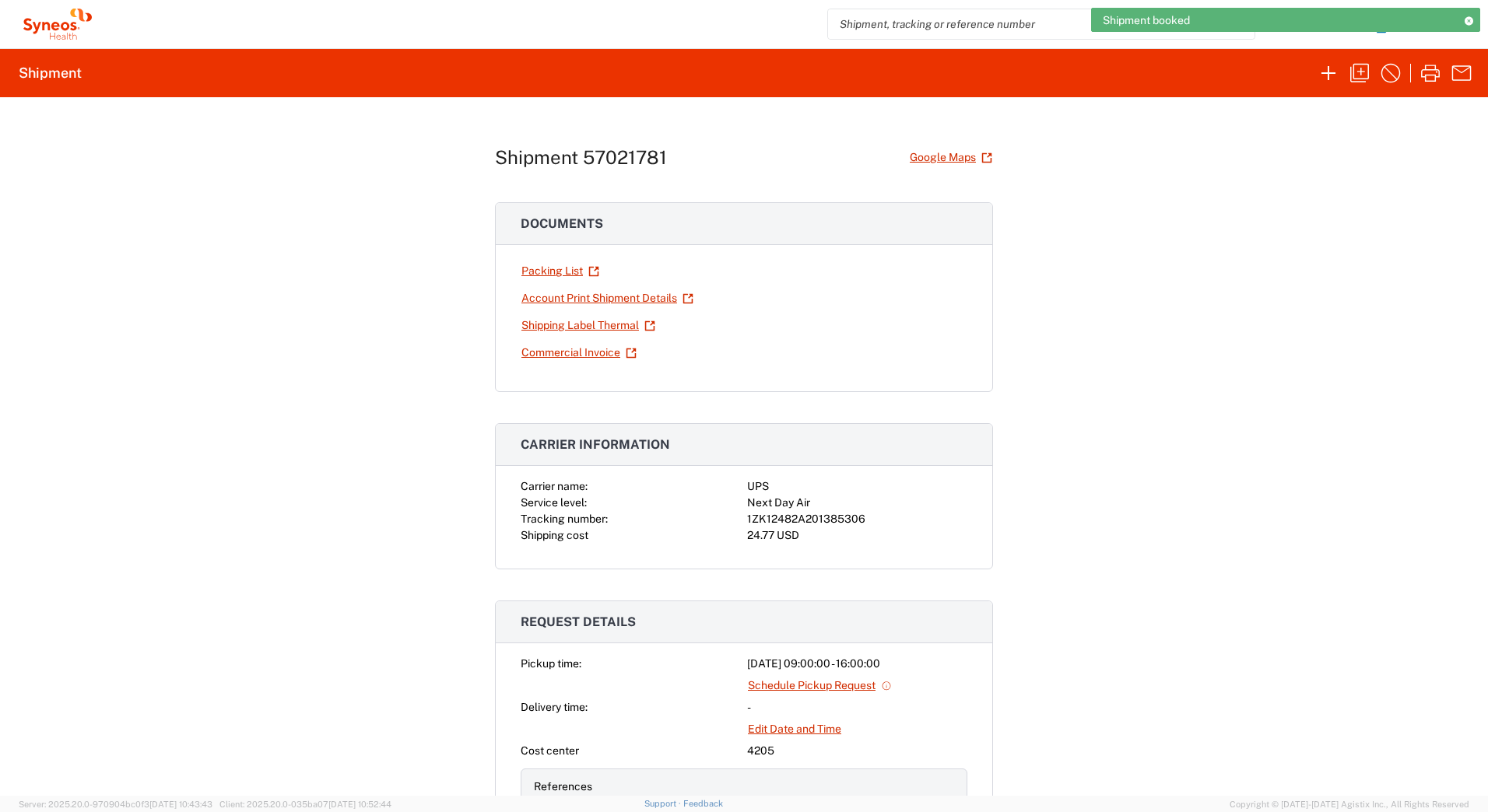
click at [819, 520] on div "1ZK12482A201385306" at bounding box center [858, 519] width 221 height 16
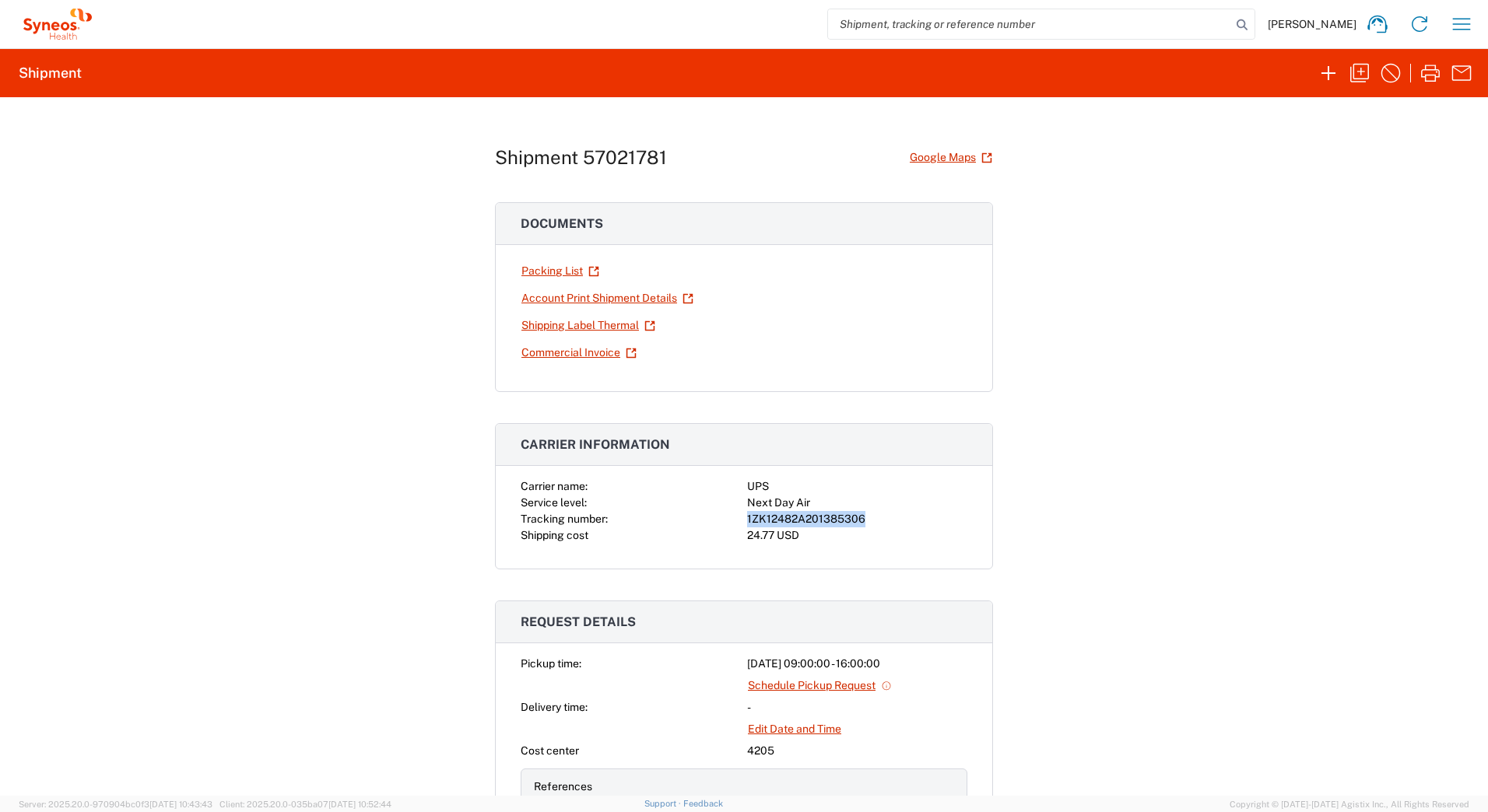
copy div "1ZK12482A201385306"
click at [1429, 75] on icon "button" at bounding box center [1431, 73] width 19 height 17
click at [1360, 71] on icon "button" at bounding box center [1360, 73] width 25 height 25
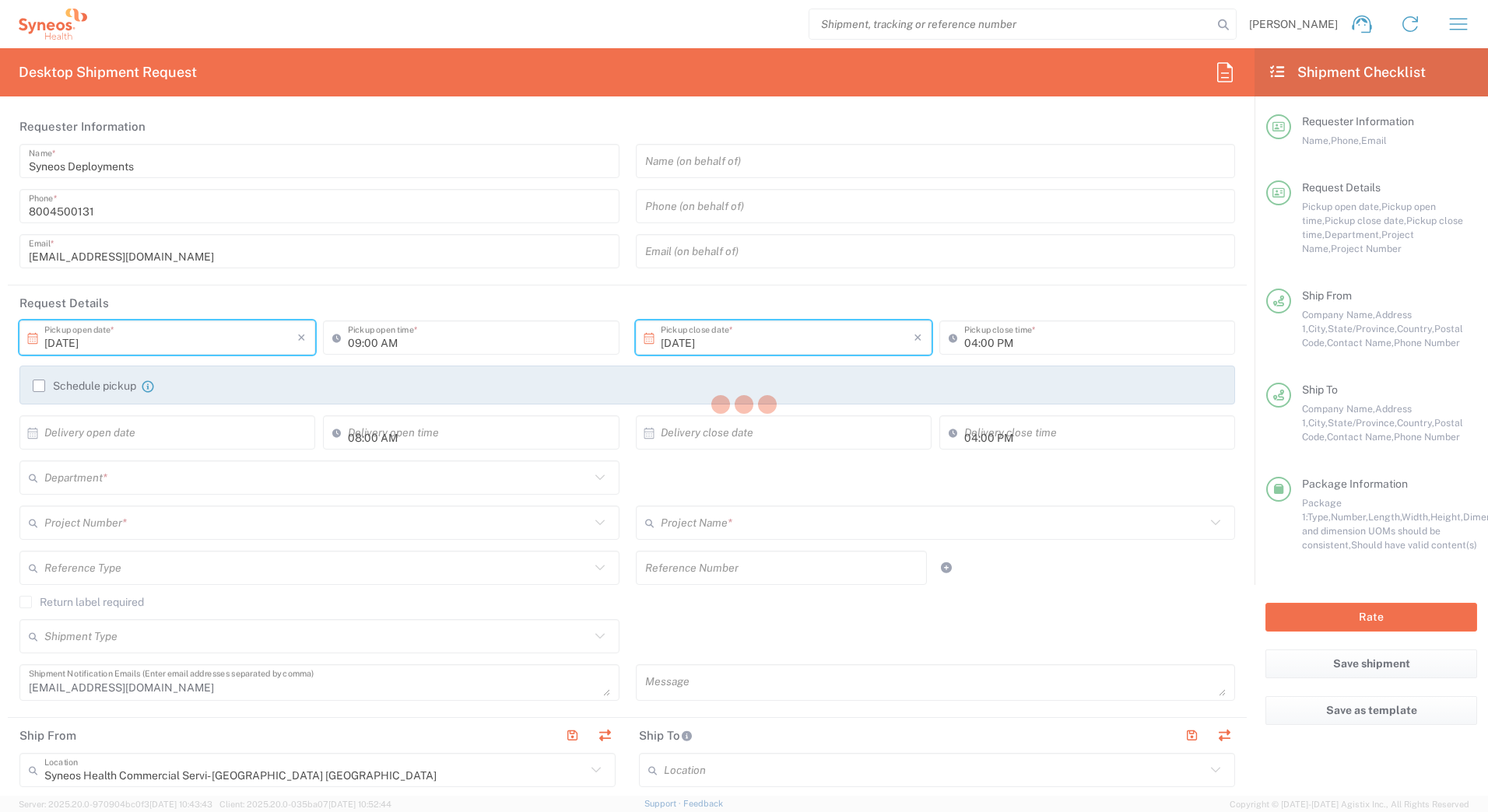
type input "[US_STATE]"
type input "Your Packaging"
type input "7200A"
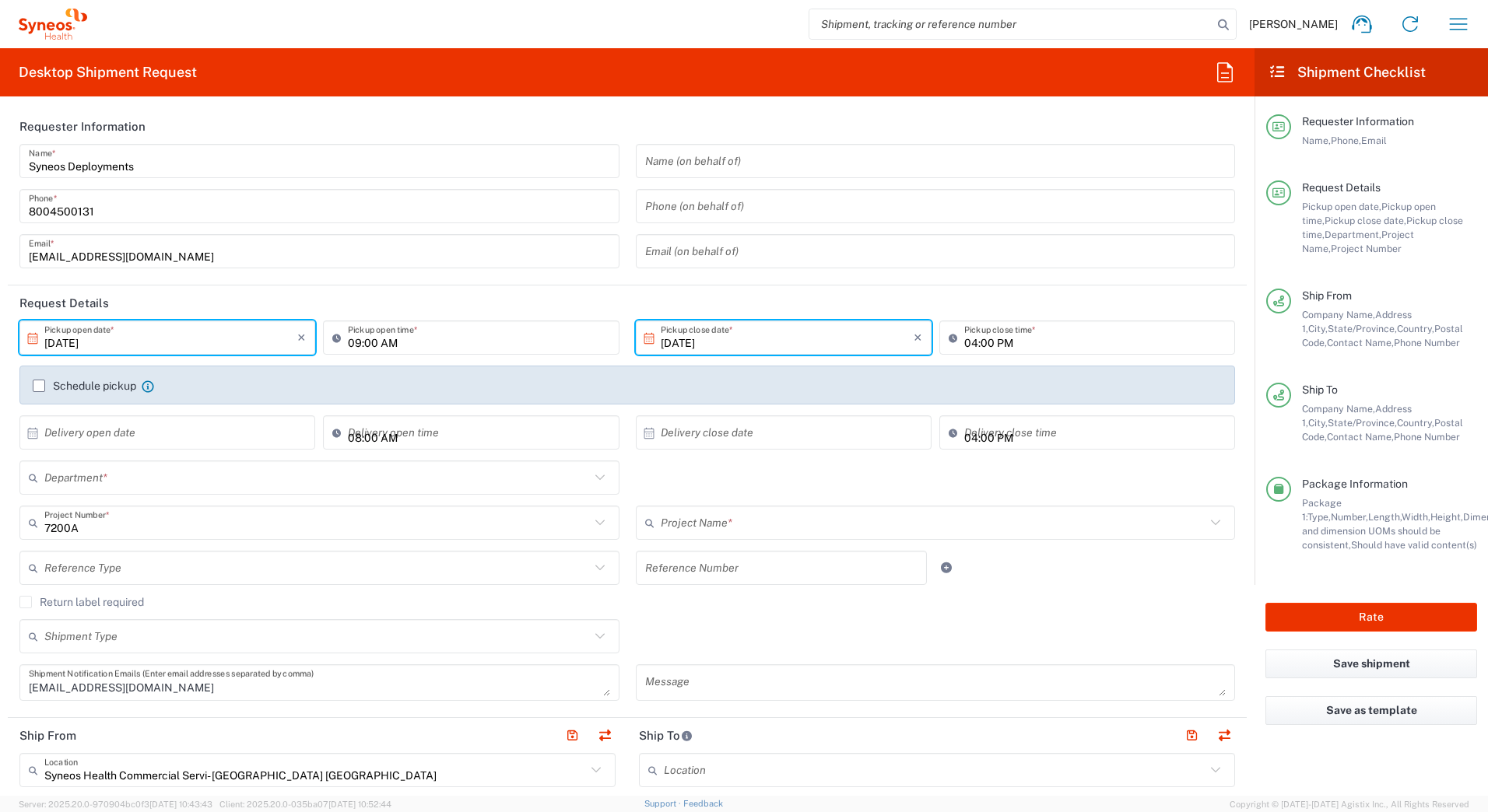
type input "4205"
type input "ST-US_GSK_Dovato_SalesA"
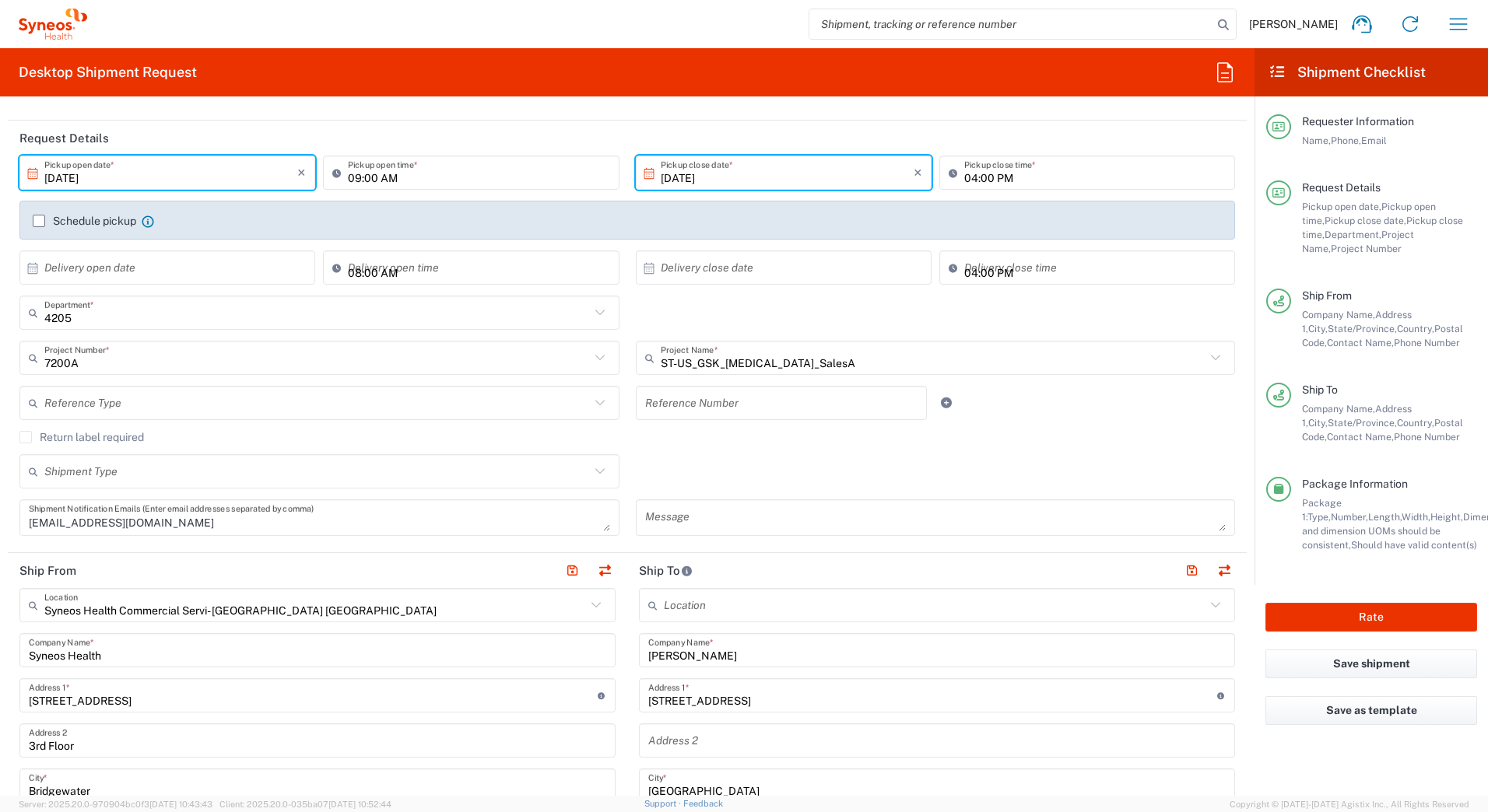
scroll to position [77, 0]
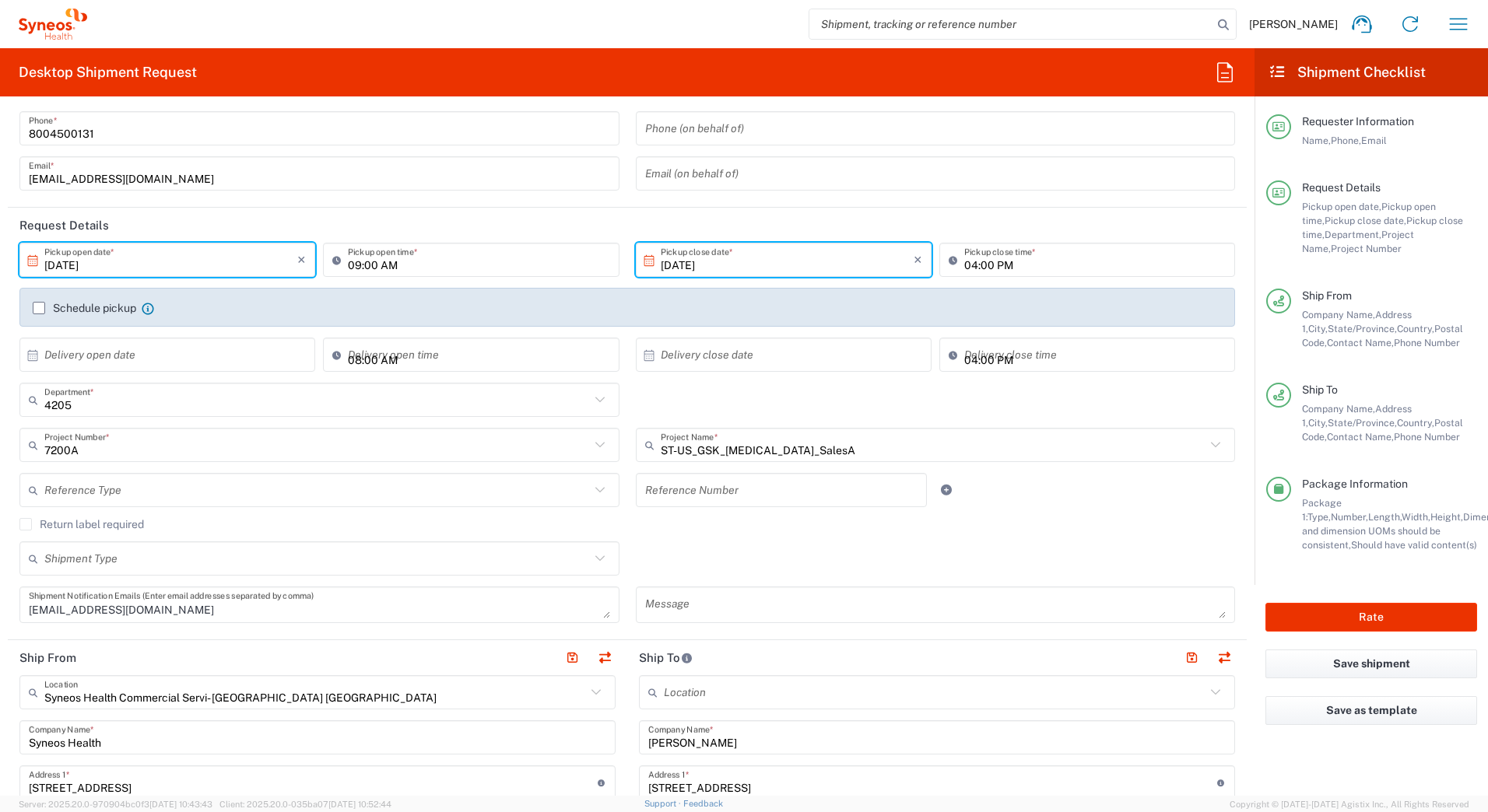
click at [26, 523] on label "Return label required" at bounding box center [82, 524] width 125 height 13
click at [26, 524] on input "Return label required" at bounding box center [26, 524] width 0 height 0
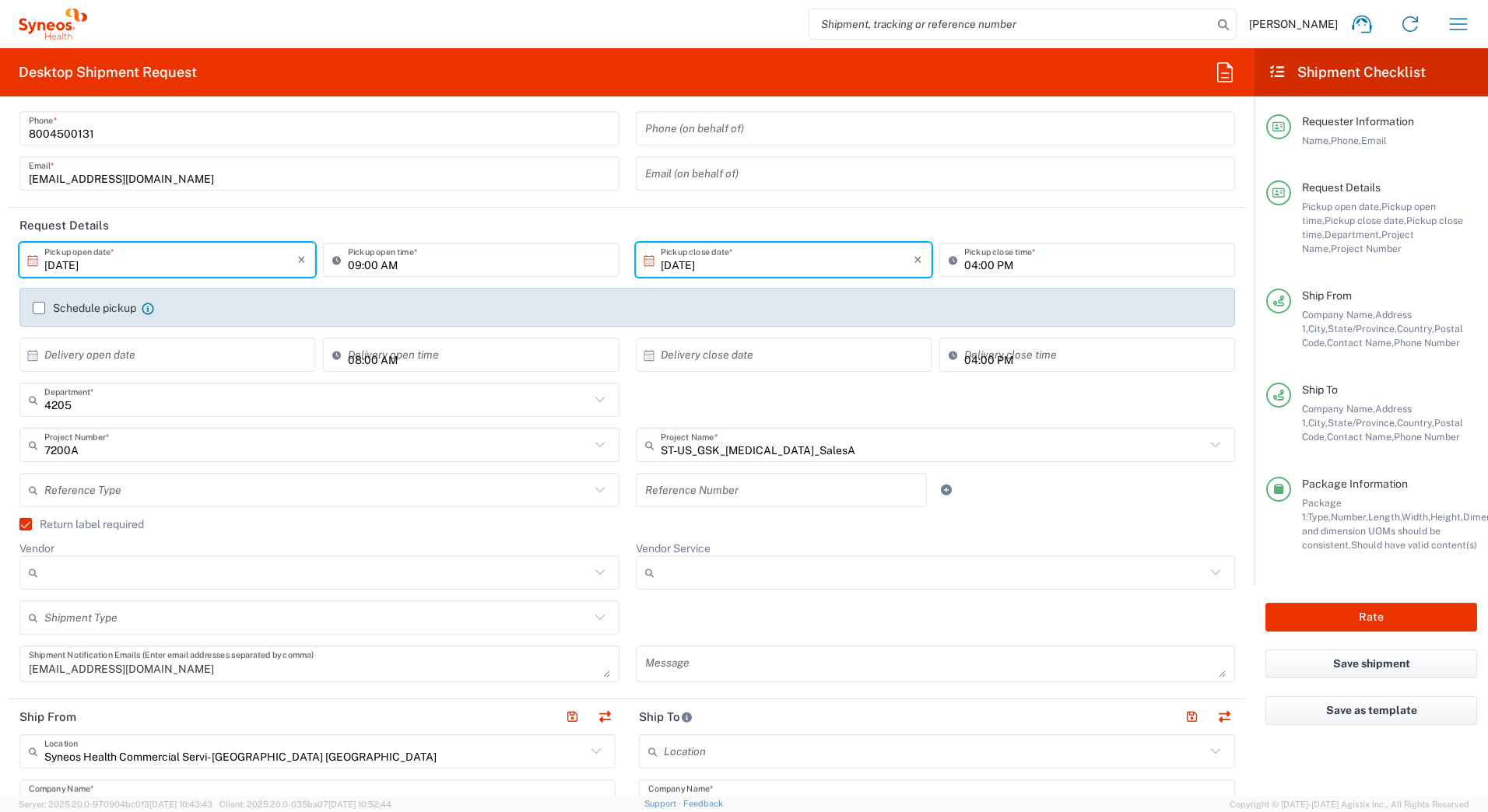
click at [248, 571] on input "Vendor" at bounding box center [317, 573] width 545 height 25
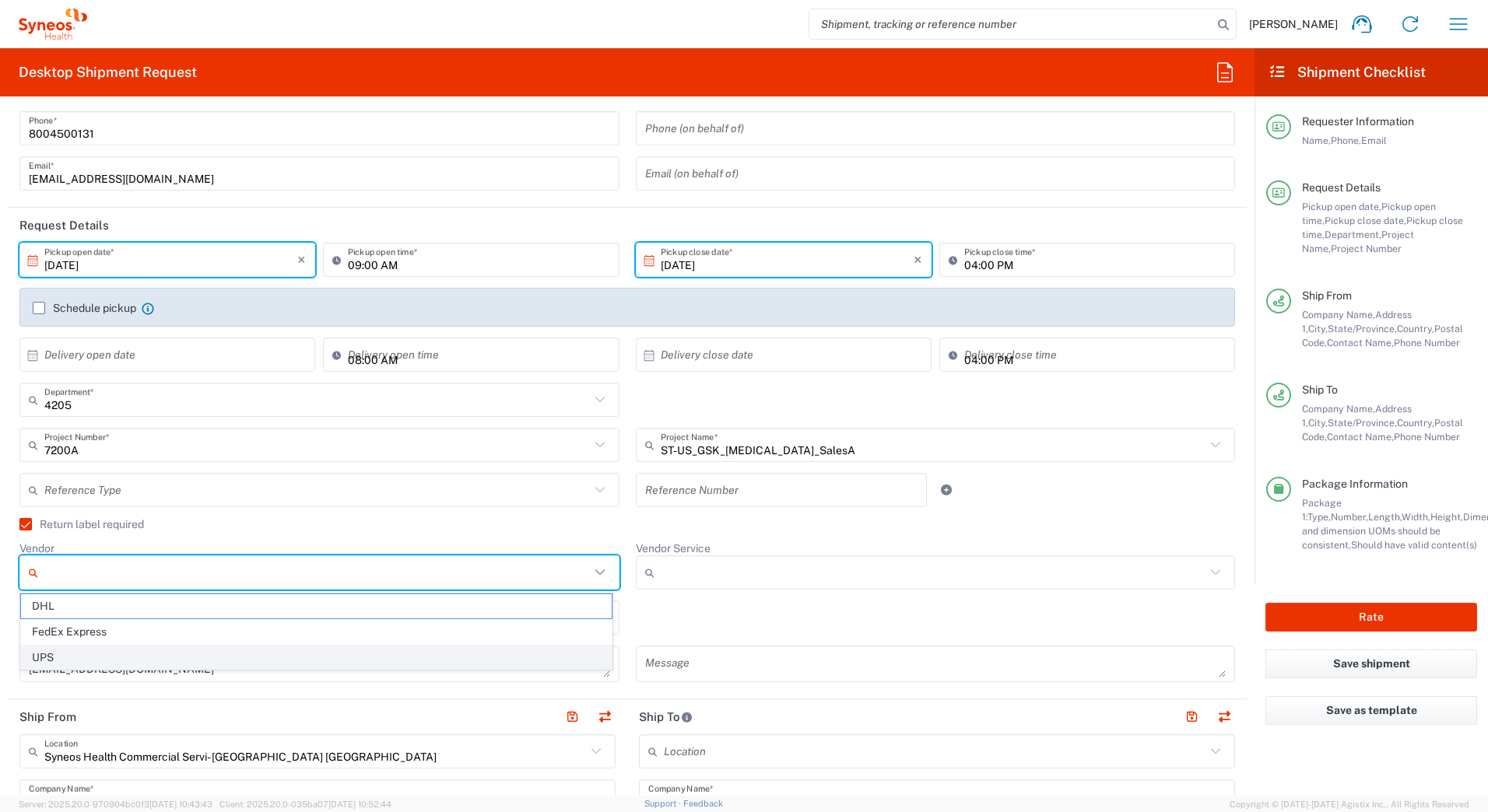
click at [101, 655] on span "UPS" at bounding box center [316, 658] width 591 height 24
type input "UPS"
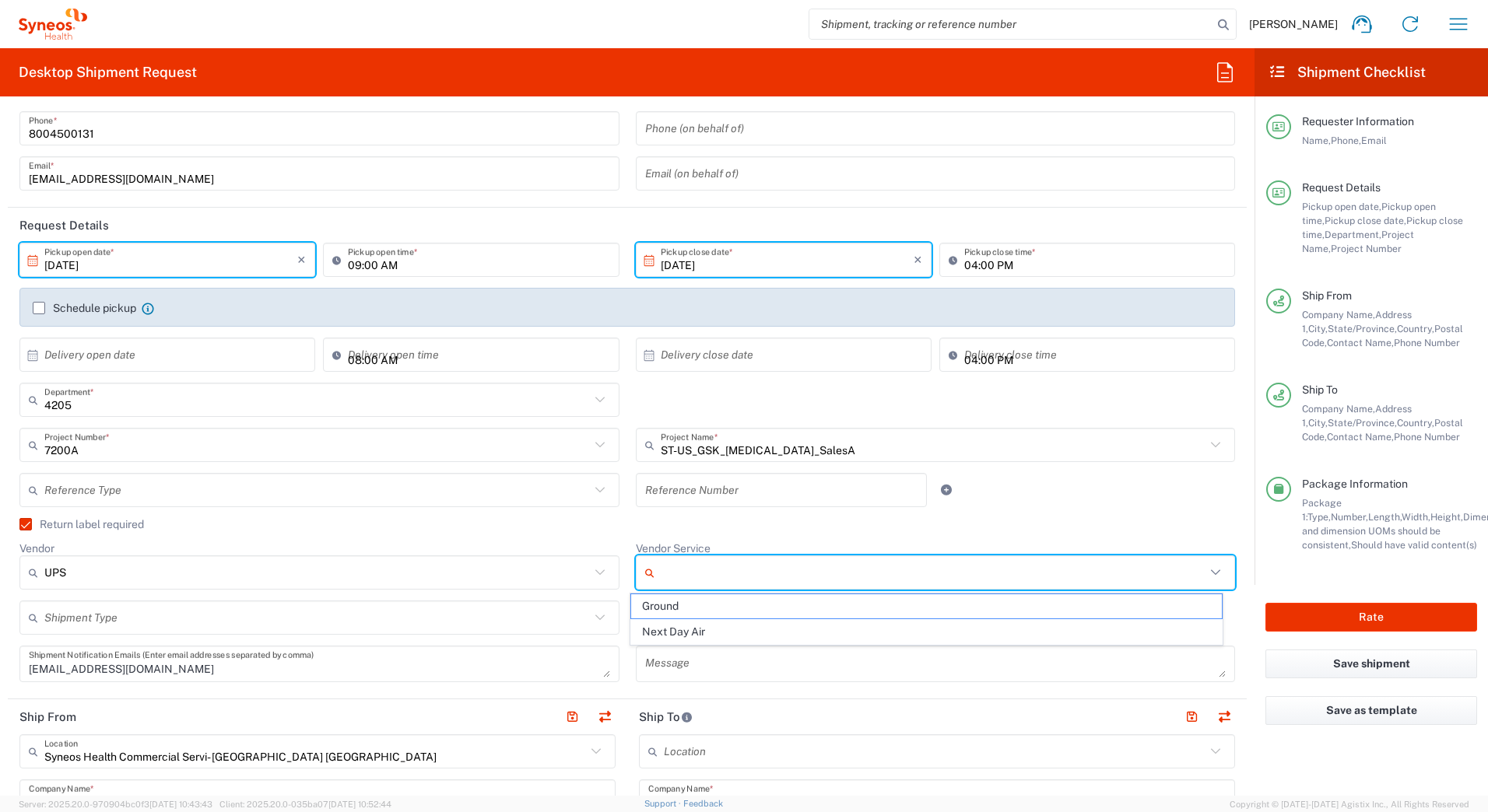
click at [665, 572] on input "Vendor Service" at bounding box center [933, 573] width 545 height 25
click at [662, 608] on span "Ground" at bounding box center [927, 607] width 591 height 24
type input "Ground"
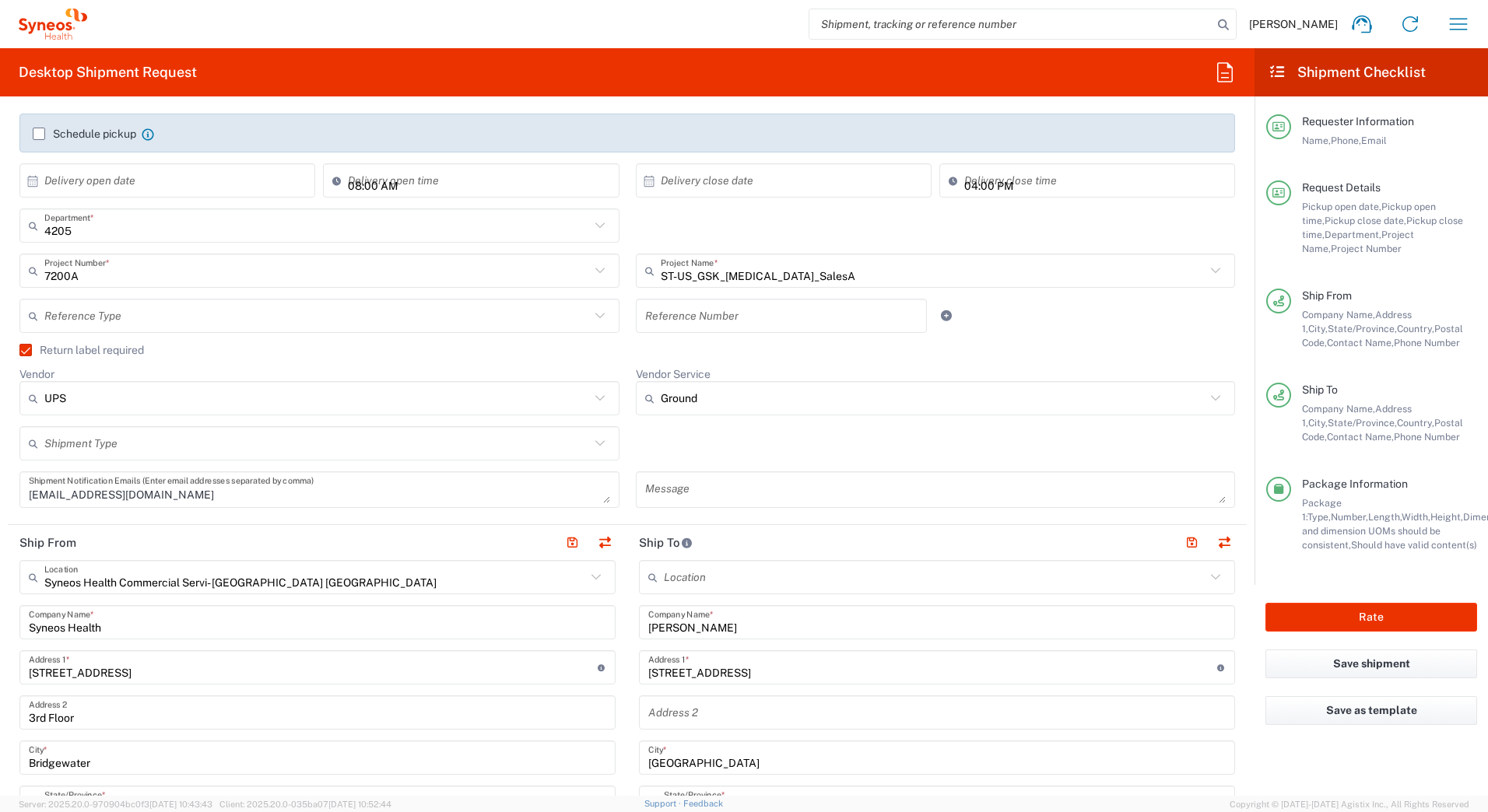
scroll to position [467, 0]
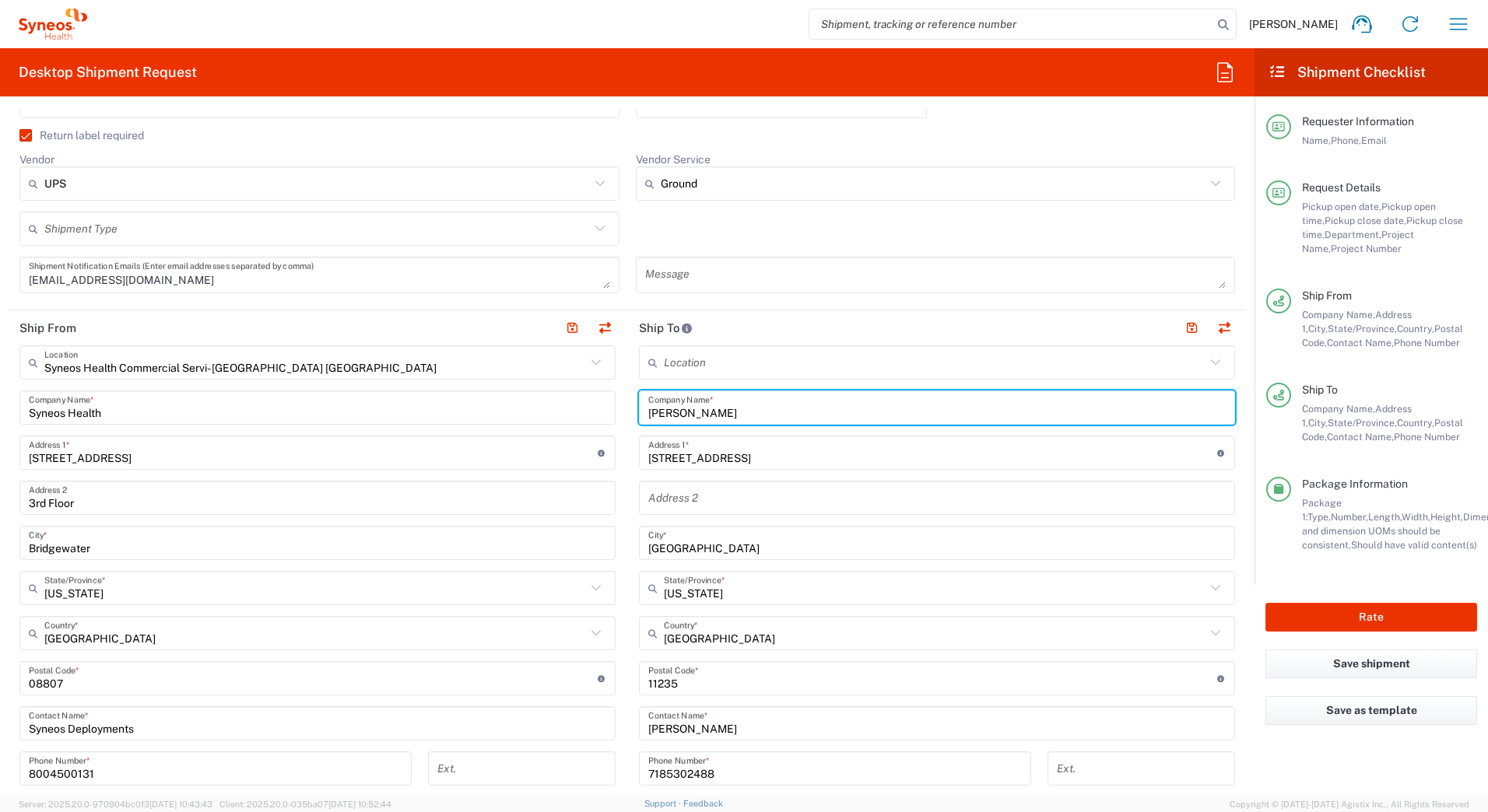
drag, startPoint x: 731, startPoint y: 410, endPoint x: 620, endPoint y: 411, distance: 111.0
click at [620, 411] on div "Ship From Syneos Health Commercial Servi- NJ US Location Syneos Health Commerci…" at bounding box center [627, 658] width 1239 height 695
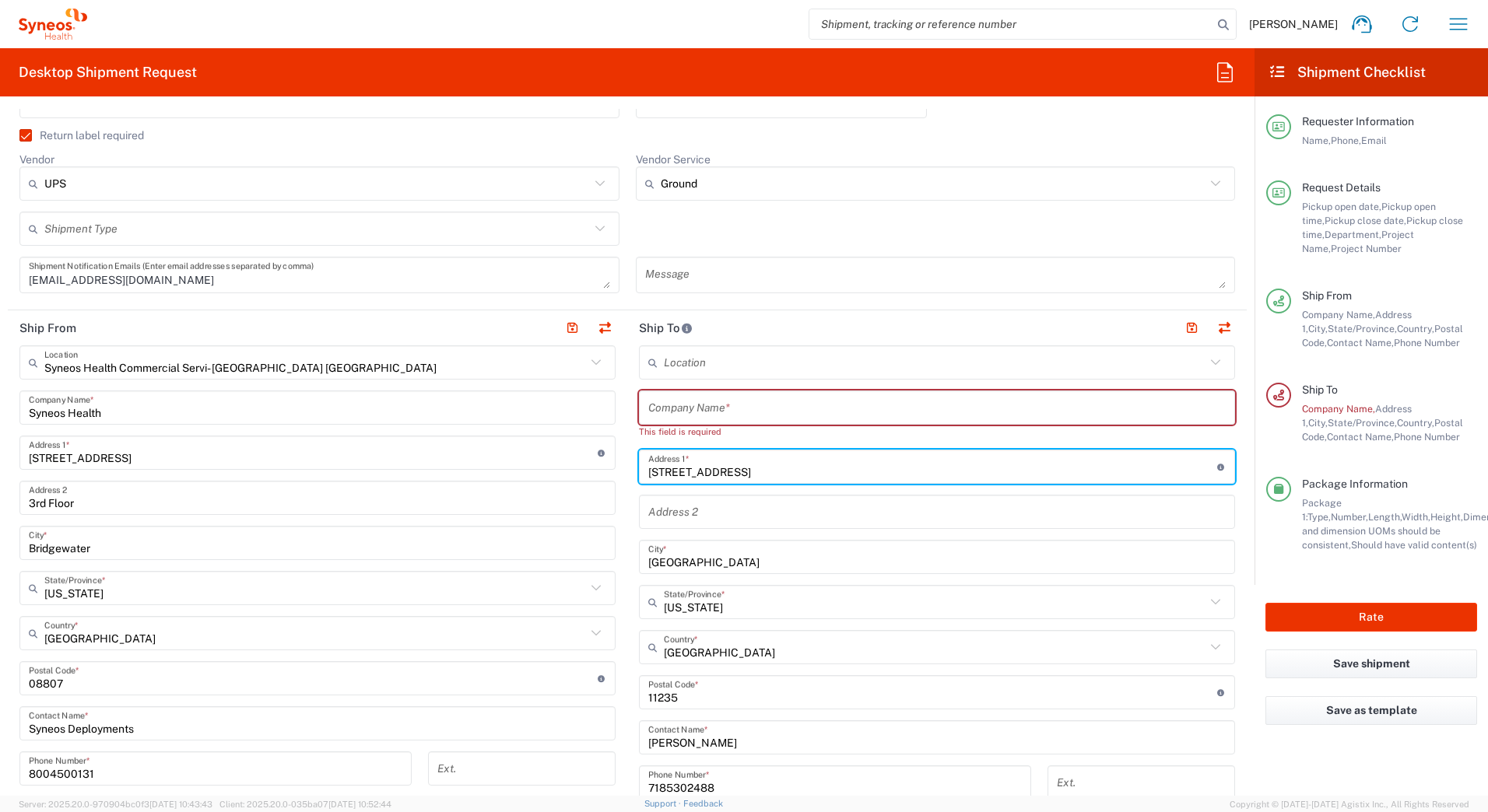
drag, startPoint x: 730, startPoint y: 460, endPoint x: 570, endPoint y: 502, distance: 165.4
click at [581, 472] on div "Ship From Syneos Health Commercial Servi- NJ US Location Syneos Health Commerci…" at bounding box center [627, 665] width 1239 height 709
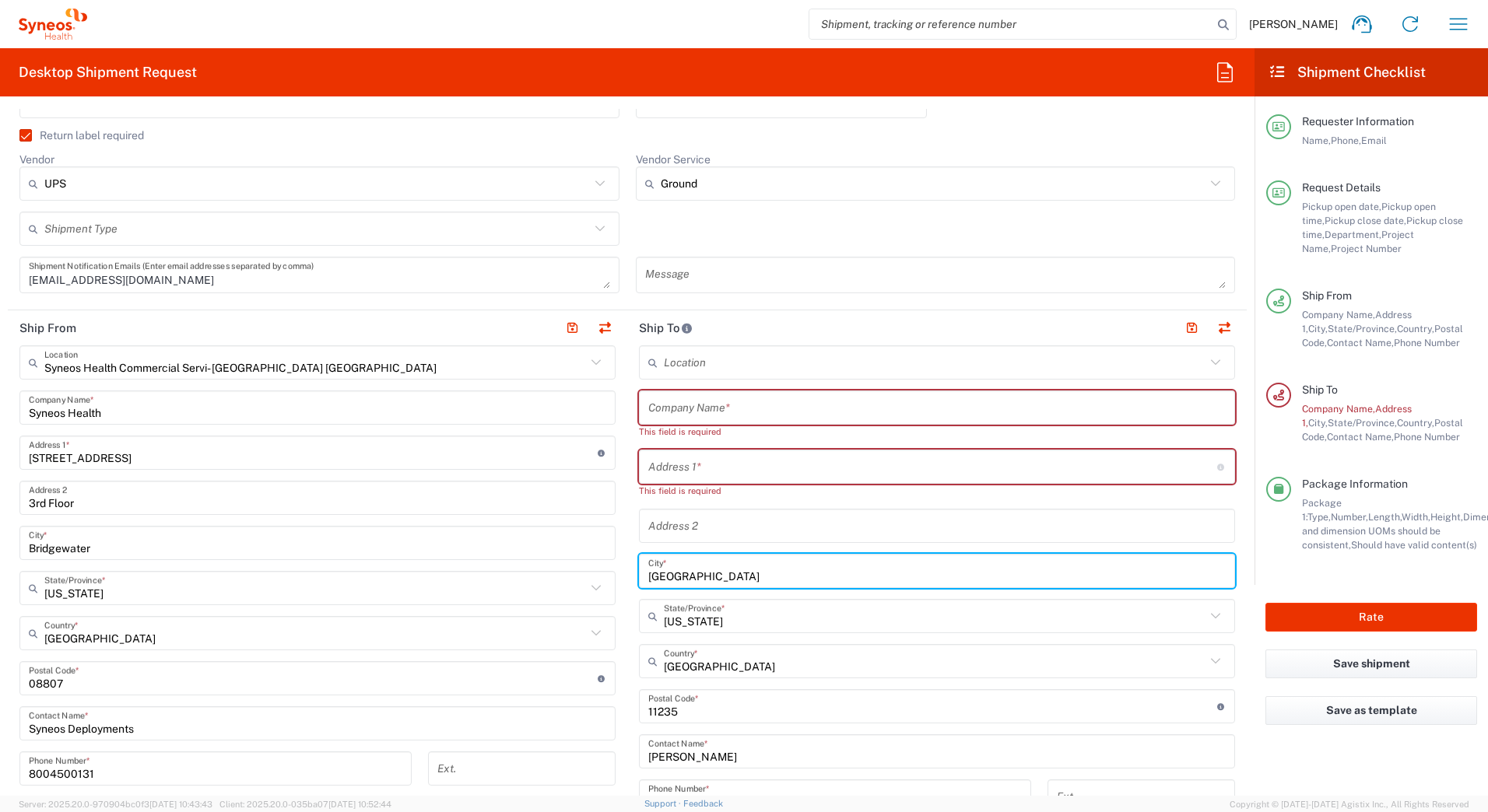
drag, startPoint x: 694, startPoint y: 565, endPoint x: 583, endPoint y: 564, distance: 111.0
click at [582, 569] on div "Ship From Syneos Health Commercial Servi- NJ US Location Syneos Health Commerci…" at bounding box center [627, 671] width 1239 height 723
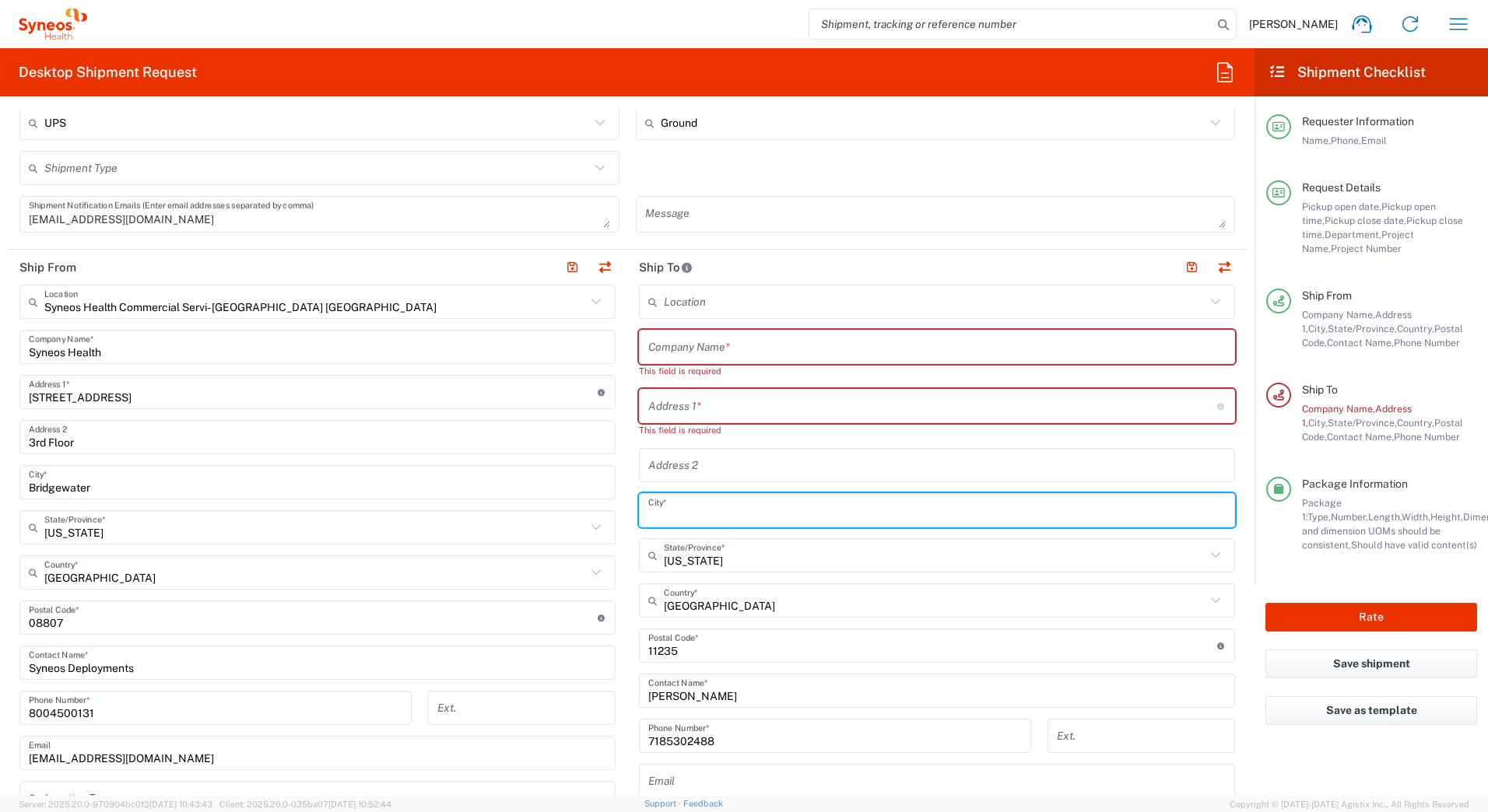
scroll to position [623, 0]
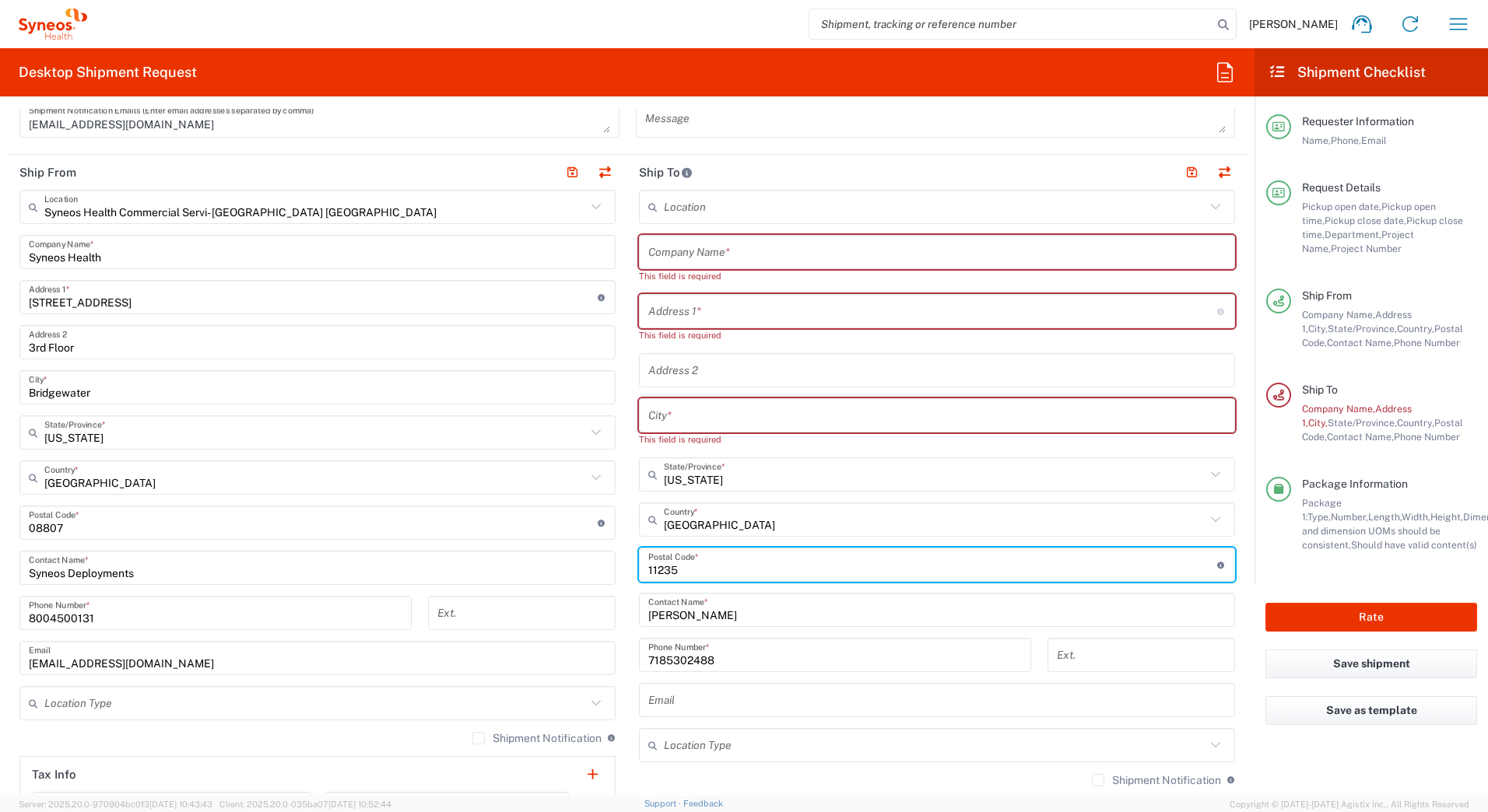
drag, startPoint x: 684, startPoint y: 560, endPoint x: 533, endPoint y: 587, distance: 153.4
click at [546, 570] on div "Ship From Syneos Health Commercial Servi- NJ US Location Syneos Health Commerci…" at bounding box center [627, 523] width 1239 height 737
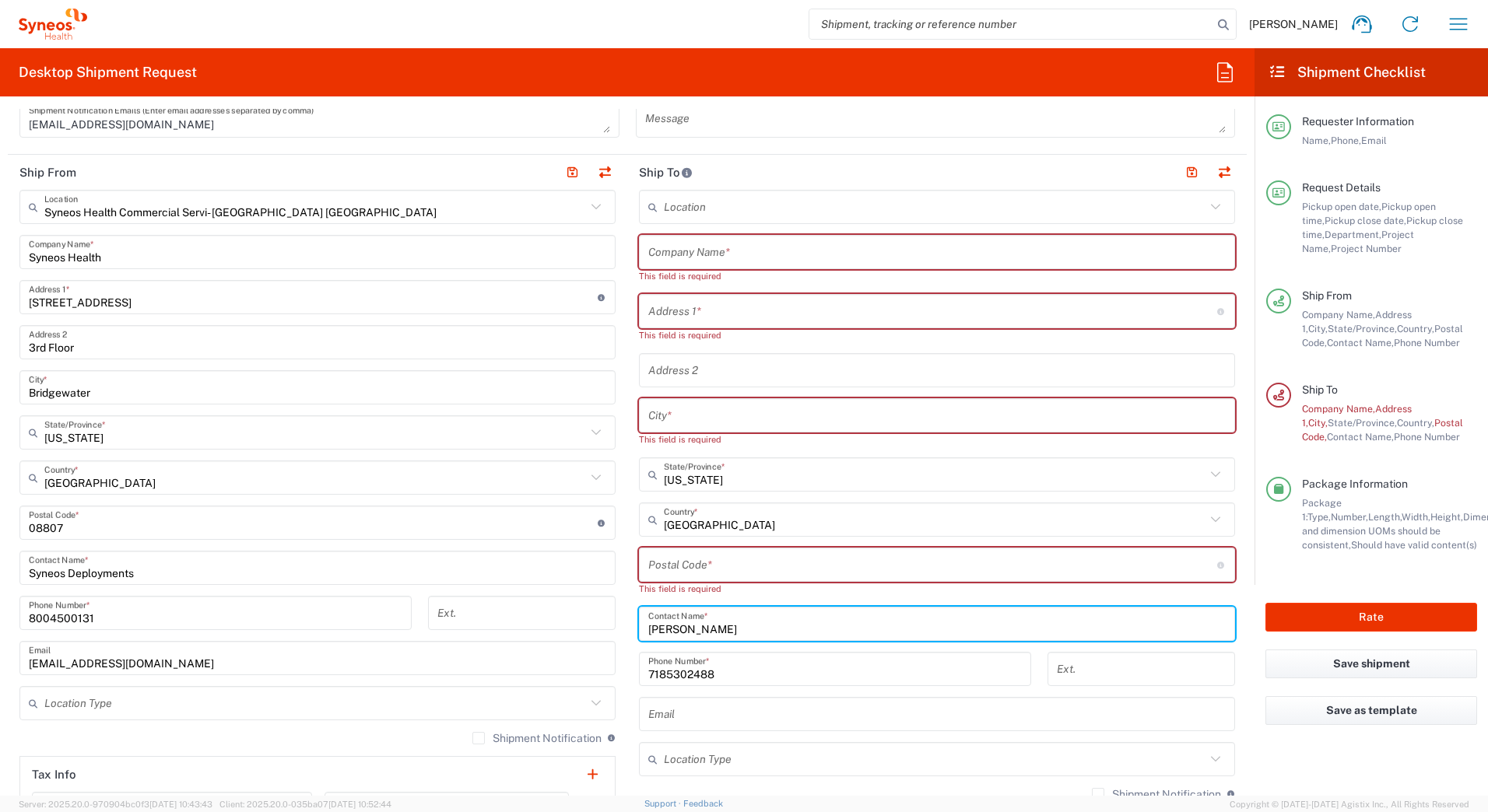
drag, startPoint x: 722, startPoint y: 624, endPoint x: 571, endPoint y: 637, distance: 151.6
click at [575, 632] on div "Ship From Syneos Health Commercial Servi- NJ US Location Syneos Health Commerci…" at bounding box center [627, 530] width 1239 height 751
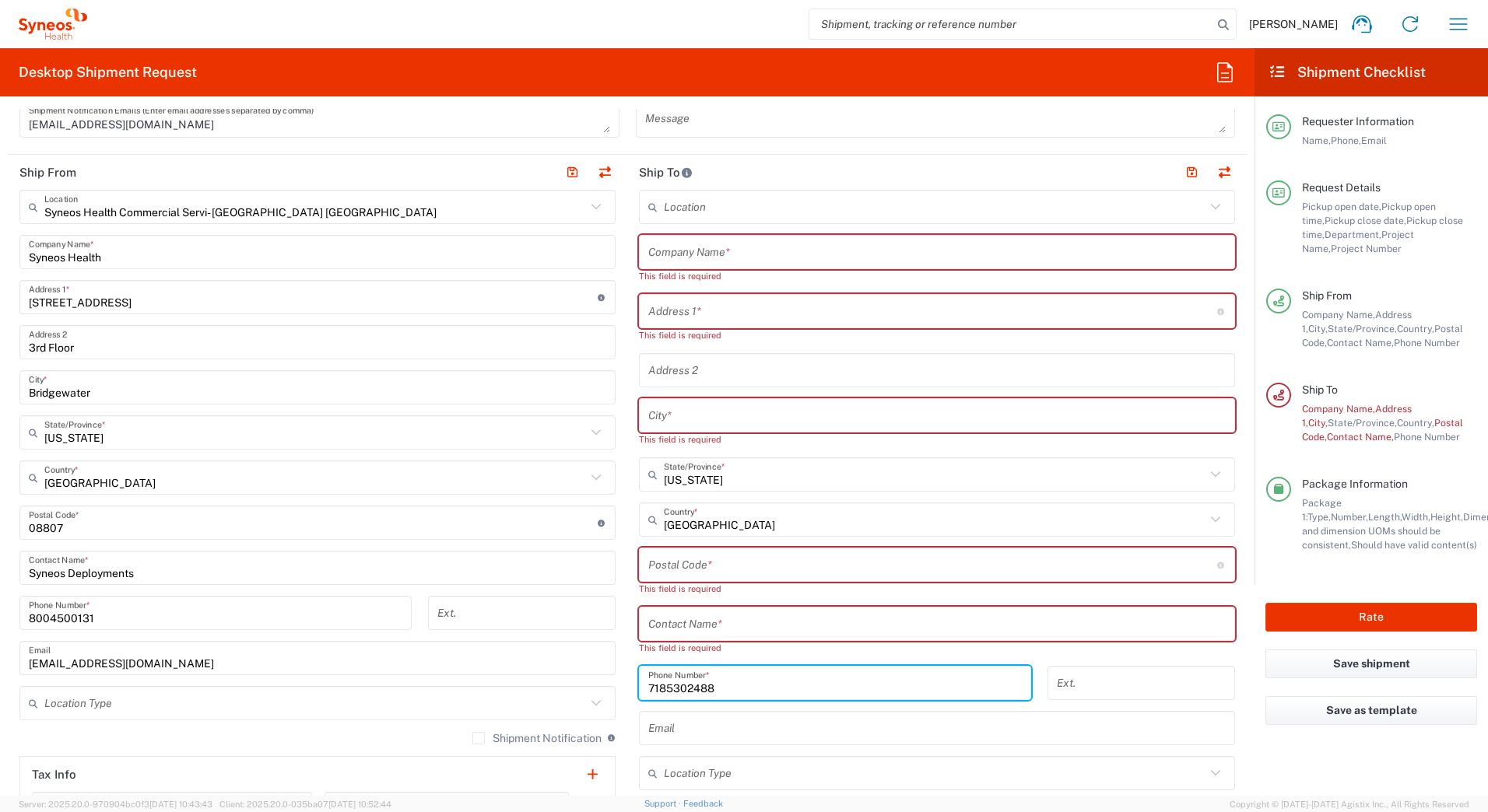
drag, startPoint x: 715, startPoint y: 675, endPoint x: 581, endPoint y: 655, distance: 135.5
click at [585, 680] on div "Ship From Syneos Health Commercial Servi- NJ US Location Syneos Health Commerci…" at bounding box center [627, 537] width 1239 height 765
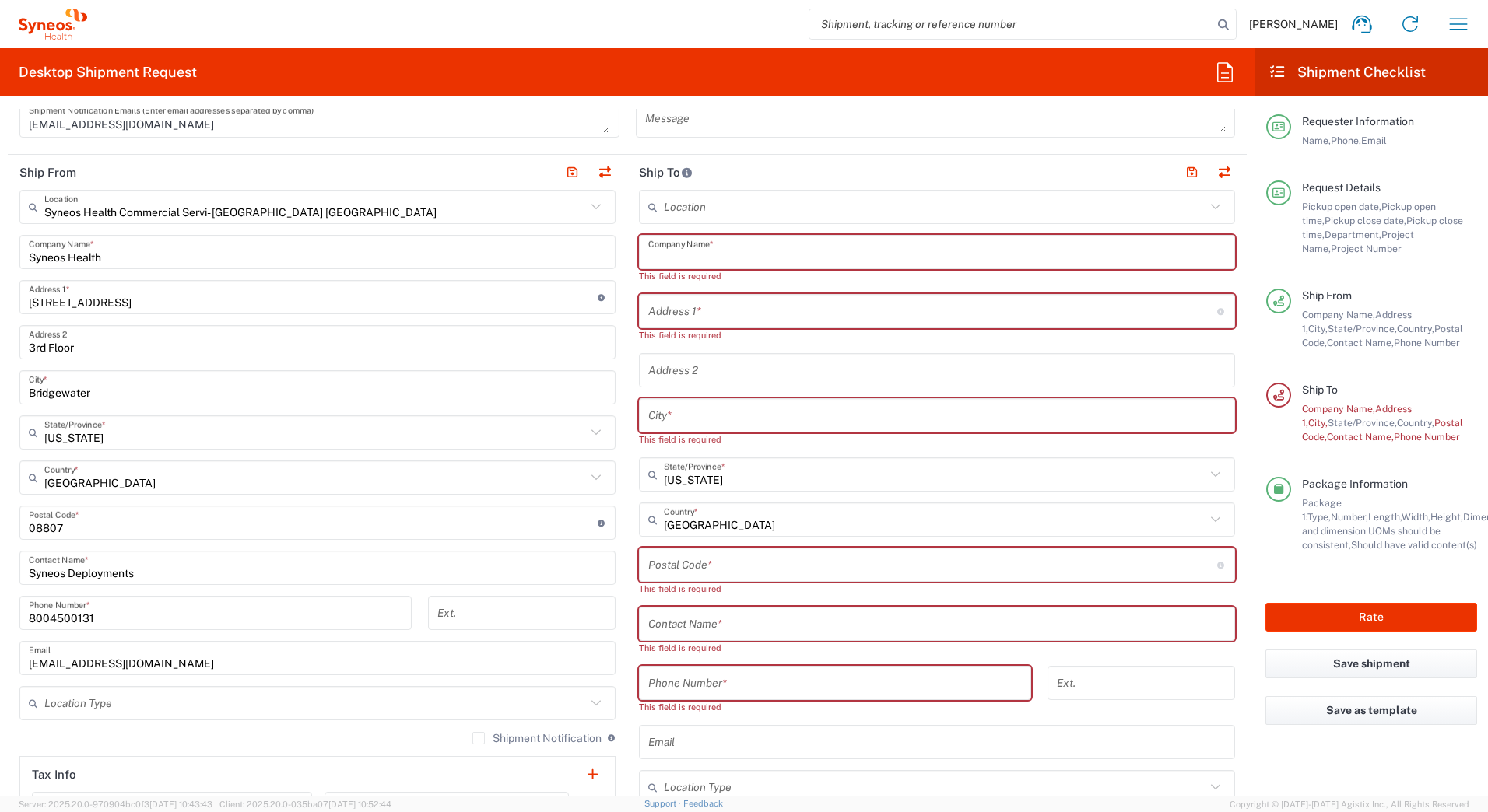
click at [689, 257] on input "text" at bounding box center [937, 252] width 577 height 27
paste input "Antonietta Bellizzi"
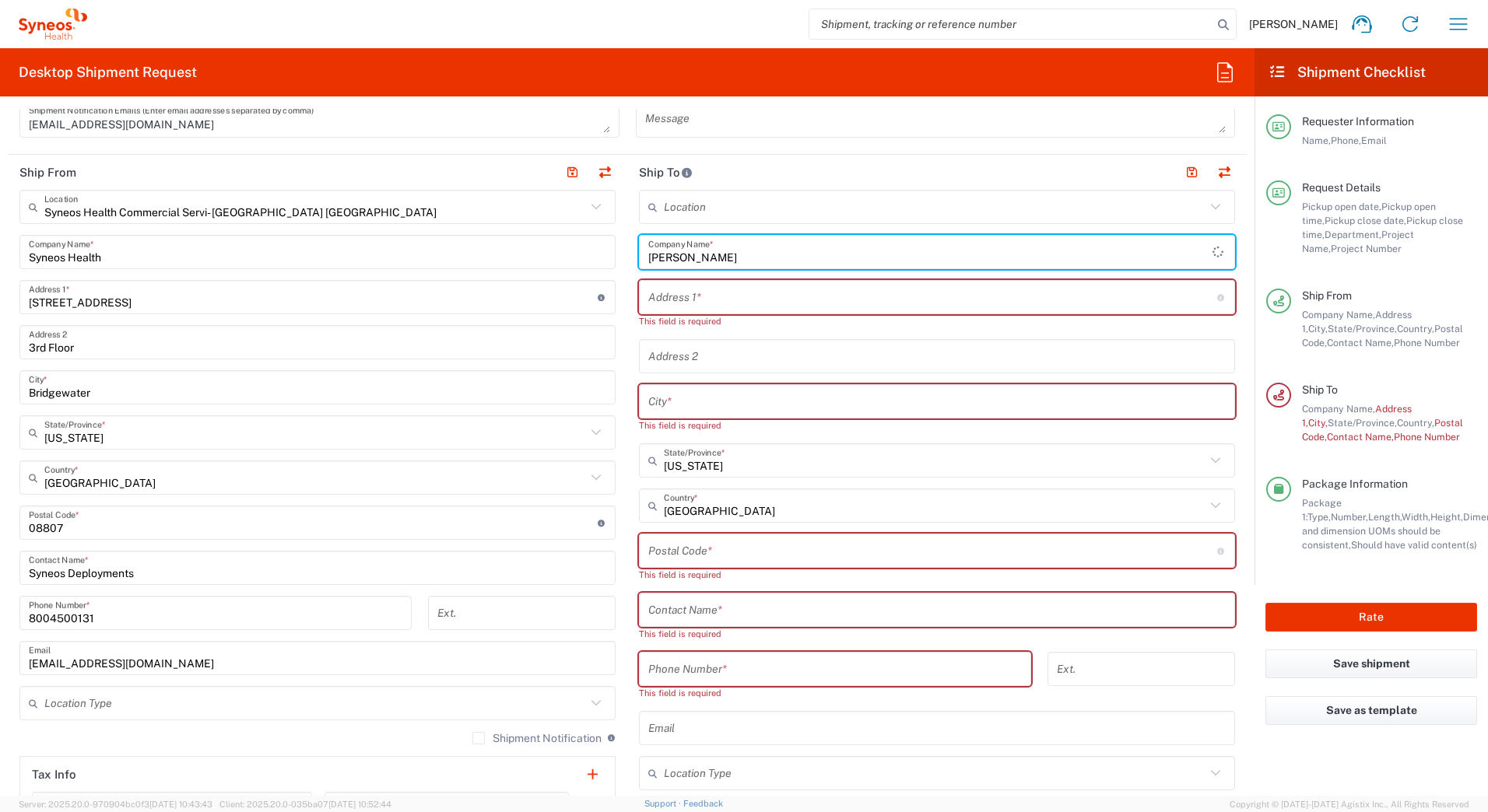
type input "Antonietta Bellizzi"
click at [695, 613] on input "text" at bounding box center [937, 610] width 577 height 27
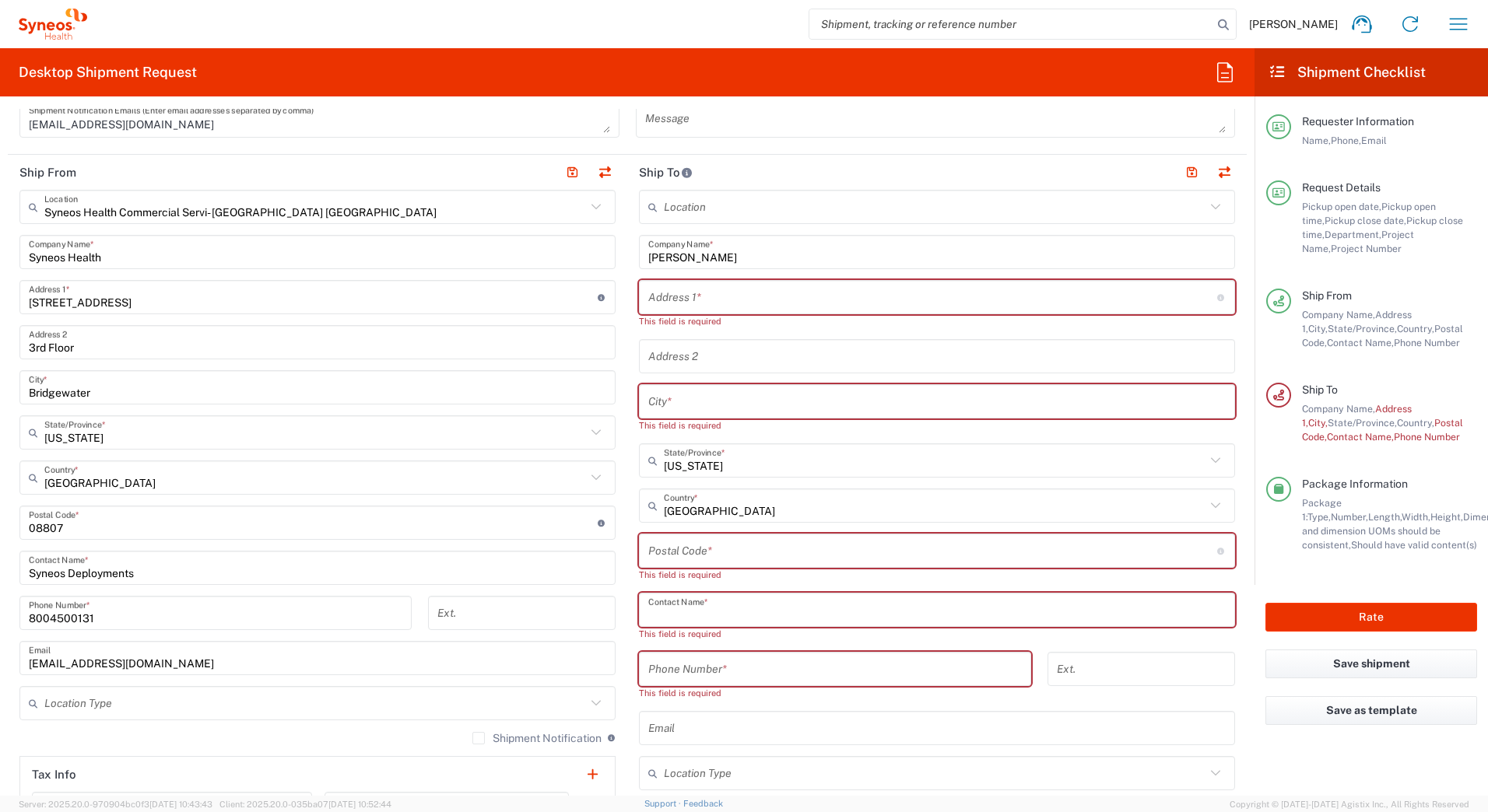
paste input "Antonietta Bellizzi"
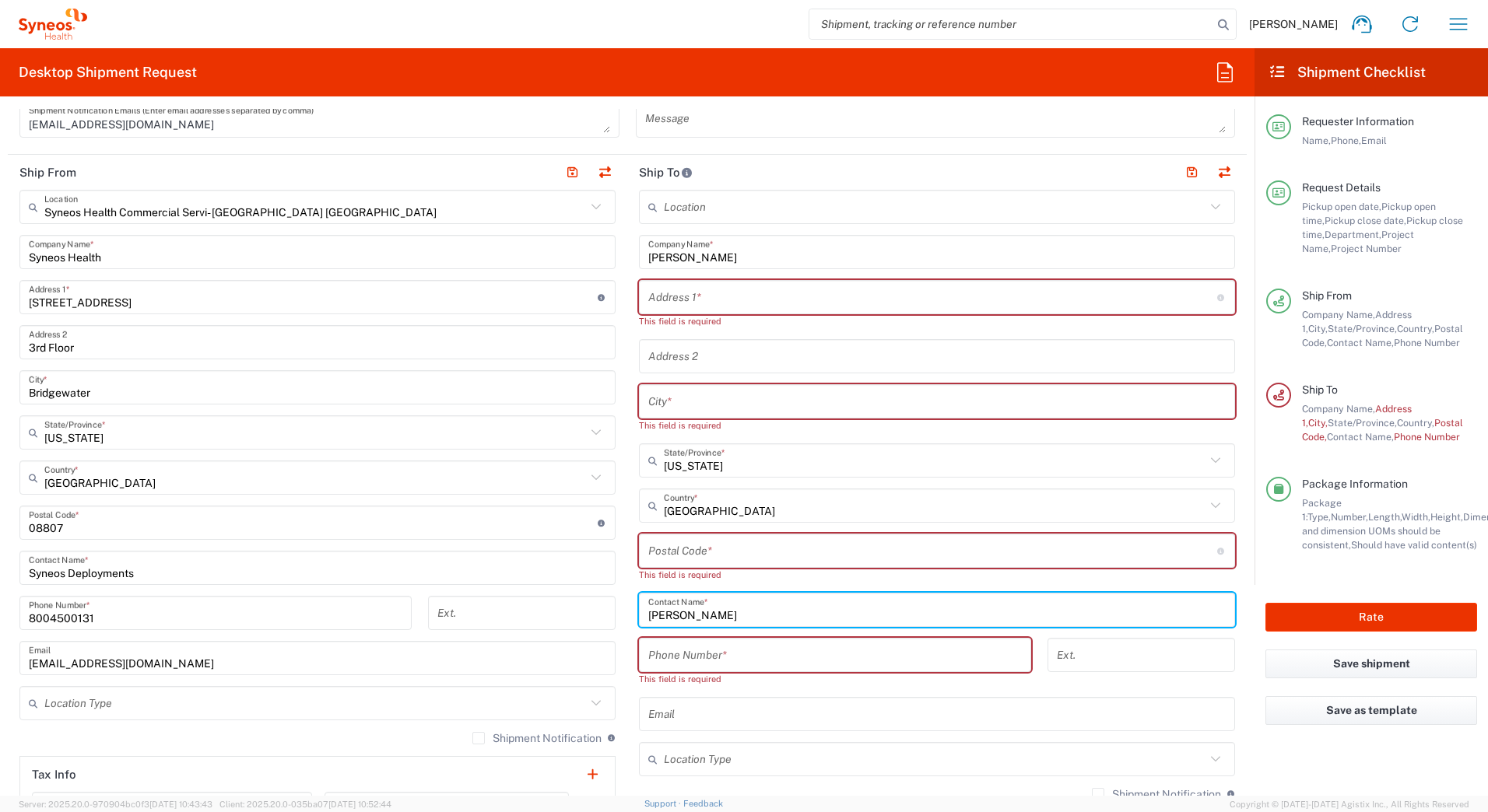
type input "Antonietta Bellizzi"
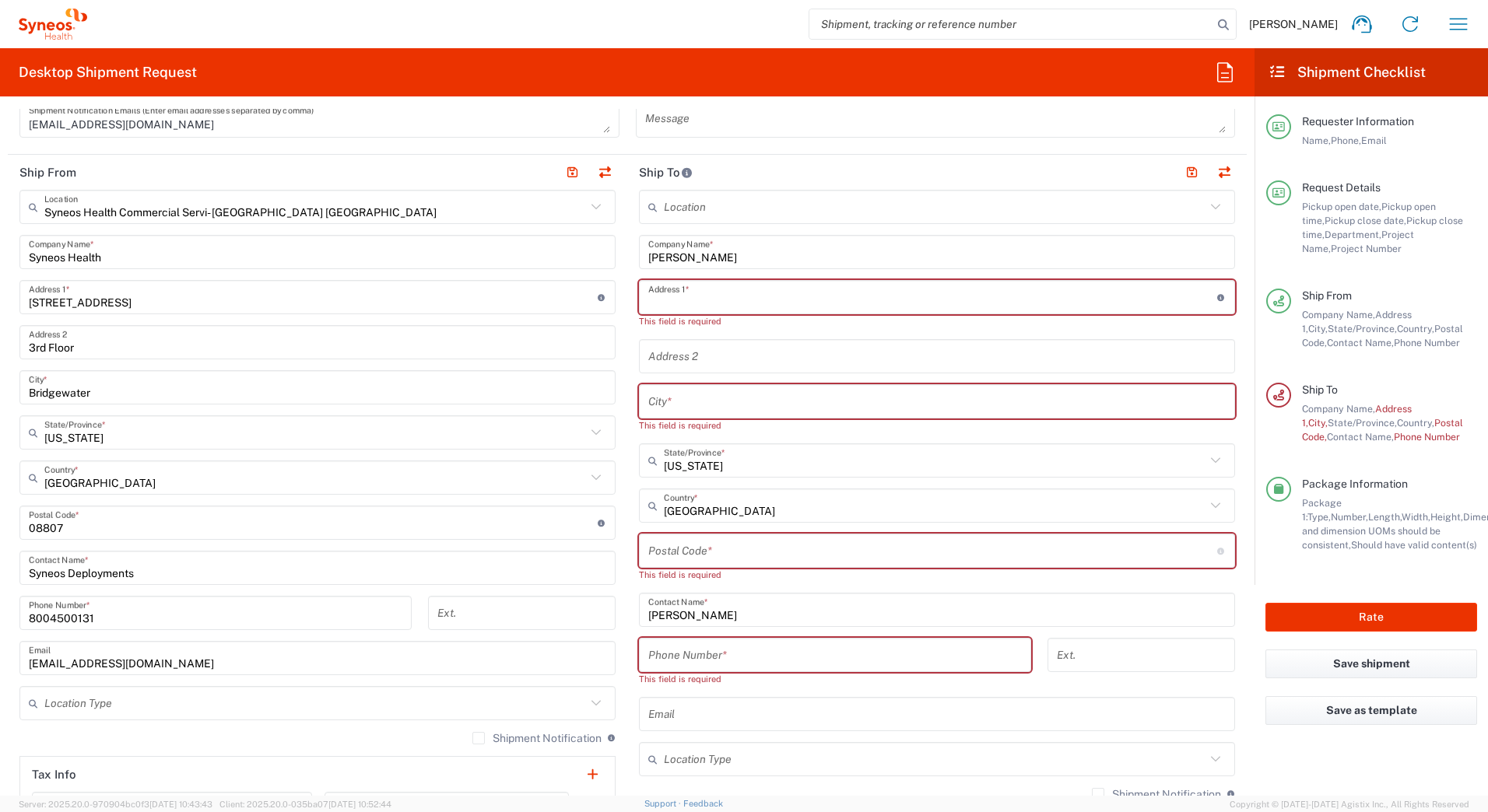
click at [709, 295] on input "text" at bounding box center [933, 298] width 569 height 27
paste input "1314 Caminito Balada"
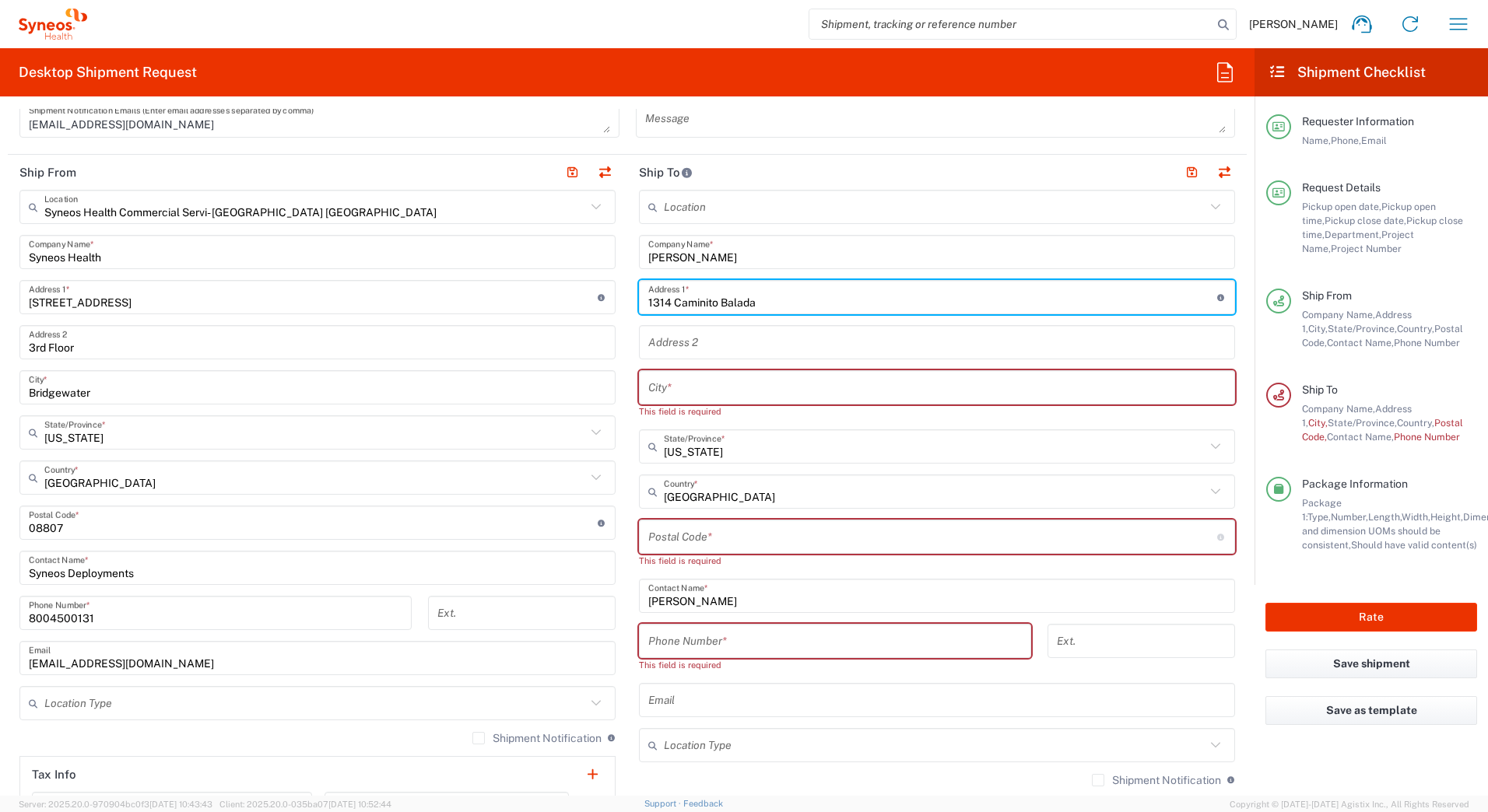
type input "1314 Caminito Balada"
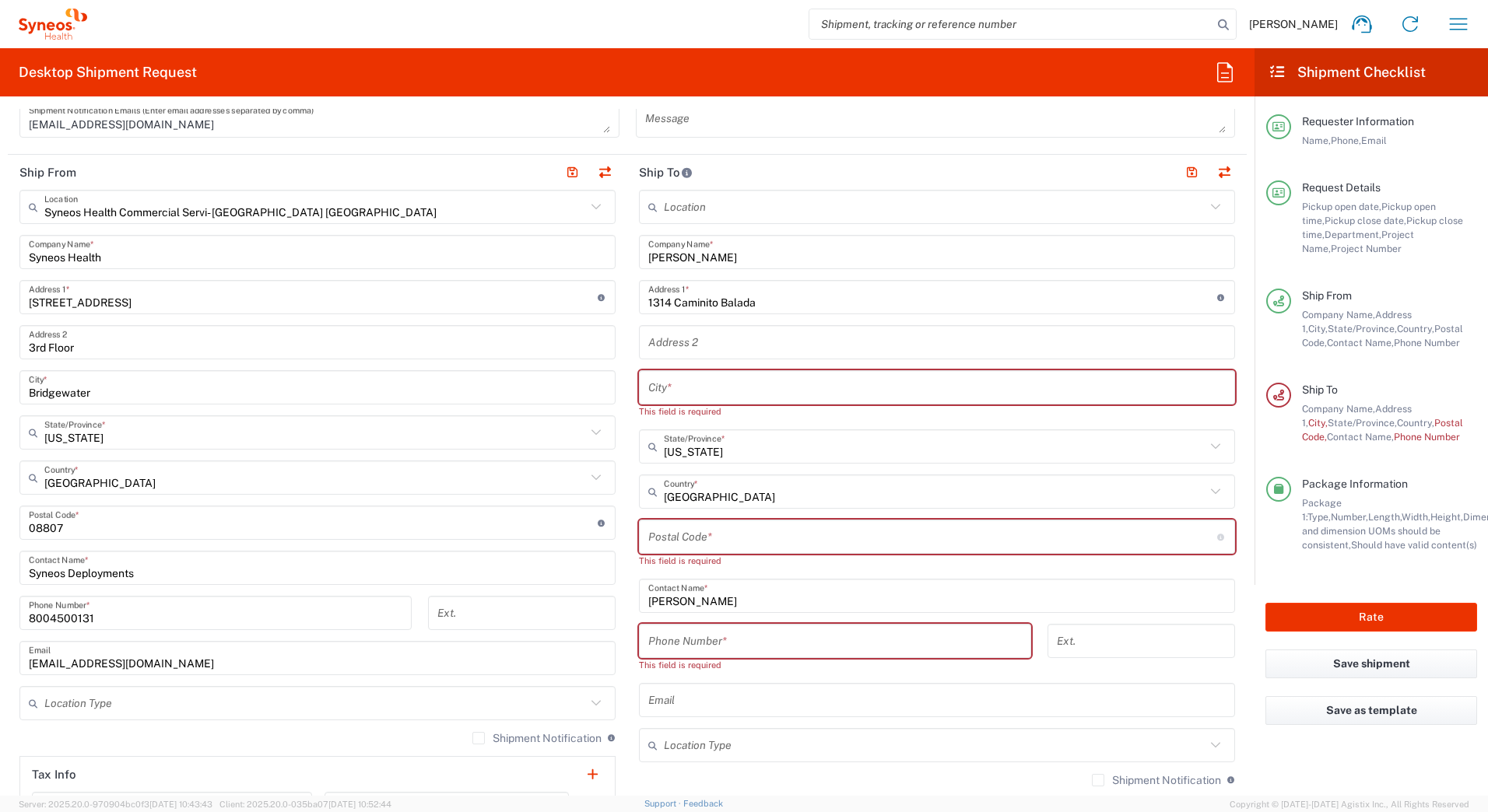
click at [678, 389] on input "text" at bounding box center [937, 388] width 577 height 27
paste input "La Jolla"
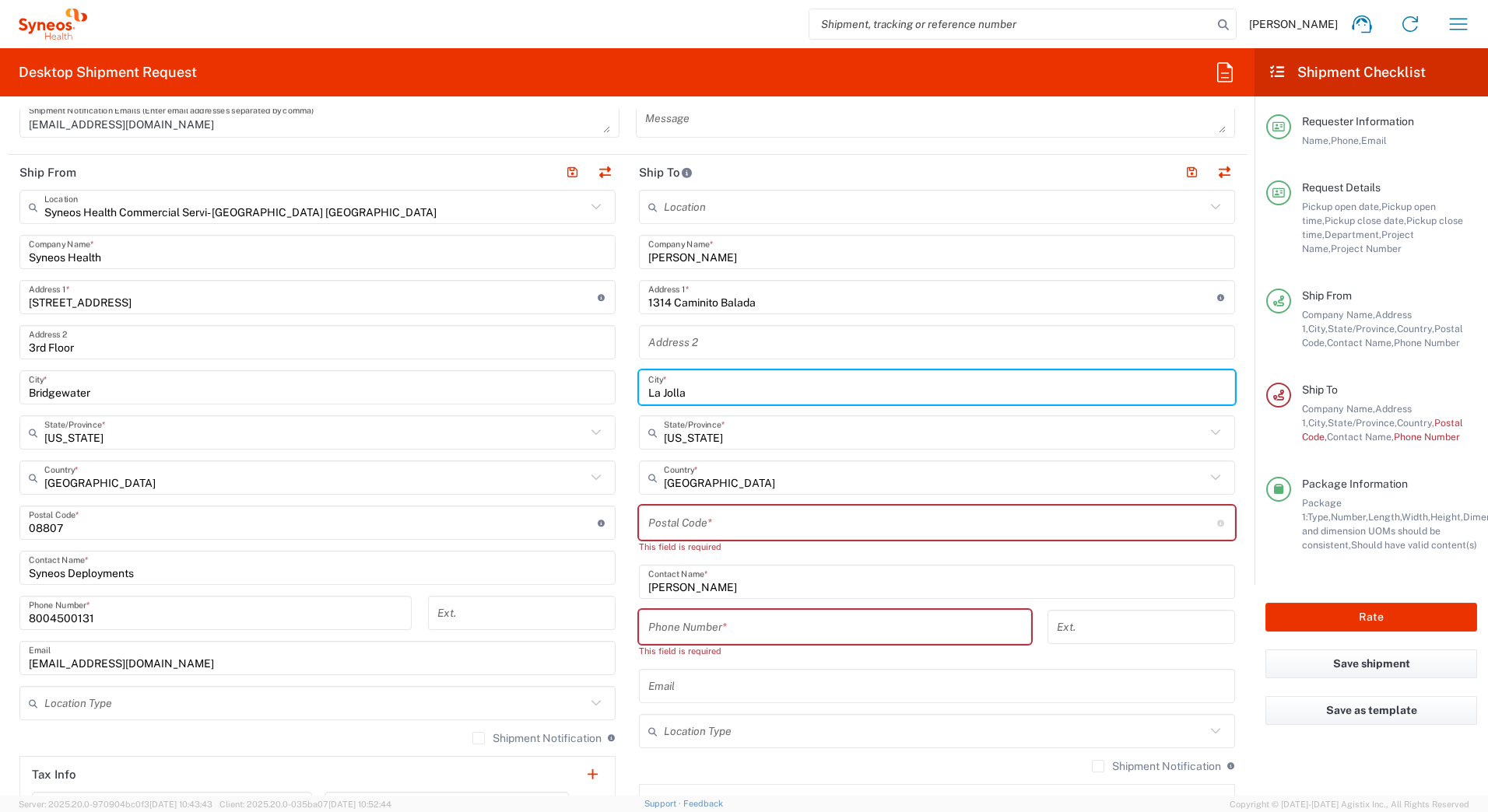
type input "La Jolla"
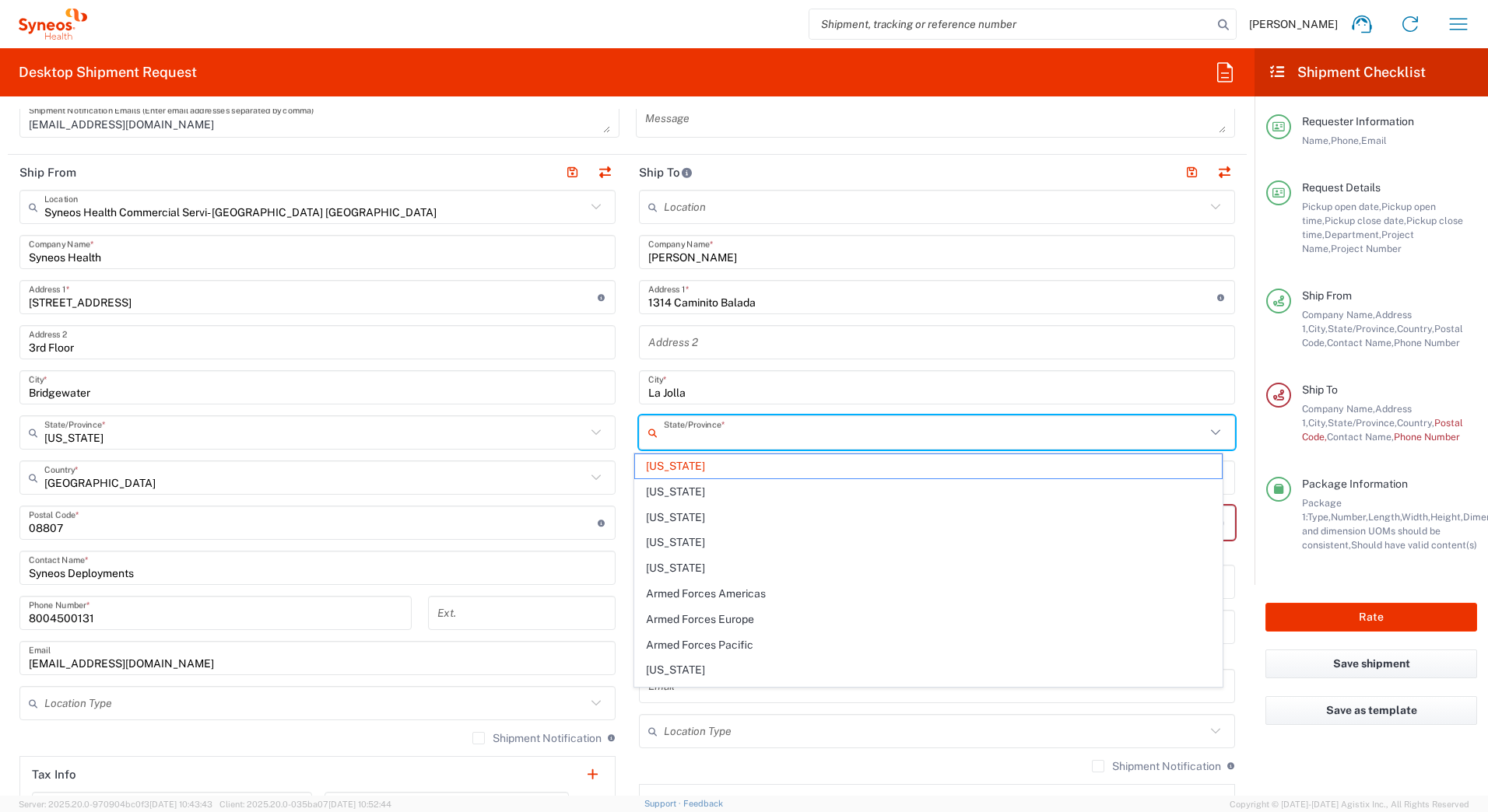
click at [716, 439] on input "text" at bounding box center [935, 433] width 542 height 27
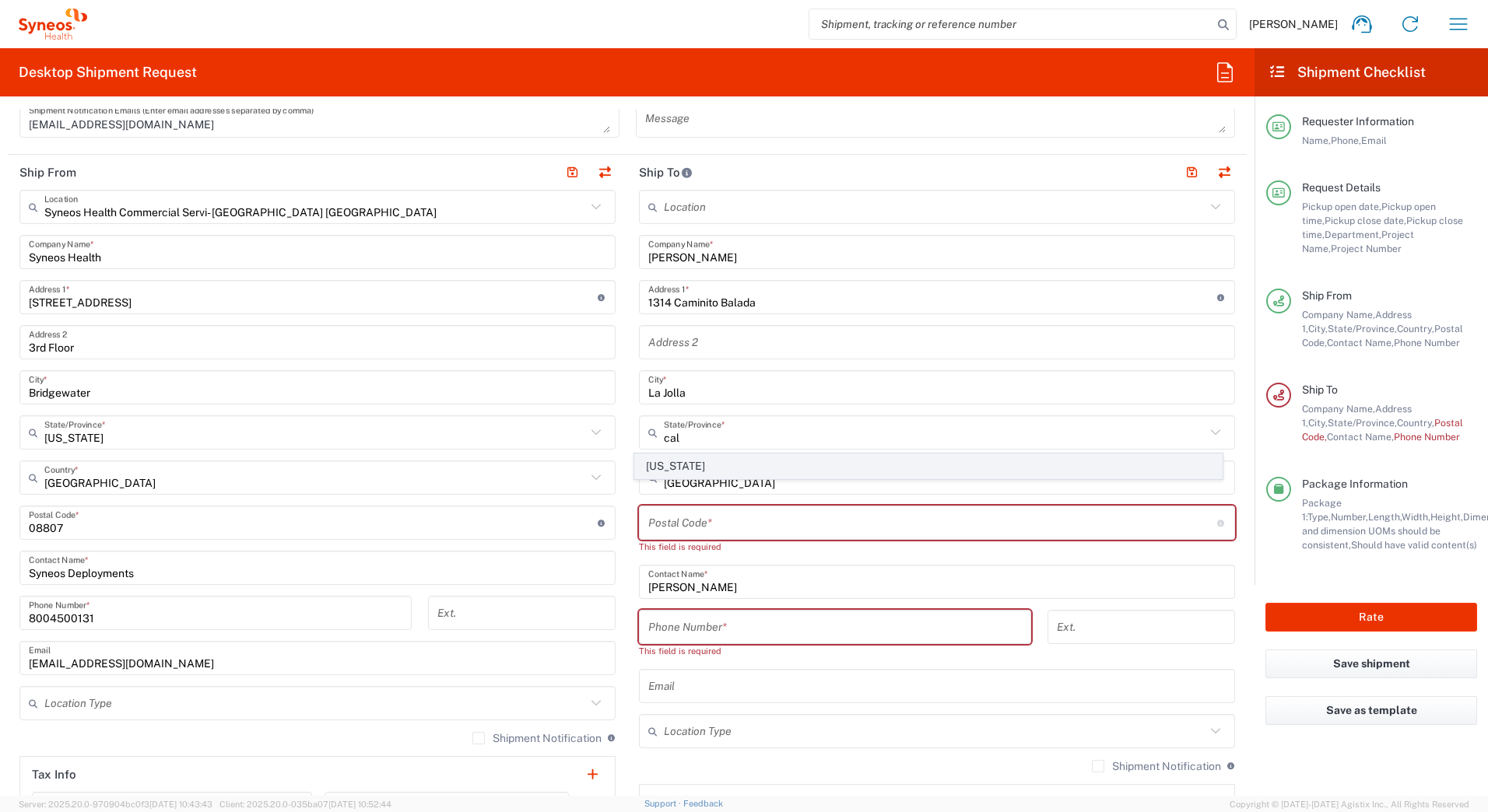
click at [657, 463] on span "[US_STATE]" at bounding box center [929, 466] width 587 height 24
type input "[US_STATE]"
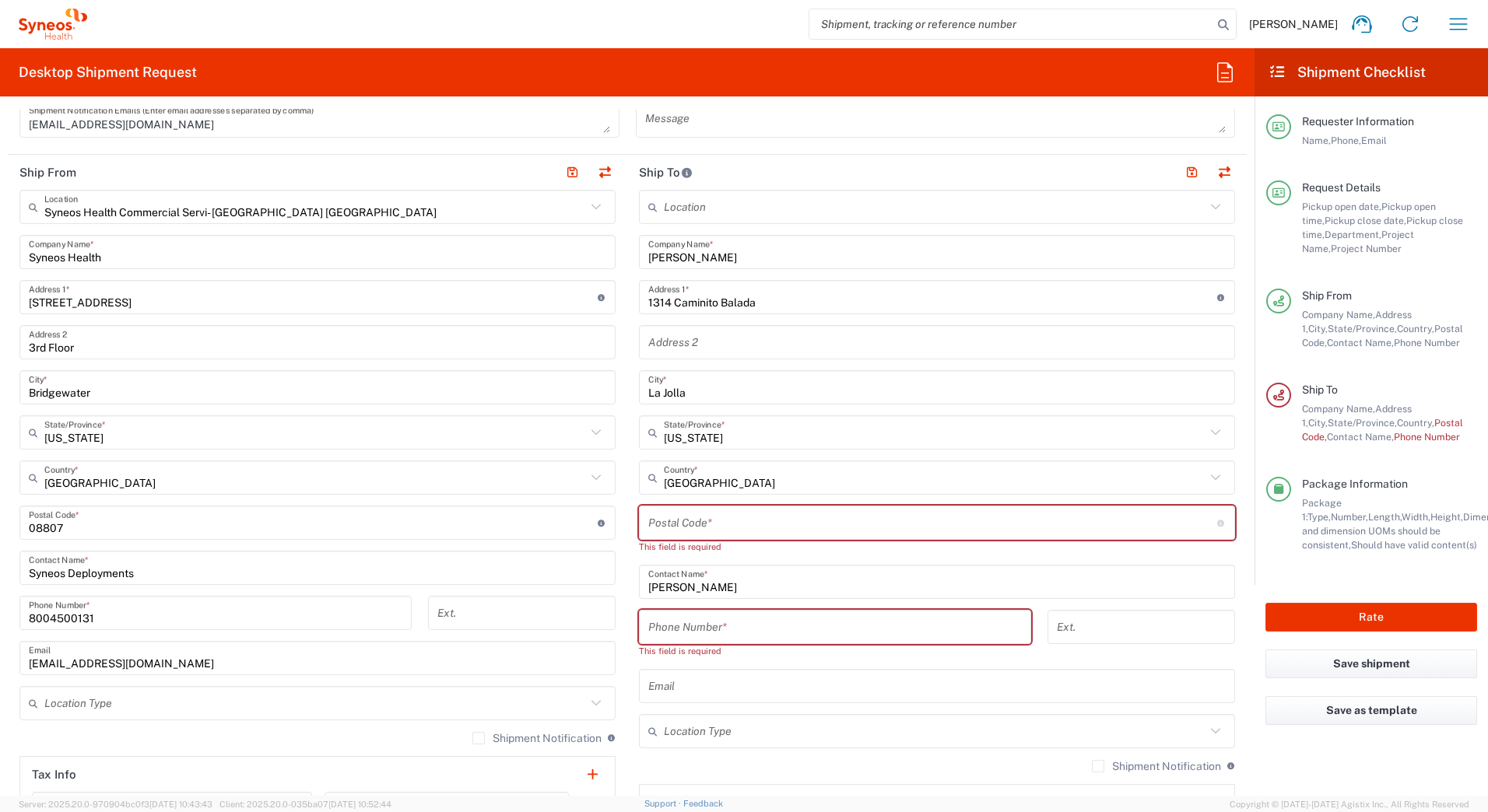
click at [677, 523] on input "undefined" at bounding box center [933, 523] width 569 height 27
paste input "92037"
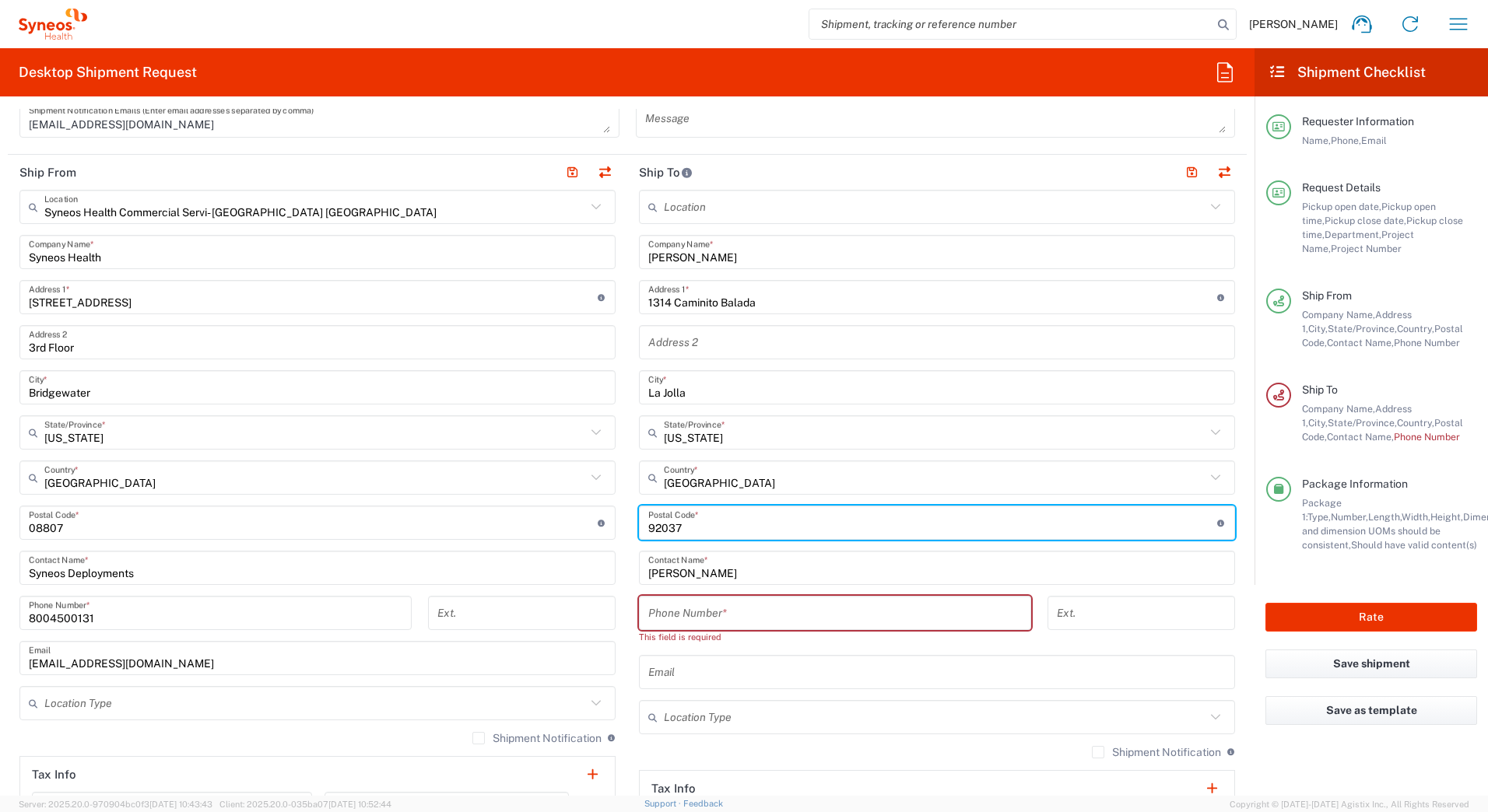
type input "92037"
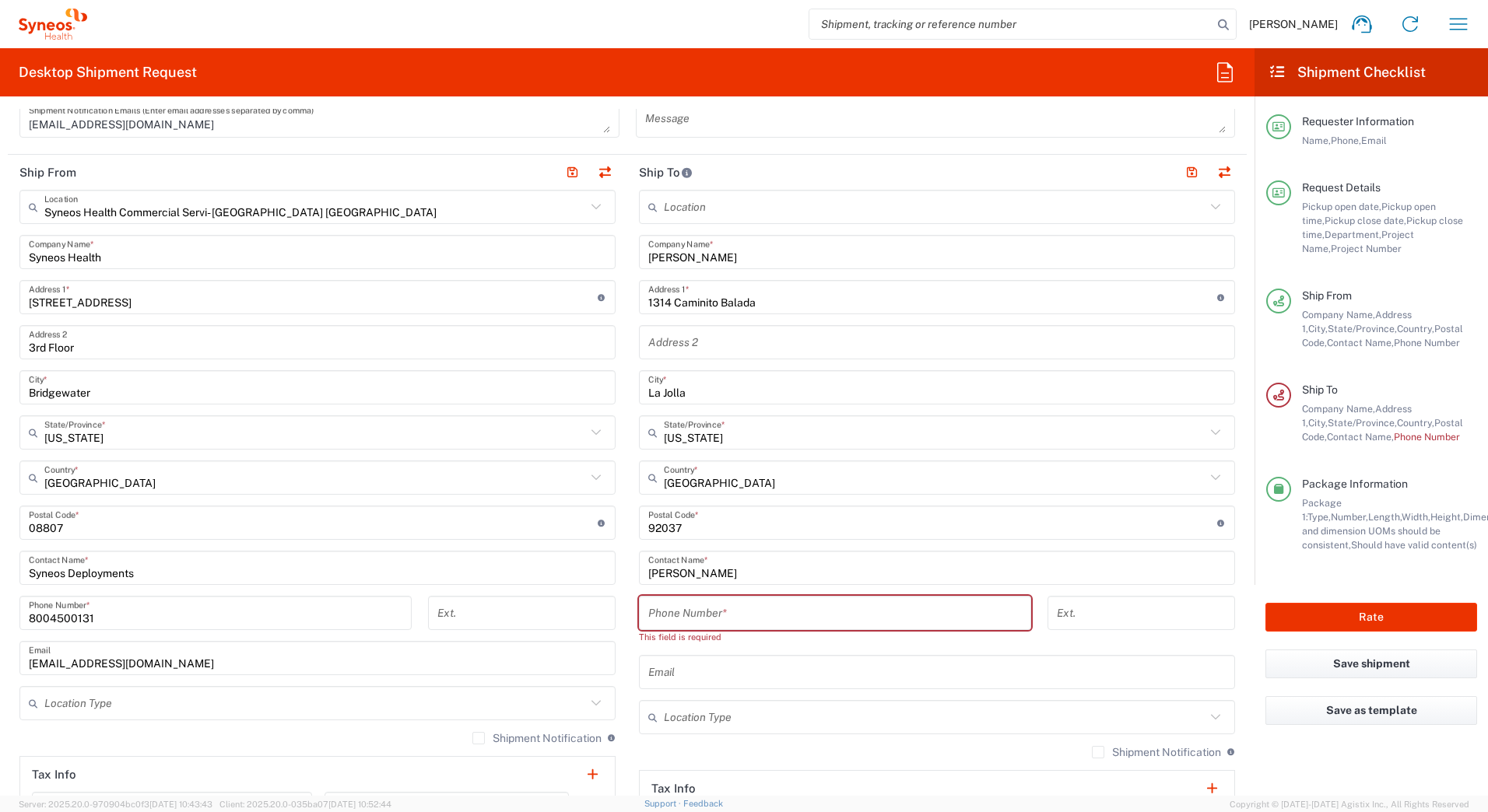
click at [688, 618] on input "tel" at bounding box center [835, 613] width 374 height 27
paste input "8582305565"
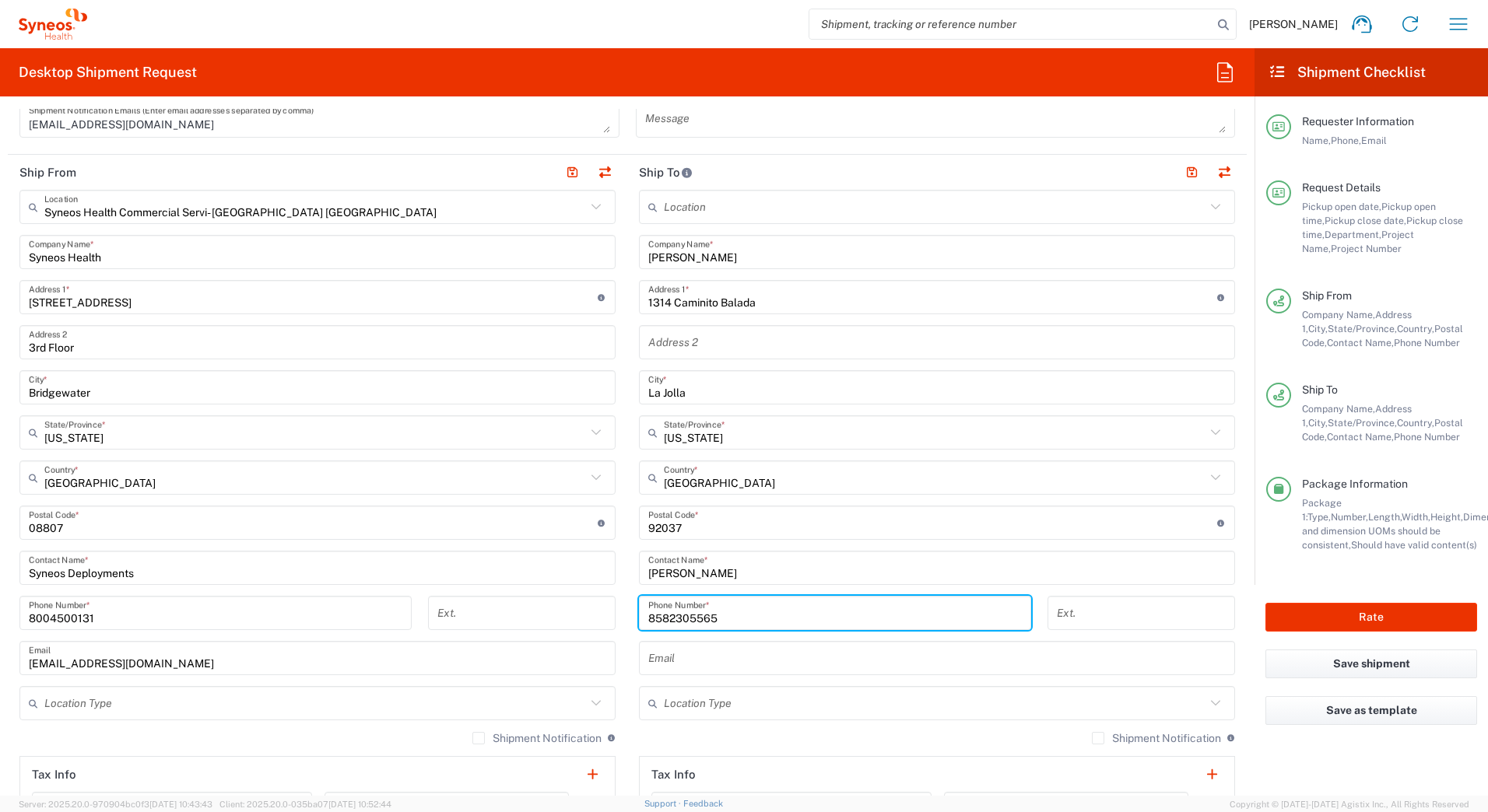
type input "8582305565"
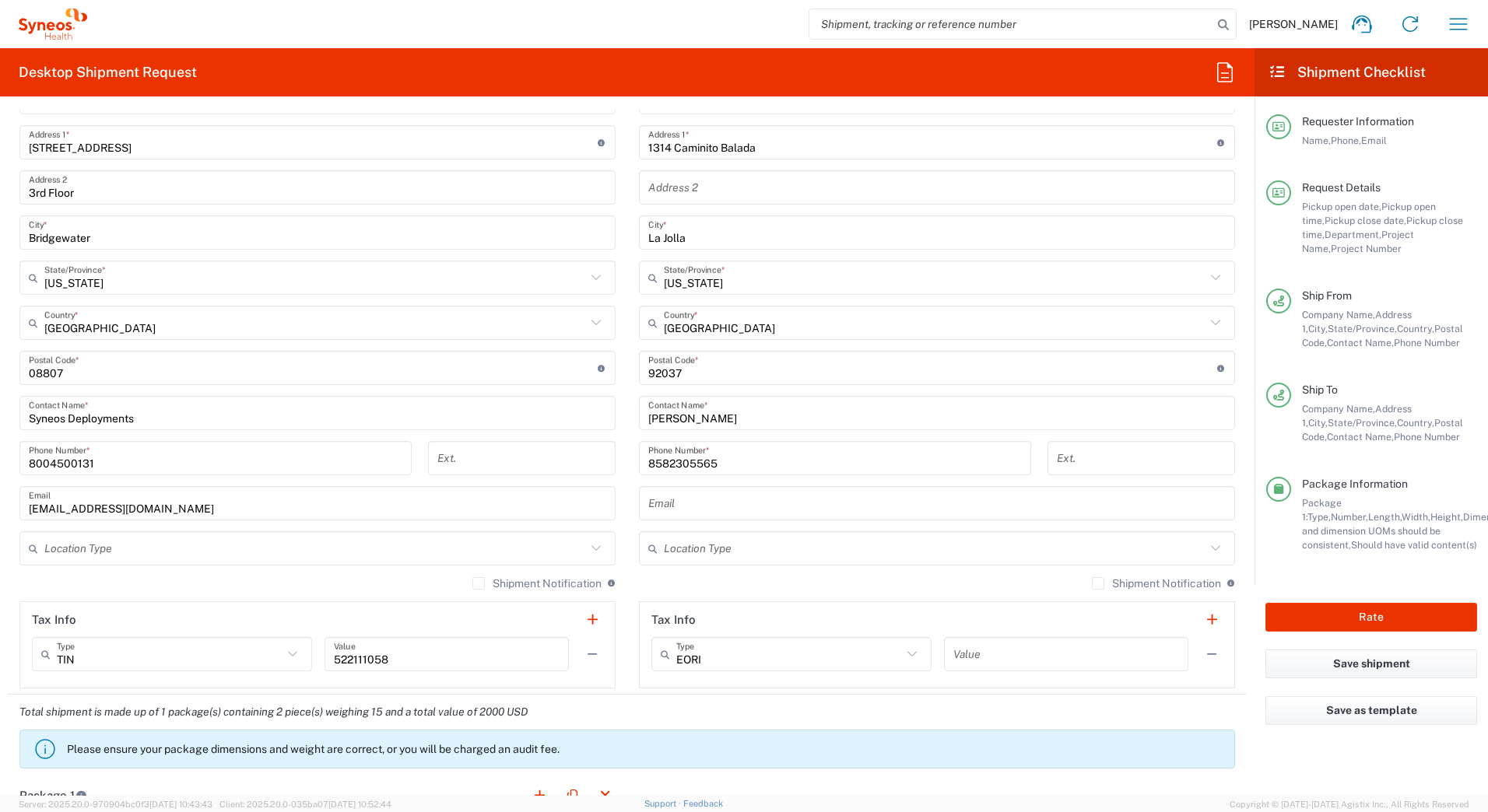
scroll to position [778, 0]
click at [1337, 609] on button "Rate" at bounding box center [1372, 618] width 212 height 29
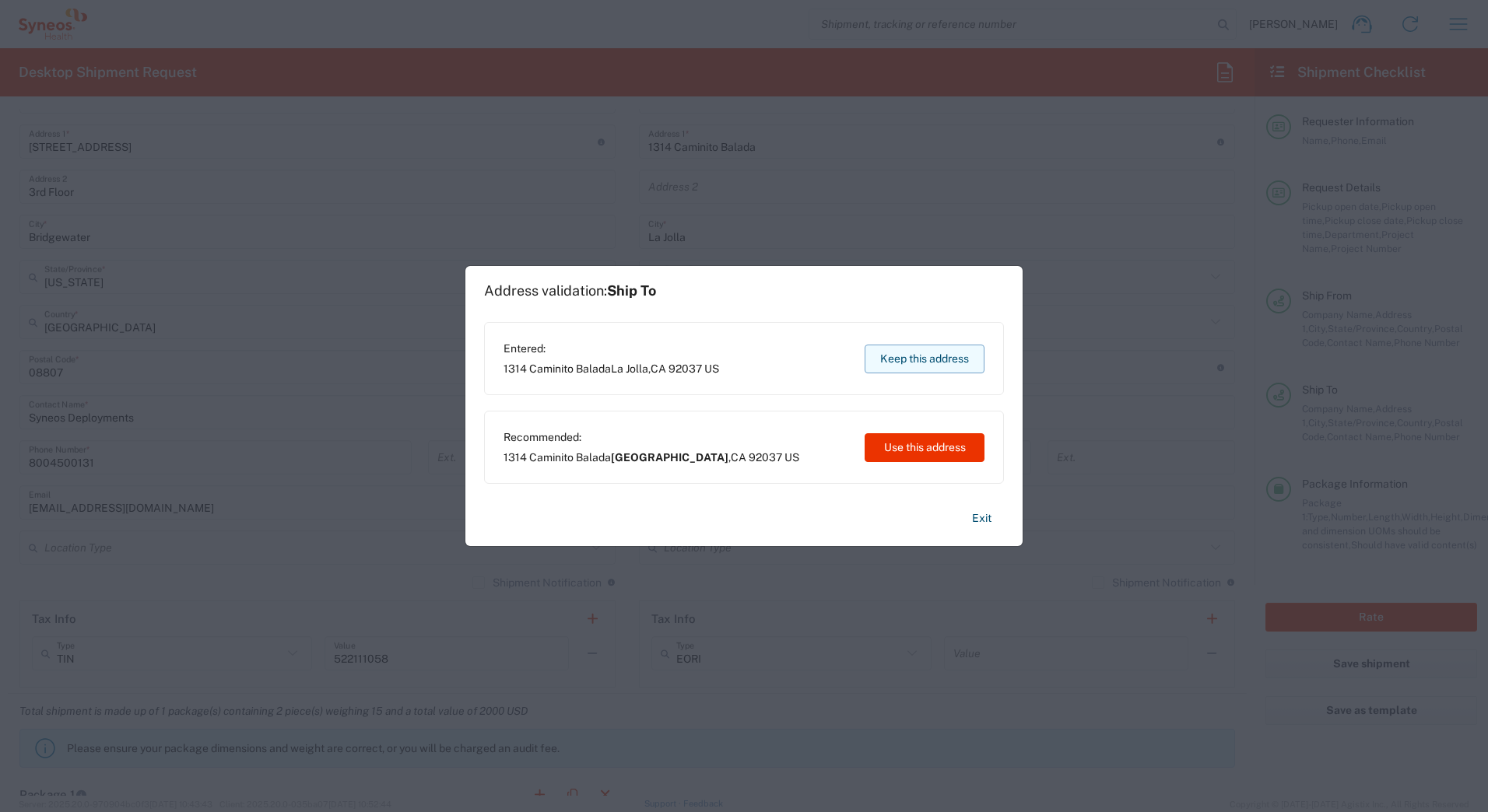
click at [916, 364] on button "Keep this address" at bounding box center [924, 359] width 120 height 29
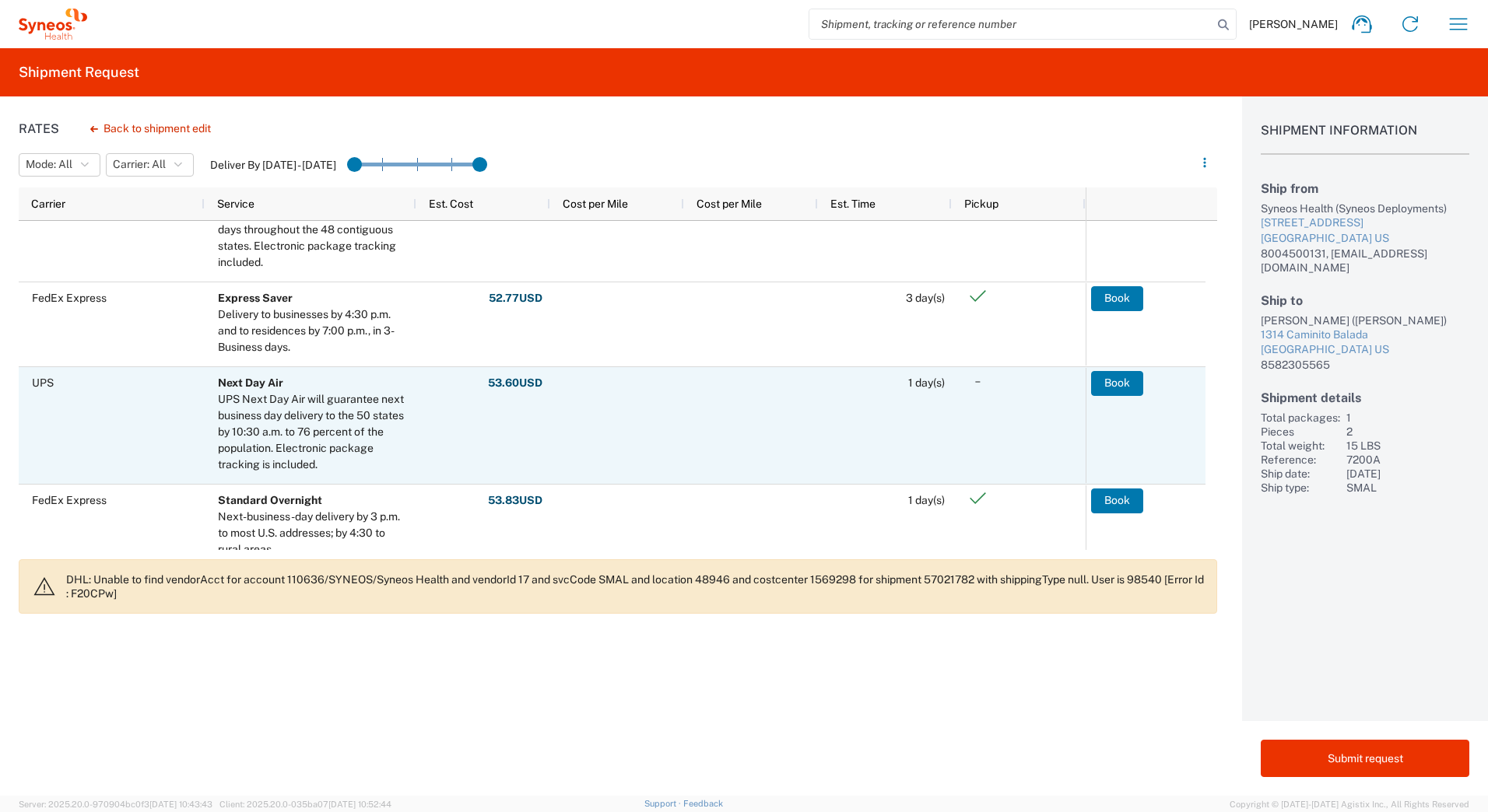
scroll to position [156, 0]
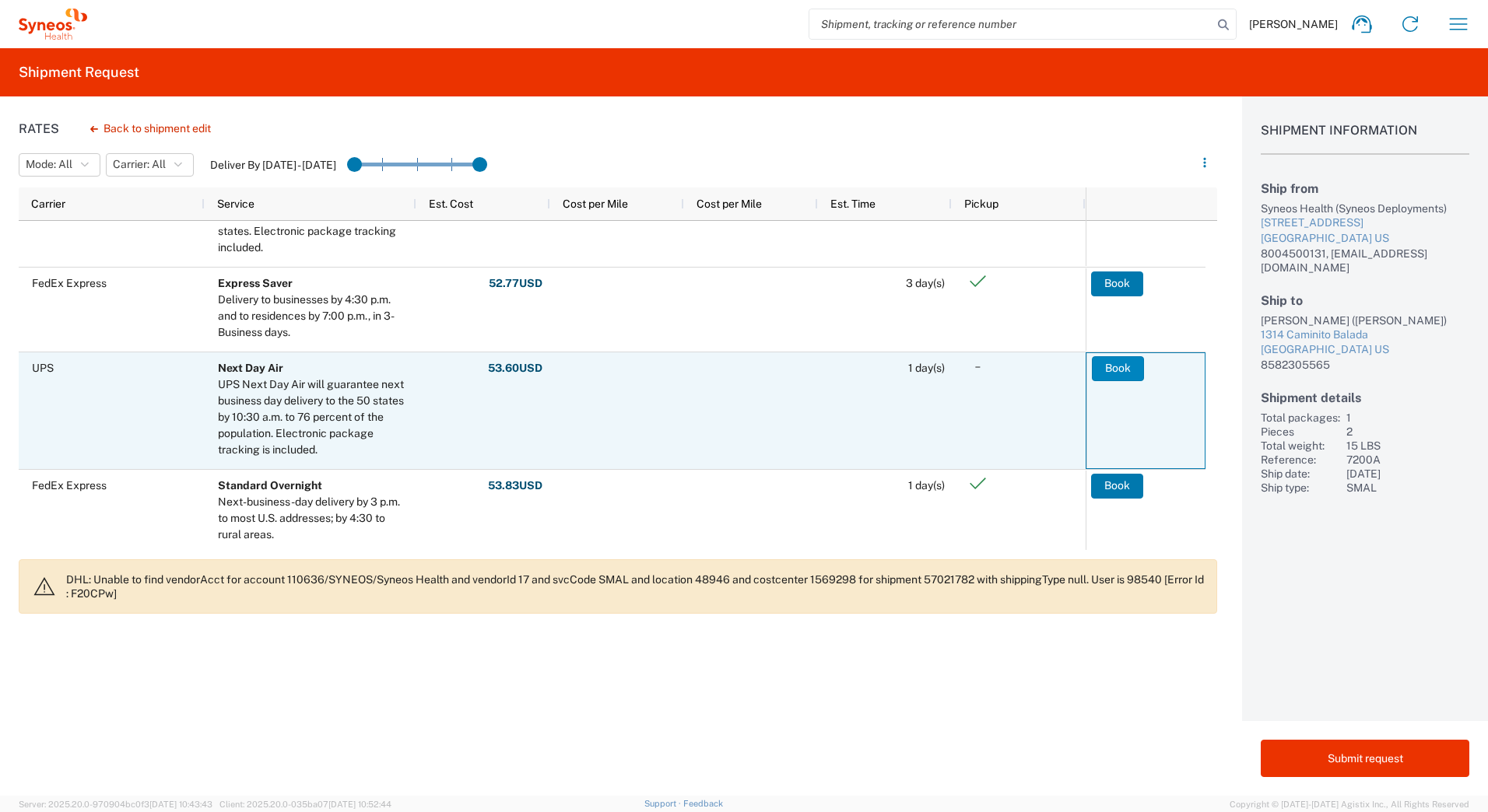
click at [1124, 370] on button "Book" at bounding box center [1118, 369] width 52 height 25
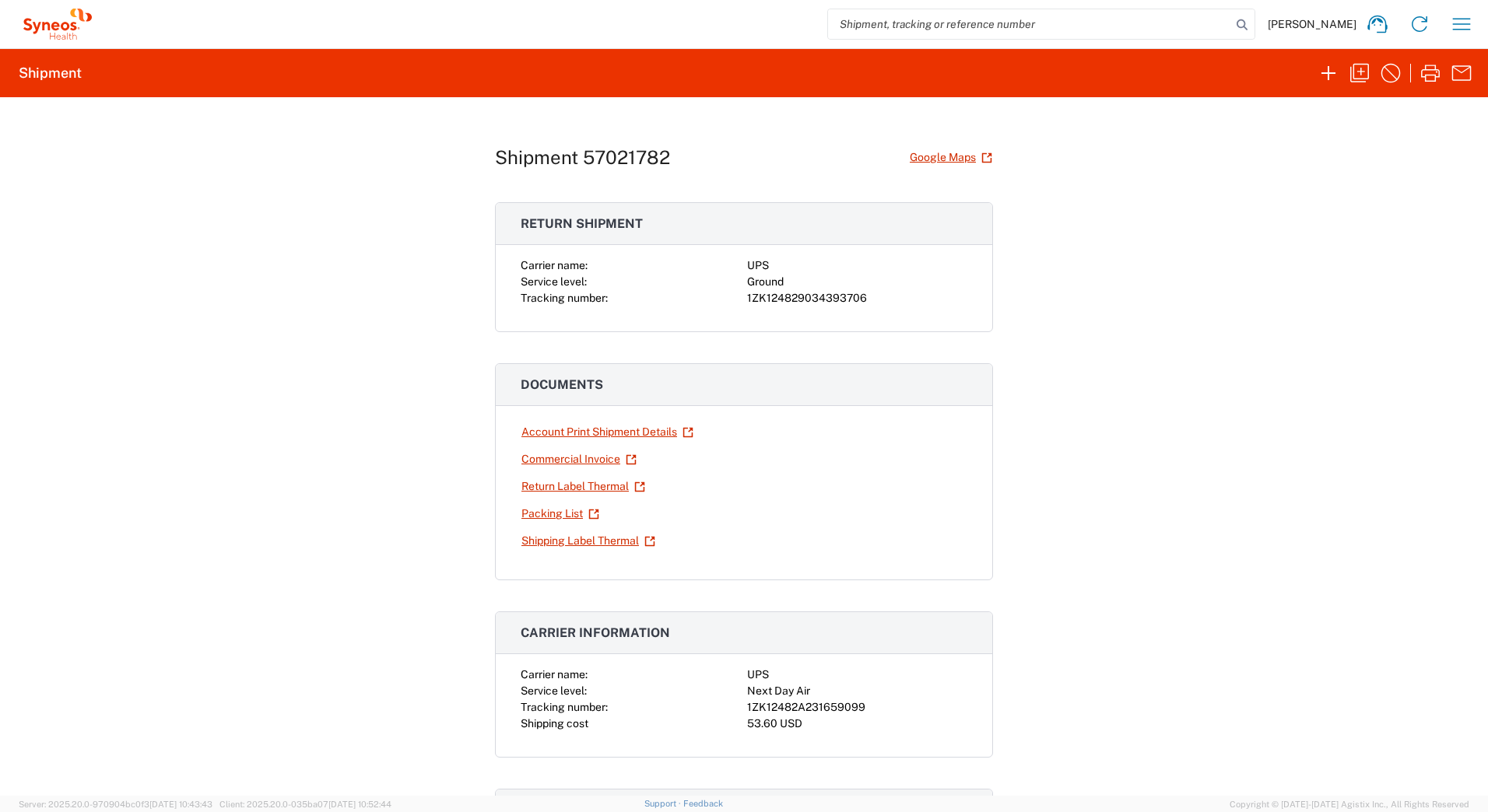
click at [776, 303] on div "1ZK124829034393706" at bounding box center [858, 298] width 221 height 16
copy div "1ZK124829034393706"
click at [832, 707] on div "1ZK12482A231659099" at bounding box center [858, 707] width 221 height 16
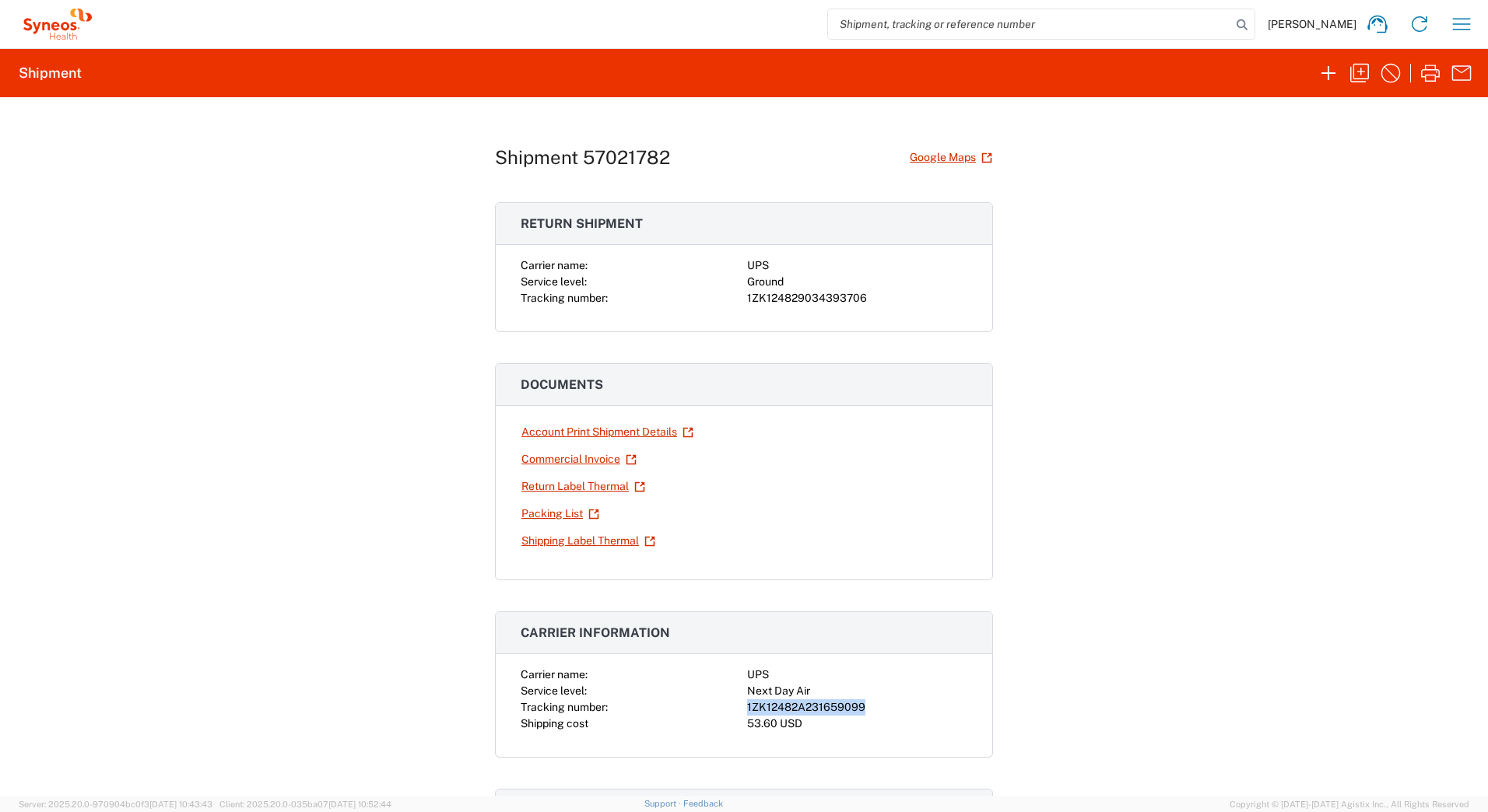
copy div "1ZK12482A231659099"
click at [536, 541] on link "Shipping Label Thermal" at bounding box center [588, 541] width 136 height 27
click at [539, 489] on link "Return Label Thermal" at bounding box center [583, 486] width 125 height 27
click at [1357, 71] on icon "button" at bounding box center [1360, 73] width 25 height 25
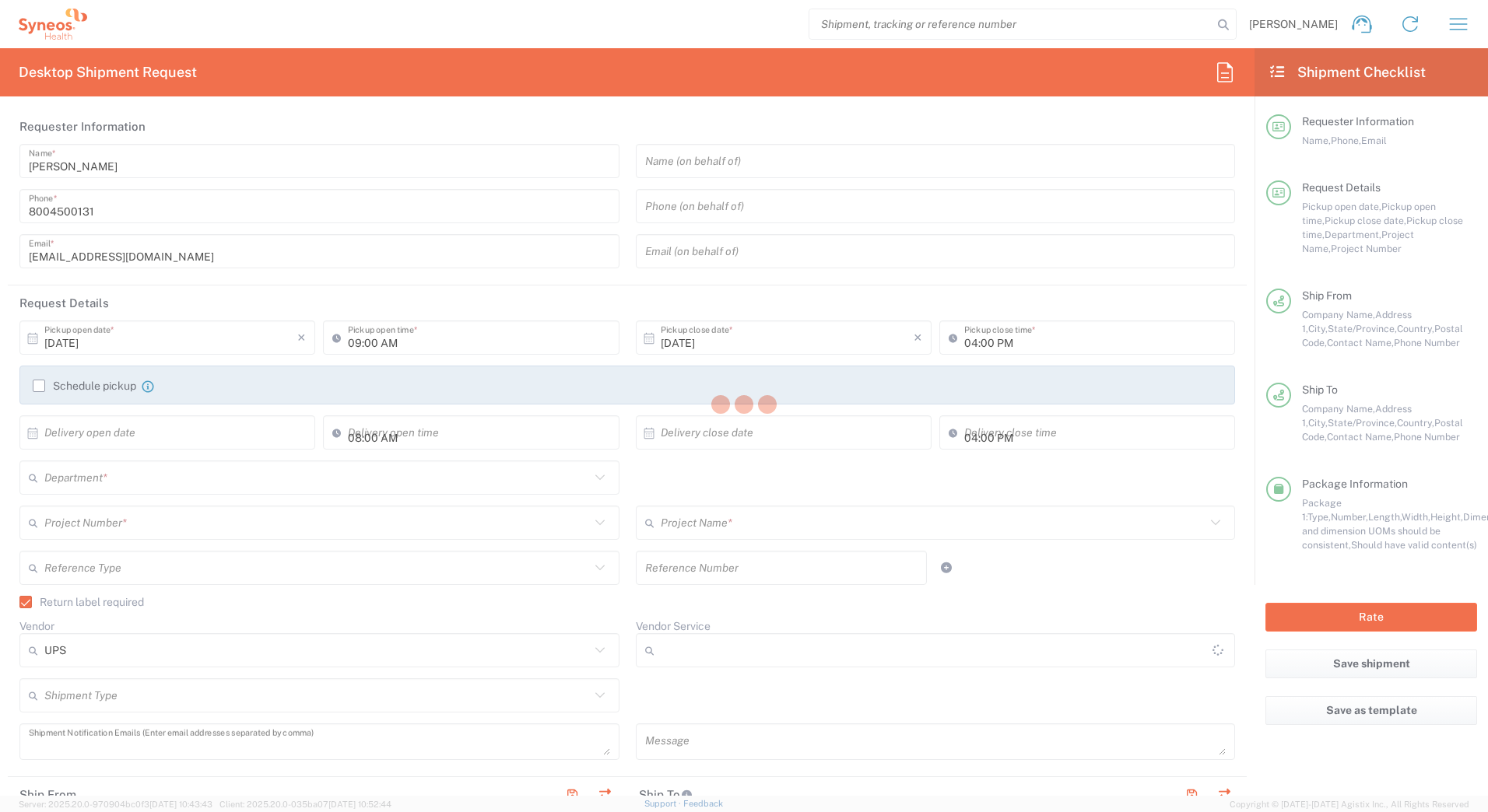
type input "Syneos Deployments"
type textarea "[EMAIL_ADDRESS][DOMAIN_NAME]"
type input "Syneos Health Commercial Servi- [GEOGRAPHIC_DATA] [GEOGRAPHIC_DATA]"
type input "Syneos Health"
type input "[STREET_ADDRESS]"
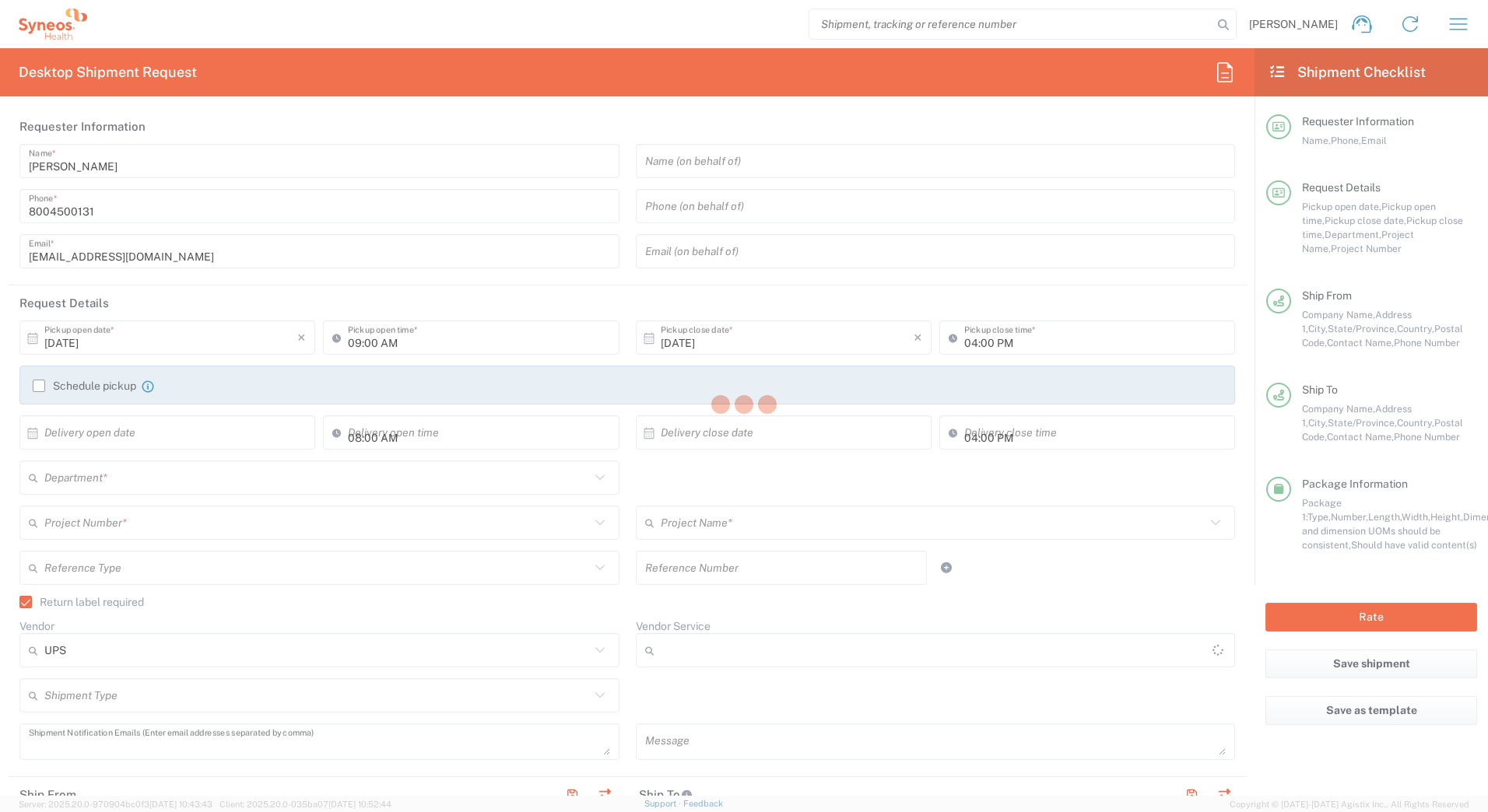
type input "3rd Floor"
type input "Bridgewater"
type input "08807"
type input "Syneos Deployments"
type input "8004500131"
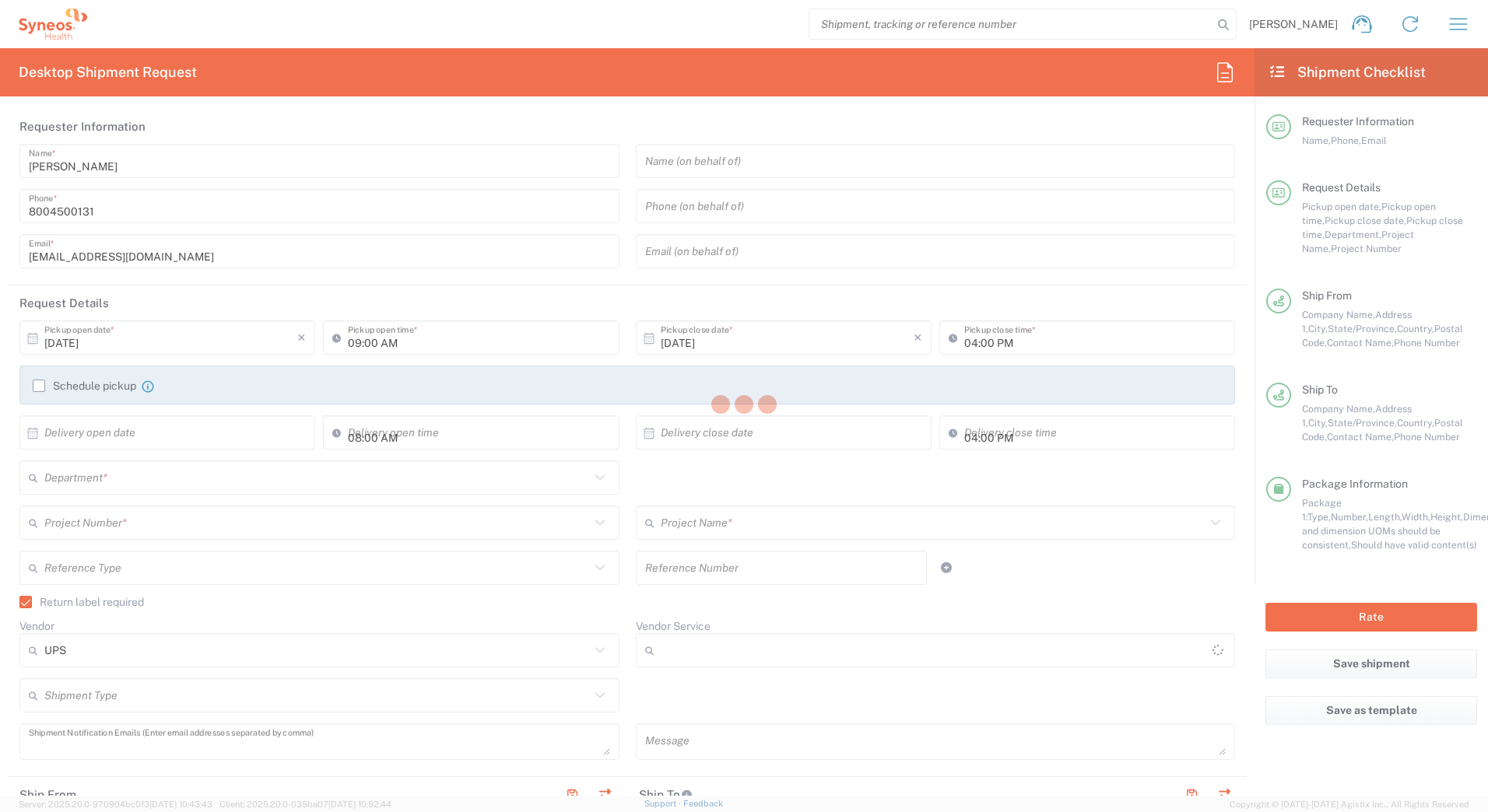
type input "[EMAIL_ADDRESS][DOMAIN_NAME]"
type input "Antonietta Bellizzi"
type input "1314 Caminito Balada"
type input "La Jolla"
type input "[GEOGRAPHIC_DATA]"
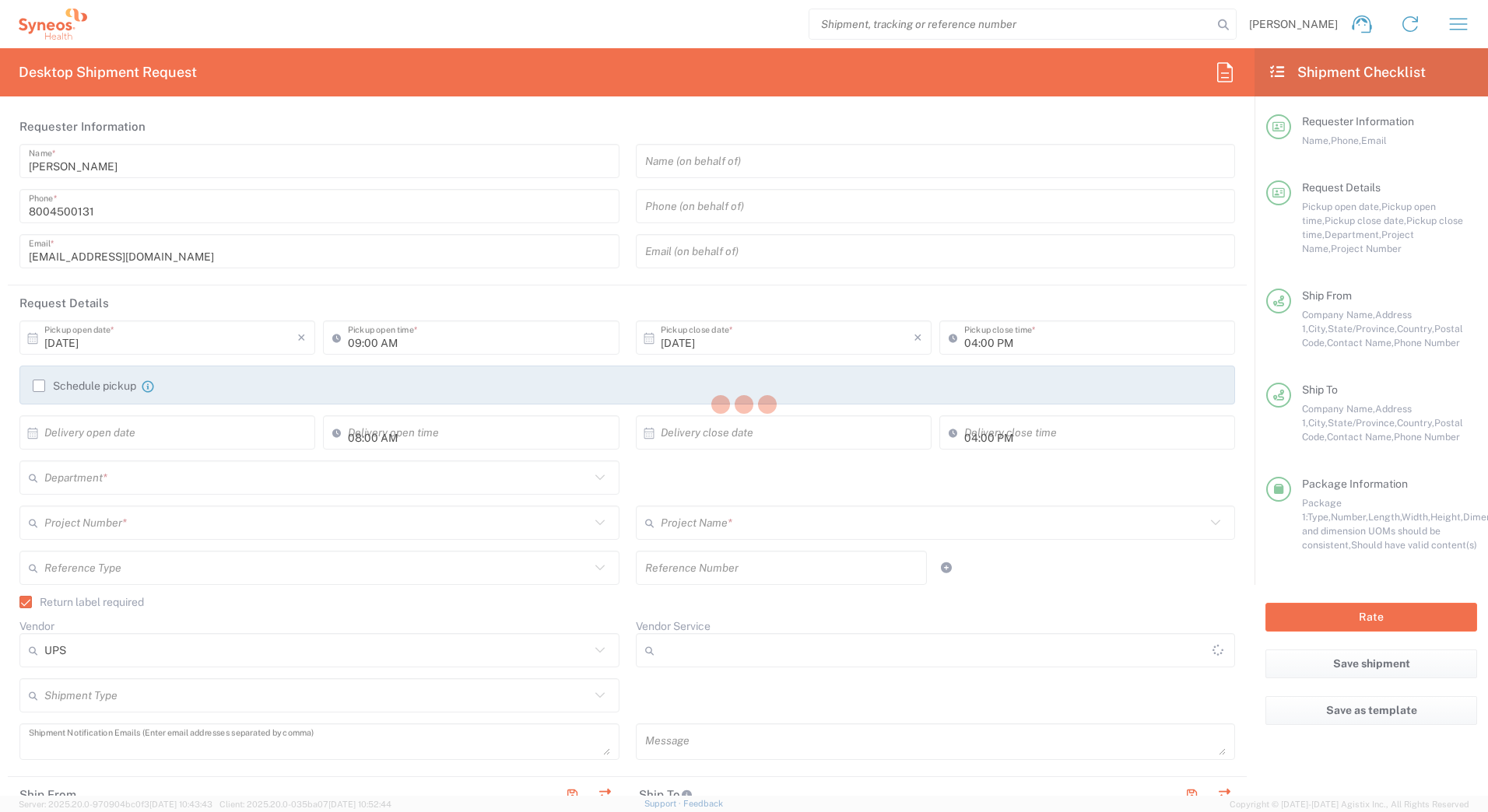
type input "92037"
type input "Antonietta Bellizzi"
type input "8582305565"
type input "Adult Signature Required"
type input "Sender/Shipper"
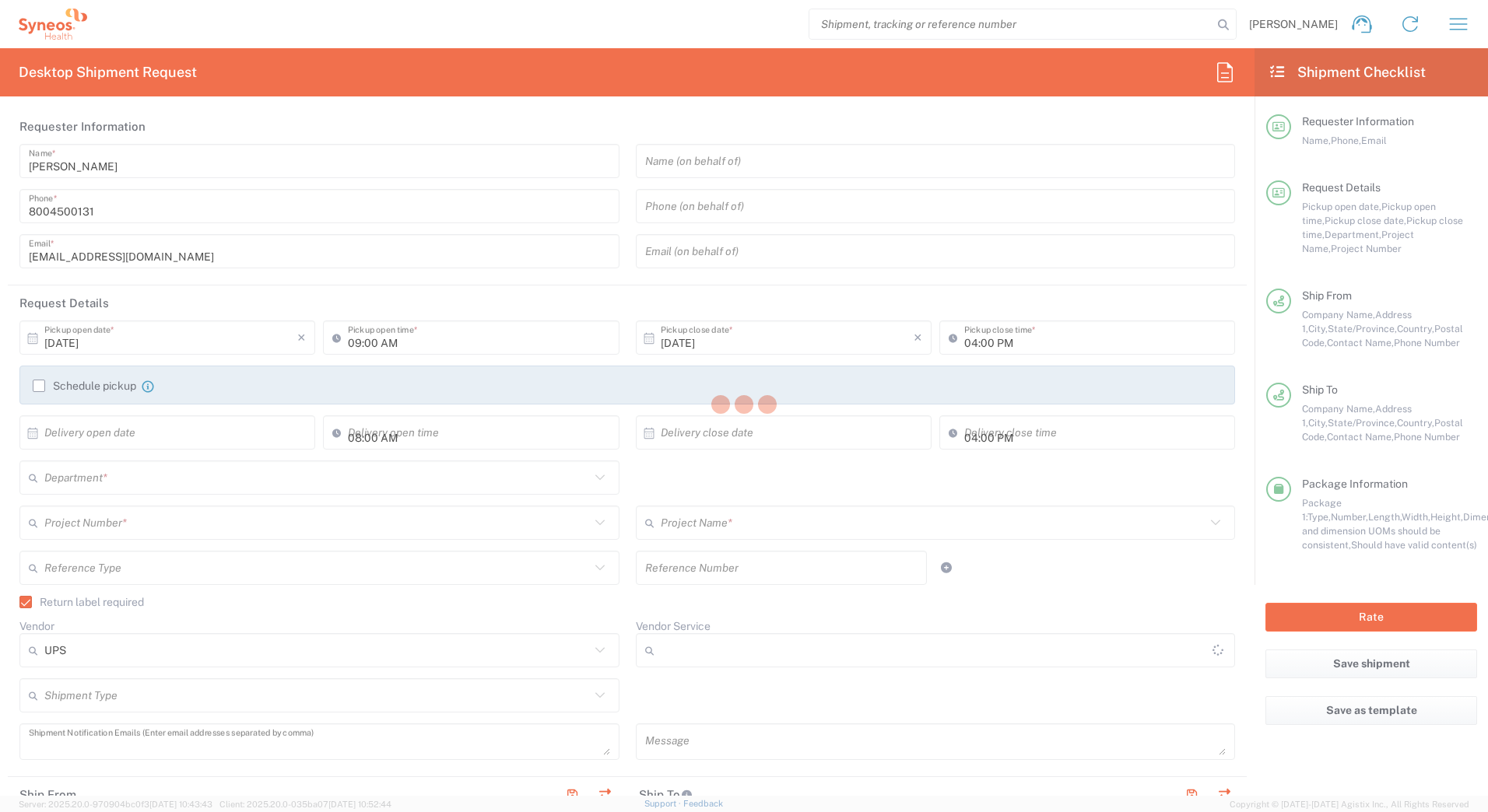
type input "Sender/Shipper"
type input "[US_STATE]"
type input "Your Packaging"
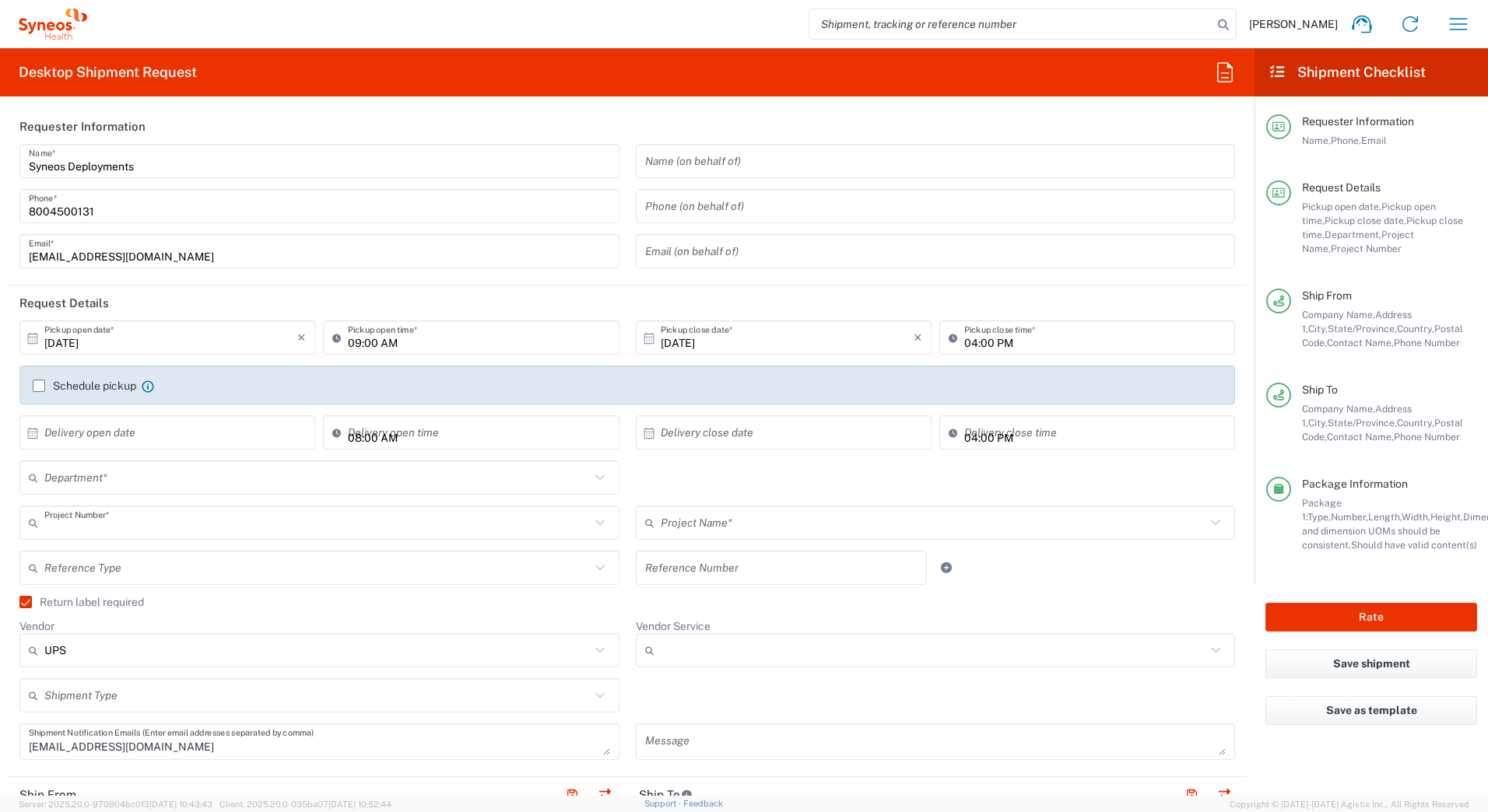
type input "7200A"
type input "Ground"
type input "ST-US_GSK_Dovato_SalesA"
type input "4205"
click at [823, 526] on input "ST-US_GSK_Dovato_SalesA" at bounding box center [933, 523] width 545 height 27
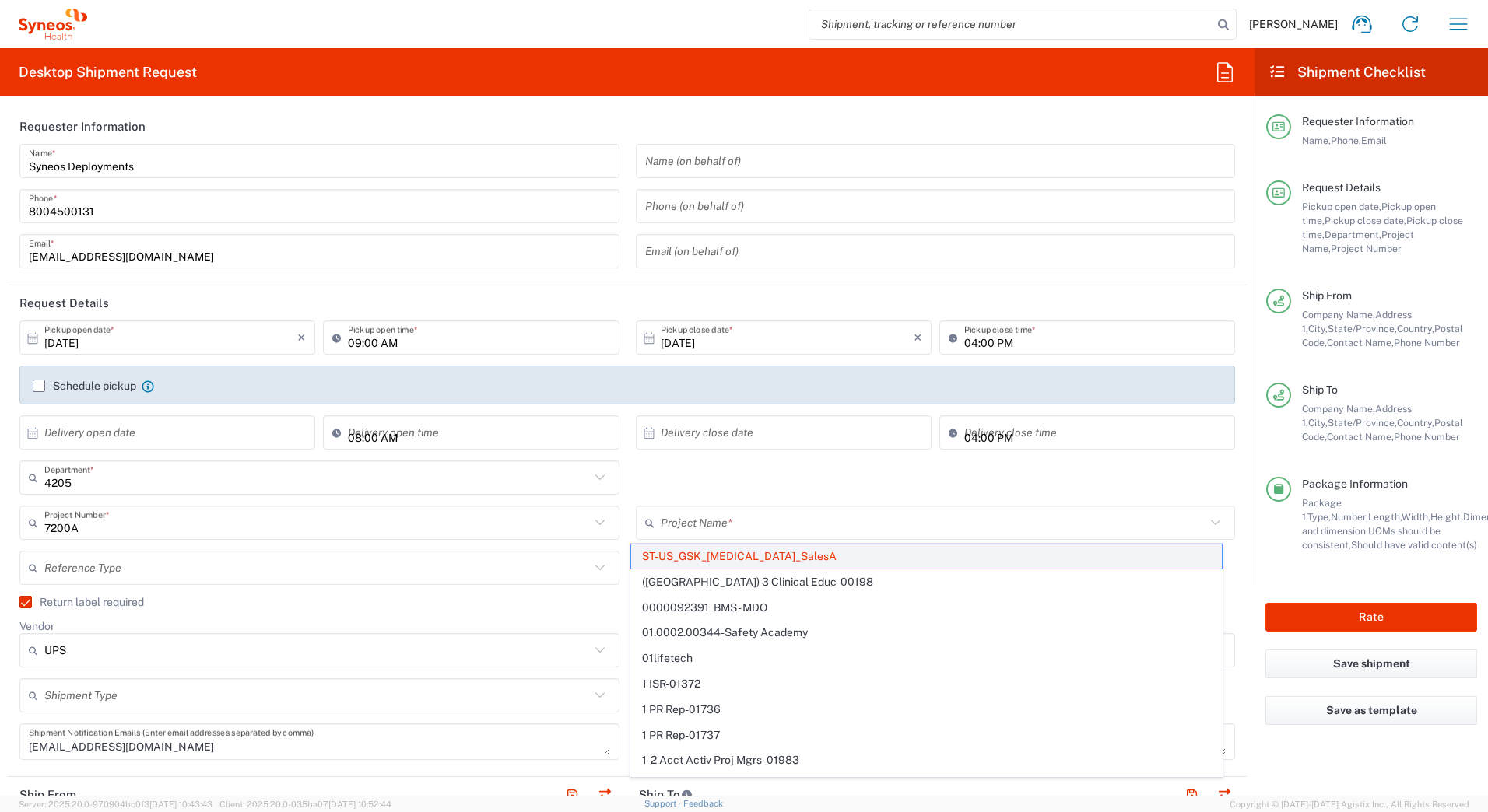
click at [745, 555] on span "ST-US_GSK_Dovato_SalesA" at bounding box center [927, 556] width 591 height 24
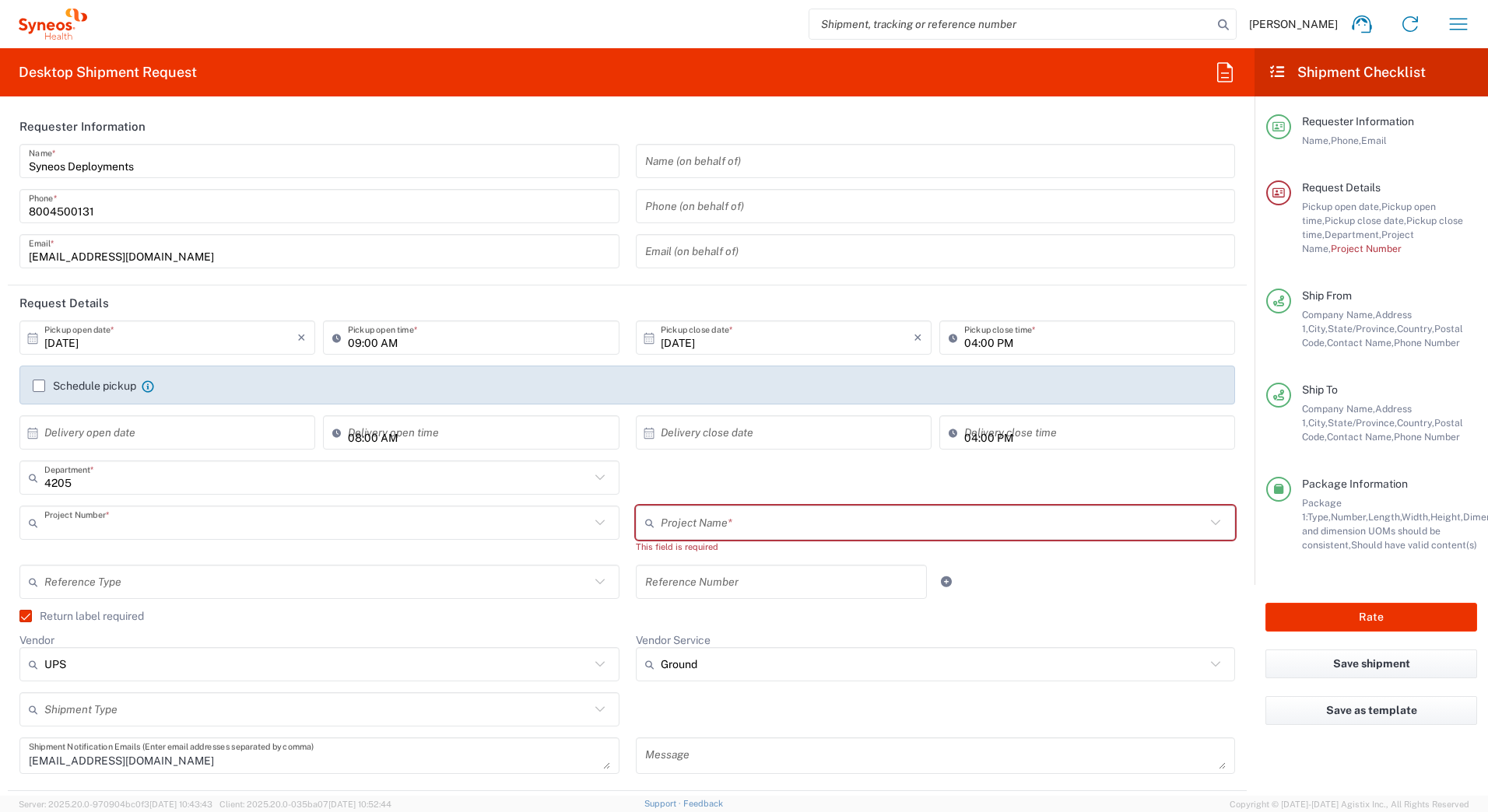
click at [304, 528] on input "text" at bounding box center [317, 523] width 545 height 27
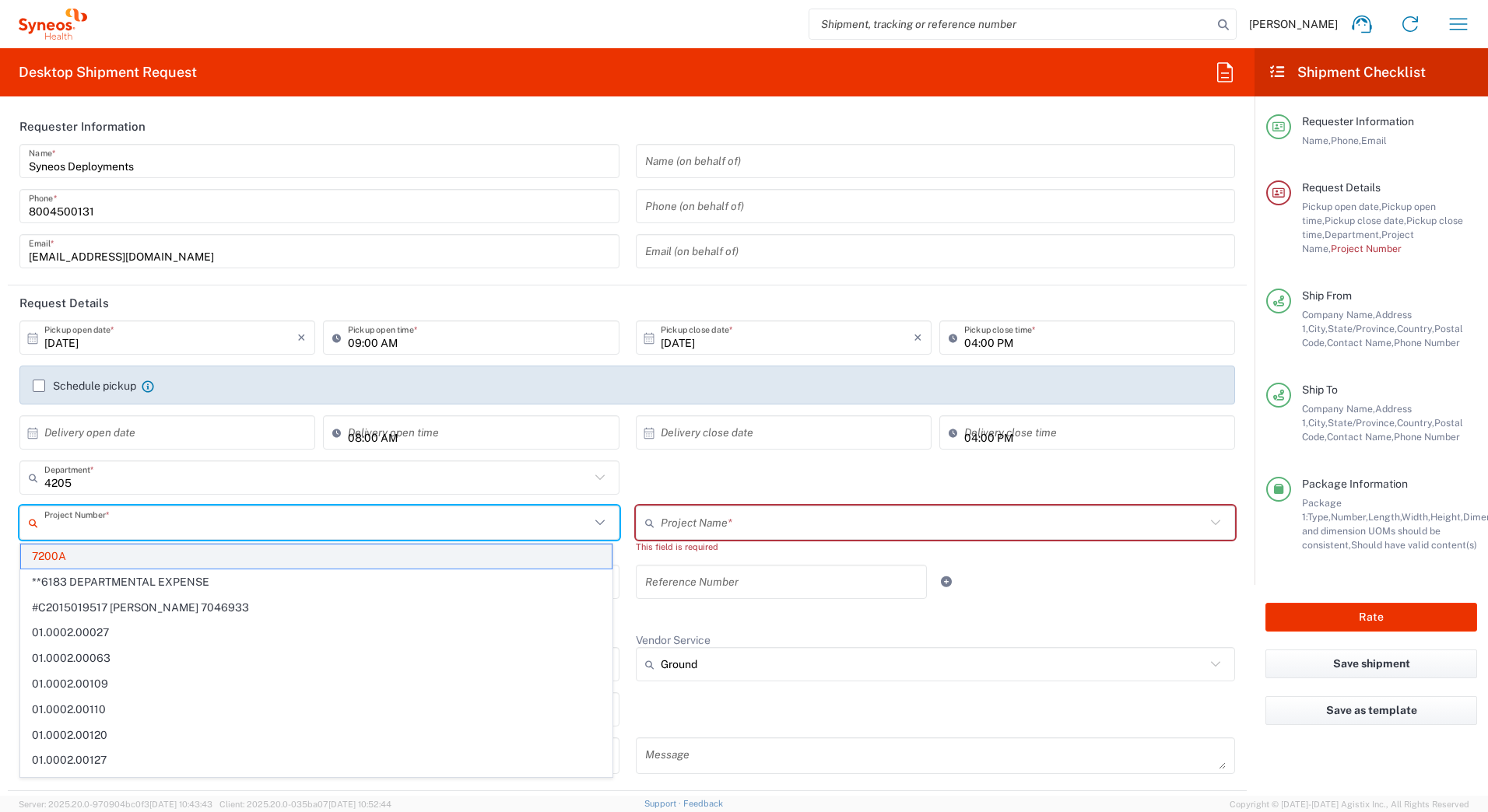
click at [174, 552] on span "7200A" at bounding box center [316, 556] width 591 height 24
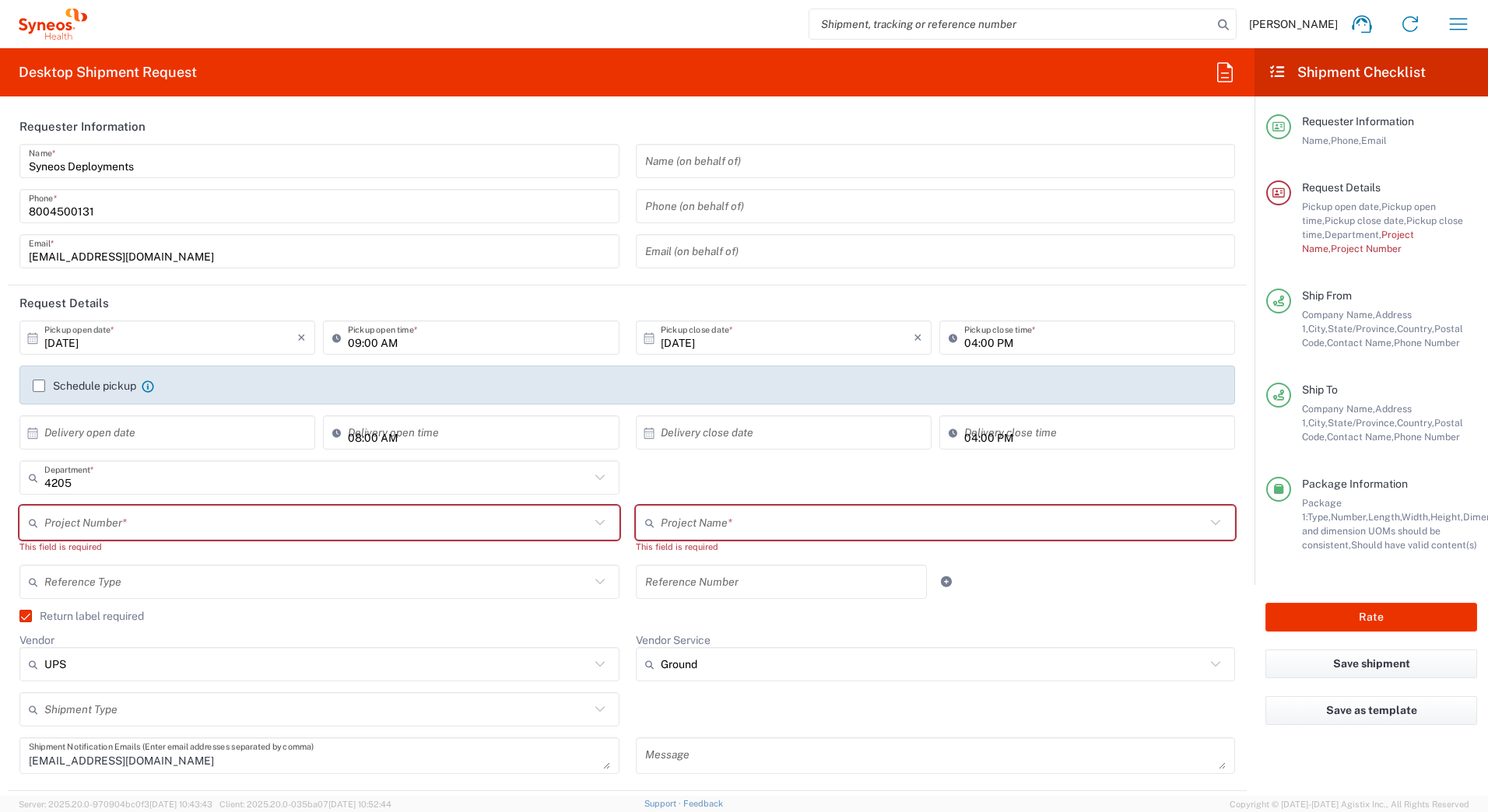
click at [93, 522] on input "text" at bounding box center [317, 523] width 545 height 27
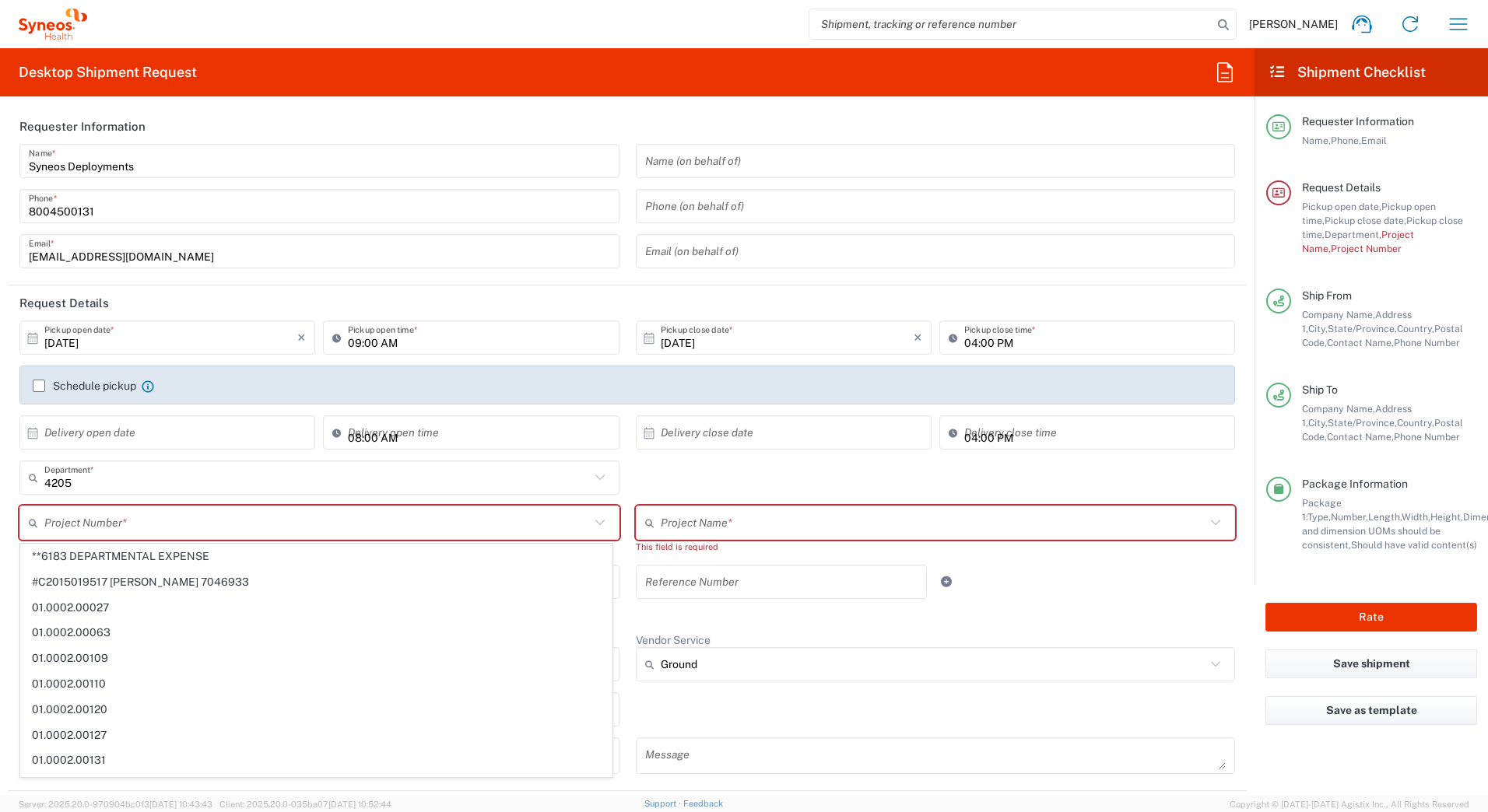
click at [98, 524] on input "text" at bounding box center [317, 523] width 545 height 27
paste input "707275610"
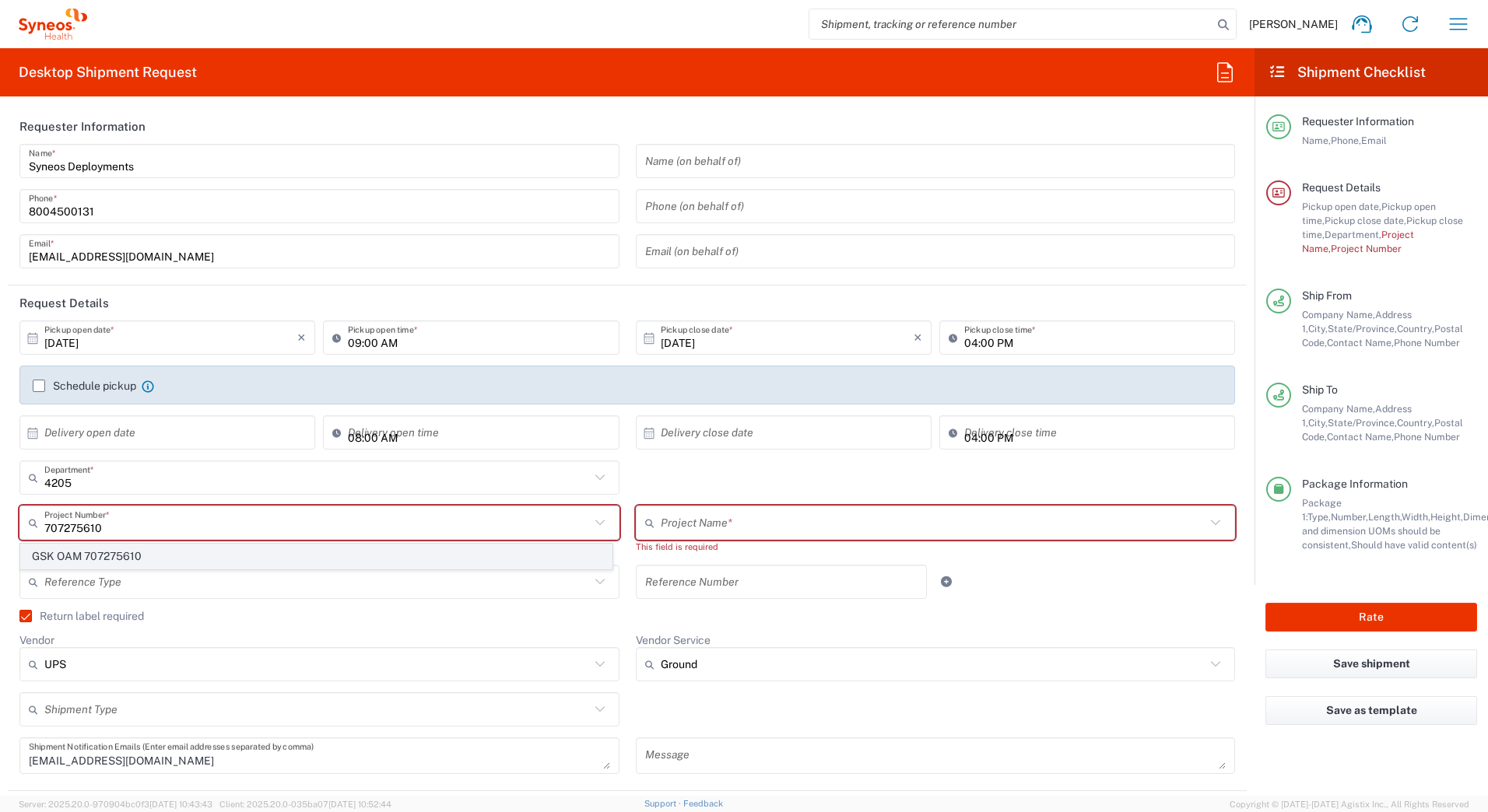
click at [97, 557] on span "GSK OAM 707275610" at bounding box center [316, 556] width 591 height 24
type input "GSK OAM 707275610"
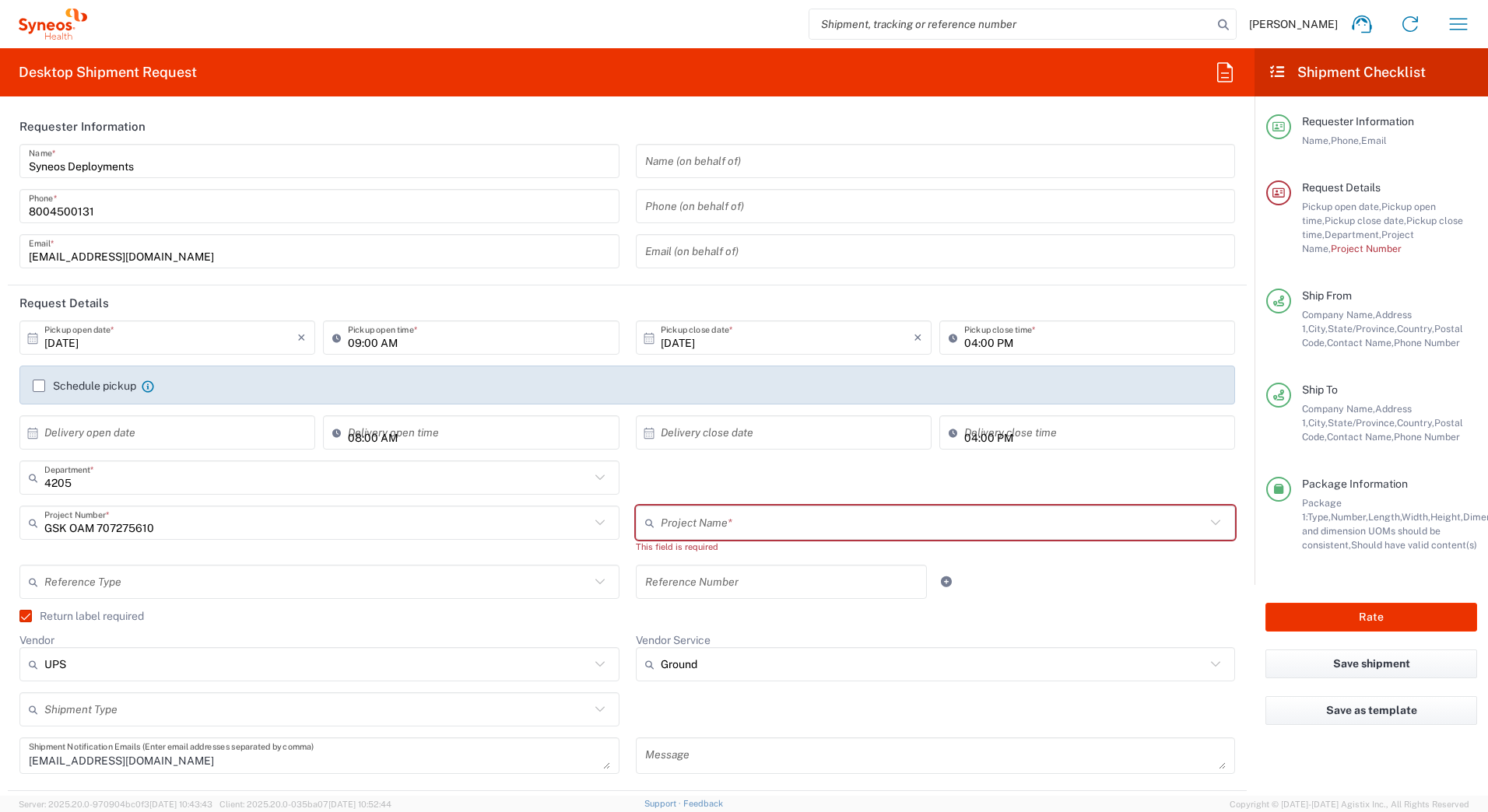
type input "GSK OAM 707275610"
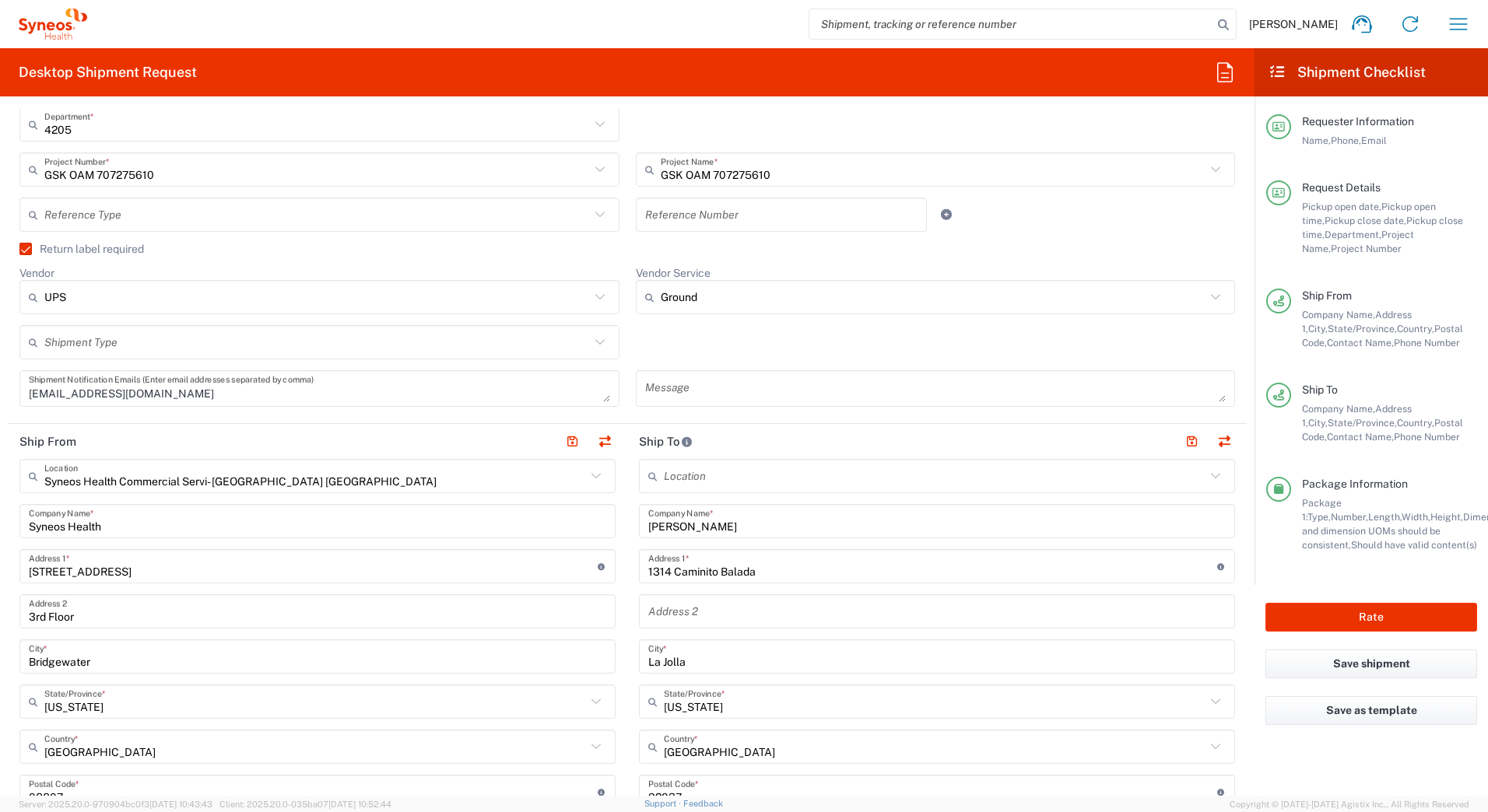
scroll to position [389, 0]
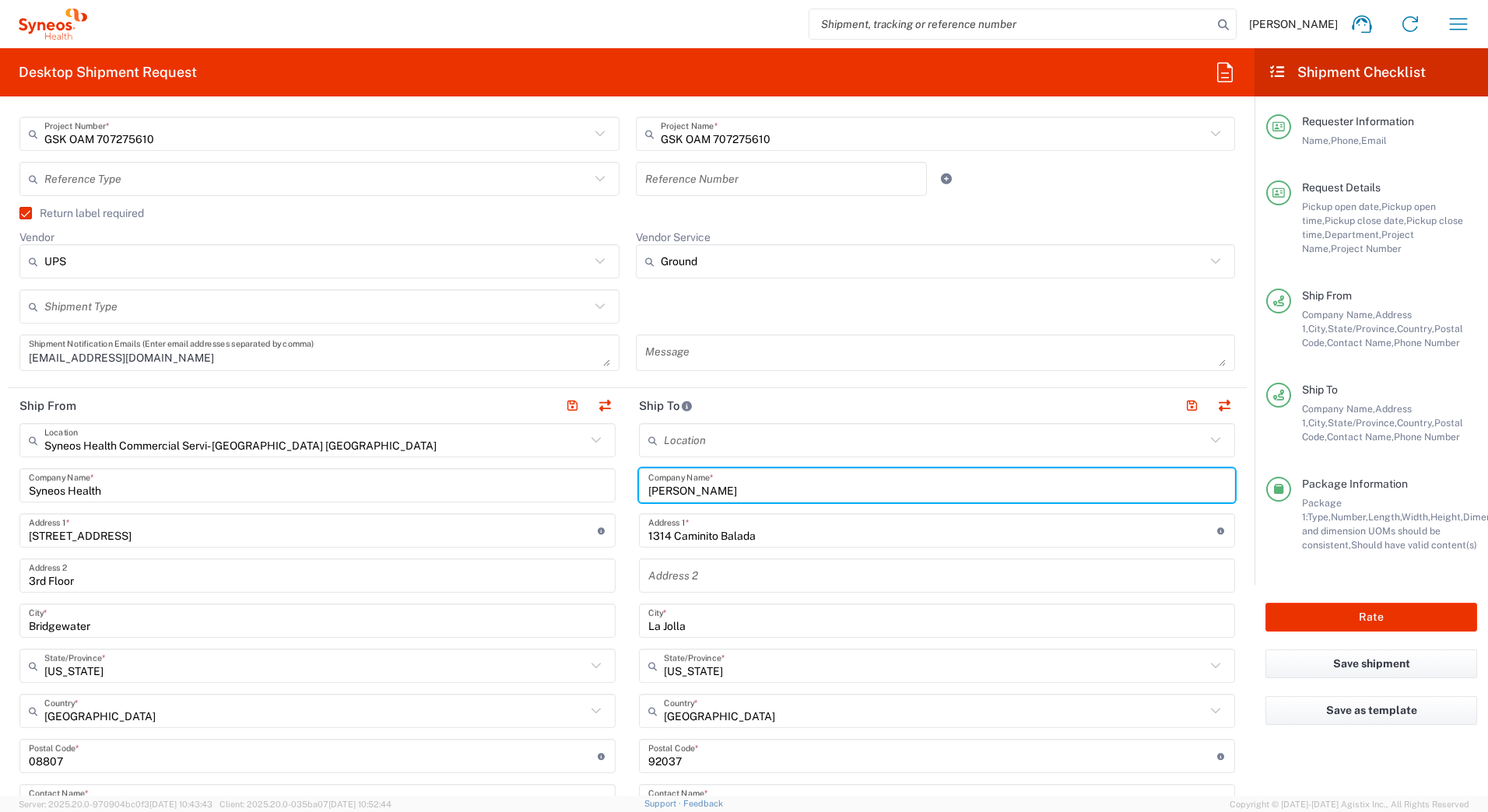
drag, startPoint x: 765, startPoint y: 494, endPoint x: 621, endPoint y: 498, distance: 144.1
click at [627, 498] on main "Location Addison Whitney LLC-Morrisvile NC US Barcelona-Syneos Health BioSector…" at bounding box center [937, 750] width 619 height 654
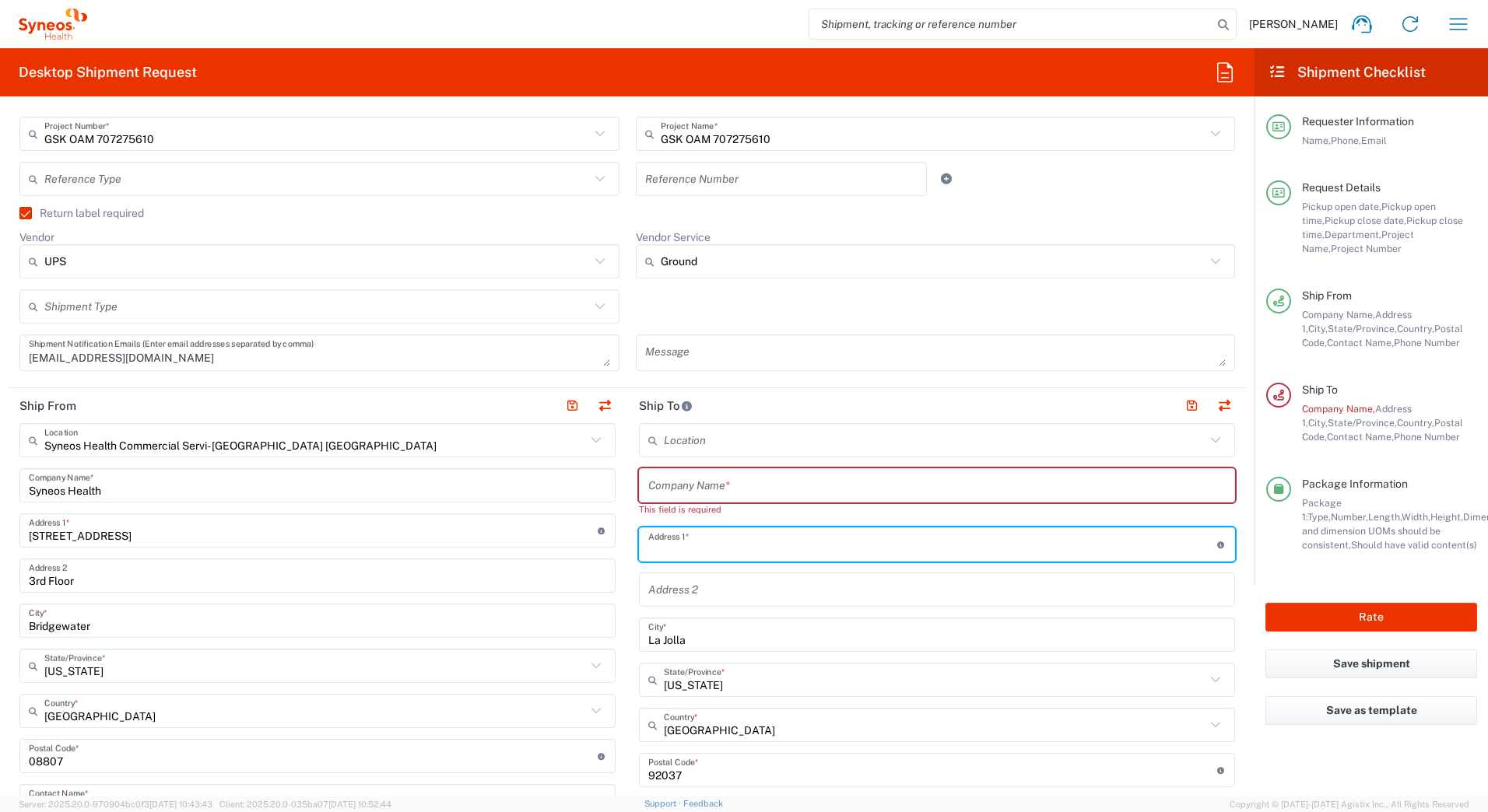
drag, startPoint x: 751, startPoint y: 532, endPoint x: 607, endPoint y: 560, distance: 146.7
click at [609, 555] on div "Ship From Syneos Health Commercial Servi- NJ US Location Syneos Health Commerci…" at bounding box center [627, 742] width 1239 height 709
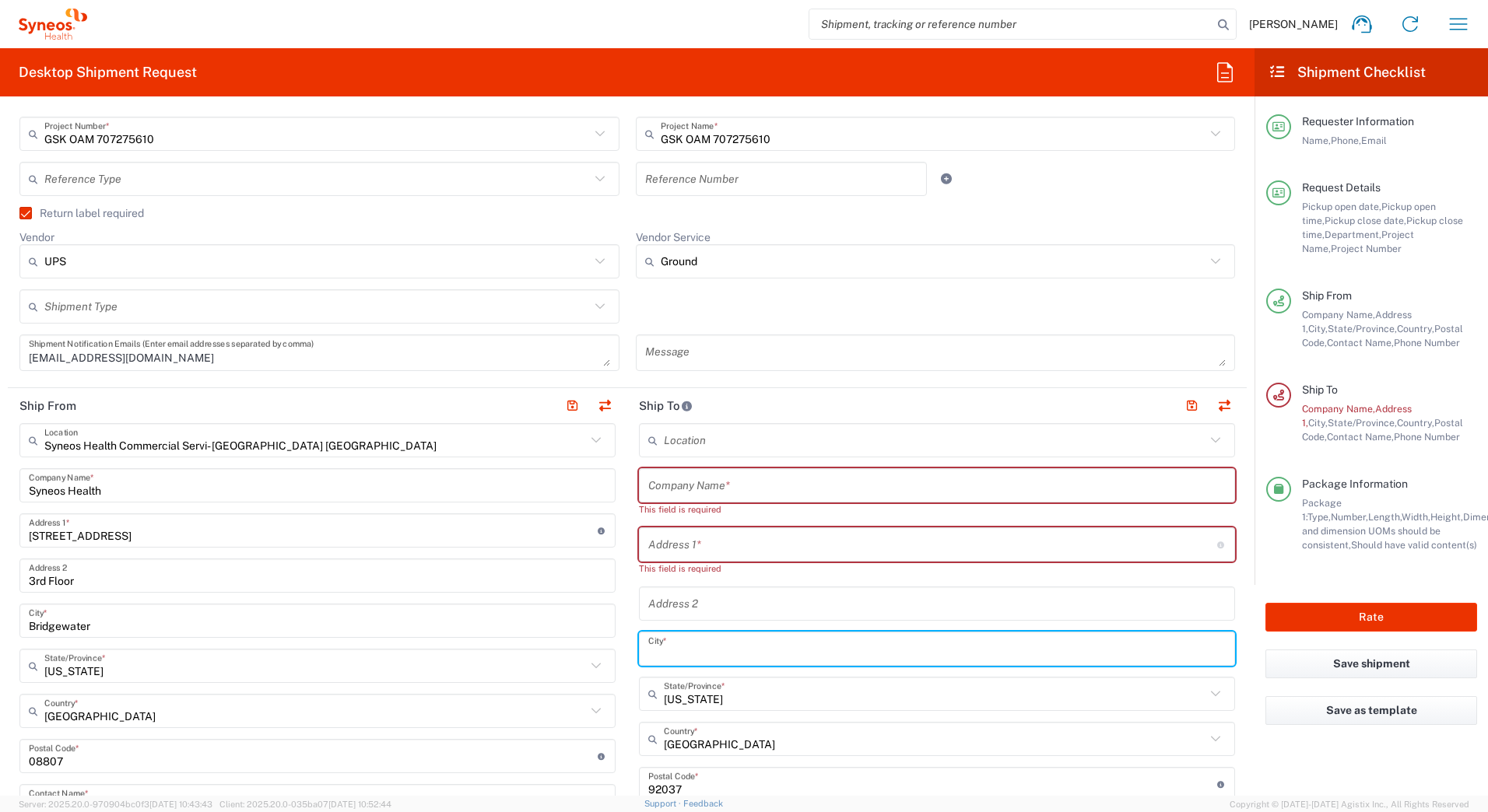
drag, startPoint x: 685, startPoint y: 644, endPoint x: 595, endPoint y: 648, distance: 90.1
click at [595, 648] on div "Ship From Syneos Health Commercial Servi- NJ US Location Syneos Health Commerci…" at bounding box center [627, 749] width 1239 height 723
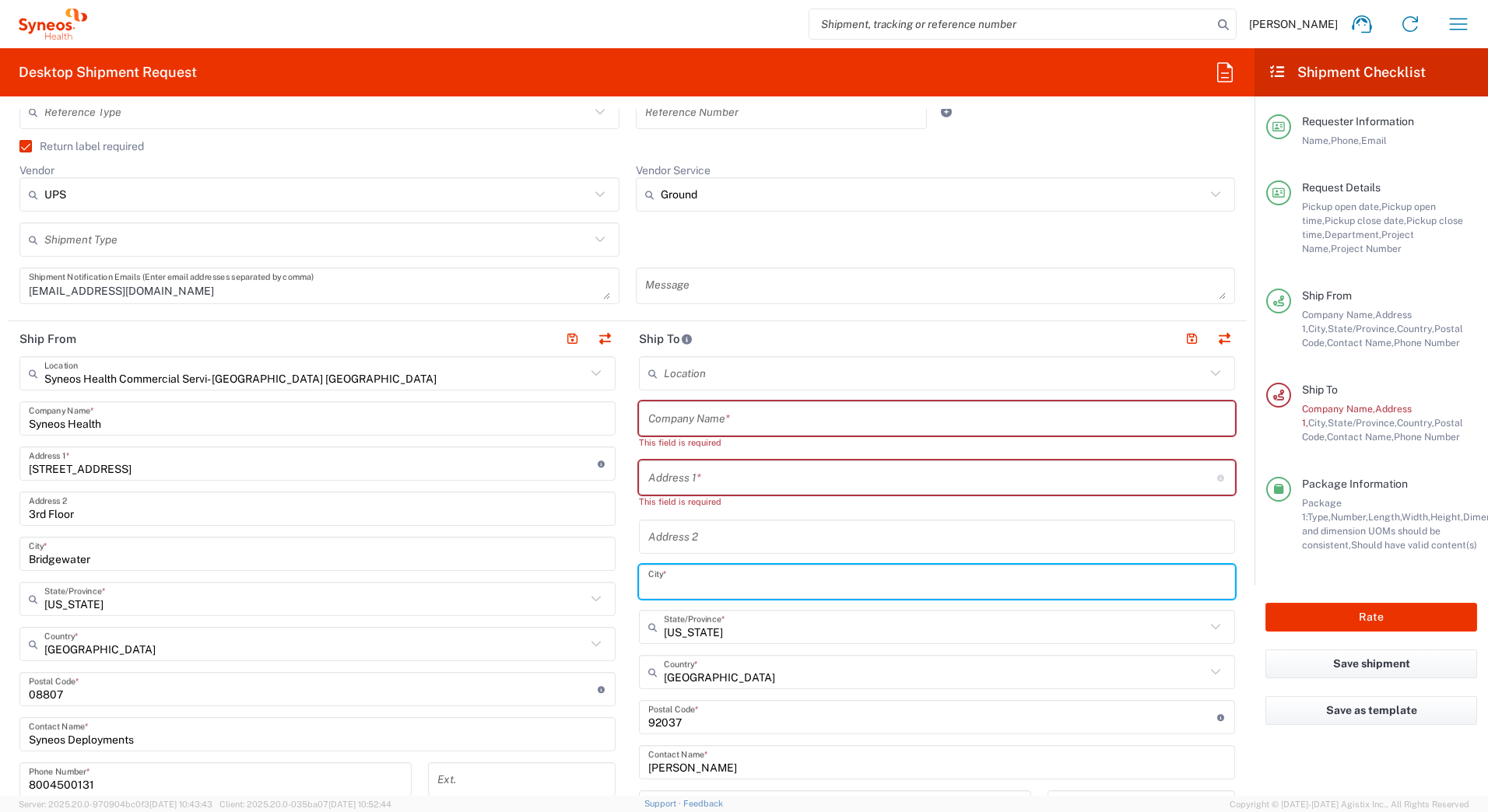
scroll to position [623, 0]
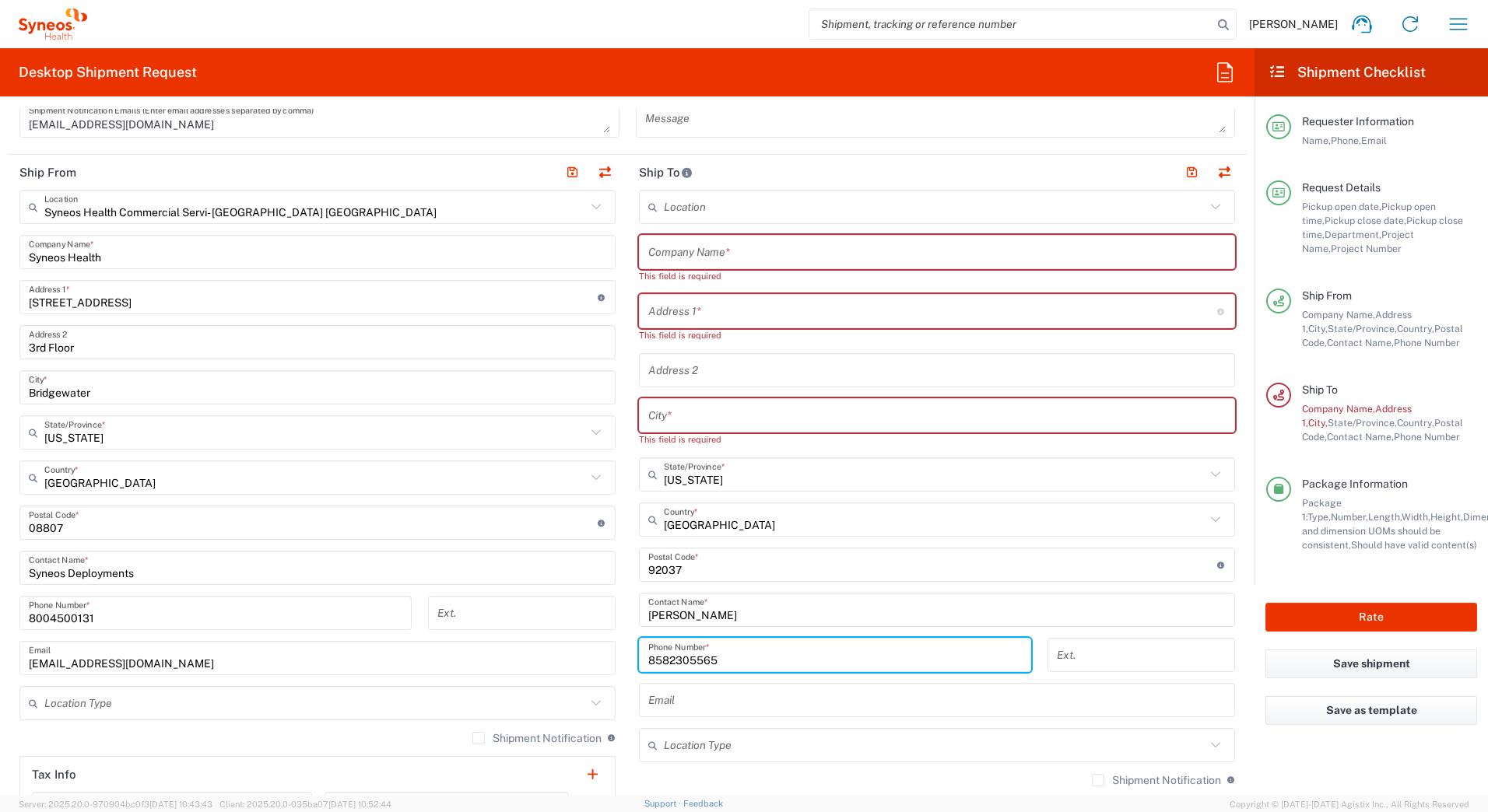
drag, startPoint x: 727, startPoint y: 647, endPoint x: 566, endPoint y: 654, distance: 161.2
click at [566, 654] on div "Ship From Syneos Health Commercial Servi- NJ US Location Syneos Health Commerci…" at bounding box center [627, 523] width 1239 height 737
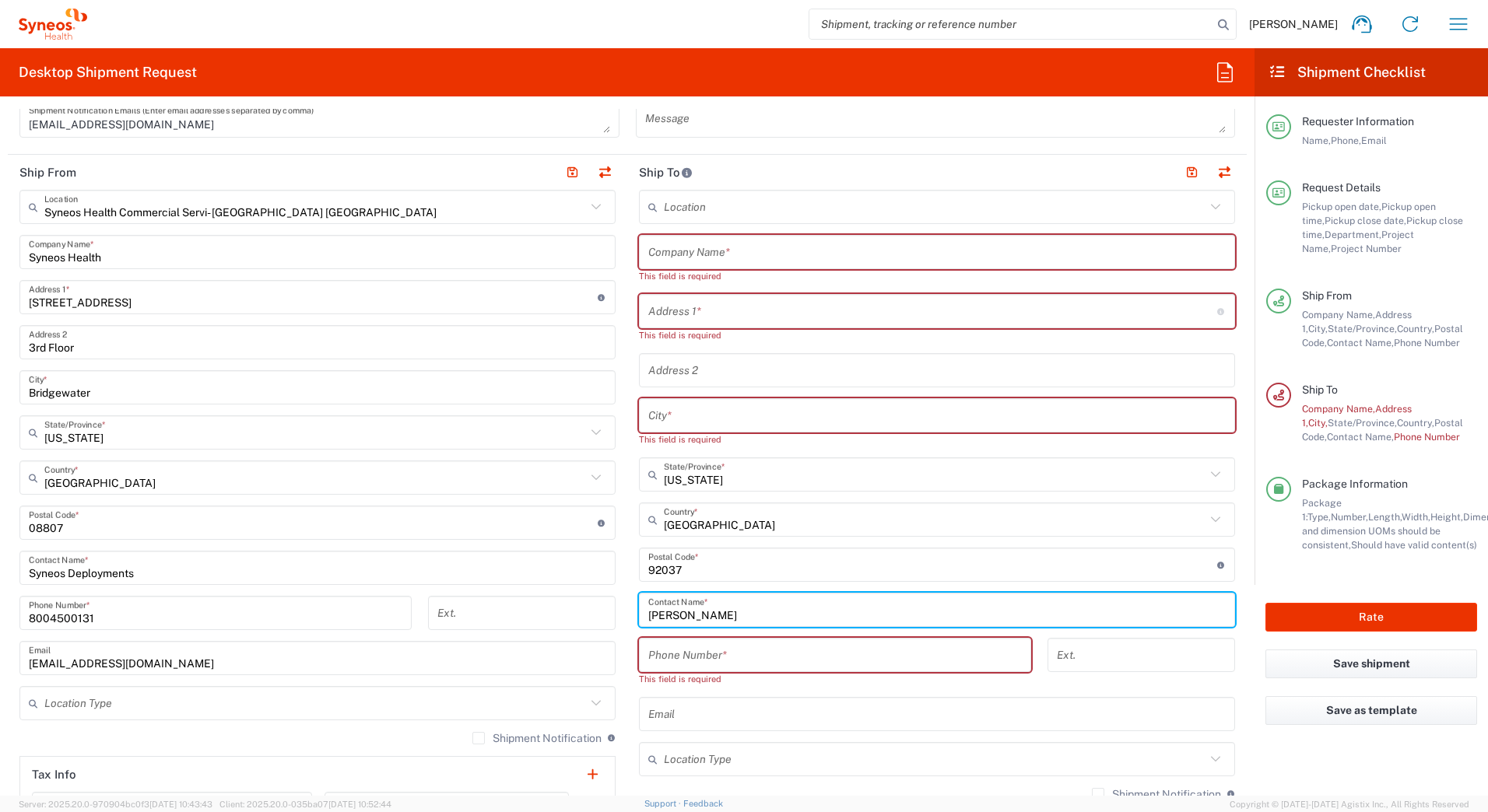
drag, startPoint x: 652, startPoint y: 618, endPoint x: 514, endPoint y: 626, distance: 138.2
click at [510, 624] on div "Ship From Syneos Health Commercial Servi- NJ US Location Syneos Health Commerci…" at bounding box center [627, 530] width 1239 height 751
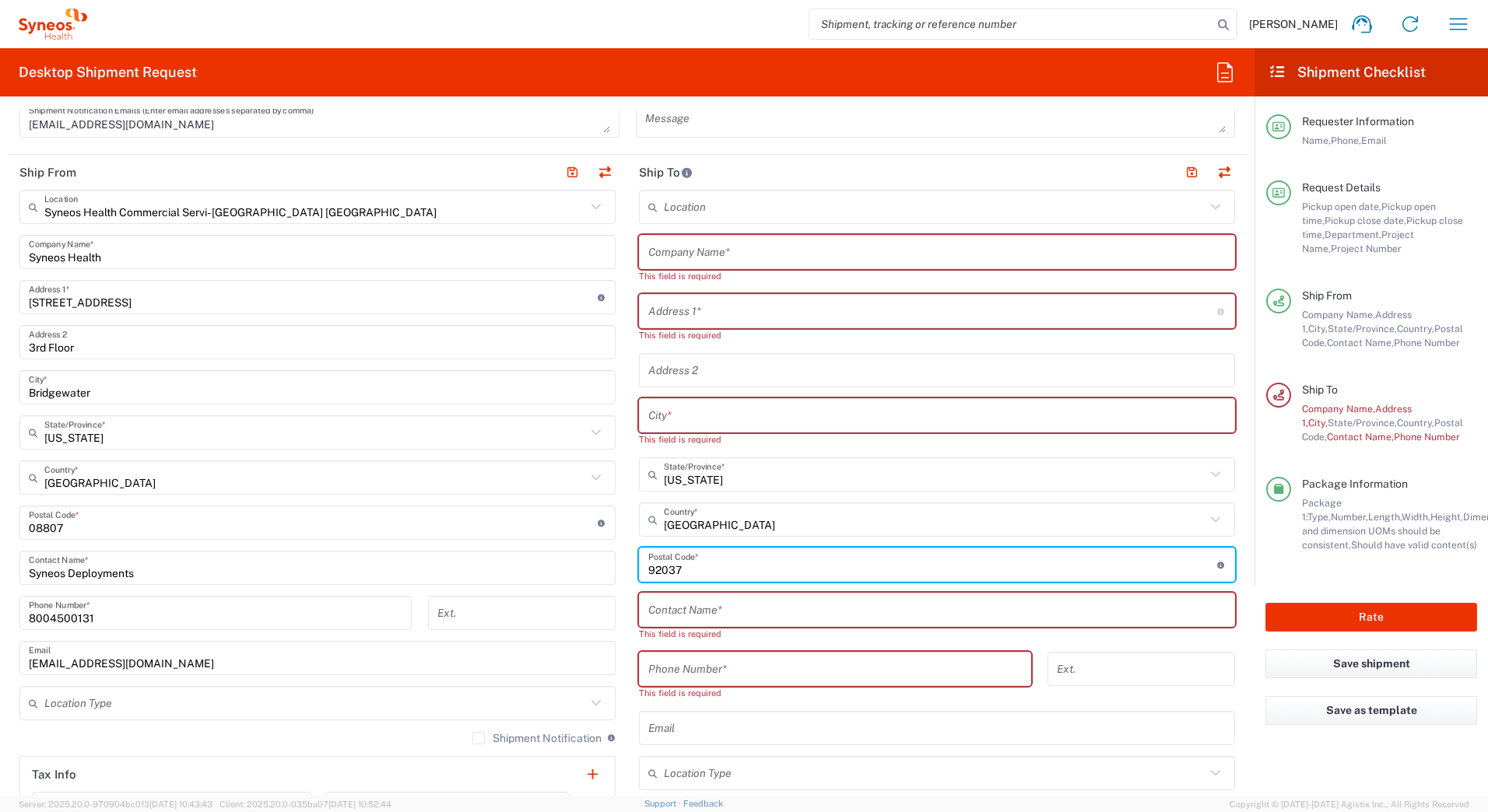
drag, startPoint x: 699, startPoint y: 565, endPoint x: 492, endPoint y: 570, distance: 207.1
click at [497, 570] on div "Ship From Syneos Health Commercial Servi- NJ US Location Syneos Health Commerci…" at bounding box center [627, 537] width 1239 height 765
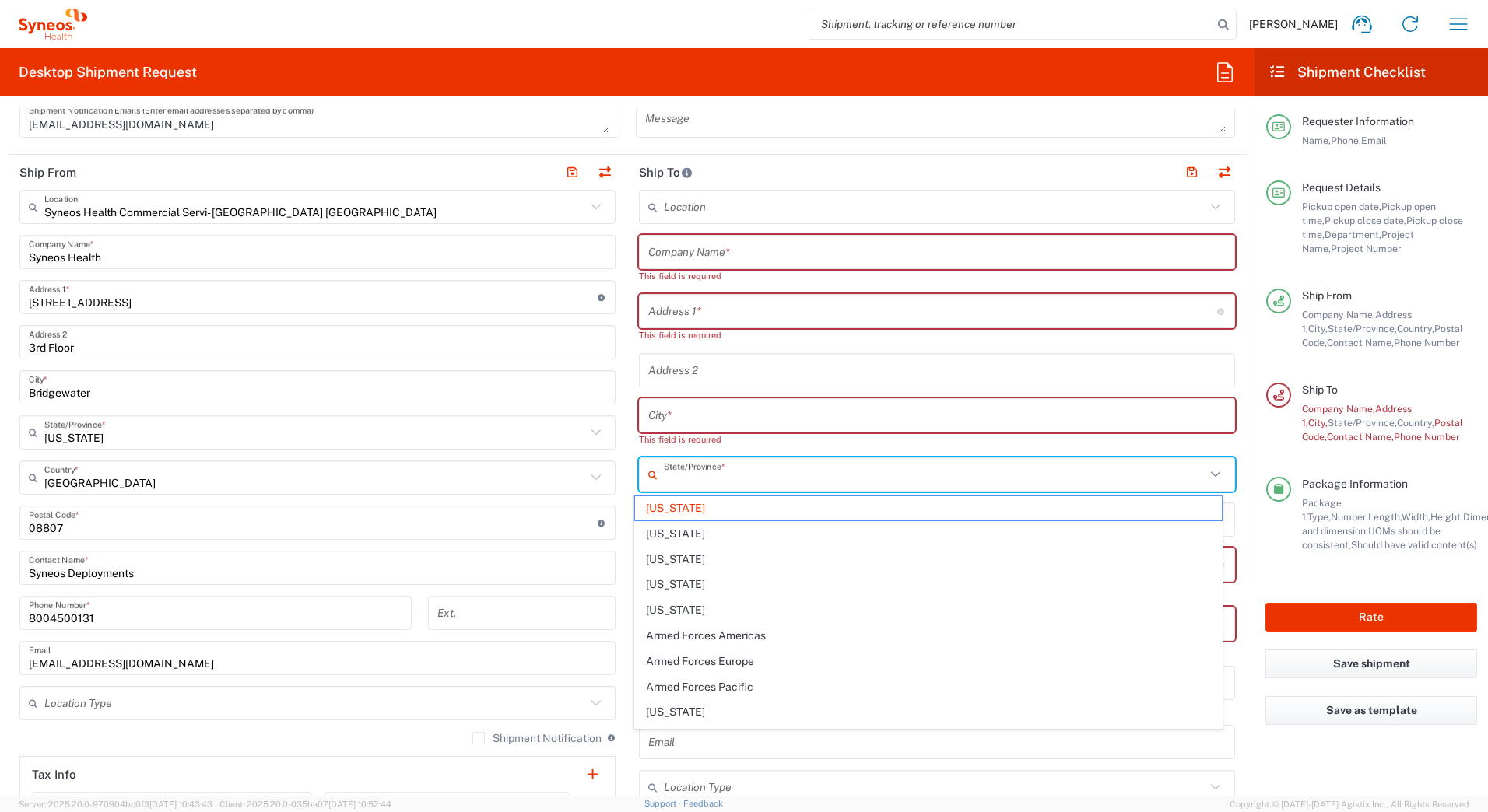
drag, startPoint x: 714, startPoint y: 475, endPoint x: 548, endPoint y: 481, distance: 166.1
click at [561, 481] on div "Ship From Syneos Health Commercial Servi- NJ US Location Syneos Health Commerci…" at bounding box center [627, 544] width 1239 height 779
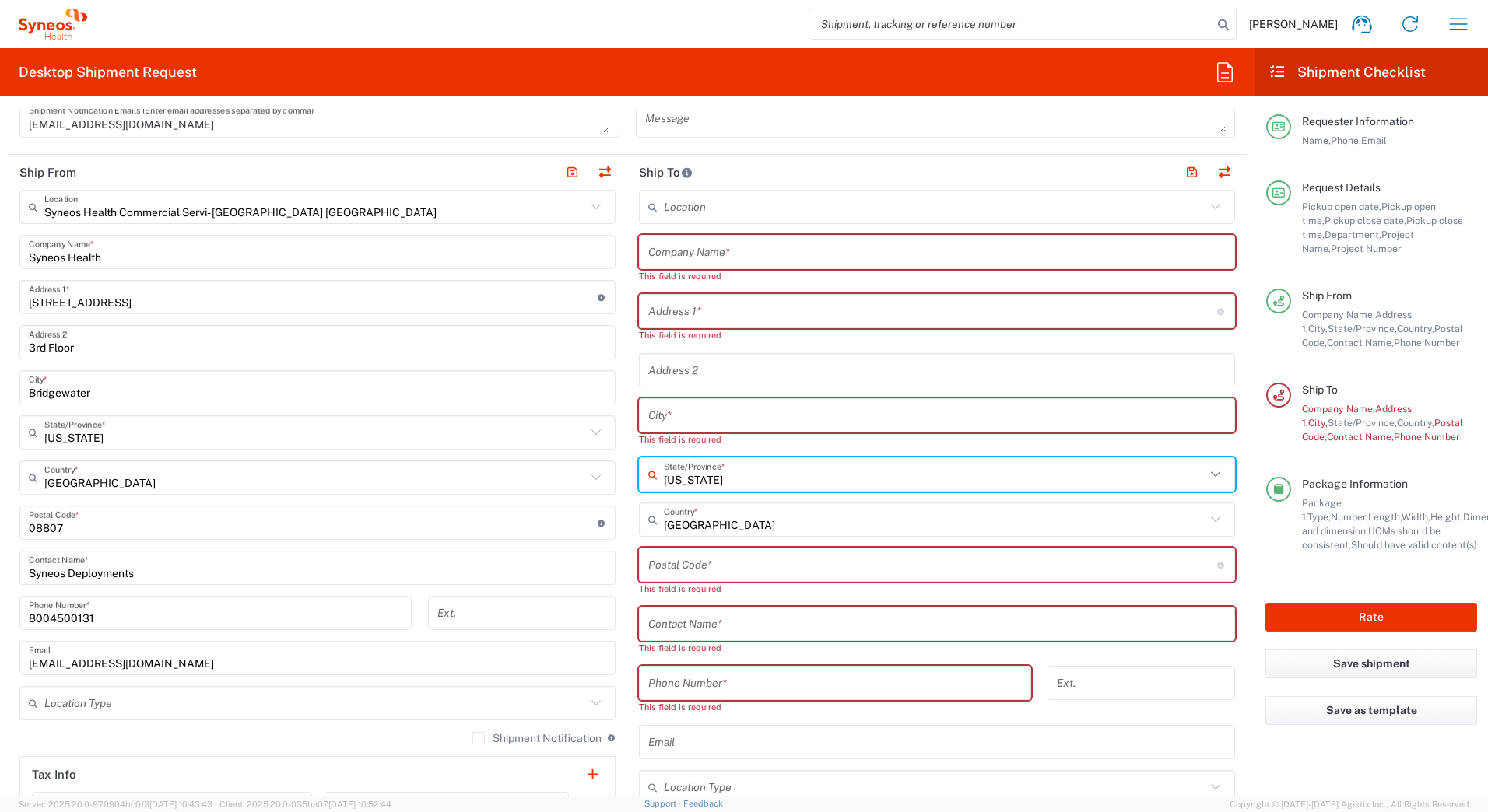
drag, startPoint x: 752, startPoint y: 481, endPoint x: 625, endPoint y: 481, distance: 127.0
click at [627, 481] on main "Location Addison Whitney LLC-Morrisvile NC US Barcelona-Syneos Health BioSector…" at bounding box center [937, 559] width 619 height 738
click at [647, 501] on span "[US_STATE]" at bounding box center [929, 508] width 587 height 24
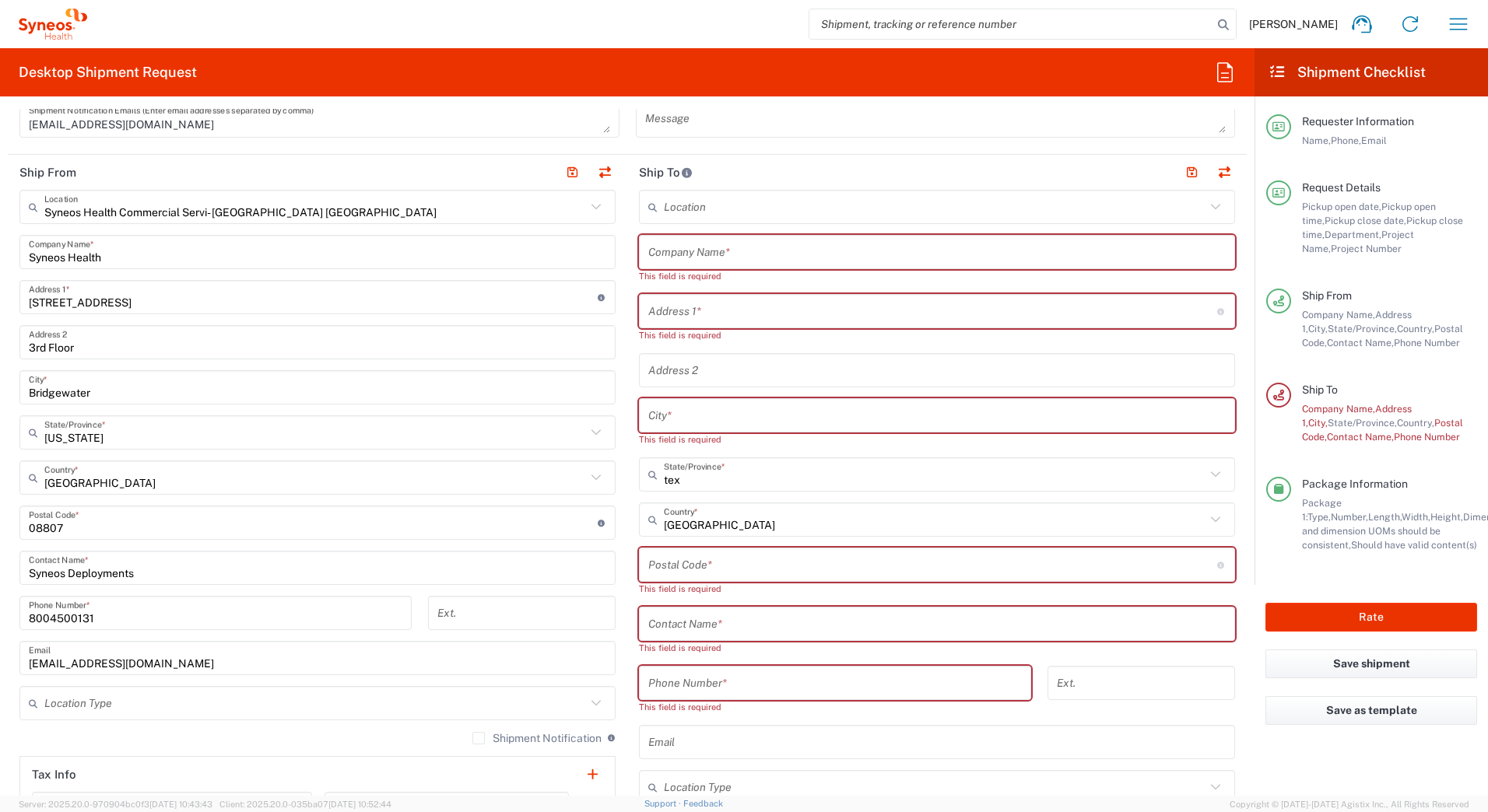
type input "[US_STATE]"
click at [730, 253] on input "text" at bounding box center [937, 252] width 577 height 27
paste input "Gabe Castillo III"
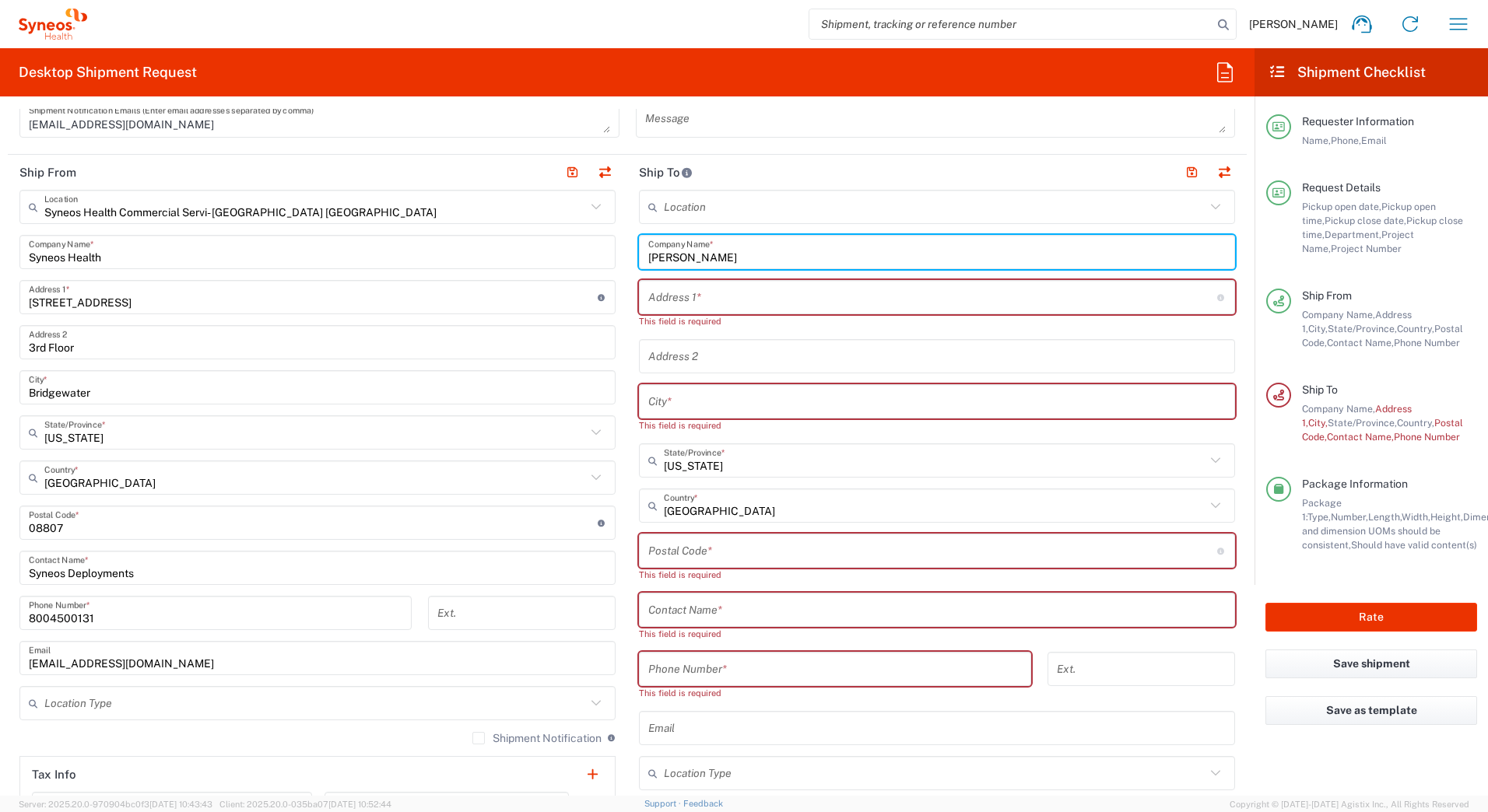
type input "Gabe Castillo III"
click at [699, 601] on input "text" at bounding box center [937, 610] width 577 height 27
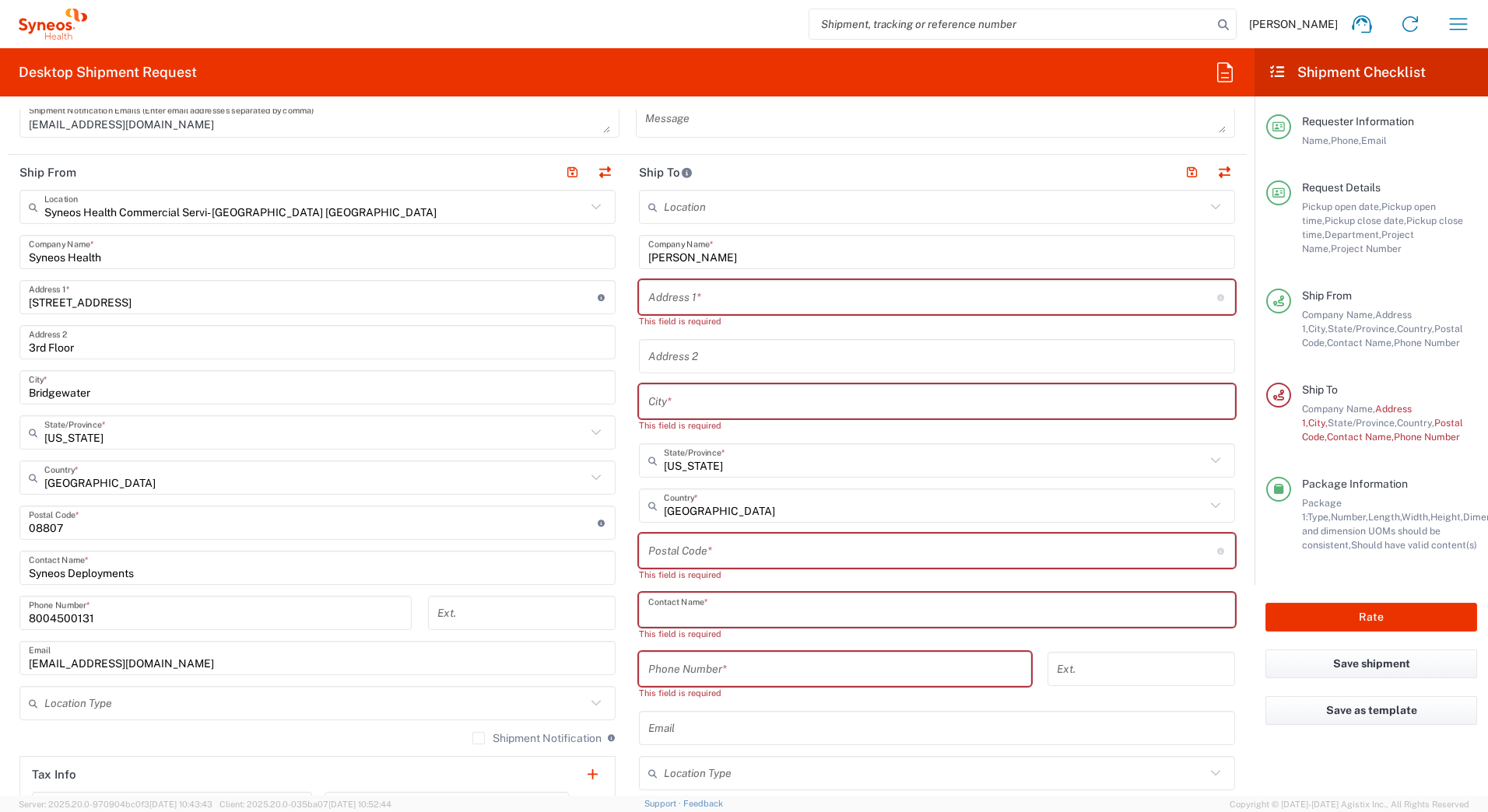
paste input "Gabe Castillo III"
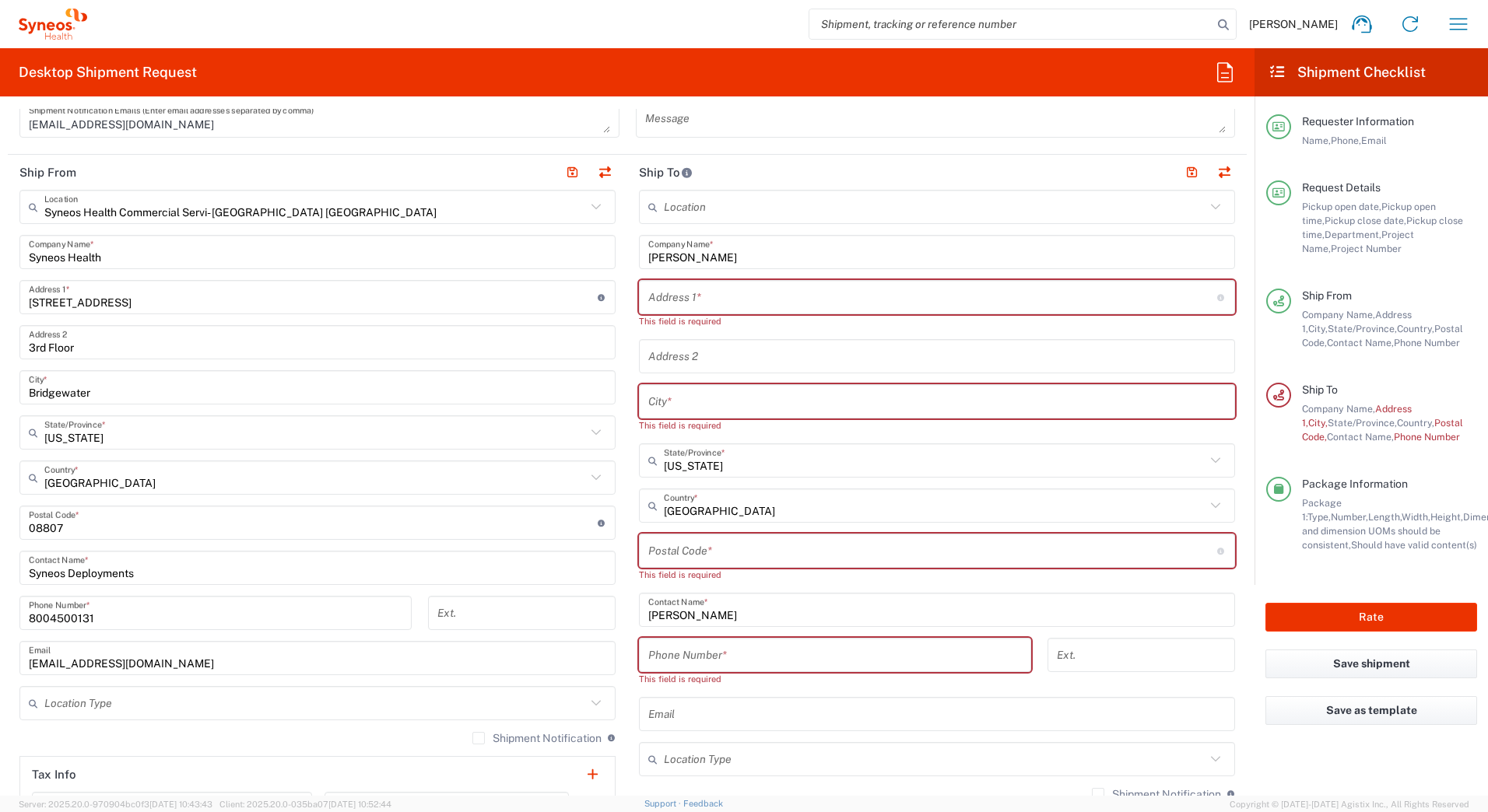
click at [656, 296] on input "text" at bounding box center [933, 298] width 569 height 27
paste input "0117 La Frontera Dr"
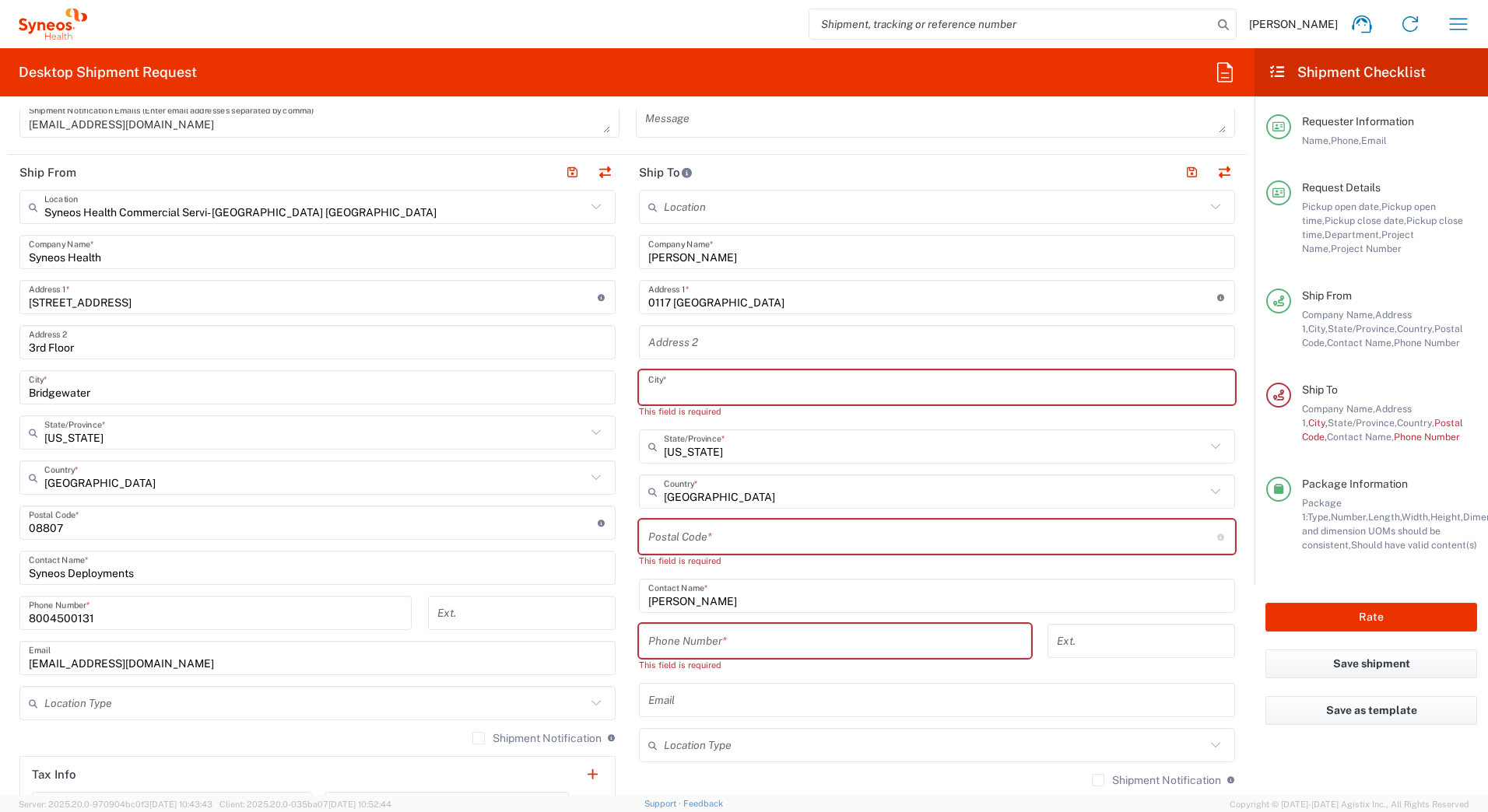
click at [674, 390] on input "text" at bounding box center [937, 388] width 577 height 27
paste input "Fort Worth"
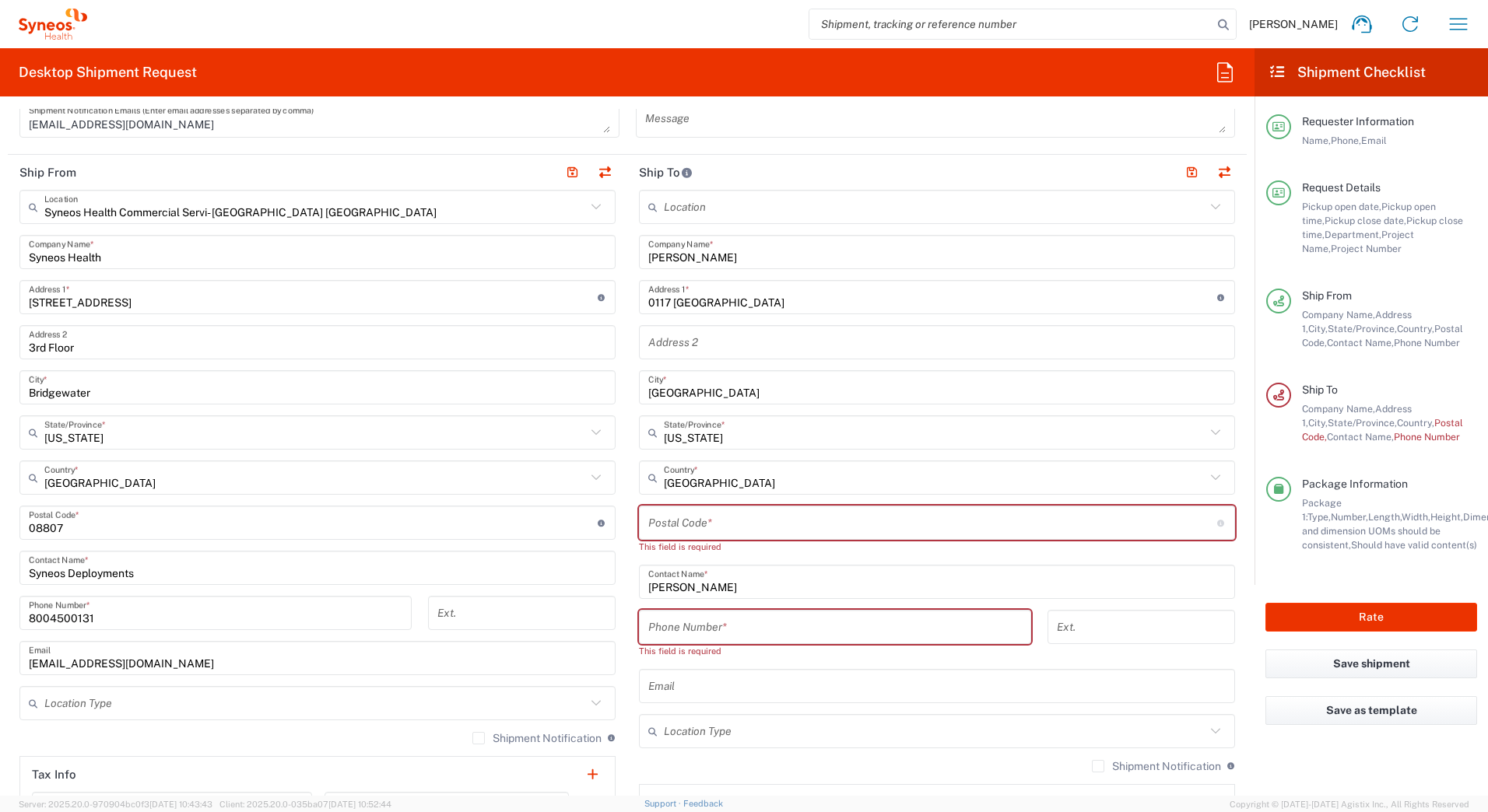
click at [717, 519] on input "undefined" at bounding box center [933, 523] width 569 height 27
paste input "76179"
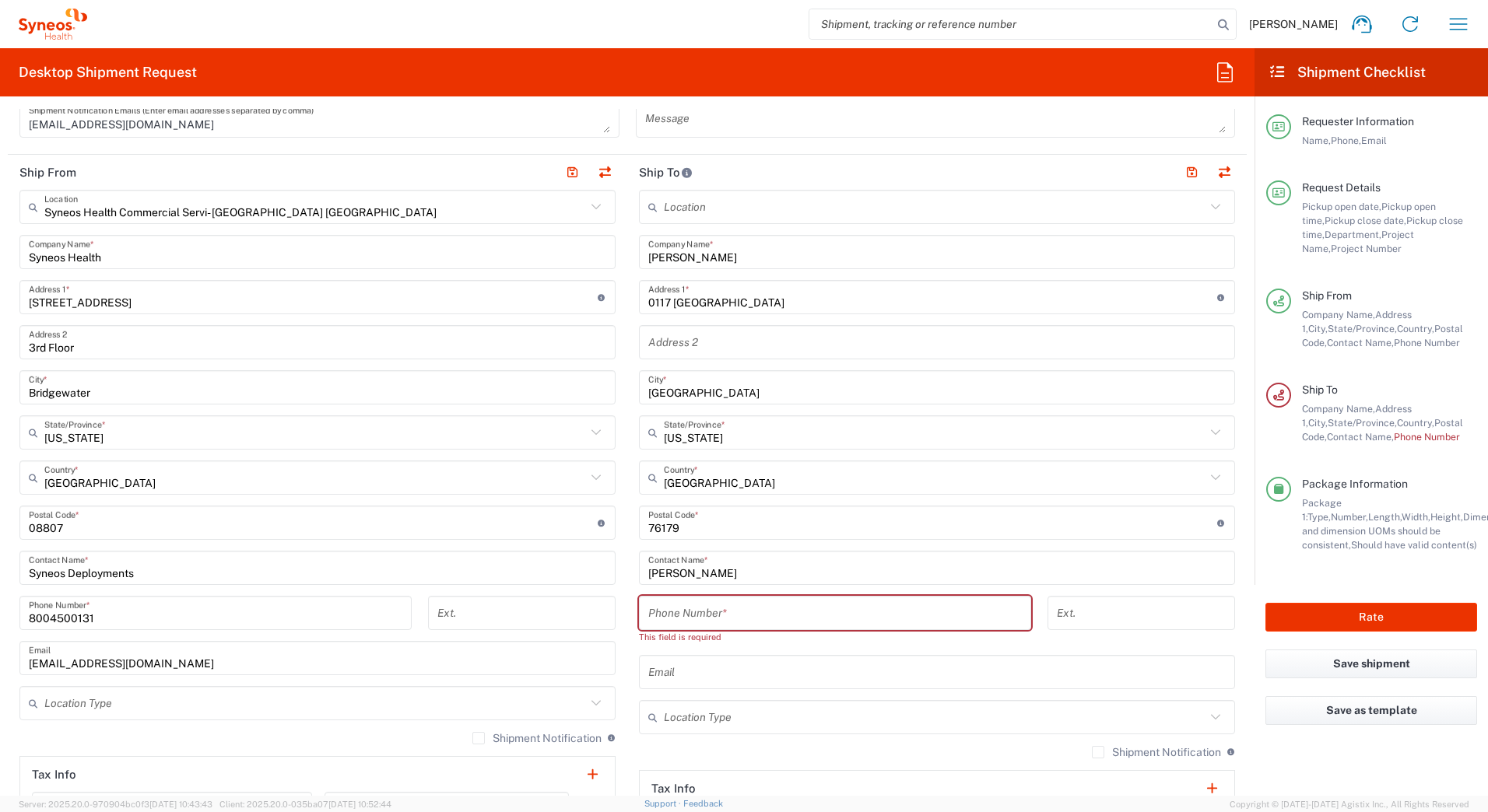
click at [673, 611] on input "tel" at bounding box center [835, 613] width 374 height 27
paste input "9723333881"
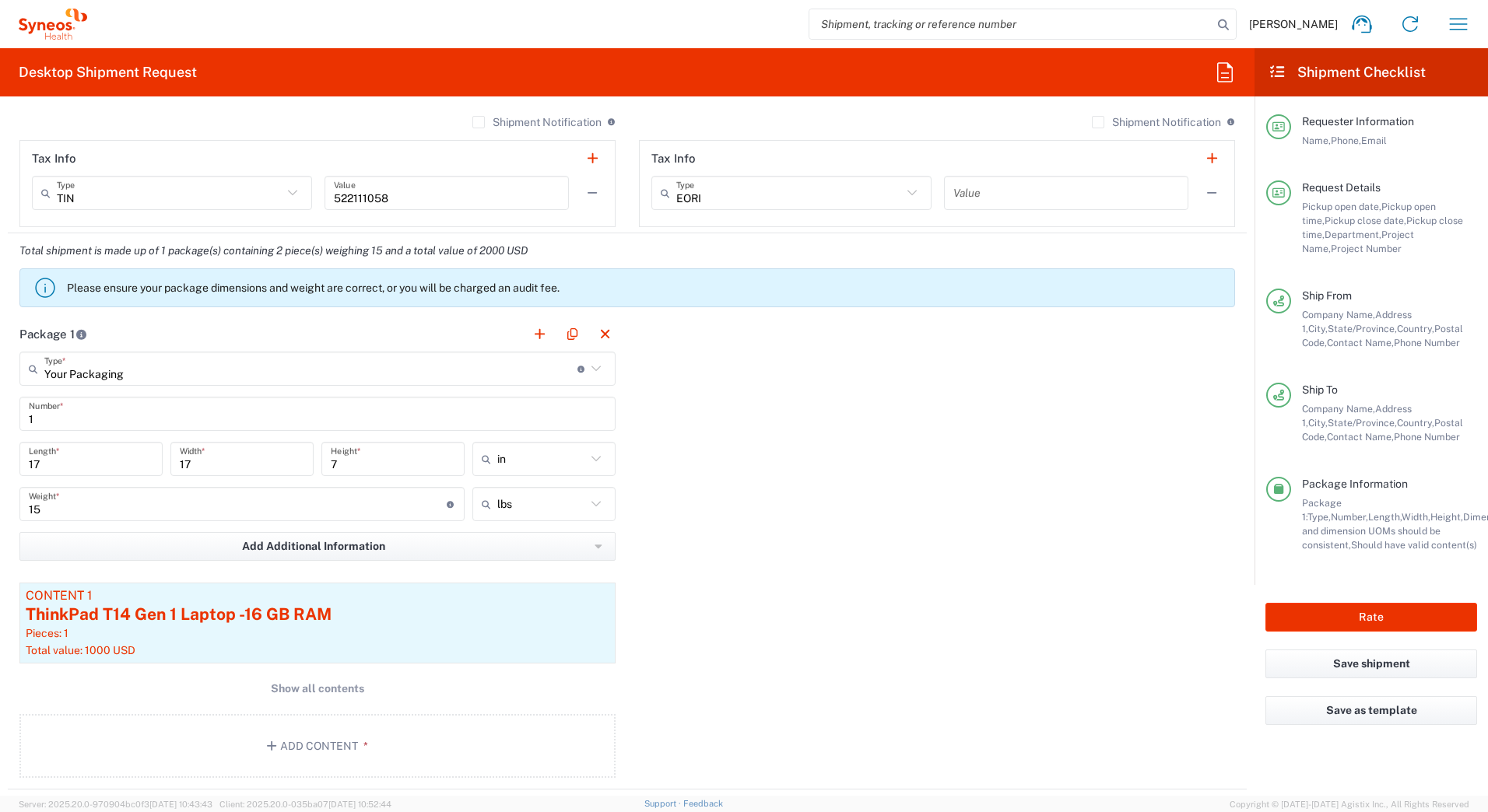
scroll to position [1245, 0]
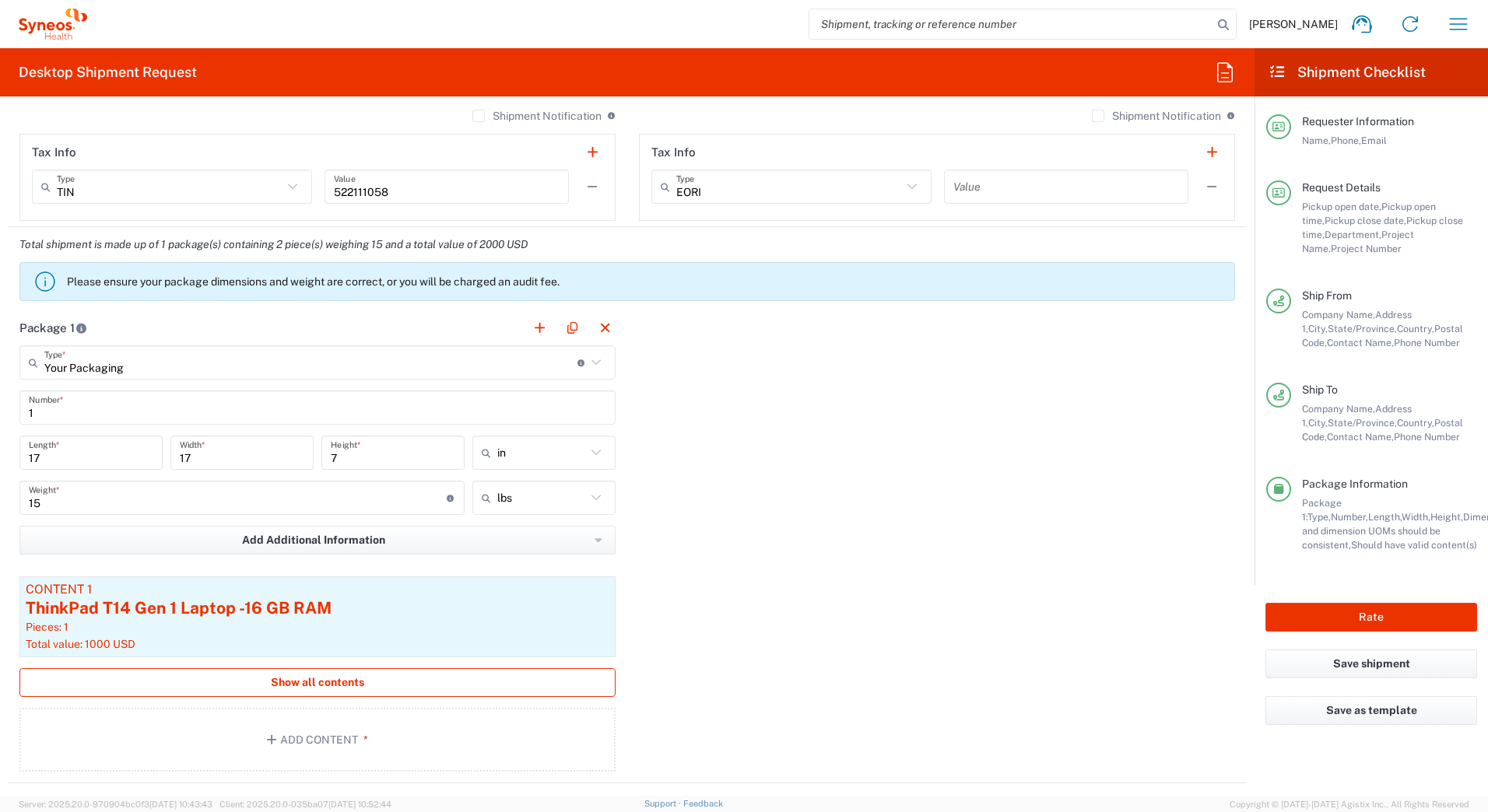
click at [302, 676] on span "Show all contents" at bounding box center [317, 683] width 93 height 15
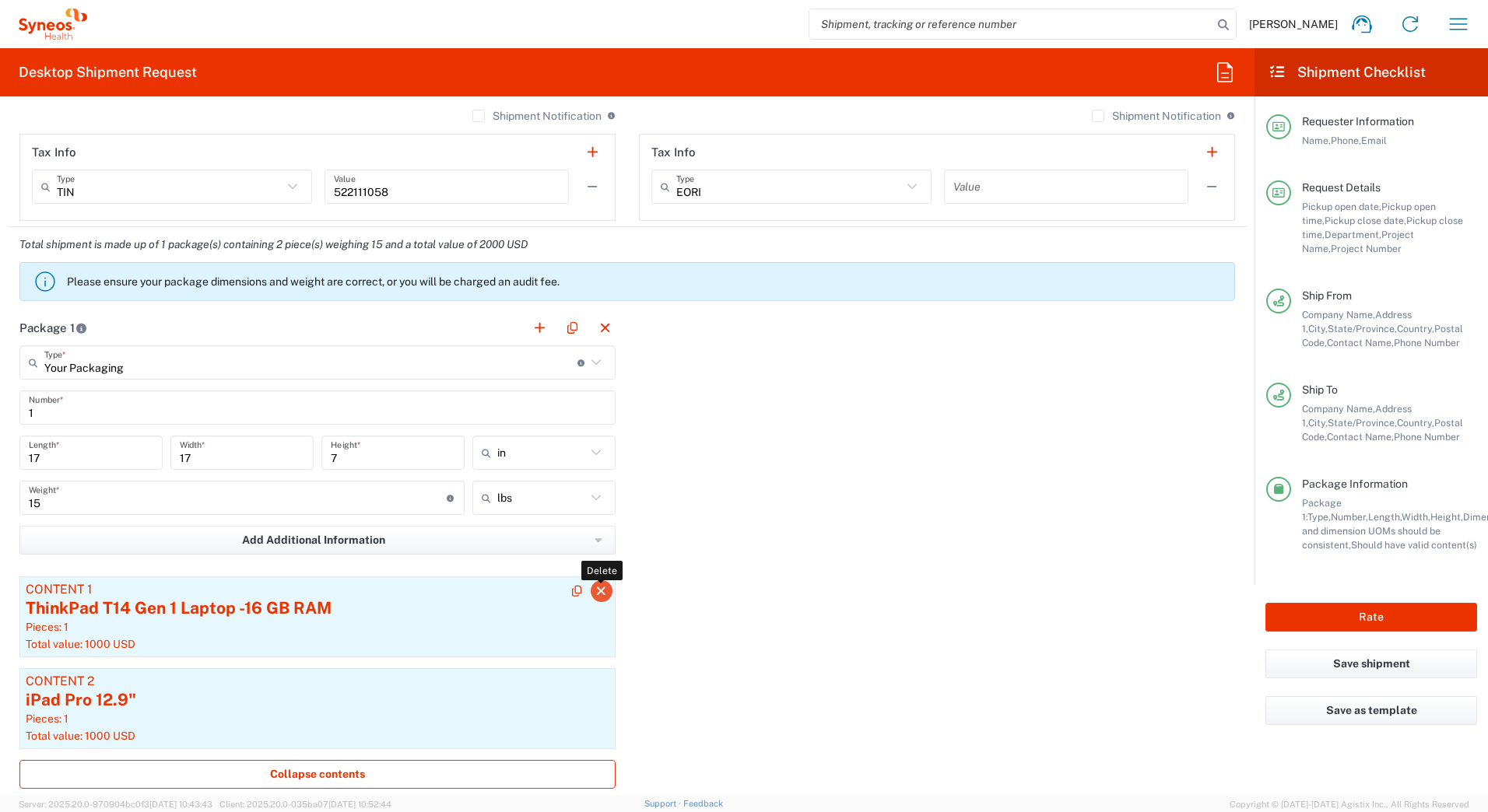
click at [591, 593] on button "button" at bounding box center [602, 592] width 22 height 22
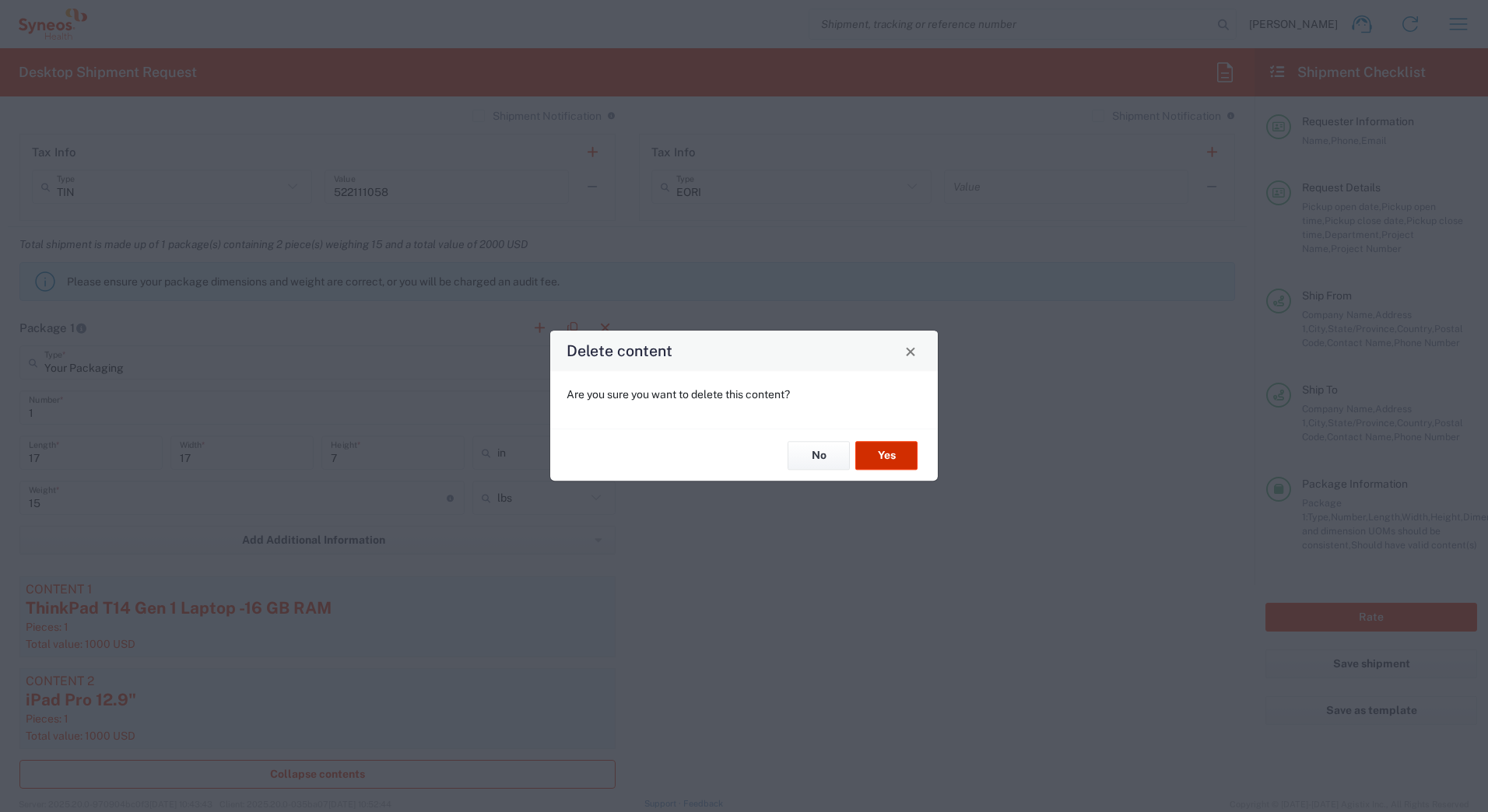
click at [885, 449] on button "Yes" at bounding box center [886, 455] width 62 height 29
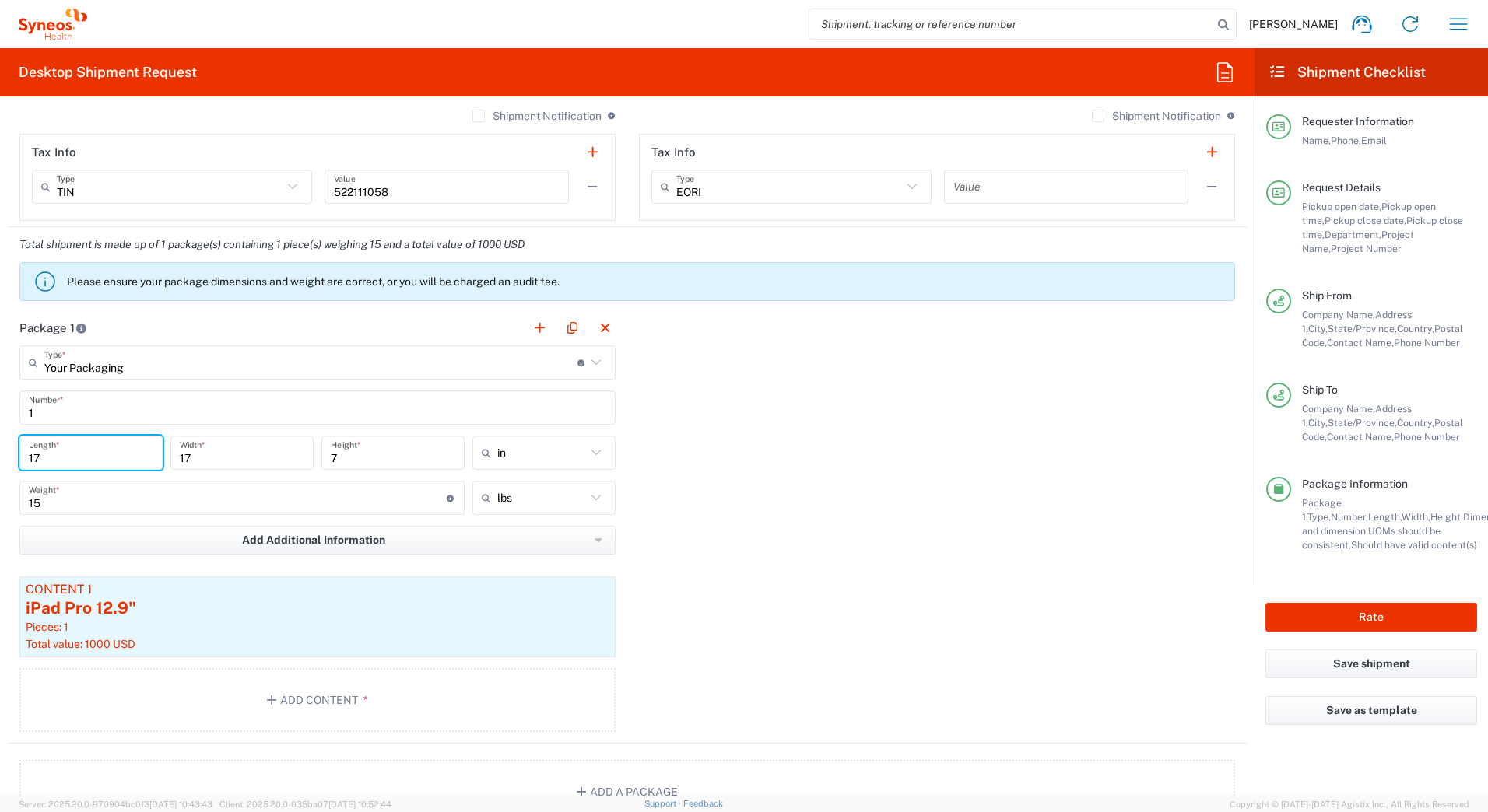
drag, startPoint x: 46, startPoint y: 453, endPoint x: 15, endPoint y: 453, distance: 31.0
click at [15, 453] on main "Your Packaging Type * Material used to package goods Your Packaging Envelope La…" at bounding box center [317, 542] width 619 height 392
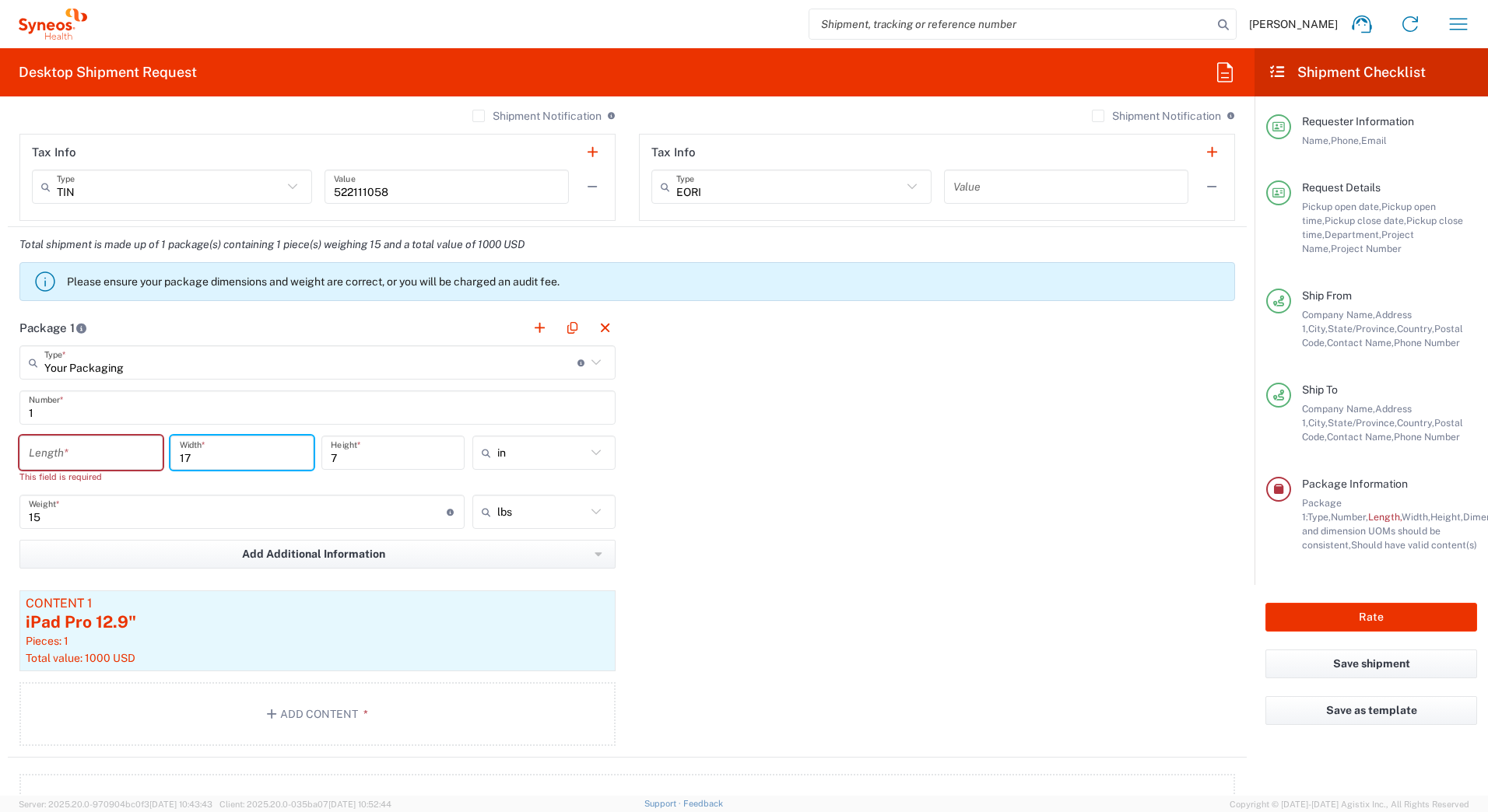
drag, startPoint x: 188, startPoint y: 454, endPoint x: 146, endPoint y: 454, distance: 42.0
click at [146, 454] on div "Length * This field is required 17 Width * 7 Height * in in cm ft" at bounding box center [317, 465] width 604 height 59
drag, startPoint x: 352, startPoint y: 459, endPoint x: 292, endPoint y: 461, distance: 60.0
click at [292, 461] on div "Length * This field is required Width * This field is required 7 Height * in in…" at bounding box center [317, 465] width 604 height 59
click at [83, 517] on input "15" at bounding box center [237, 512] width 418 height 27
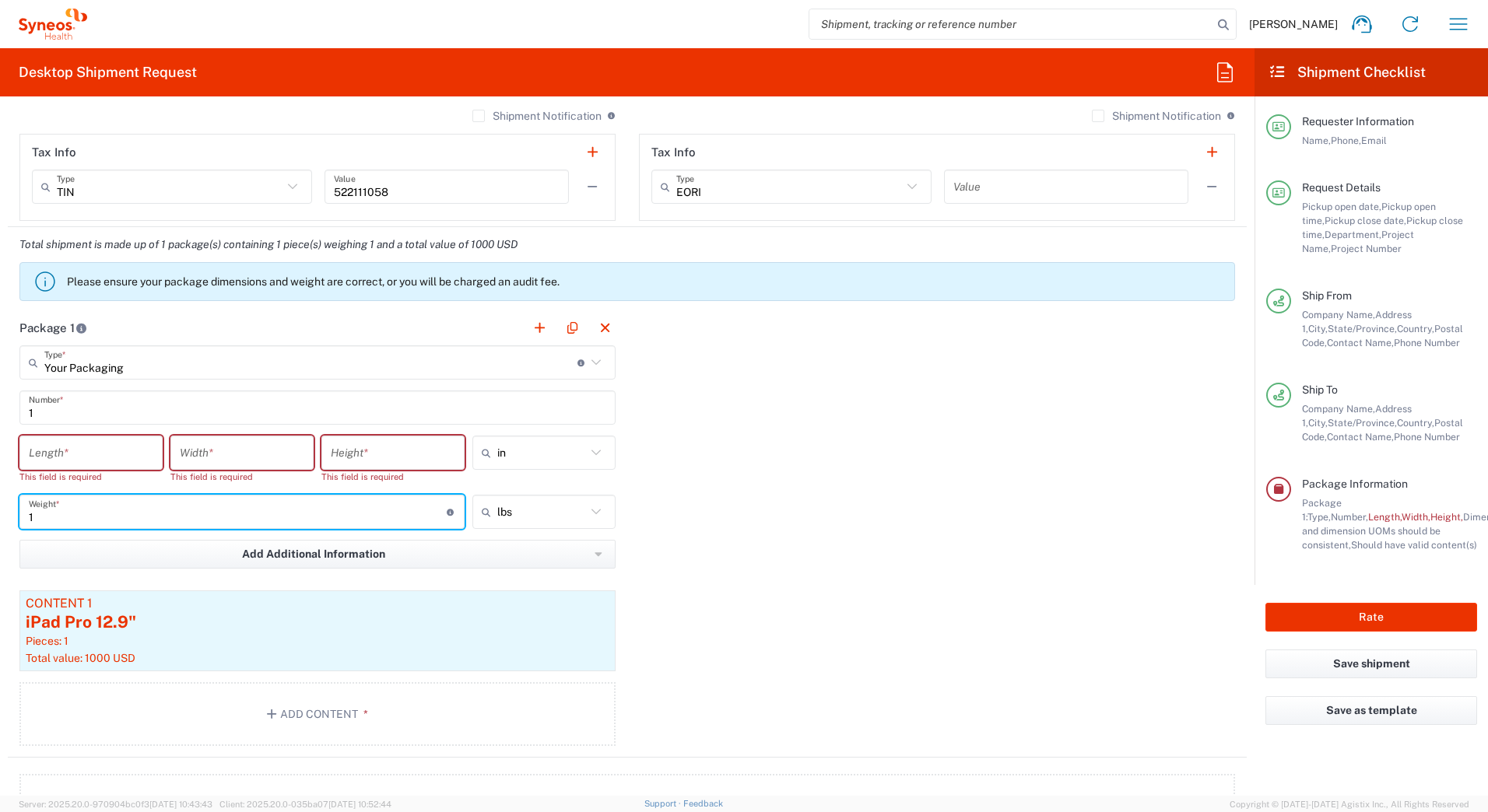
click at [46, 451] on input "number" at bounding box center [91, 454] width 125 height 27
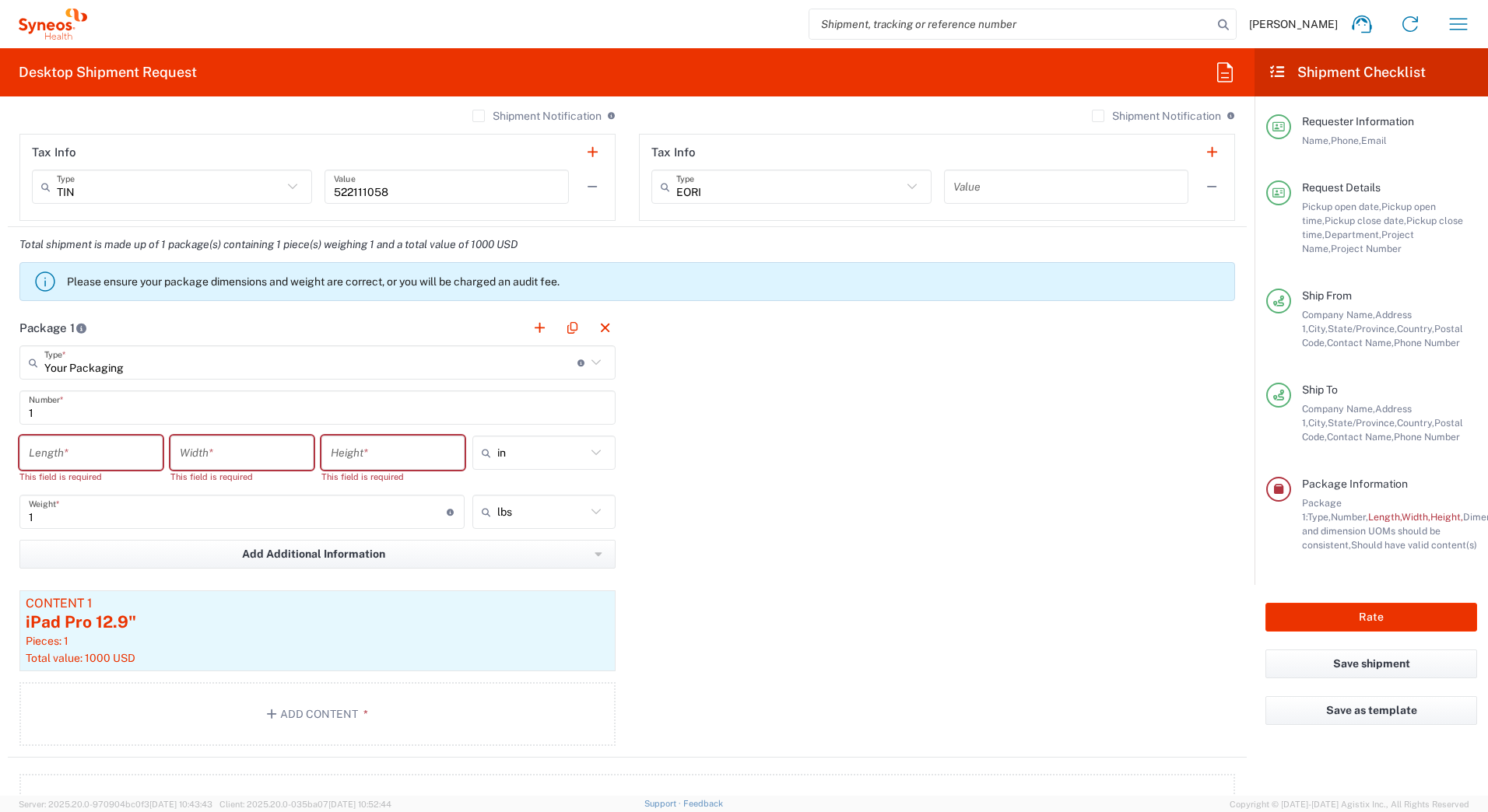
click at [56, 441] on input "number" at bounding box center [91, 454] width 125 height 27
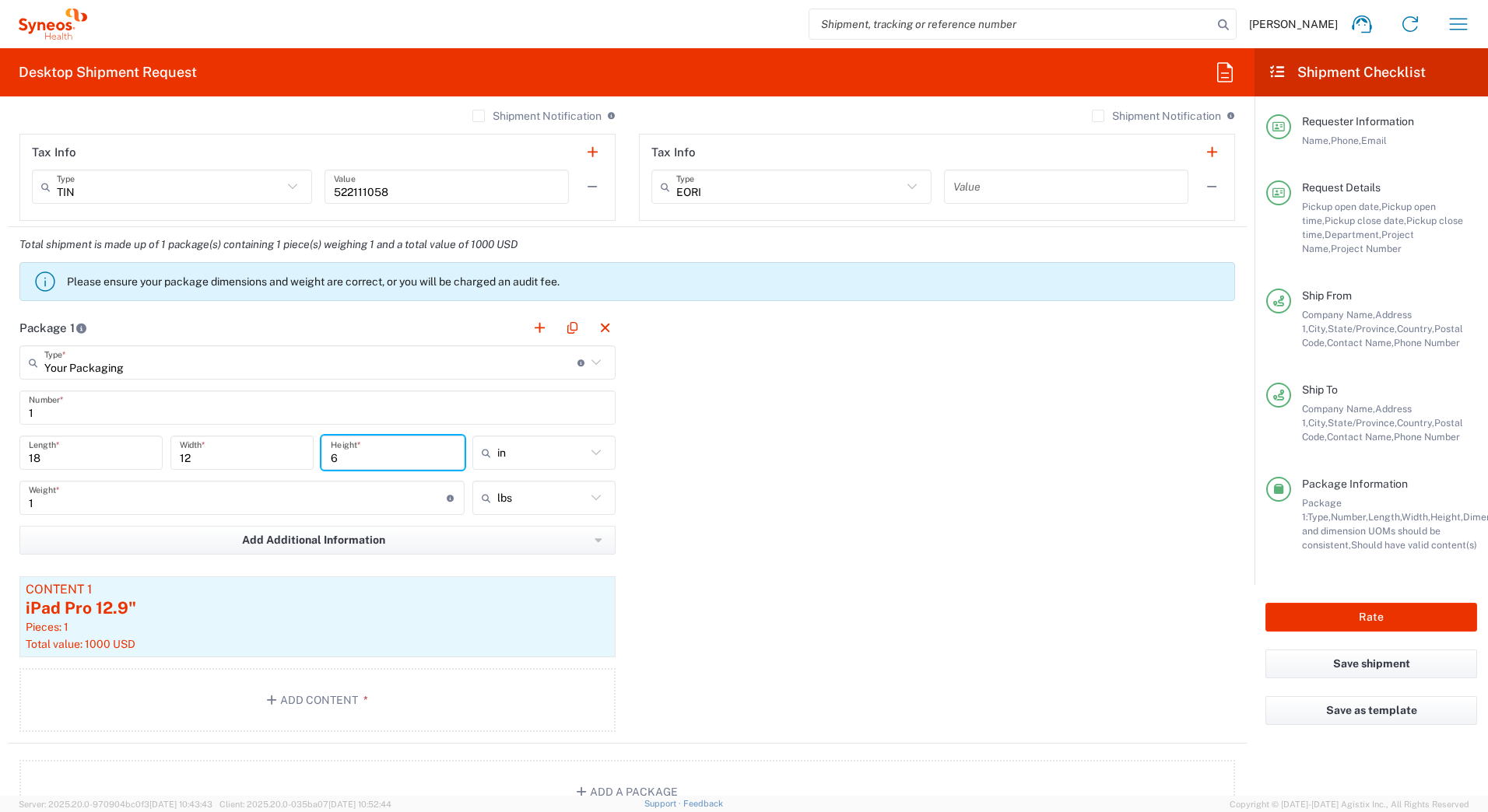
click at [58, 503] on input "1" at bounding box center [237, 498] width 418 height 27
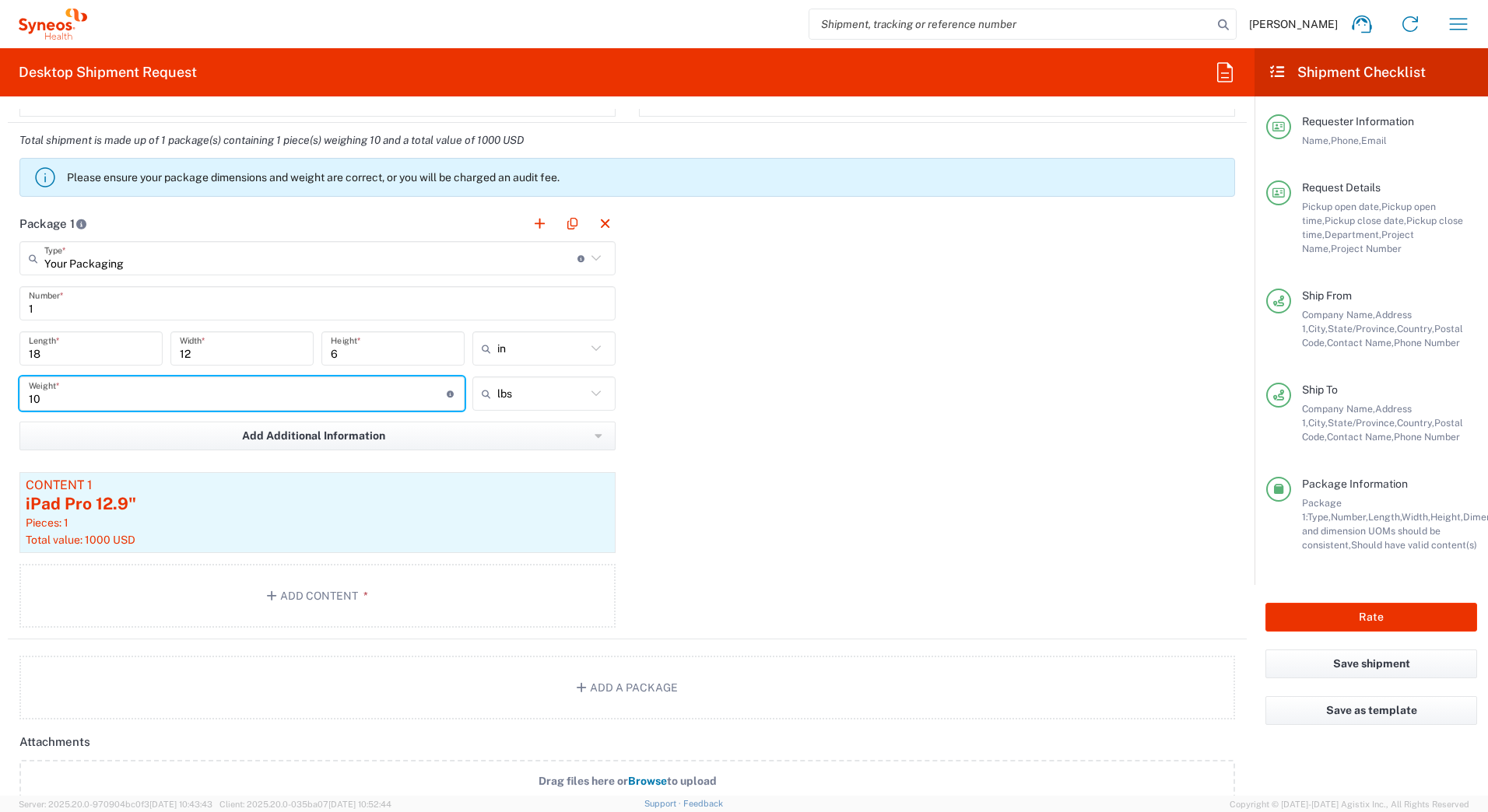
scroll to position [1401, 0]
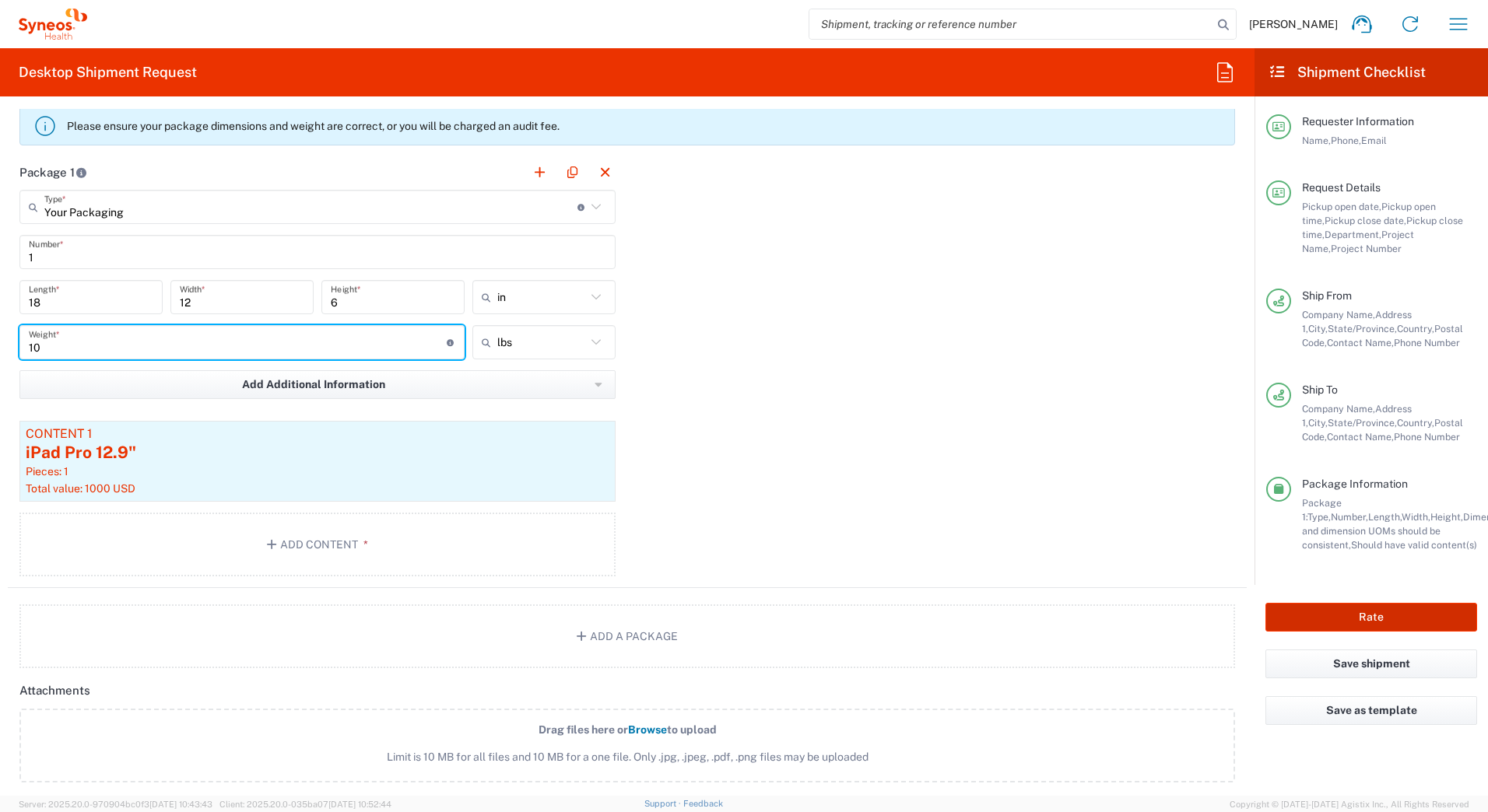
click at [1294, 613] on button "Rate" at bounding box center [1372, 618] width 212 height 29
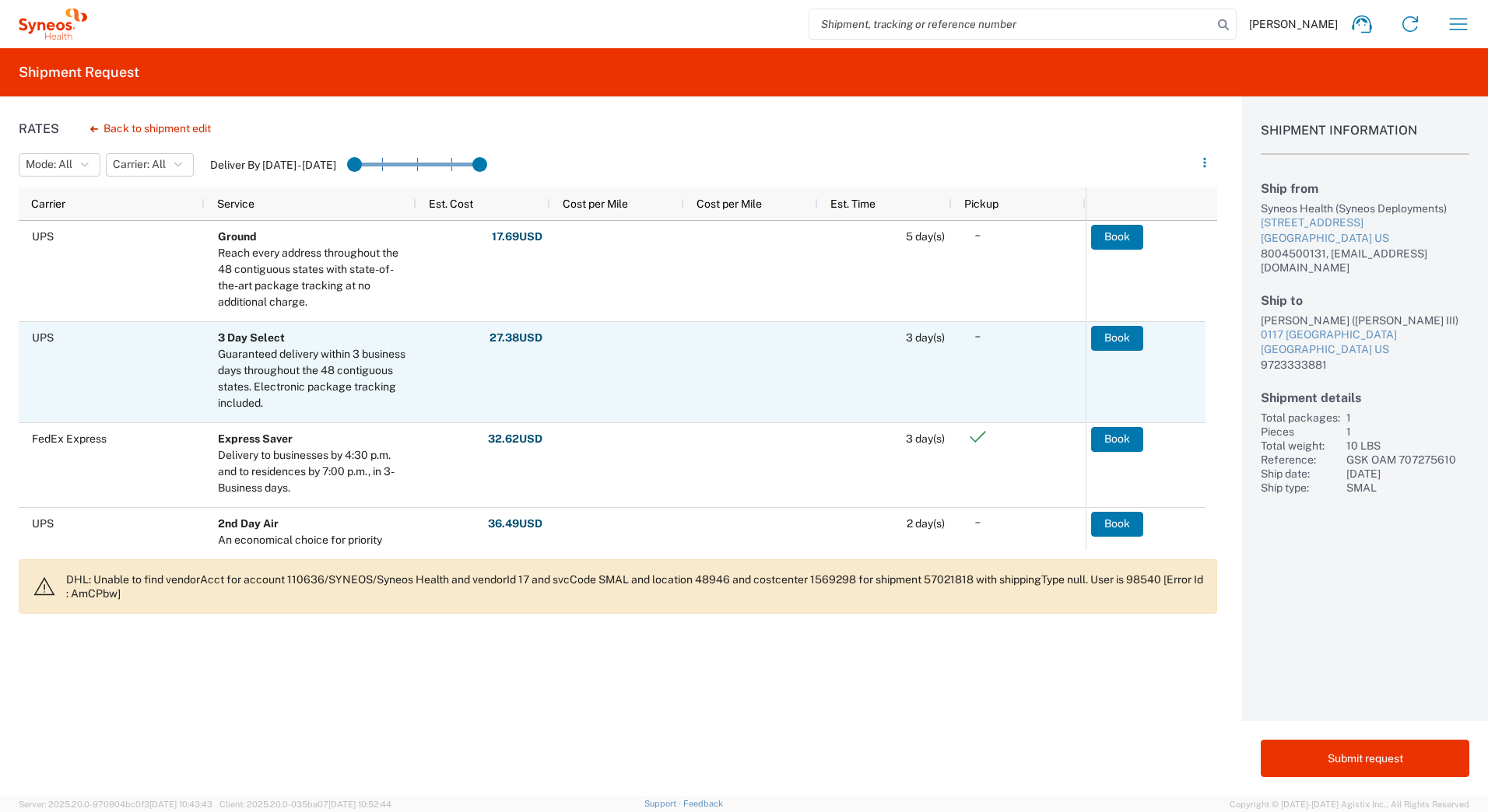
scroll to position [233, 0]
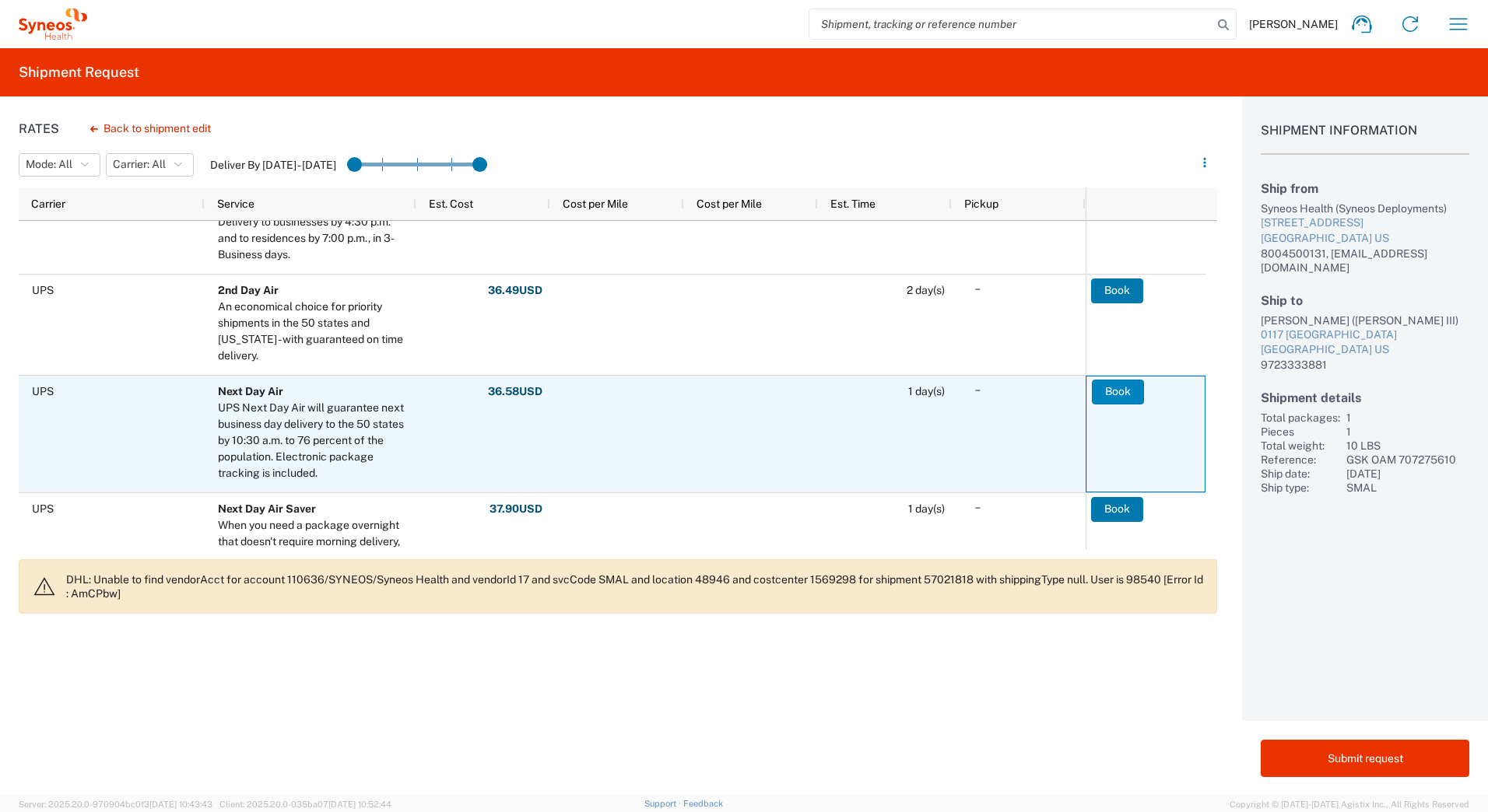
click at [1107, 395] on button "Book" at bounding box center [1118, 392] width 52 height 25
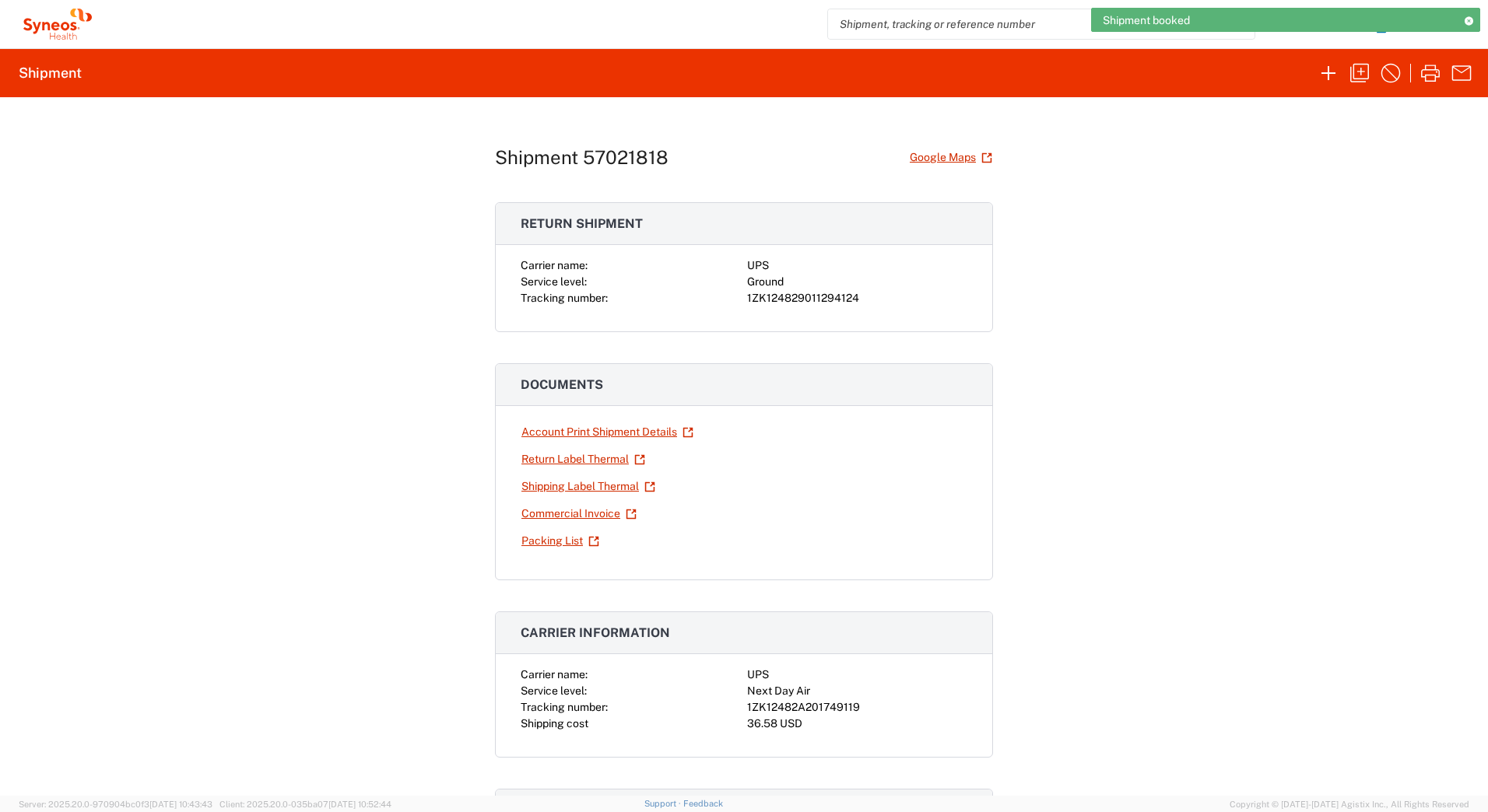
click at [784, 300] on div "1ZK124829011294124" at bounding box center [858, 298] width 221 height 16
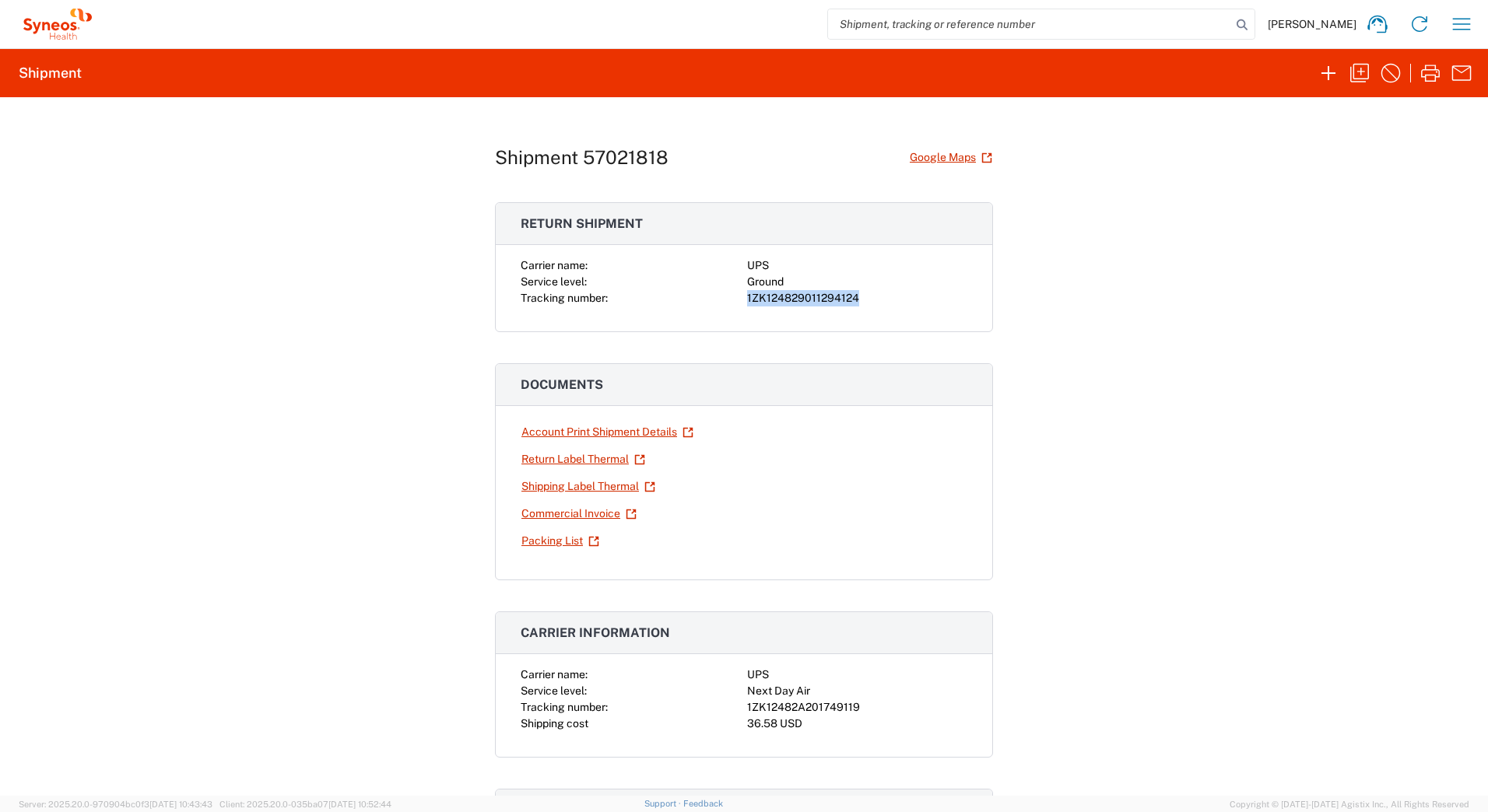
copy div "1ZK124829011294124"
click at [832, 711] on div "1ZK12482A201749119" at bounding box center [858, 707] width 221 height 16
copy div "1ZK12482A201749119"
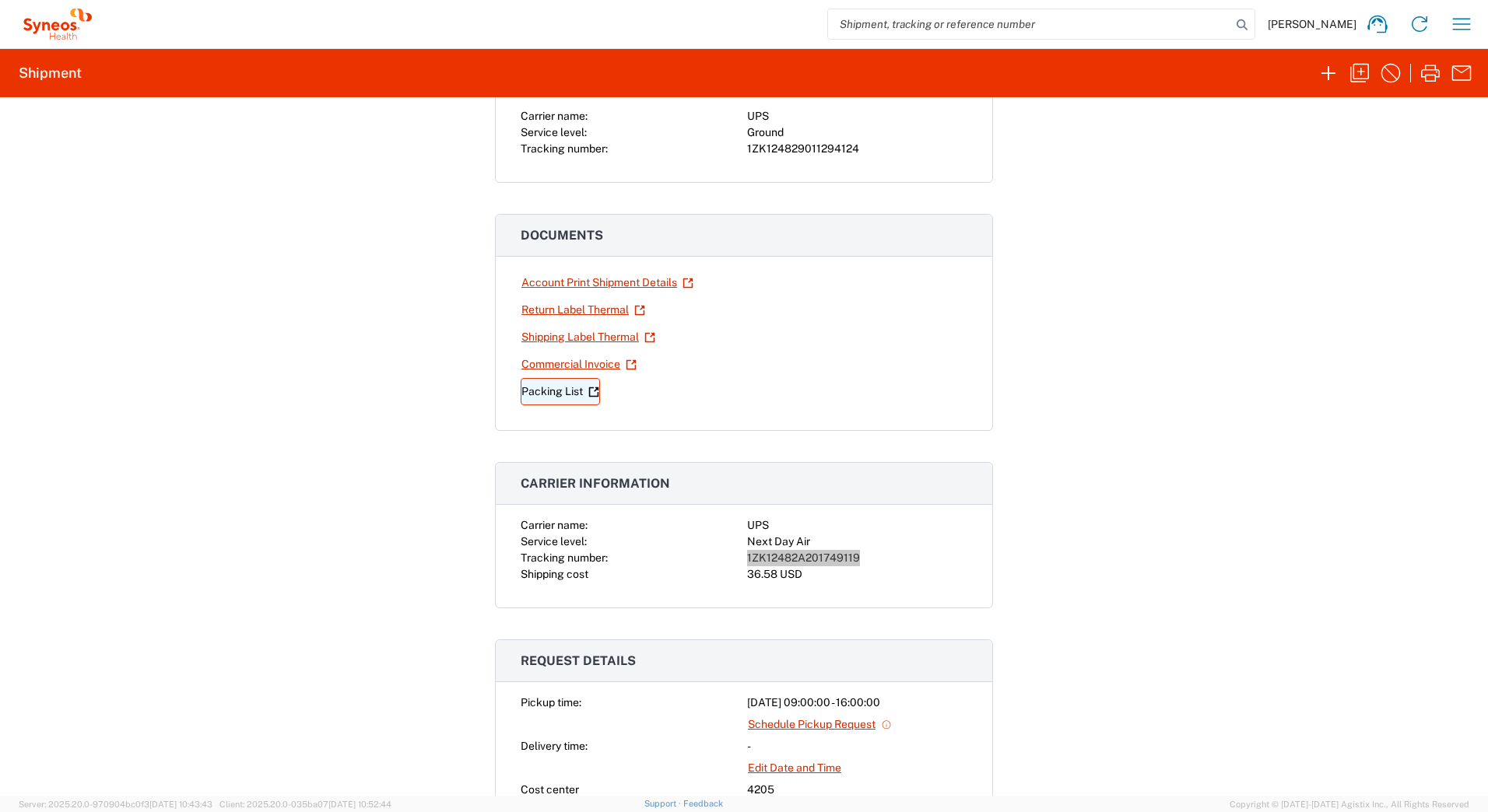
scroll to position [156, 0]
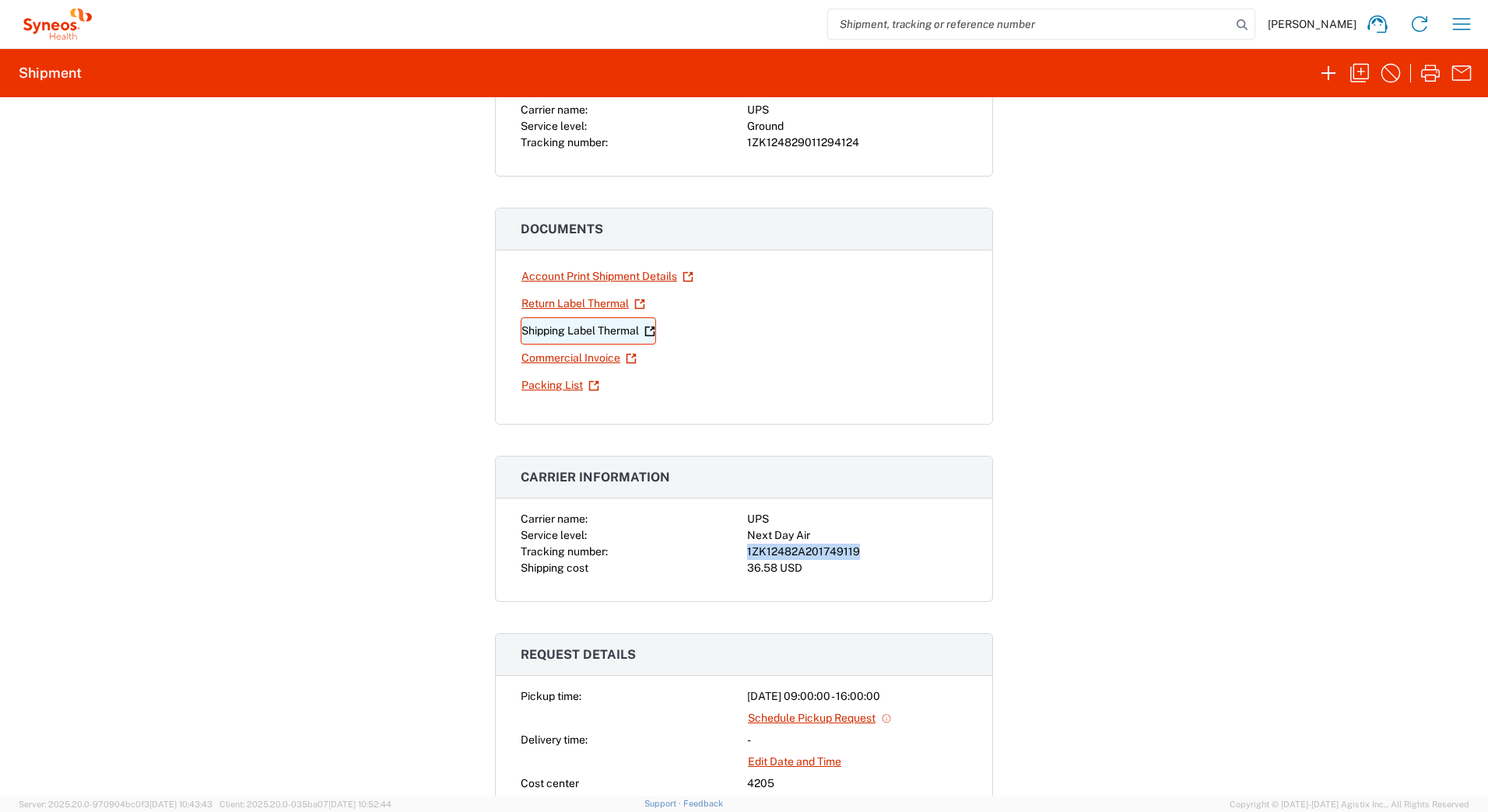
click at [554, 332] on link "Shipping Label Thermal" at bounding box center [588, 331] width 136 height 27
click at [569, 307] on link "Return Label Thermal" at bounding box center [583, 304] width 125 height 27
click at [1352, 76] on icon "button" at bounding box center [1360, 73] width 25 height 25
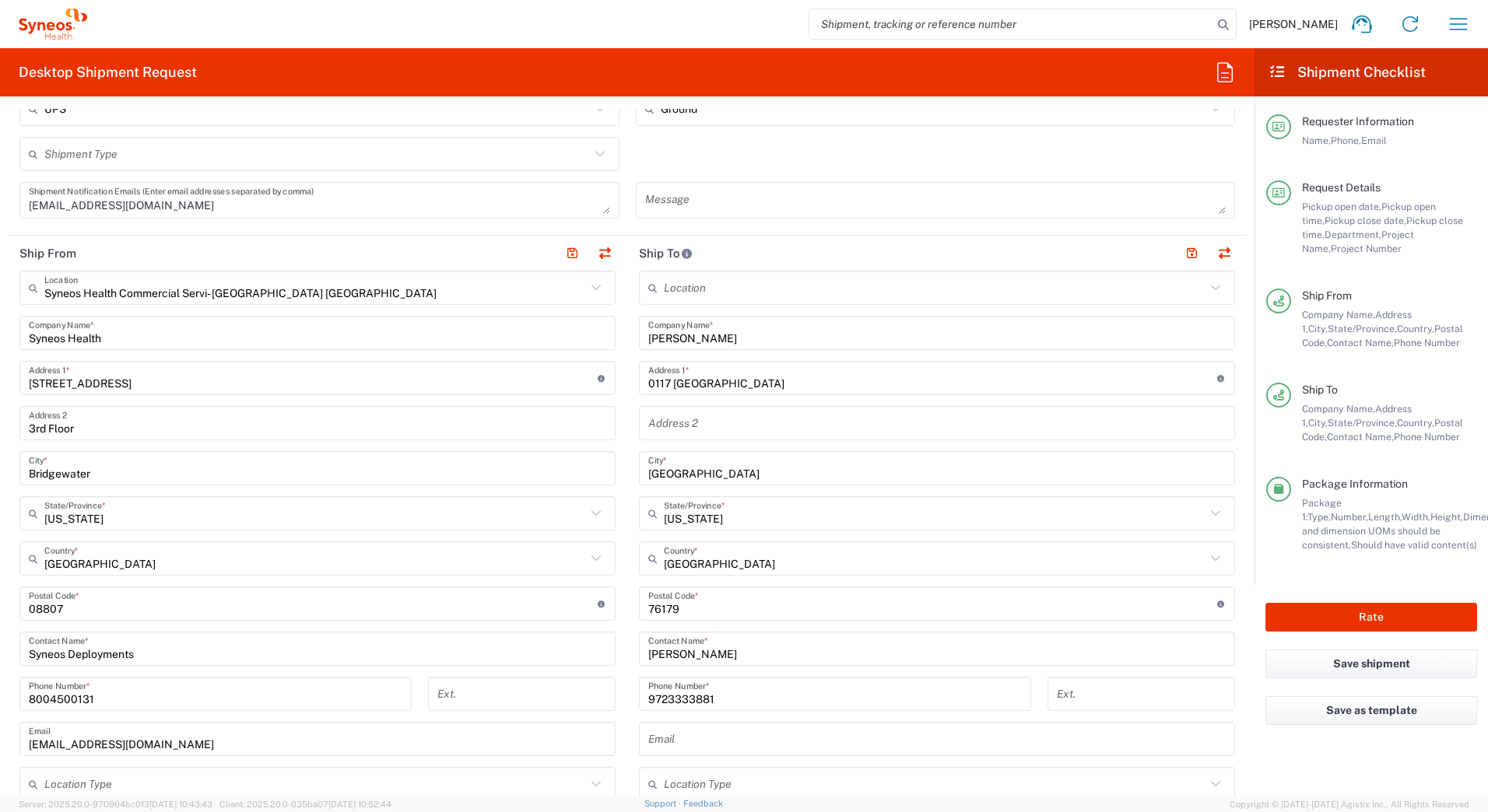
scroll to position [623, 0]
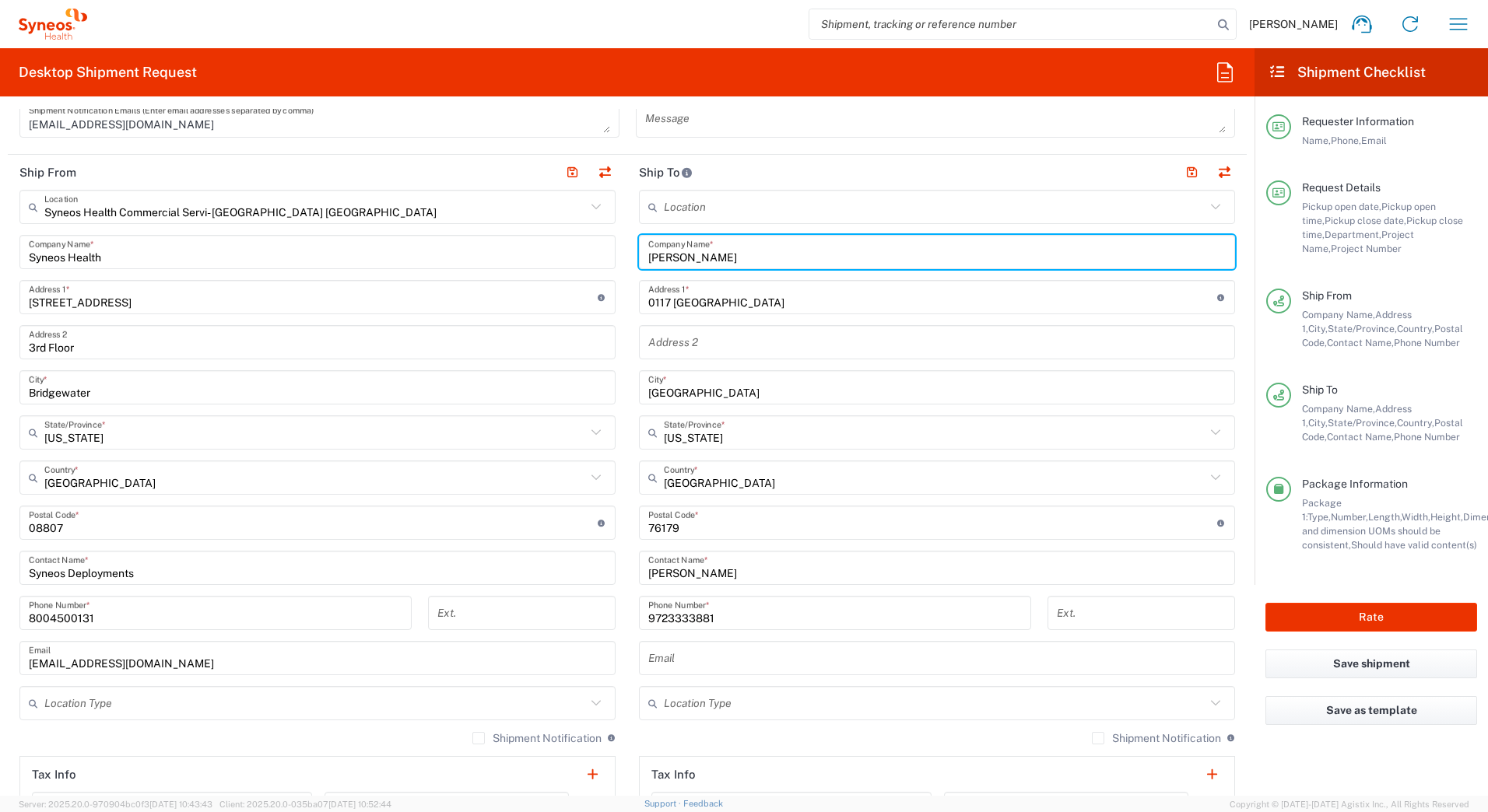
drag, startPoint x: 724, startPoint y: 254, endPoint x: 587, endPoint y: 261, distance: 137.2
click at [589, 261] on div "Ship From Syneos Health Commercial Servi- NJ US Location Syneos Health Commerci…" at bounding box center [627, 502] width 1239 height 695
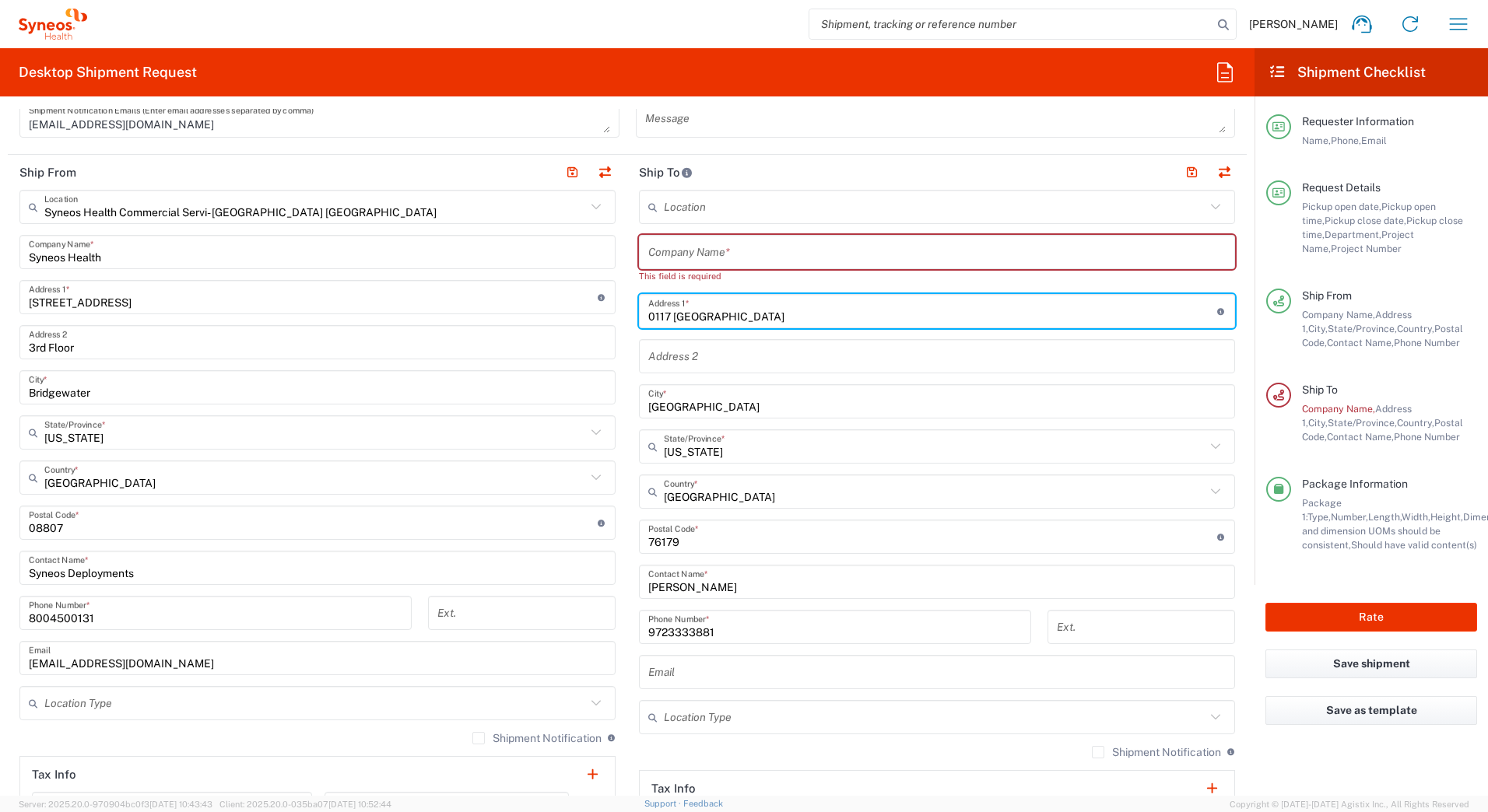
drag, startPoint x: 753, startPoint y: 302, endPoint x: 590, endPoint y: 314, distance: 163.4
click at [598, 307] on div "Ship From Syneos Health Commercial Servi- NJ US Location Syneos Health Commerci…" at bounding box center [627, 509] width 1239 height 709
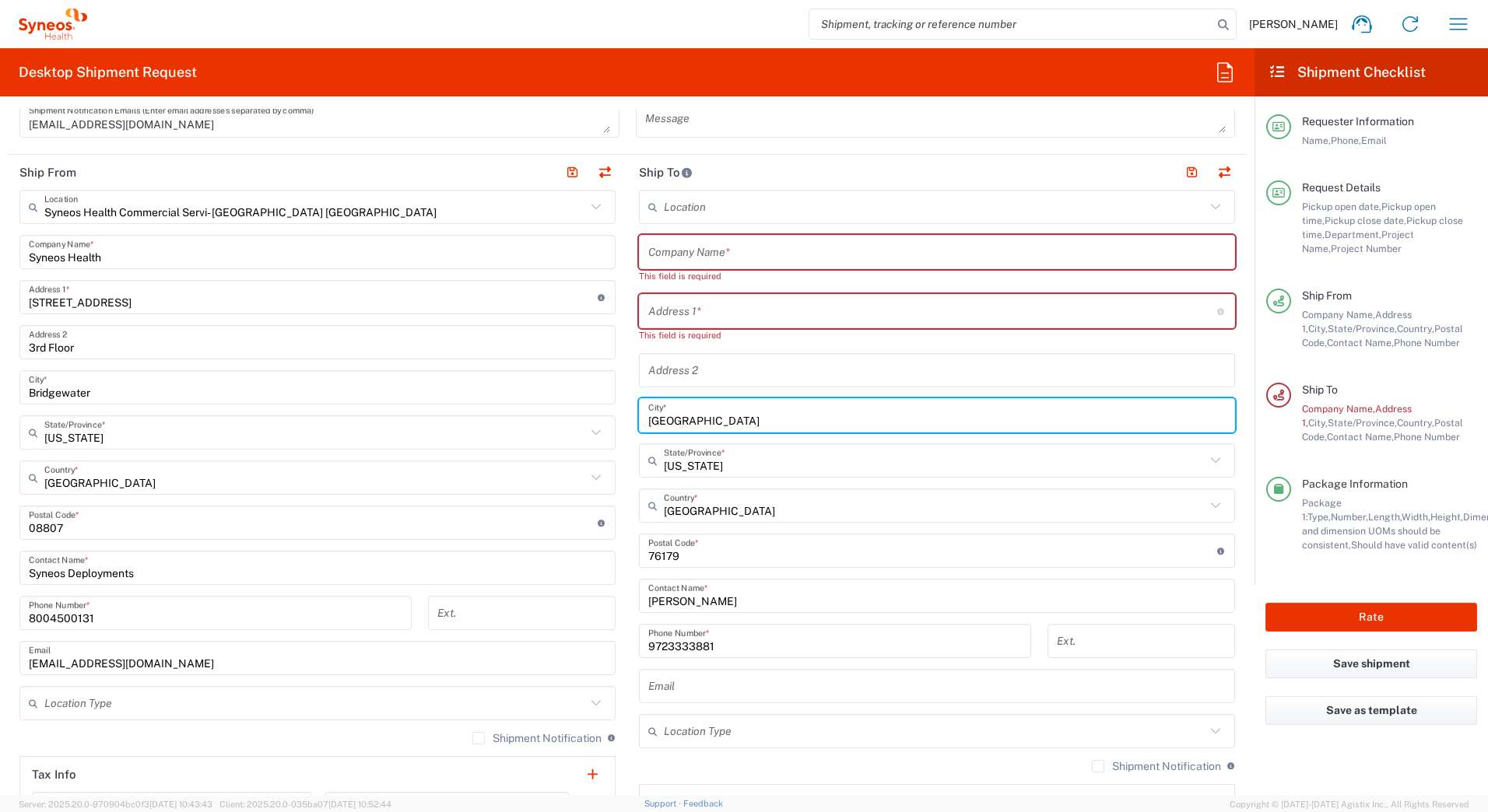
drag, startPoint x: 716, startPoint y: 410, endPoint x: 540, endPoint y: 418, distance: 176.2
click at [541, 418] on div "Ship From Syneos Health Commercial Servi- NJ US Location Syneos Health Commerci…" at bounding box center [627, 516] width 1239 height 723
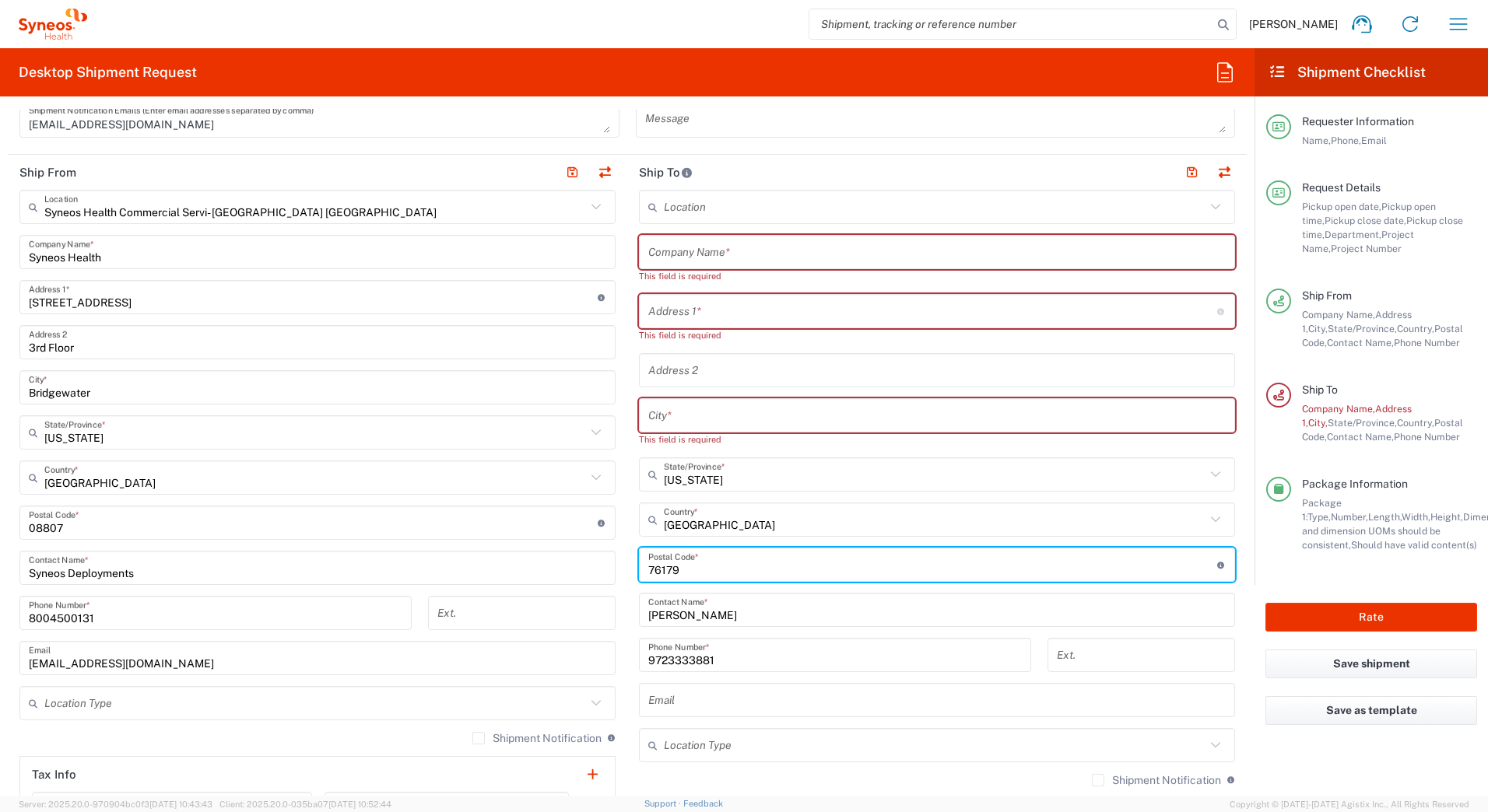
drag, startPoint x: 683, startPoint y: 549, endPoint x: 564, endPoint y: 564, distance: 119.9
click at [566, 563] on div "Ship From Syneos Health Commercial Servi- NJ US Location Syneos Health Commerci…" at bounding box center [627, 523] width 1239 height 737
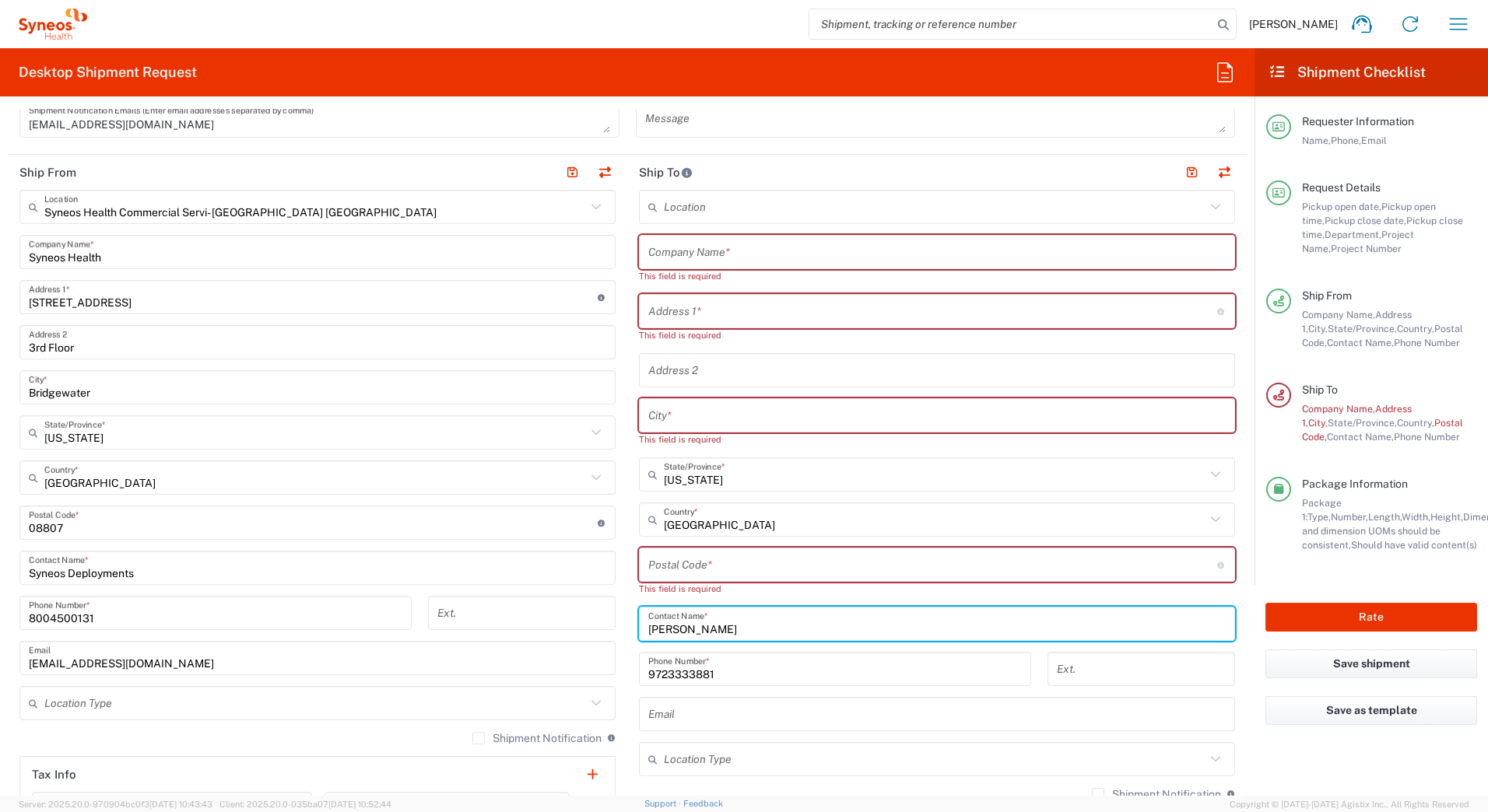
drag, startPoint x: 736, startPoint y: 626, endPoint x: 539, endPoint y: 648, distance: 198.2
click at [545, 647] on div "Ship From Syneos Health Commercial Servi- NJ US Location Syneos Health Commerci…" at bounding box center [627, 530] width 1239 height 751
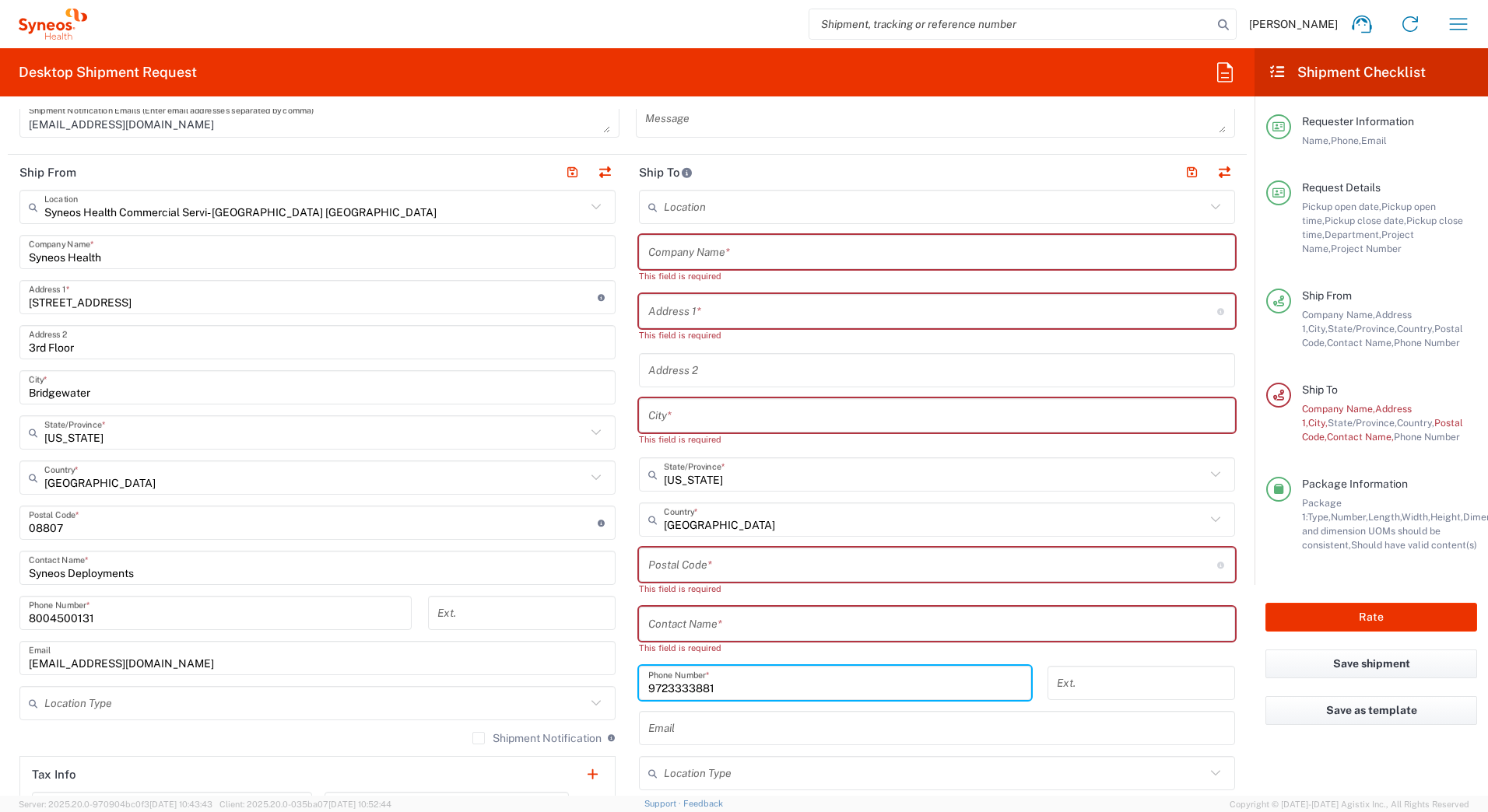
drag, startPoint x: 725, startPoint y: 680, endPoint x: 515, endPoint y: 691, distance: 210.3
click at [533, 692] on div "Ship From Syneos Health Commercial Servi- NJ US Location Syneos Health Commerci…" at bounding box center [627, 537] width 1239 height 765
click at [694, 480] on input "text" at bounding box center [935, 475] width 542 height 27
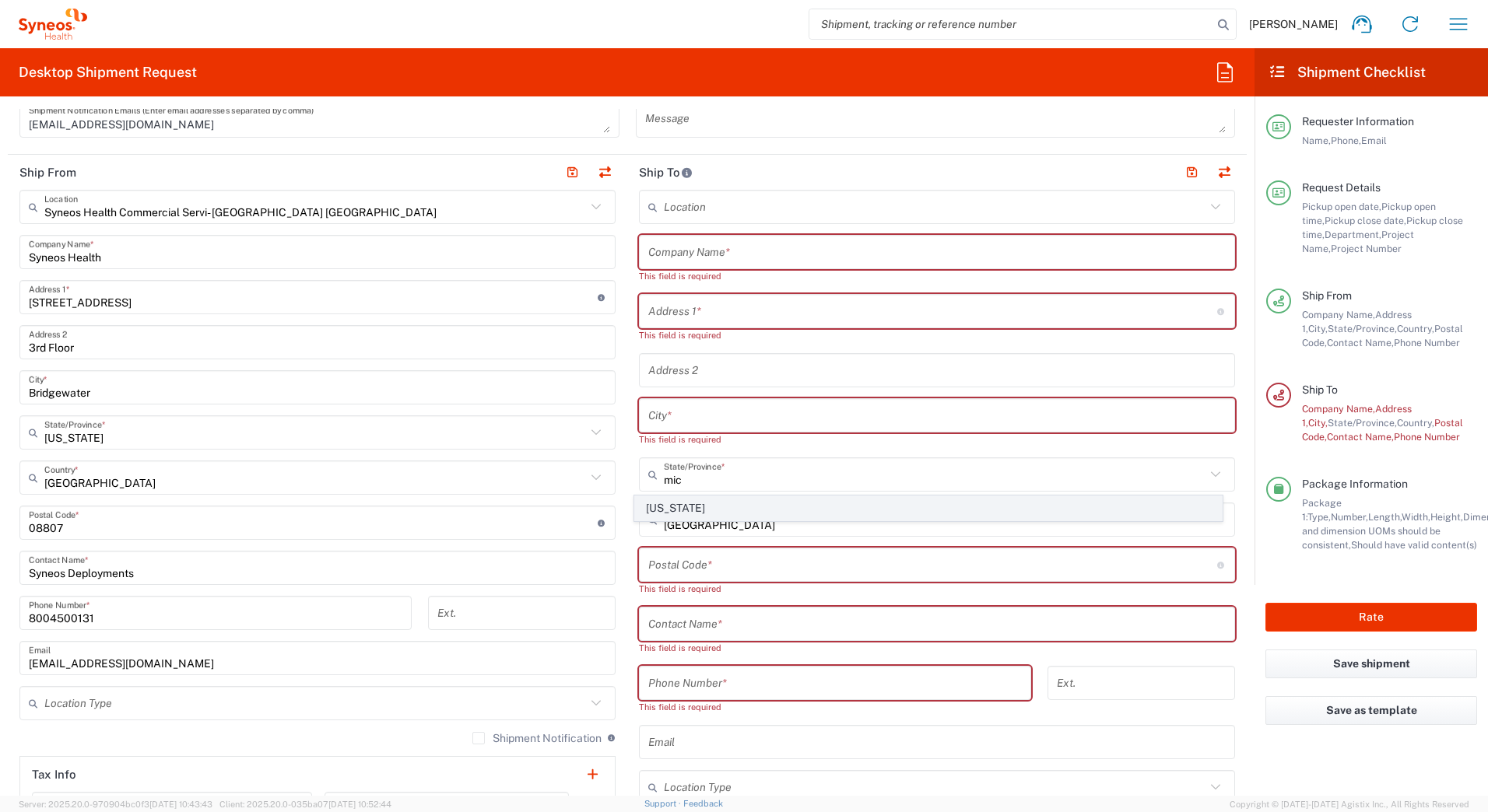
click at [660, 503] on span "[US_STATE]" at bounding box center [929, 508] width 587 height 24
click at [659, 246] on input "text" at bounding box center [937, 252] width 577 height 27
paste input "Timothy Back"
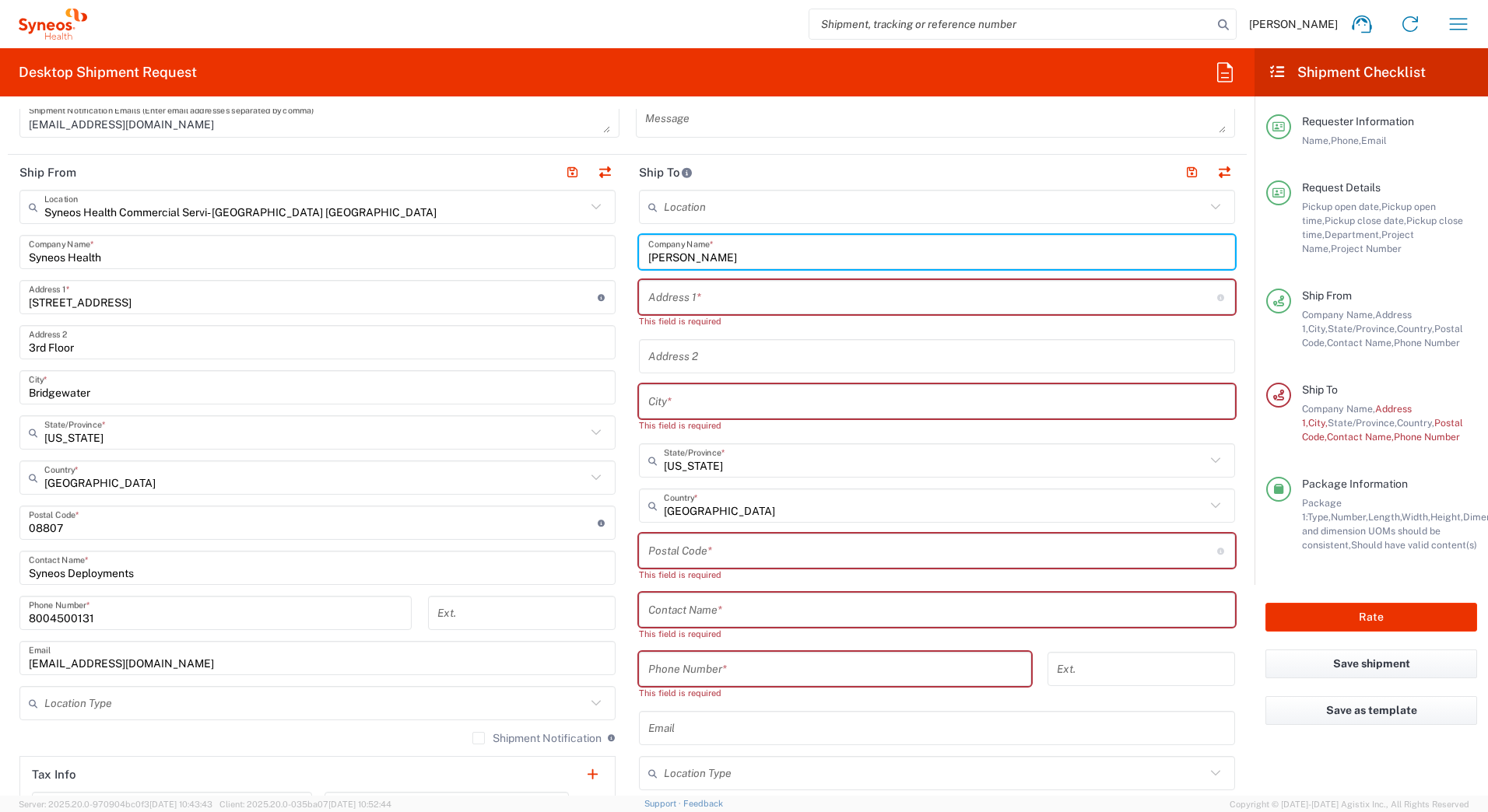
click at [673, 616] on input "text" at bounding box center [937, 610] width 577 height 27
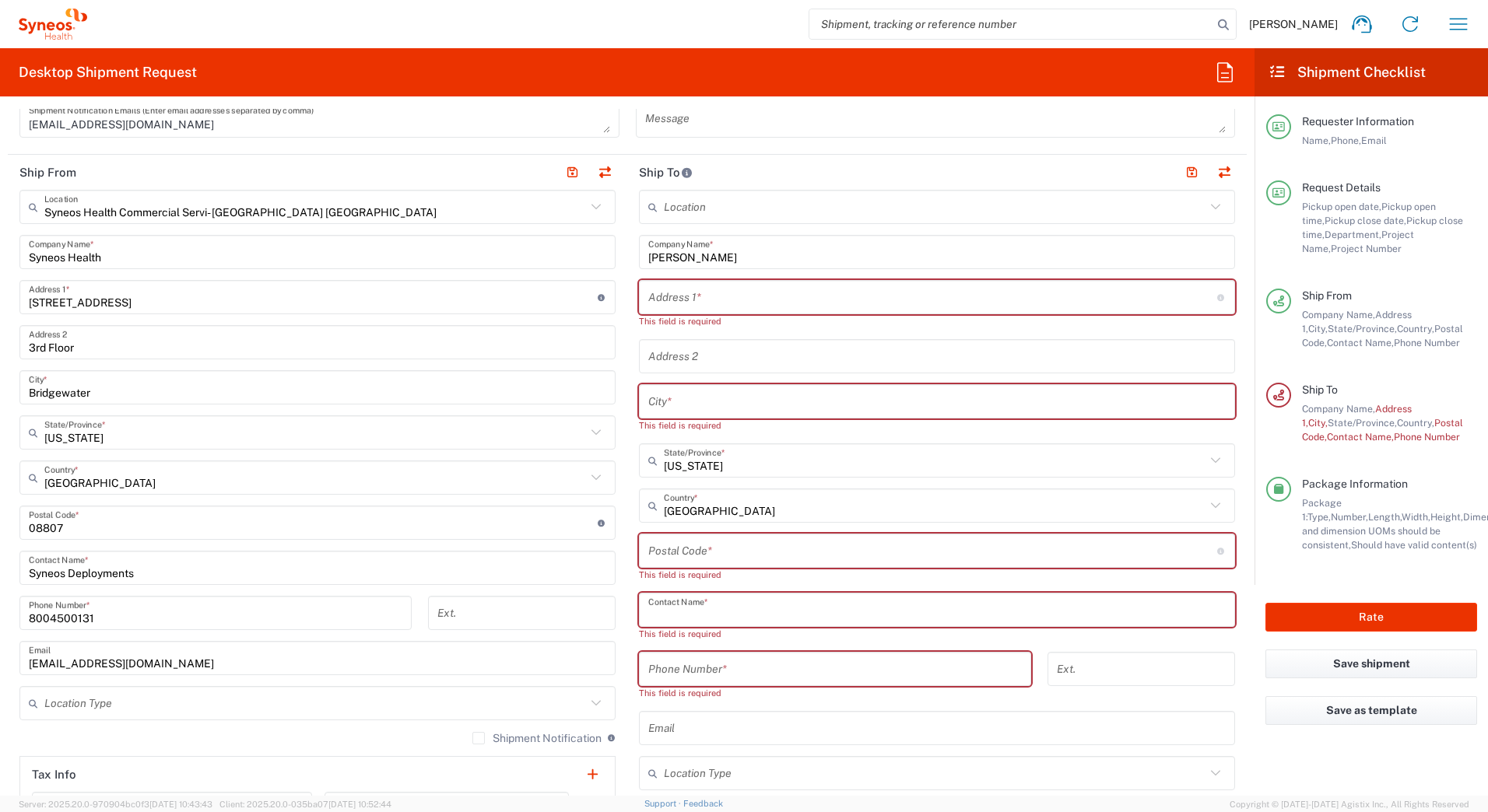
paste input "Timothy Back"
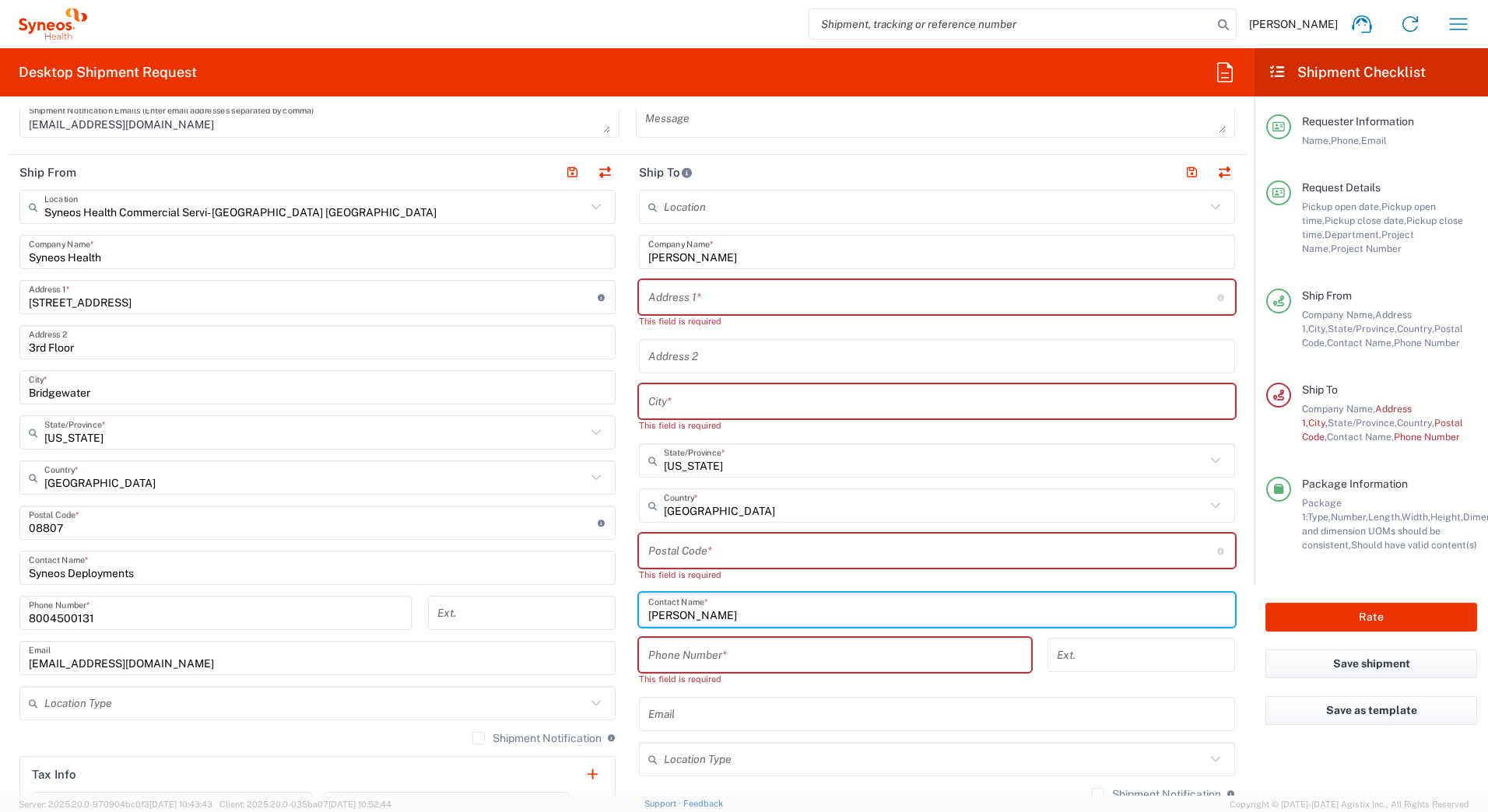
click at [727, 300] on input "text" at bounding box center [933, 298] width 569 height 27
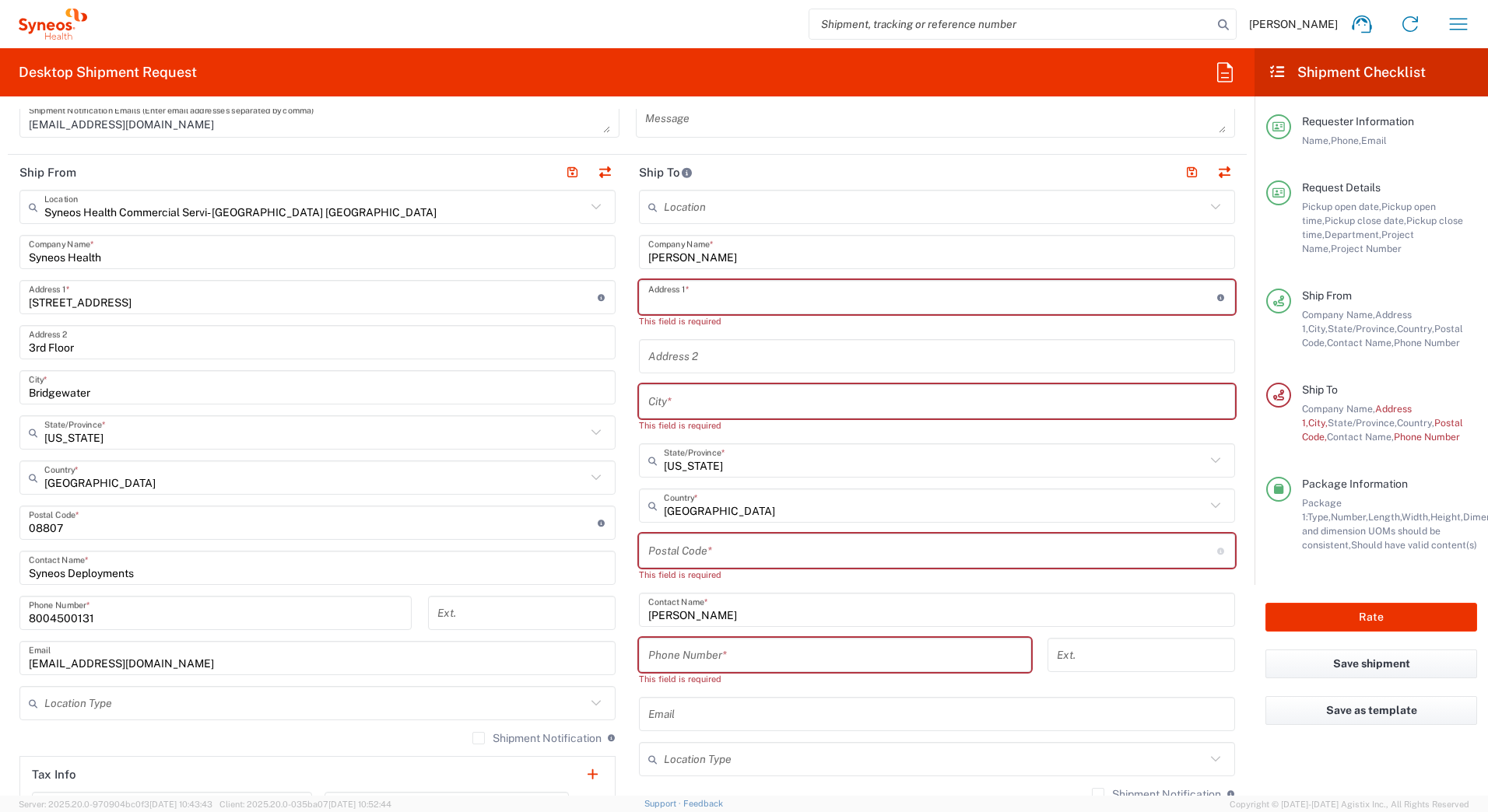
paste input "4604 Ava Lane"
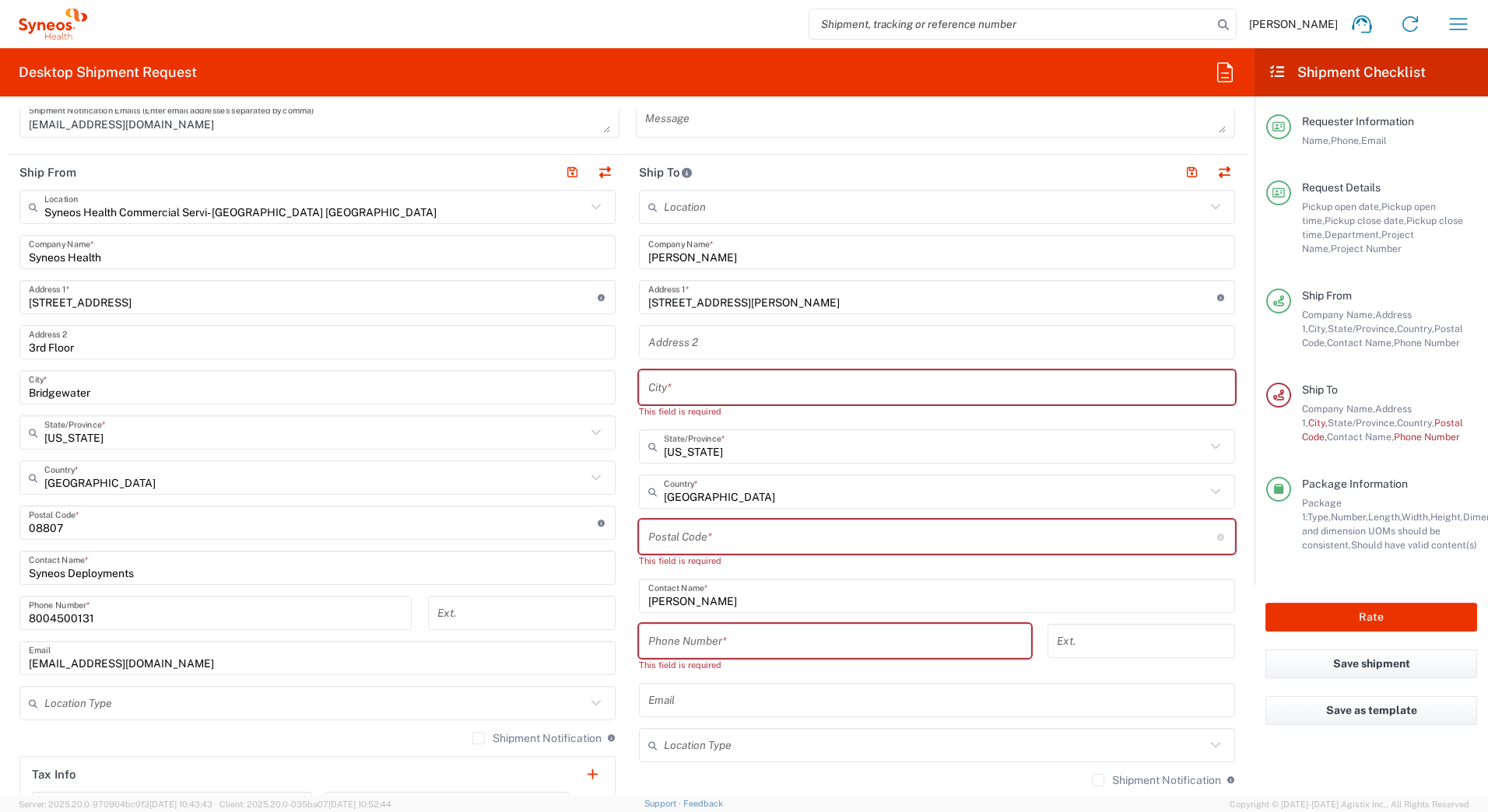
click at [715, 382] on input "text" at bounding box center [937, 388] width 577 height 27
paste input "Clarkston"
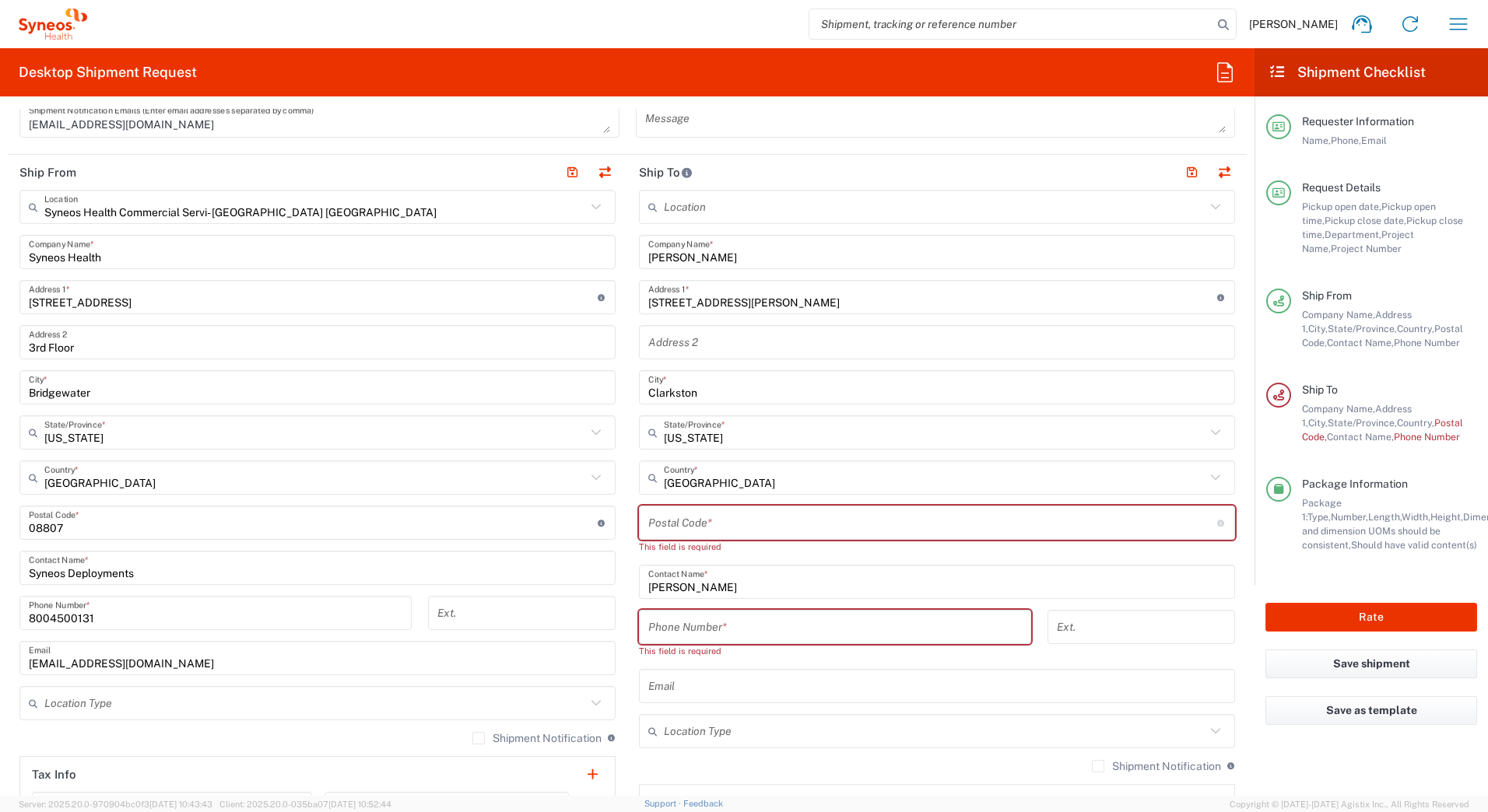
click at [667, 517] on input "undefined" at bounding box center [933, 523] width 569 height 27
paste input "48348"
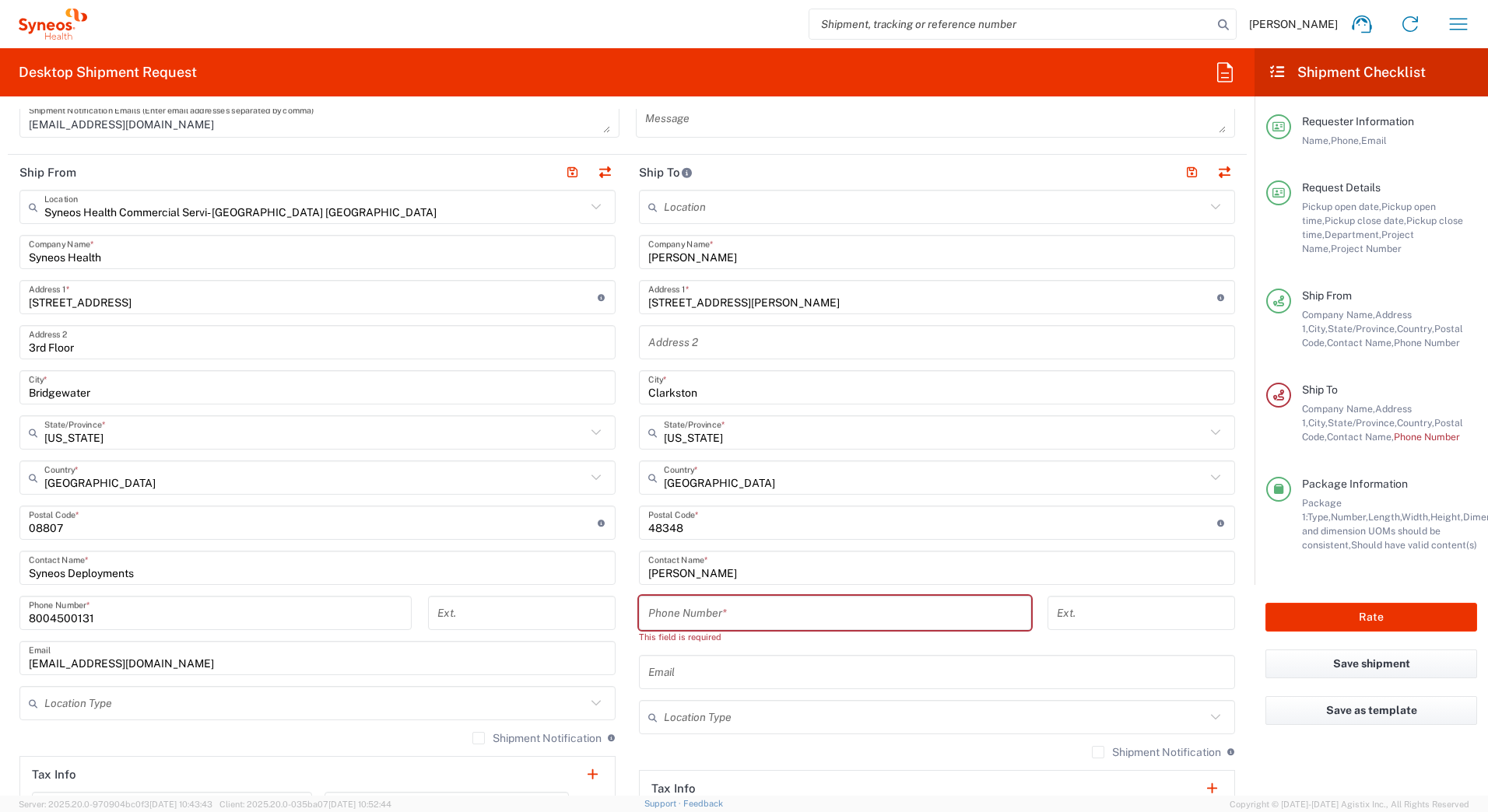
click at [775, 615] on input "tel" at bounding box center [835, 613] width 374 height 27
paste input "9899061903"
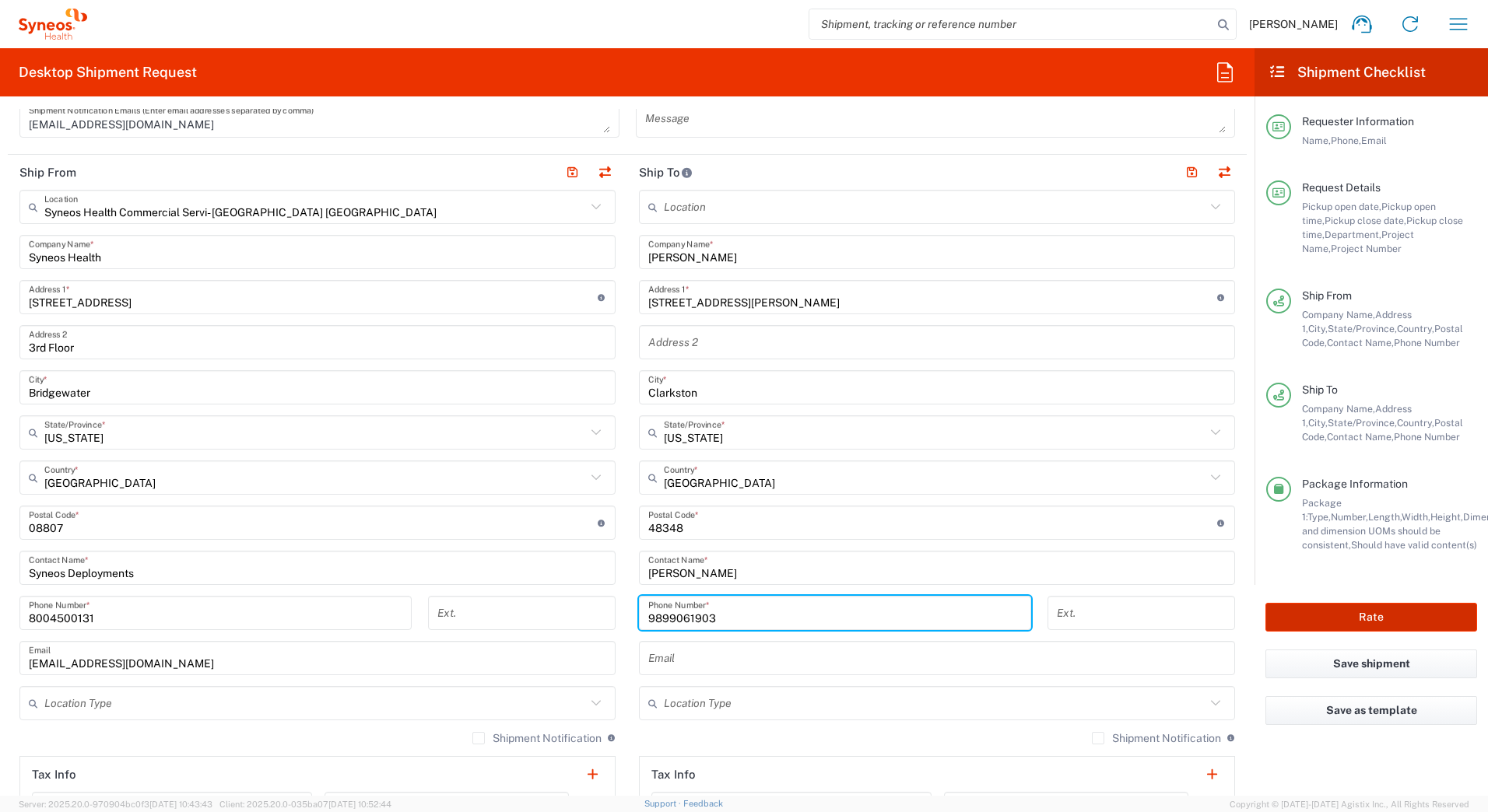
click at [1381, 622] on button "Rate" at bounding box center [1372, 618] width 212 height 29
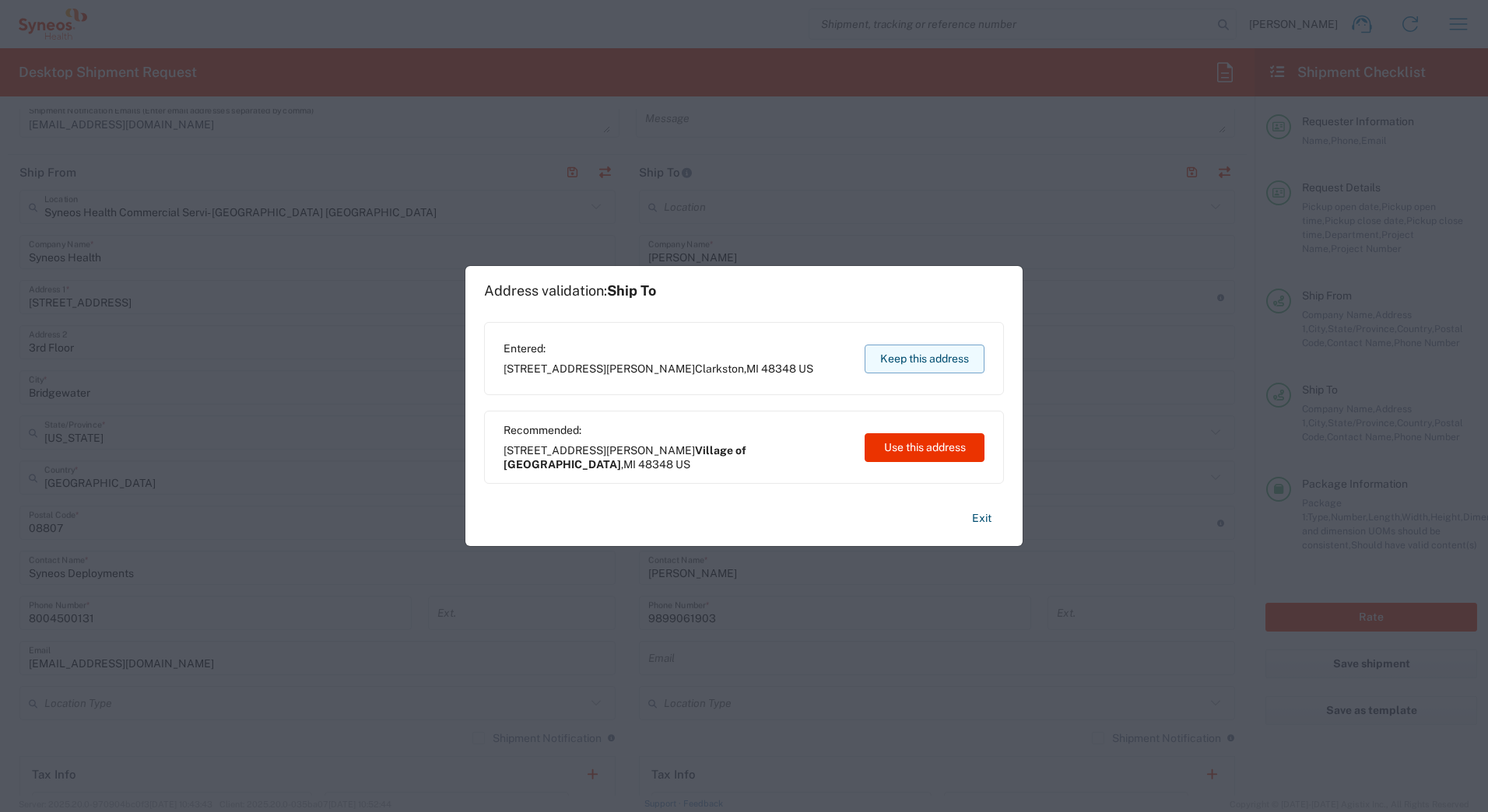
click at [943, 358] on button "Keep this address" at bounding box center [924, 359] width 120 height 29
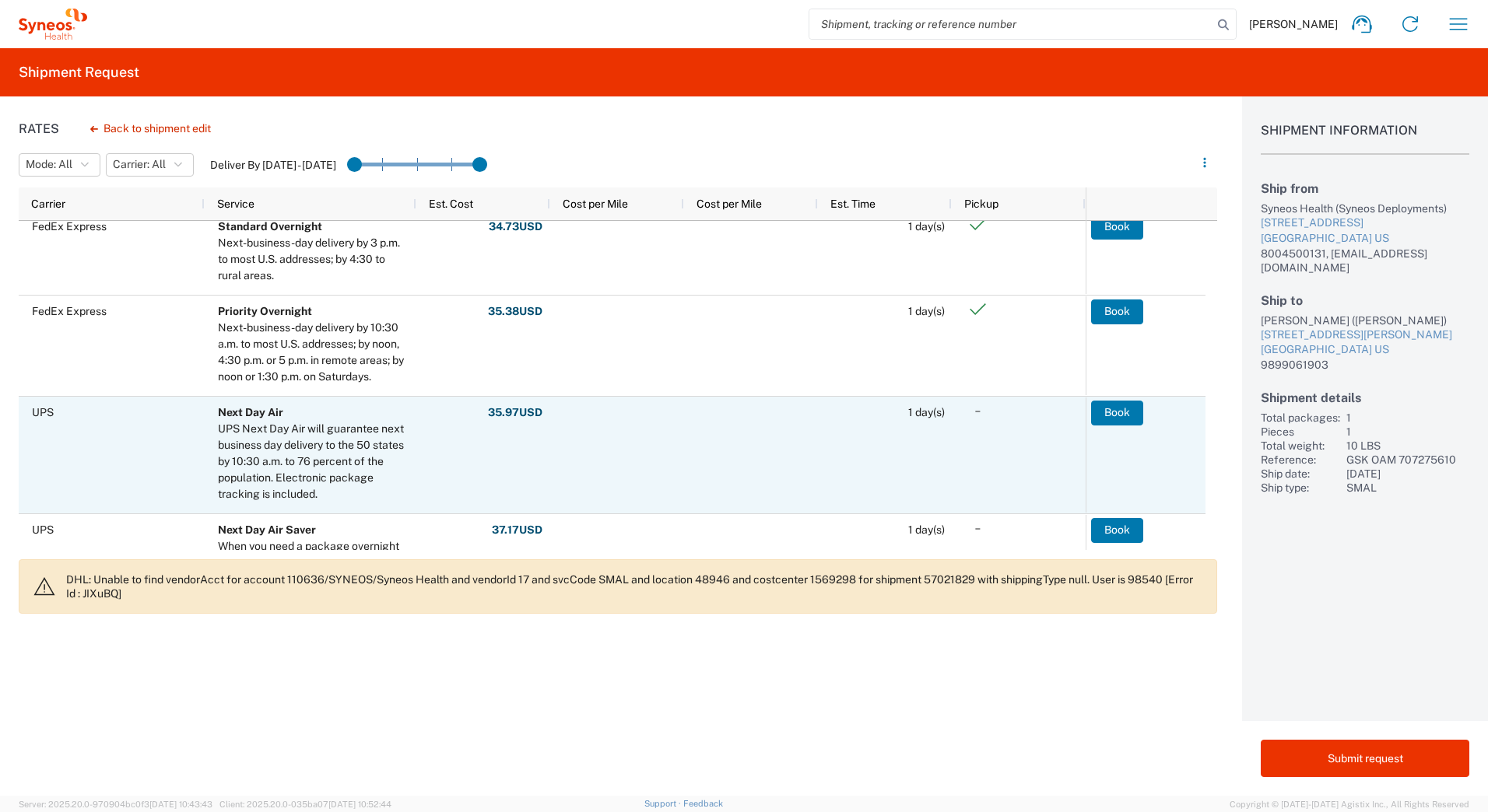
scroll to position [544, 0]
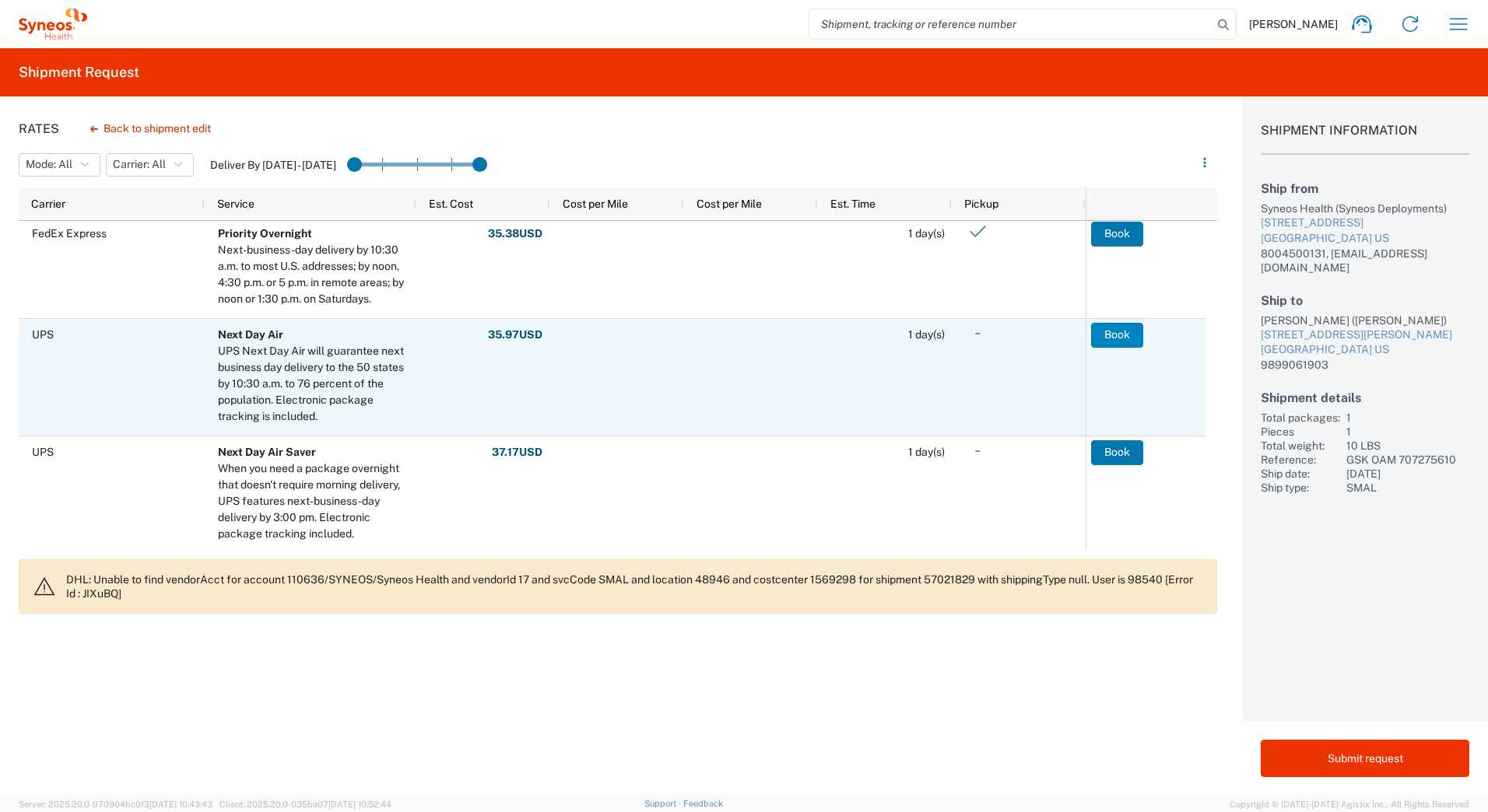
click at [1108, 336] on button "Book" at bounding box center [1118, 336] width 52 height 25
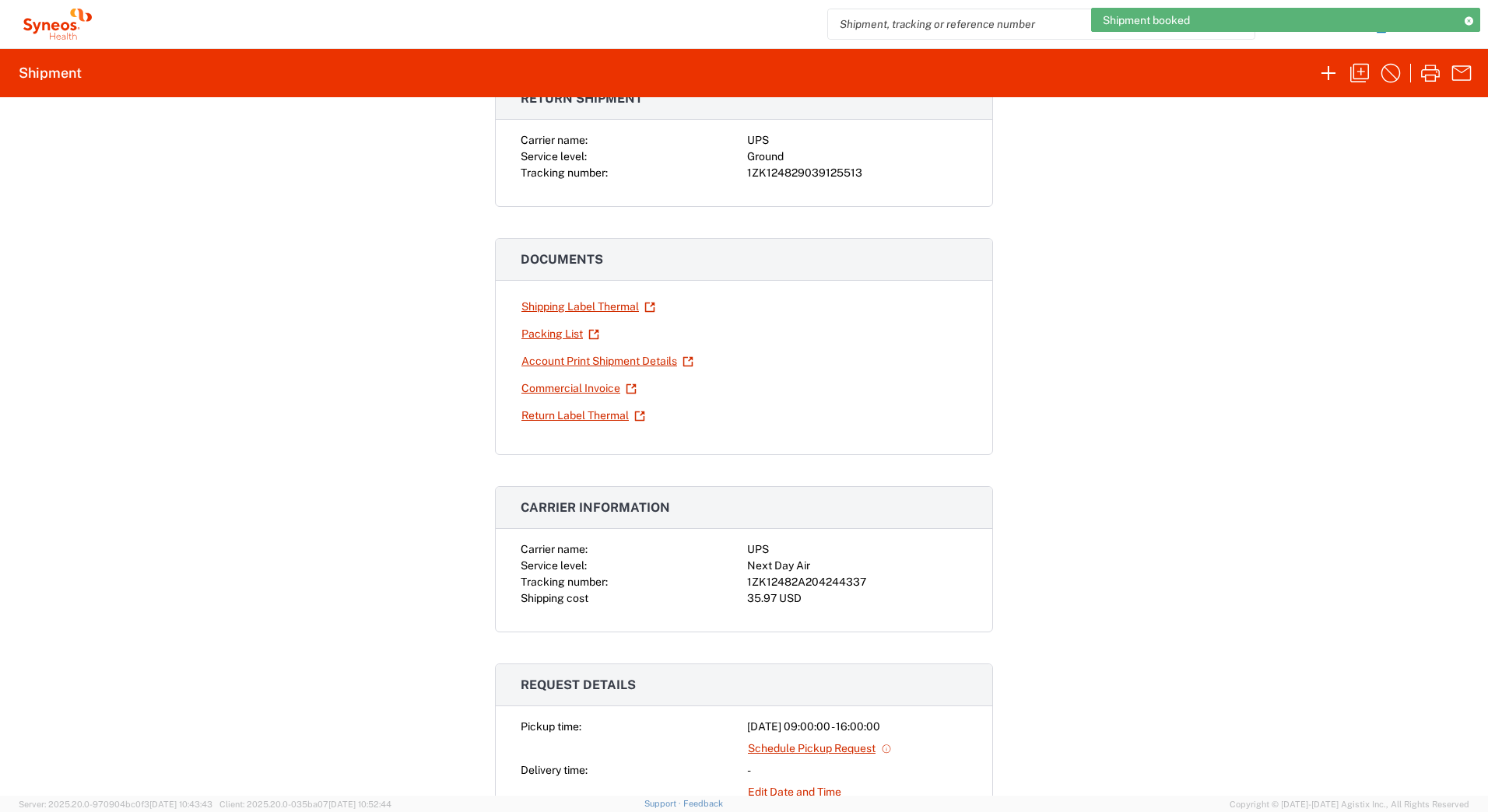
scroll to position [156, 0]
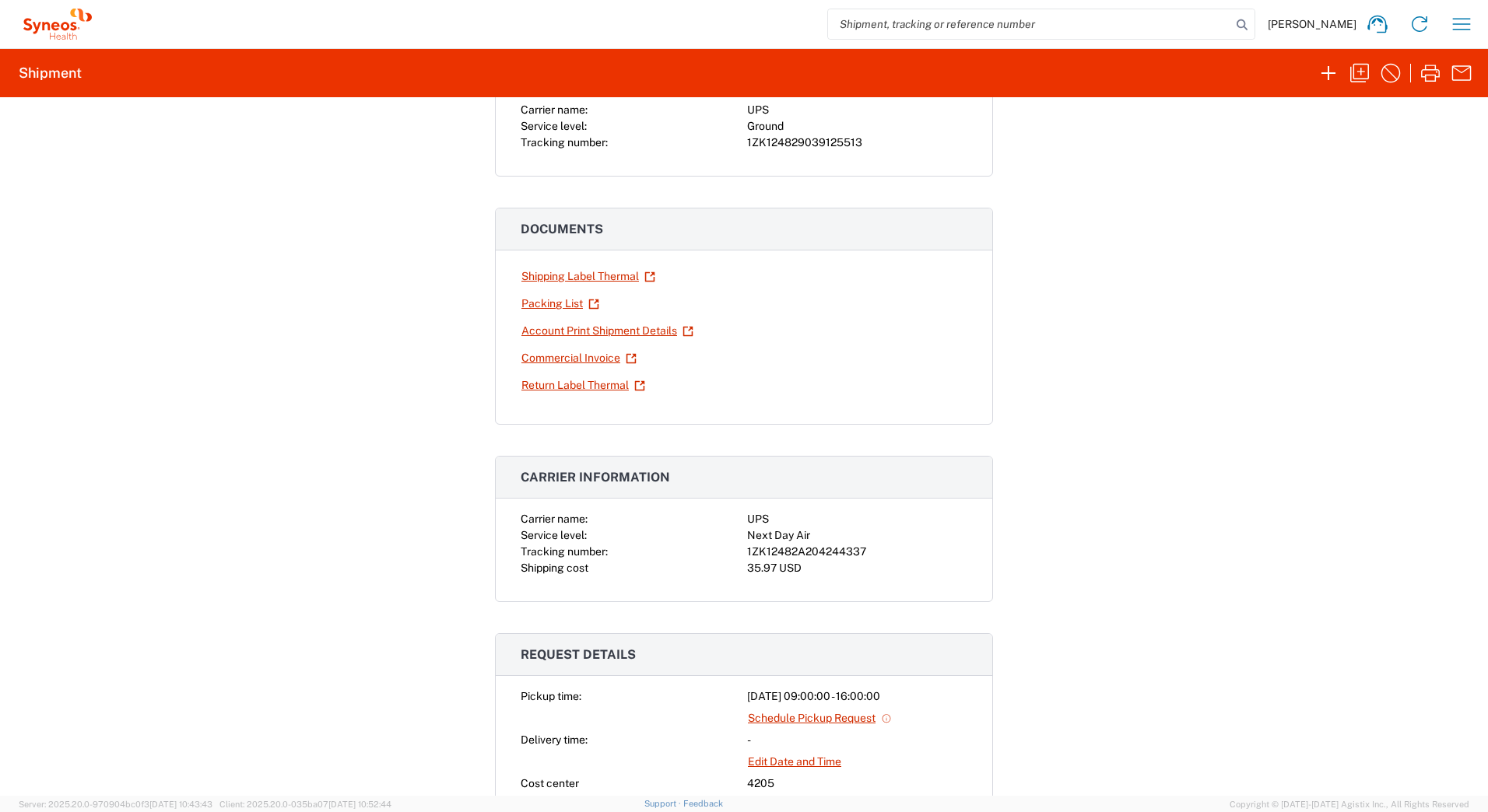
click at [826, 557] on div "1ZK12482A204244337" at bounding box center [858, 551] width 221 height 16
click at [826, 555] on div "1ZK12482A204244337" at bounding box center [858, 551] width 221 height 16
copy div "1ZK12482A204244337"
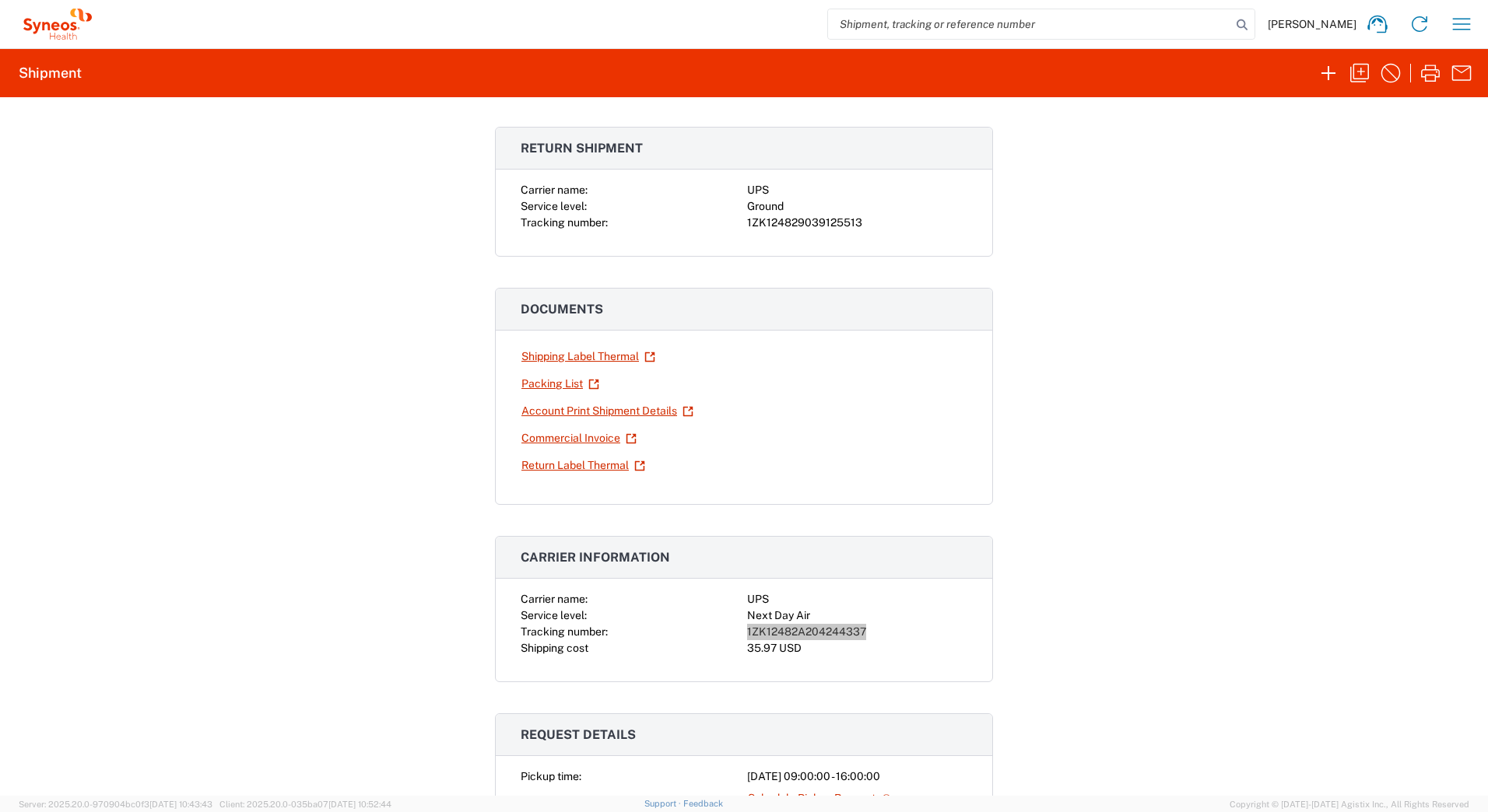
scroll to position [0, 0]
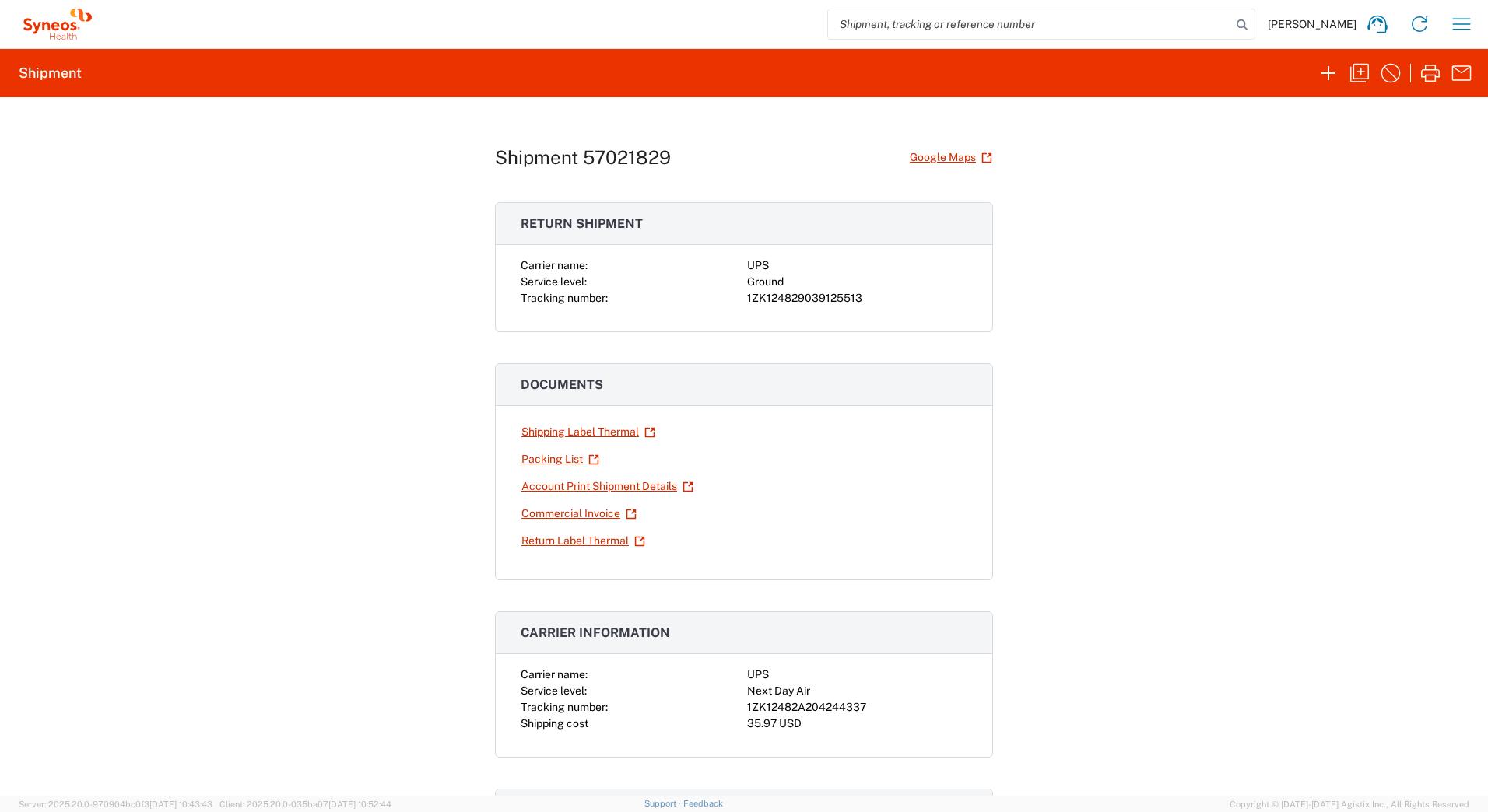
click at [794, 298] on div "1ZK124829039125513" at bounding box center [858, 298] width 221 height 16
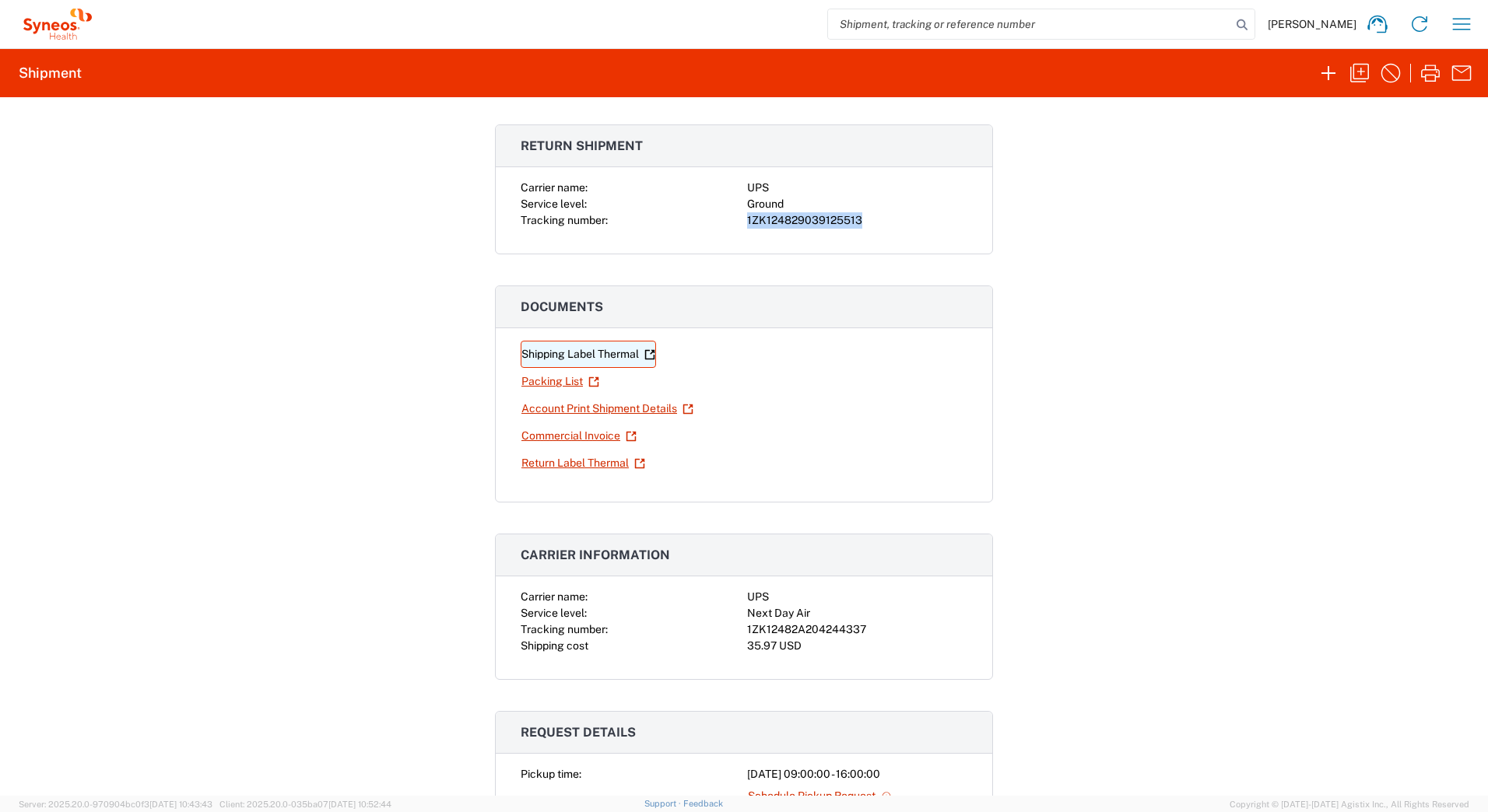
click at [534, 355] on link "Shipping Label Thermal" at bounding box center [588, 354] width 136 height 27
click at [551, 459] on link "Return Label Thermal" at bounding box center [583, 464] width 125 height 27
click at [1358, 73] on icon "button" at bounding box center [1360, 73] width 25 height 25
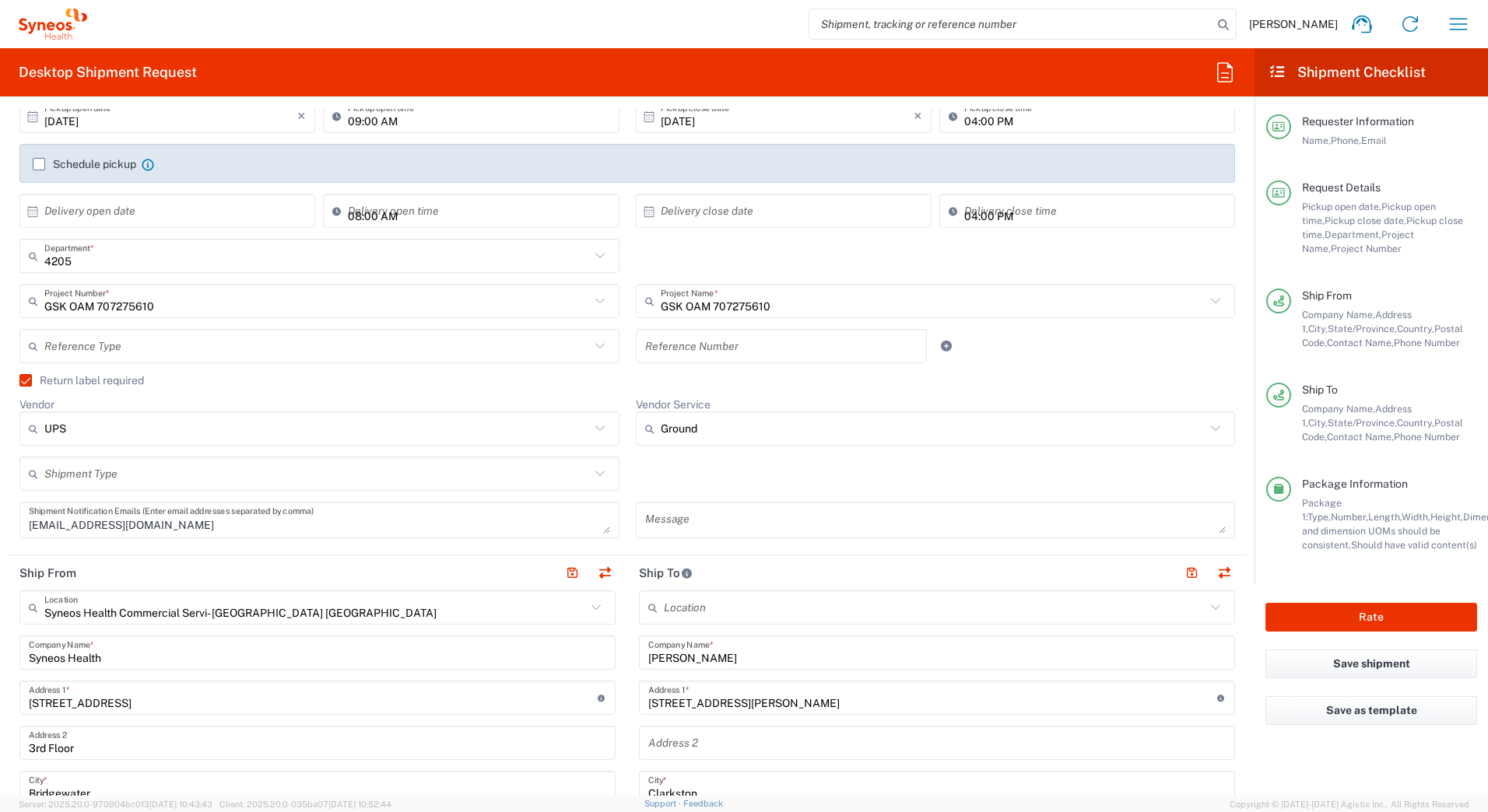
scroll to position [311, 0]
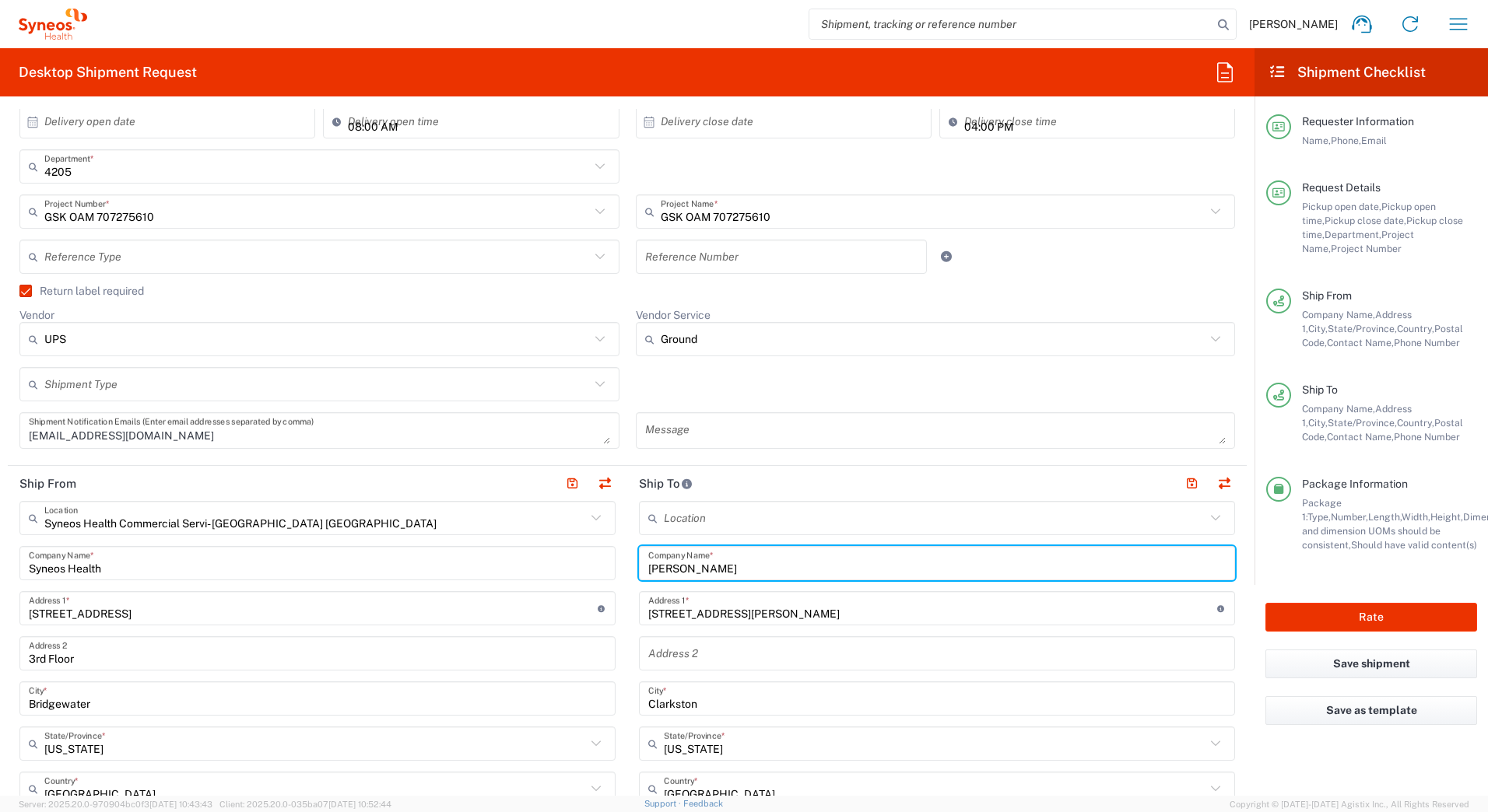
drag, startPoint x: 716, startPoint y: 573, endPoint x: 584, endPoint y: 585, distance: 132.5
click at [584, 585] on div "Ship From Syneos Health Commercial Servi- NJ US Location Syneos Health Commerci…" at bounding box center [627, 814] width 1239 height 695
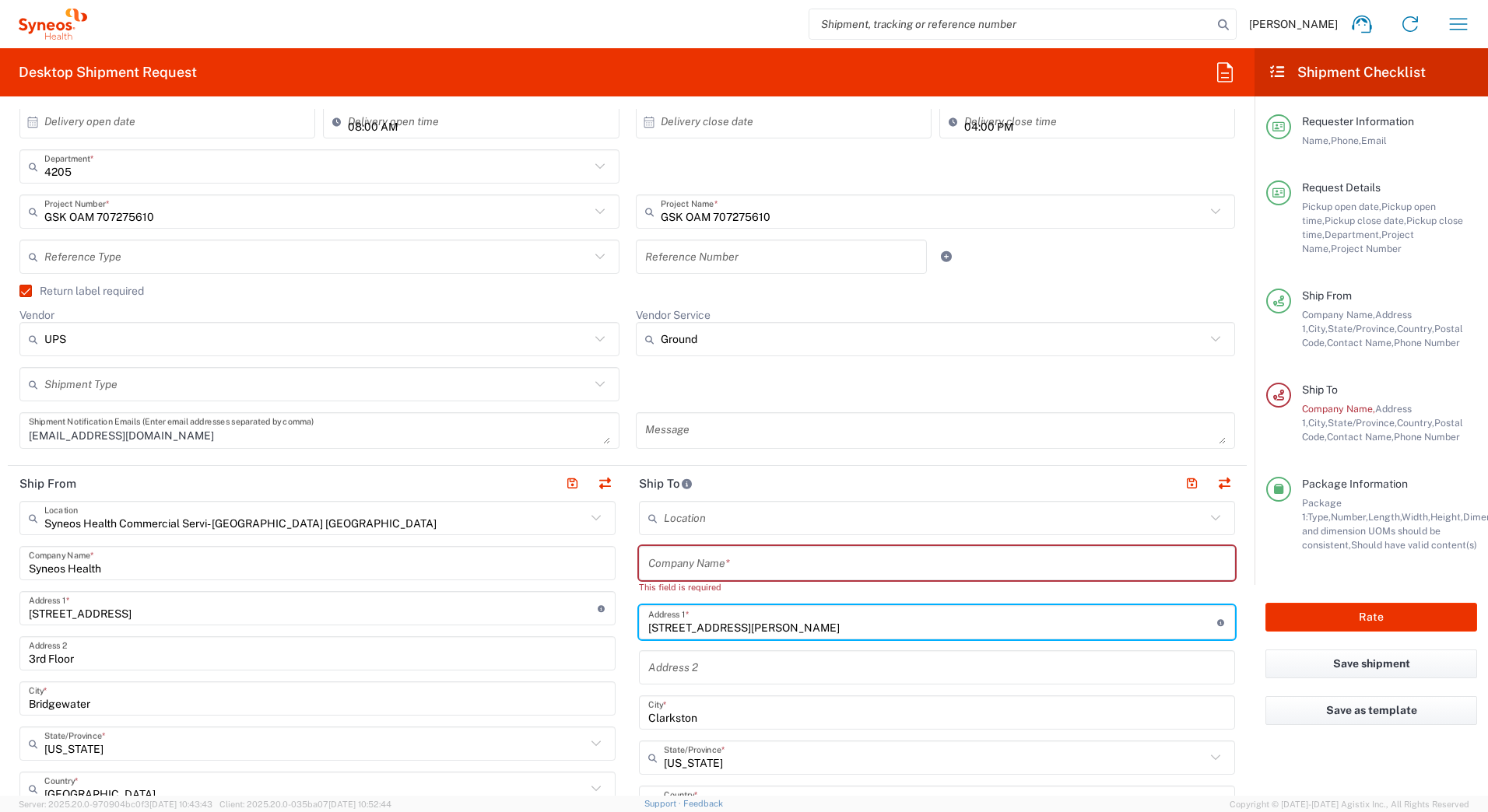
drag, startPoint x: 732, startPoint y: 607, endPoint x: 595, endPoint y: 620, distance: 137.6
click at [598, 620] on div "Ship From Syneos Health Commercial Servi- NJ US Location Syneos Health Commerci…" at bounding box center [627, 820] width 1239 height 709
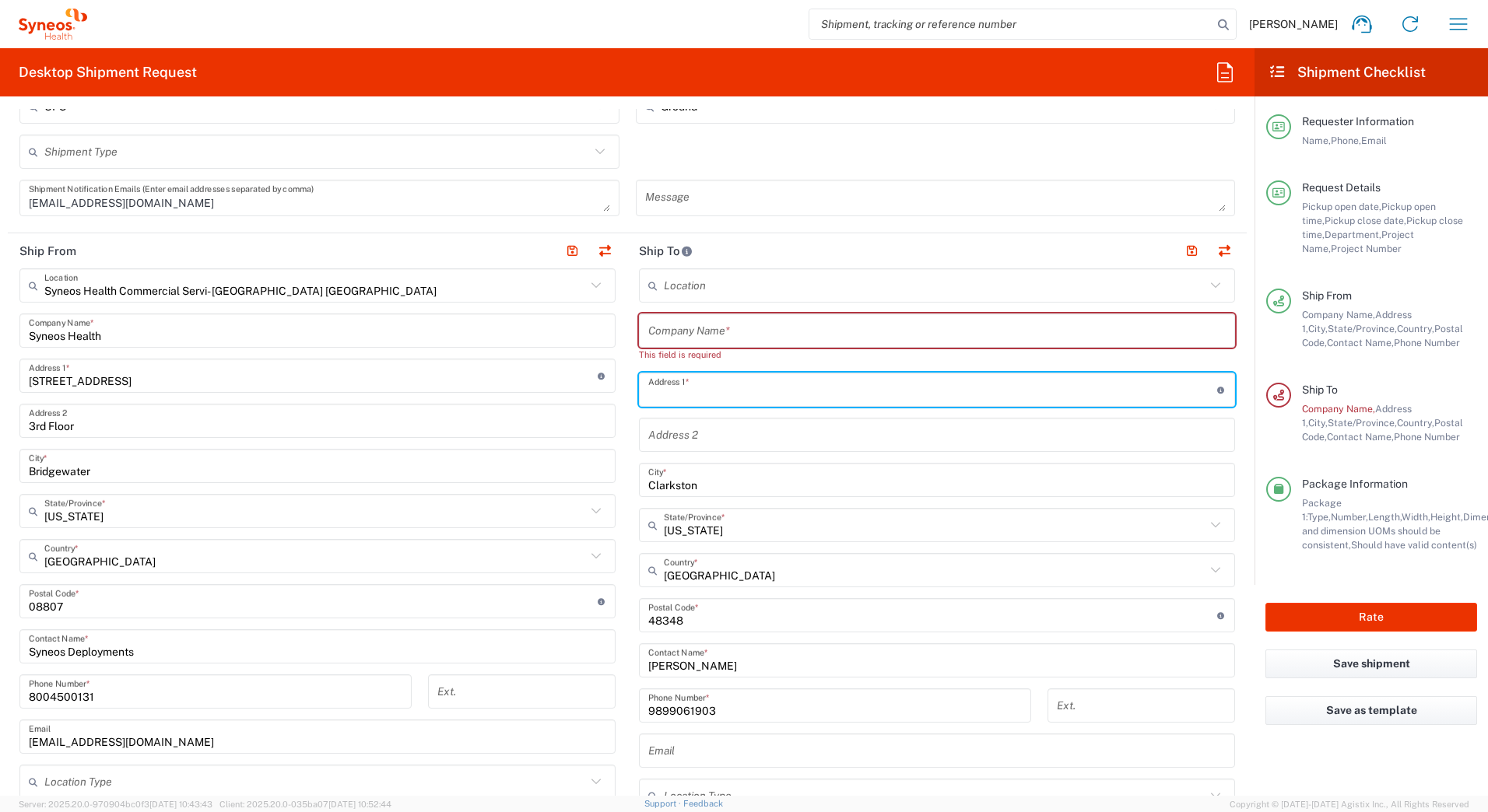
scroll to position [544, 0]
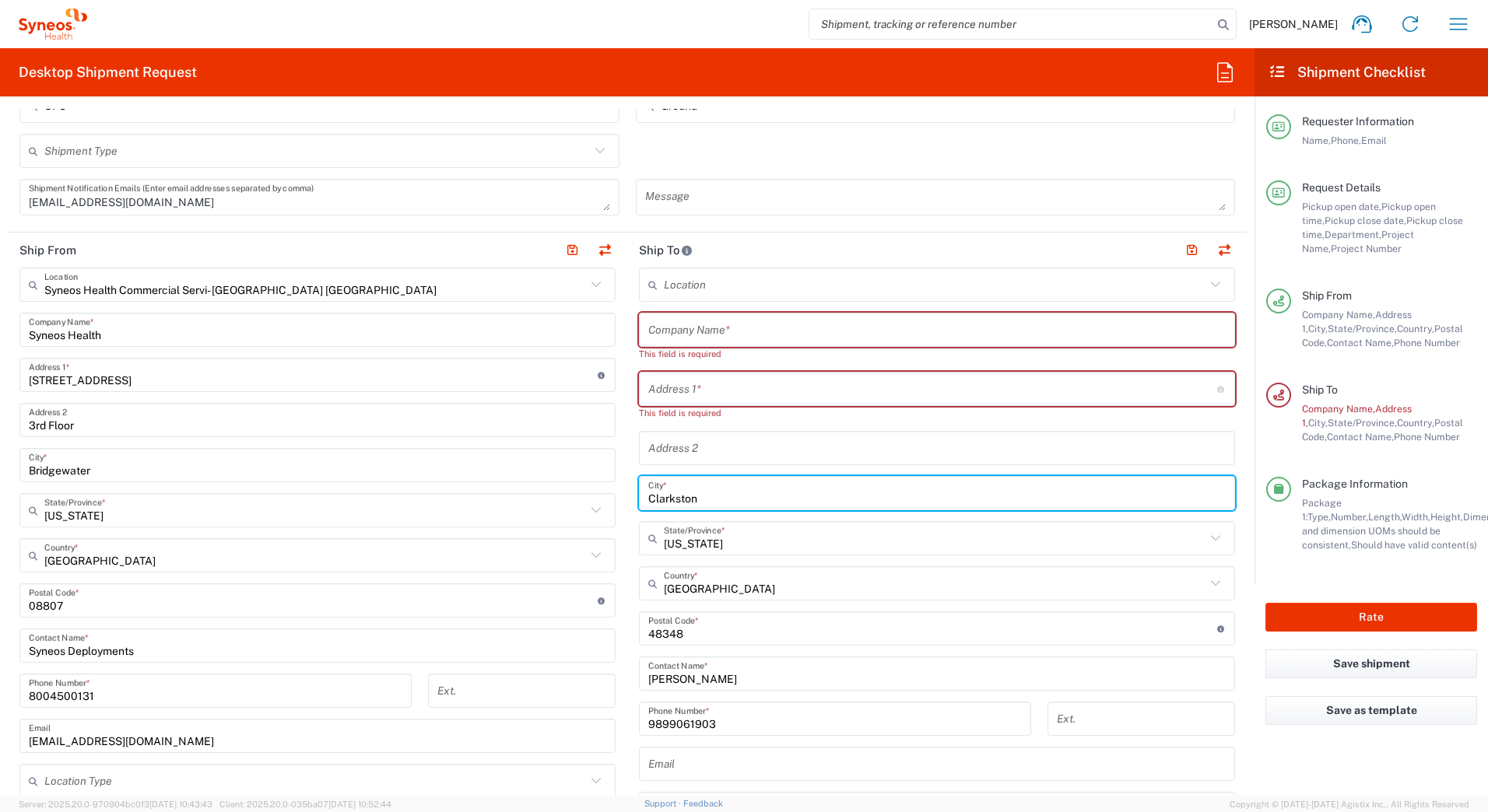
drag, startPoint x: 718, startPoint y: 483, endPoint x: 566, endPoint y: 508, distance: 154.0
click at [555, 490] on div "Ship From Syneos Health Commercial Servi- NJ US Location Syneos Health Commerci…" at bounding box center [627, 594] width 1239 height 723
click at [733, 542] on input "text" at bounding box center [935, 539] width 542 height 27
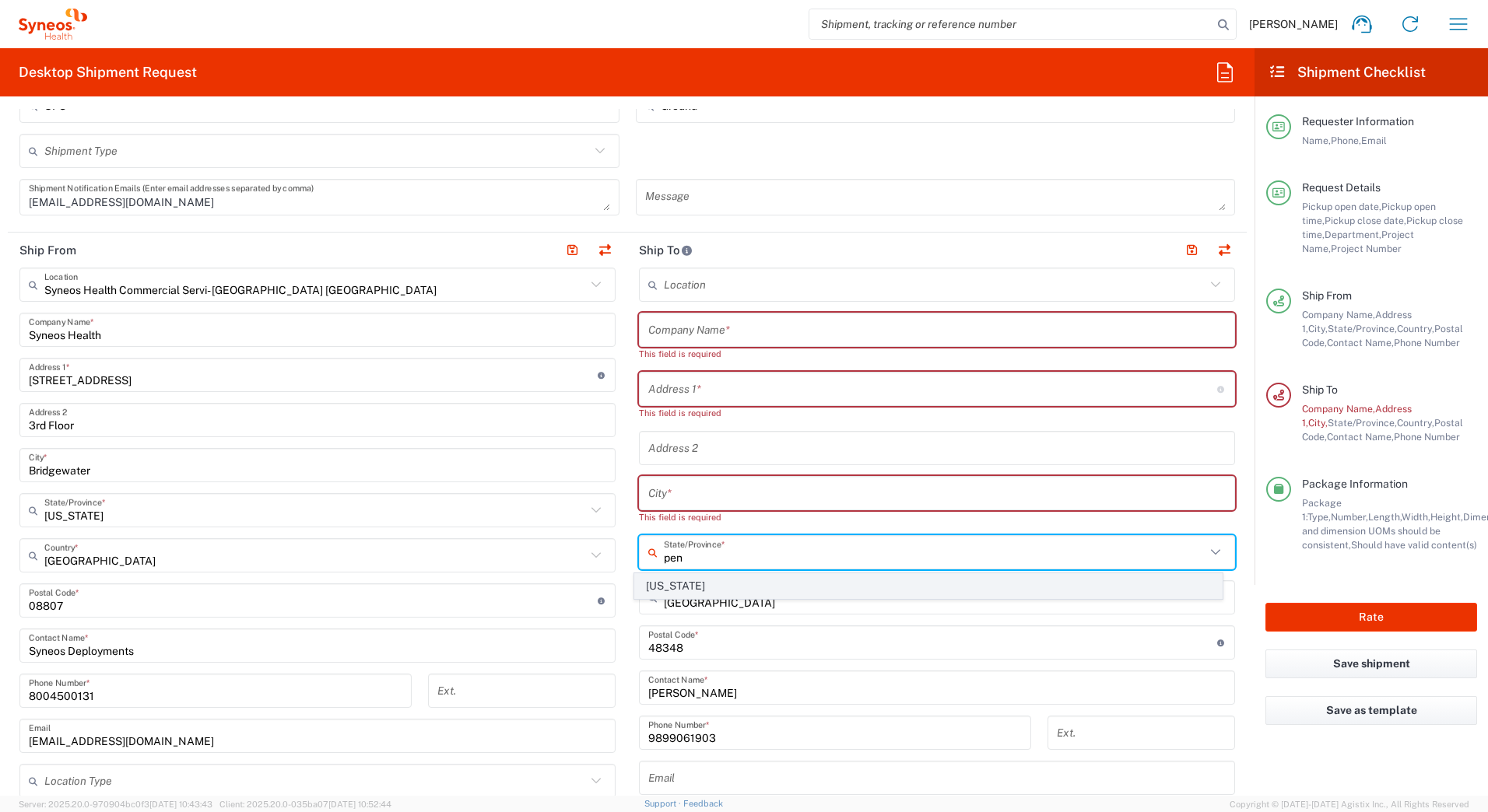
click at [651, 585] on span "[US_STATE]" at bounding box center [929, 586] width 587 height 24
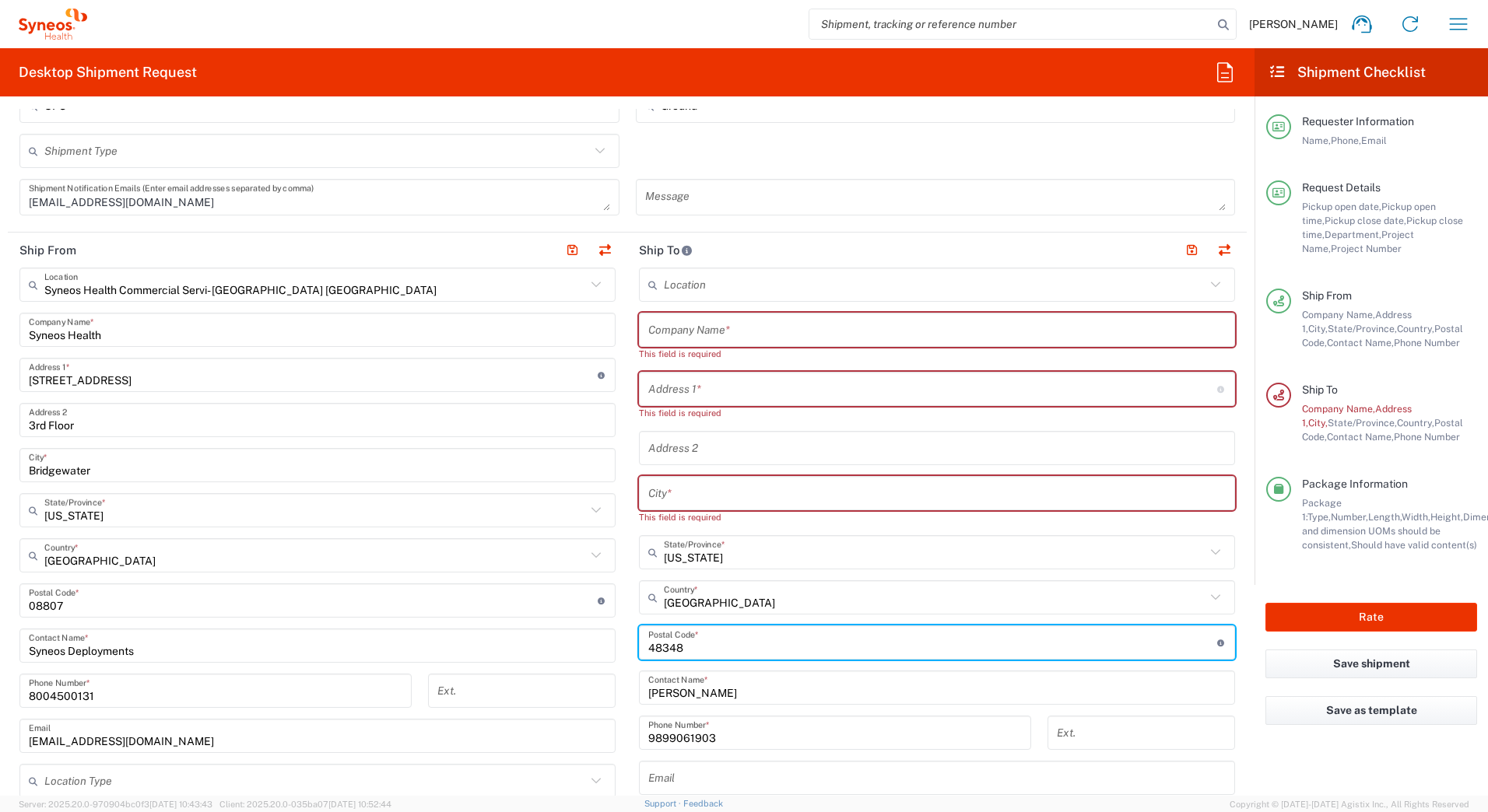
drag, startPoint x: 688, startPoint y: 653, endPoint x: 615, endPoint y: 653, distance: 73.0
click at [615, 653] on div "Ship From Syneos Health Commercial Servi- NJ US Location Syneos Health Commerci…" at bounding box center [627, 602] width 1239 height 737
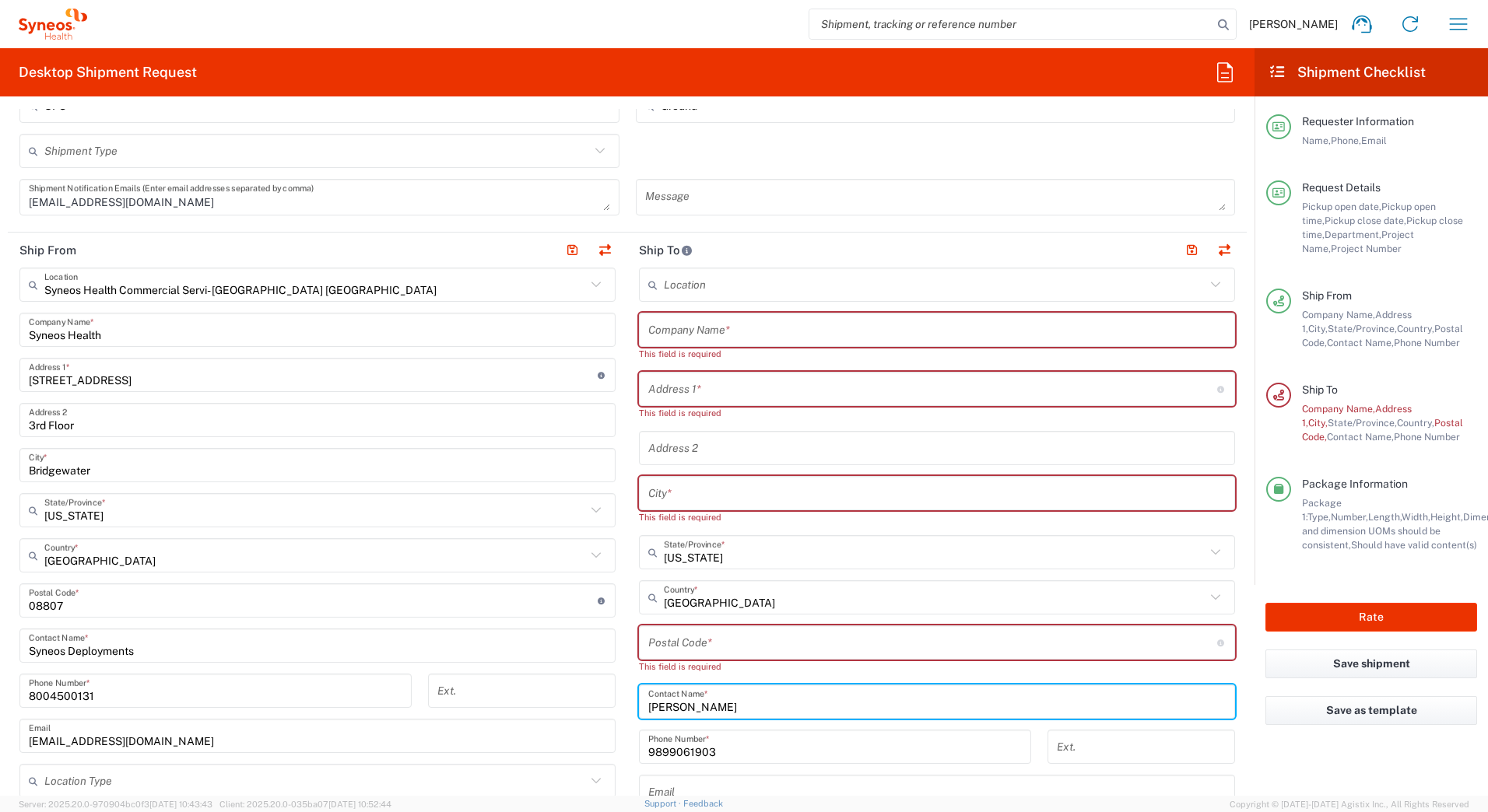
drag, startPoint x: 718, startPoint y: 713, endPoint x: 576, endPoint y: 718, distance: 142.1
click at [576, 718] on div "Ship From Syneos Health Commercial Servi- NJ US Location Syneos Health Commerci…" at bounding box center [627, 608] width 1239 height 751
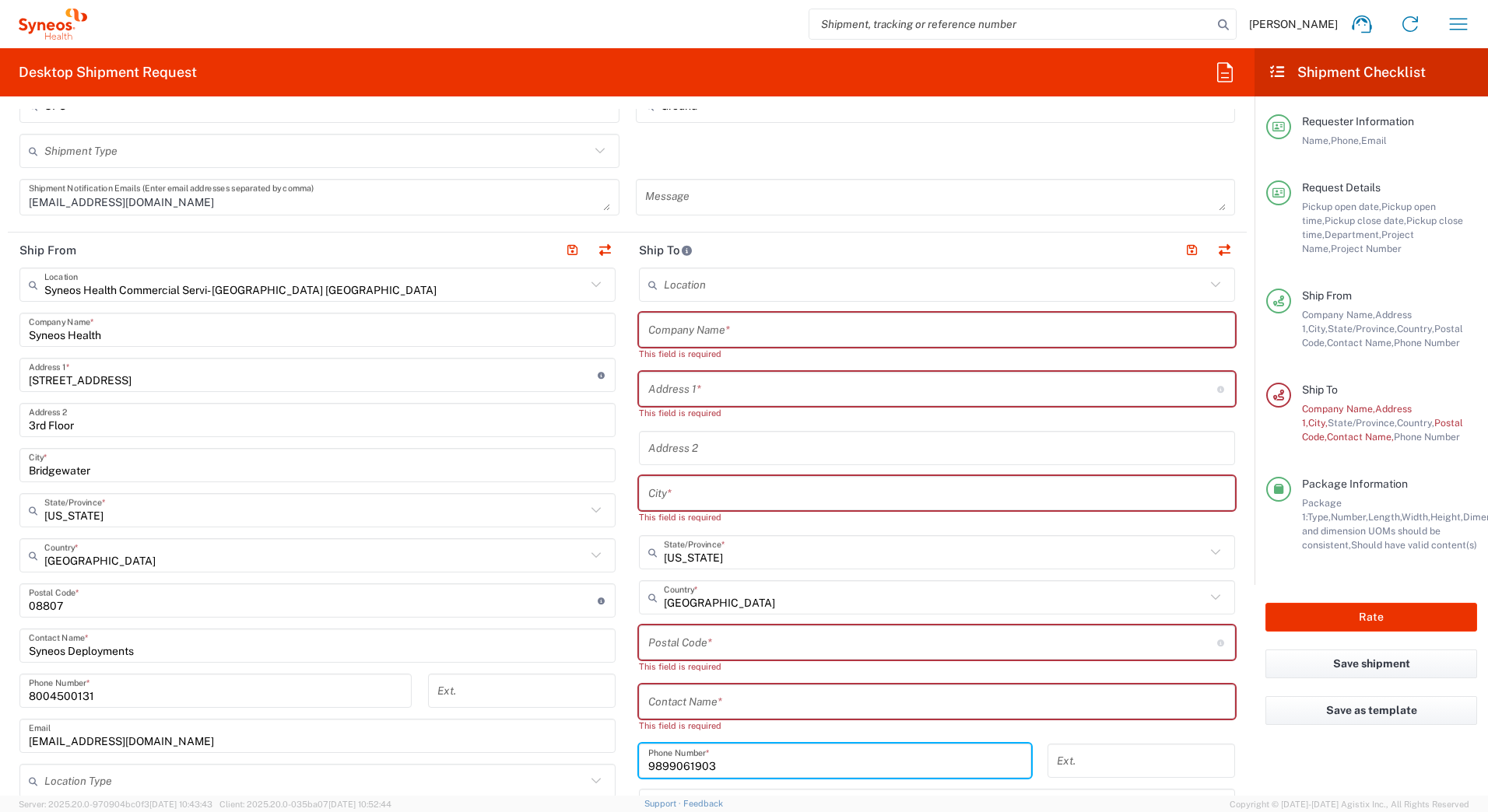
drag, startPoint x: 716, startPoint y: 751, endPoint x: 549, endPoint y: 746, distance: 167.1
click at [562, 751] on div "Ship From Syneos Health Commercial Servi- NJ US Location Syneos Health Commerci…" at bounding box center [627, 615] width 1239 height 765
click at [749, 332] on input "text" at bounding box center [937, 330] width 577 height 27
paste input "Beth Strauss"
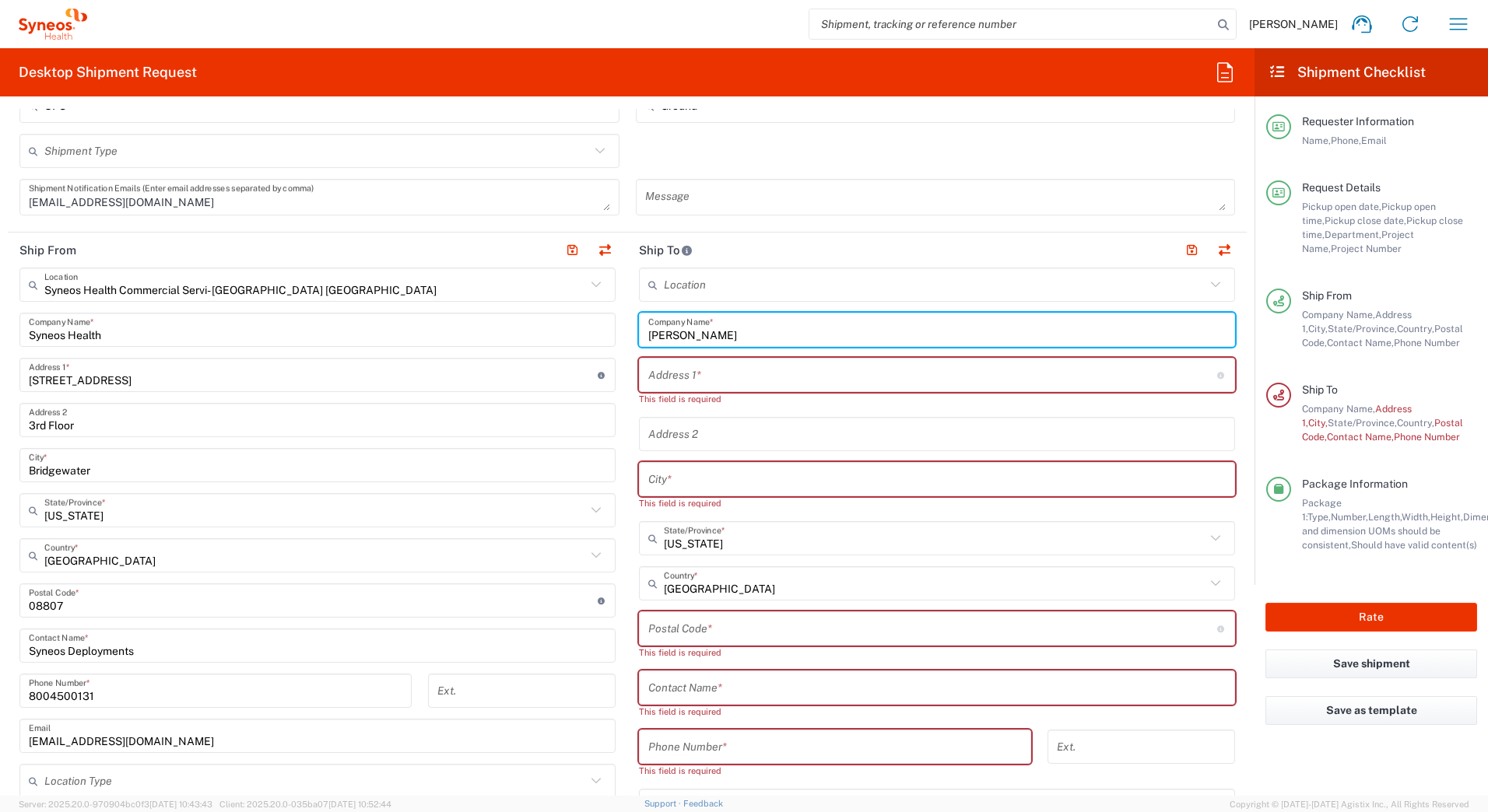
click at [678, 685] on input "text" at bounding box center [937, 688] width 577 height 27
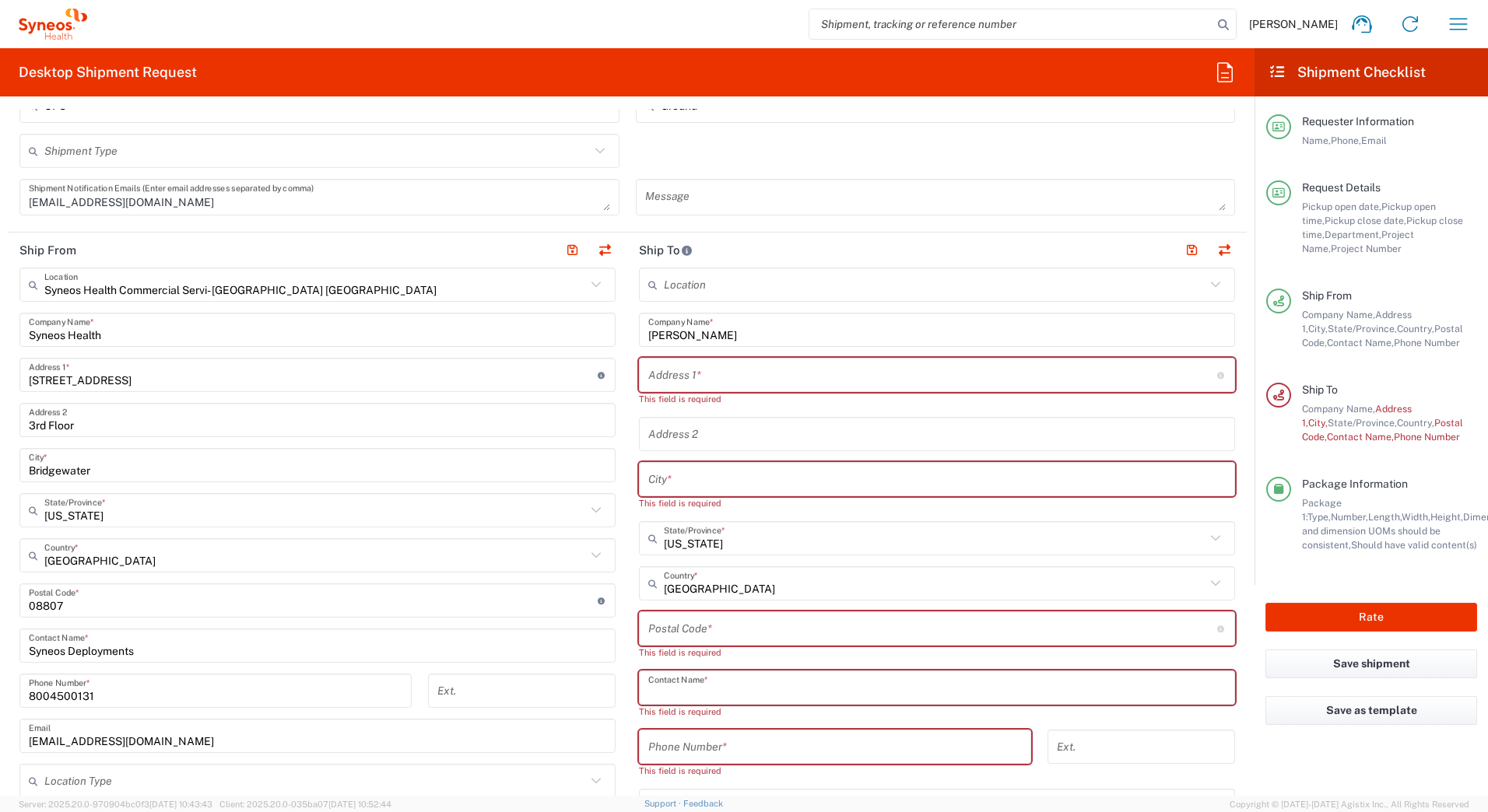
paste input "Beth Strauss"
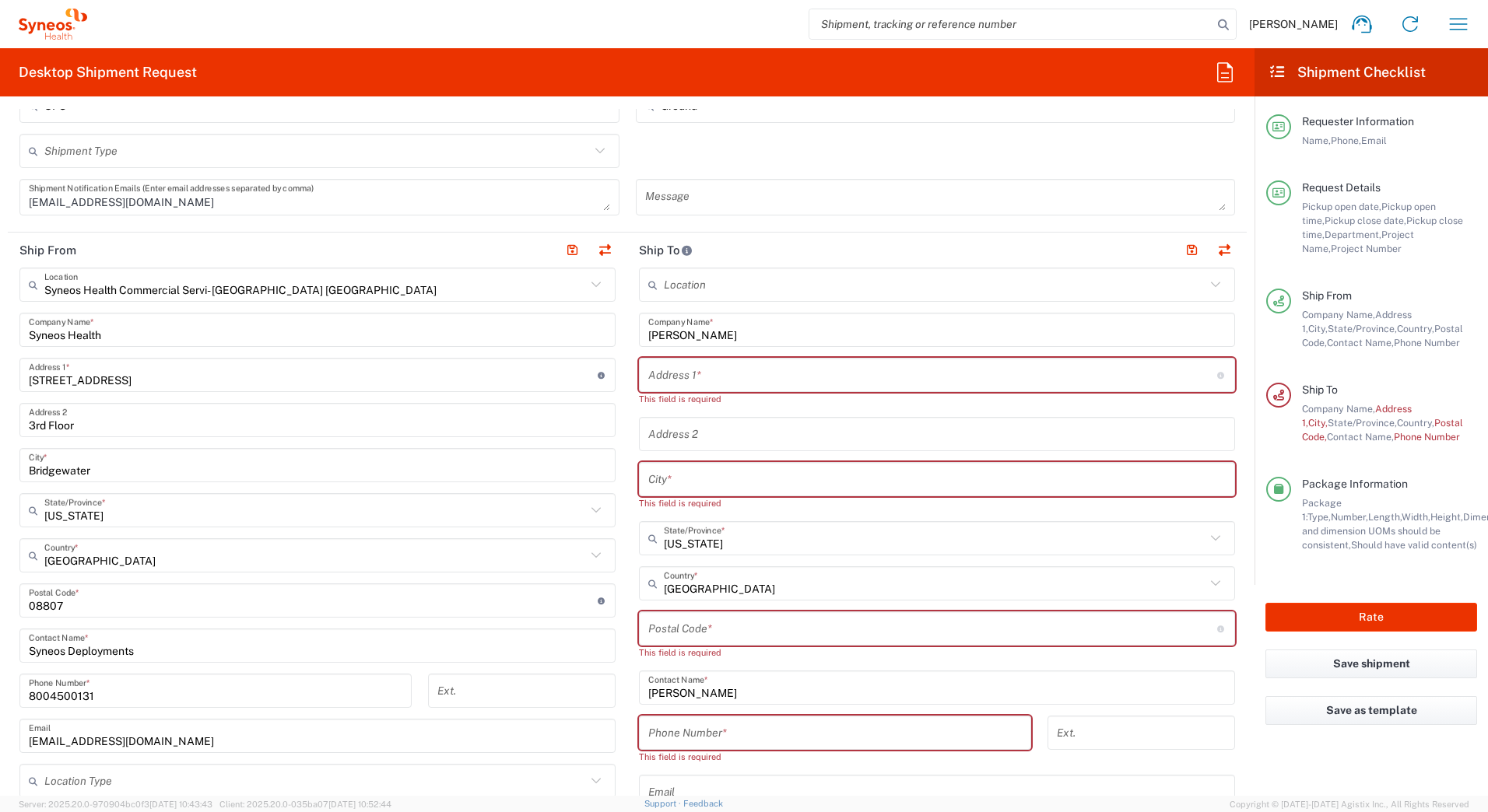
click at [657, 374] on input "text" at bounding box center [933, 375] width 569 height 27
paste input "202 Walnut Rd"
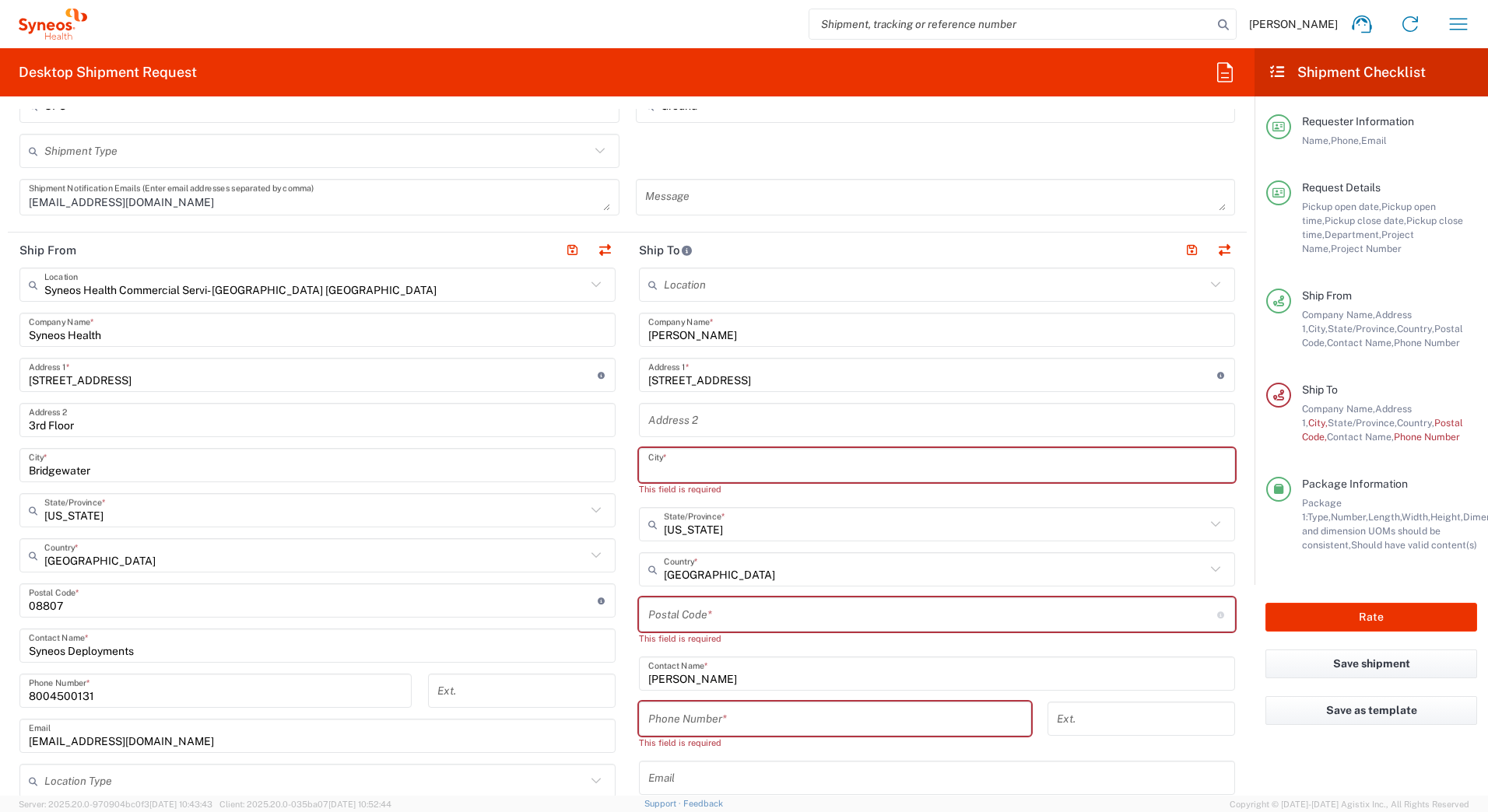
click at [672, 463] on input "text" at bounding box center [937, 465] width 577 height 27
paste input "Wallingford"
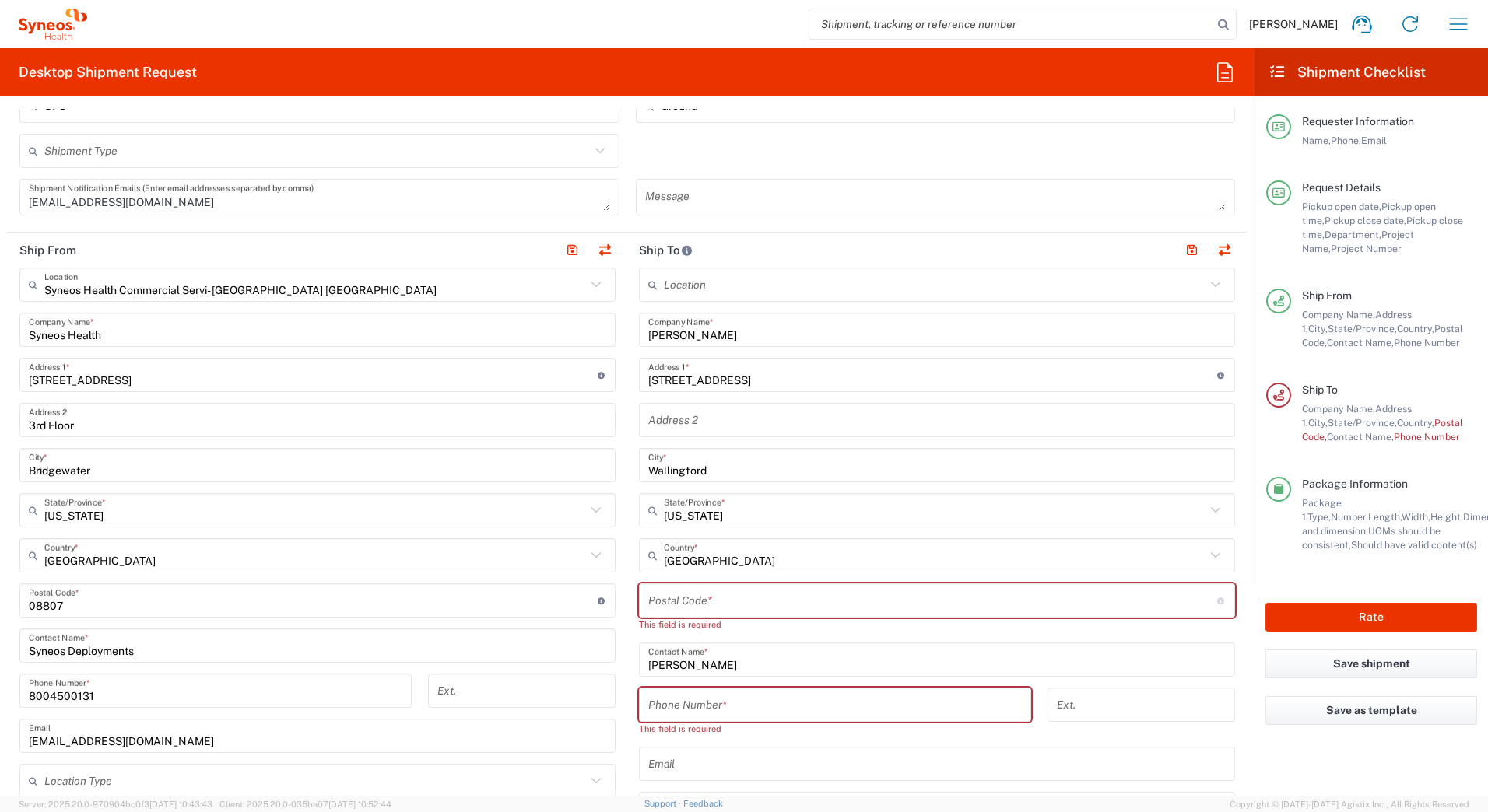
click at [675, 603] on input "undefined" at bounding box center [933, 601] width 569 height 27
paste input "19086"
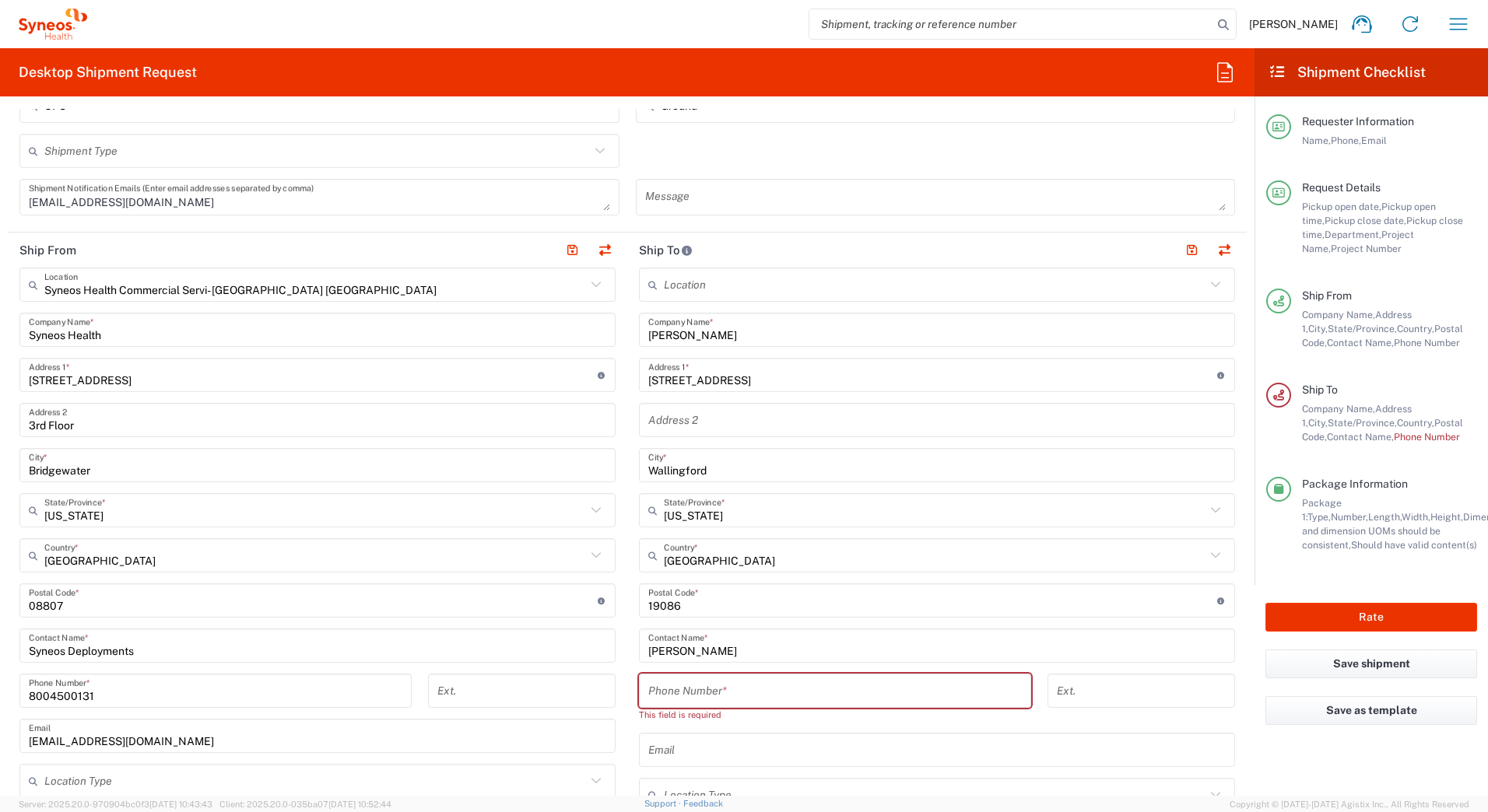
click at [716, 688] on input "tel" at bounding box center [835, 691] width 374 height 27
paste input "4846805530"
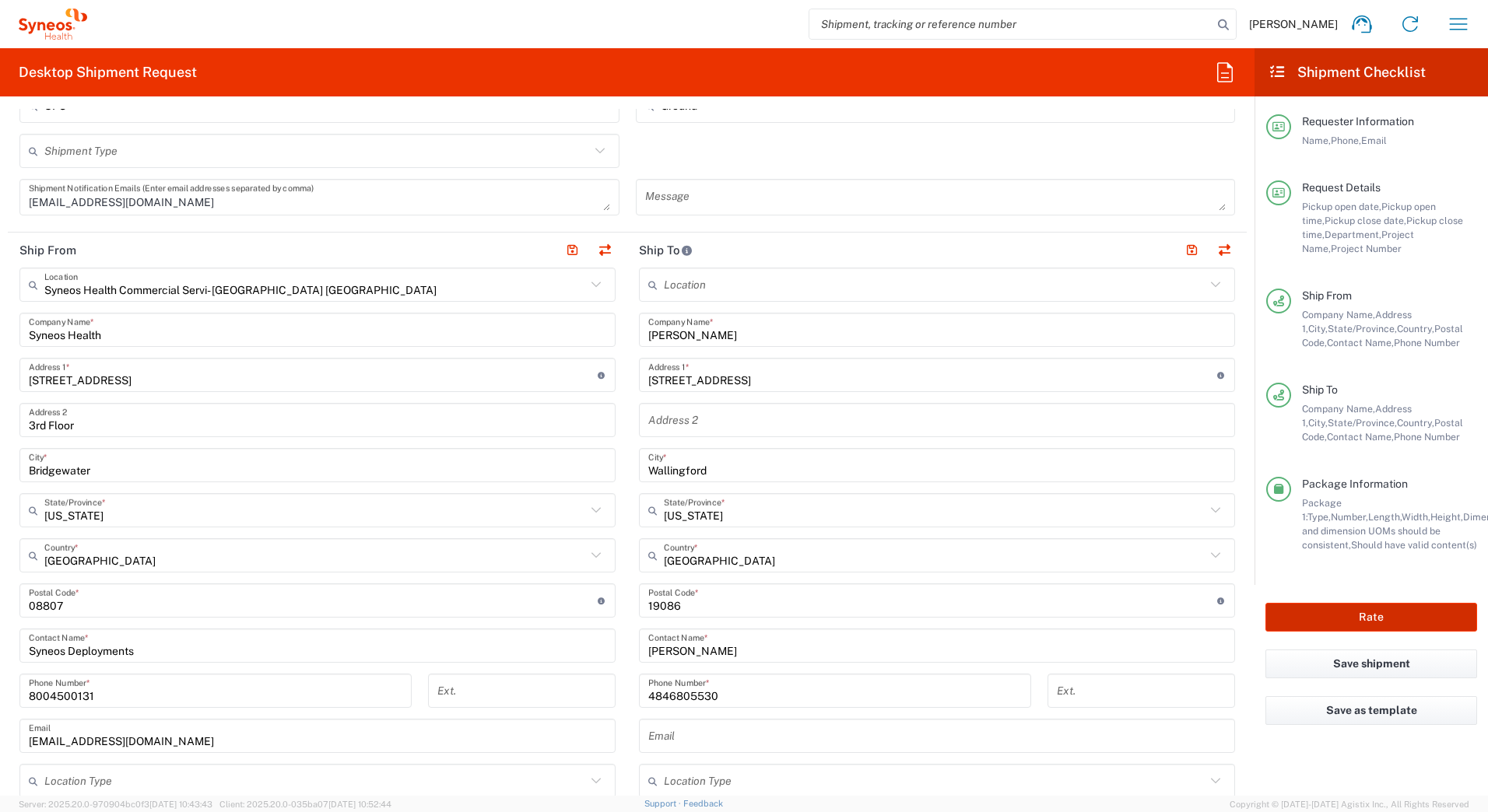
click at [1365, 611] on button "Rate" at bounding box center [1372, 618] width 212 height 29
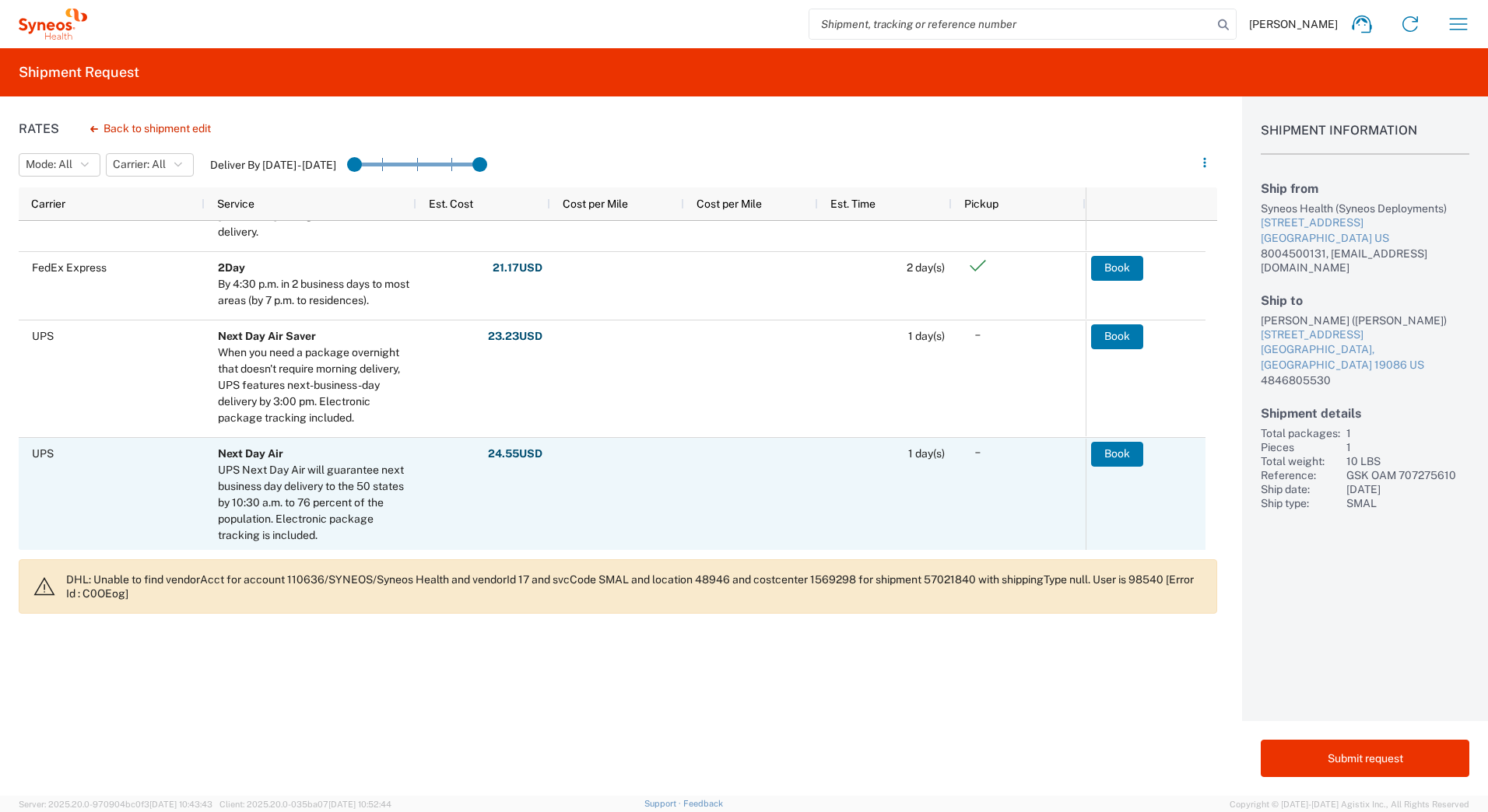
scroll to position [544, 0]
click at [1120, 456] on button "Book" at bounding box center [1118, 453] width 52 height 25
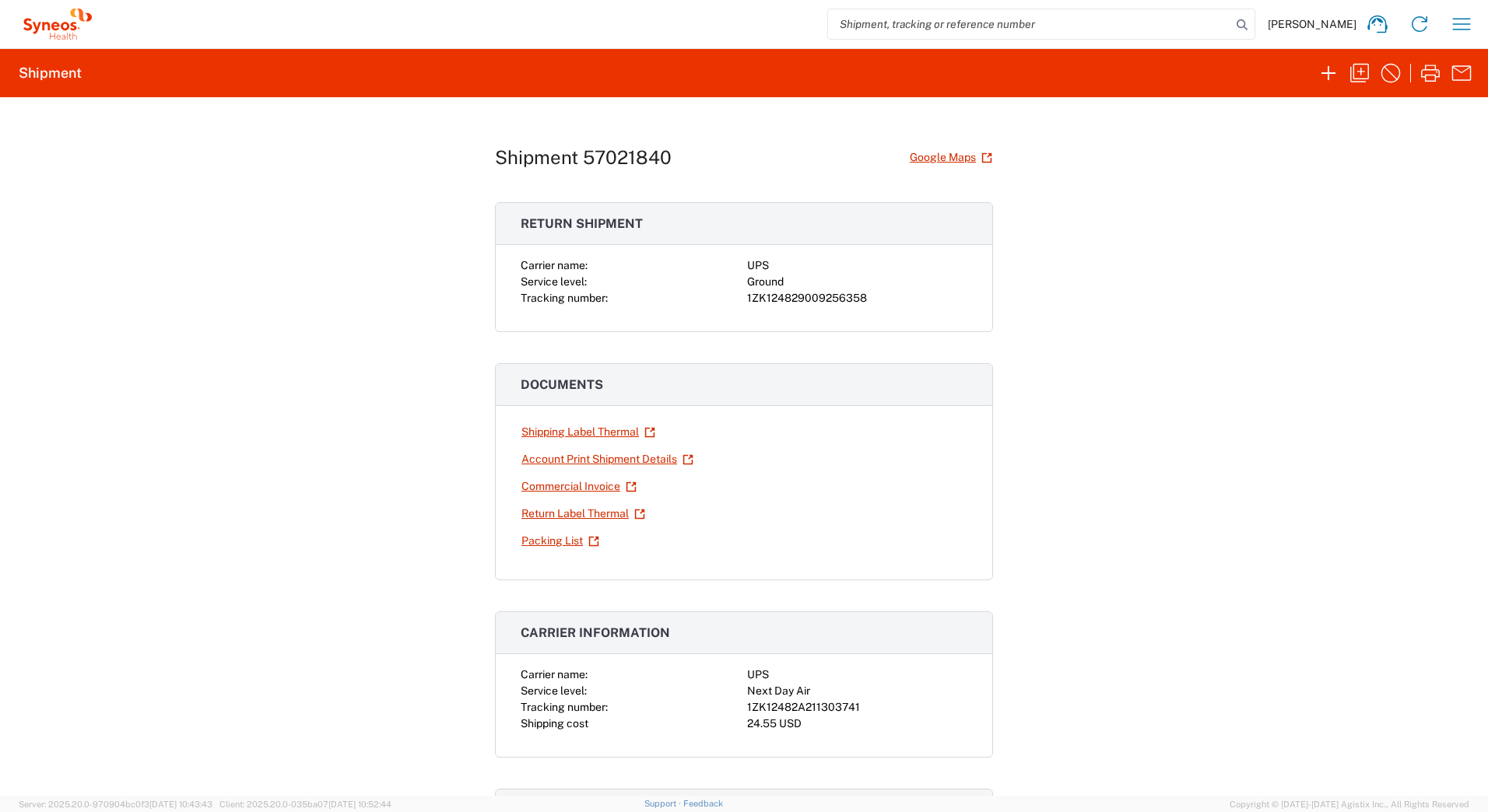
click at [779, 301] on div "1ZK124829009256358" at bounding box center [858, 298] width 221 height 16
click at [835, 700] on div "1ZK12482A211303741" at bounding box center [858, 707] width 221 height 16
click at [835, 707] on div "1ZK12482A211303741" at bounding box center [858, 707] width 221 height 16
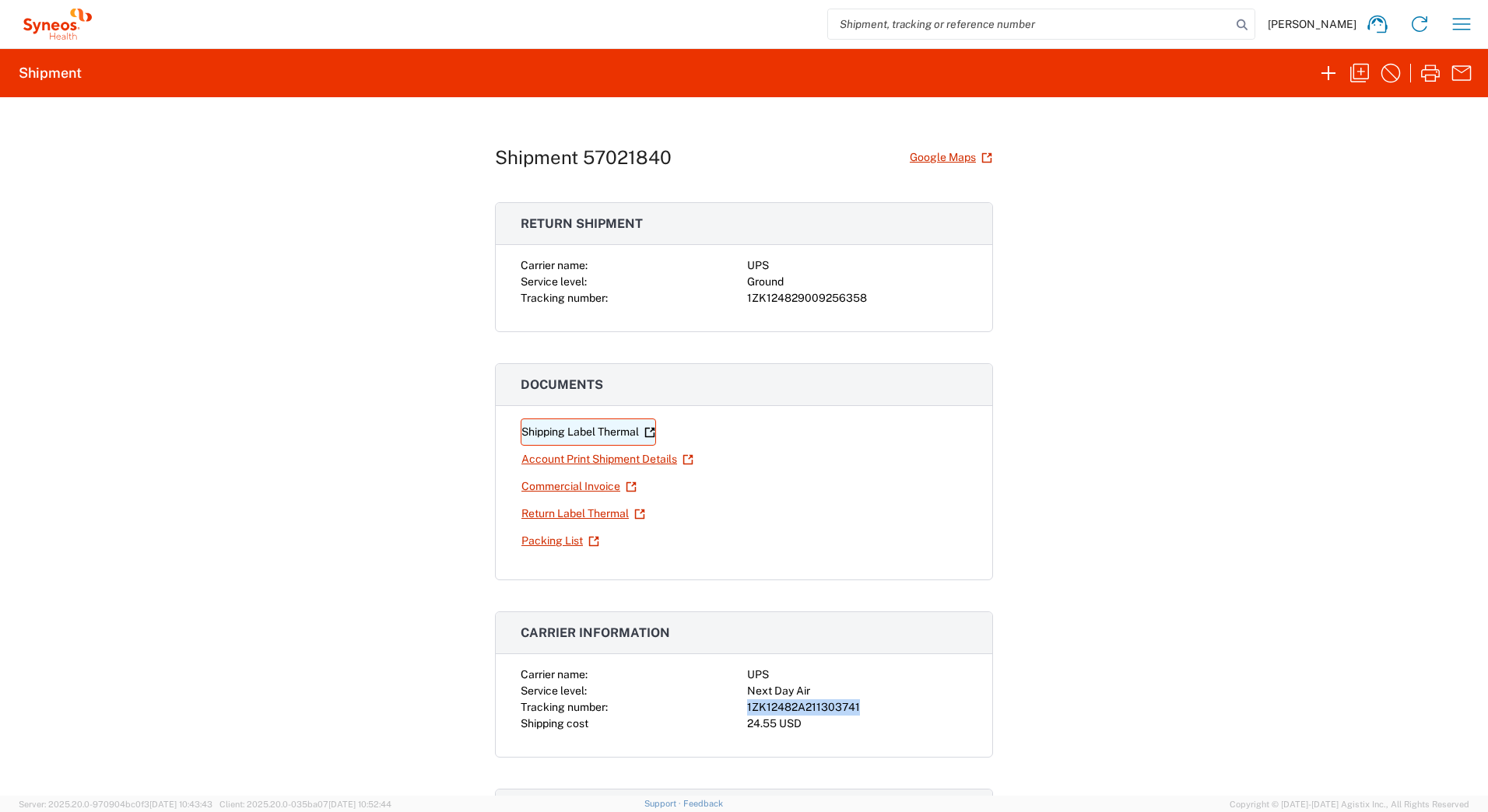
click at [547, 430] on link "Shipping Label Thermal" at bounding box center [588, 433] width 136 height 27
click at [569, 511] on link "Return Label Thermal" at bounding box center [583, 514] width 125 height 27
